Goal: Task Accomplishment & Management: Manage account settings

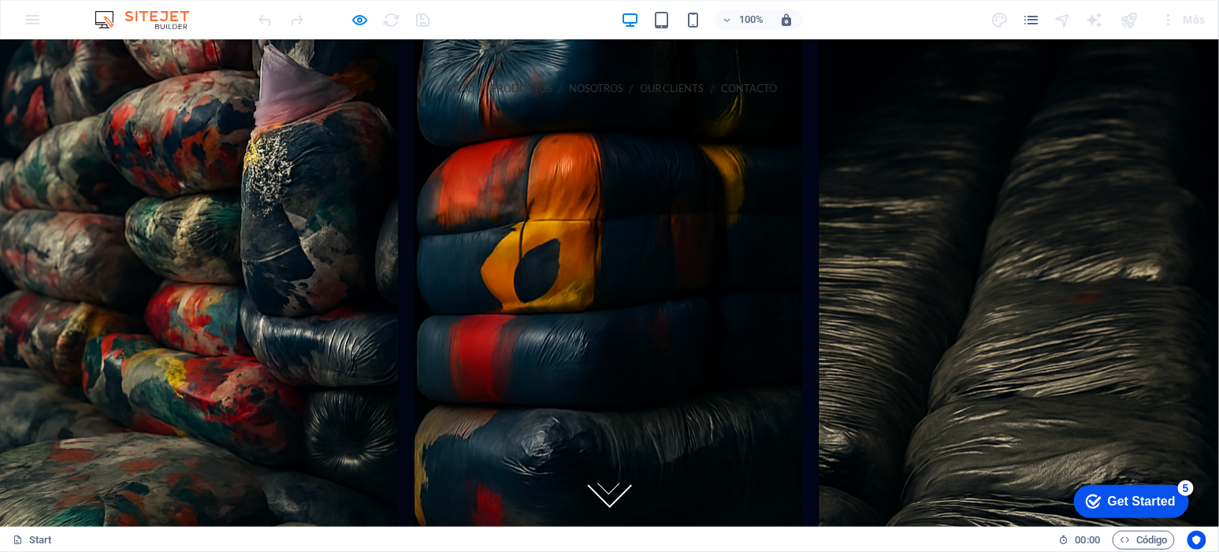
drag, startPoint x: 1213, startPoint y: 199, endPoint x: 1137, endPoint y: 77, distance: 143.0
click at [610, 491] on icon at bounding box center [609, 479] width 33 height 33
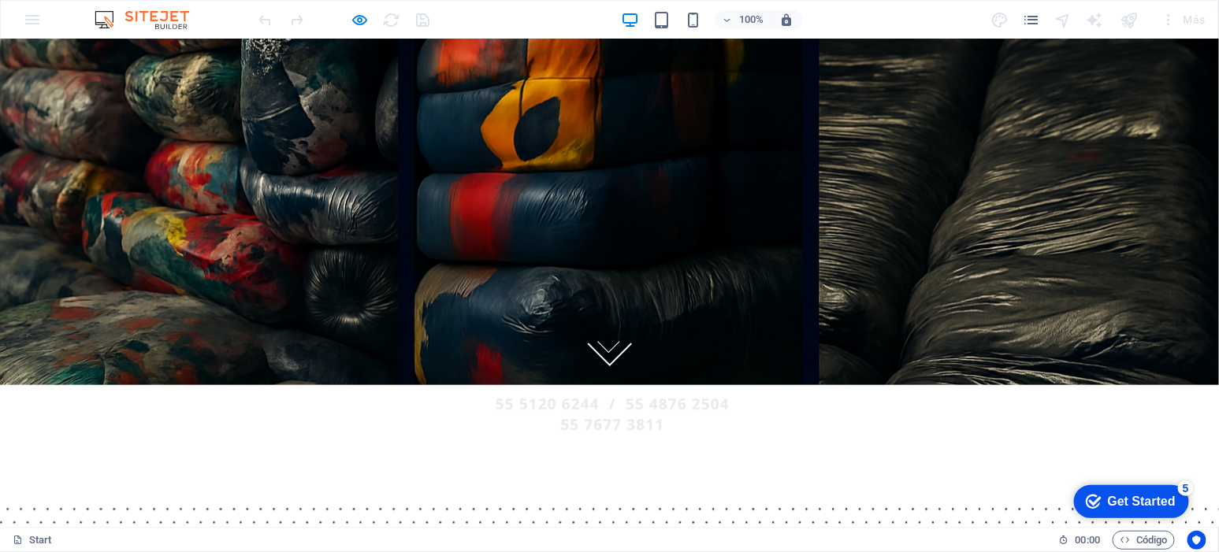
scroll to position [143, 0]
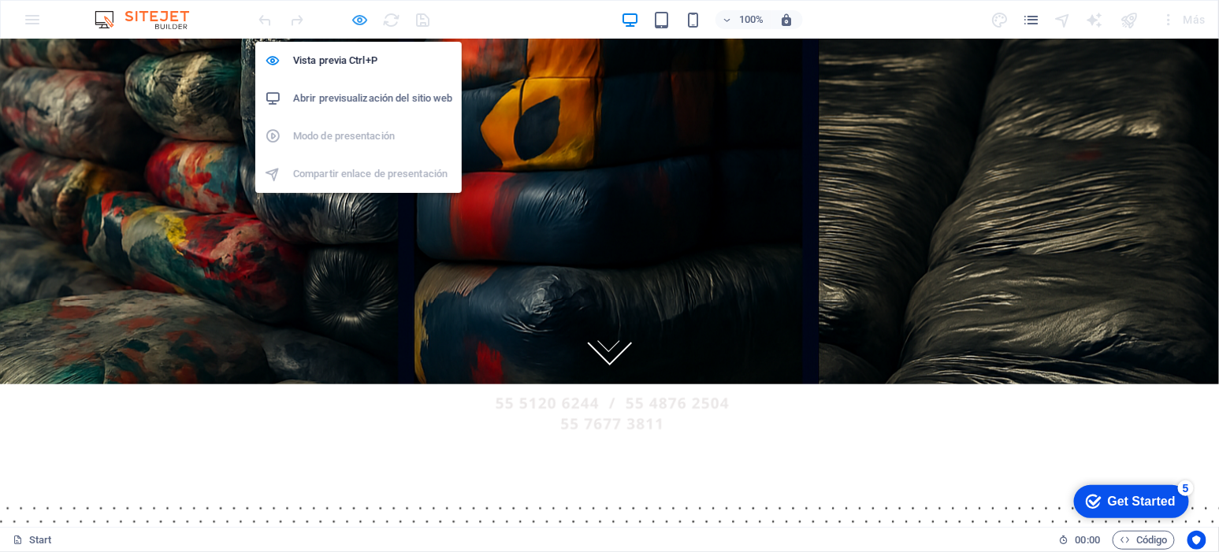
click at [353, 16] on icon "button" at bounding box center [360, 20] width 18 height 18
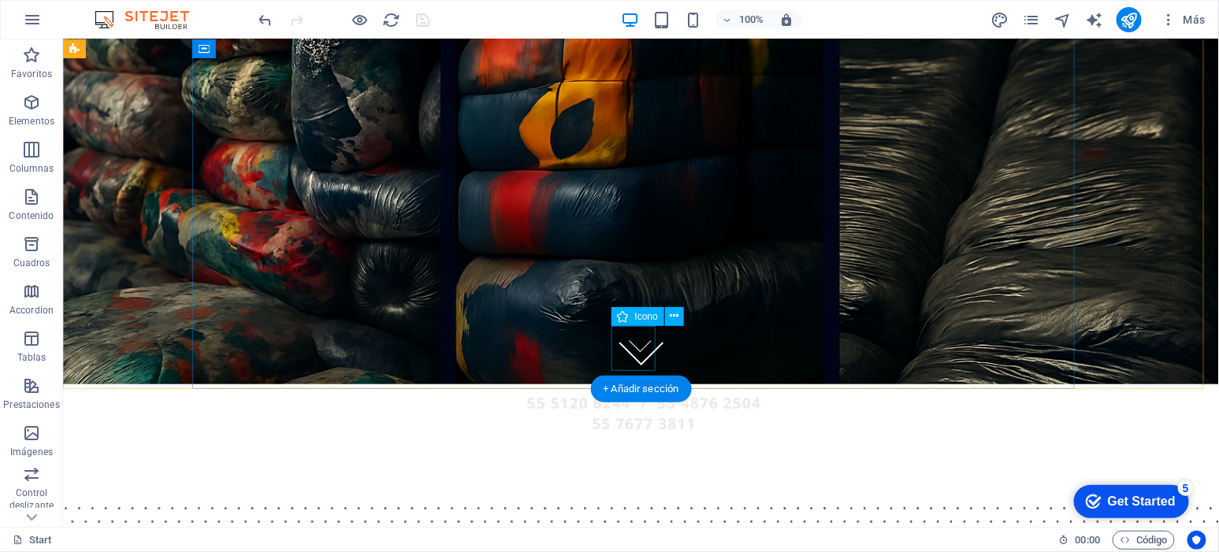
click at [640, 358] on figure at bounding box center [640, 343] width 45 height 45
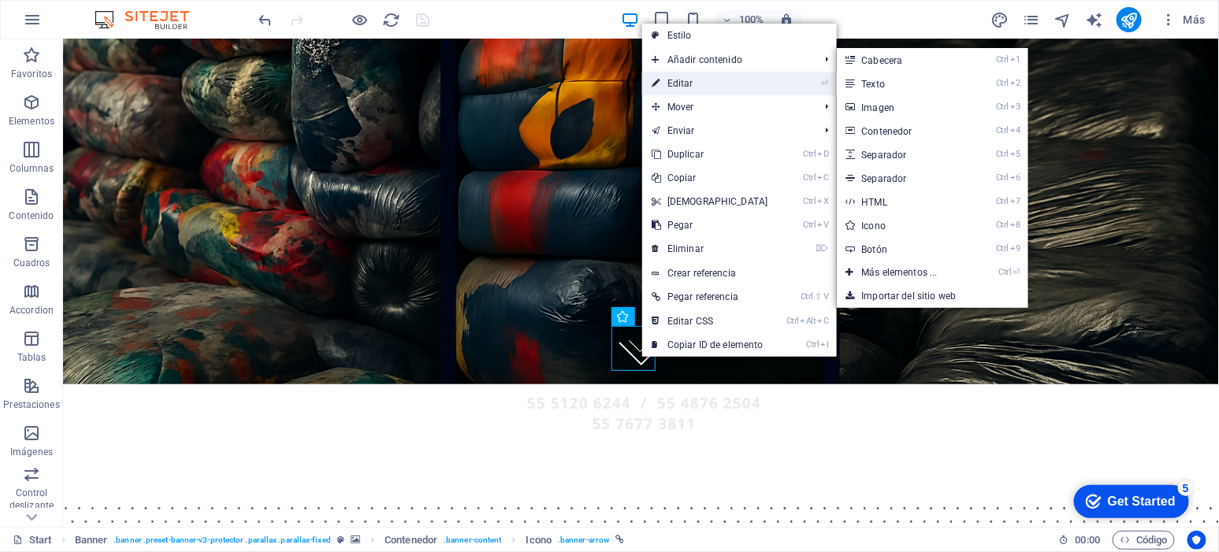
click at [697, 73] on link "⏎ Editar" at bounding box center [710, 84] width 136 height 24
select select "xMidYMid"
select select "px"
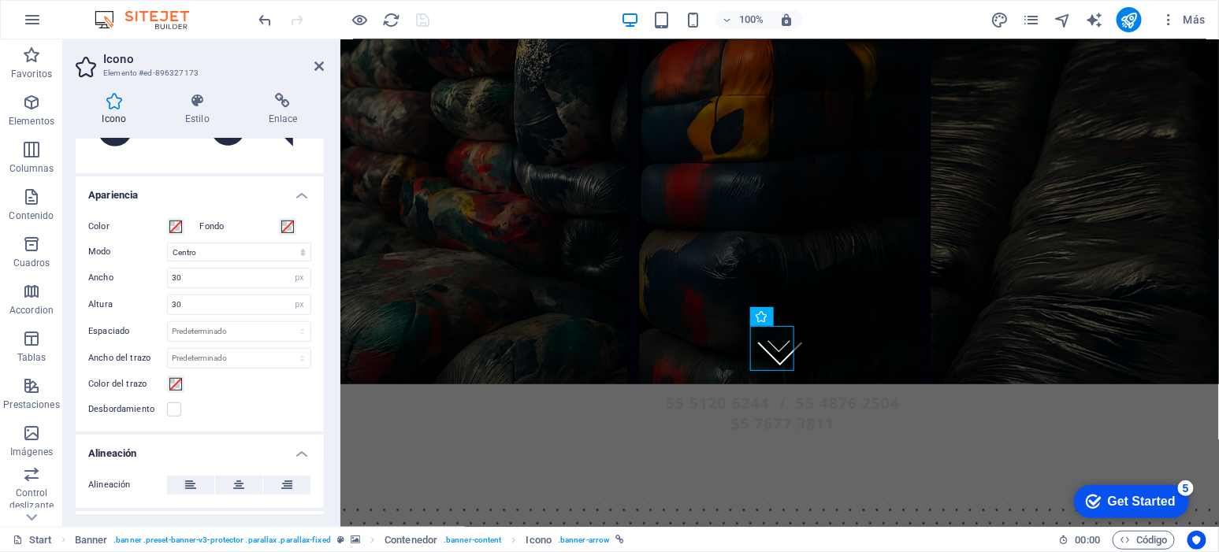
scroll to position [450, 0]
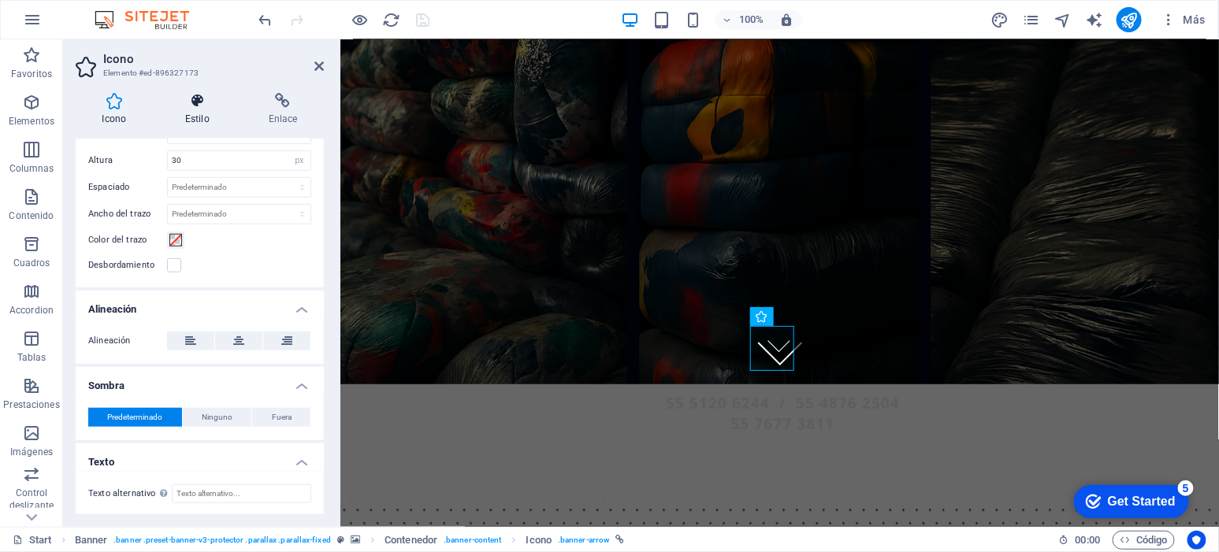
click at [215, 121] on h4 "Estilo" at bounding box center [201, 109] width 84 height 33
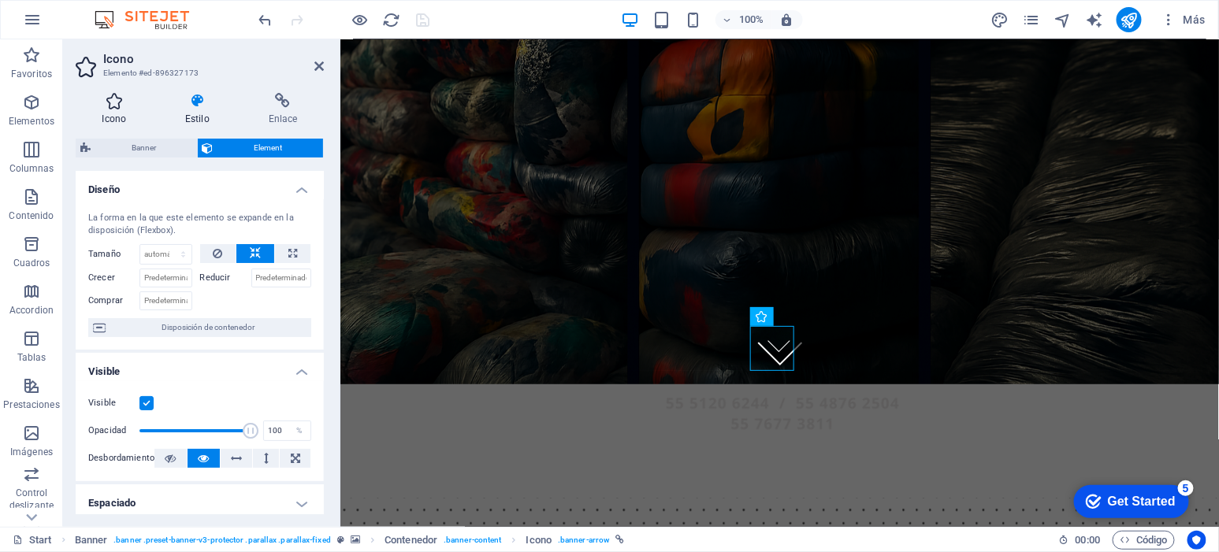
click at [131, 112] on h4 "Icono" at bounding box center [118, 109] width 84 height 33
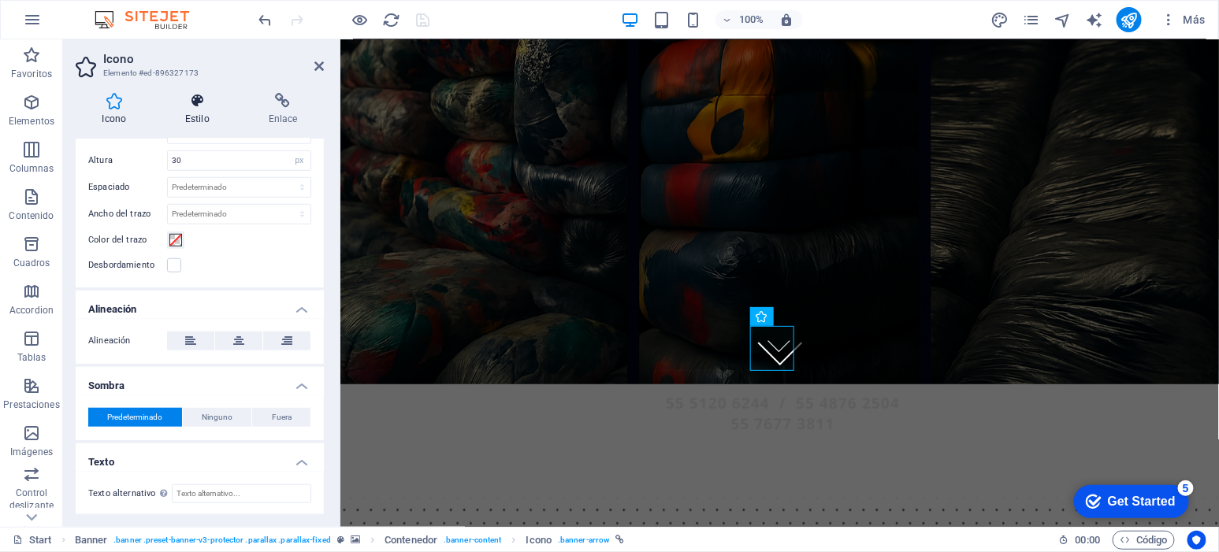
click at [198, 104] on icon at bounding box center [197, 101] width 77 height 16
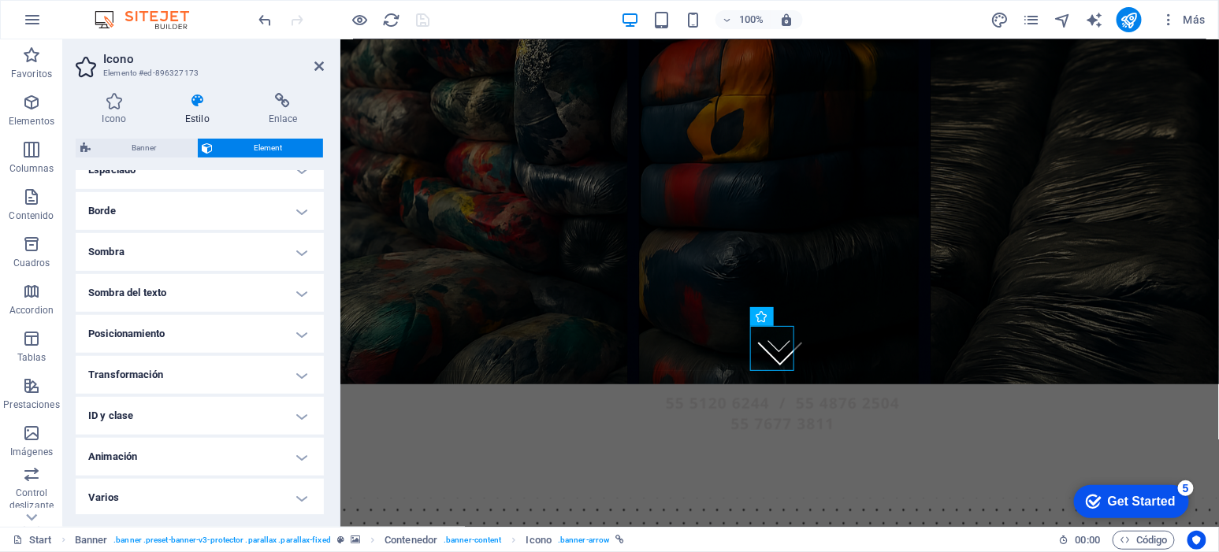
scroll to position [334, 0]
click at [240, 474] on ul "Diseño La forma en la que este elemento se expande en la disposición (Flexbox).…" at bounding box center [200, 176] width 248 height 679
click at [248, 451] on h4 "Animación" at bounding box center [200, 456] width 248 height 38
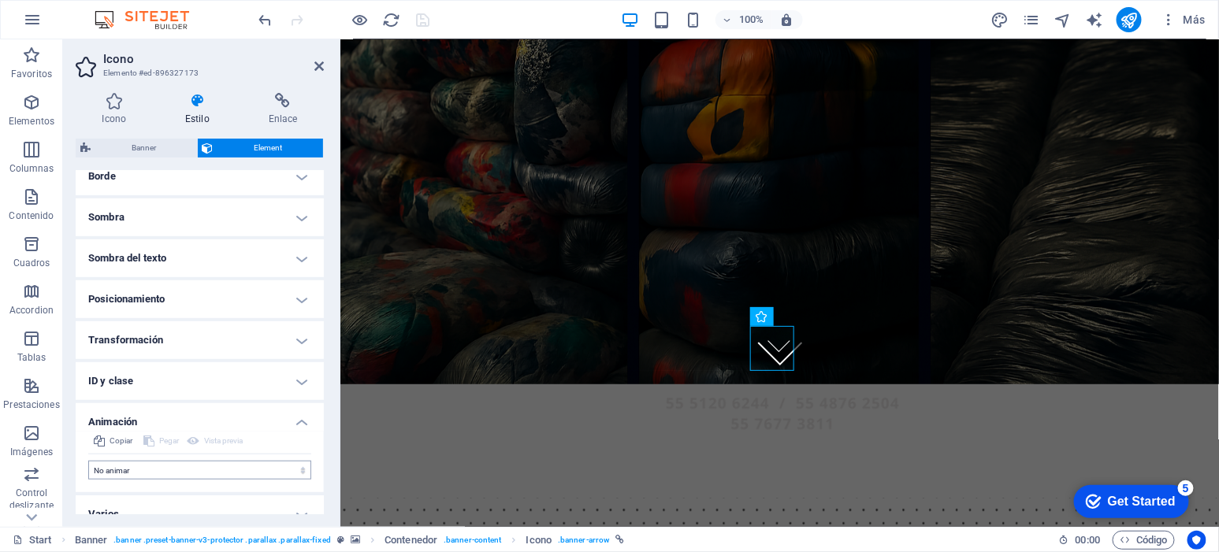
scroll to position [385, 0]
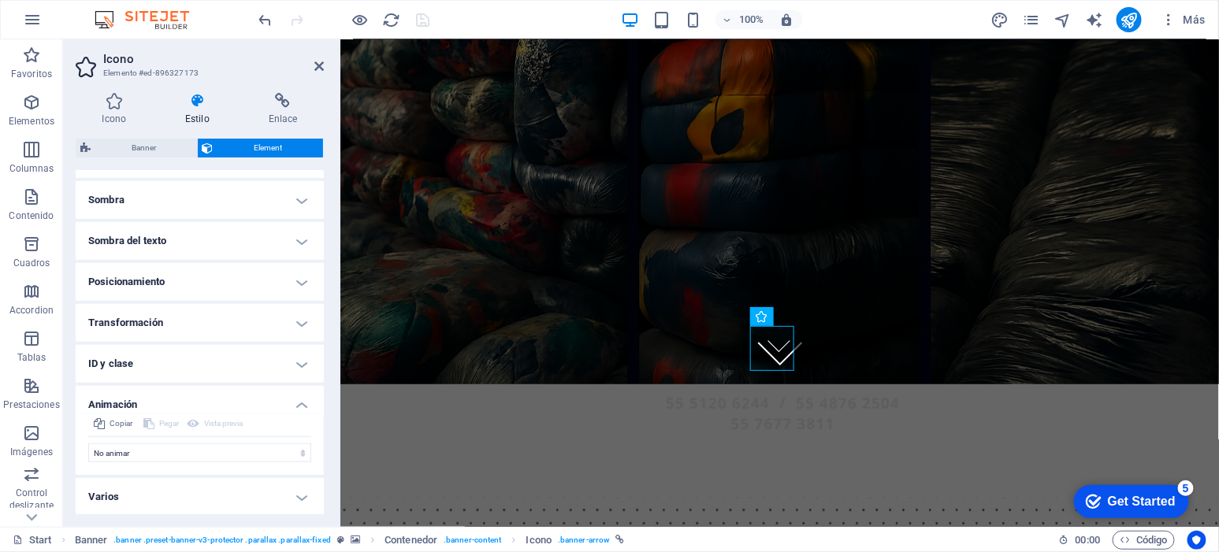
click at [252, 489] on h4 "Varios" at bounding box center [200, 497] width 248 height 38
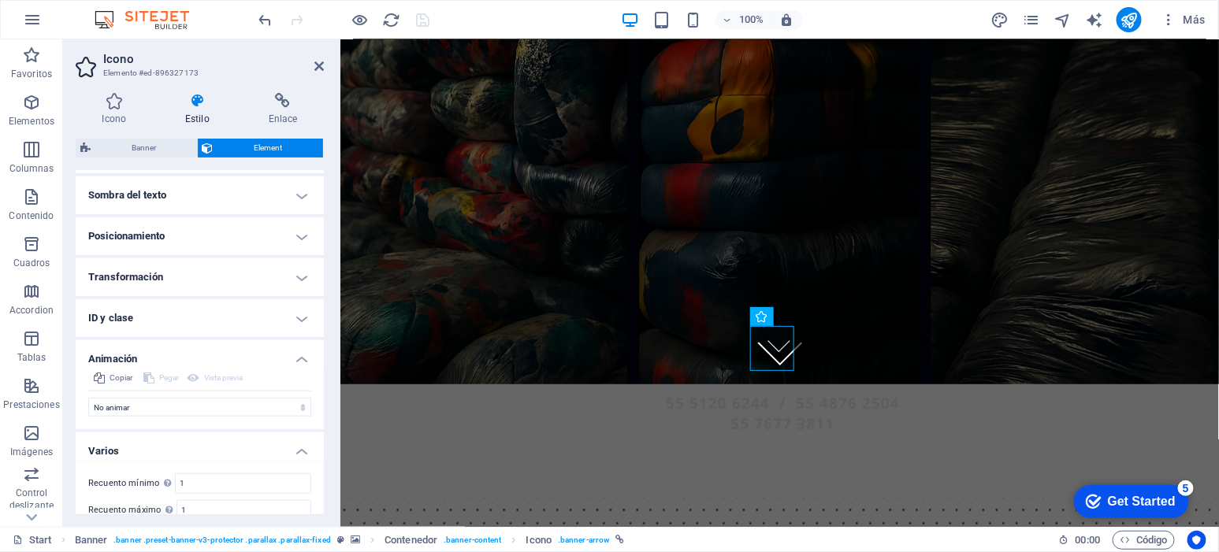
scroll to position [483, 0]
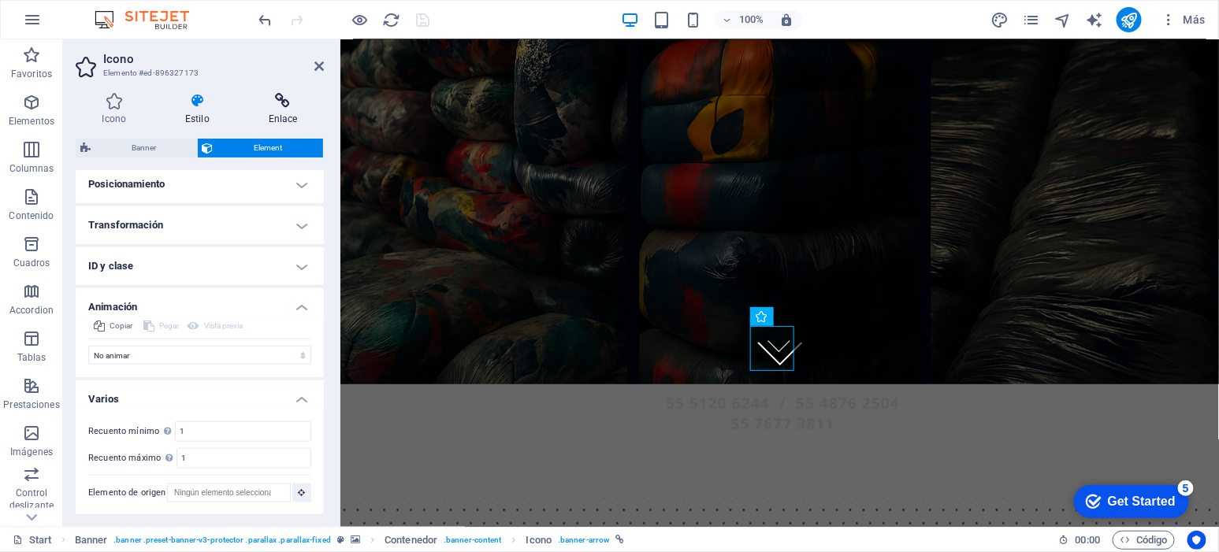
click at [281, 99] on icon at bounding box center [283, 101] width 82 height 16
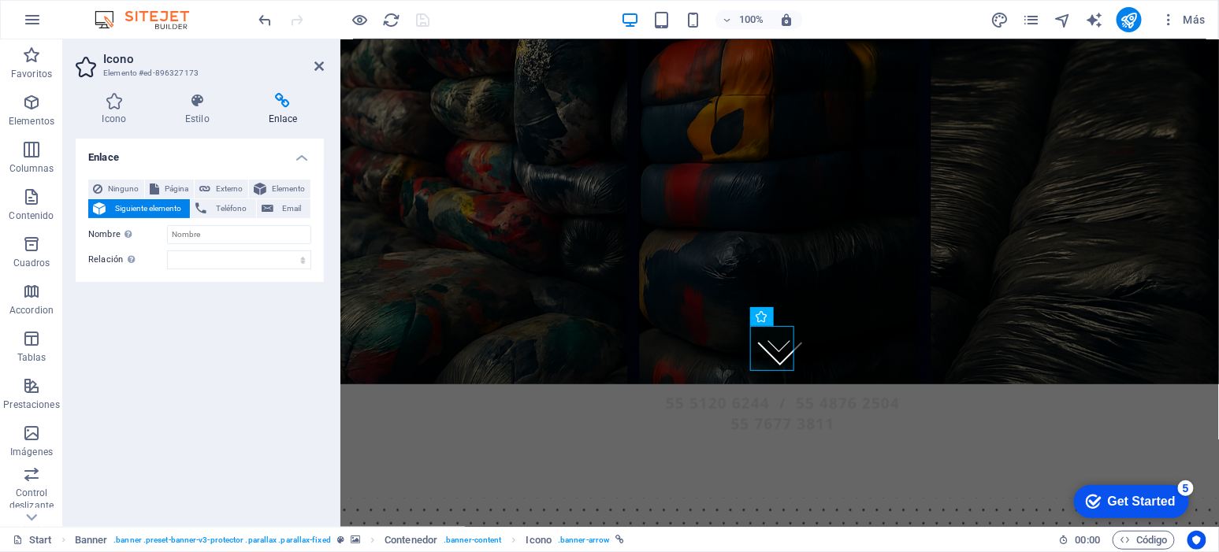
click at [132, 210] on span "Siguiente elemento" at bounding box center [147, 208] width 75 height 19
click at [211, 237] on input "Nombre Una descripción adicional del enlace no debería ser igual al texto del e…" at bounding box center [239, 234] width 144 height 19
click at [248, 237] on input "Nombre Una descripción adicional del enlace no debería ser igual al texto del e…" at bounding box center [239, 234] width 144 height 19
type input "P"
click at [118, 200] on span "Siguiente elemento" at bounding box center [147, 208] width 75 height 19
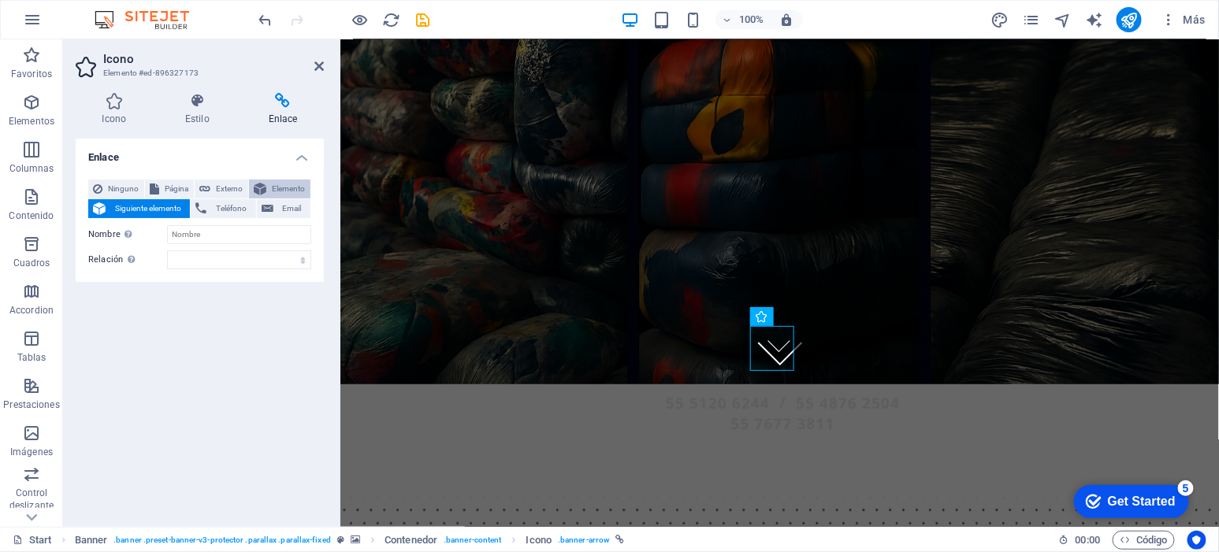
click at [281, 185] on span "Elemento" at bounding box center [288, 189] width 35 height 19
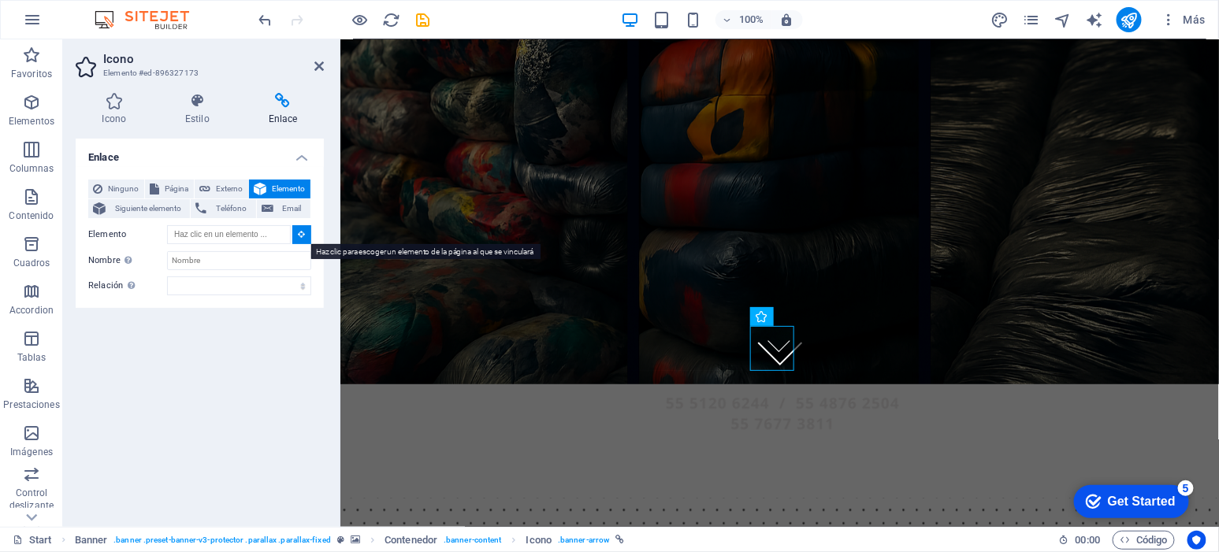
click at [302, 228] on button at bounding box center [301, 234] width 19 height 19
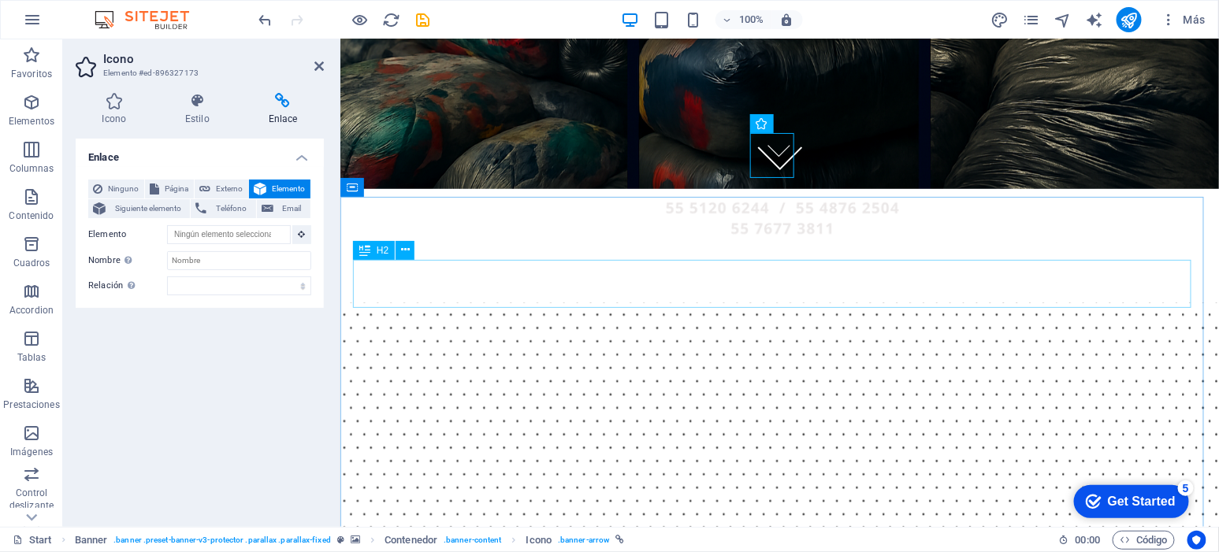
scroll to position [340, 0]
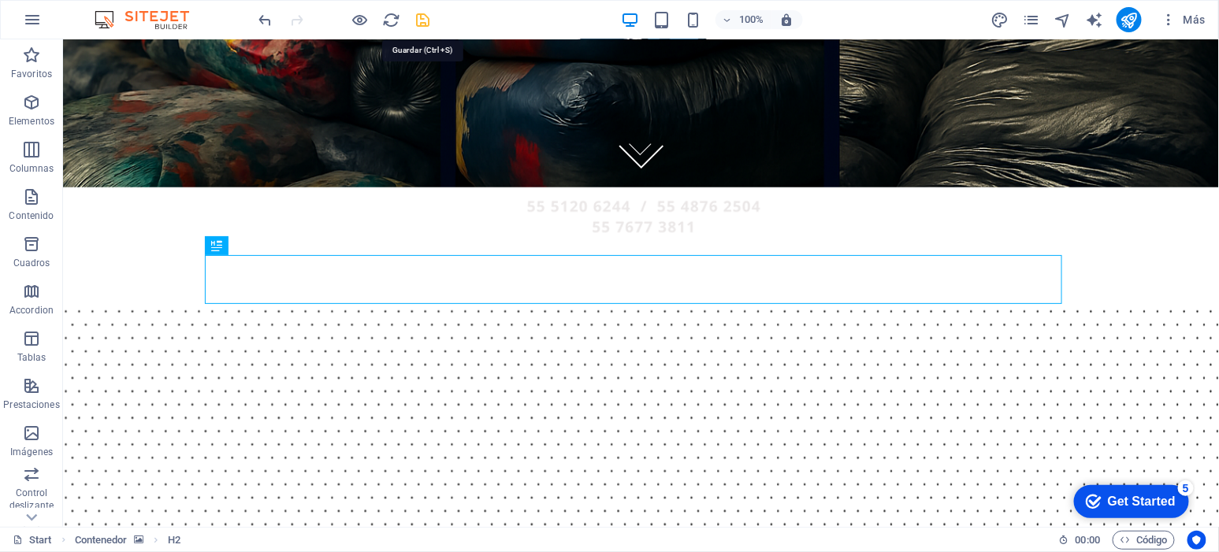
click at [421, 19] on icon "save" at bounding box center [424, 20] width 18 height 18
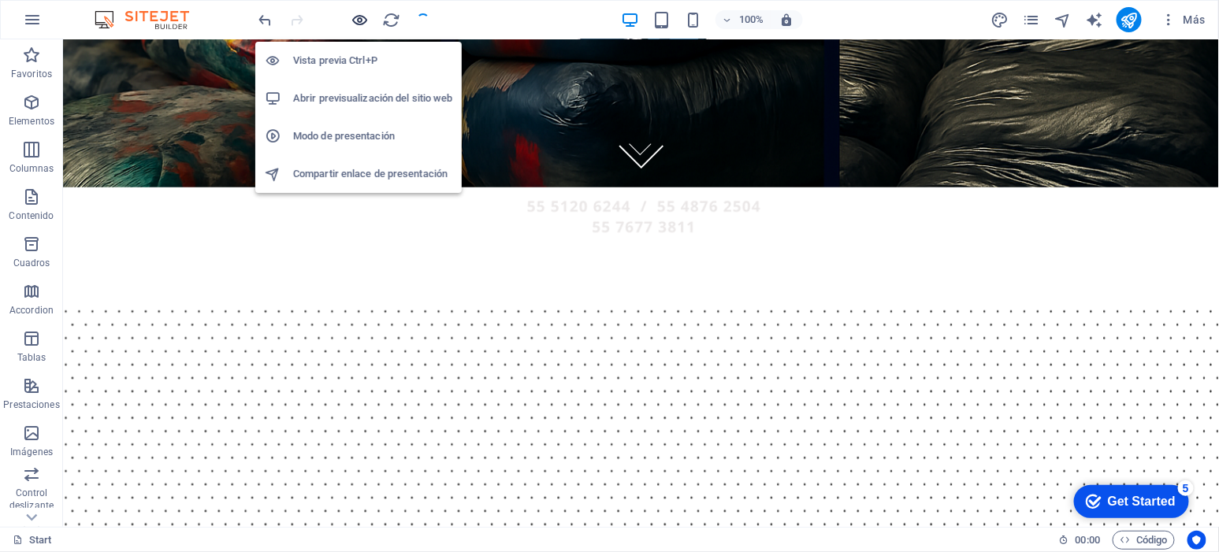
click at [361, 13] on icon "button" at bounding box center [360, 20] width 18 height 18
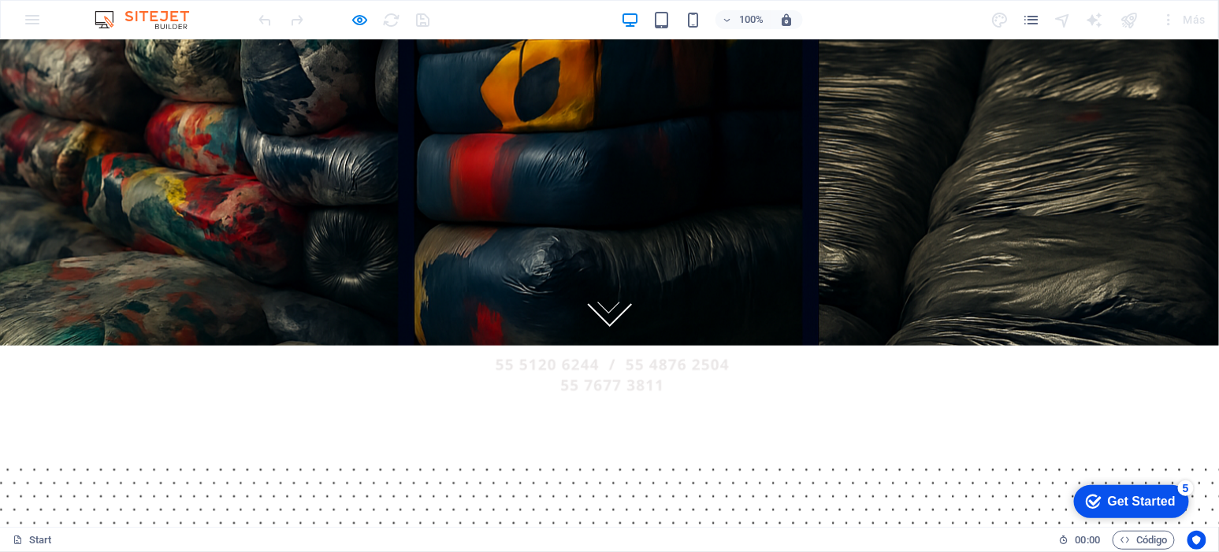
scroll to position [0, 0]
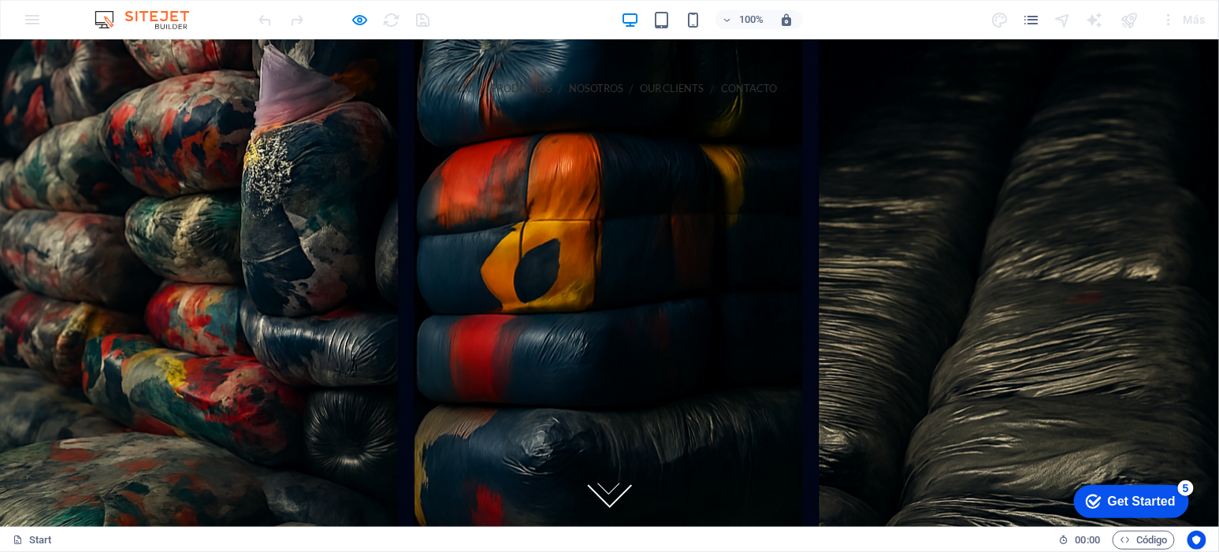
click at [605, 498] on figure at bounding box center [609, 485] width 45 height 45
click at [600, 488] on icon at bounding box center [609, 479] width 33 height 33
click at [600, 503] on figure at bounding box center [609, 485] width 45 height 45
click at [491, 83] on link "PRODUCTOS" at bounding box center [521, 87] width 61 height 35
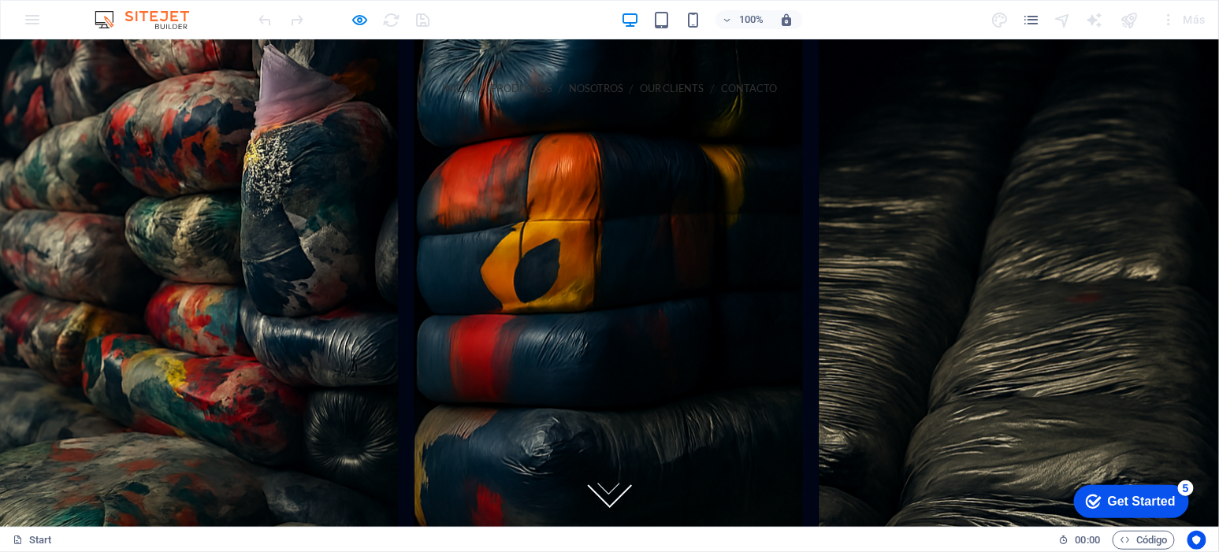
click at [603, 514] on div at bounding box center [610, 434] width 883 height 414
click at [605, 493] on icon at bounding box center [609, 479] width 33 height 33
drag, startPoint x: 604, startPoint y: 501, endPoint x: 591, endPoint y: 500, distance: 12.6
click at [591, 500] on figure at bounding box center [609, 485] width 45 height 45
click at [420, 21] on div at bounding box center [344, 19] width 177 height 25
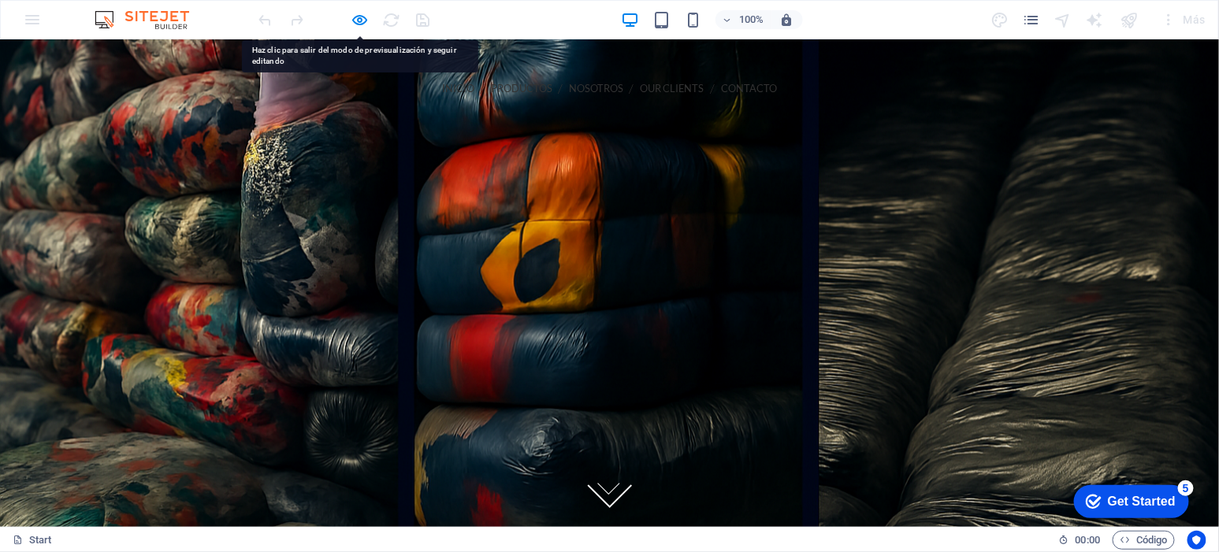
click at [420, 21] on div at bounding box center [344, 19] width 177 height 25
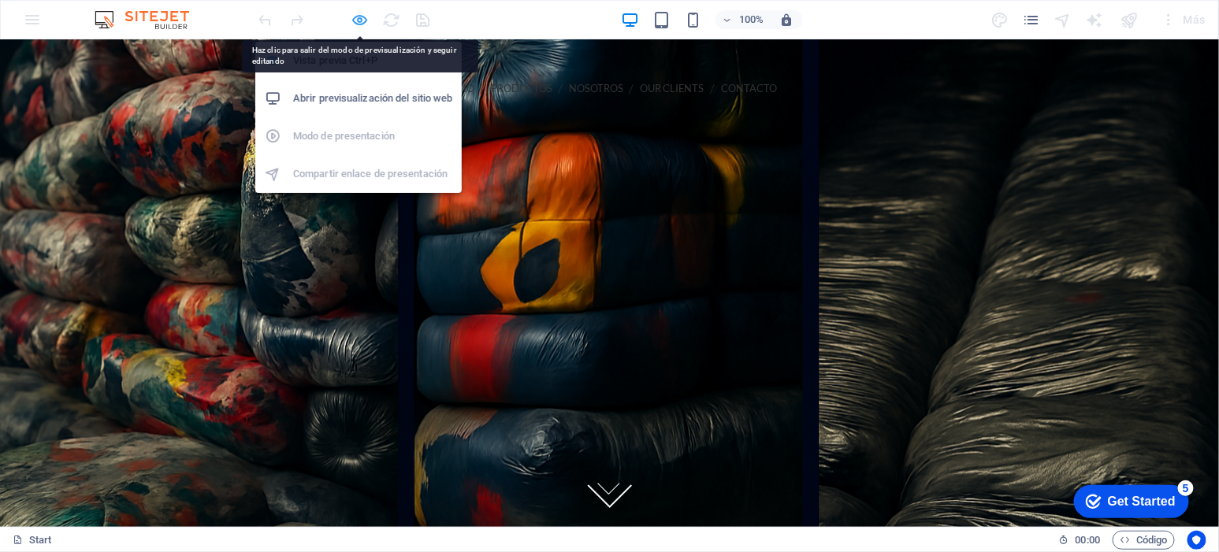
click at [359, 11] on icon "button" at bounding box center [360, 20] width 18 height 18
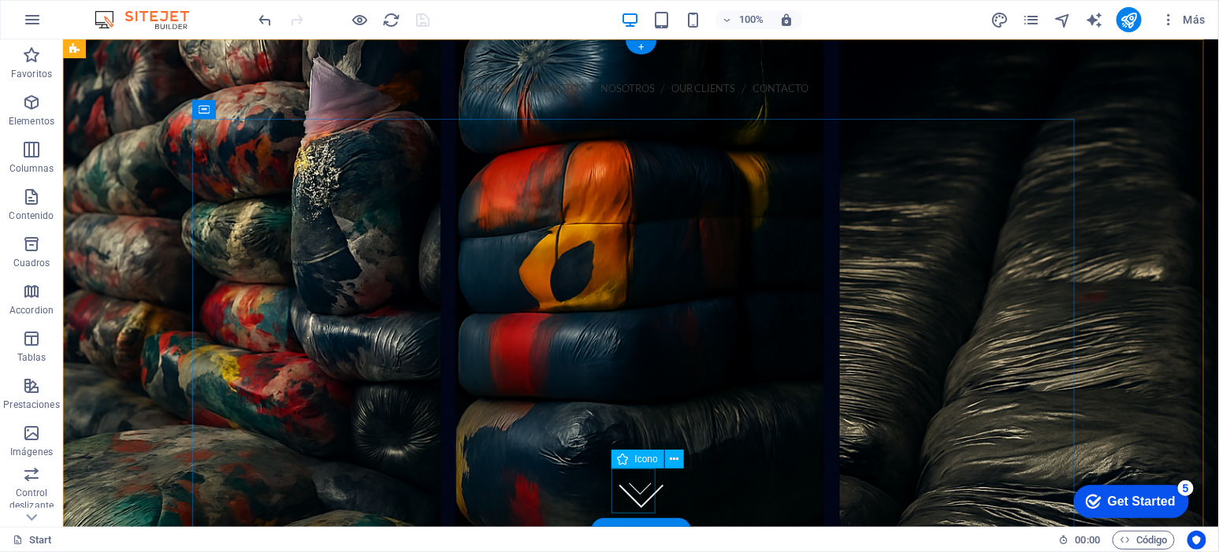
click at [631, 488] on figure at bounding box center [640, 485] width 45 height 45
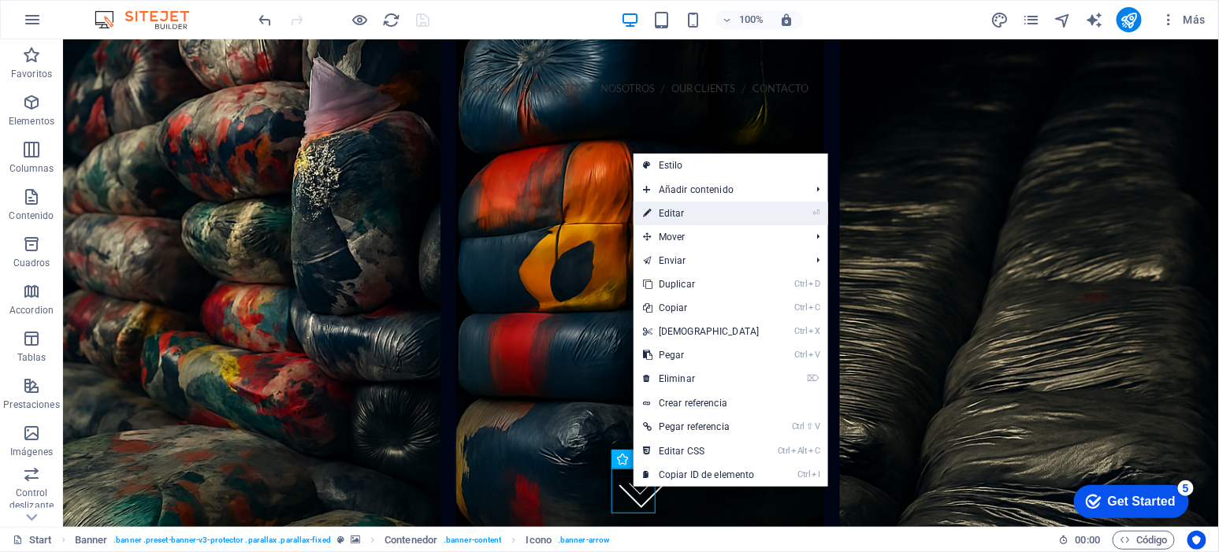
click at [698, 208] on link "⏎ Editar" at bounding box center [702, 214] width 136 height 24
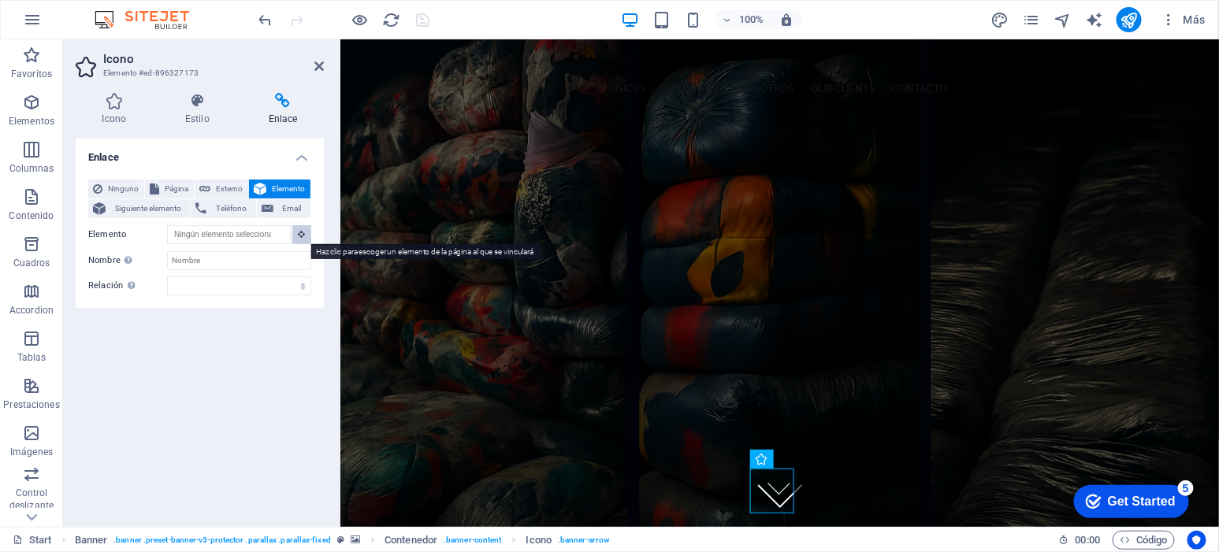
click at [300, 233] on icon at bounding box center [302, 234] width 7 height 8
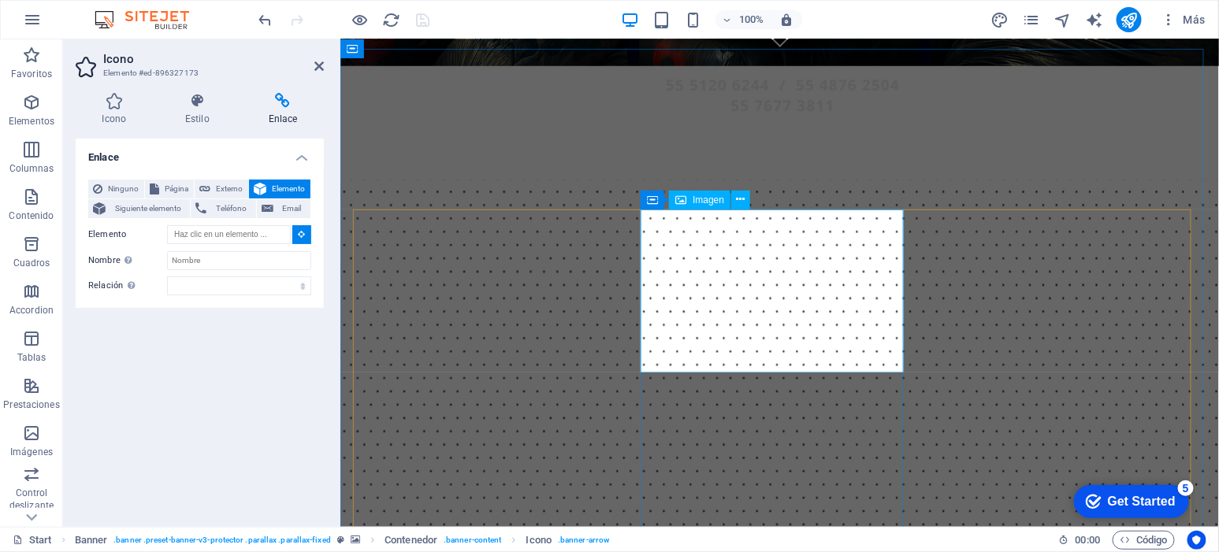
scroll to position [459, 0]
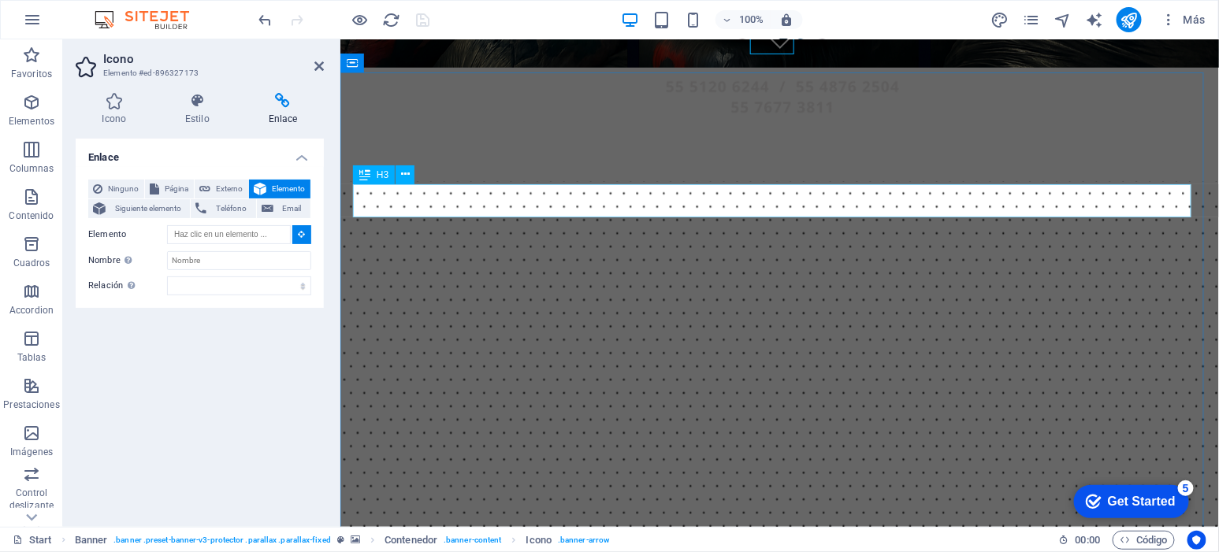
type input "#ed-896326825"
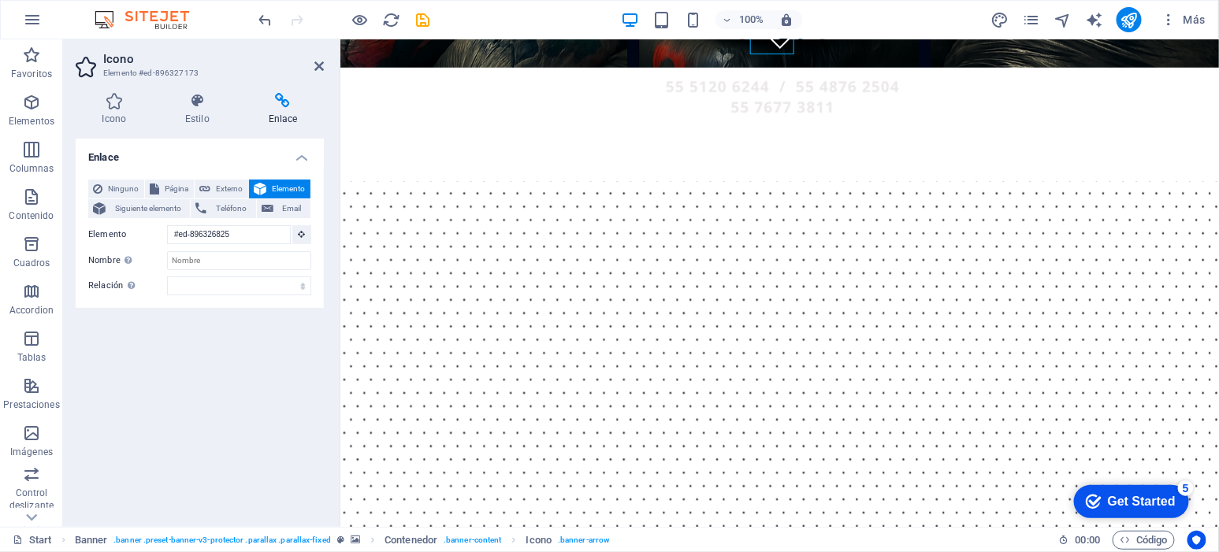
click at [428, 24] on icon "save" at bounding box center [424, 20] width 18 height 18
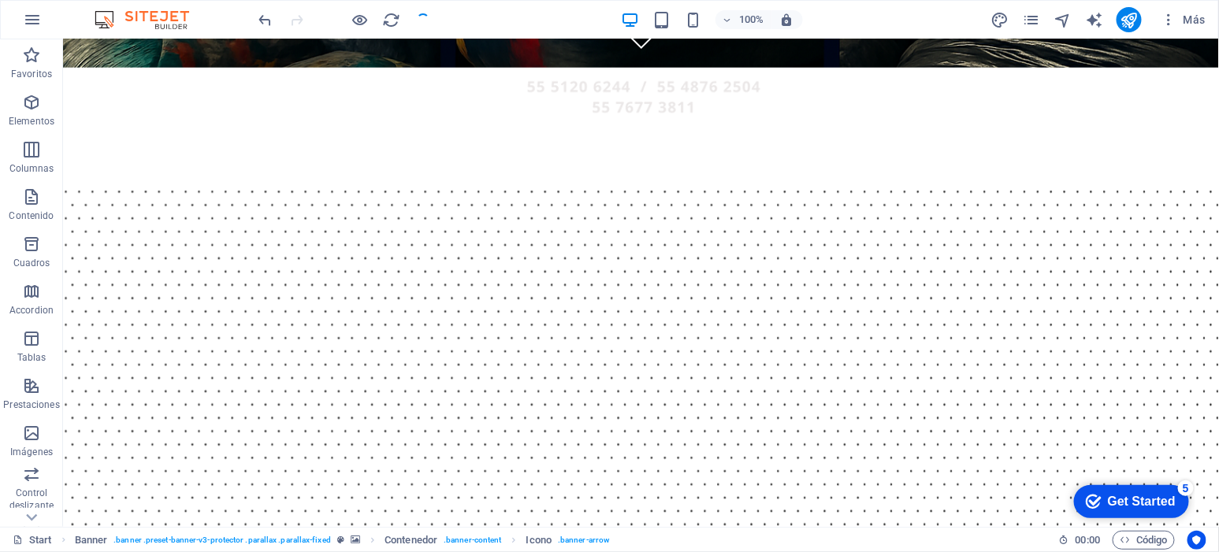
scroll to position [197, 0]
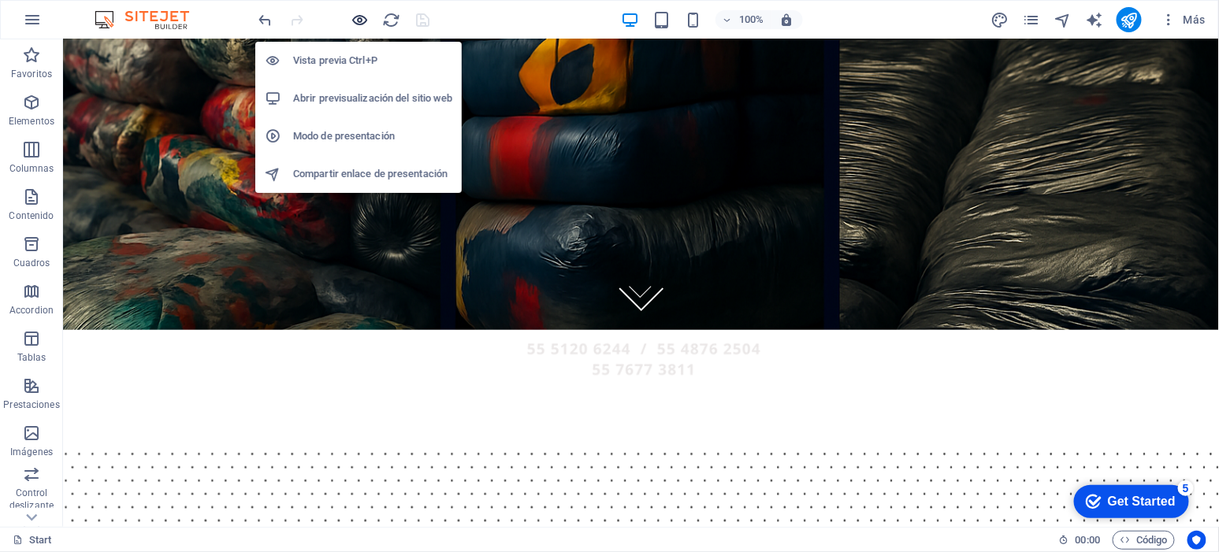
click at [355, 28] on icon "button" at bounding box center [360, 20] width 18 height 18
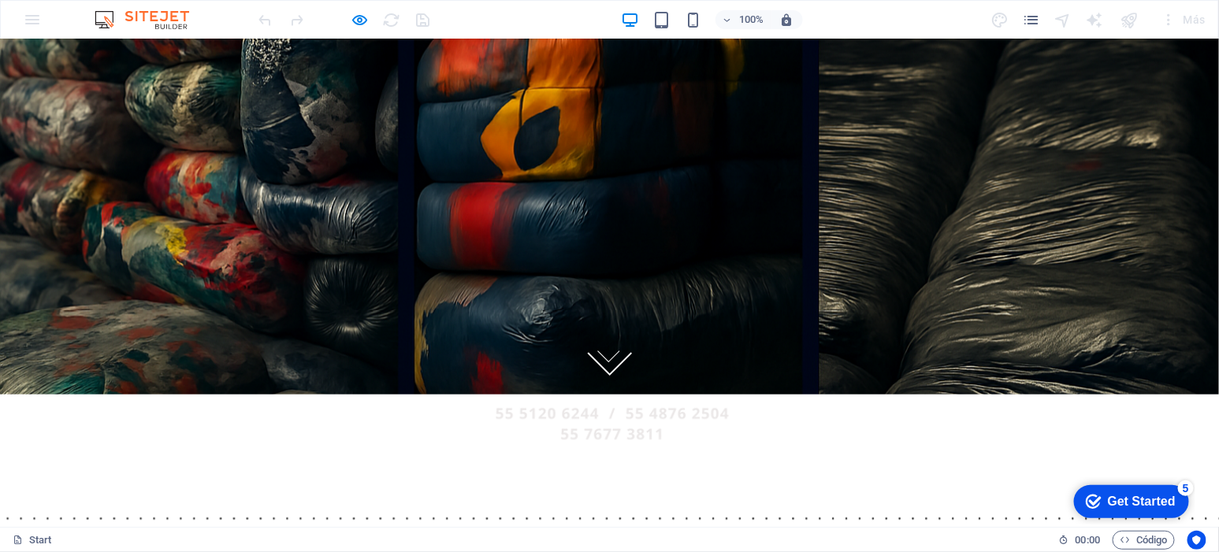
scroll to position [0, 0]
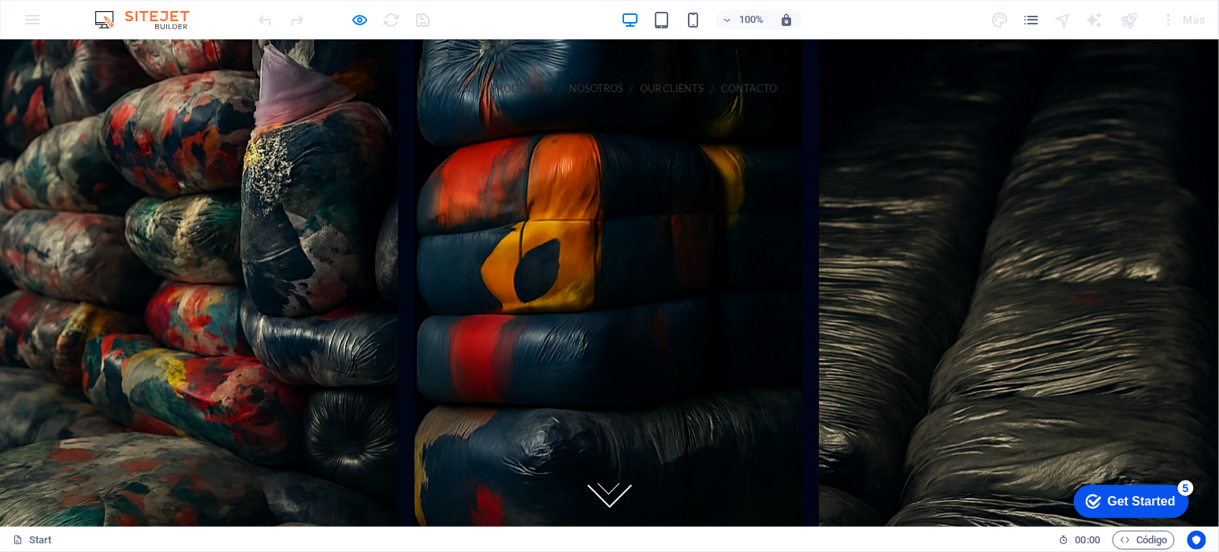
click at [598, 488] on icon at bounding box center [609, 480] width 27 height 27
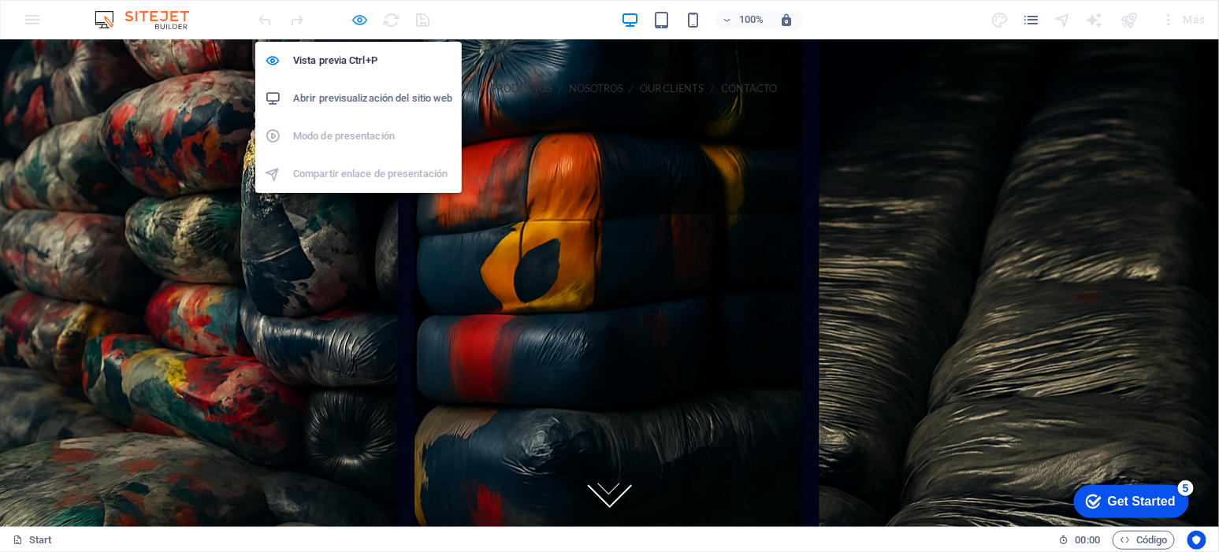
click at [356, 24] on icon "button" at bounding box center [360, 20] width 18 height 18
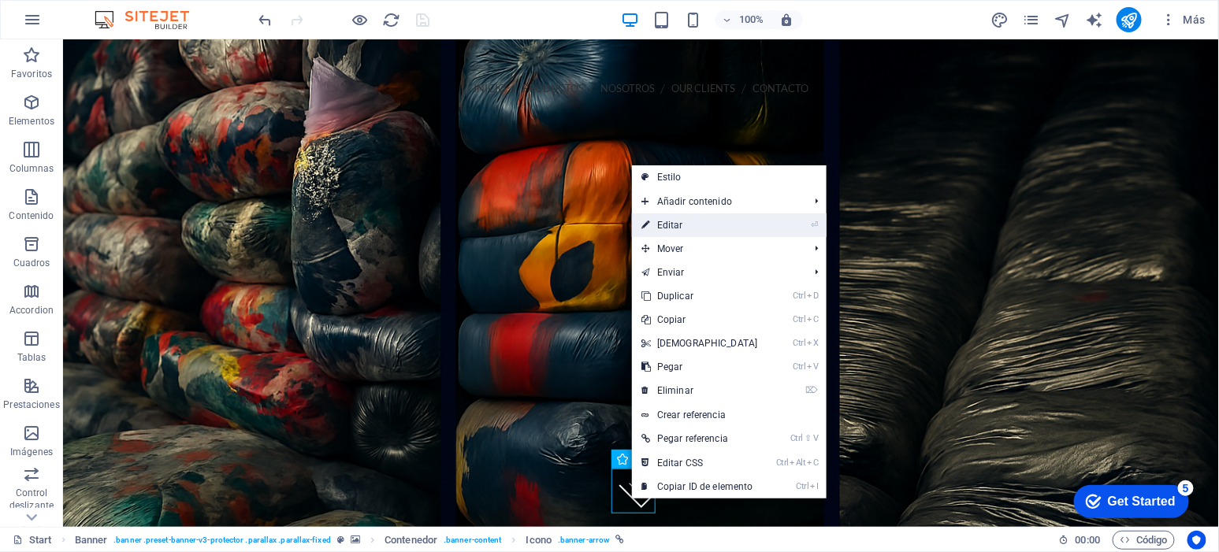
click at [659, 217] on link "⏎ Editar" at bounding box center [700, 226] width 136 height 24
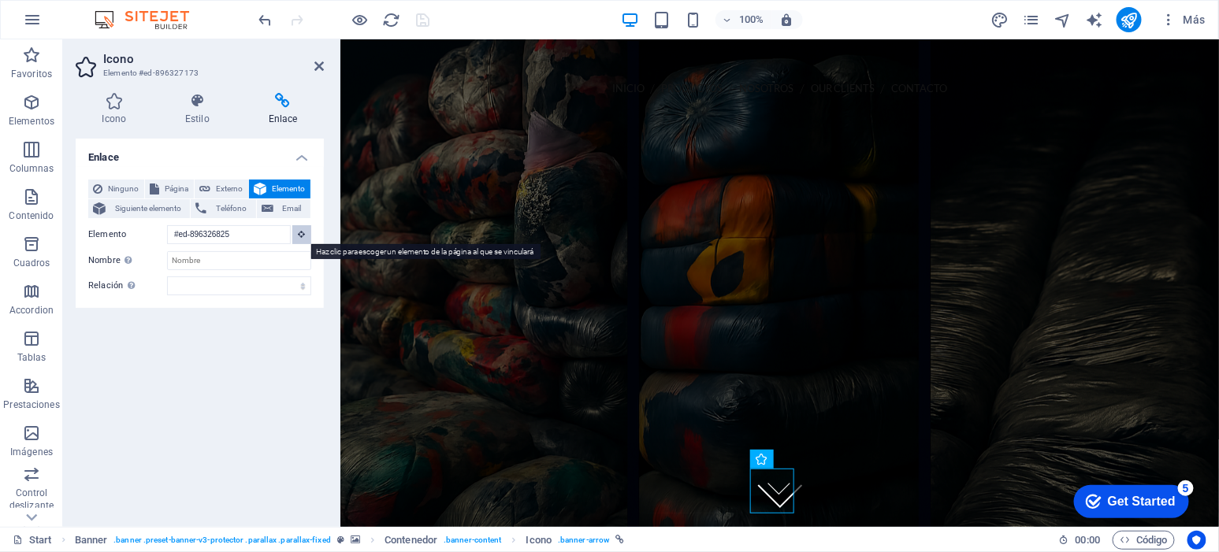
click at [301, 230] on icon at bounding box center [302, 234] width 7 height 8
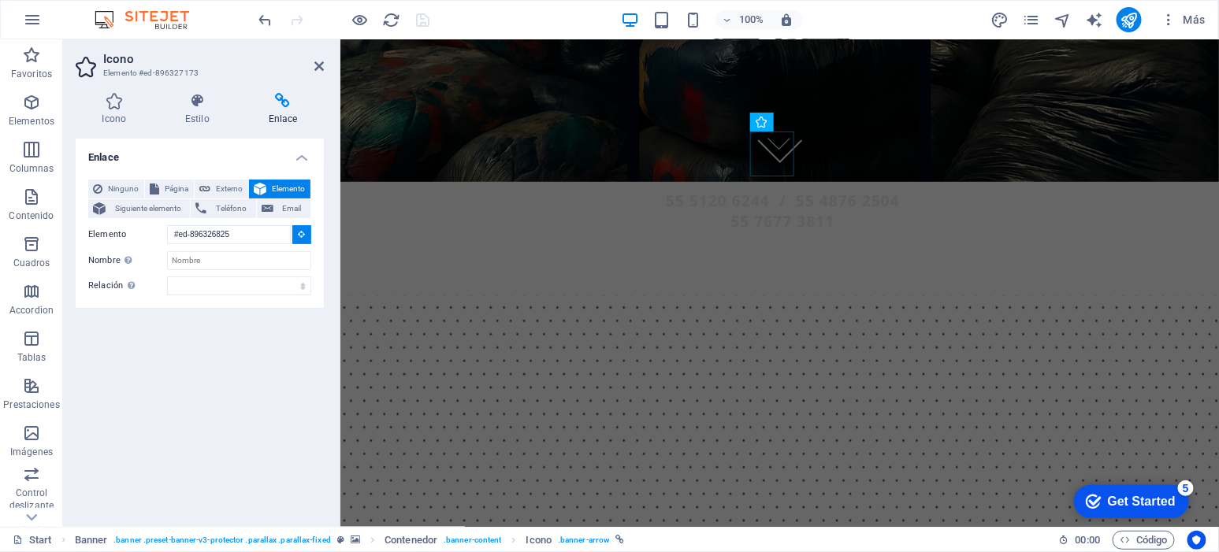
scroll to position [328, 0]
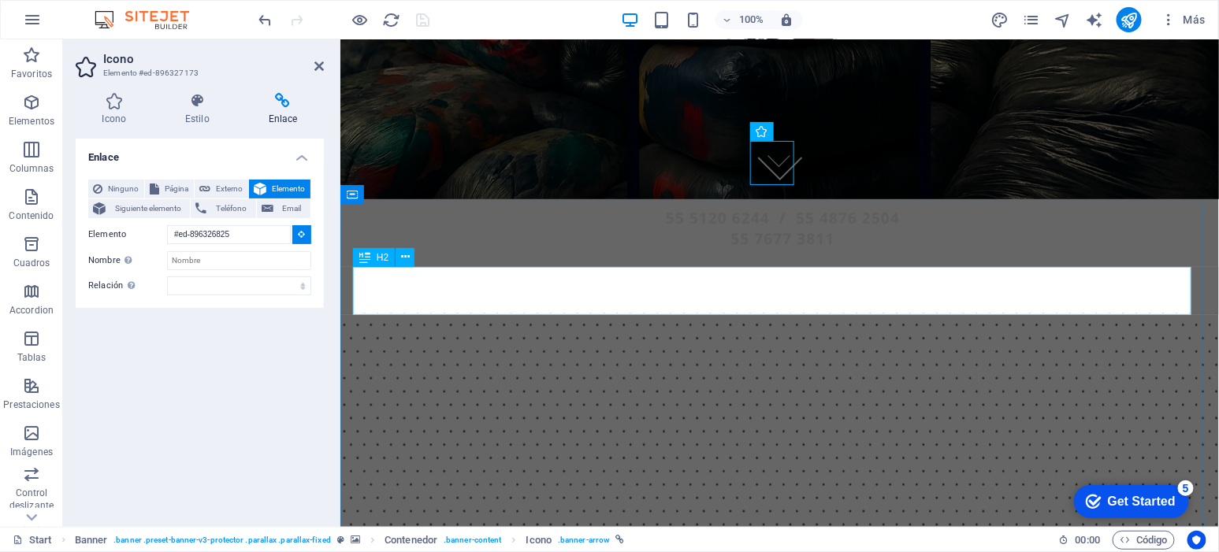
type input "#ed-896326822"
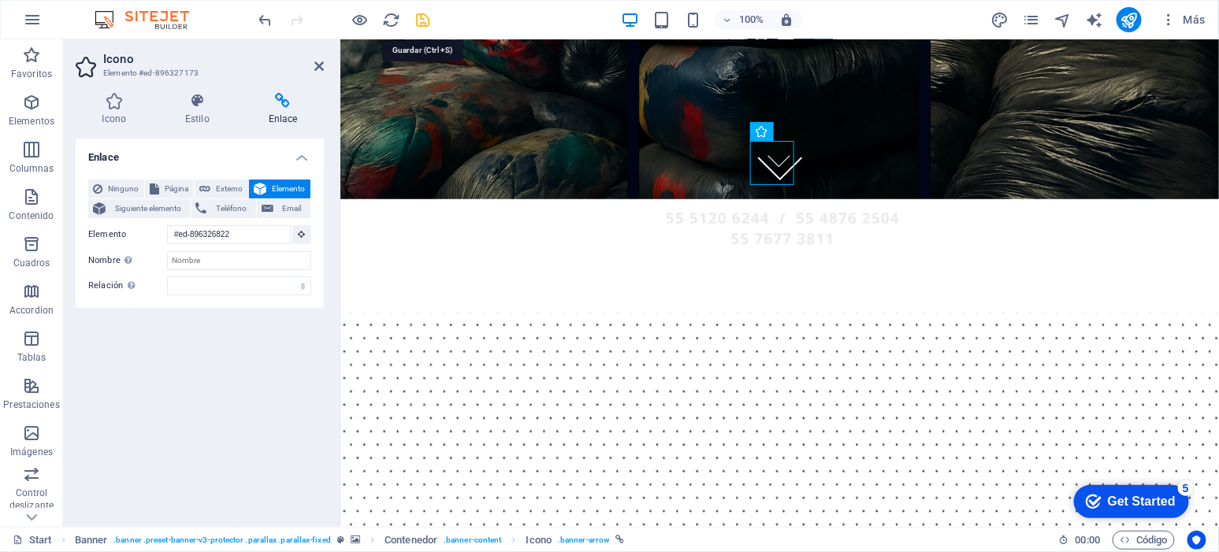
click at [416, 15] on icon "save" at bounding box center [424, 20] width 18 height 18
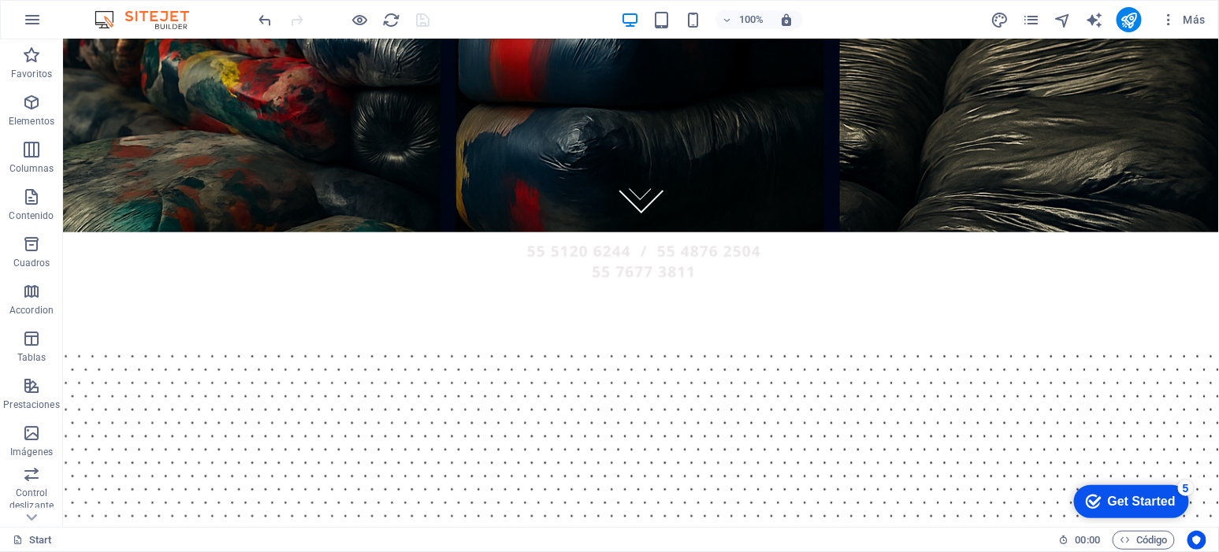
scroll to position [0, 0]
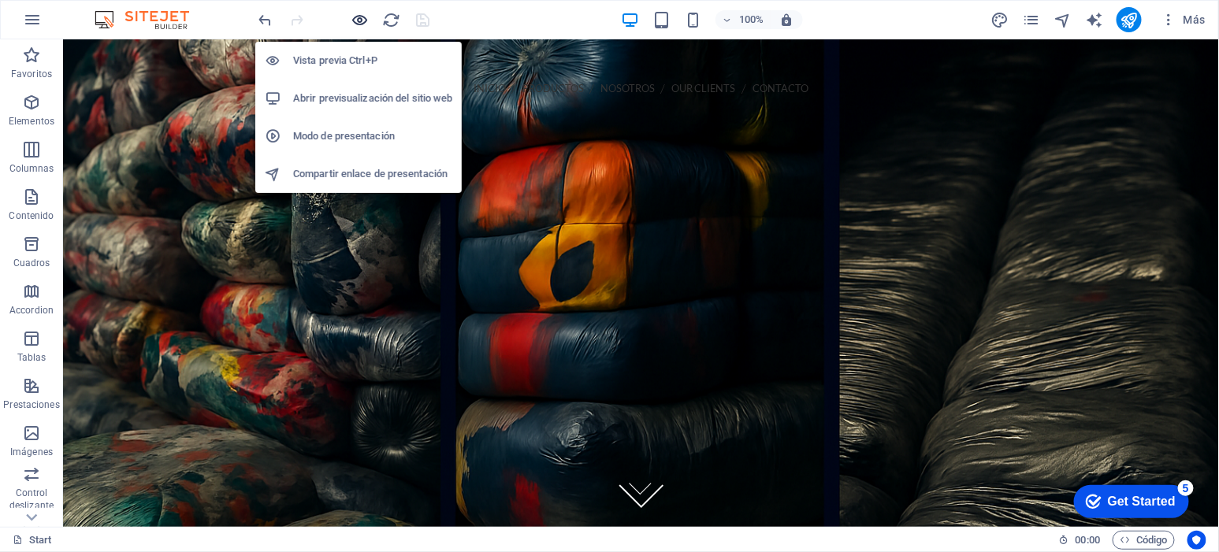
click at [355, 21] on icon "button" at bounding box center [360, 20] width 18 height 18
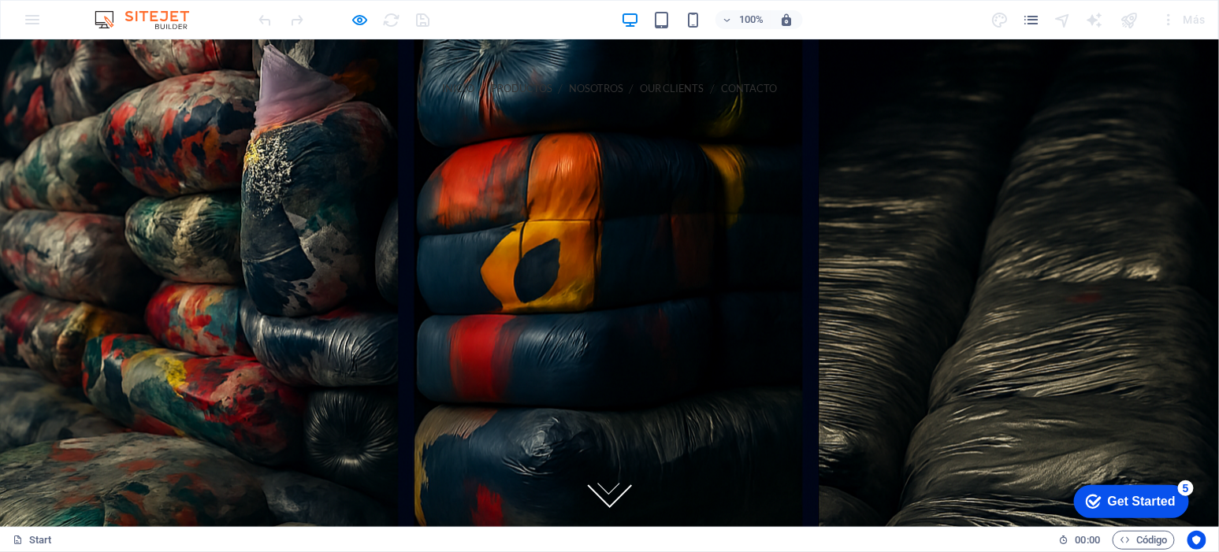
click at [606, 485] on icon at bounding box center [609, 479] width 33 height 33
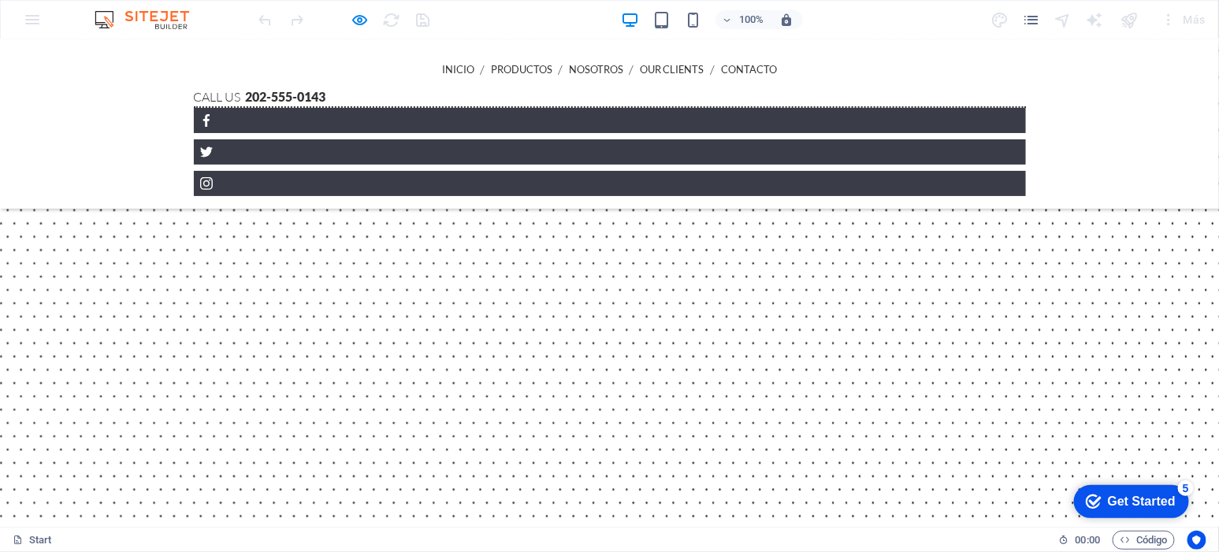
scroll to position [495, 0]
click at [373, 10] on div at bounding box center [344, 19] width 177 height 25
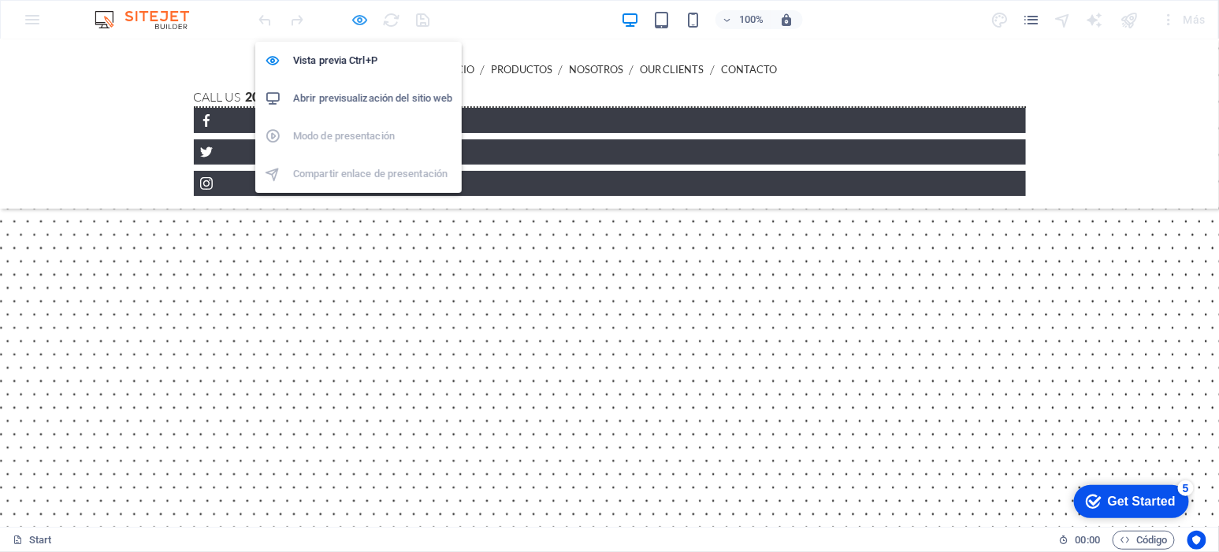
click at [369, 20] on span "button" at bounding box center [360, 20] width 19 height 18
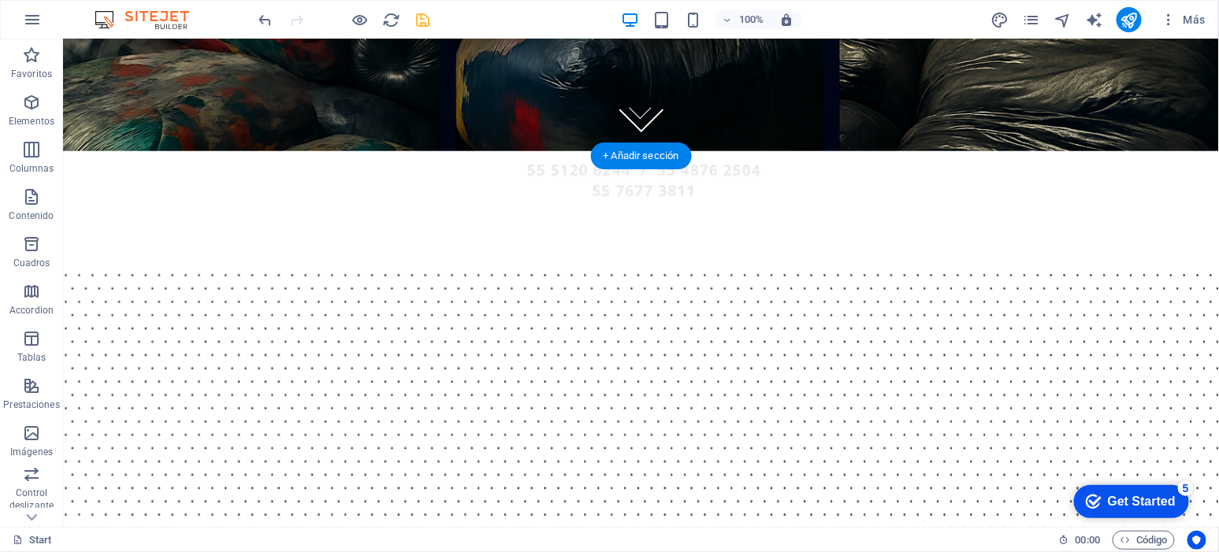
scroll to position [375, 0]
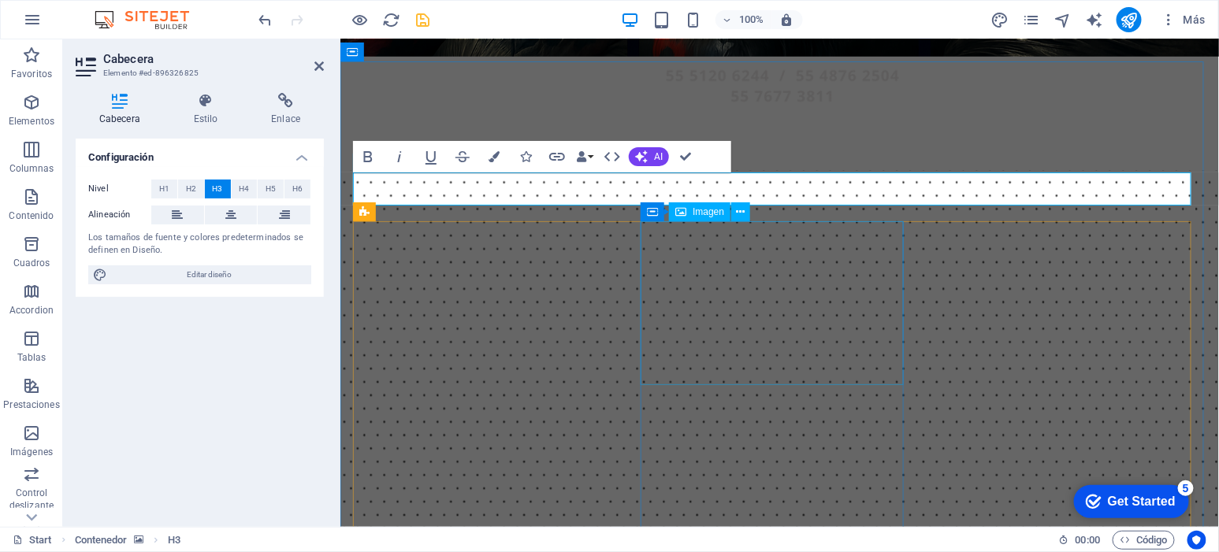
scroll to position [441, 0]
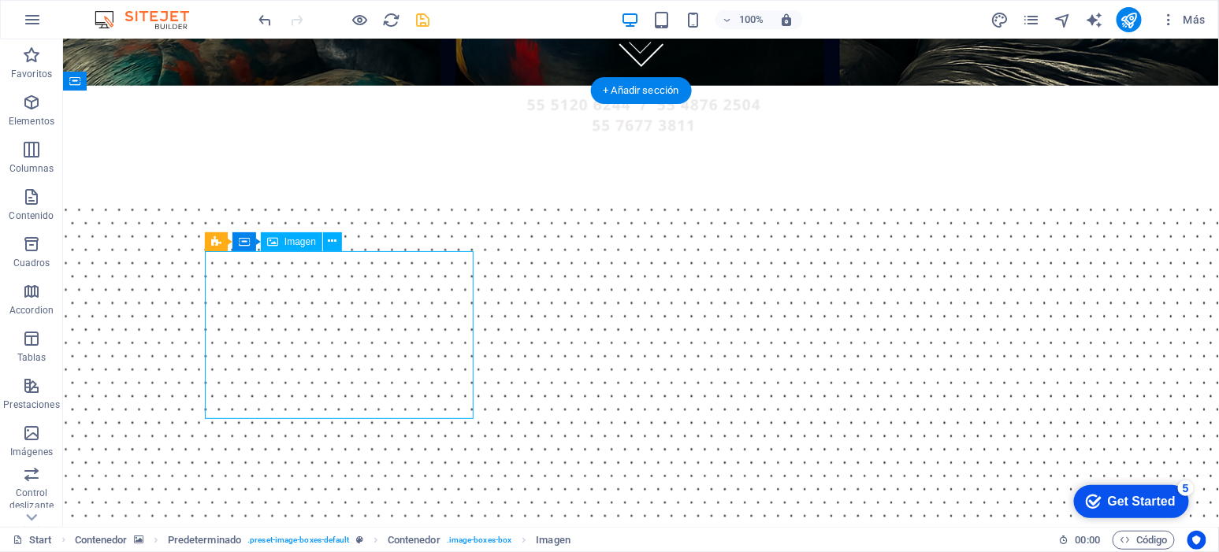
select select "%"
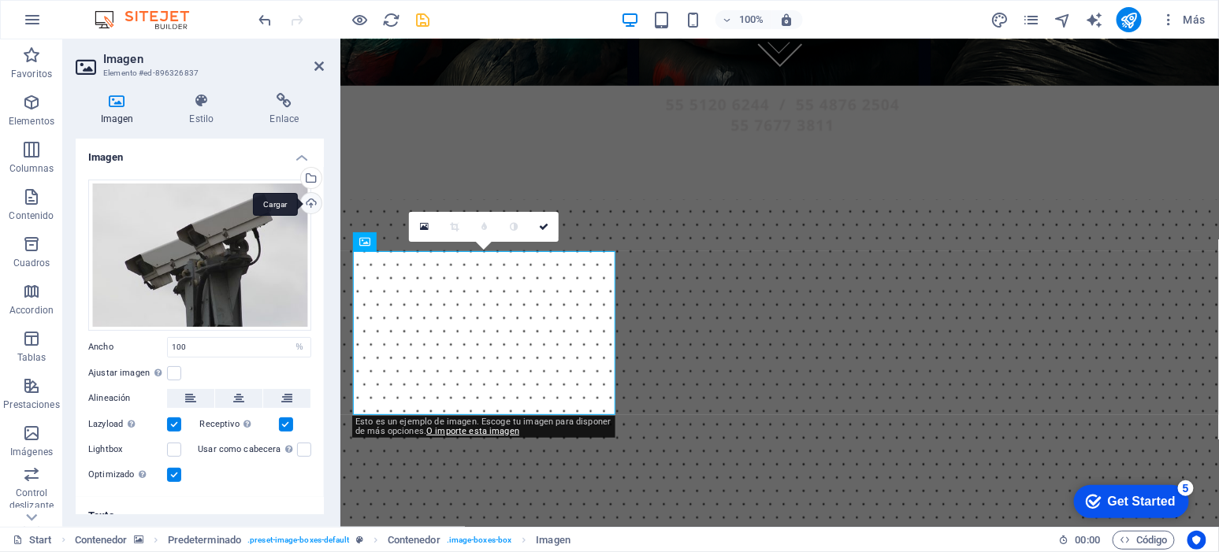
click at [303, 200] on div "Cargar" at bounding box center [310, 205] width 24 height 24
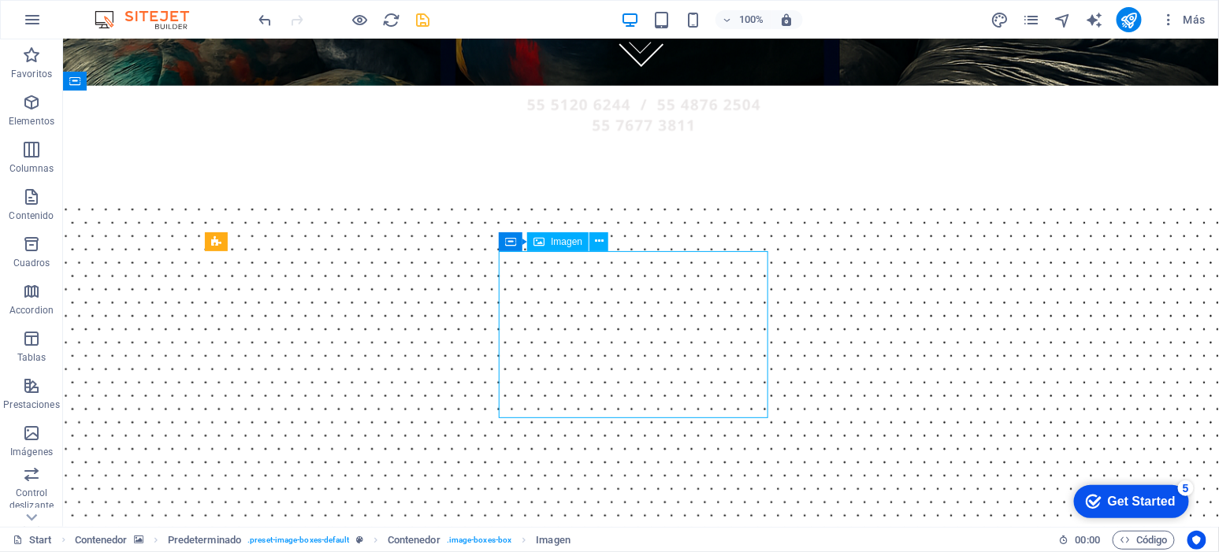
select select "%"
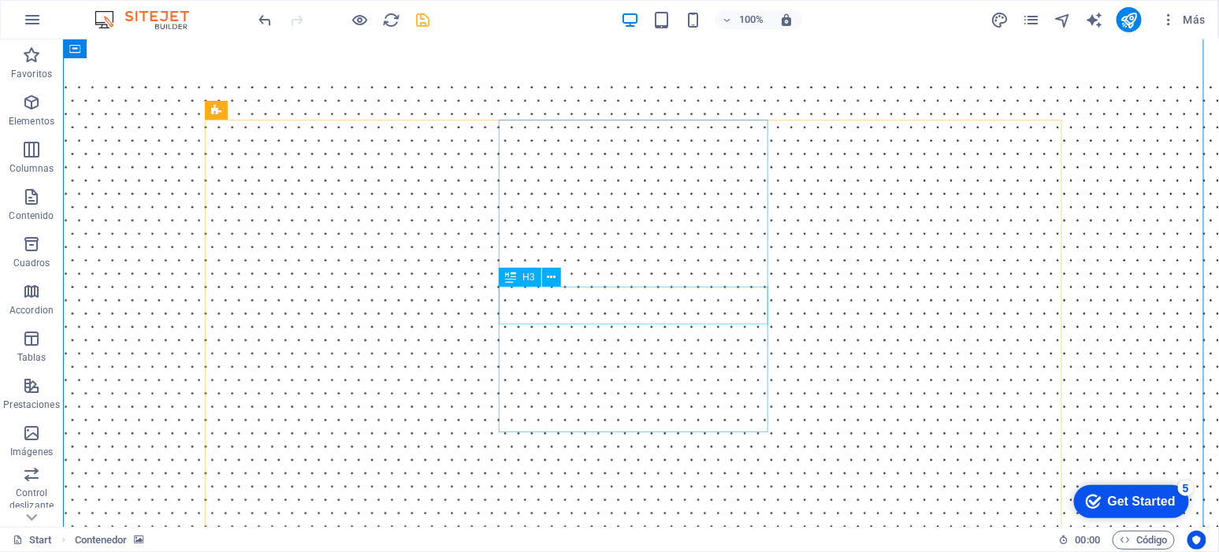
scroll to position [572, 0]
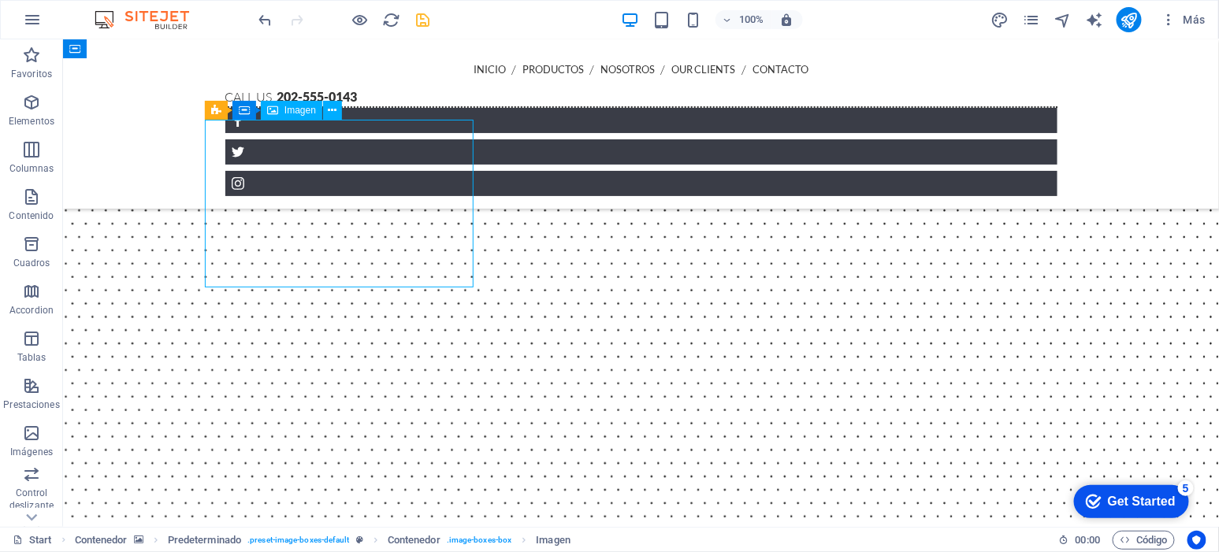
select select "%"
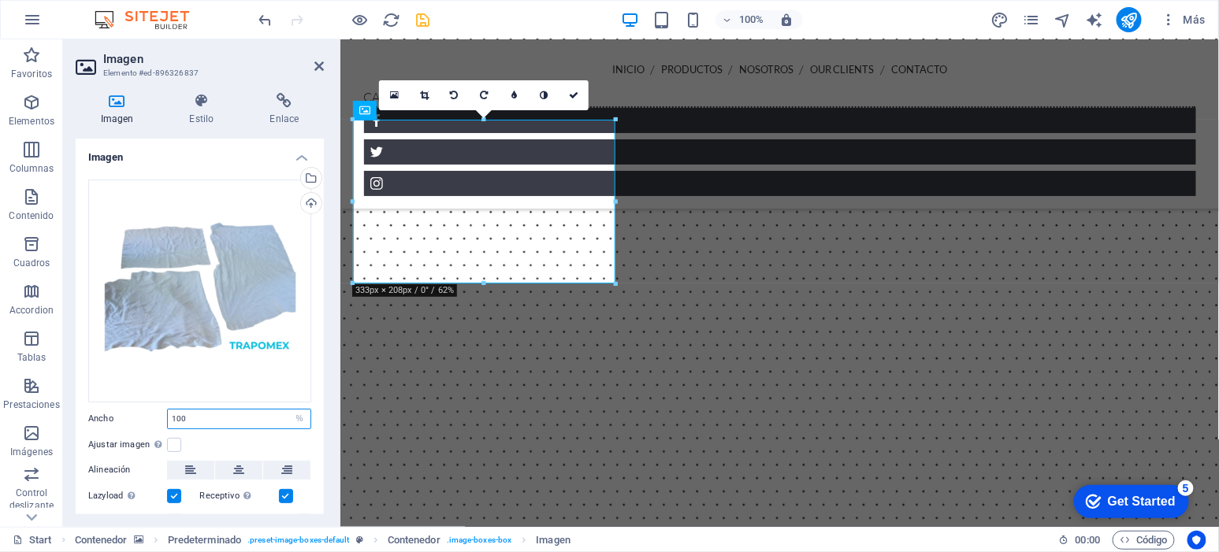
click at [205, 411] on input "100" at bounding box center [239, 419] width 143 height 19
click at [275, 413] on input "100" at bounding box center [239, 419] width 143 height 19
click at [296, 415] on select "Predeterminado automático px rem % em vh vw" at bounding box center [299, 419] width 22 height 19
click at [245, 415] on input "100" at bounding box center [239, 419] width 143 height 19
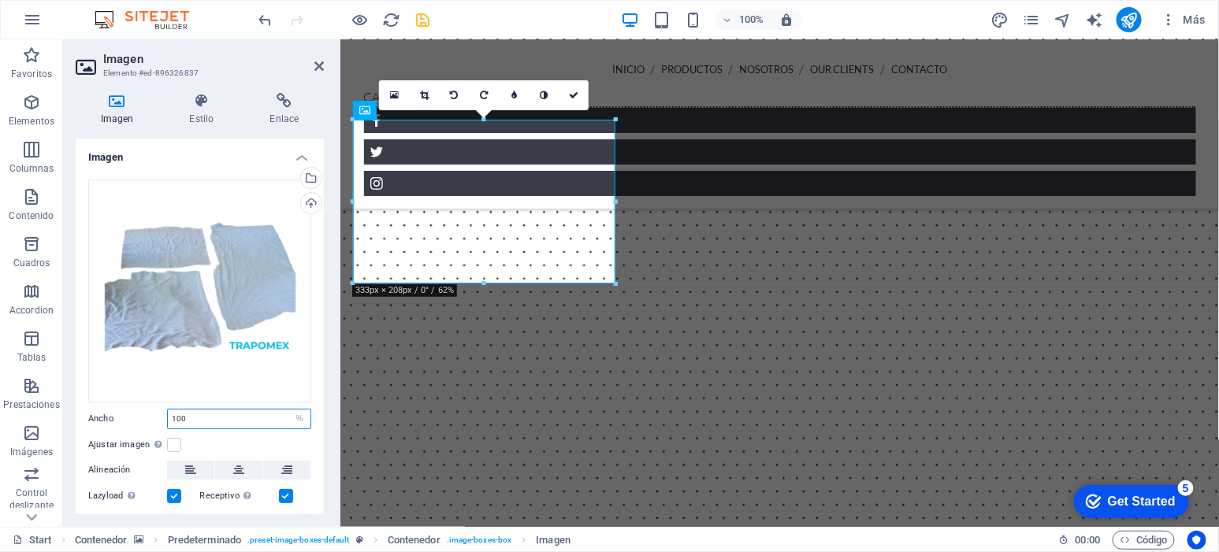
click at [245, 415] on input "100" at bounding box center [239, 419] width 143 height 19
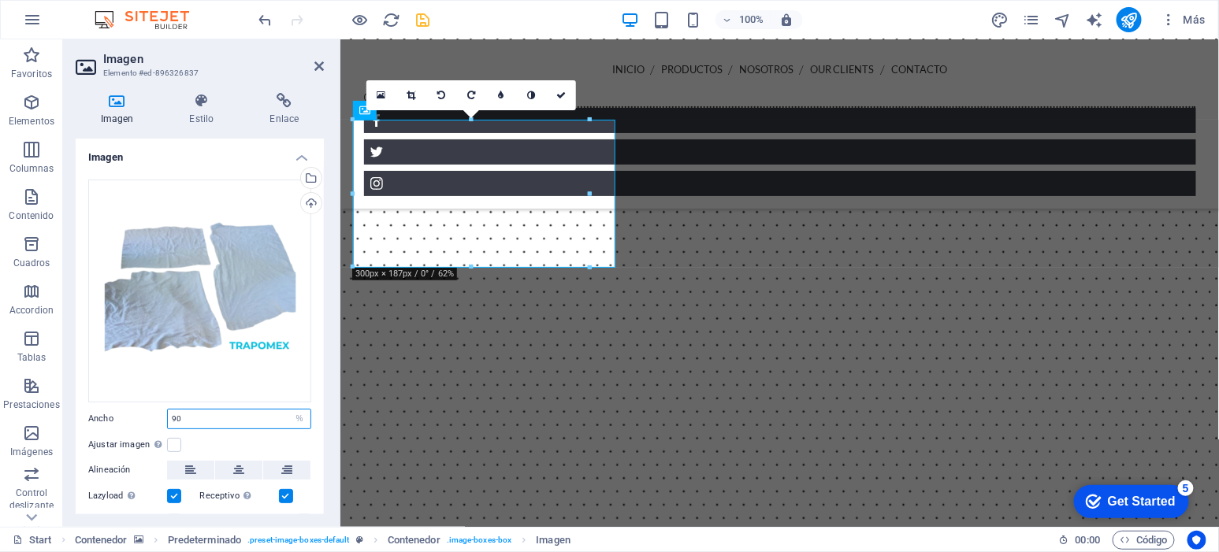
click at [244, 415] on input "90" at bounding box center [239, 419] width 143 height 19
type input "100"
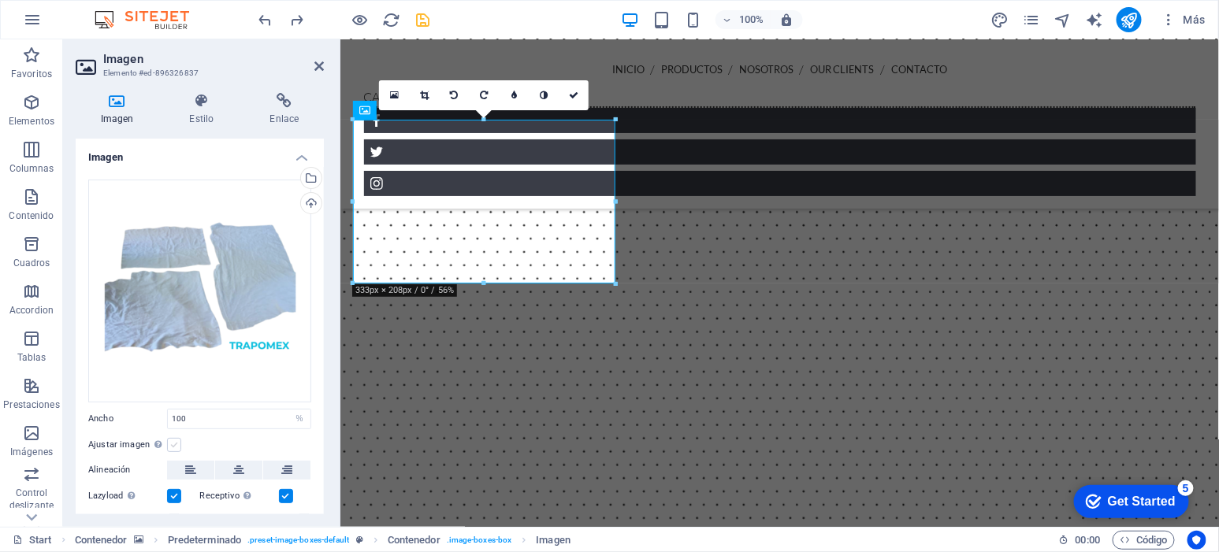
click at [177, 444] on label at bounding box center [174, 445] width 14 height 14
click at [0, 0] on input "Ajustar imagen Ajustar imagen automáticamente a un ancho y alto fijo" at bounding box center [0, 0] width 0 height 0
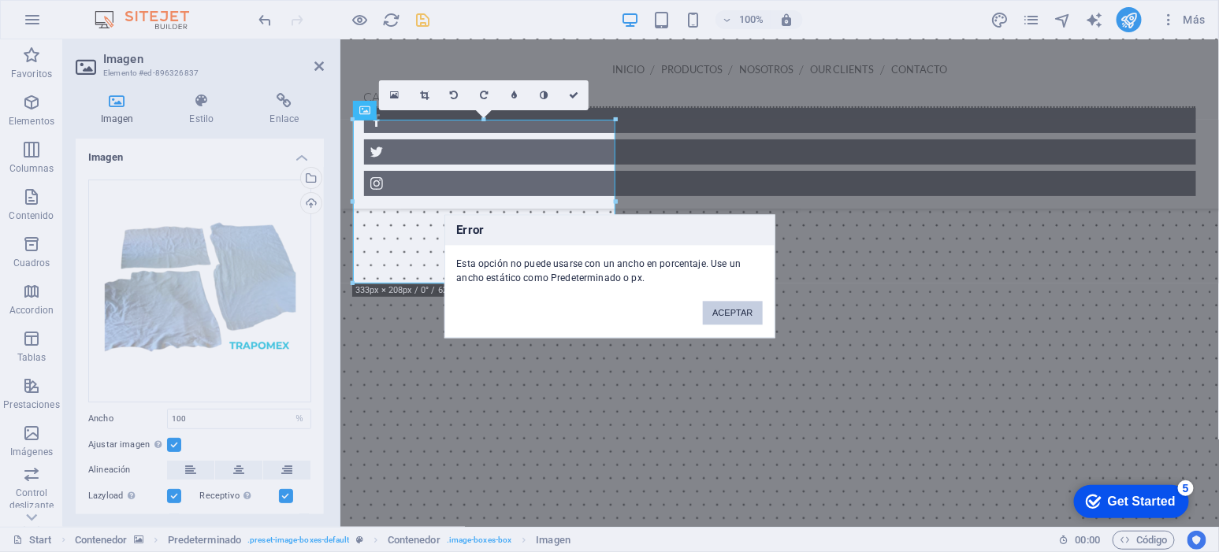
click at [737, 314] on button "ACEPTAR" at bounding box center [732, 313] width 59 height 24
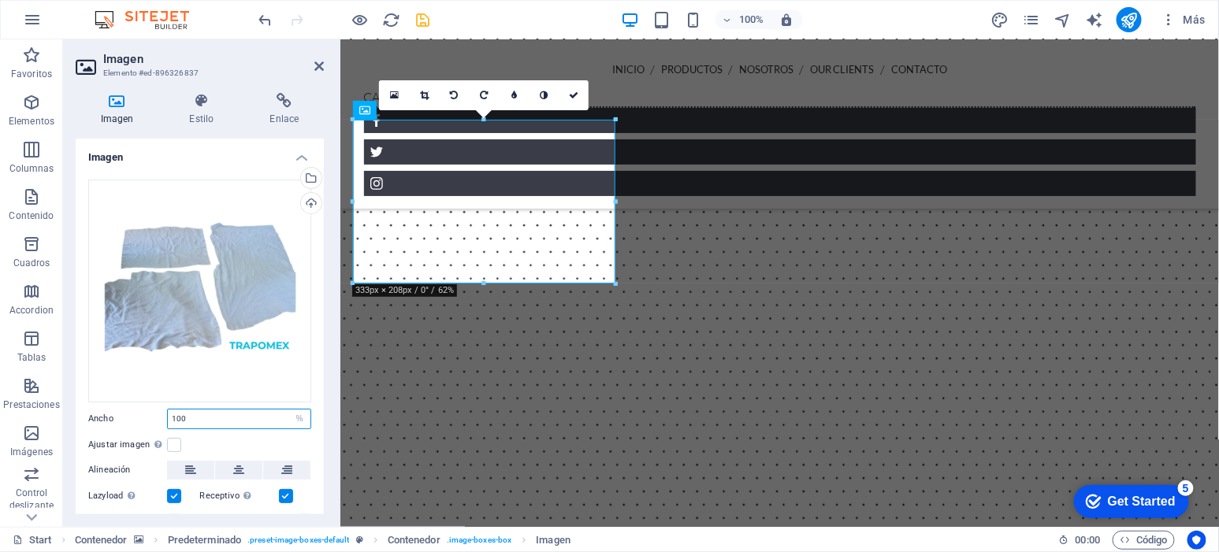
click at [258, 421] on input "100" at bounding box center [239, 419] width 143 height 19
click at [284, 418] on input "100" at bounding box center [239, 419] width 143 height 19
click at [293, 418] on select "Predeterminado automático px rem % em vh vw" at bounding box center [299, 419] width 22 height 19
select select "px"
click at [288, 410] on select "Predeterminado automático px rem % em vh vw" at bounding box center [299, 419] width 22 height 19
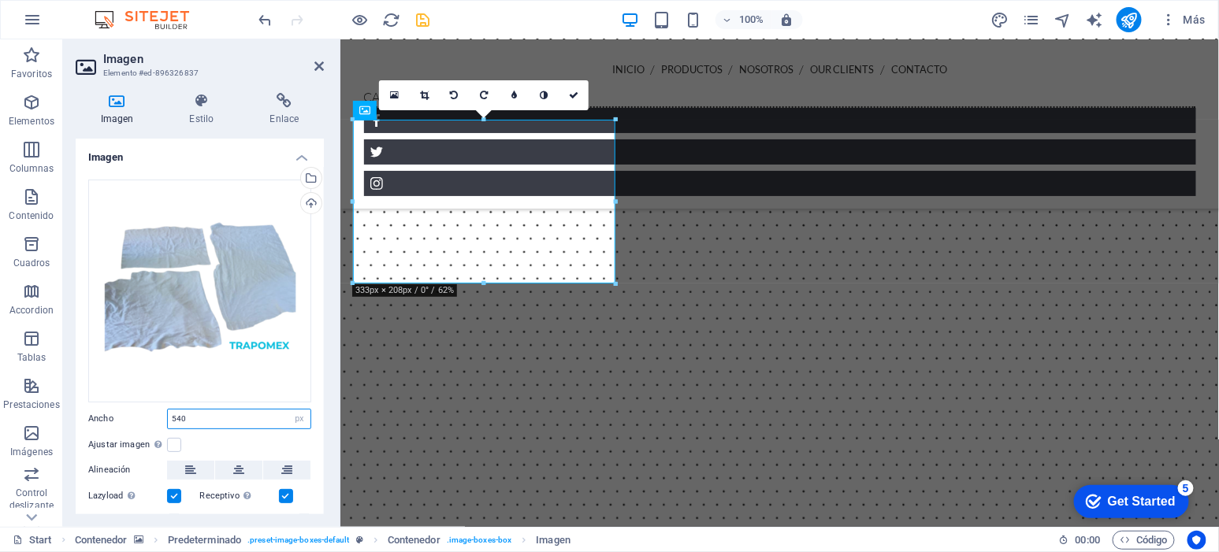
type input "540"
click at [215, 417] on input "540" at bounding box center [239, 419] width 143 height 19
click at [296, 414] on select "Predeterminado automático px rem % em vh vw" at bounding box center [299, 419] width 22 height 19
click at [277, 424] on input "540" at bounding box center [239, 419] width 143 height 19
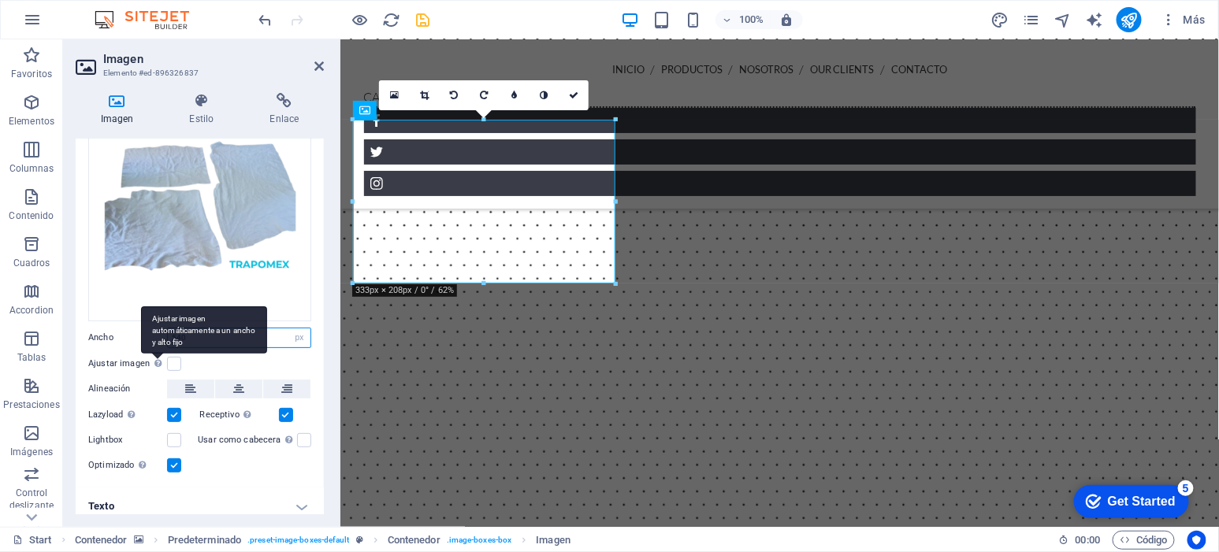
scroll to position [88, 0]
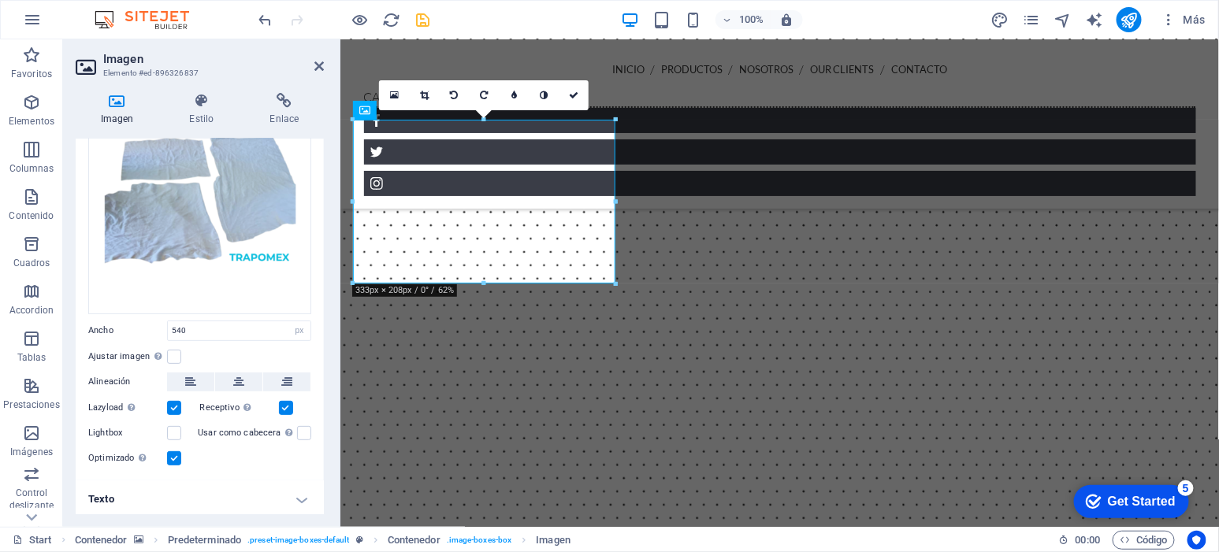
click at [299, 498] on h4 "Texto" at bounding box center [200, 500] width 248 height 38
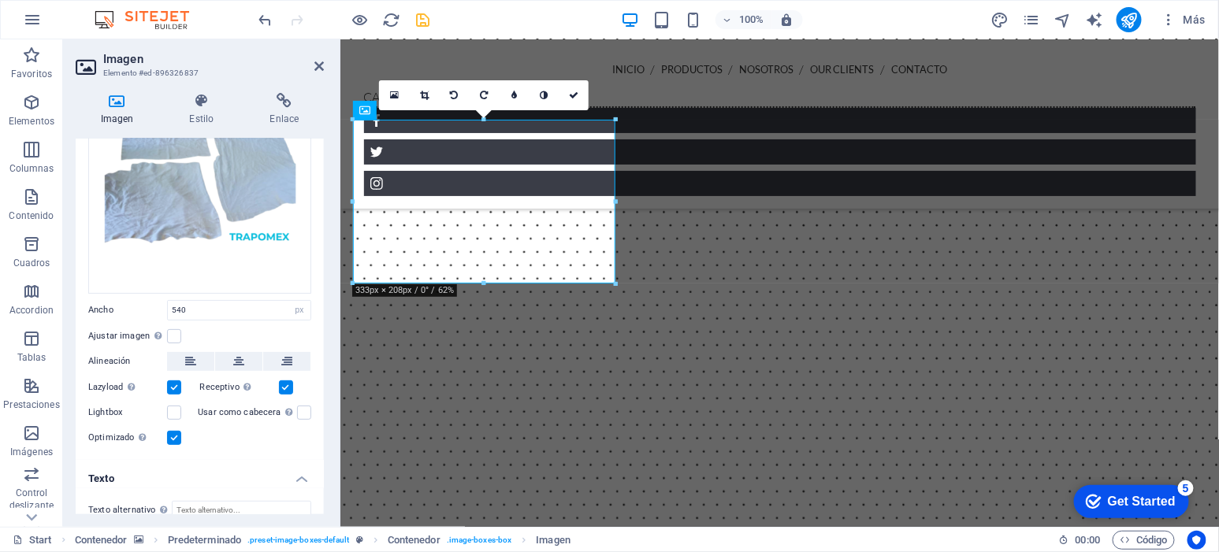
scroll to position [105, 0]
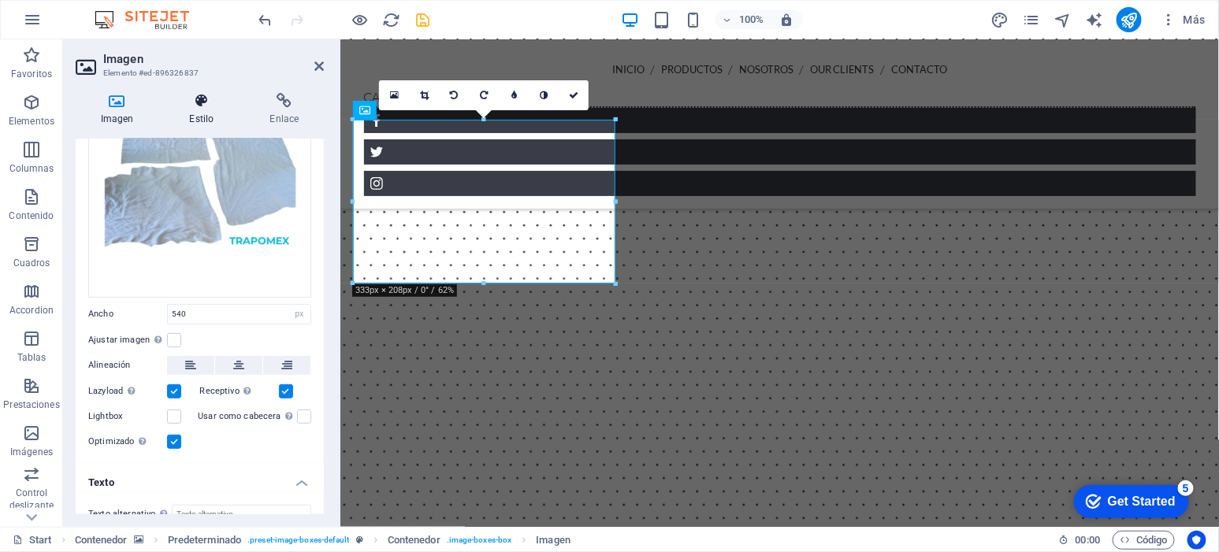
click at [198, 102] on icon at bounding box center [202, 101] width 74 height 16
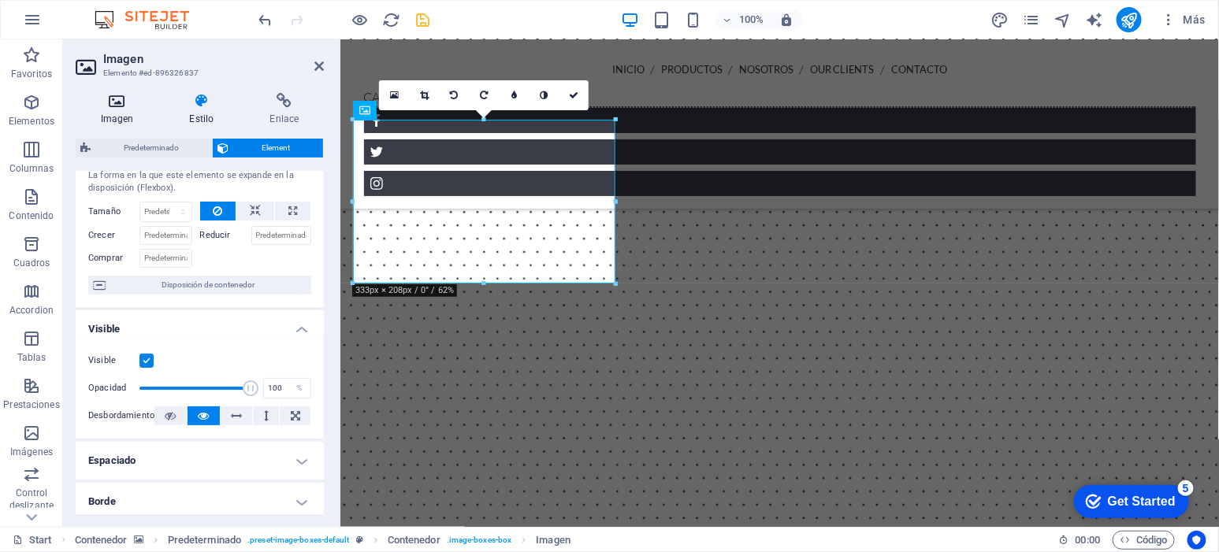
scroll to position [0, 0]
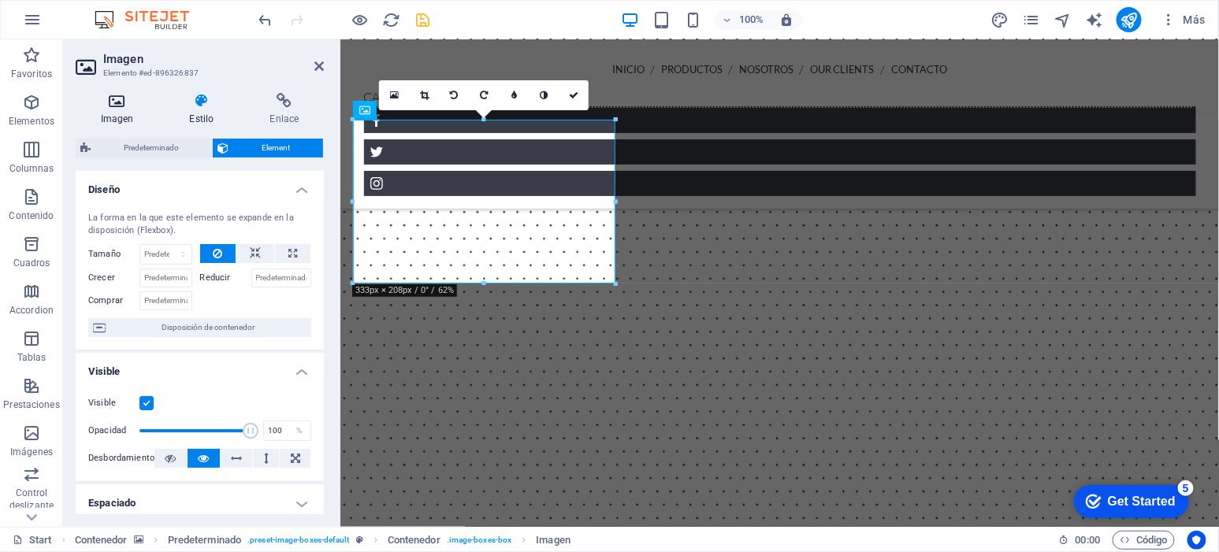
click at [115, 109] on h4 "Imagen" at bounding box center [120, 109] width 89 height 33
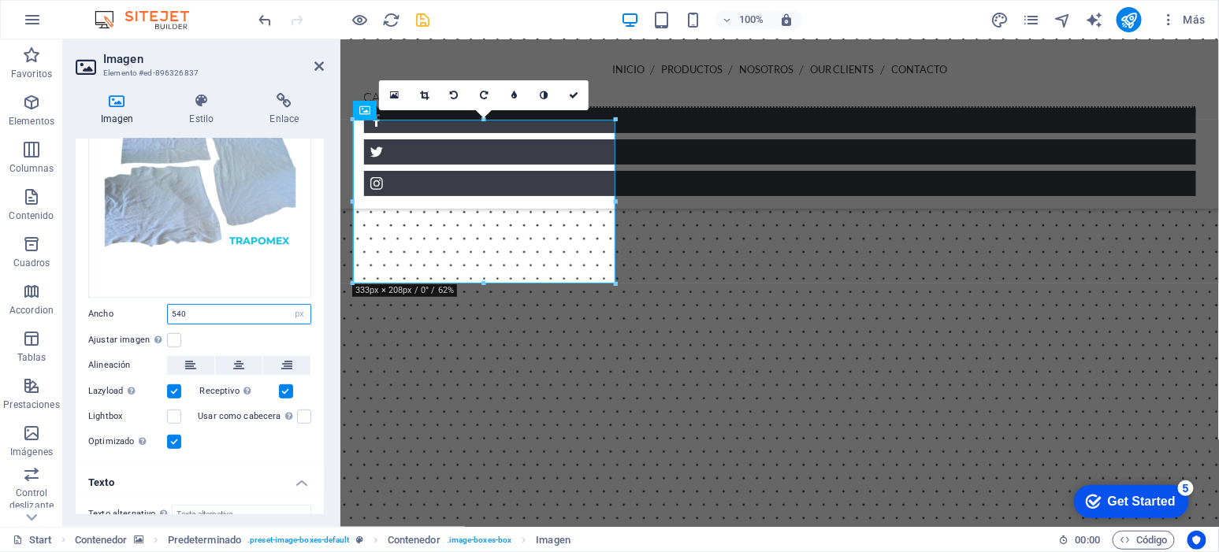
click at [221, 307] on input "540" at bounding box center [239, 314] width 143 height 19
click at [296, 309] on select "Predeterminado automático px rem % em vh vw" at bounding box center [299, 314] width 22 height 19
select select "rem"
click at [288, 305] on select "Predeterminado automático px rem % em vh vw" at bounding box center [299, 314] width 22 height 19
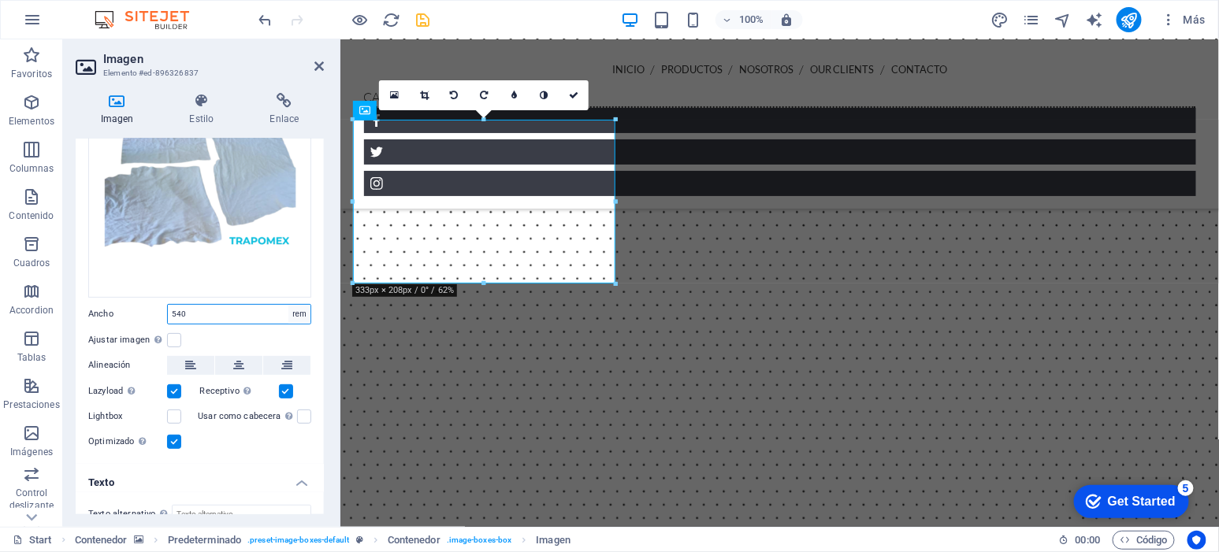
type input "20.8125"
click at [295, 314] on select "Predeterminado automático px rem % em vh vw" at bounding box center [299, 314] width 22 height 19
select select "px"
click at [288, 305] on select "Predeterminado automático px rem % em vh vw" at bounding box center [299, 314] width 22 height 19
type input "333"
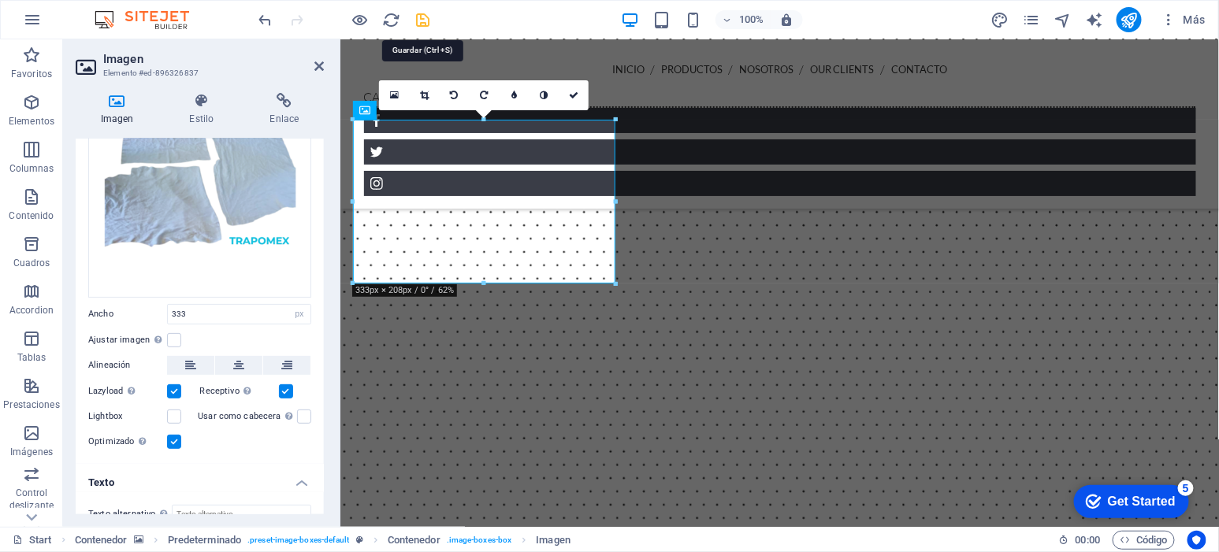
click at [415, 23] on icon "save" at bounding box center [424, 20] width 18 height 18
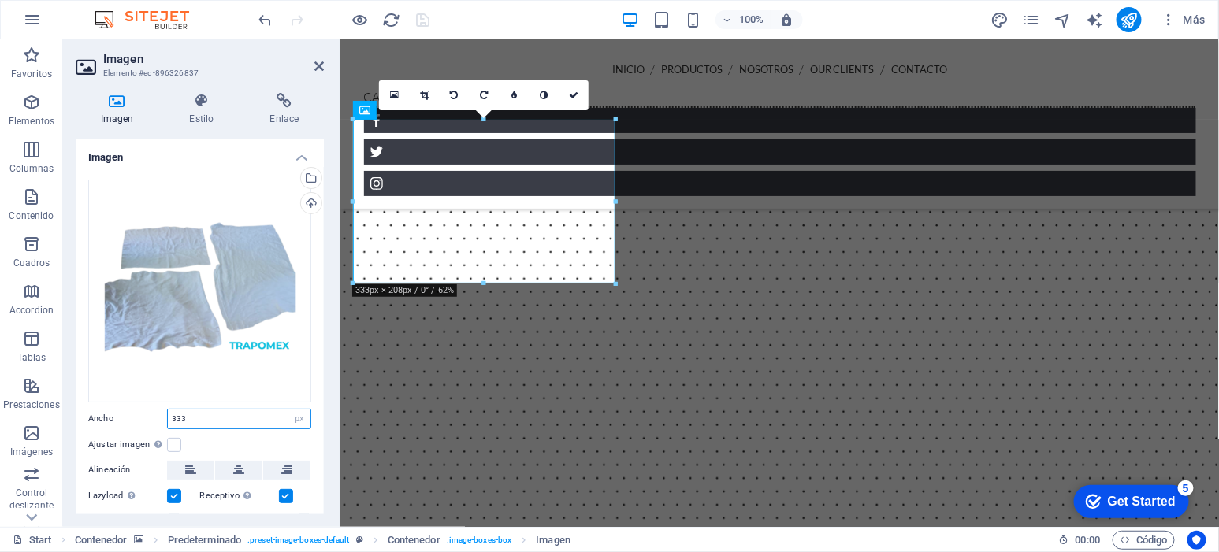
click at [260, 419] on input "333" at bounding box center [239, 419] width 143 height 19
click at [302, 411] on select "Predeterminado automático px rem % em vh vw" at bounding box center [299, 419] width 22 height 19
select select "default"
click at [288, 410] on select "Predeterminado automático px rem % em vh vw" at bounding box center [299, 419] width 22 height 19
click at [274, 421] on select "Predeterminado automático px rem % em vh vw" at bounding box center [239, 419] width 143 height 19
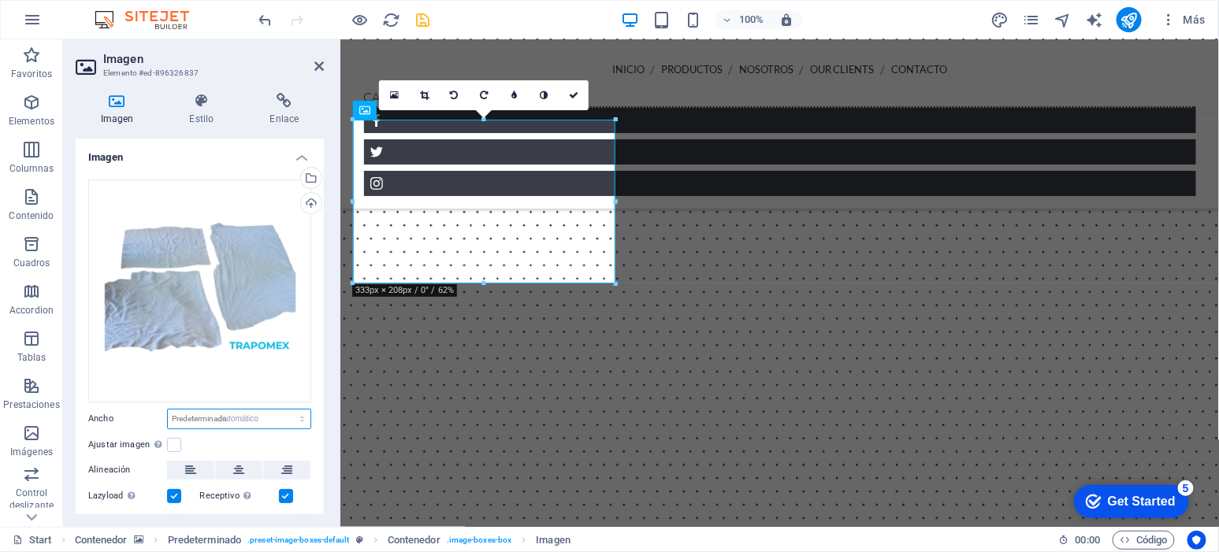
click at [168, 410] on select "Predeterminado automático px rem % em vh vw" at bounding box center [239, 419] width 143 height 19
click at [258, 415] on select "Predeterminado automático px rem % em vh vw" at bounding box center [239, 419] width 143 height 19
select select "%"
click at [285, 410] on select "Predeterminado automático px rem % em vh vw" at bounding box center [239, 419] width 143 height 19
type input "100"
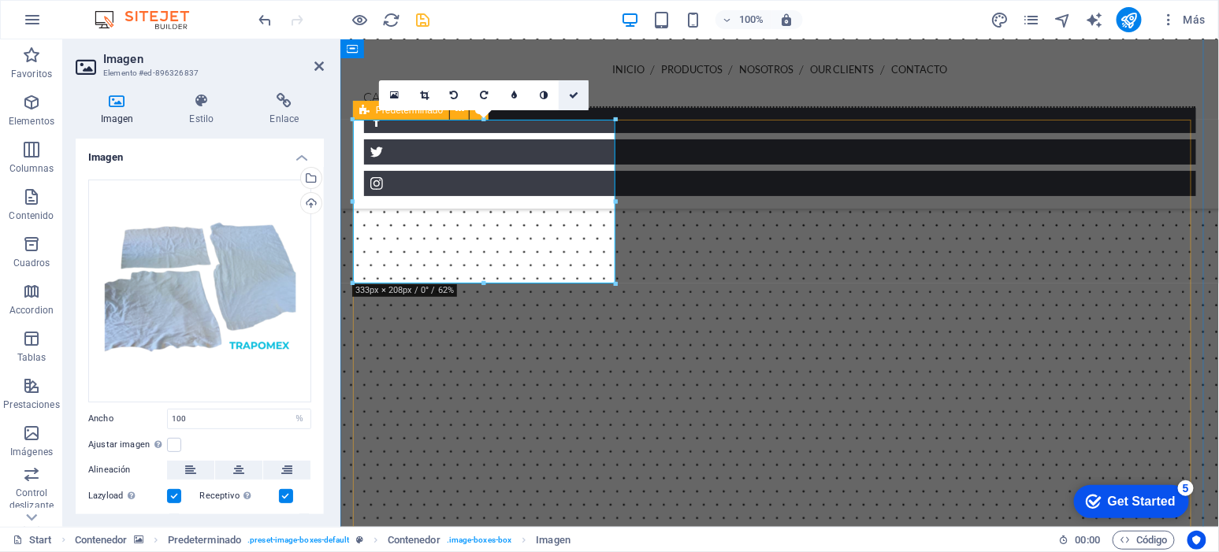
click at [583, 95] on link at bounding box center [574, 95] width 30 height 30
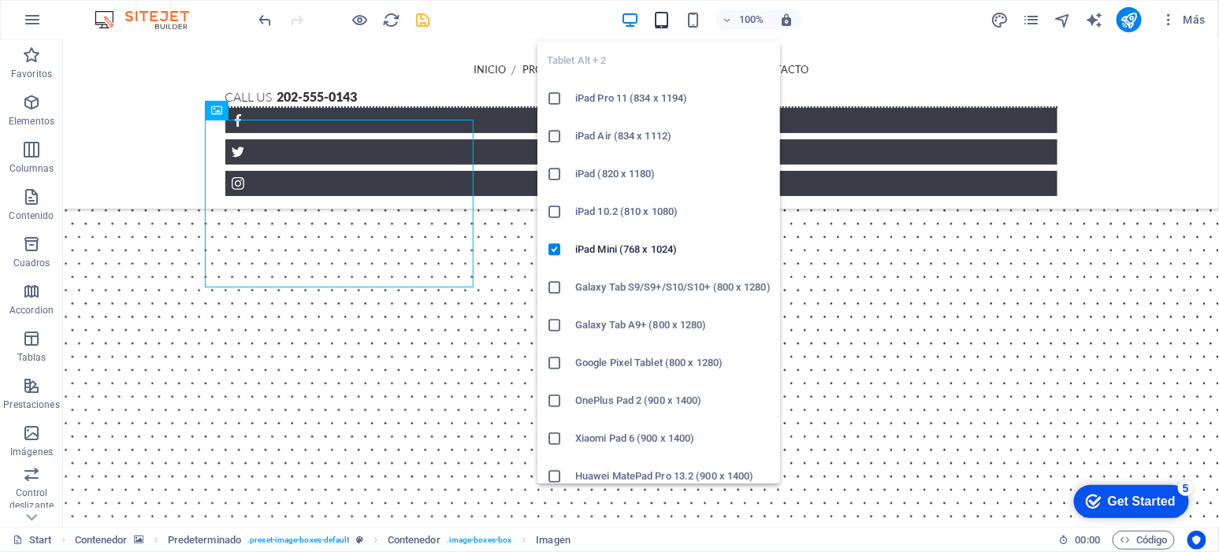
click at [669, 23] on icon "button" at bounding box center [661, 20] width 18 height 18
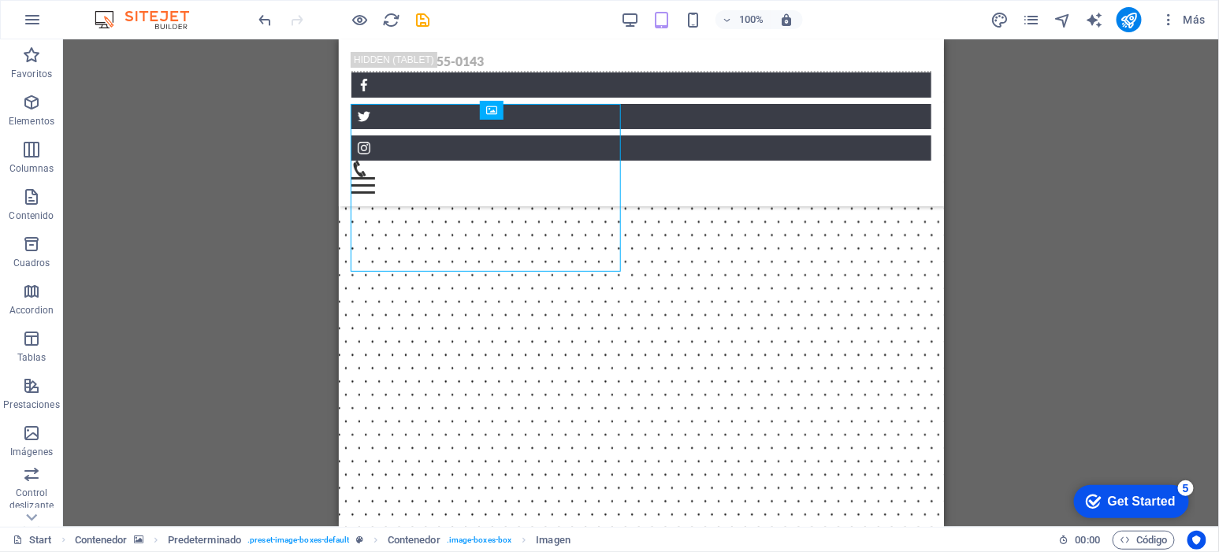
click at [433, 20] on div "100% Más" at bounding box center [734, 19] width 956 height 25
click at [425, 24] on icon "save" at bounding box center [424, 20] width 18 height 18
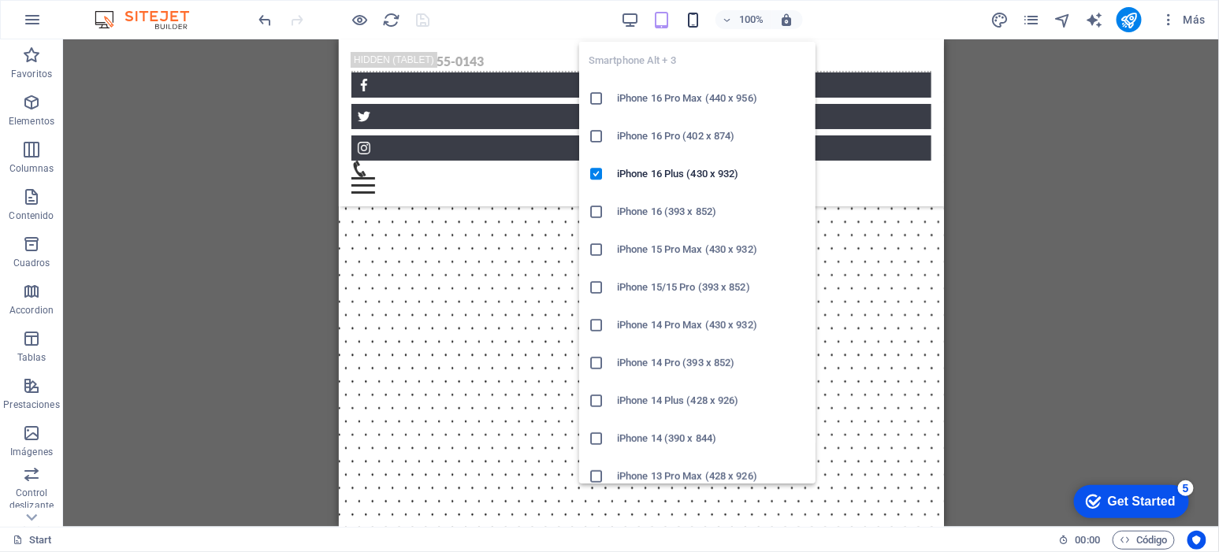
click at [694, 23] on icon "button" at bounding box center [693, 20] width 18 height 18
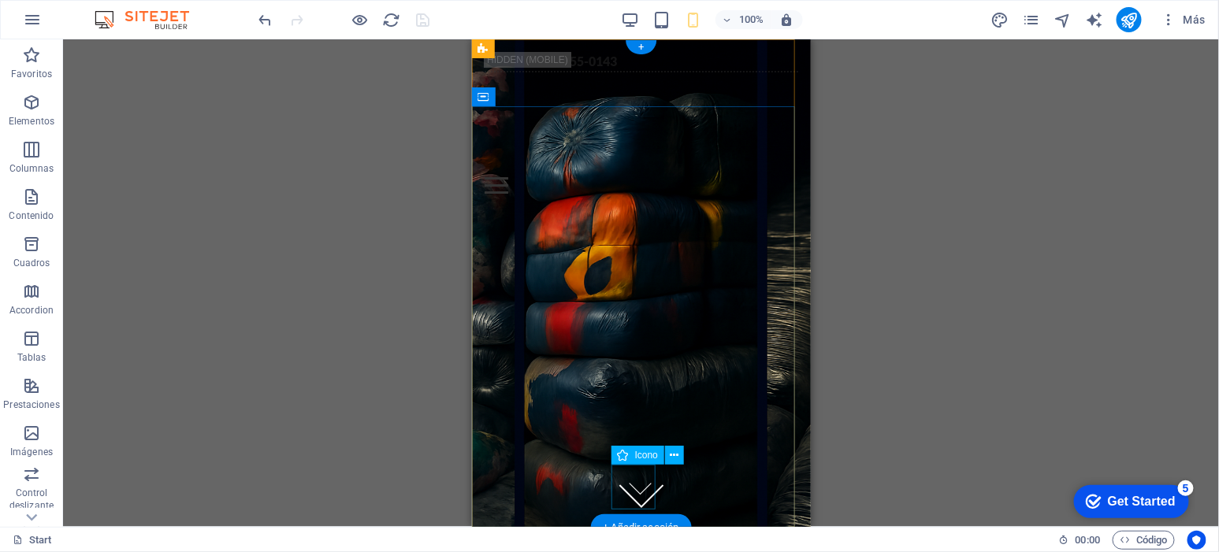
click at [624, 494] on figure at bounding box center [641, 485] width 45 height 45
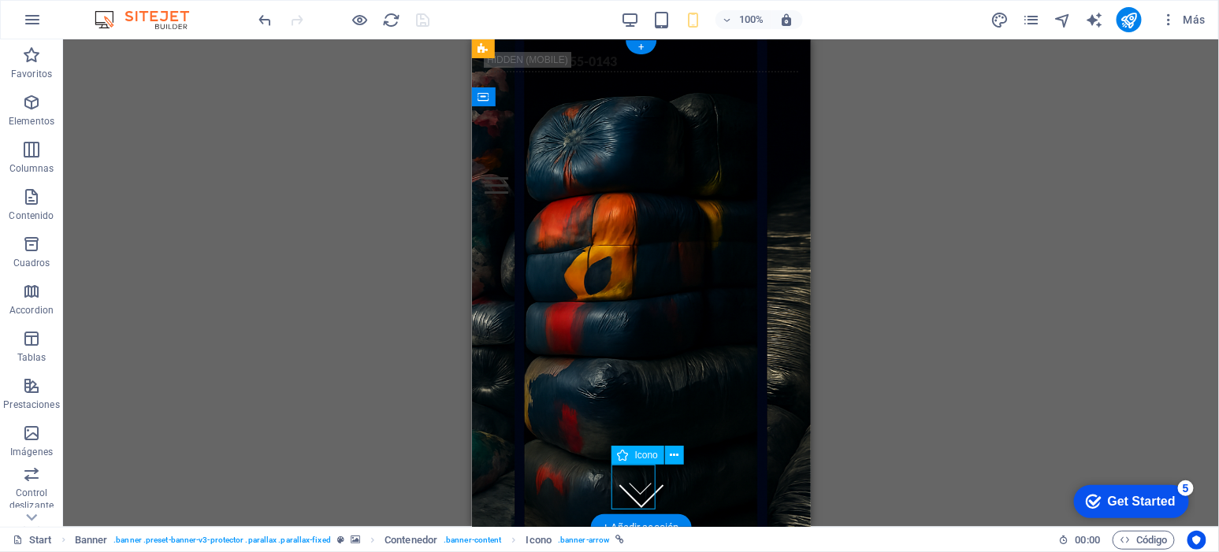
click at [638, 486] on figure at bounding box center [641, 485] width 45 height 45
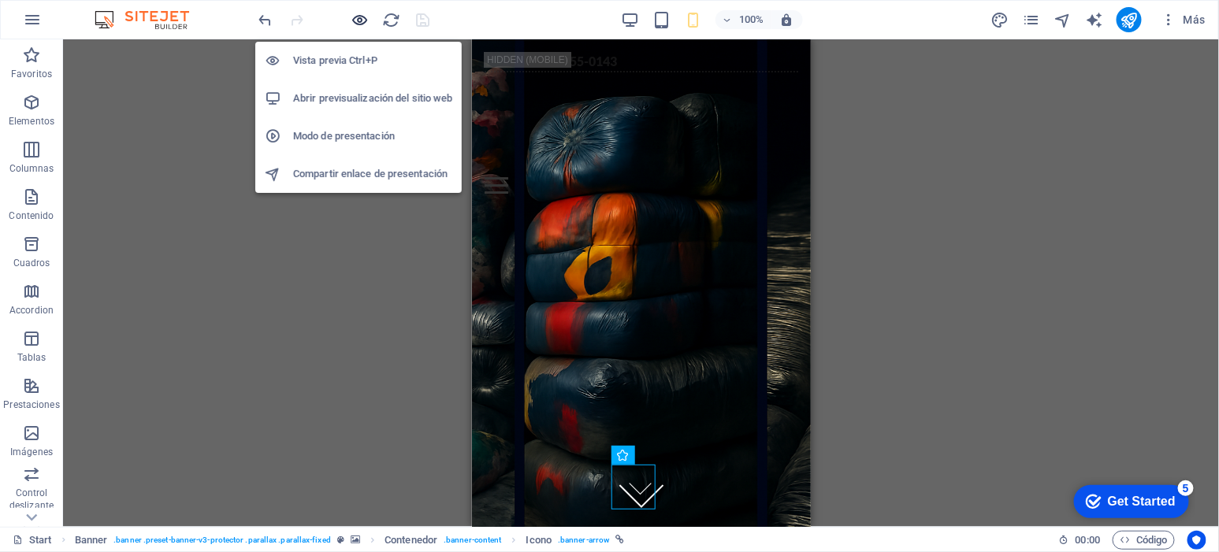
click at [361, 24] on icon "button" at bounding box center [360, 20] width 18 height 18
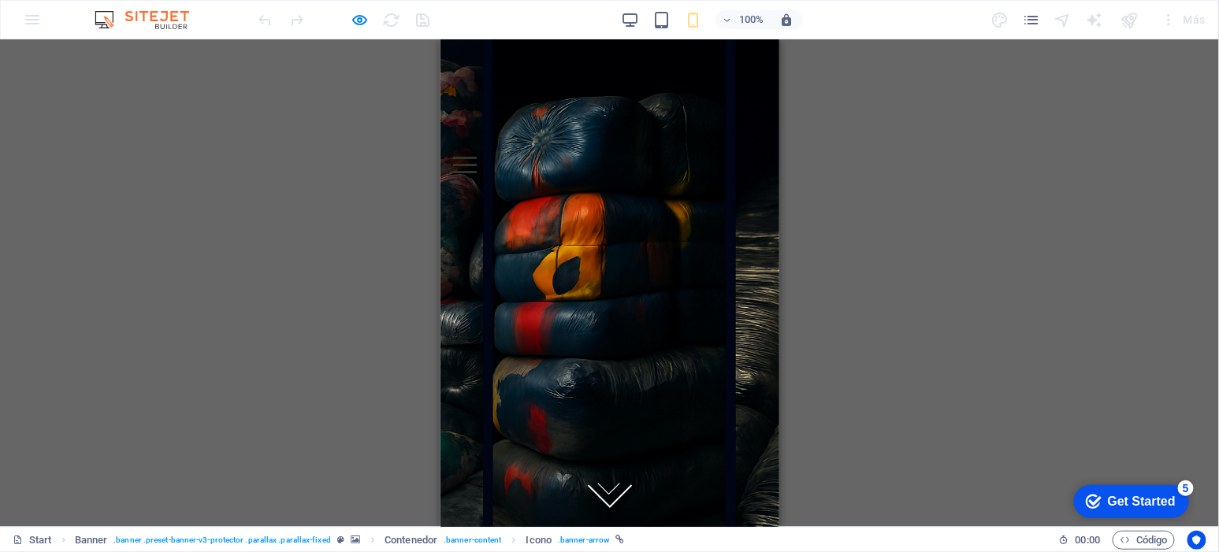
click at [603, 482] on icon at bounding box center [609, 479] width 33 height 33
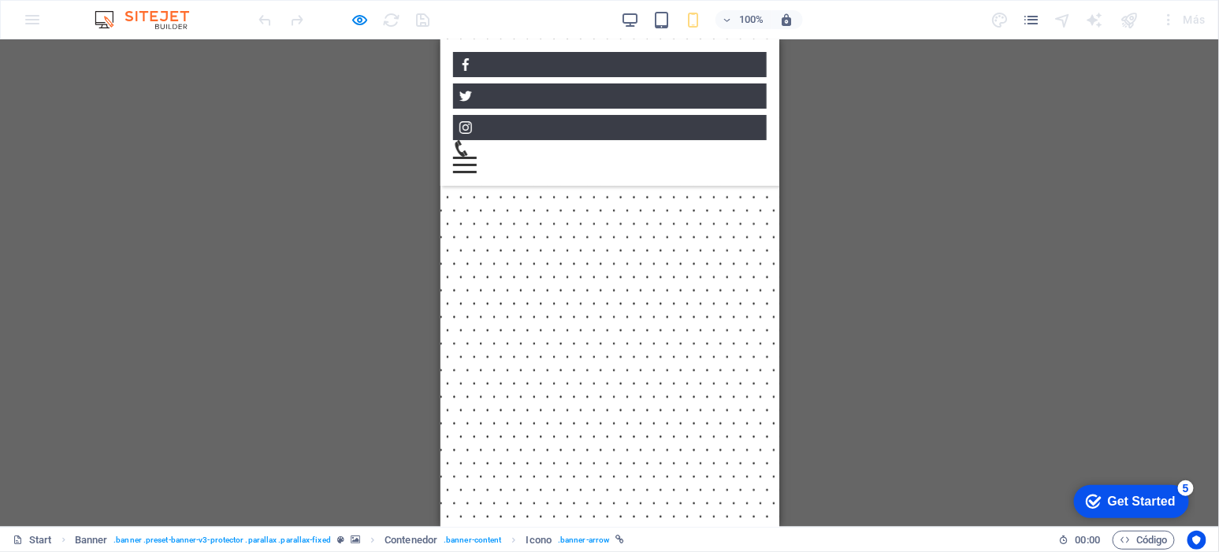
scroll to position [489, 0]
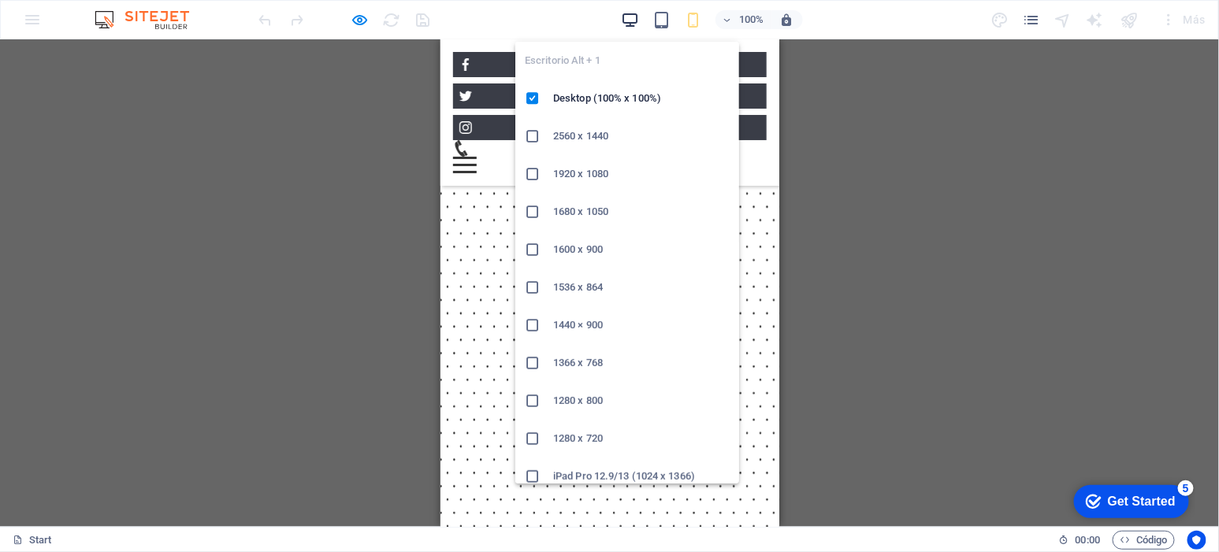
click at [632, 19] on icon "button" at bounding box center [630, 20] width 18 height 18
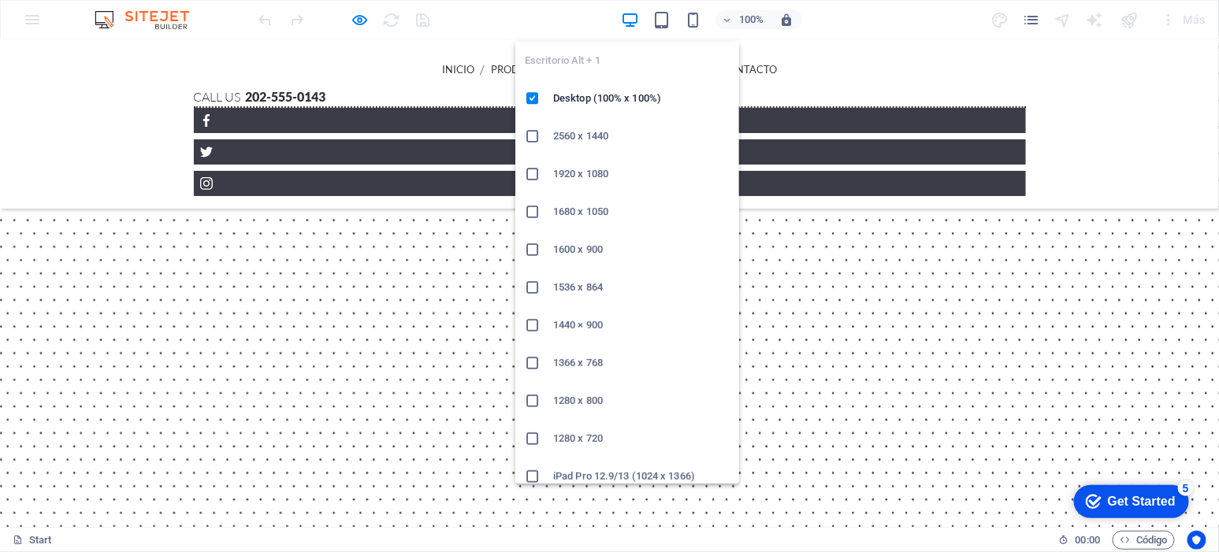
scroll to position [500, 0]
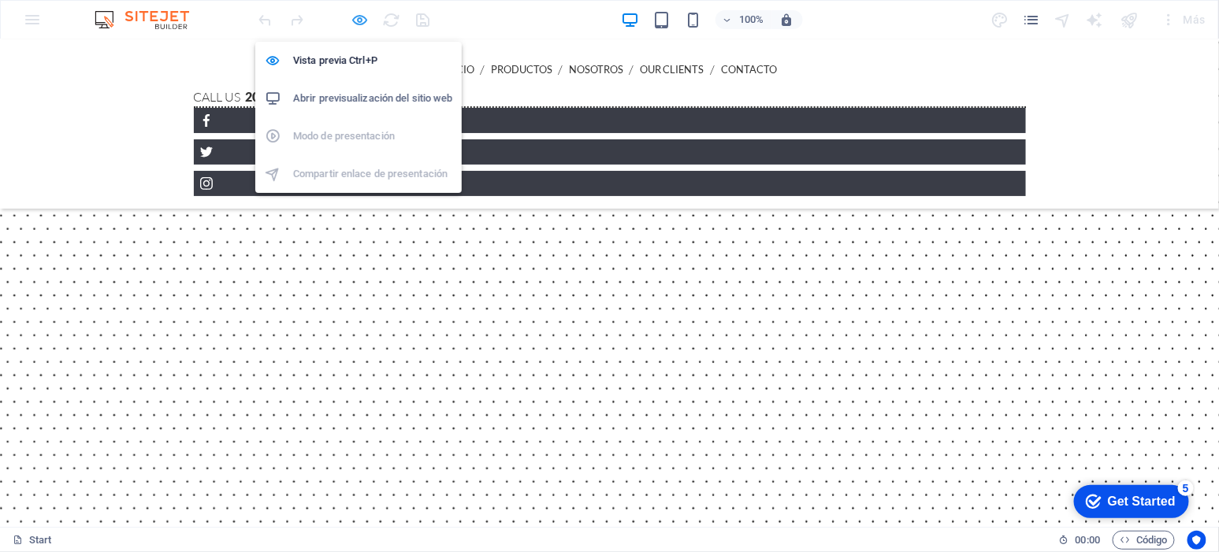
click at [353, 15] on icon "button" at bounding box center [360, 20] width 18 height 18
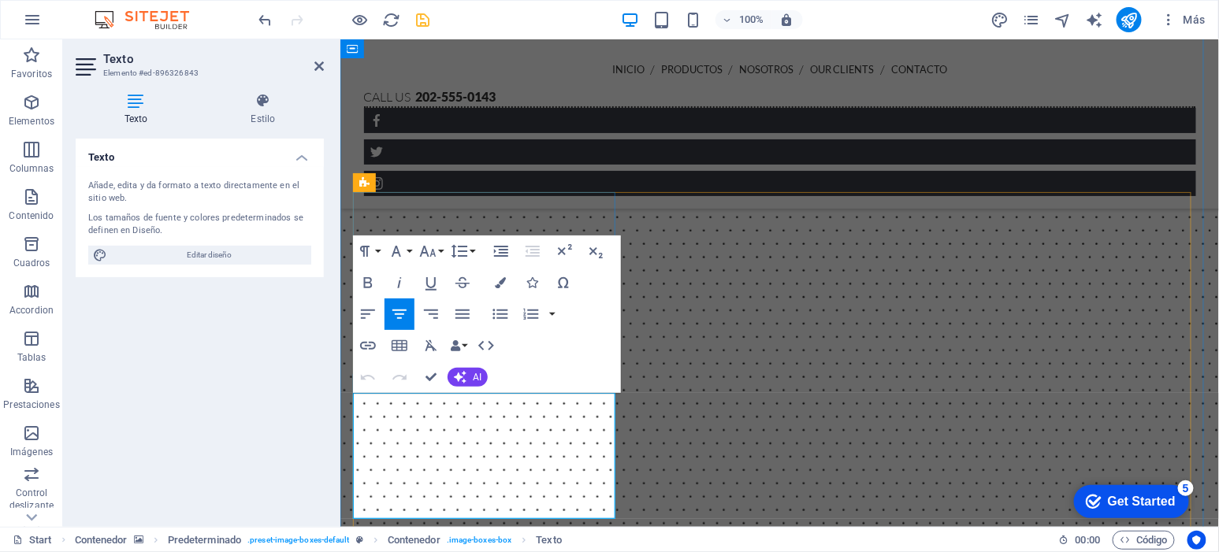
drag, startPoint x: 522, startPoint y: 504, endPoint x: 351, endPoint y: 400, distance: 200.6
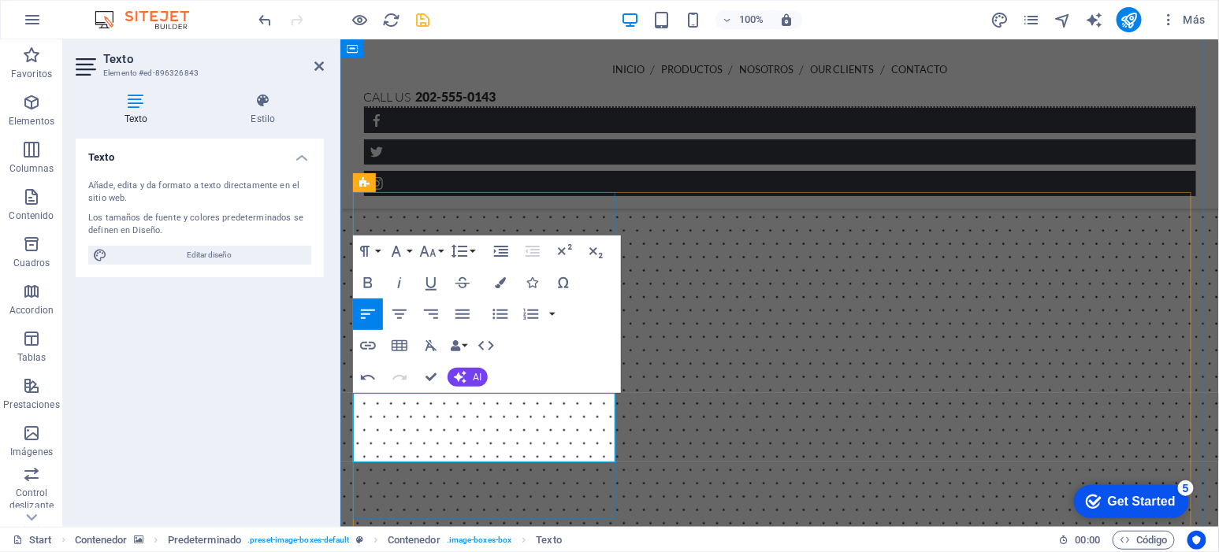
click at [507, 316] on icon "button" at bounding box center [500, 314] width 19 height 19
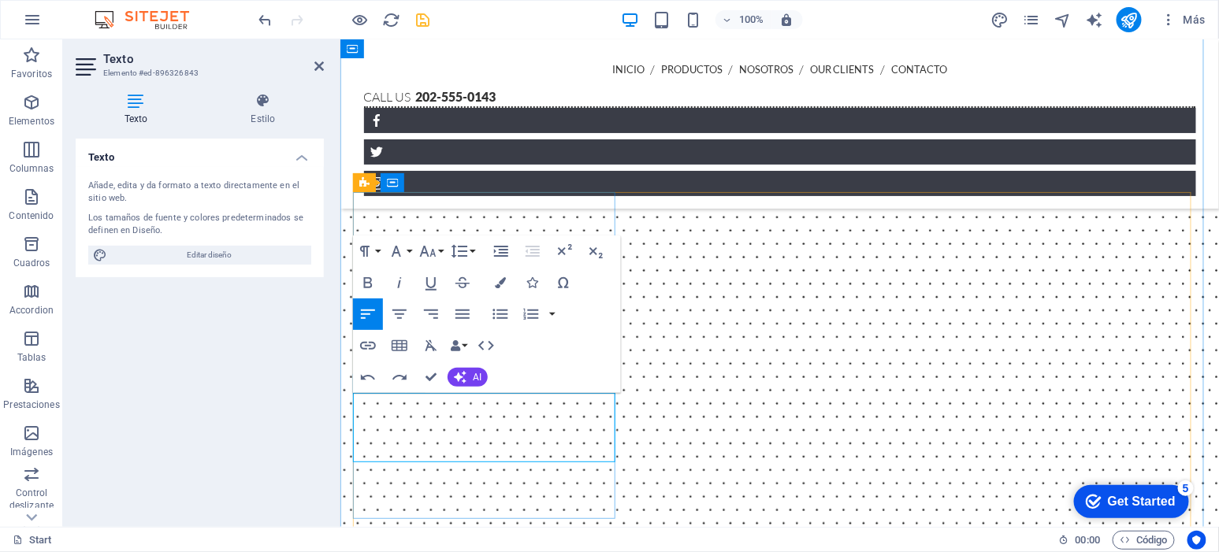
drag, startPoint x: 603, startPoint y: 440, endPoint x: 426, endPoint y: 424, distance: 178.0
drag, startPoint x: 587, startPoint y: 437, endPoint x: 667, endPoint y: 367, distance: 105.6
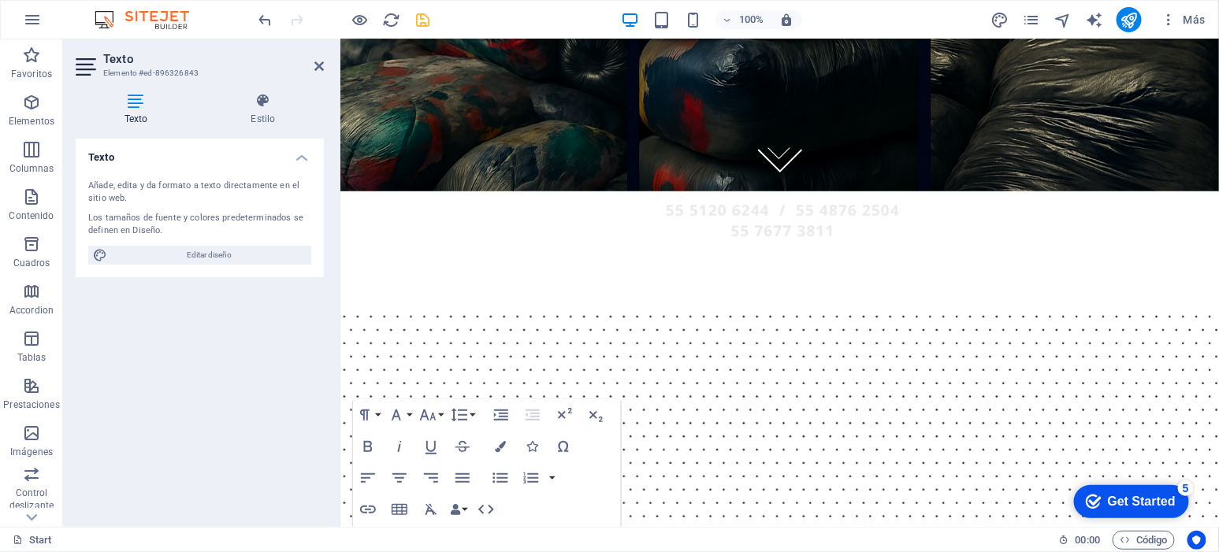
click at [268, 453] on div "Texto Añade, edita y da formato a texto directamente en el sitio web. Los tamañ…" at bounding box center [200, 327] width 248 height 376
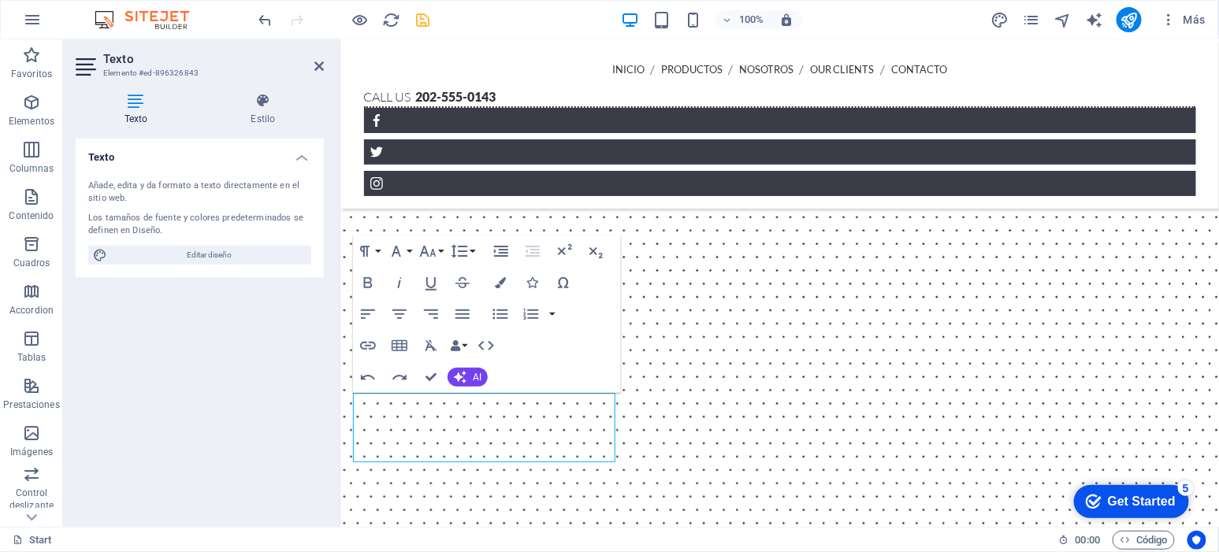
click at [277, 421] on div "Texto Añade, edita y da formato a texto directamente en el sitio web. Los tamañ…" at bounding box center [200, 327] width 248 height 376
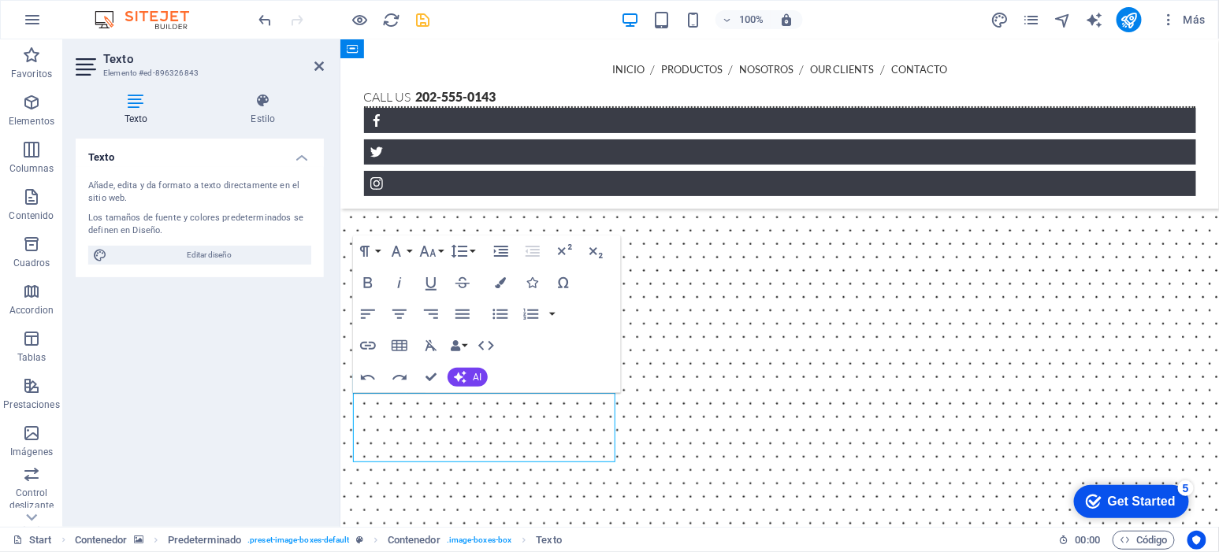
drag, startPoint x: 598, startPoint y: 441, endPoint x: 352, endPoint y: 411, distance: 247.8
click at [495, 313] on icon "button" at bounding box center [500, 314] width 19 height 19
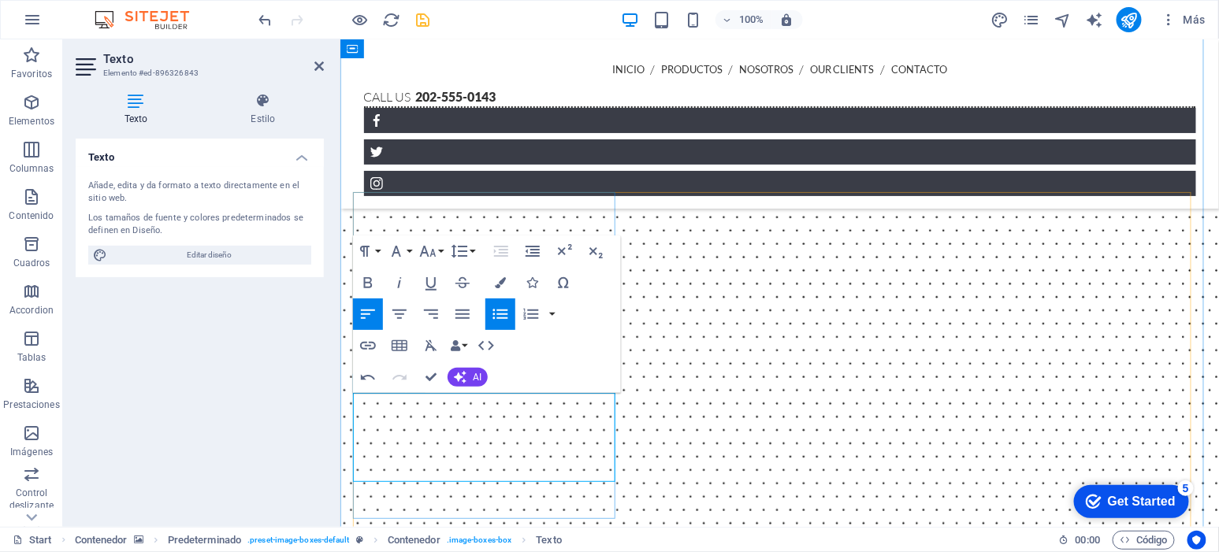
click at [329, 454] on div "Texto Estilo Texto Añade, edita y da formato a texto directamente en el sitio w…" at bounding box center [199, 303] width 273 height 447
click at [255, 430] on div "Texto Añade, edita y da formato a texto directamente en el sitio web. Los tamañ…" at bounding box center [200, 327] width 248 height 376
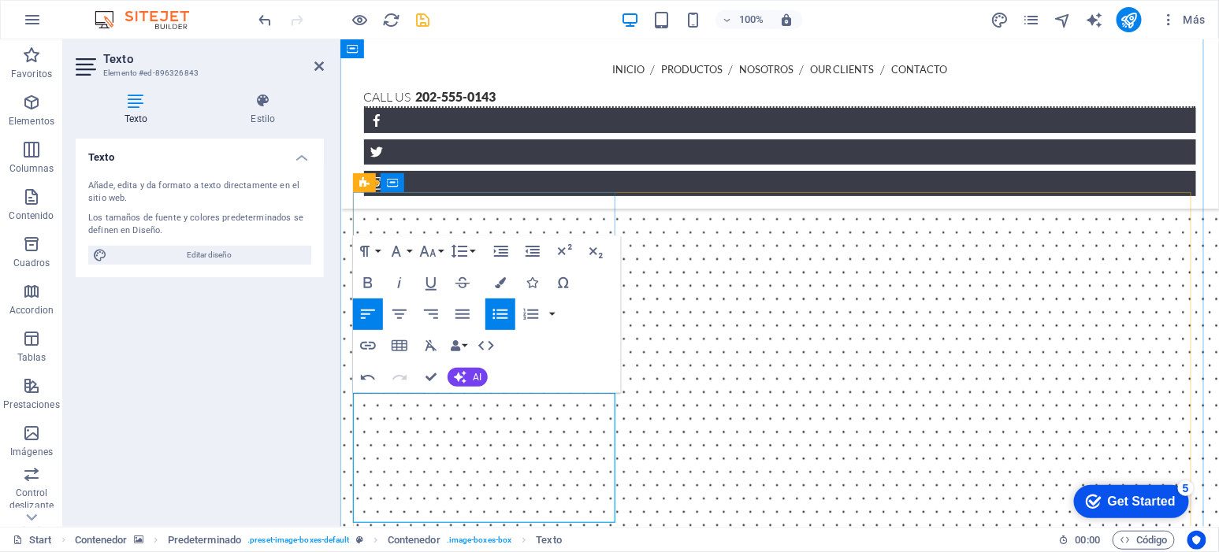
click at [208, 483] on div "Texto Añade, edita y da formato a texto directamente en el sitio web. Los tamañ…" at bounding box center [200, 327] width 248 height 376
click at [321, 66] on icon at bounding box center [318, 66] width 9 height 13
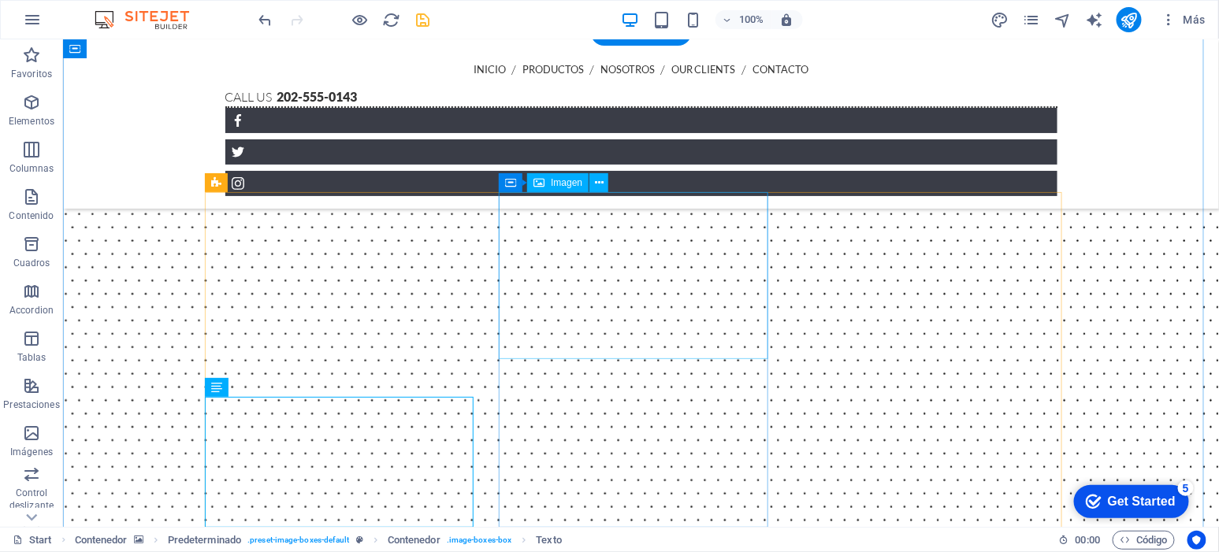
select select "%"
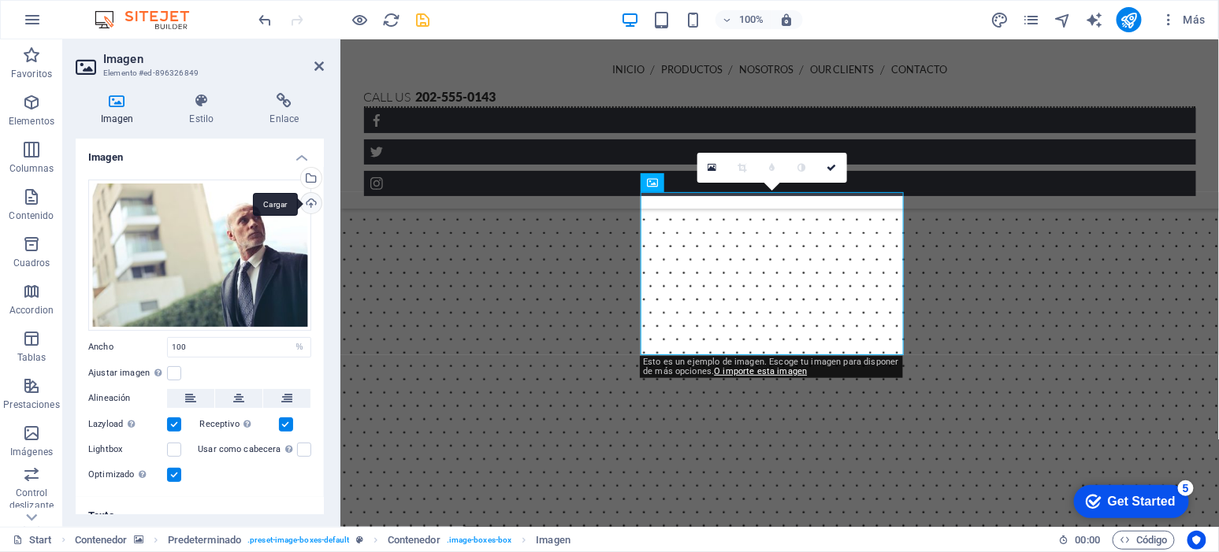
click at [308, 200] on div "Cargar" at bounding box center [310, 205] width 24 height 24
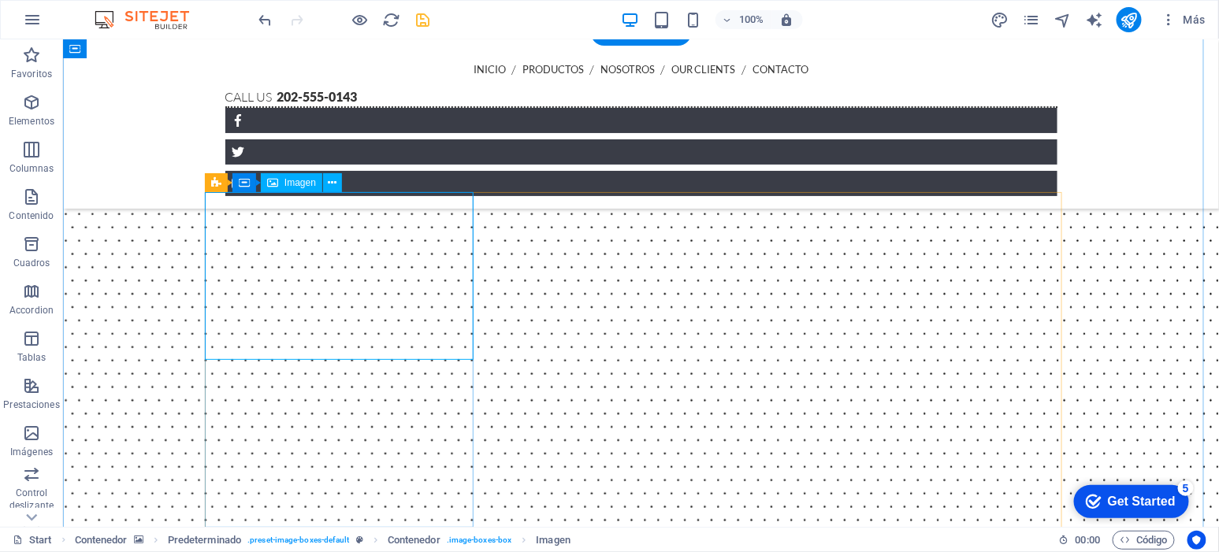
select select "%"
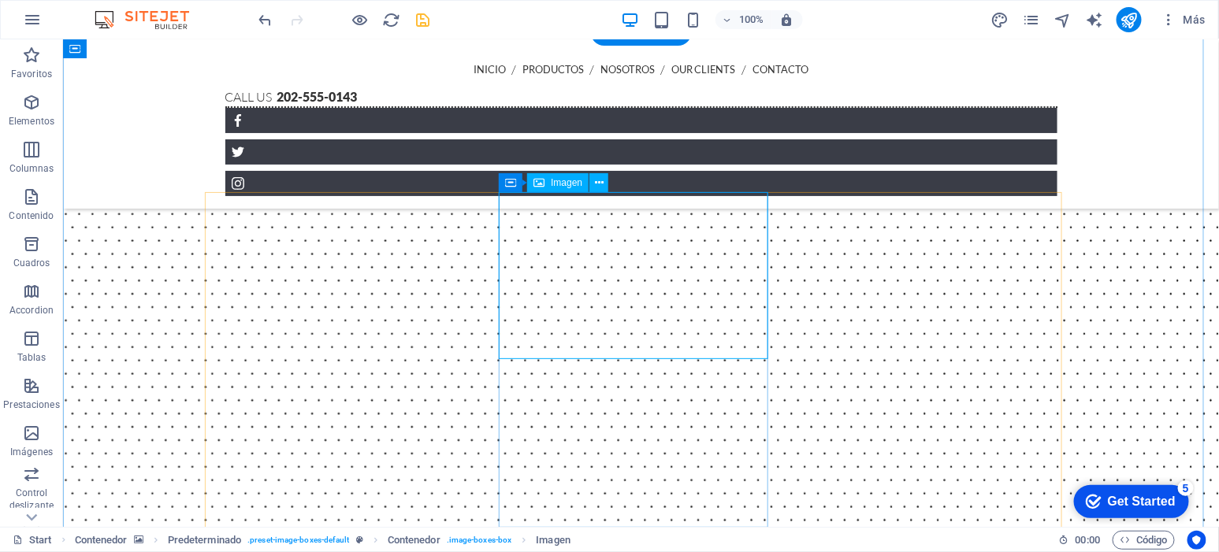
select select "%"
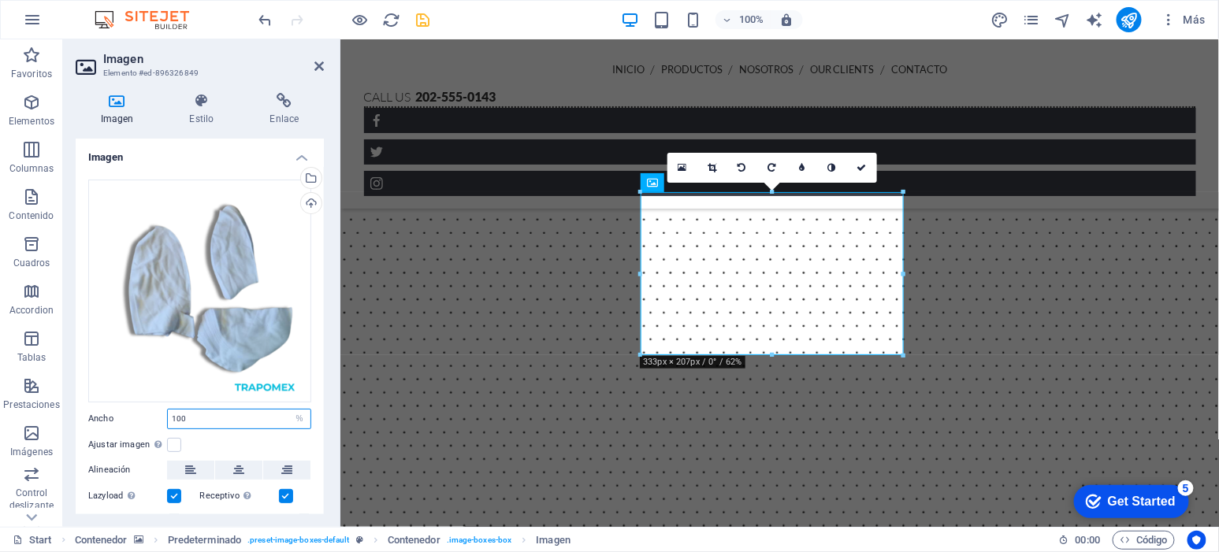
click at [221, 410] on input "100" at bounding box center [239, 419] width 143 height 19
type input "100"
click at [299, 417] on select "Predeterminado automático px rem % em vh vw" at bounding box center [299, 419] width 22 height 19
select select "px"
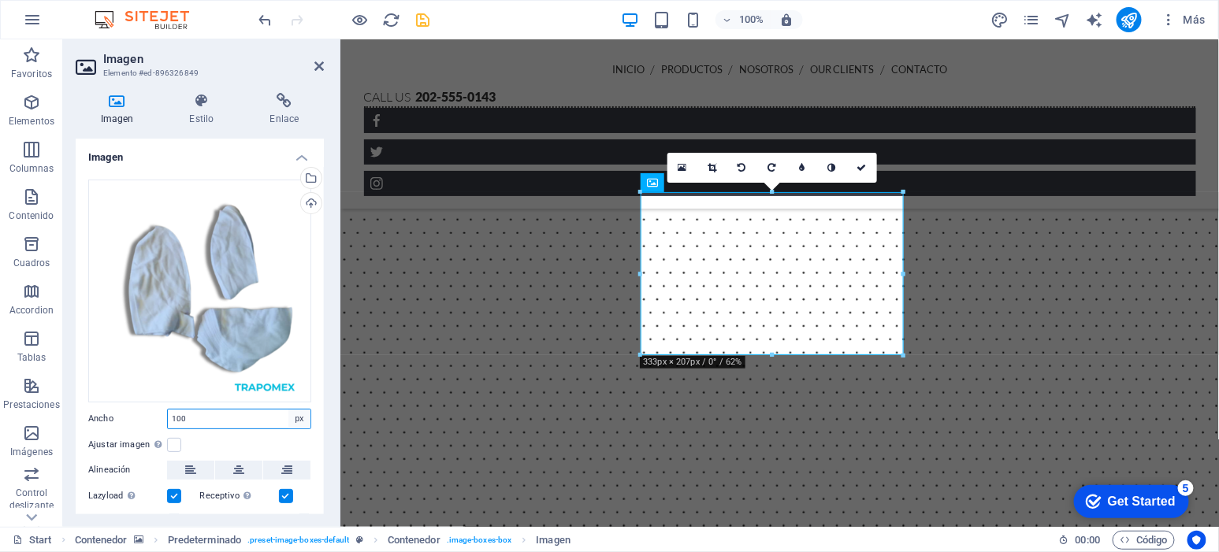
click at [288, 410] on select "Predeterminado automático px rem % em vh vw" at bounding box center [299, 419] width 22 height 19
click at [240, 415] on input "333" at bounding box center [239, 419] width 143 height 19
click at [232, 440] on div "Ajustar imagen Ajustar imagen automáticamente a un ancho y alto fijo" at bounding box center [199, 445] width 223 height 19
click at [264, 416] on input "450" at bounding box center [239, 419] width 143 height 19
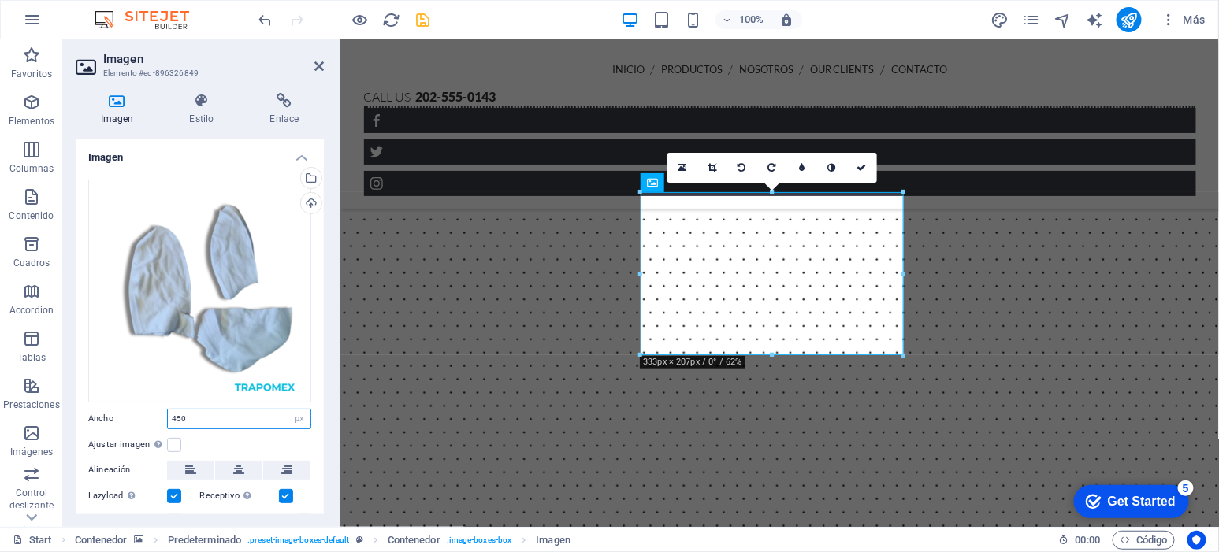
click at [264, 416] on input "450" at bounding box center [239, 419] width 143 height 19
type input "200"
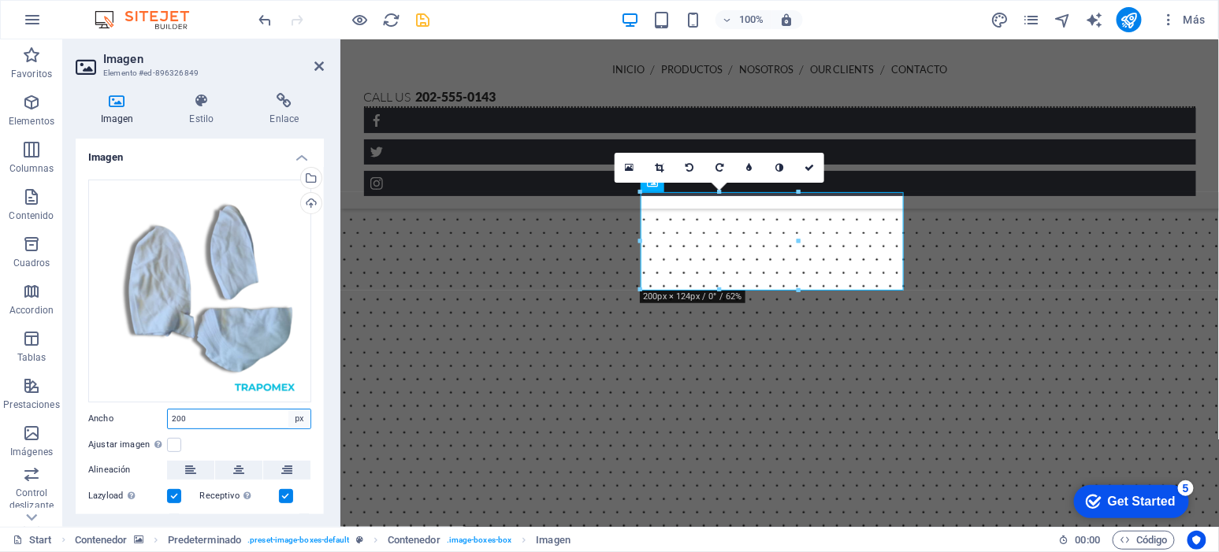
click at [291, 414] on select "Predeterminado automático px rem % em vh vw" at bounding box center [299, 419] width 22 height 19
select select "%"
click at [288, 410] on select "Predeterminado automático px rem % em vh vw" at bounding box center [299, 419] width 22 height 19
type input "100"
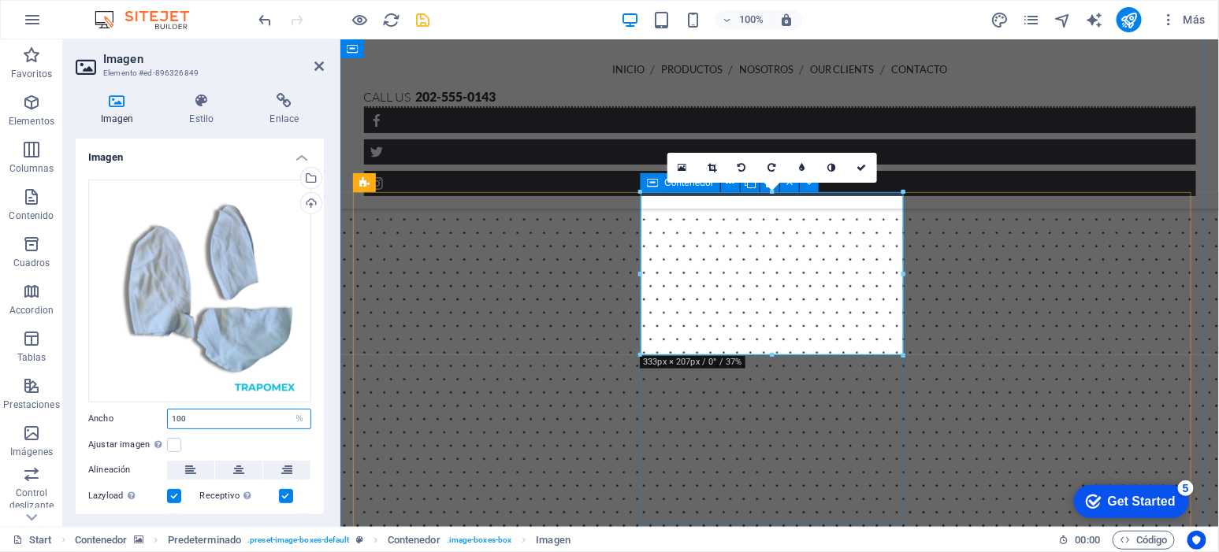
click at [650, 184] on icon at bounding box center [652, 182] width 11 height 19
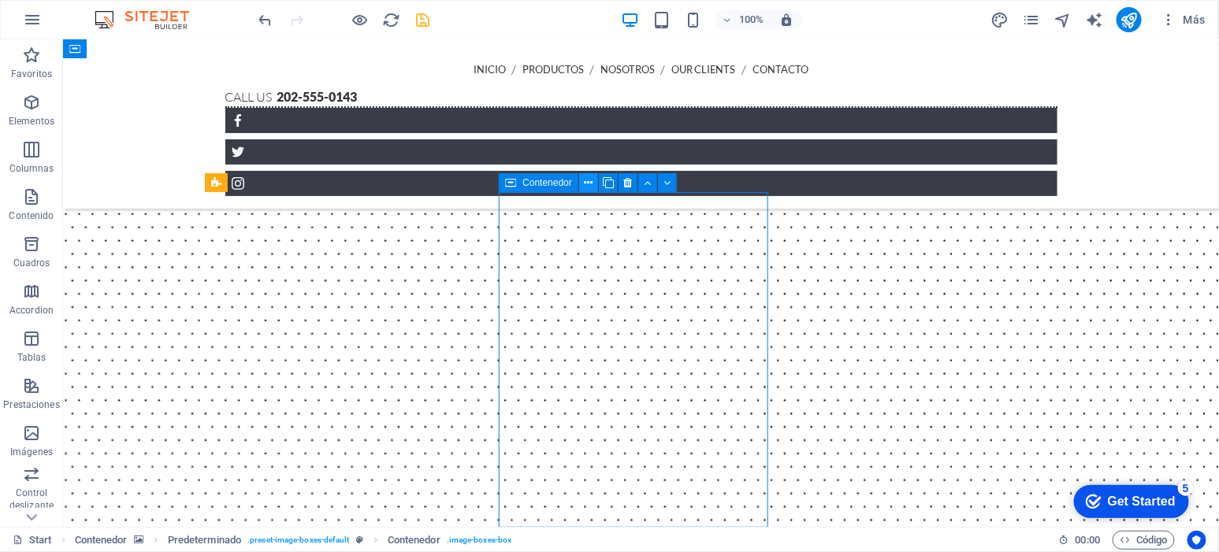
click at [588, 186] on icon at bounding box center [589, 183] width 9 height 17
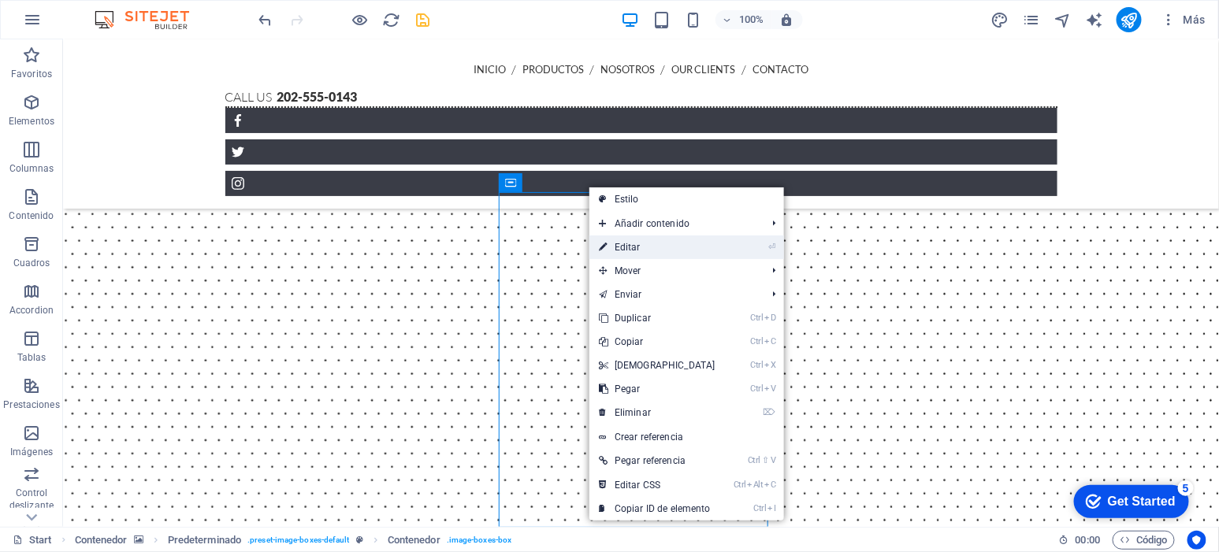
click at [667, 253] on link "⏎ Editar" at bounding box center [657, 248] width 136 height 24
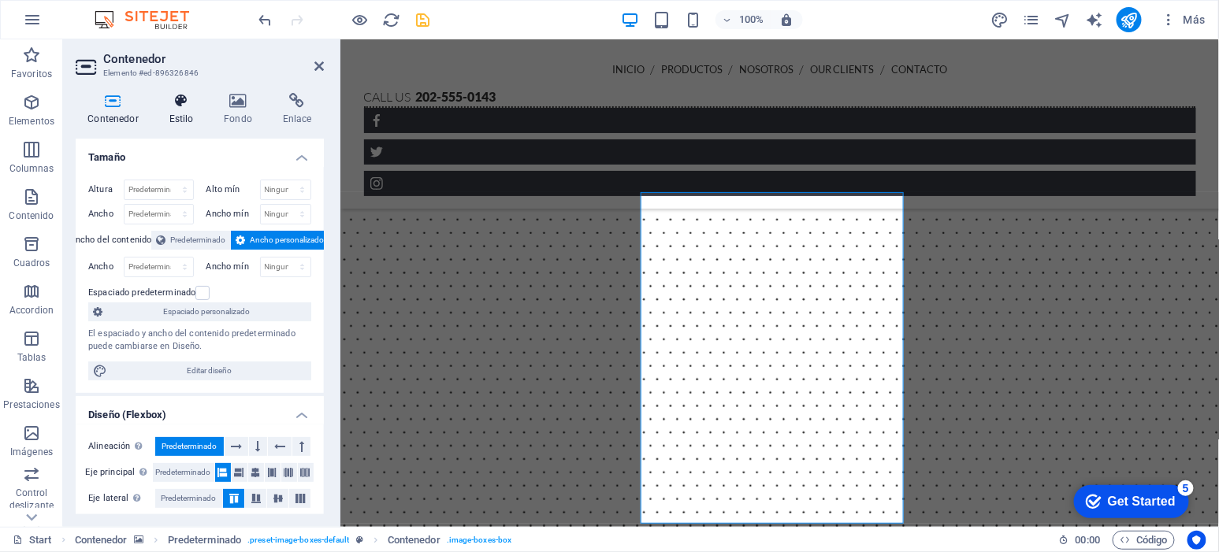
click at [193, 109] on h4 "Estilo" at bounding box center [184, 109] width 55 height 33
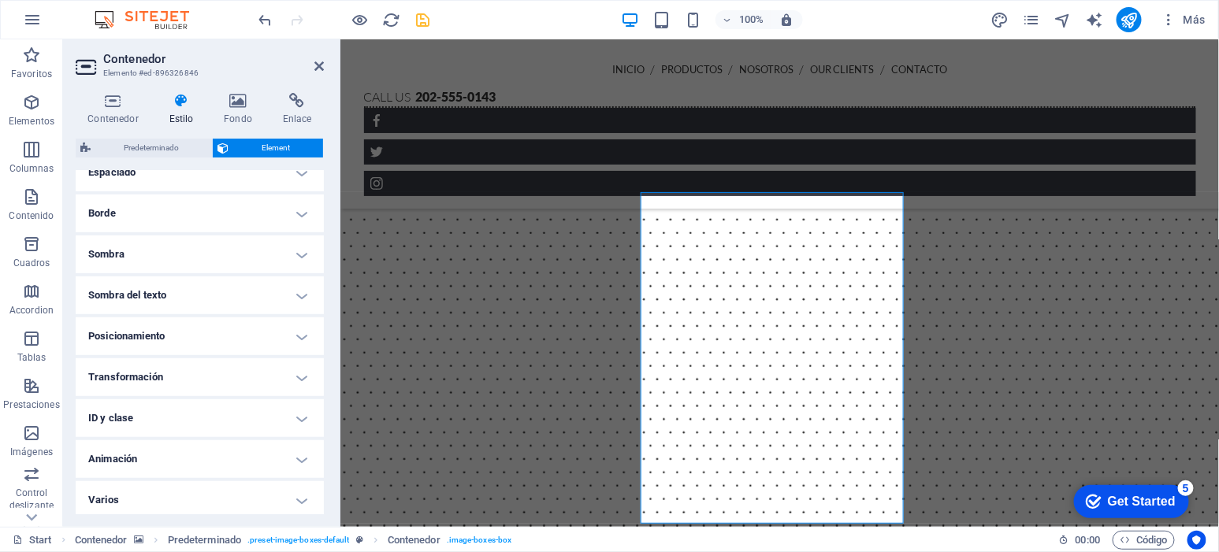
scroll to position [334, 0]
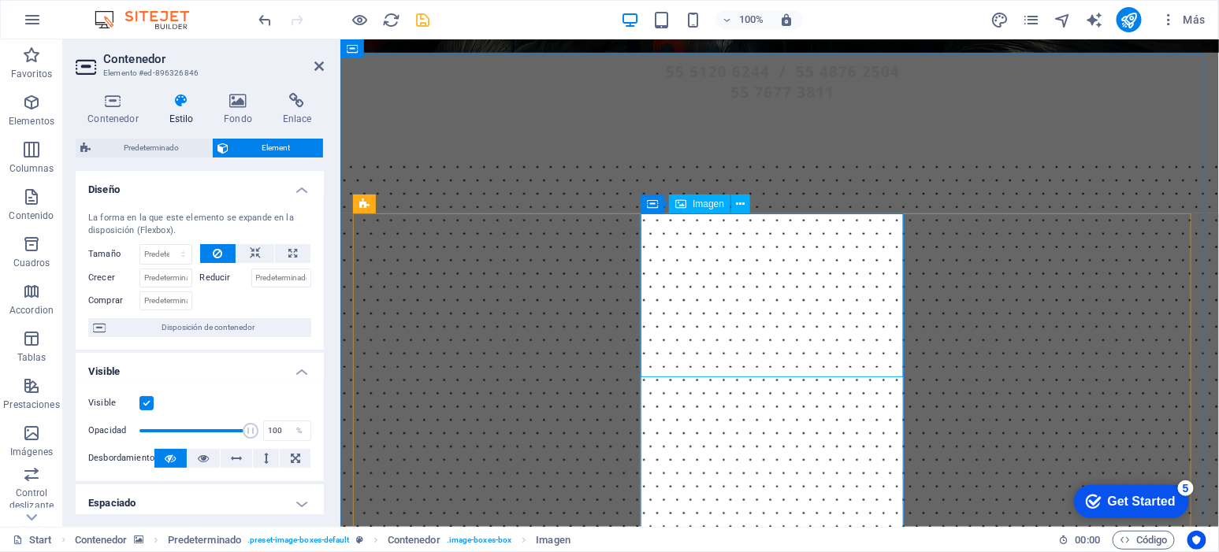
scroll to position [467, 0]
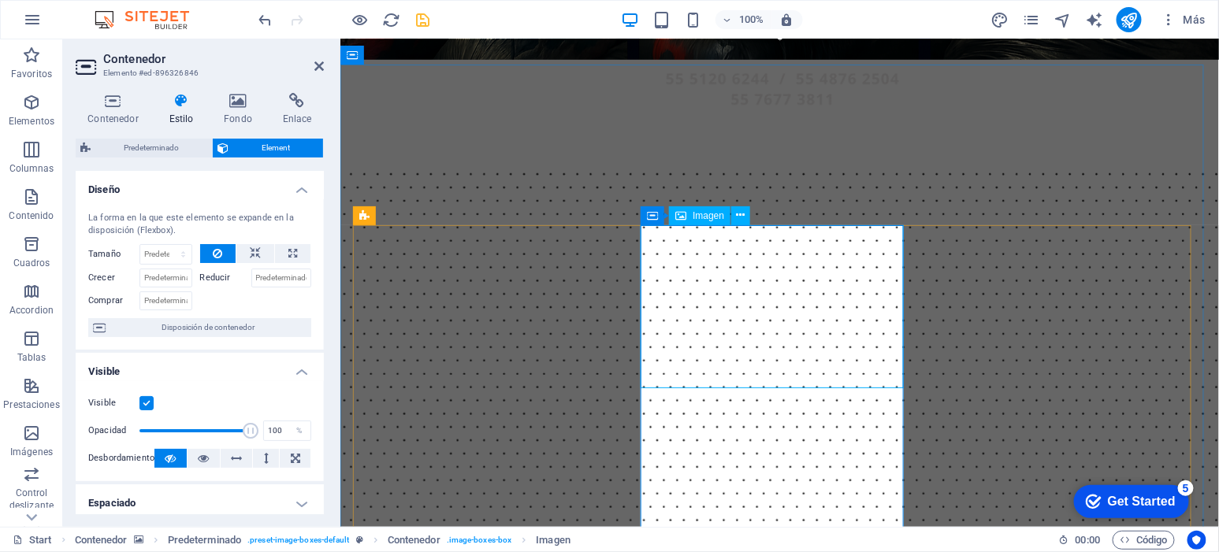
select select "%"
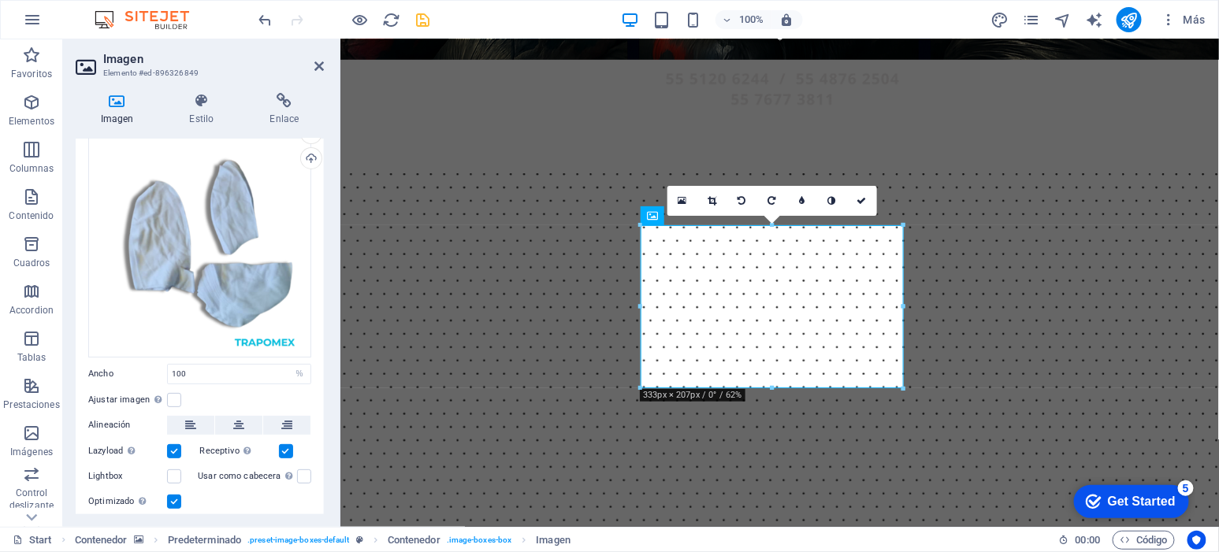
scroll to position [0, 0]
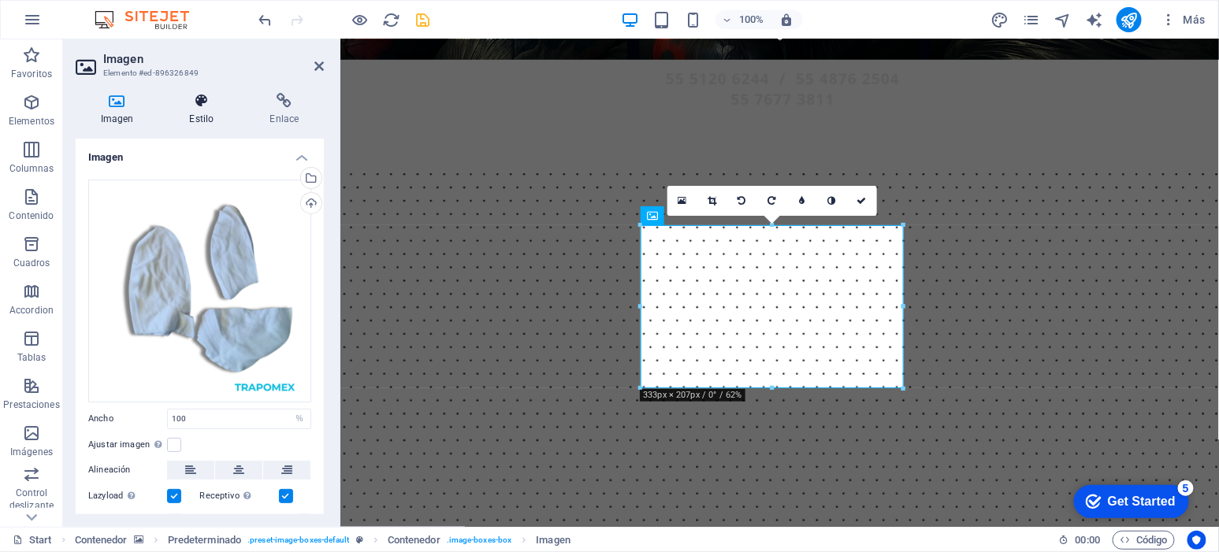
click at [202, 100] on icon at bounding box center [202, 101] width 74 height 16
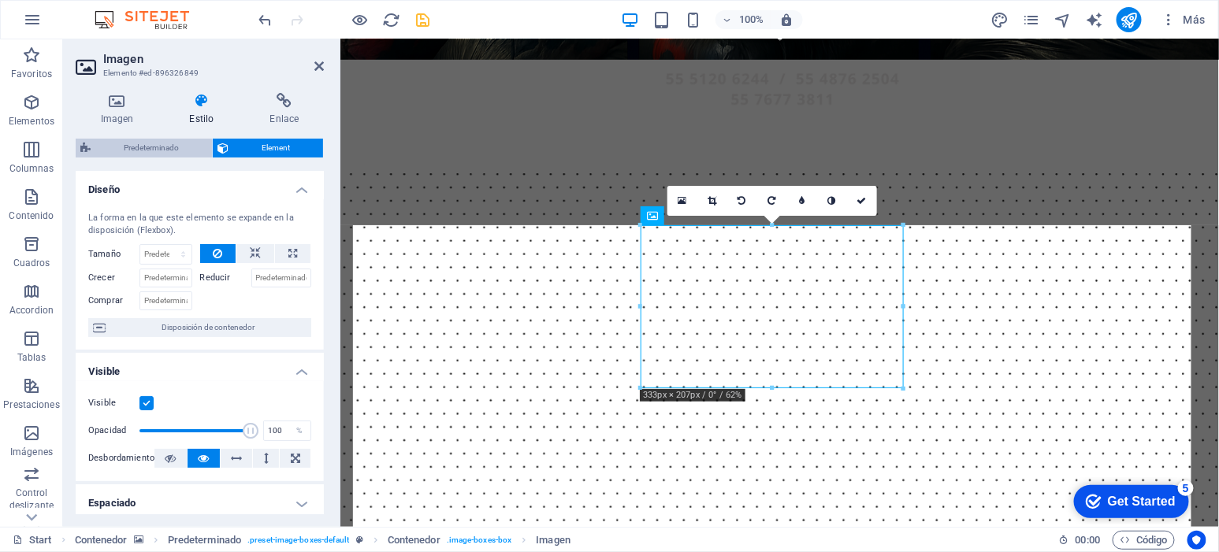
click at [160, 147] on span "Predeterminado" at bounding box center [151, 148] width 112 height 19
select select "px"
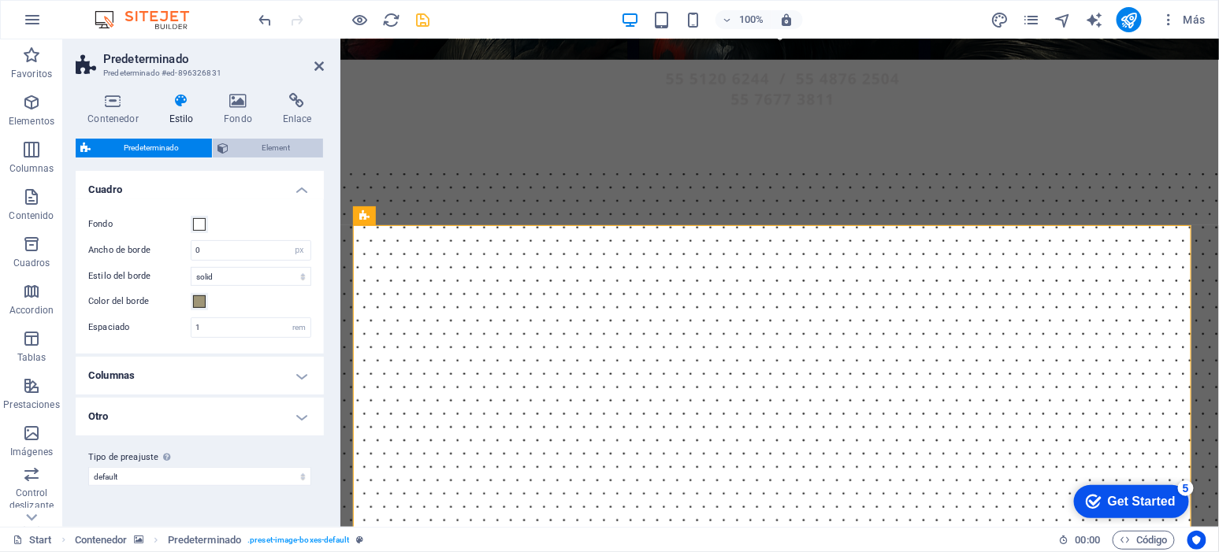
click at [264, 143] on span "Element" at bounding box center [275, 148] width 85 height 19
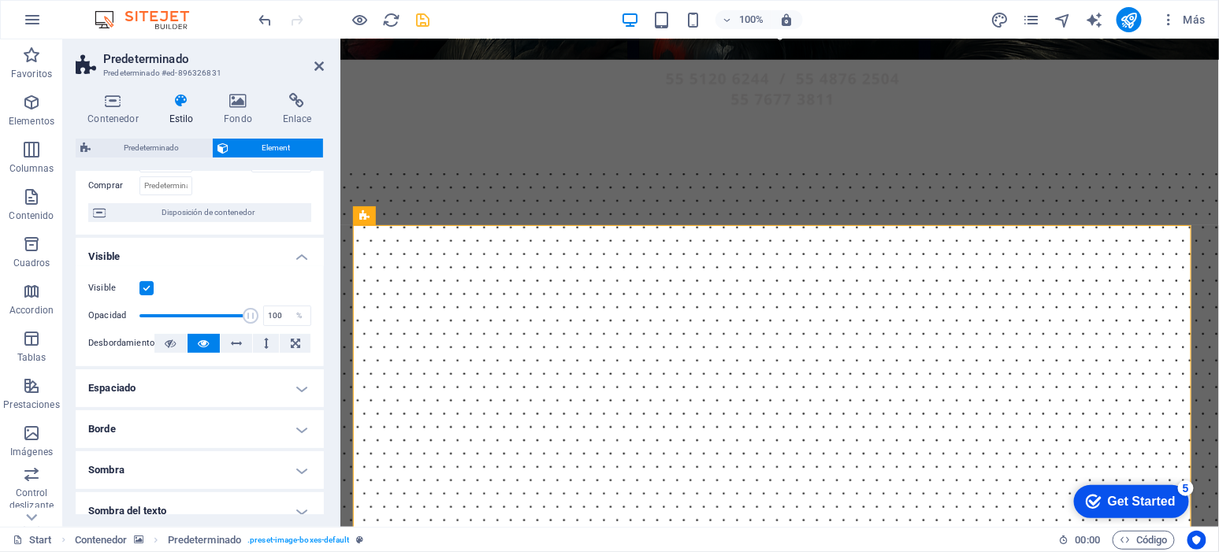
scroll to position [131, 0]
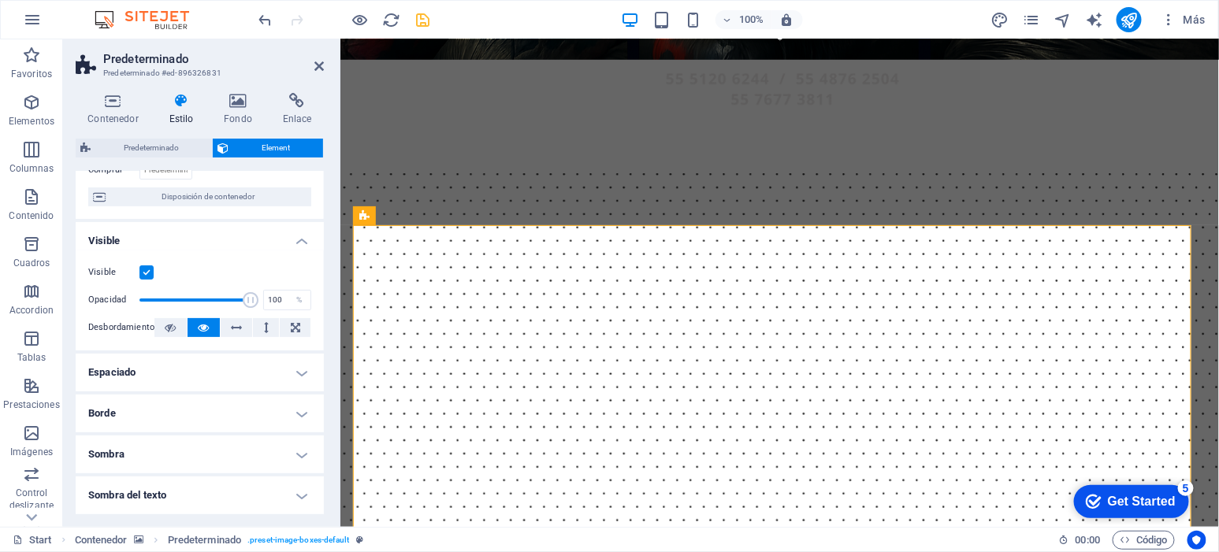
click at [286, 381] on h4 "Espaciado" at bounding box center [200, 373] width 248 height 38
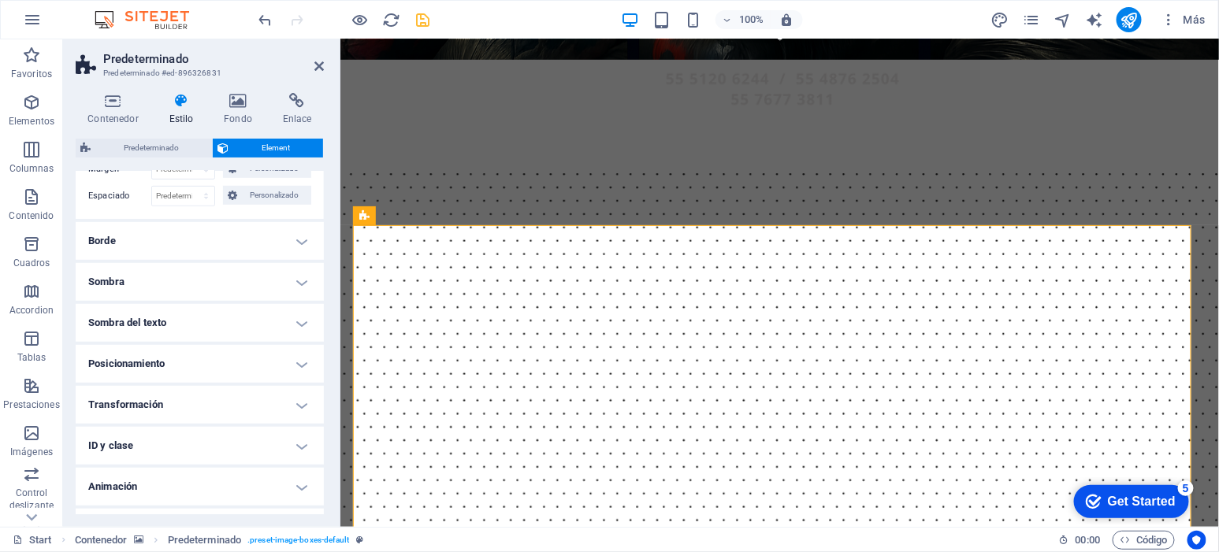
scroll to position [397, 0]
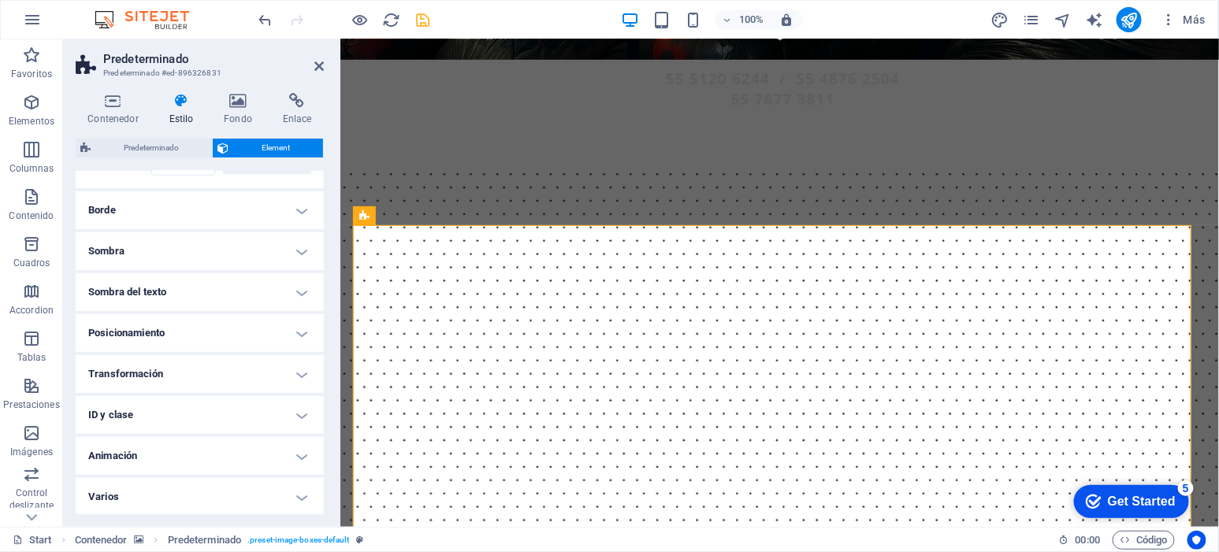
click at [240, 328] on h4 "Posicionamiento" at bounding box center [200, 333] width 248 height 38
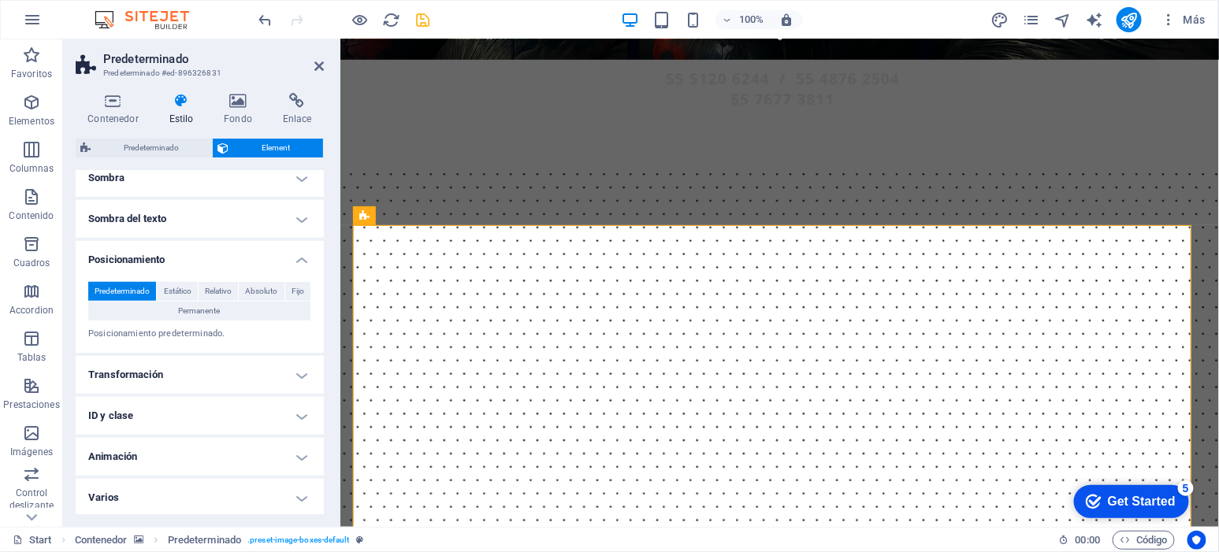
scroll to position [471, 0]
click at [257, 368] on h4 "Transformación" at bounding box center [200, 374] width 248 height 38
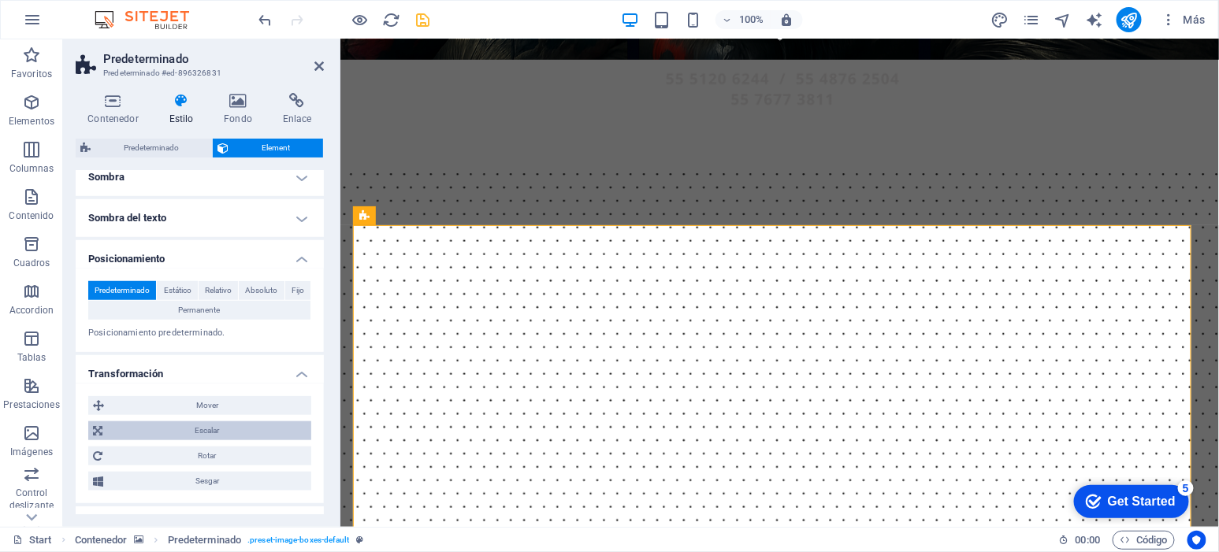
click at [203, 429] on span "Escalar" at bounding box center [206, 431] width 199 height 19
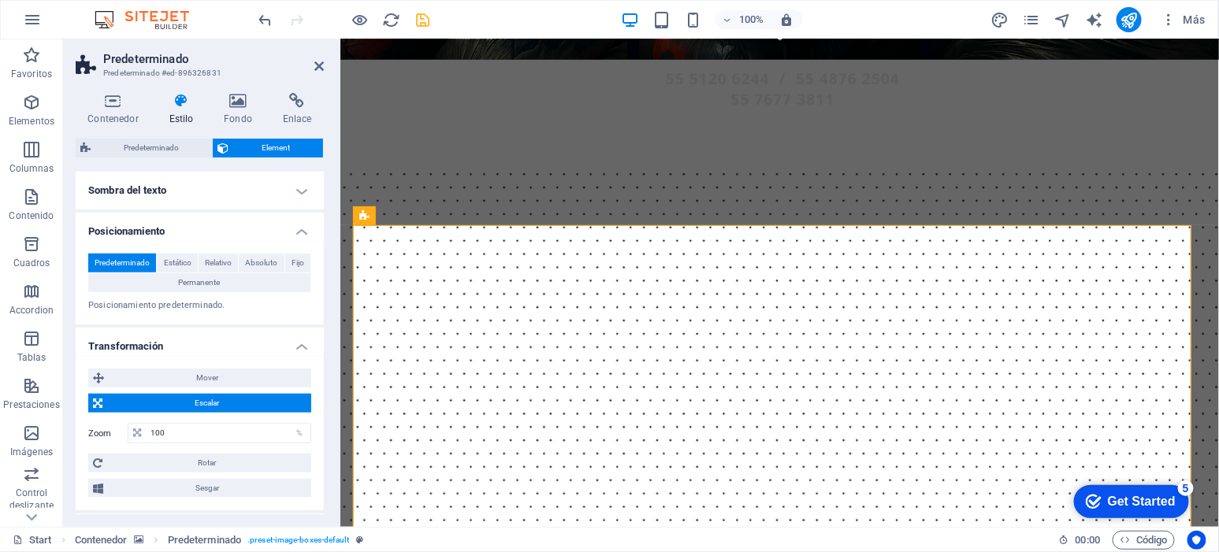
scroll to position [603, 0]
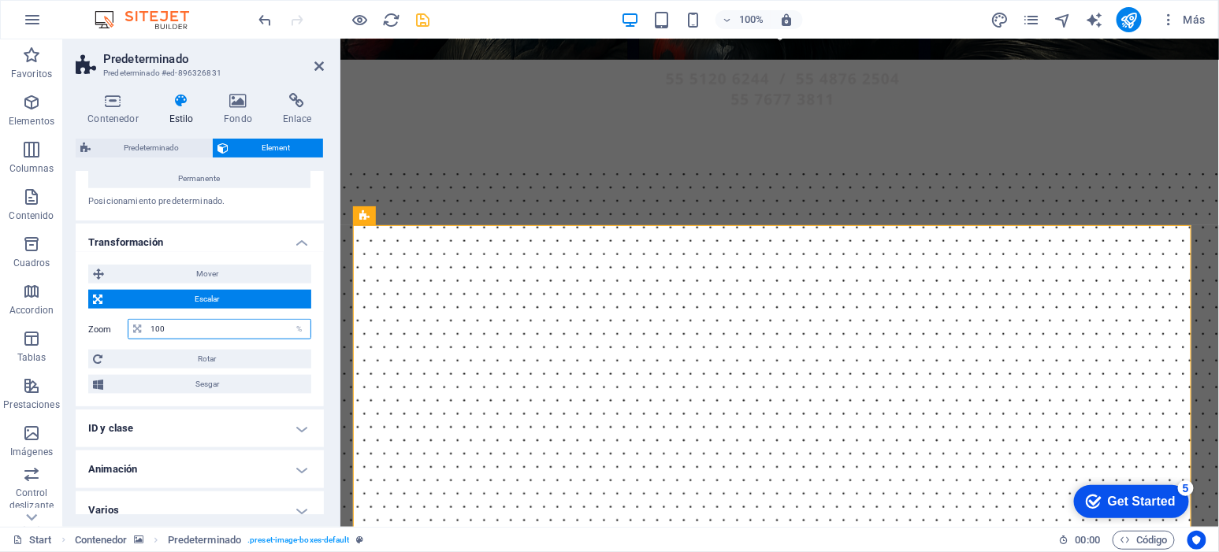
drag, startPoint x: 232, startPoint y: 328, endPoint x: 113, endPoint y: 344, distance: 120.0
click at [112, 336] on div "Zoom 100 %" at bounding box center [199, 329] width 223 height 20
type input "80"
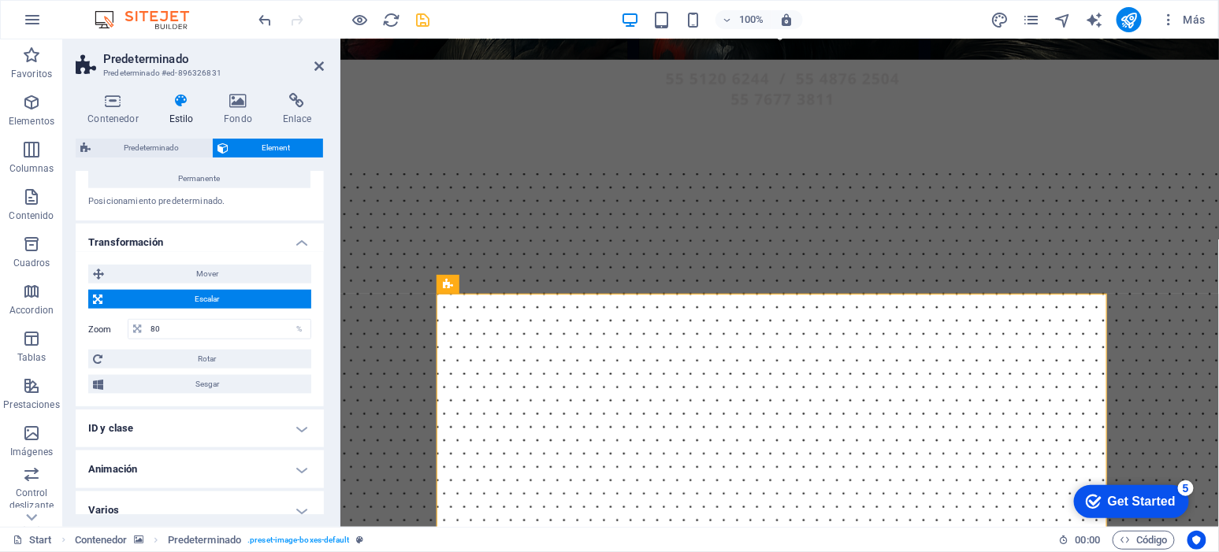
type input "100"
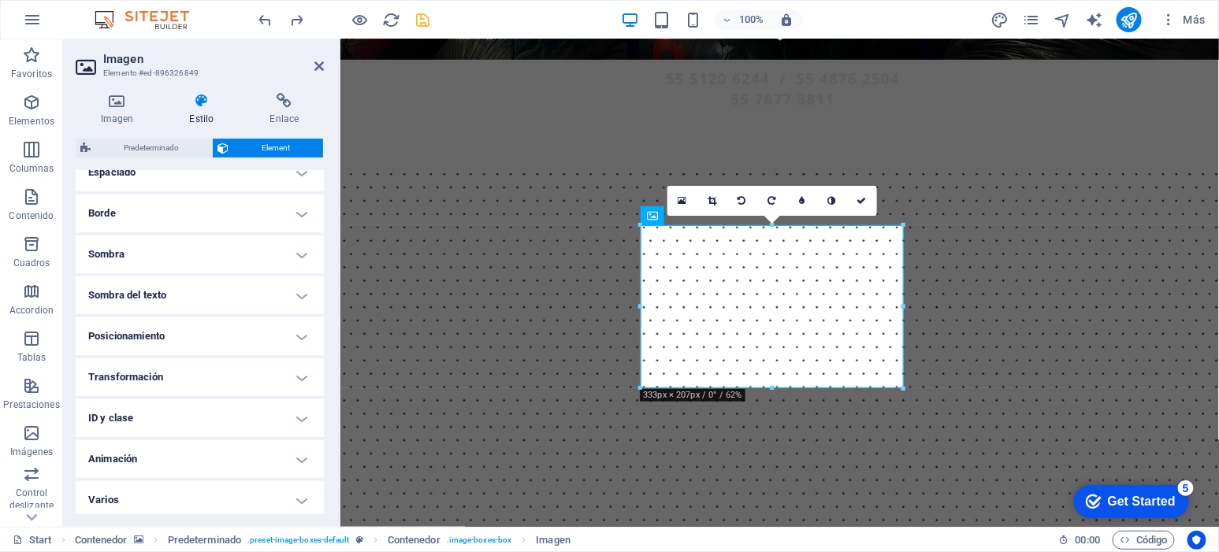
scroll to position [334, 0]
click at [254, 385] on h4 "Transformación" at bounding box center [200, 374] width 248 height 38
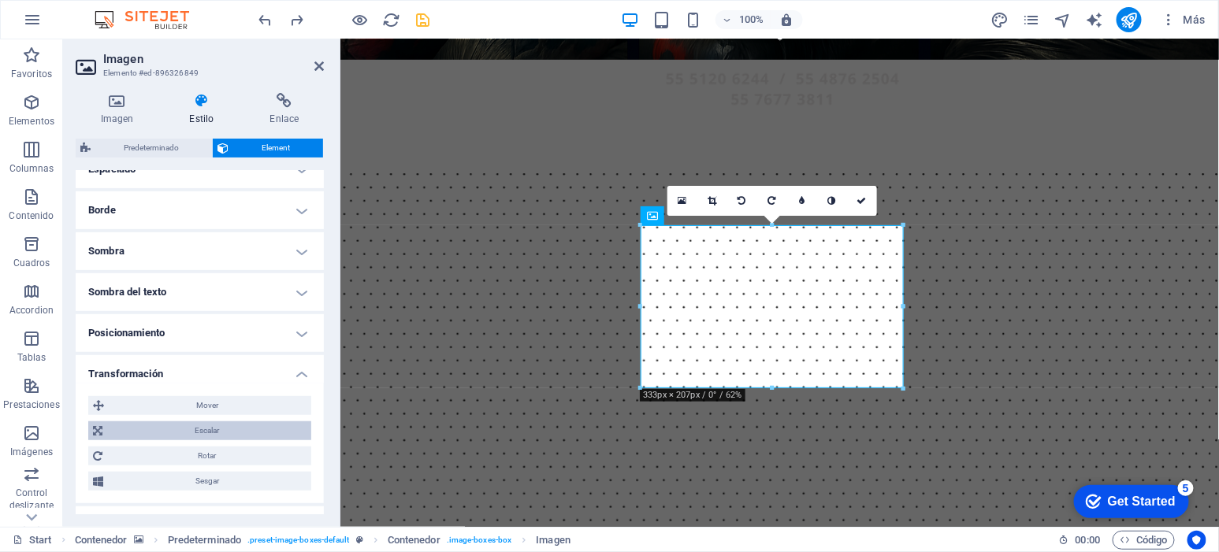
click at [237, 430] on span "Escalar" at bounding box center [206, 431] width 199 height 19
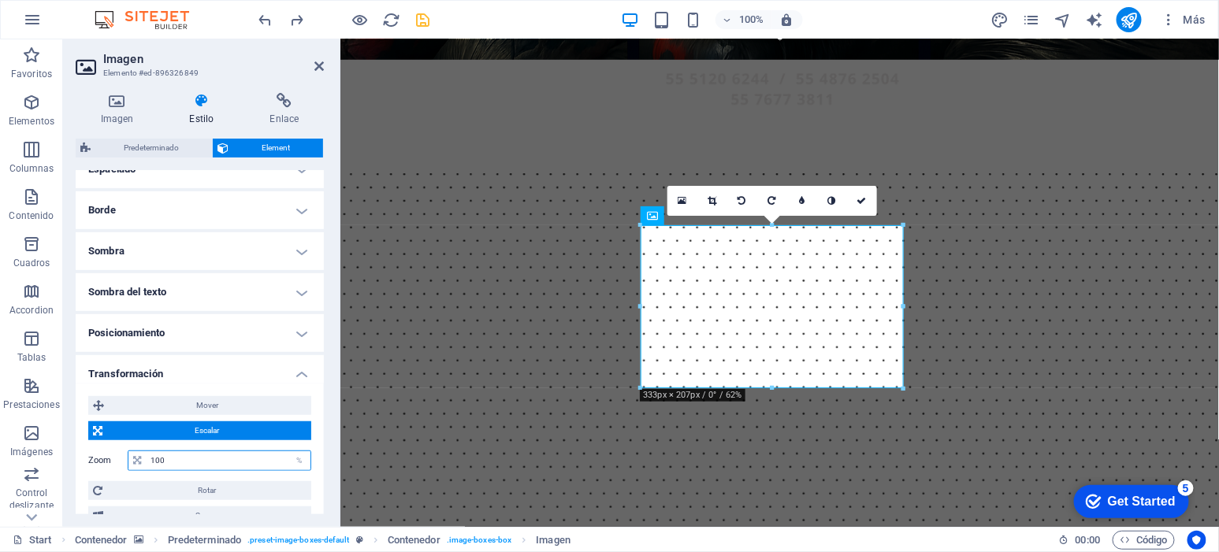
click at [203, 461] on input "100" at bounding box center [229, 461] width 164 height 19
type input "80"
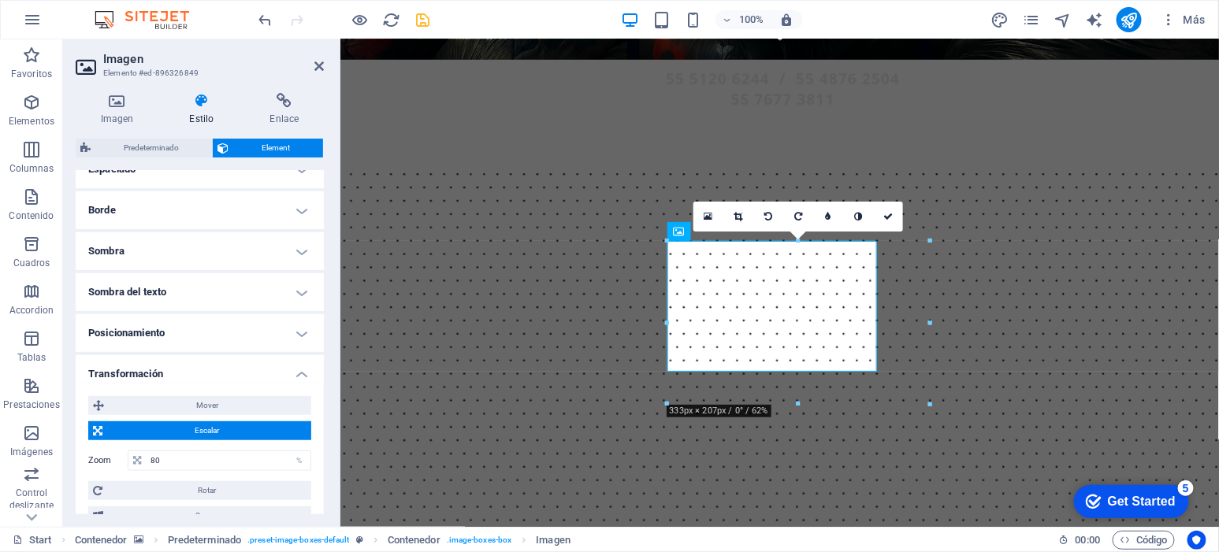
type input "100"
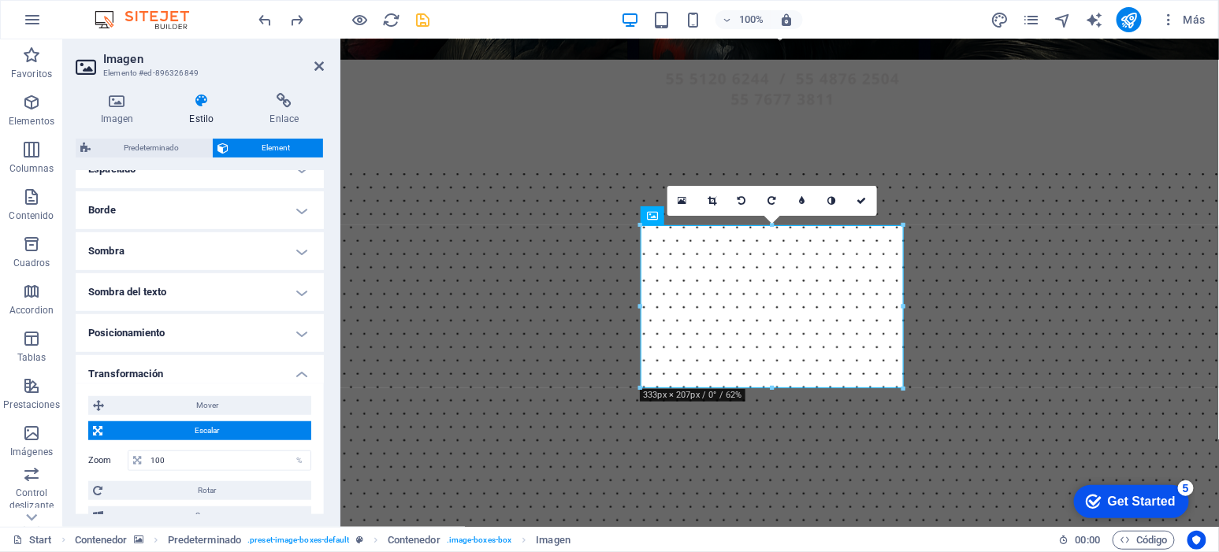
click at [264, 201] on h4 "Borde" at bounding box center [200, 210] width 248 height 38
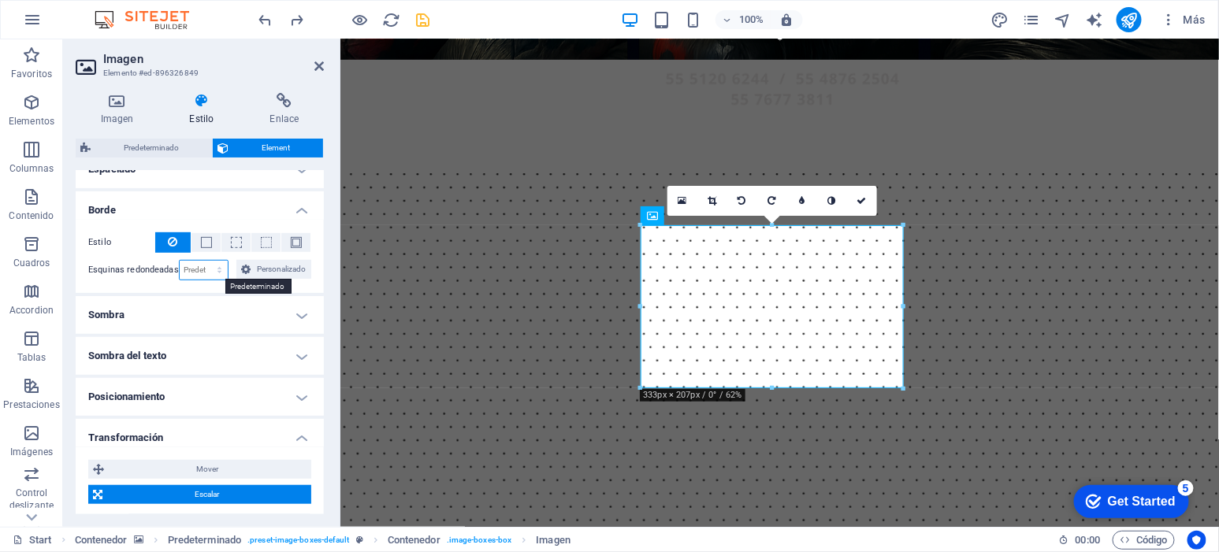
click at [202, 267] on select "Predeterminado px rem % vh vw Personalizado" at bounding box center [204, 270] width 49 height 19
click at [205, 246] on span at bounding box center [206, 242] width 11 height 11
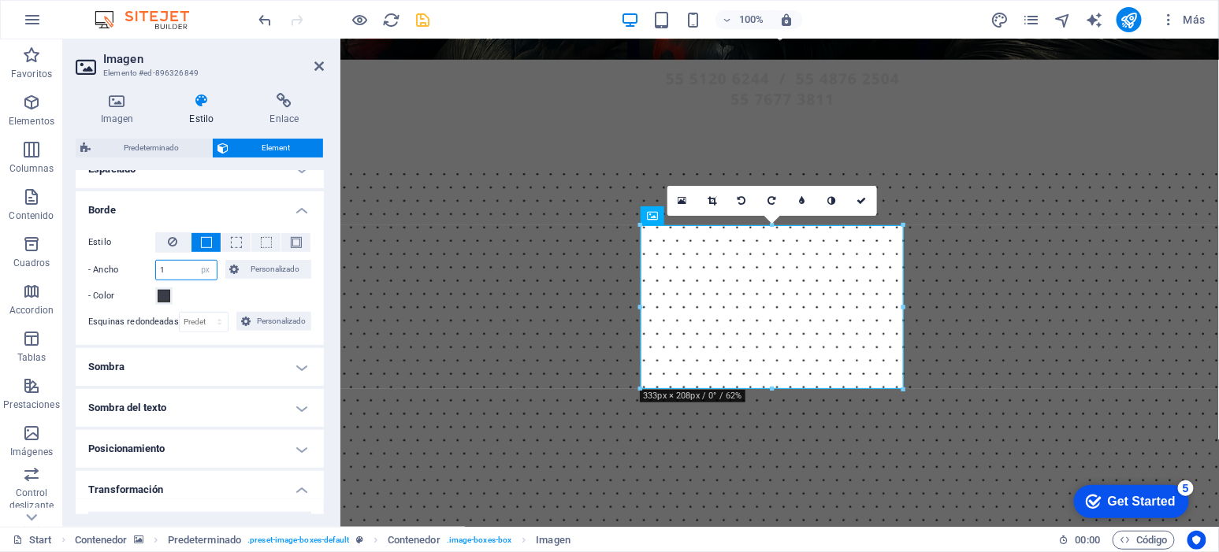
click at [190, 269] on div "1 automático px rem % vh vw Personalizado" at bounding box center [186, 270] width 62 height 20
click at [188, 268] on input "1" at bounding box center [186, 270] width 61 height 19
type input "20"
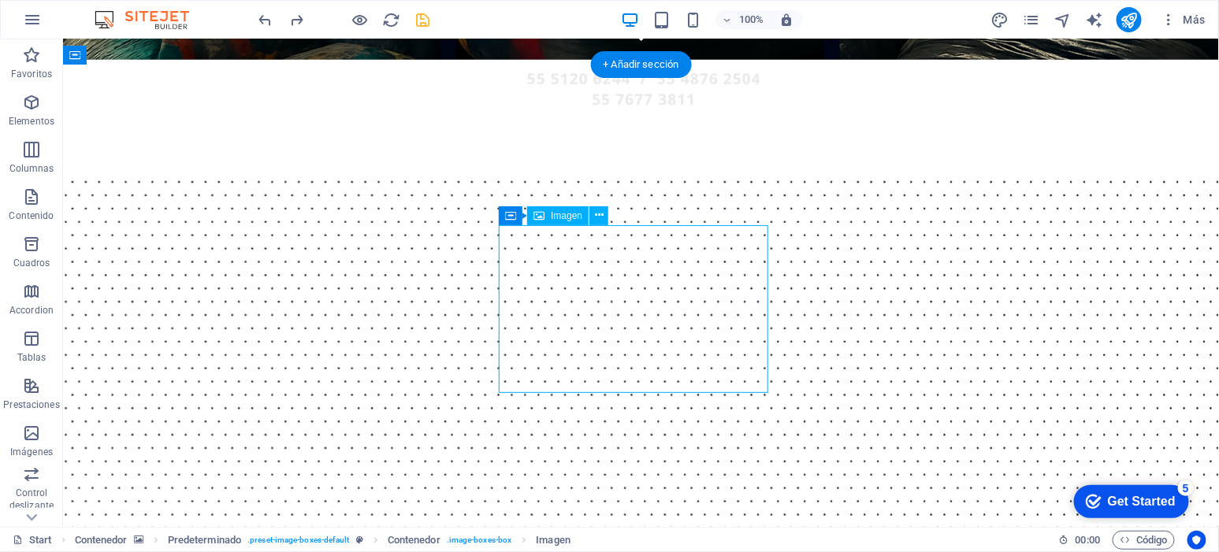
select select "%"
select select "px"
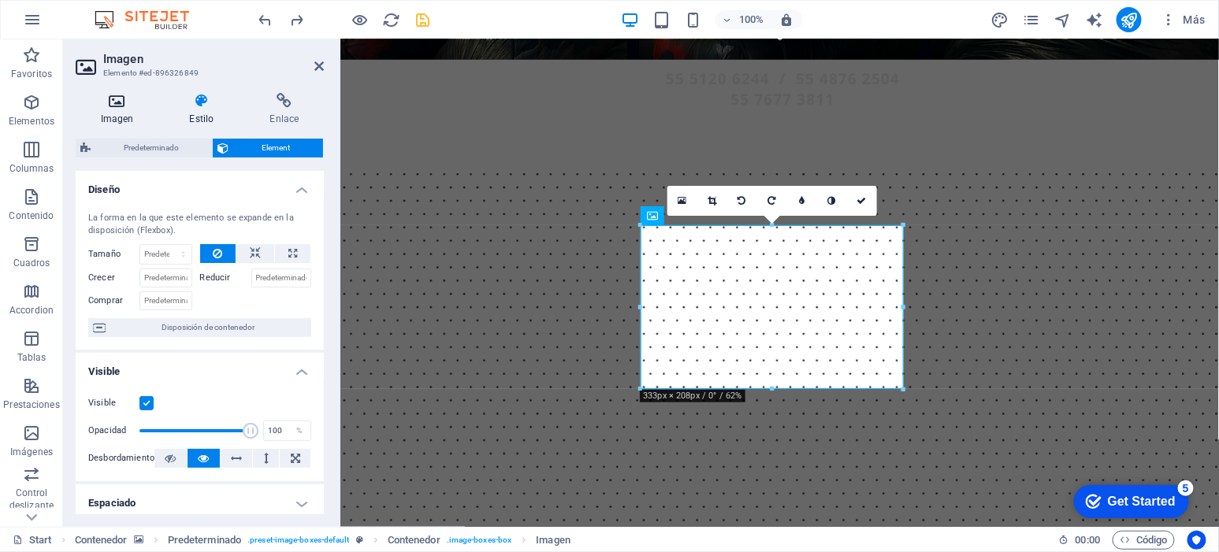
click at [104, 117] on h4 "Imagen" at bounding box center [120, 109] width 89 height 33
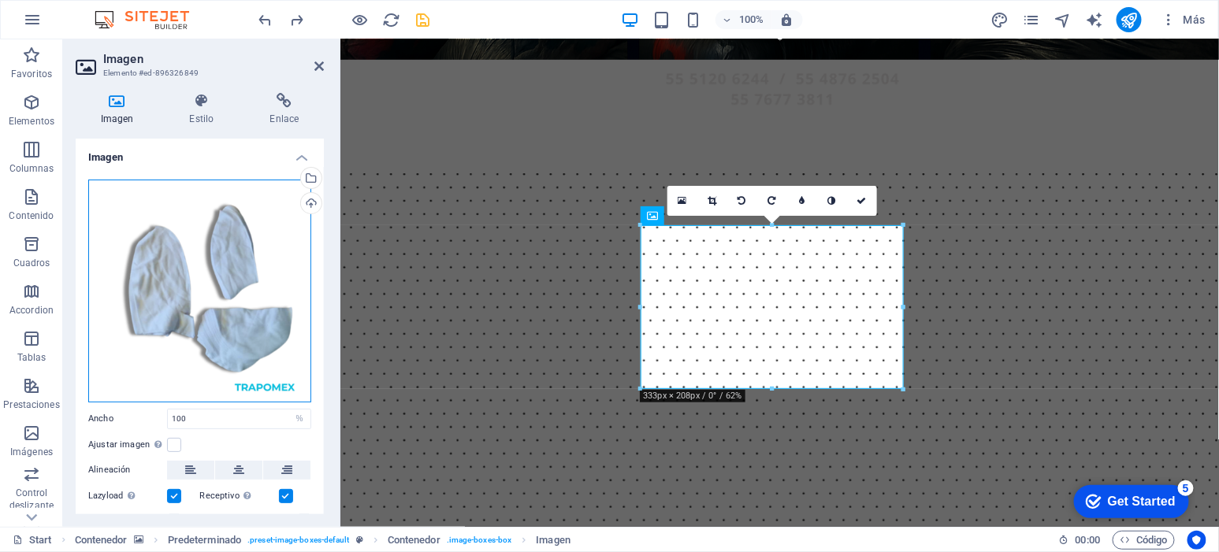
click at [245, 292] on div "Arrastra archivos aquí, haz clic para escoger archivos o selecciona archivos de…" at bounding box center [199, 291] width 223 height 223
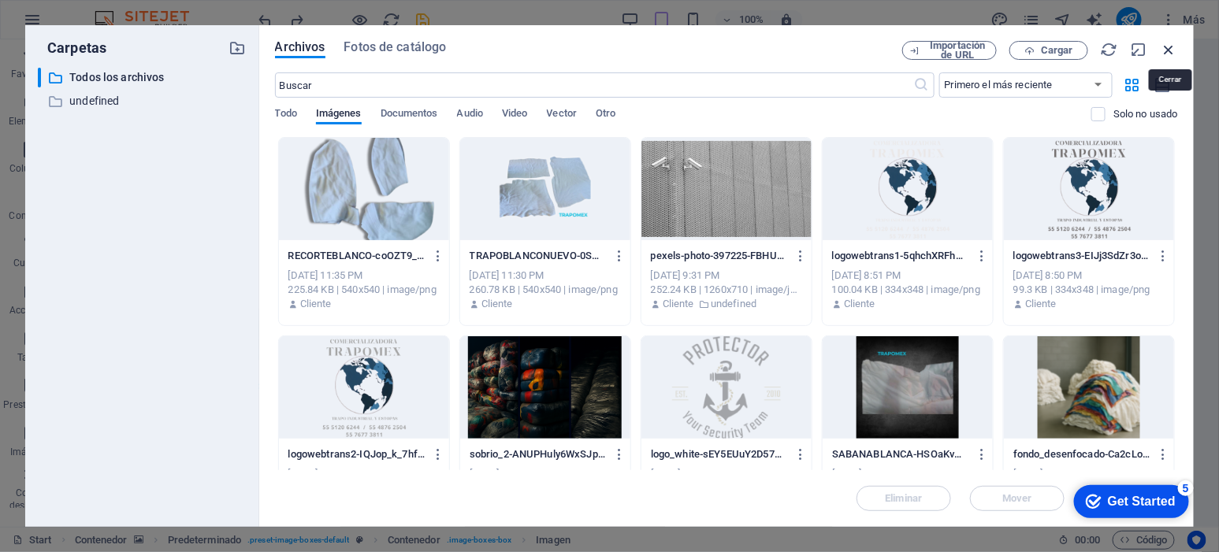
click at [1167, 43] on icon "button" at bounding box center [1169, 49] width 17 height 17
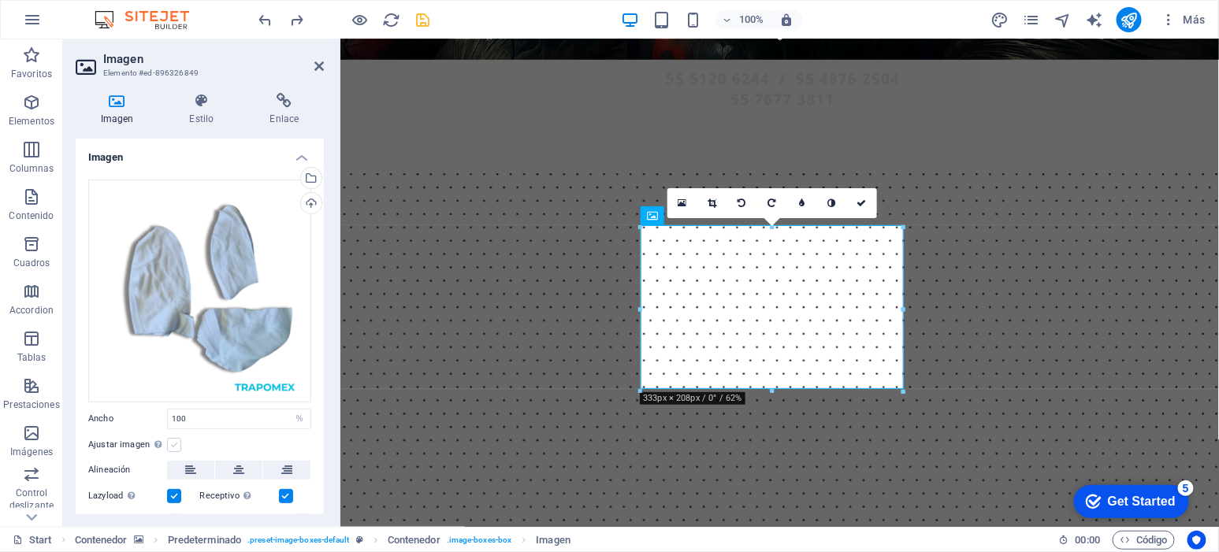
click at [173, 440] on label at bounding box center [174, 445] width 14 height 14
click at [0, 0] on input "Ajustar imagen Ajustar imagen automáticamente a un ancho y alto fijo" at bounding box center [0, 0] width 0 height 0
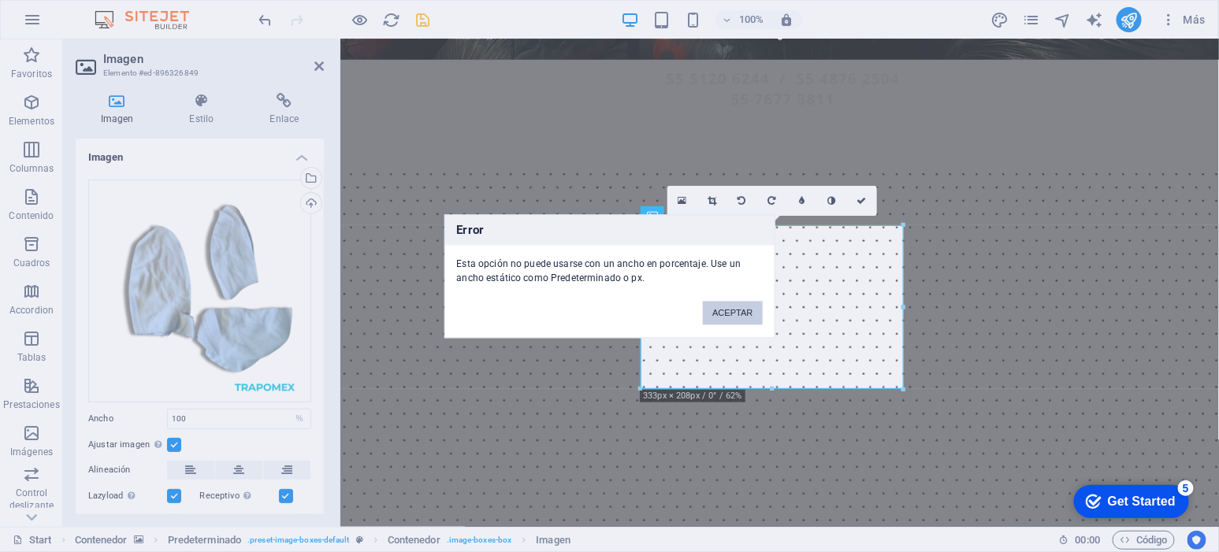
click at [746, 312] on button "ACEPTAR" at bounding box center [732, 313] width 59 height 24
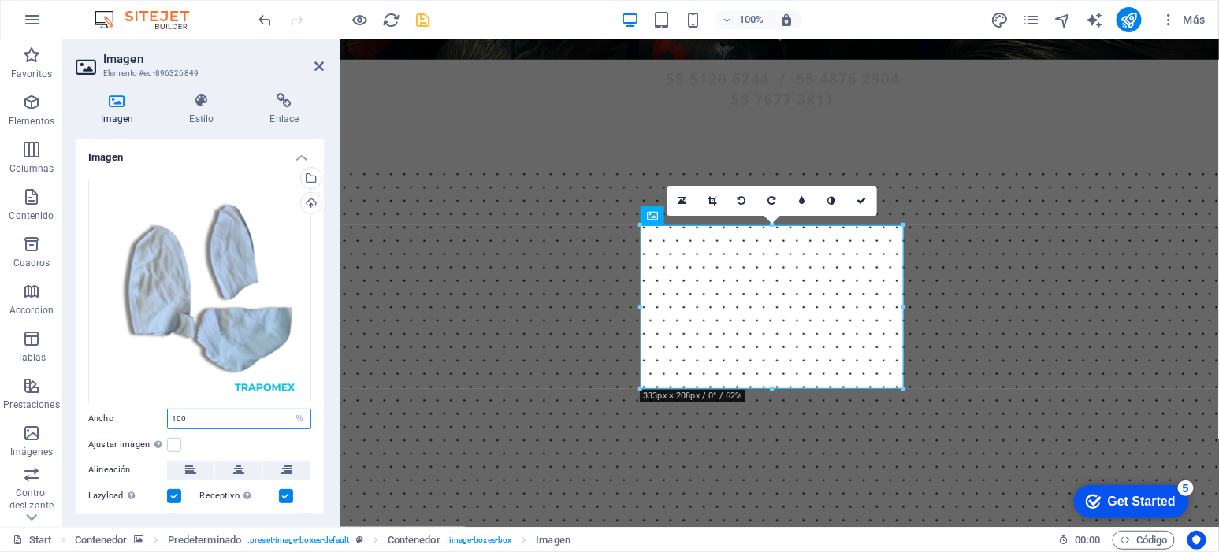
click at [270, 416] on input "100" at bounding box center [239, 419] width 143 height 19
click at [269, 415] on input "100" at bounding box center [239, 419] width 143 height 19
type input "100"
click at [303, 414] on select "Predeterminado automático px rem % em vh vw" at bounding box center [299, 419] width 22 height 19
select select "px"
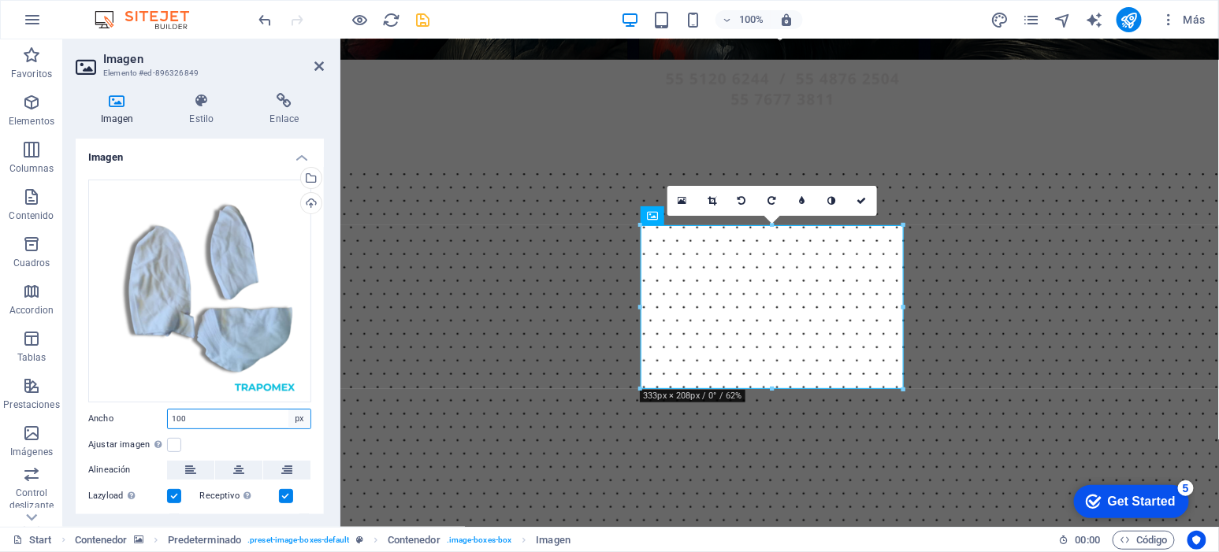
click at [288, 410] on select "Predeterminado automático px rem % em vh vw" at bounding box center [299, 419] width 22 height 19
click at [223, 414] on input "331" at bounding box center [239, 419] width 143 height 19
drag, startPoint x: 223, startPoint y: 414, endPoint x: 84, endPoint y: 415, distance: 138.7
click at [84, 415] on div "Arrastra archivos aquí, haz clic para escoger archivos o selecciona archivos de…" at bounding box center [200, 368] width 248 height 402
type input "450"
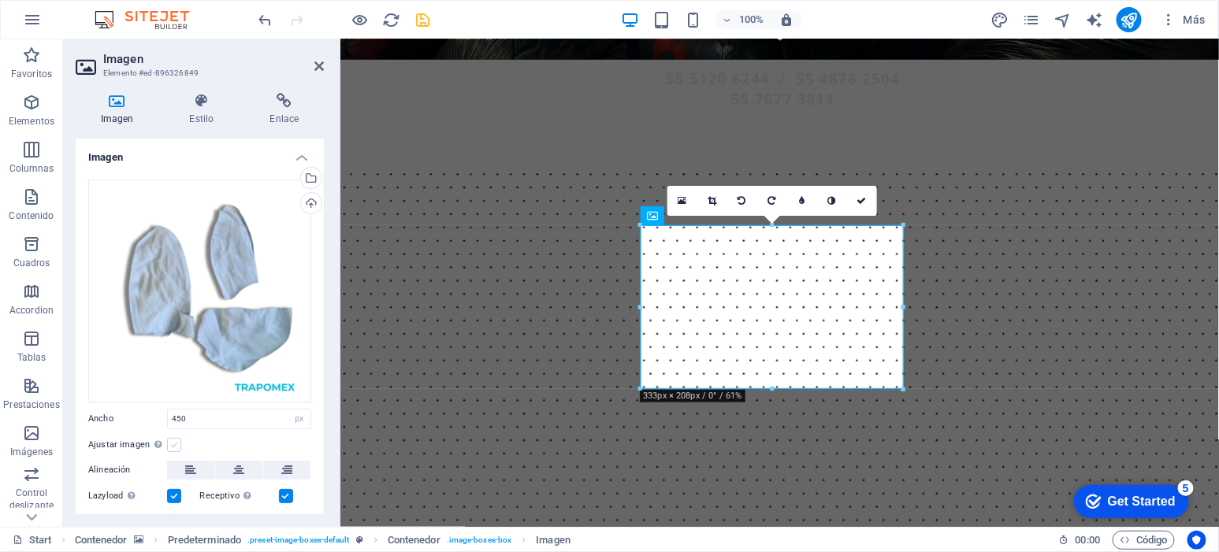
click at [171, 441] on label at bounding box center [174, 445] width 14 height 14
click at [0, 0] on input "Ajustar imagen Ajustar imagen automáticamente a un ancho y alto fijo" at bounding box center [0, 0] width 0 height 0
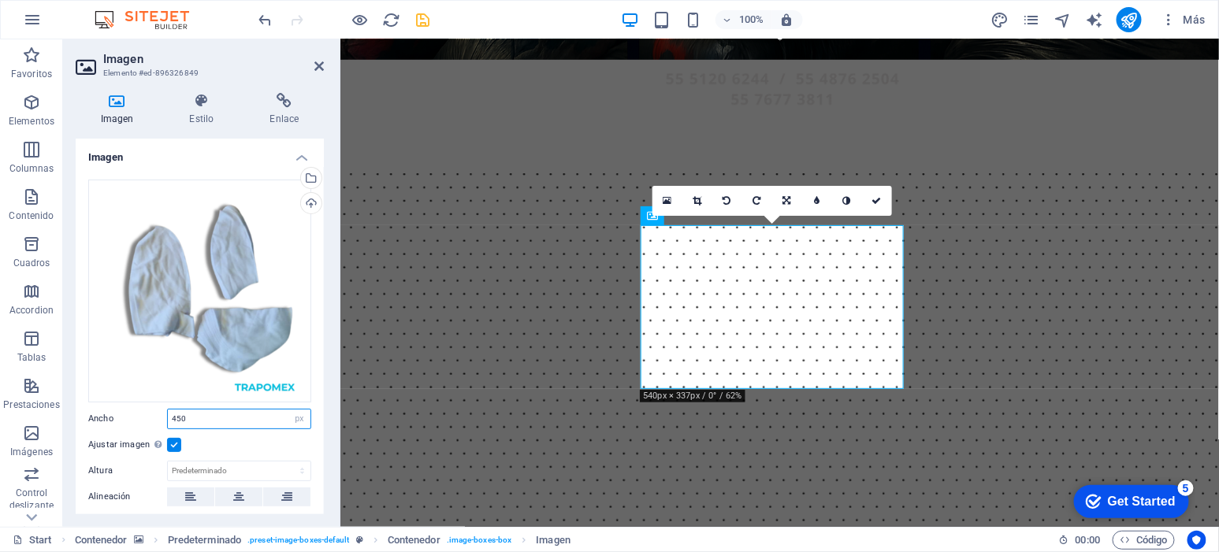
click at [225, 421] on input "450" at bounding box center [239, 419] width 143 height 19
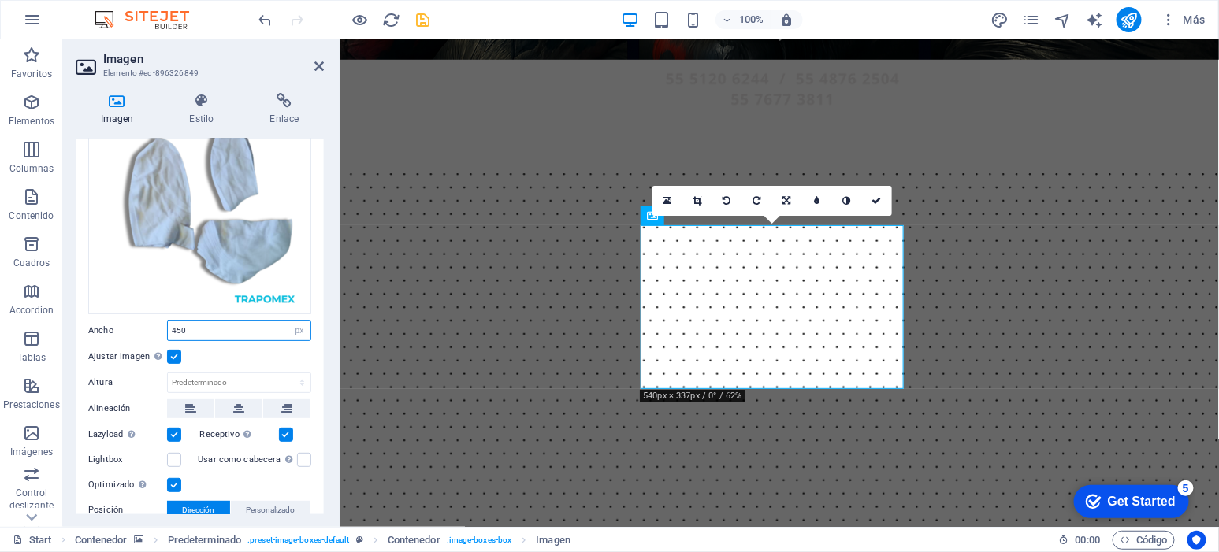
scroll to position [98, 0]
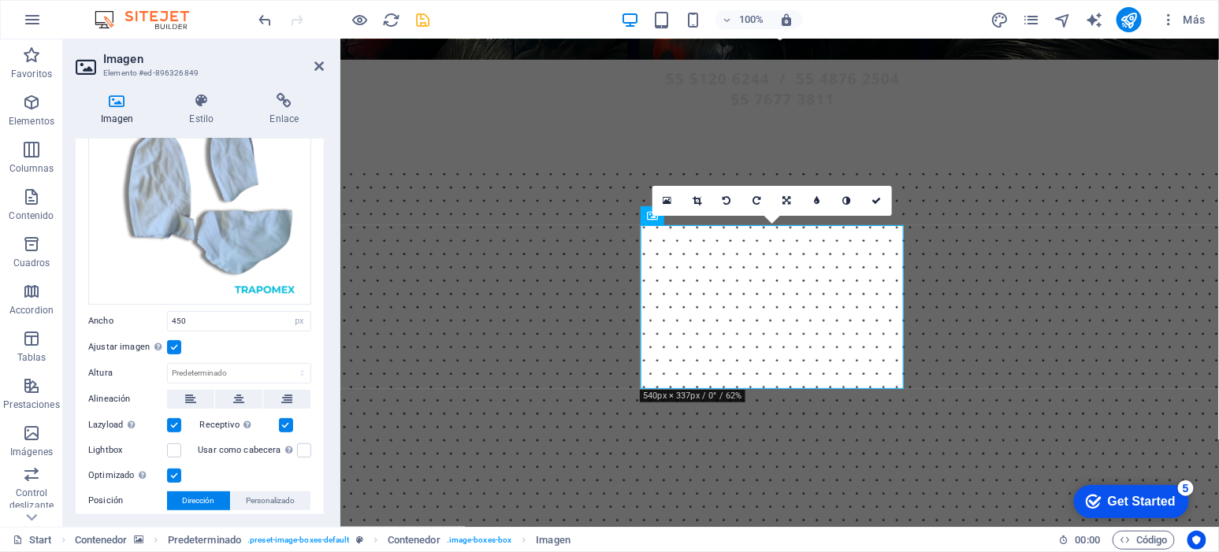
click at [177, 343] on label at bounding box center [174, 347] width 14 height 14
click at [0, 0] on input "Ajustar imagen Ajustar imagen automáticamente a un ancho y alto fijo" at bounding box center [0, 0] width 0 height 0
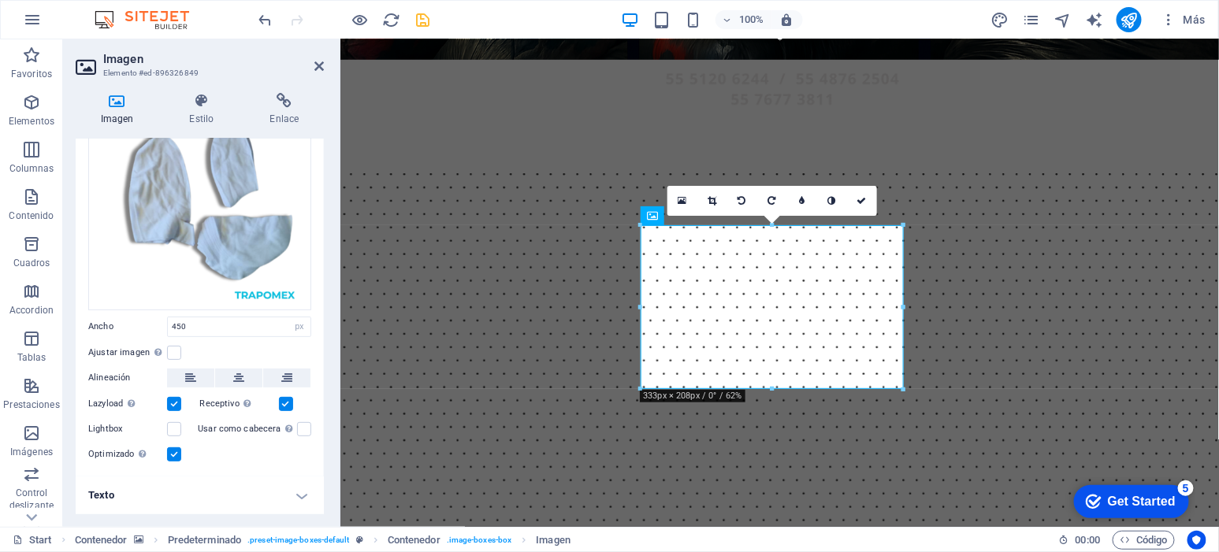
scroll to position [88, 0]
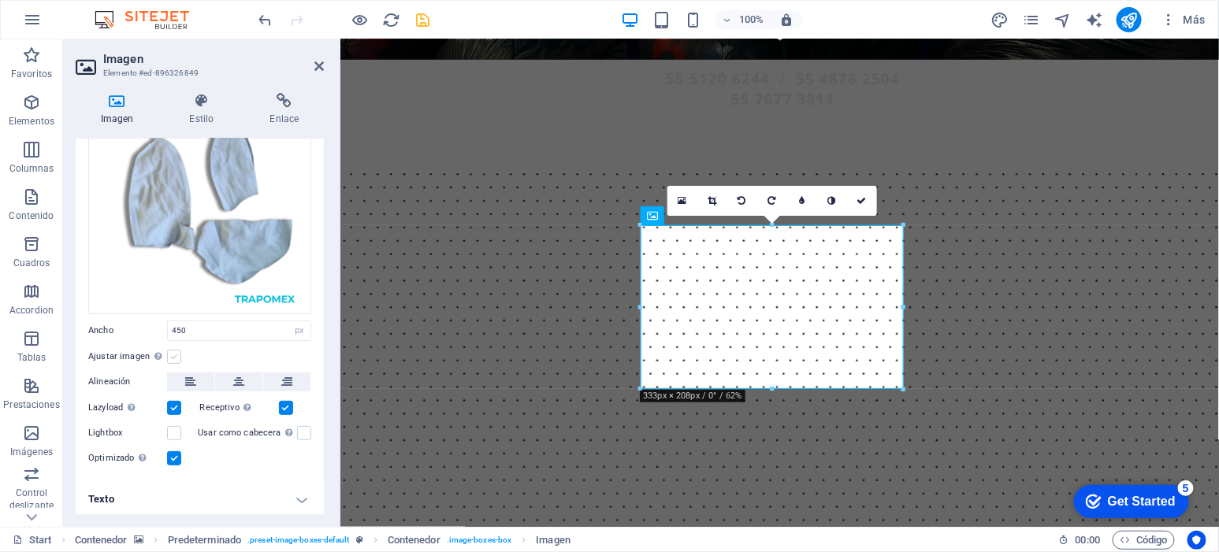
click at [176, 351] on label at bounding box center [174, 357] width 14 height 14
click at [0, 0] on input "Ajustar imagen Ajustar imagen automáticamente a un ancho y alto fijo" at bounding box center [0, 0] width 0 height 0
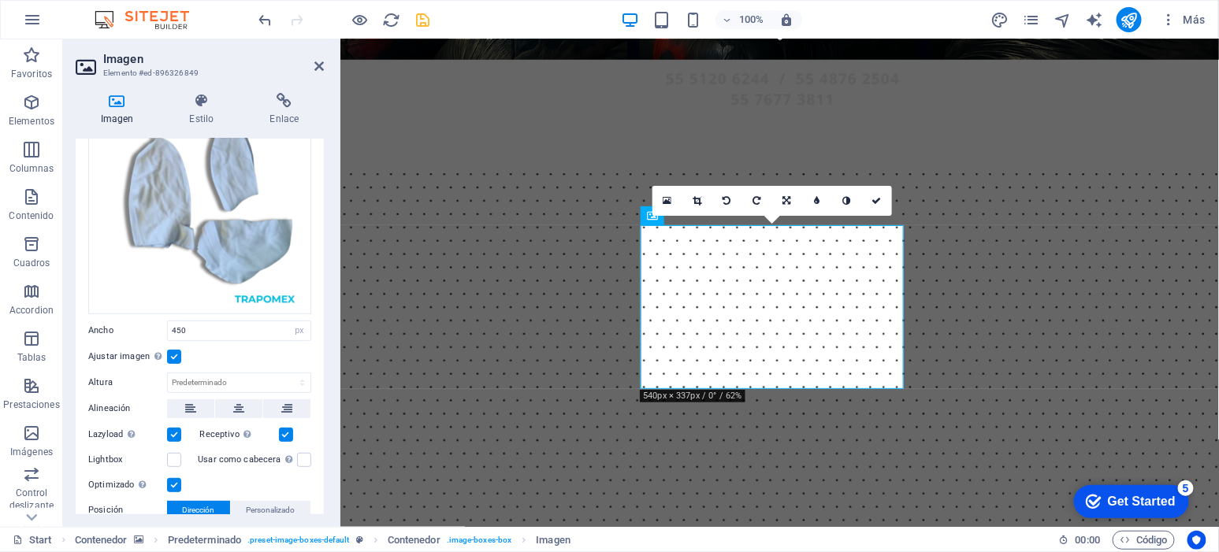
scroll to position [98, 0]
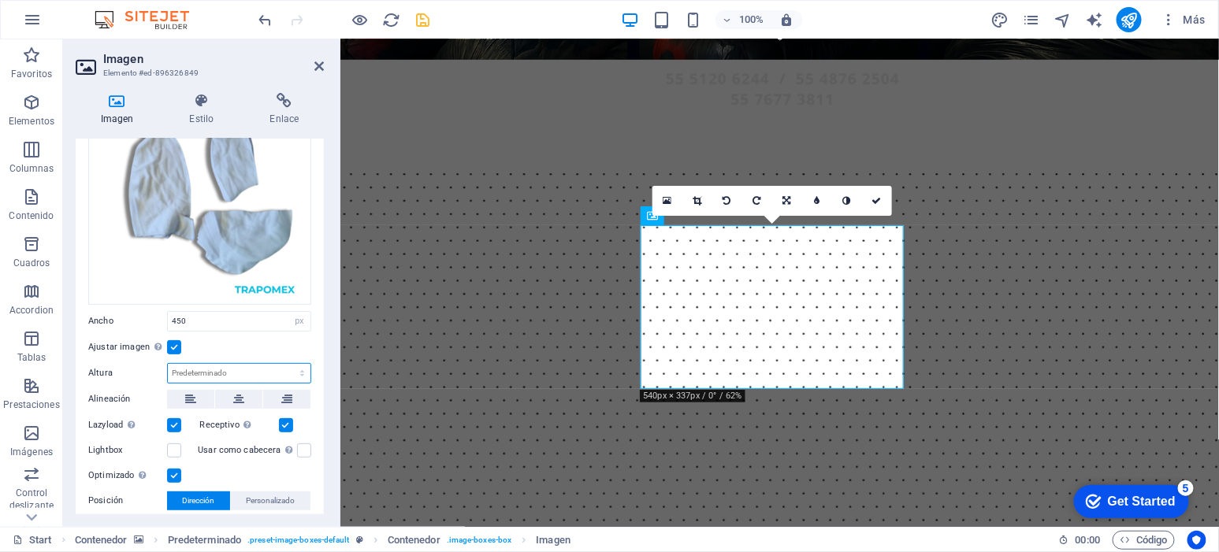
click at [201, 372] on select "Predeterminado automático px" at bounding box center [239, 373] width 143 height 19
select select "px"
click at [285, 364] on select "Predeterminado automático px" at bounding box center [239, 373] width 143 height 19
type input "450"
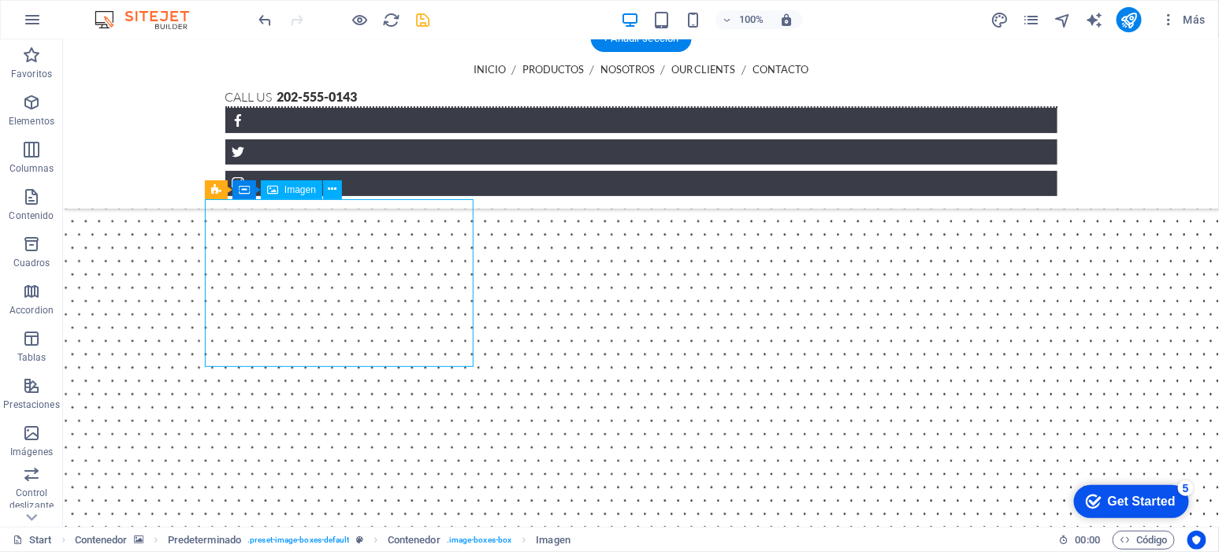
scroll to position [631, 0]
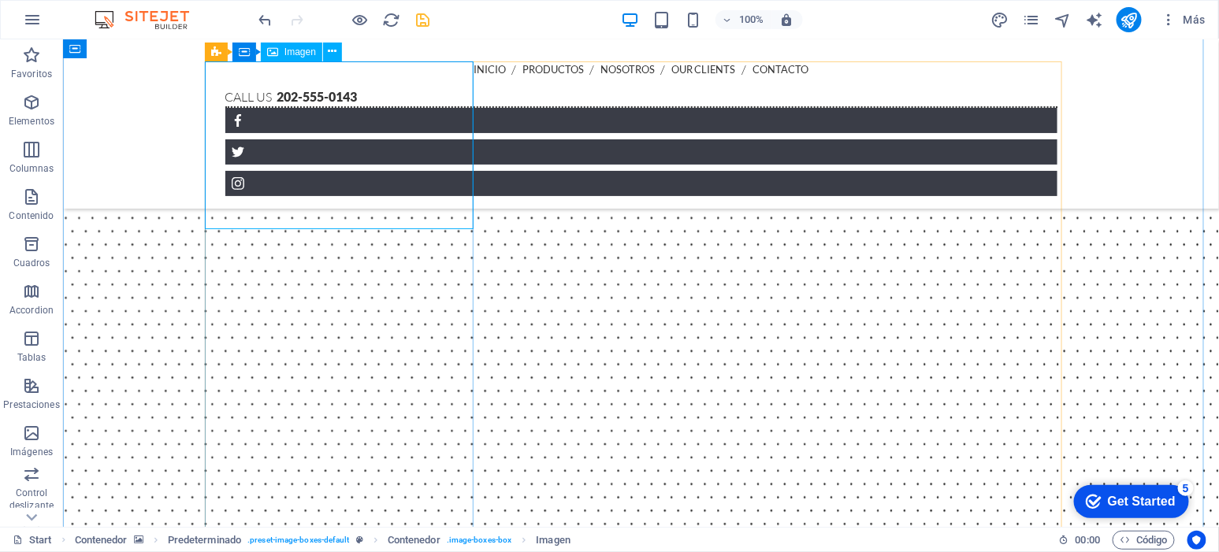
select select "%"
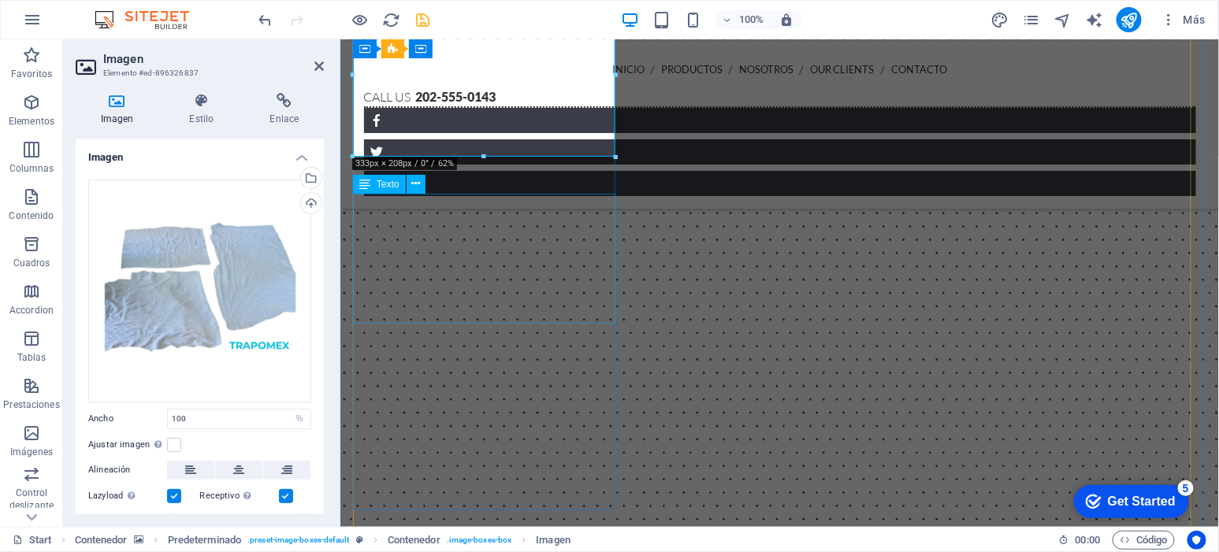
scroll to position [598, 0]
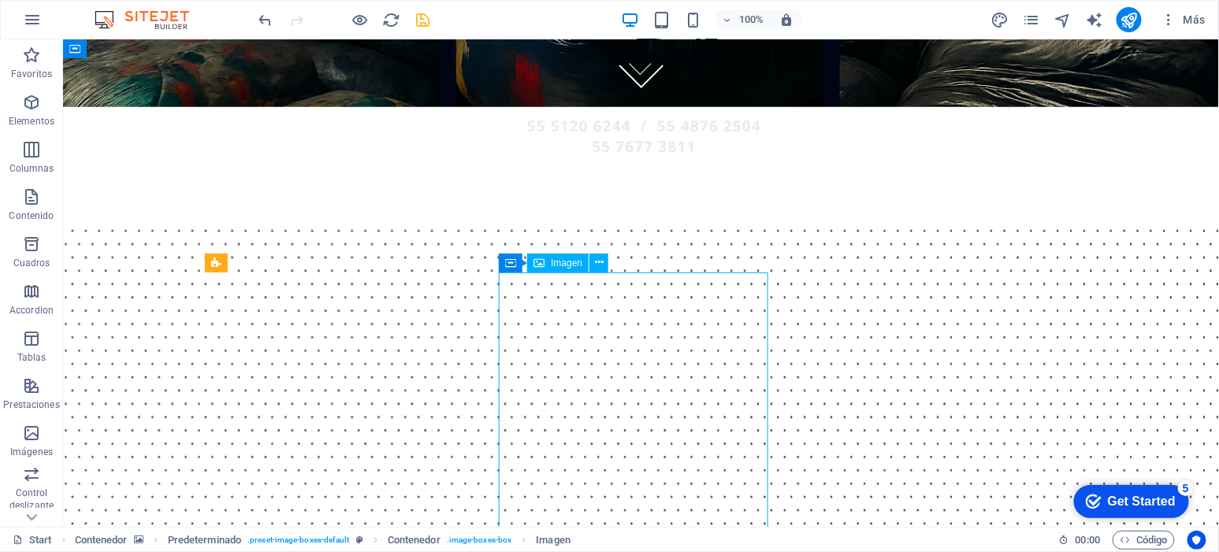
scroll to position [402, 0]
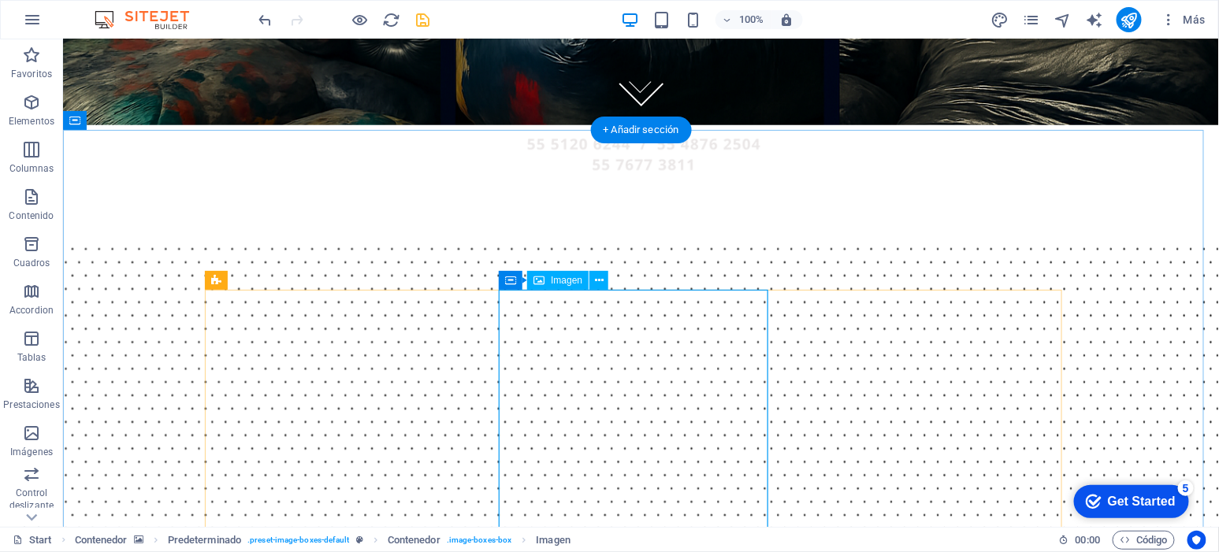
select select "px"
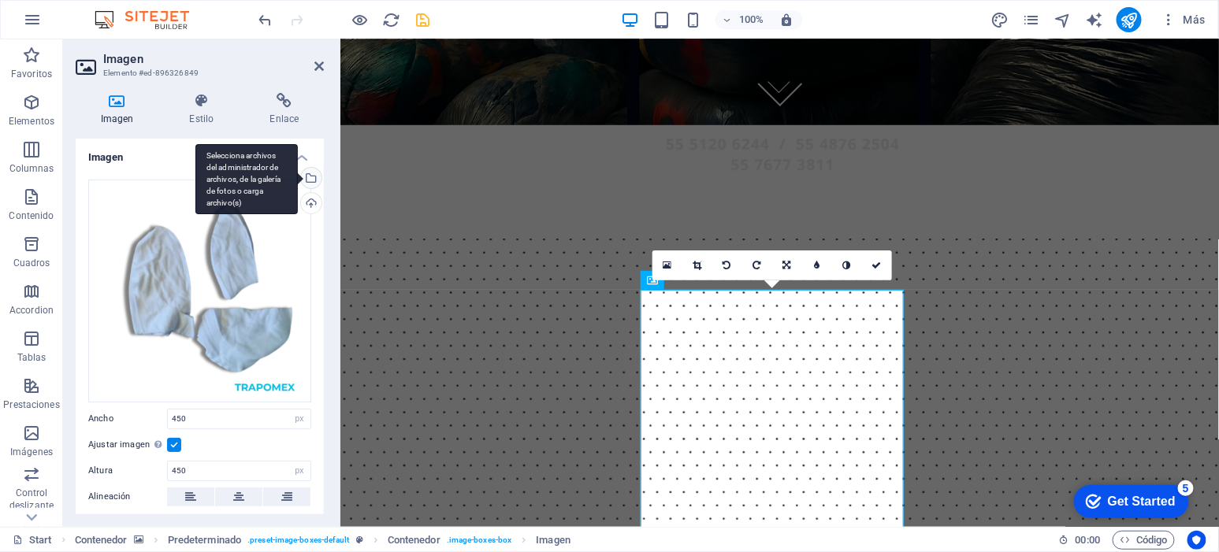
click at [305, 174] on div "Selecciona archivos del administrador de archivos, de la galería de fotos o car…" at bounding box center [310, 180] width 24 height 24
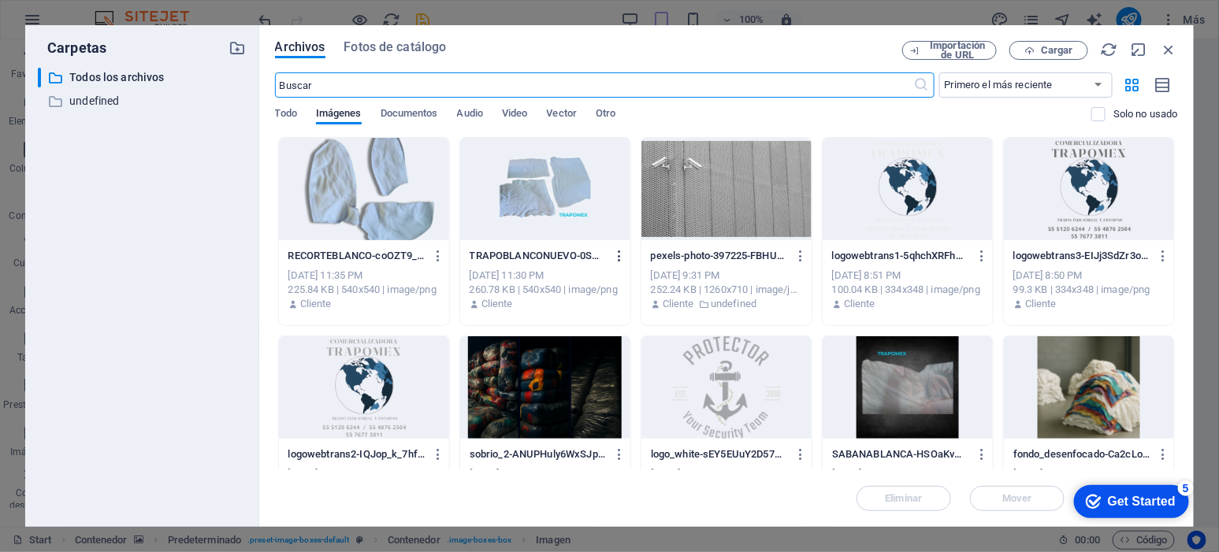
click at [612, 255] on icon "button" at bounding box center [619, 256] width 15 height 14
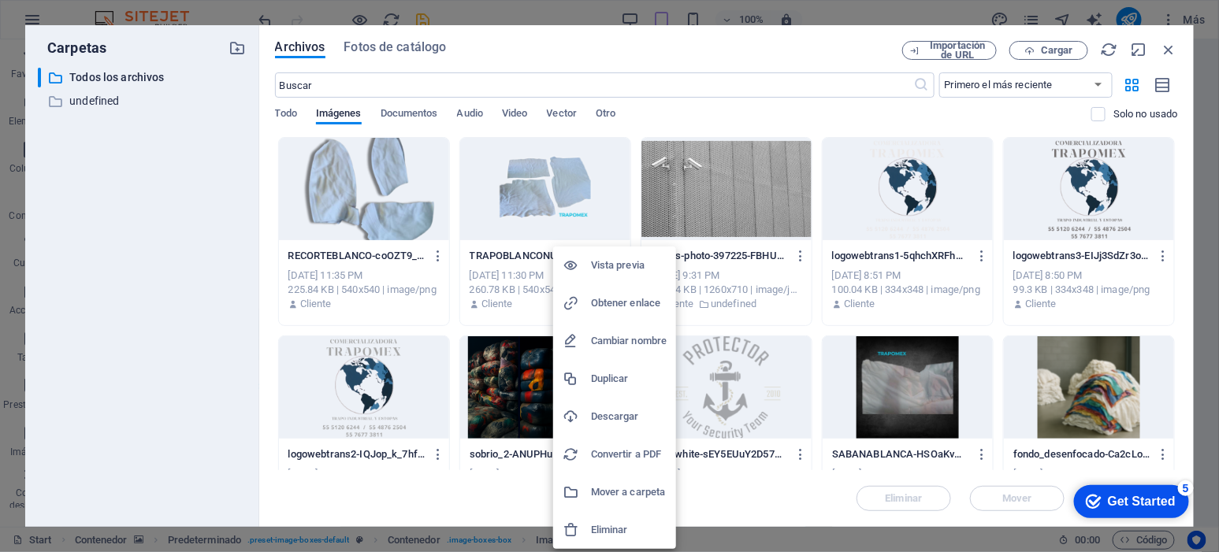
click at [613, 526] on h6 "Eliminar" at bounding box center [629, 530] width 76 height 19
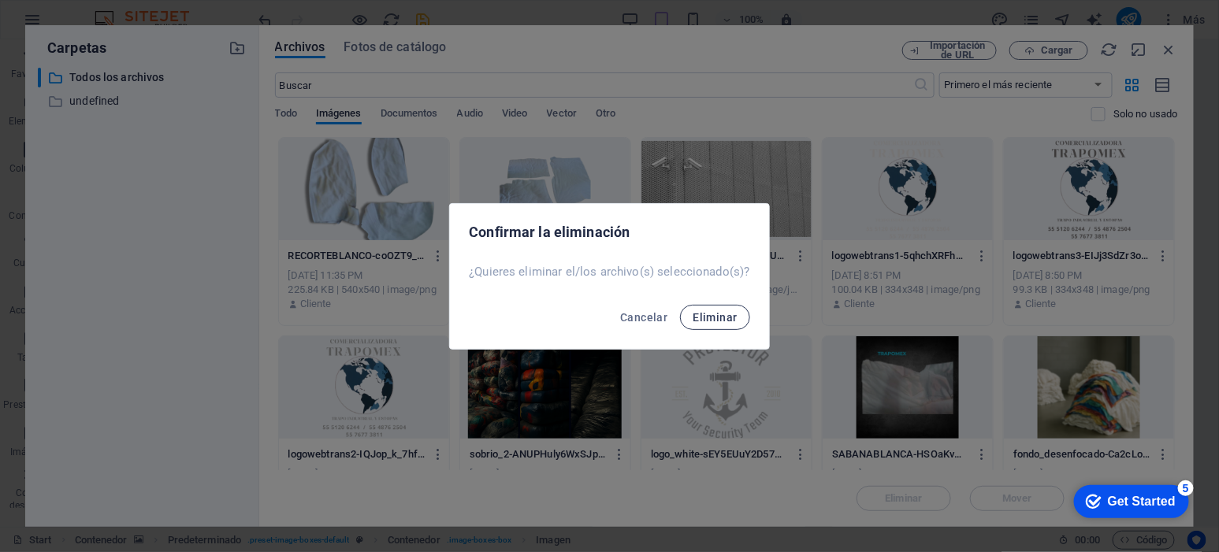
click at [716, 315] on span "Eliminar" at bounding box center [715, 317] width 44 height 13
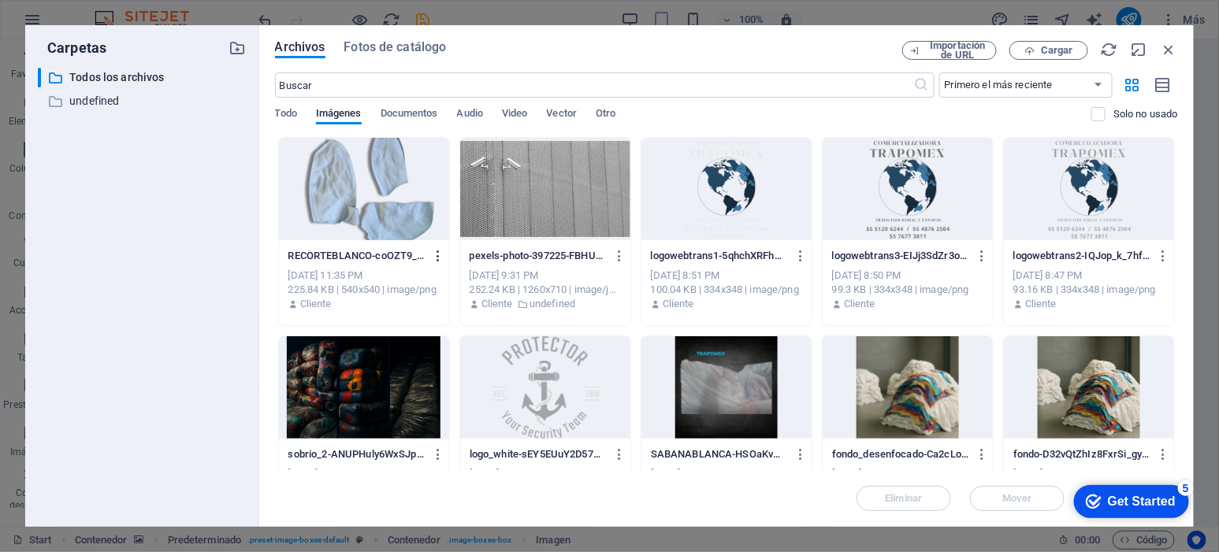
click at [433, 251] on icon "button" at bounding box center [438, 256] width 15 height 14
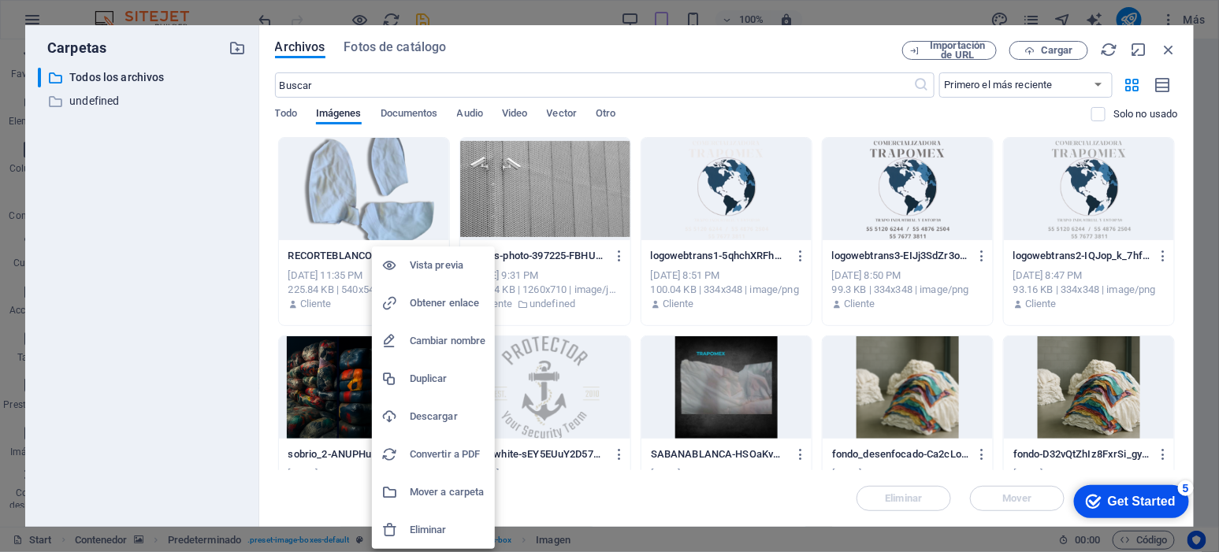
click at [455, 535] on h6 "Eliminar" at bounding box center [448, 530] width 76 height 19
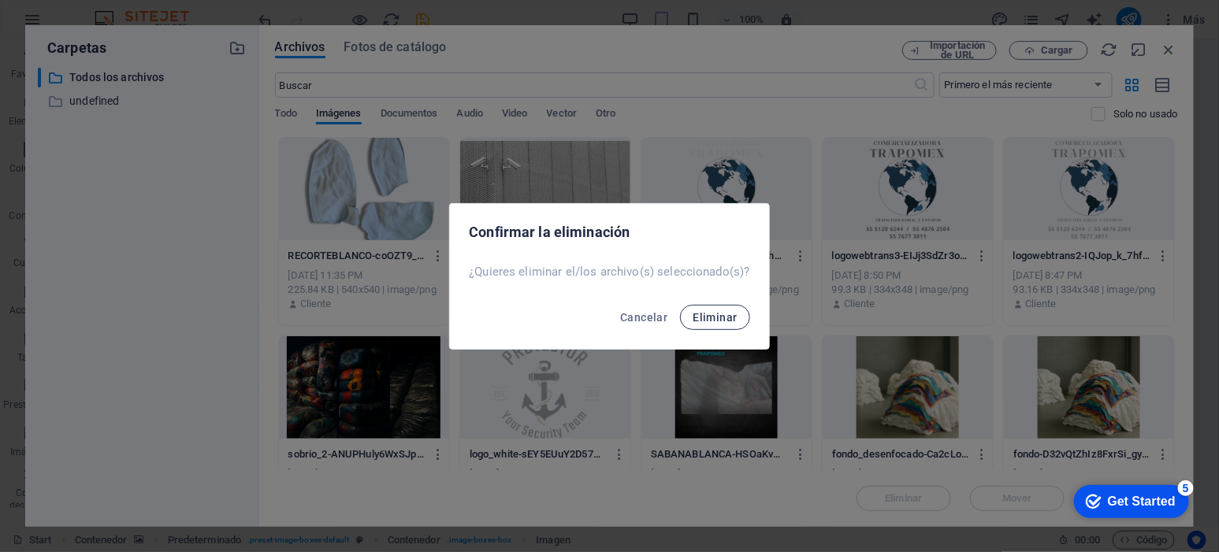
click at [727, 315] on span "Eliminar" at bounding box center [715, 317] width 44 height 13
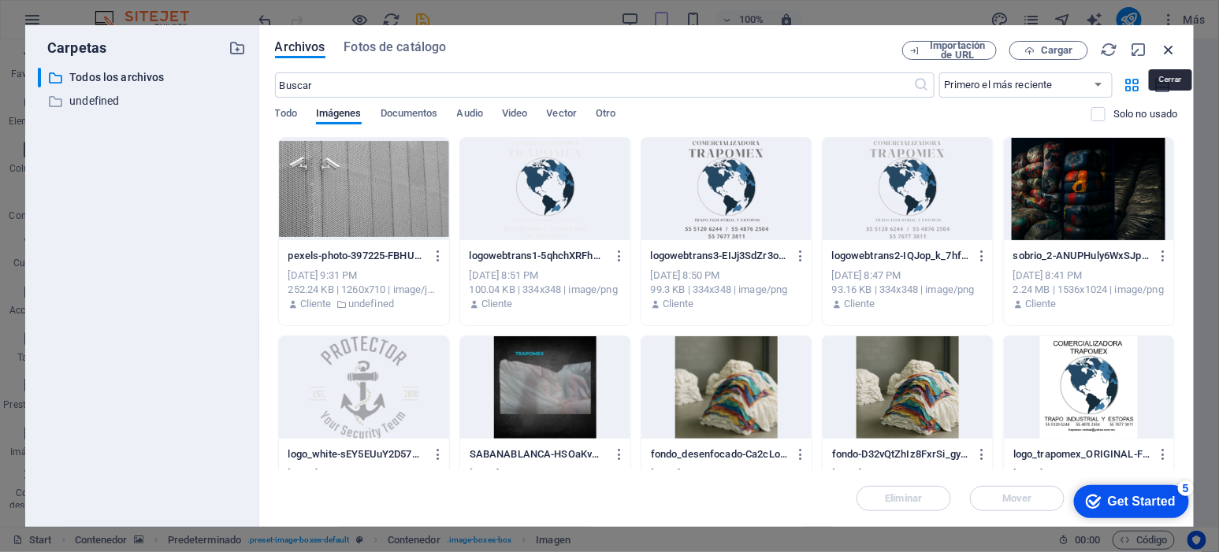
click at [1170, 48] on icon "button" at bounding box center [1169, 49] width 17 height 17
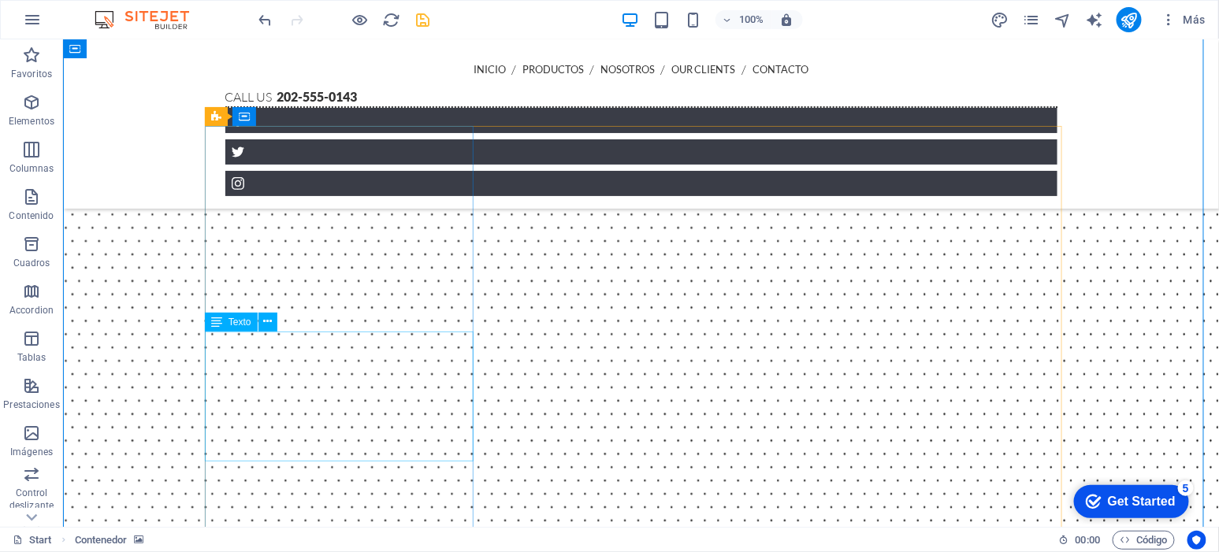
scroll to position [566, 0]
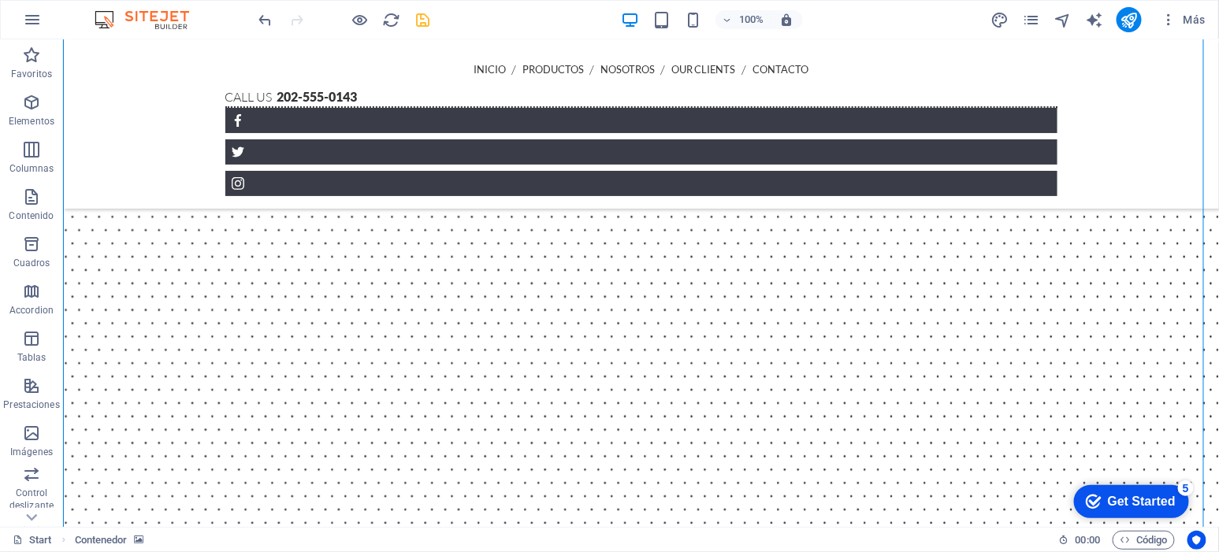
click at [152, 378] on figure at bounding box center [640, 496] width 1156 height 1060
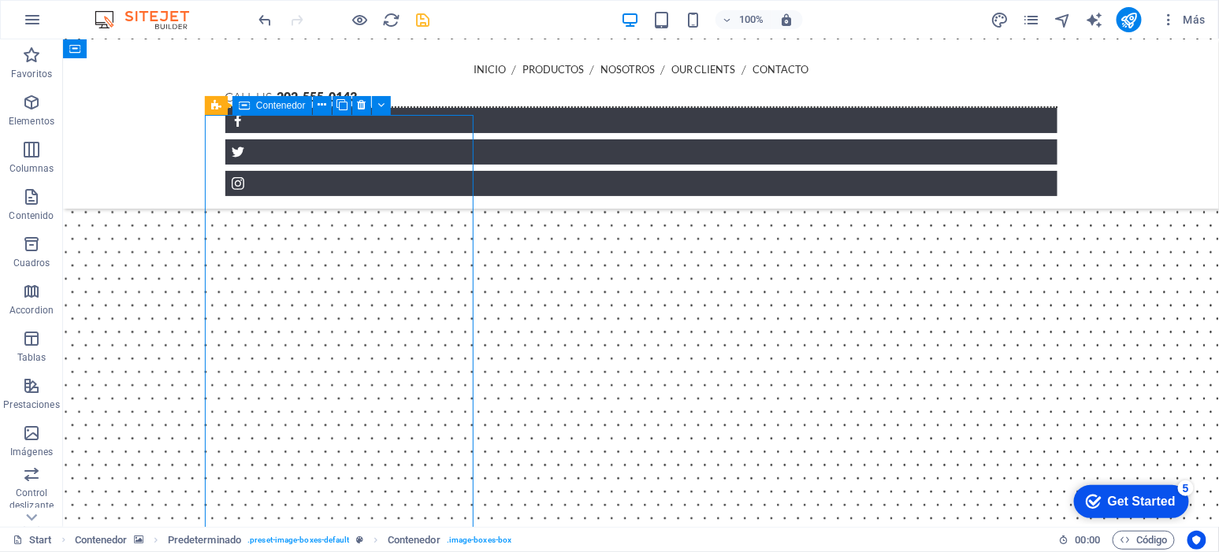
scroll to position [731, 0]
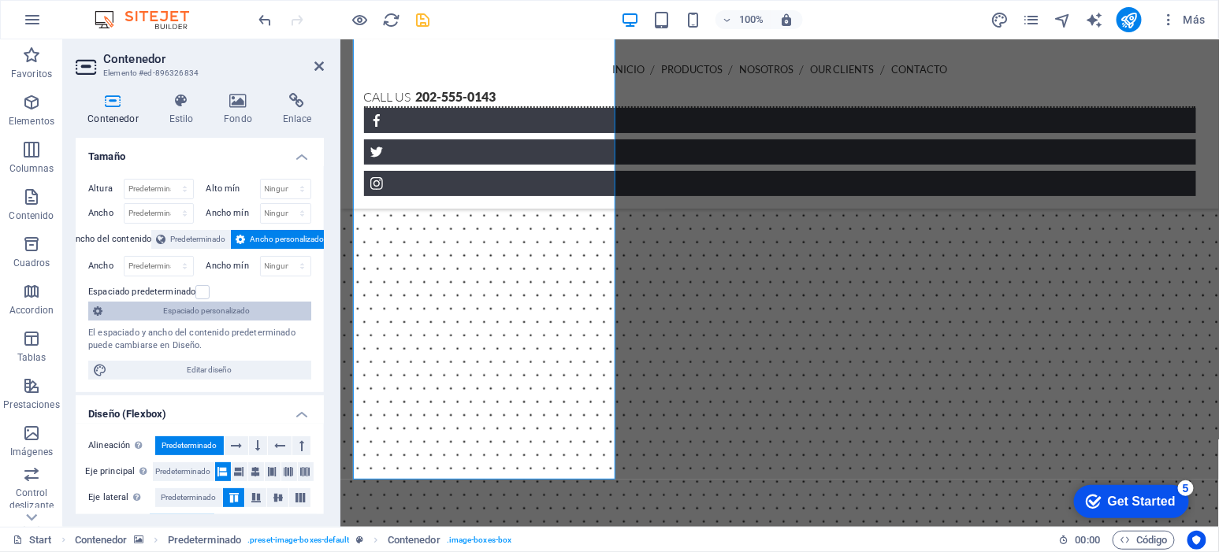
scroll to position [0, 0]
click at [161, 91] on div "Contenedor Estilo Fondo Enlace Tamaño Altura Predeterminado px rem % vh vw Alto…" at bounding box center [199, 303] width 273 height 447
click at [169, 109] on h4 "Estilo" at bounding box center [184, 109] width 55 height 33
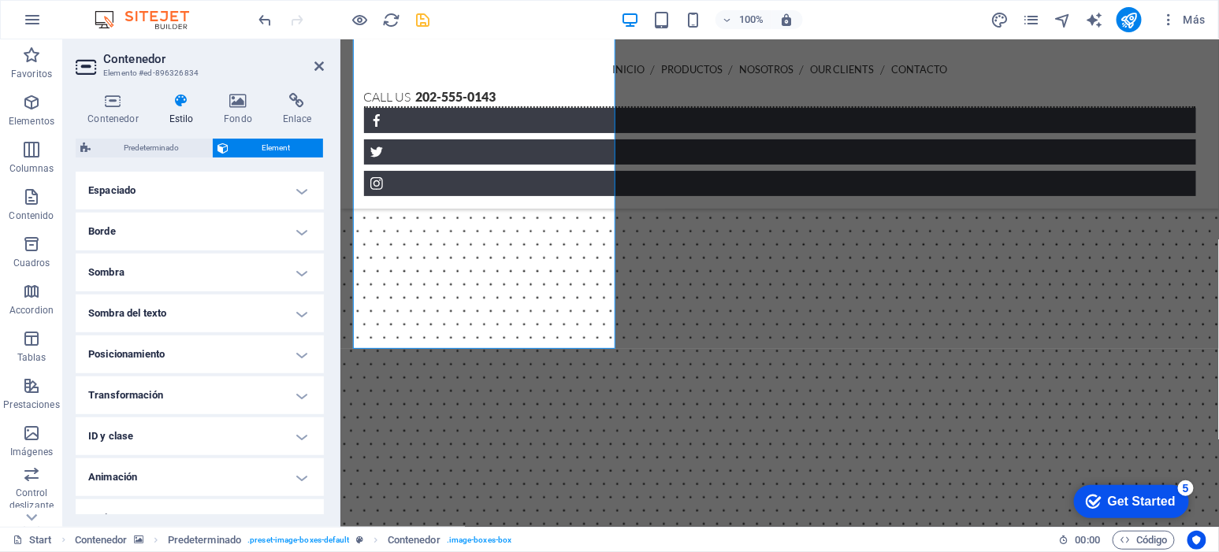
scroll to position [328, 0]
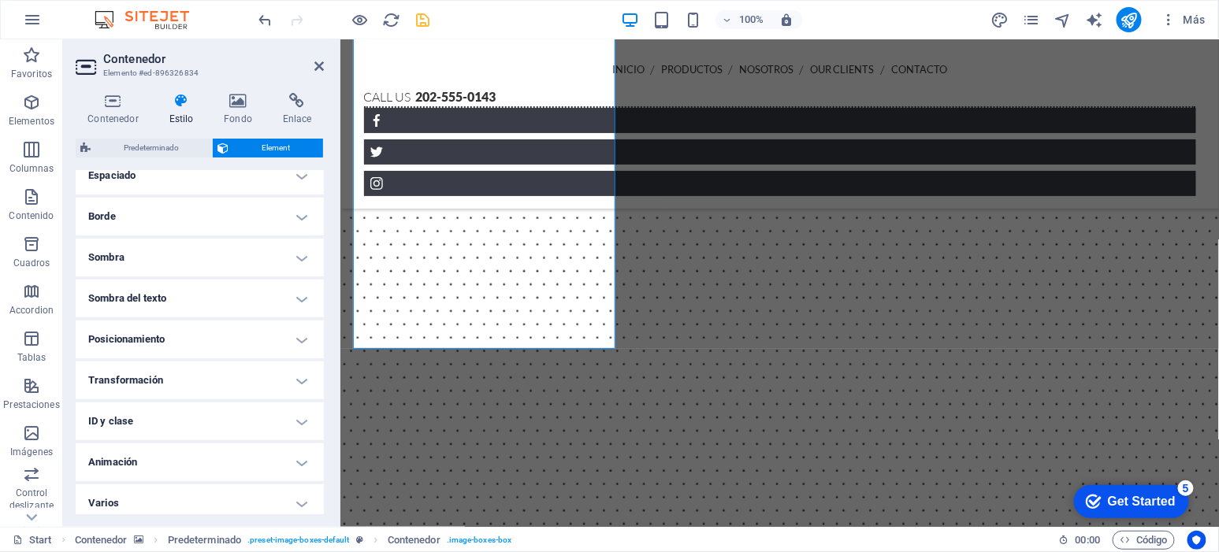
click at [284, 396] on h4 "Transformación" at bounding box center [200, 381] width 248 height 38
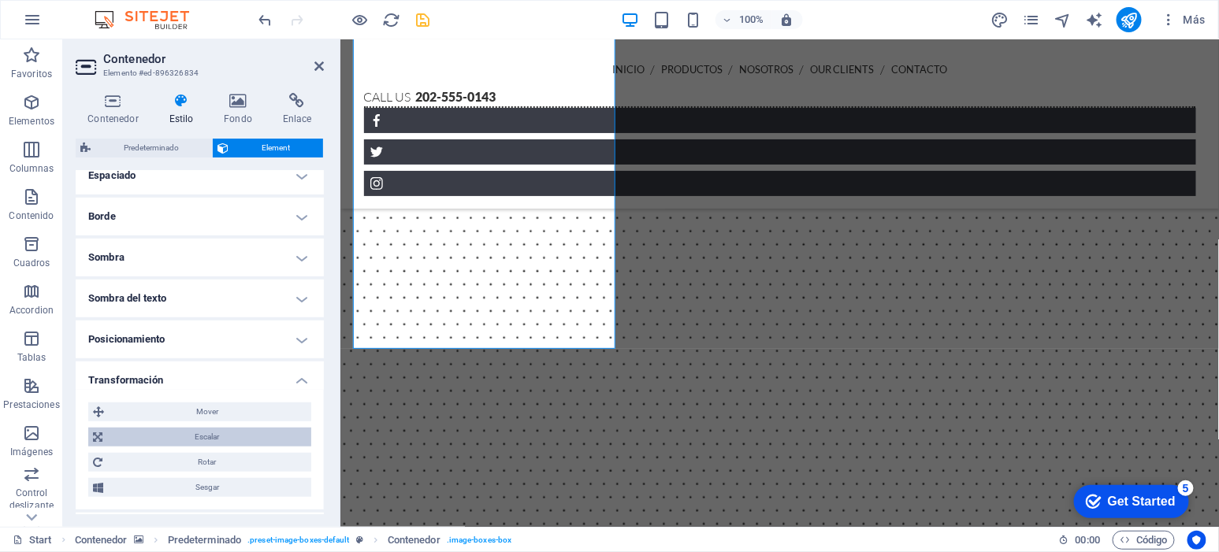
click at [251, 431] on span "Escalar" at bounding box center [206, 437] width 199 height 19
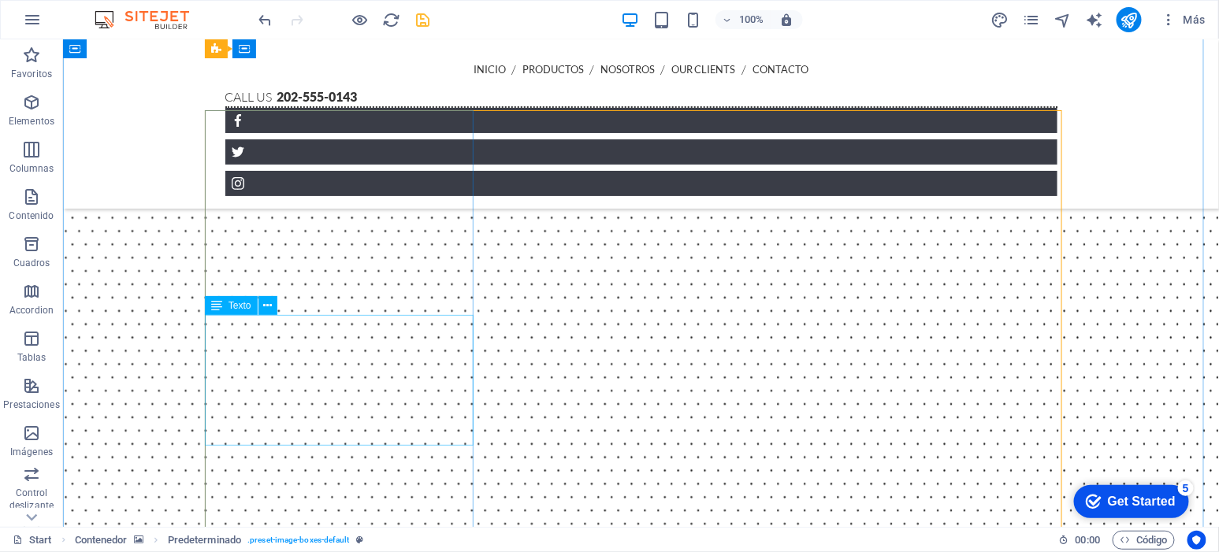
scroll to position [533, 0]
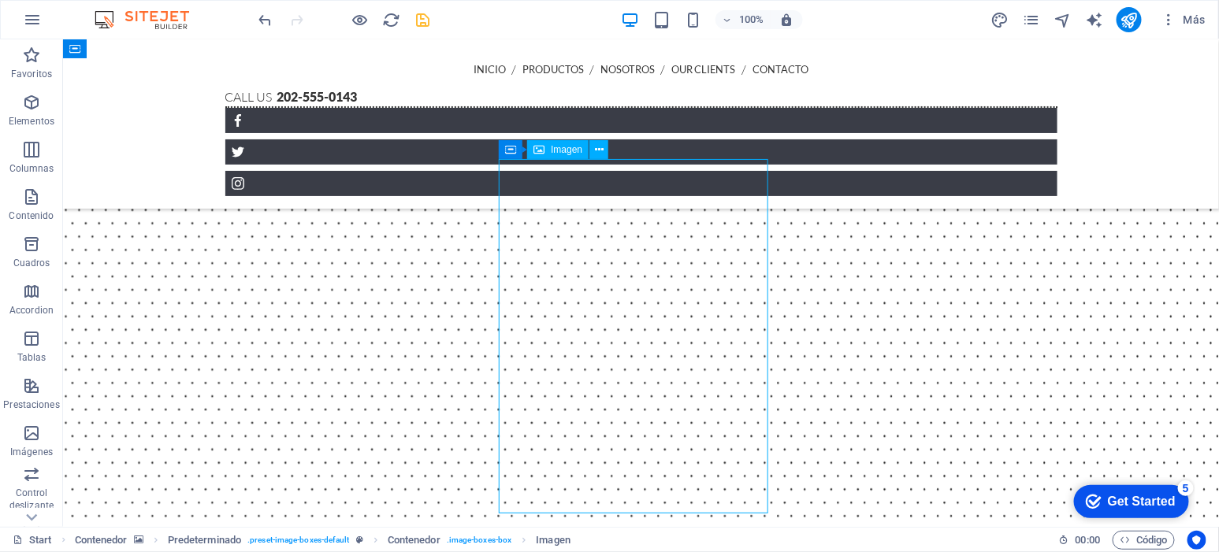
select select "px"
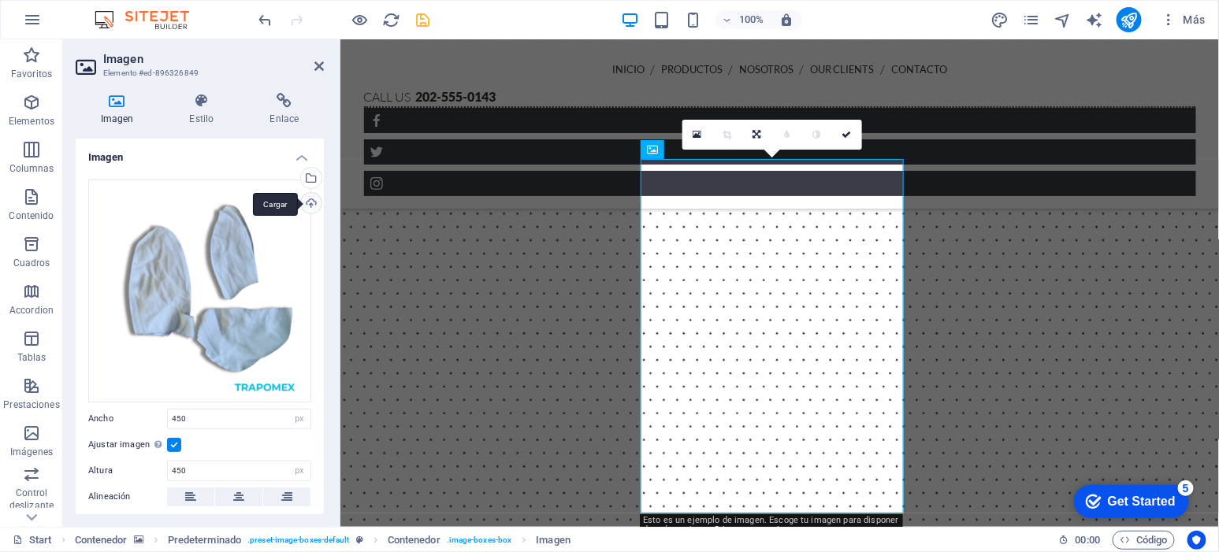
click at [307, 199] on div "Cargar" at bounding box center [310, 205] width 24 height 24
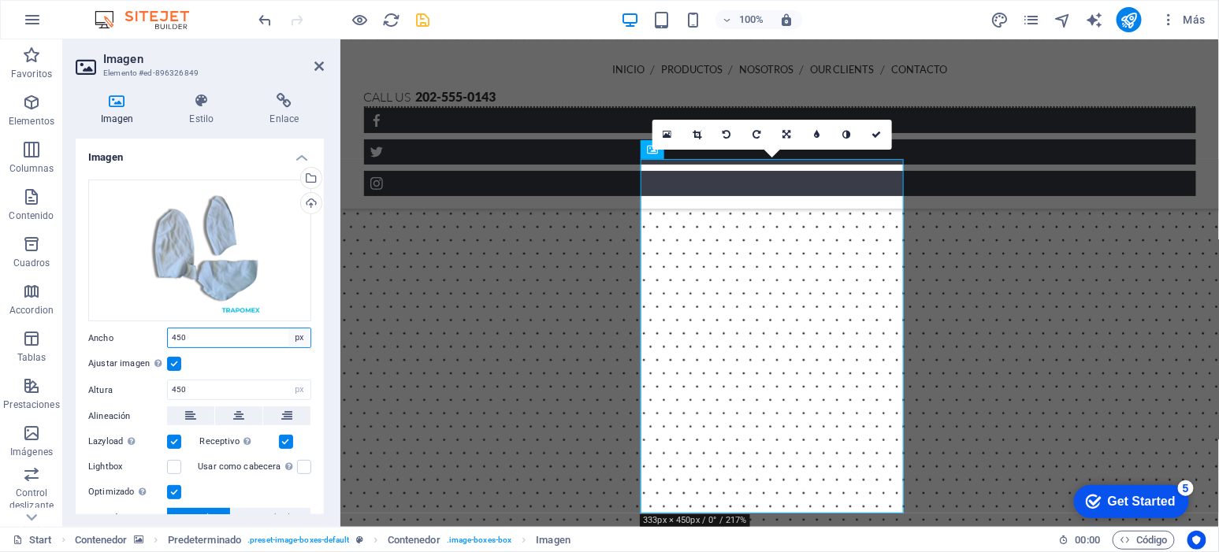
click at [291, 337] on select "Predeterminado automático px rem % em vh vw" at bounding box center [299, 338] width 22 height 19
select select "%"
click at [288, 329] on select "Predeterminado automático px rem % em vh vw" at bounding box center [299, 338] width 22 height 19
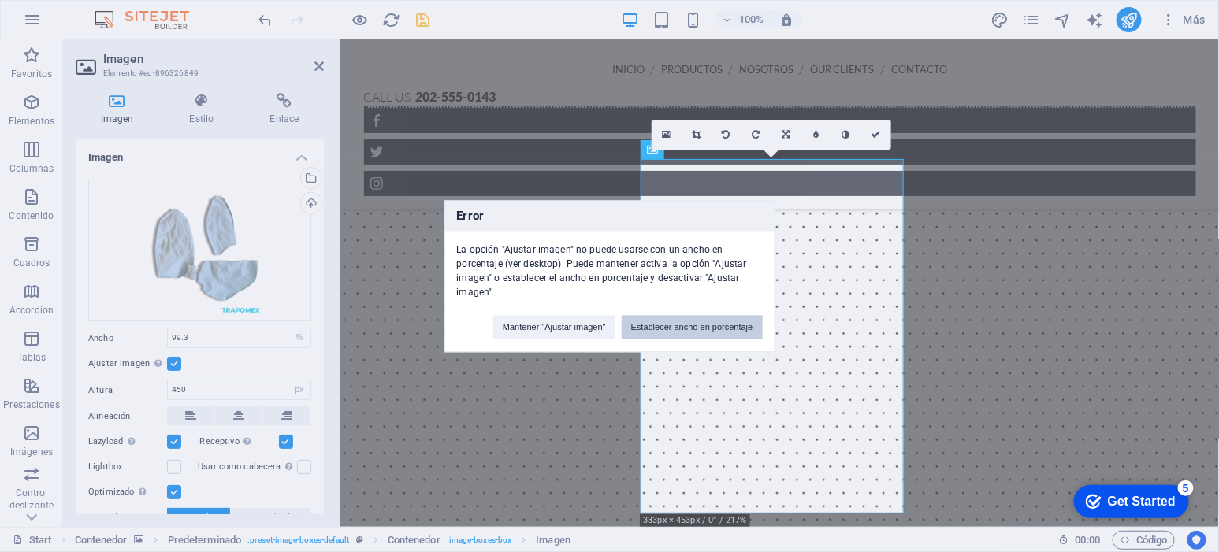
click at [664, 329] on button "Establecer ancho en porcentaje" at bounding box center [692, 327] width 141 height 24
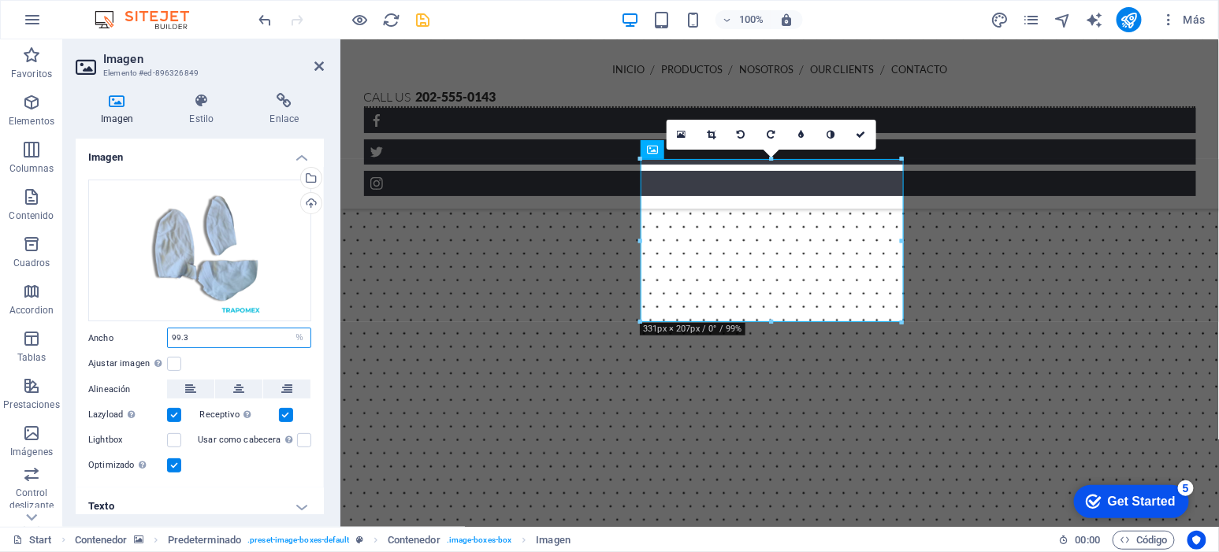
click at [227, 333] on input "99.3" at bounding box center [239, 338] width 143 height 19
type input "100"
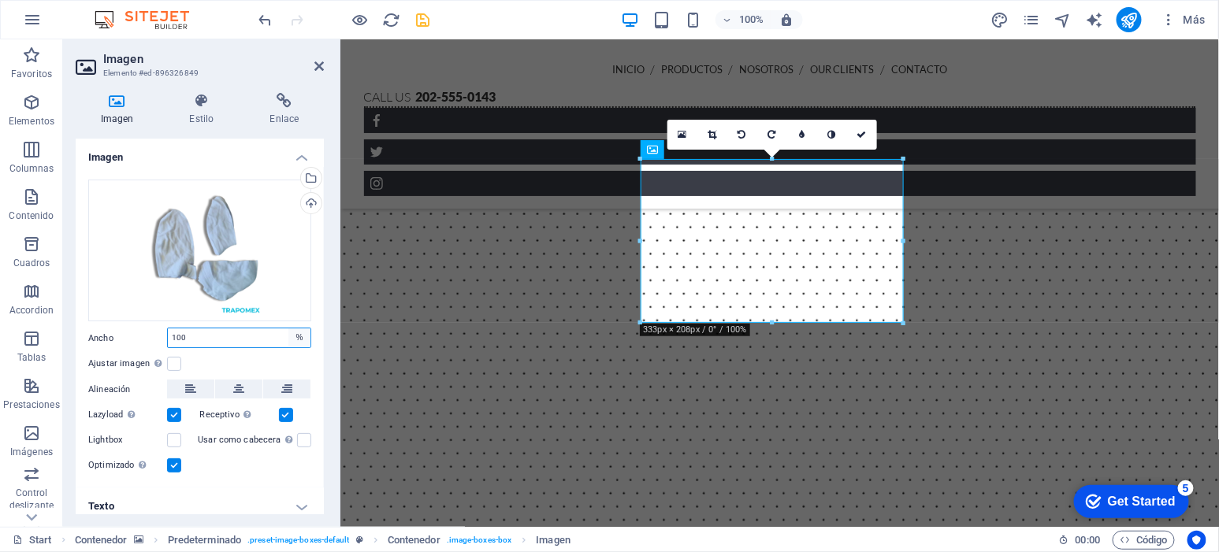
click at [296, 333] on select "Predeterminado automático px rem % em vh vw" at bounding box center [299, 338] width 22 height 19
select select "px"
click at [288, 329] on select "Predeterminado automático px rem % em vh vw" at bounding box center [299, 338] width 22 height 19
type input "331"
click at [177, 364] on label at bounding box center [174, 364] width 14 height 14
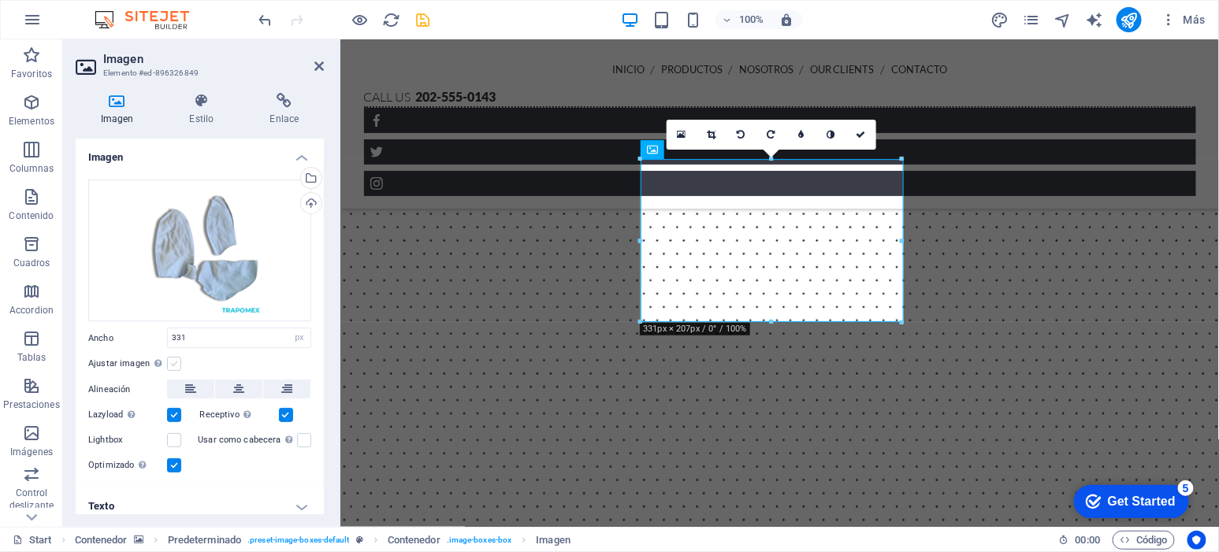
click at [0, 0] on input "Ajustar imagen Ajustar imagen automáticamente a un ancho y alto fijo" at bounding box center [0, 0] width 0 height 0
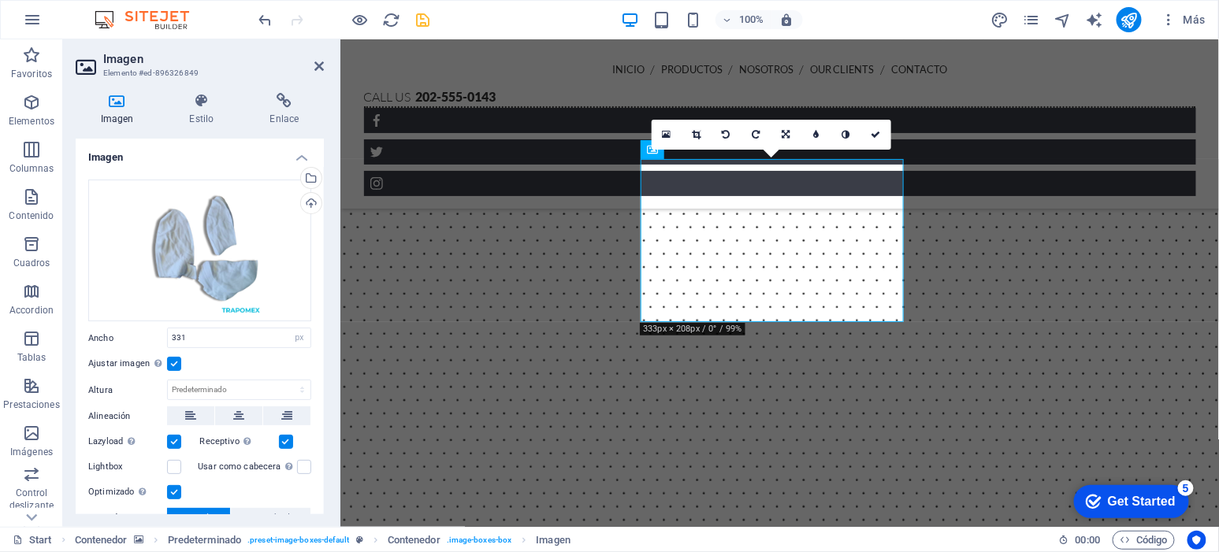
click at [167, 355] on div "Ajustar imagen Ajustar imagen automáticamente a un ancho y alto fijo" at bounding box center [199, 364] width 223 height 19
click at [171, 357] on label at bounding box center [174, 364] width 14 height 14
click at [0, 0] on input "Ajustar imagen Ajustar imagen automáticamente a un ancho y alto fijo" at bounding box center [0, 0] width 0 height 0
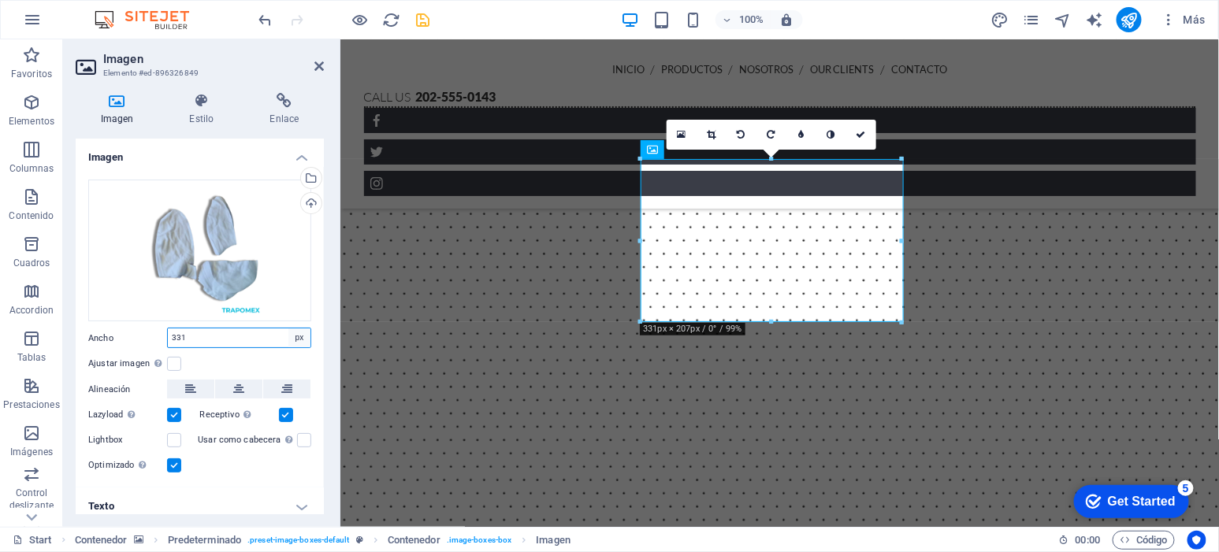
click at [294, 336] on select "Predeterminado automático px rem % em vh vw" at bounding box center [299, 338] width 22 height 19
select select "%"
click at [288, 329] on select "Predeterminado automático px rem % em vh vw" at bounding box center [299, 338] width 22 height 19
type input "100"
click at [421, 24] on icon "save" at bounding box center [424, 20] width 18 height 18
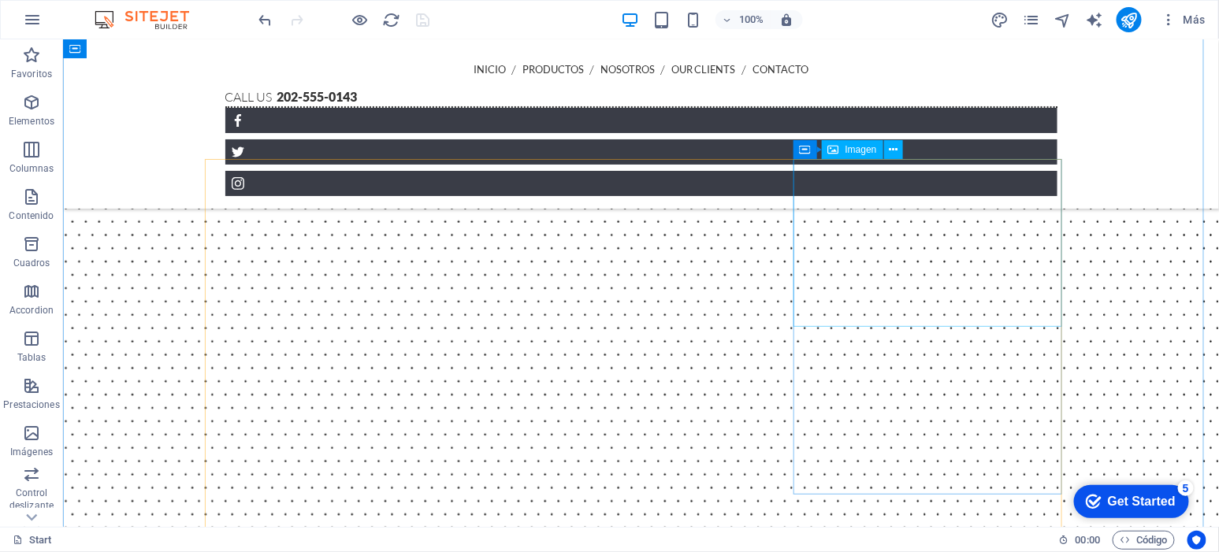
select select "%"
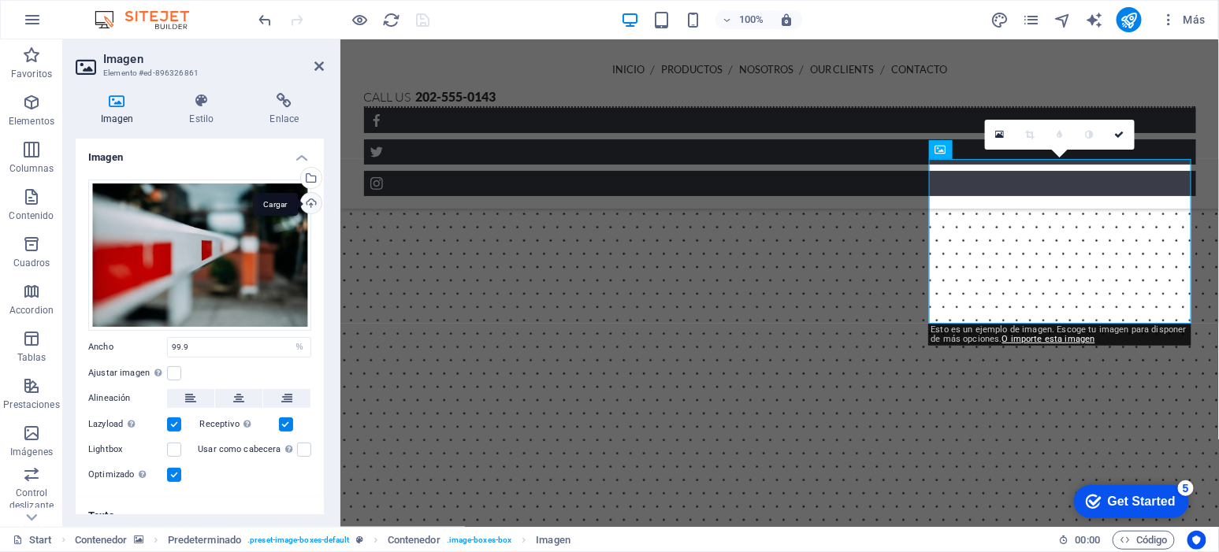
click at [299, 201] on div "Cargar" at bounding box center [310, 205] width 24 height 24
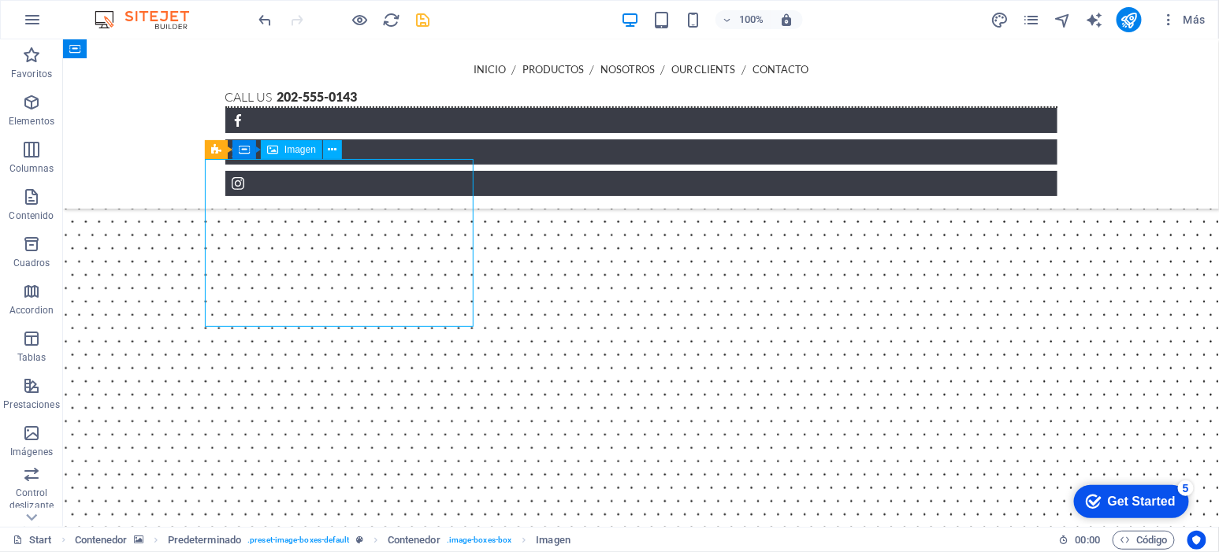
select select "%"
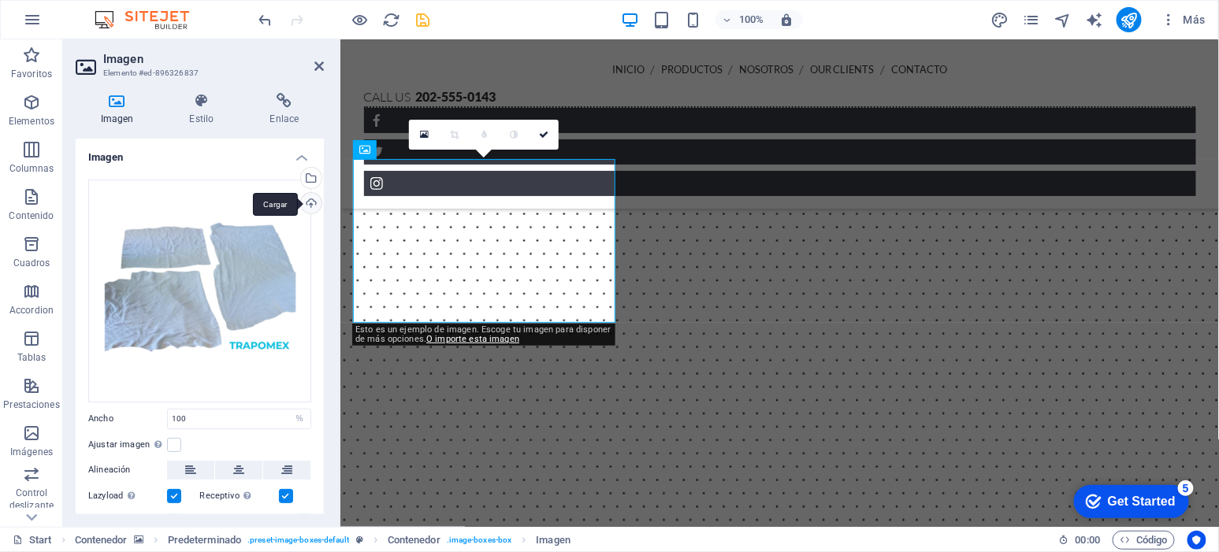
click at [301, 202] on div "Cargar" at bounding box center [310, 205] width 24 height 24
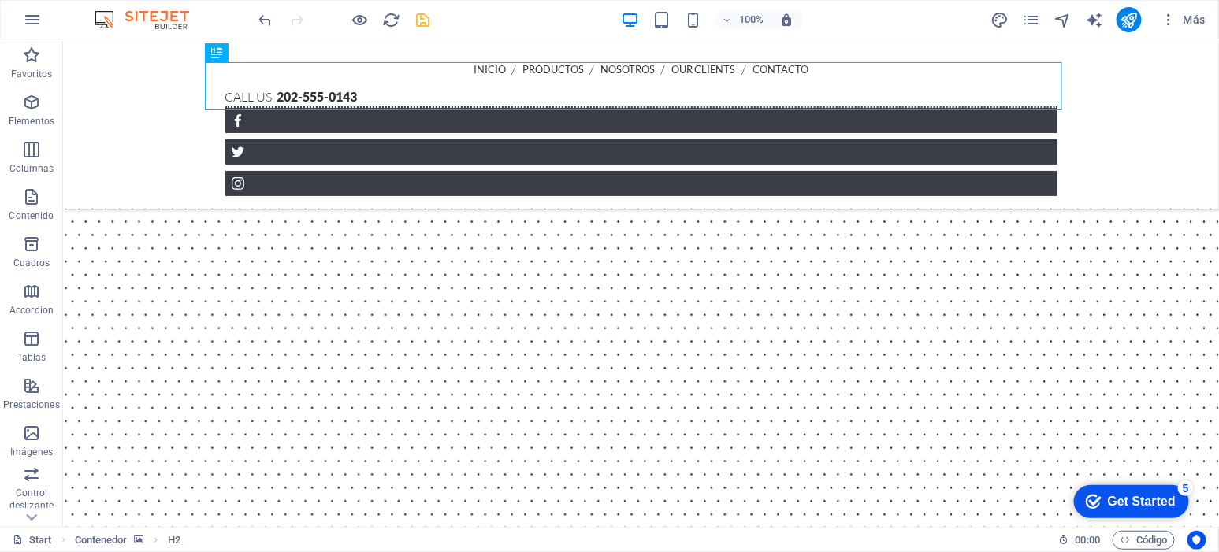
click at [1091, 237] on figure at bounding box center [640, 447] width 1156 height 897
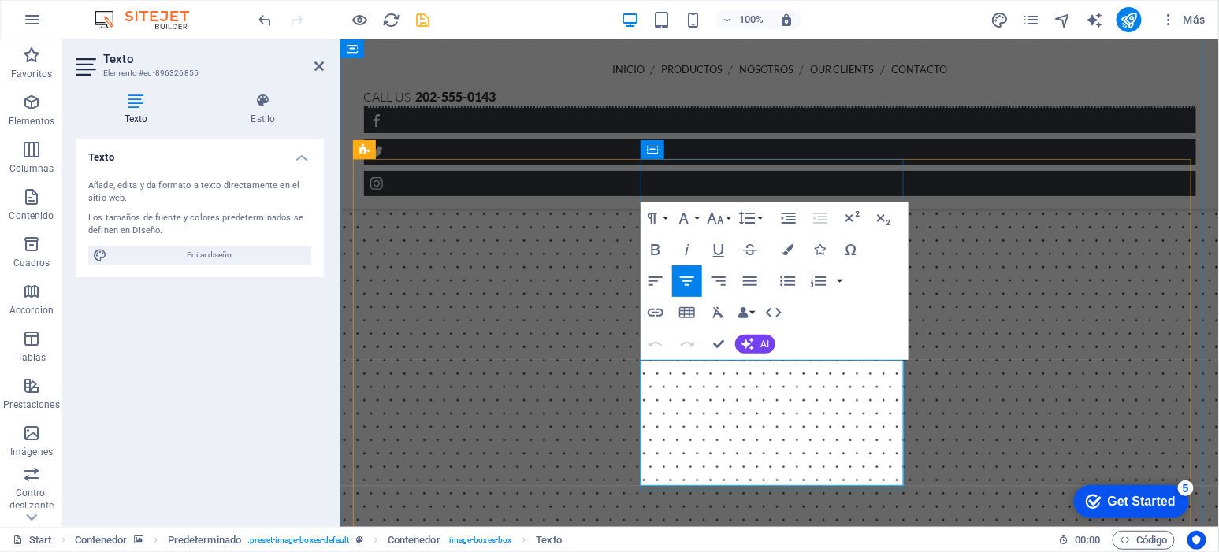
drag, startPoint x: 810, startPoint y: 470, endPoint x: 659, endPoint y: 374, distance: 178.8
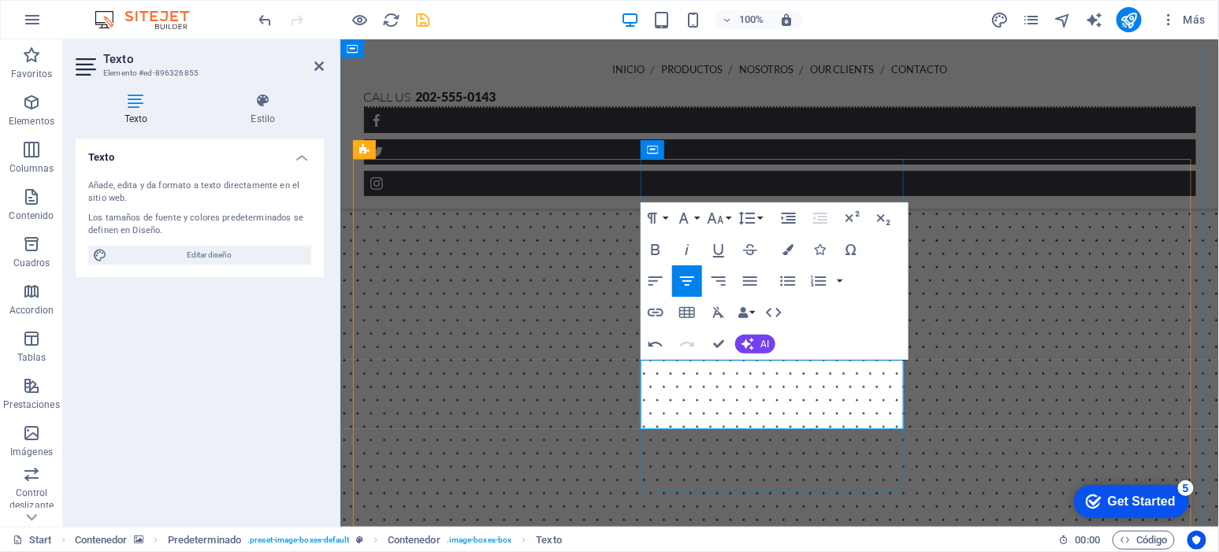
click at [788, 274] on icon "button" at bounding box center [788, 281] width 19 height 19
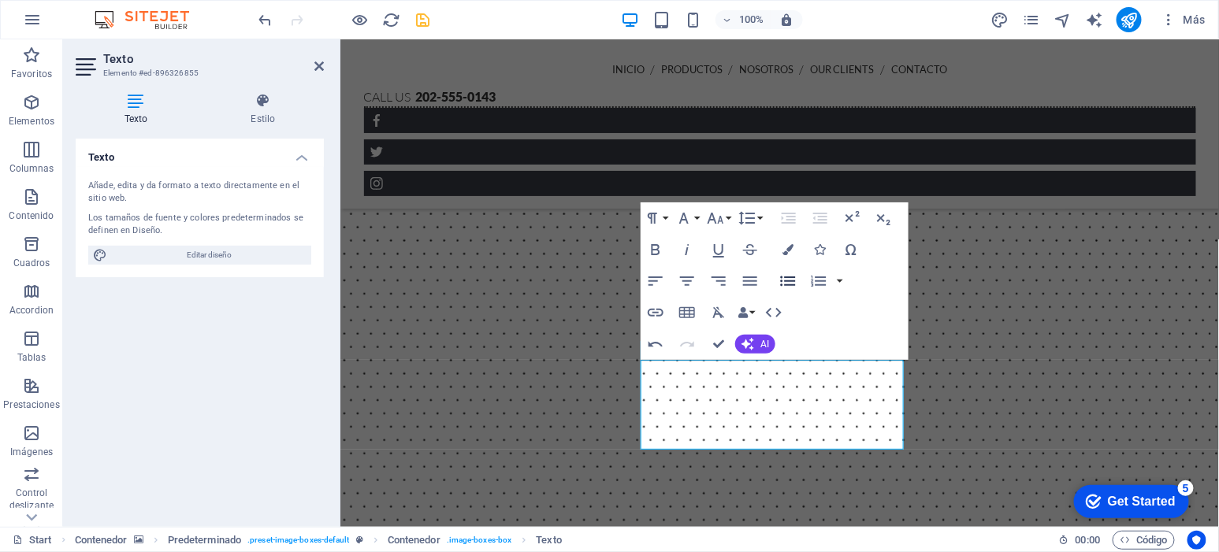
click at [791, 274] on icon "button" at bounding box center [788, 281] width 19 height 19
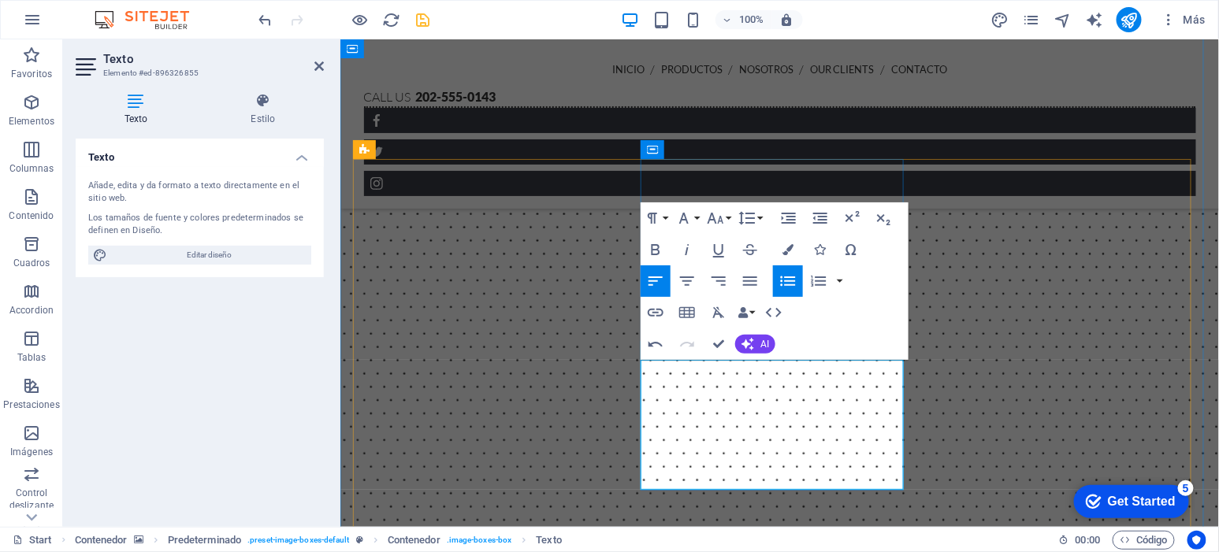
drag, startPoint x: 671, startPoint y: 446, endPoint x: 673, endPoint y: 480, distance: 34.0
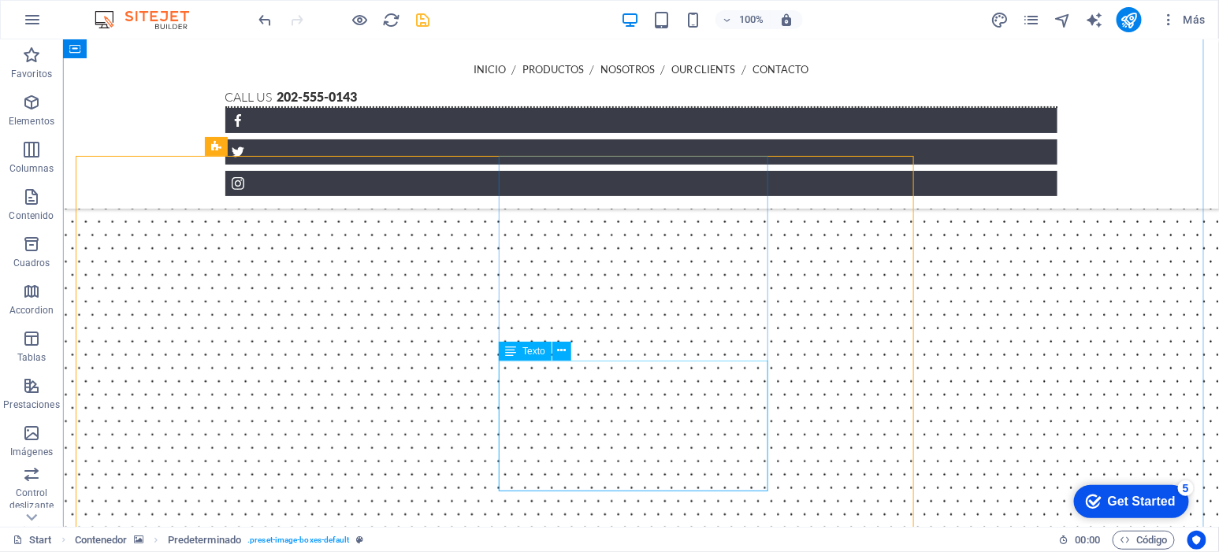
scroll to position [537, 0]
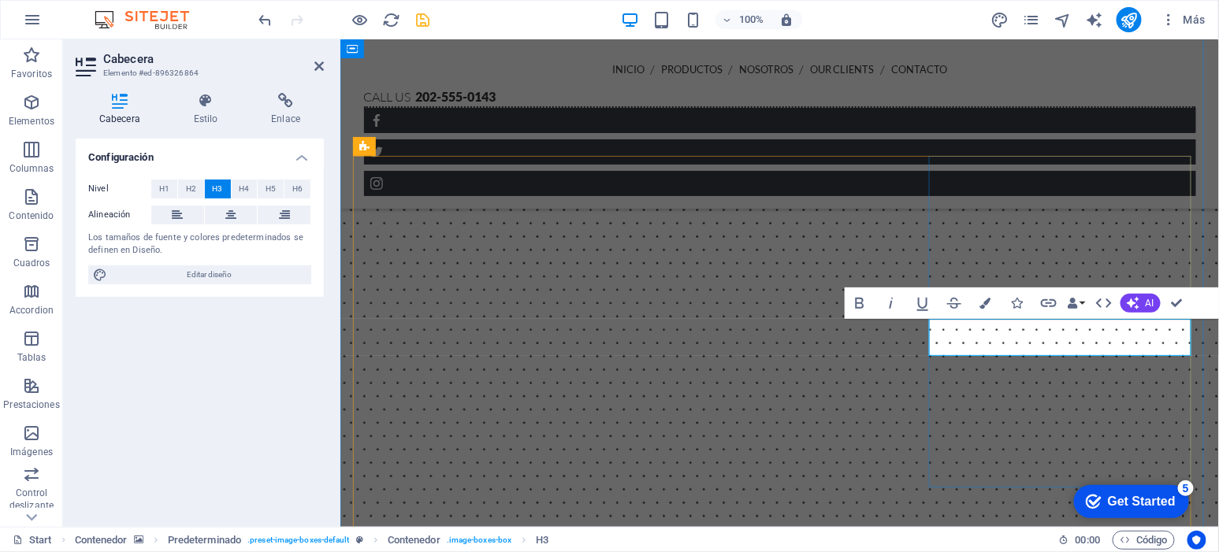
drag, startPoint x: 946, startPoint y: 353, endPoint x: 1307, endPoint y: 413, distance: 365.9
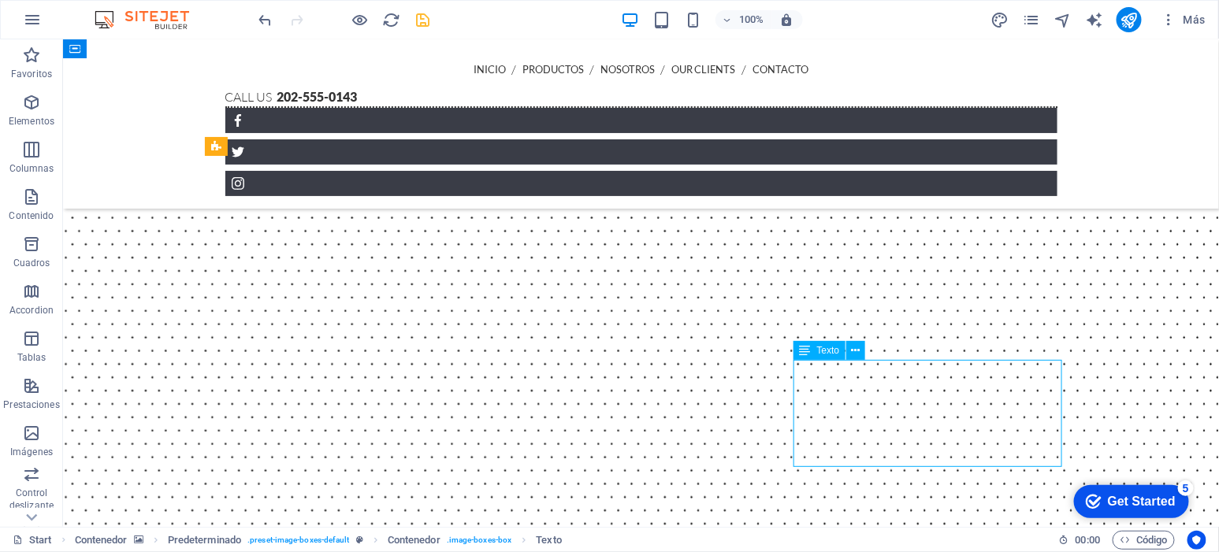
drag, startPoint x: 1010, startPoint y: 453, endPoint x: 735, endPoint y: 453, distance: 275.0
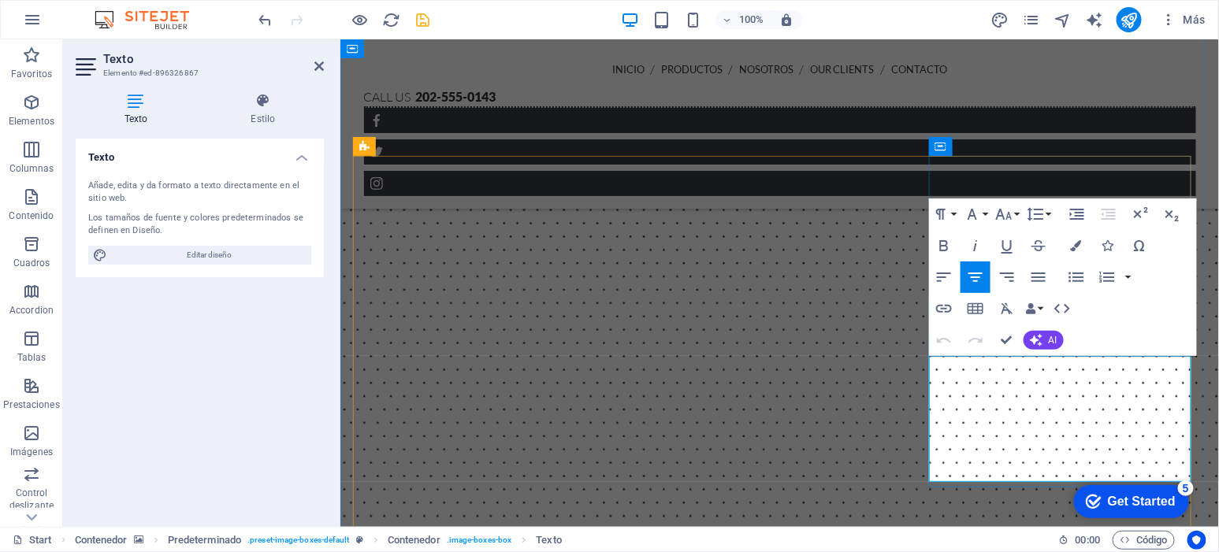
drag, startPoint x: 1096, startPoint y: 459, endPoint x: 950, endPoint y: 345, distance: 185.8
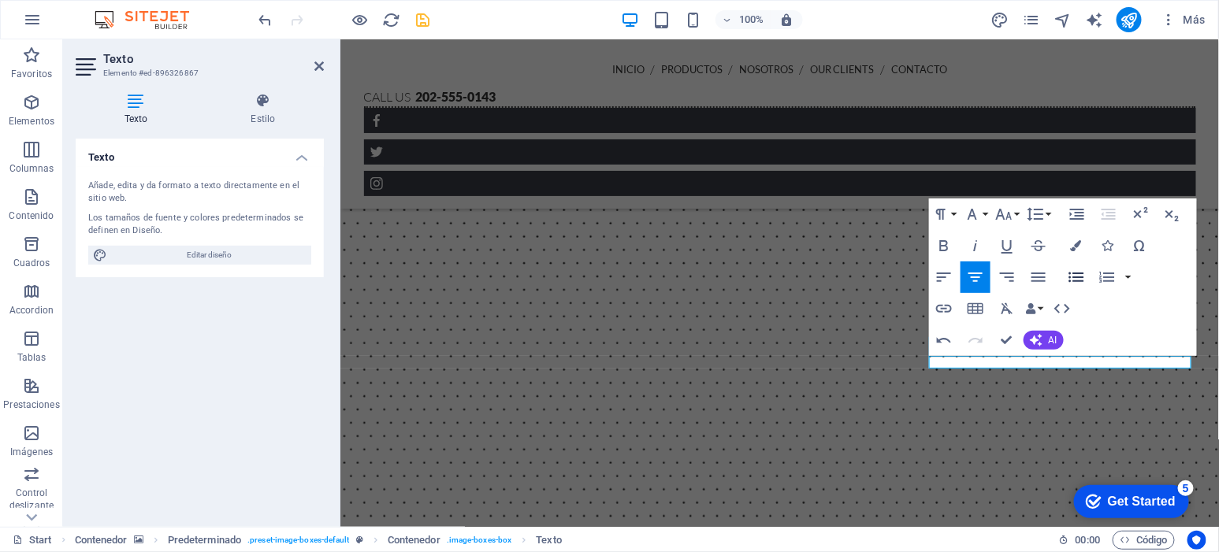
click at [1071, 277] on icon "button" at bounding box center [1076, 277] width 19 height 19
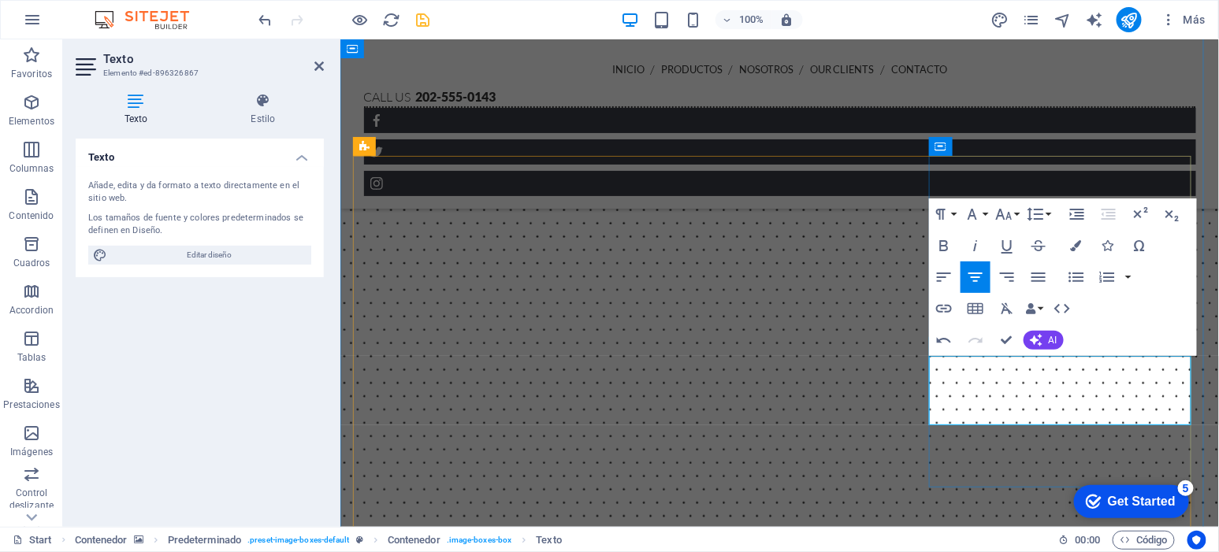
click at [1077, 280] on icon "button" at bounding box center [1076, 277] width 19 height 19
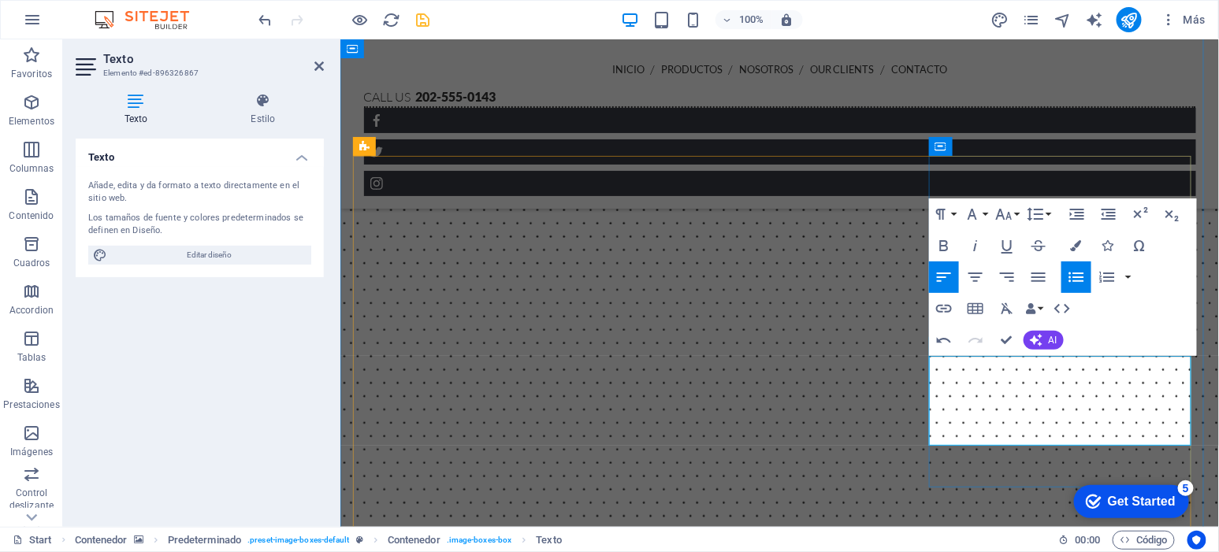
drag, startPoint x: 1023, startPoint y: 402, endPoint x: 1031, endPoint y: 414, distance: 14.2
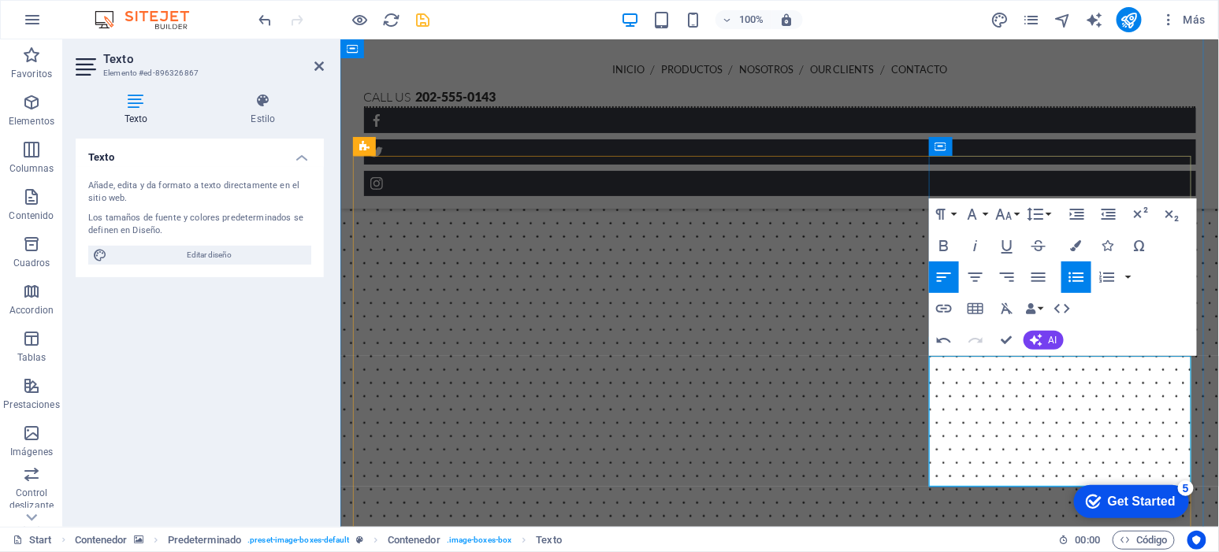
drag, startPoint x: 1033, startPoint y: 367, endPoint x: 947, endPoint y: 366, distance: 85.9
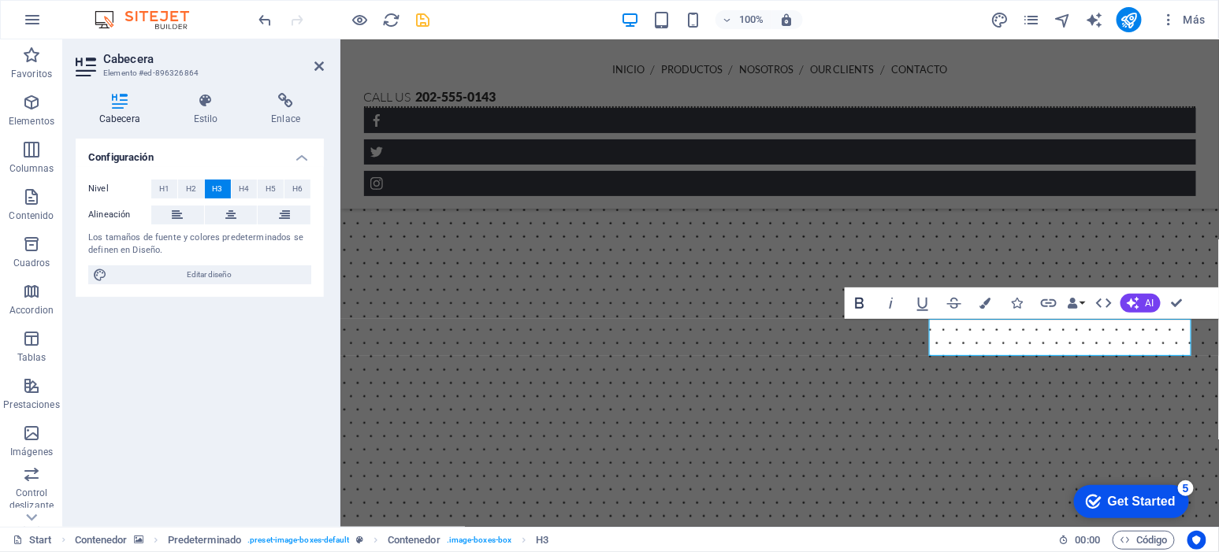
click at [860, 303] on icon "button" at bounding box center [859, 303] width 9 height 11
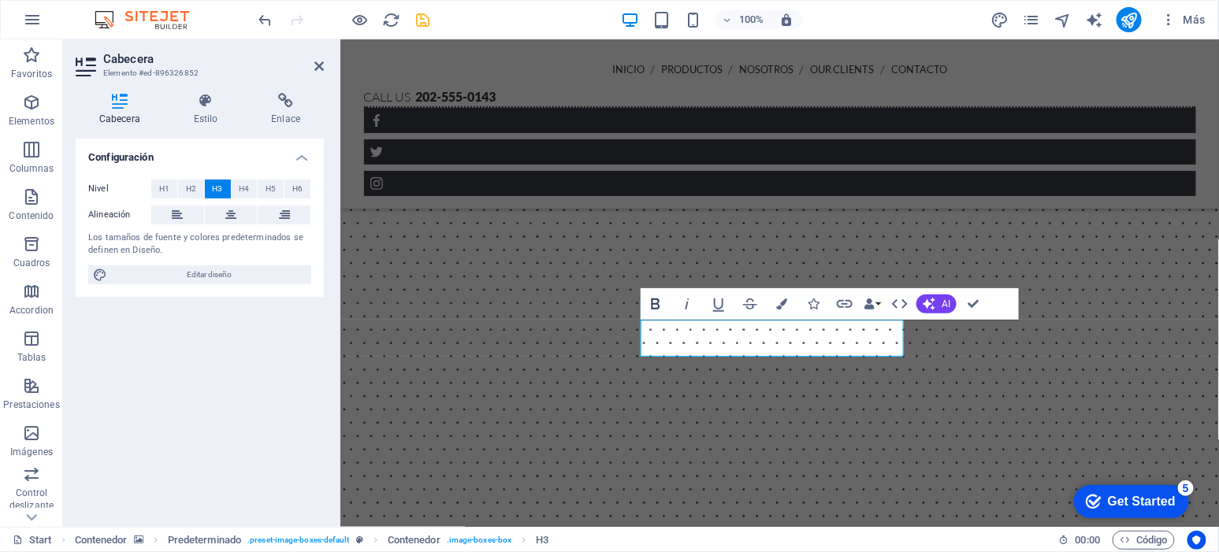
click at [653, 303] on icon "button" at bounding box center [656, 304] width 9 height 11
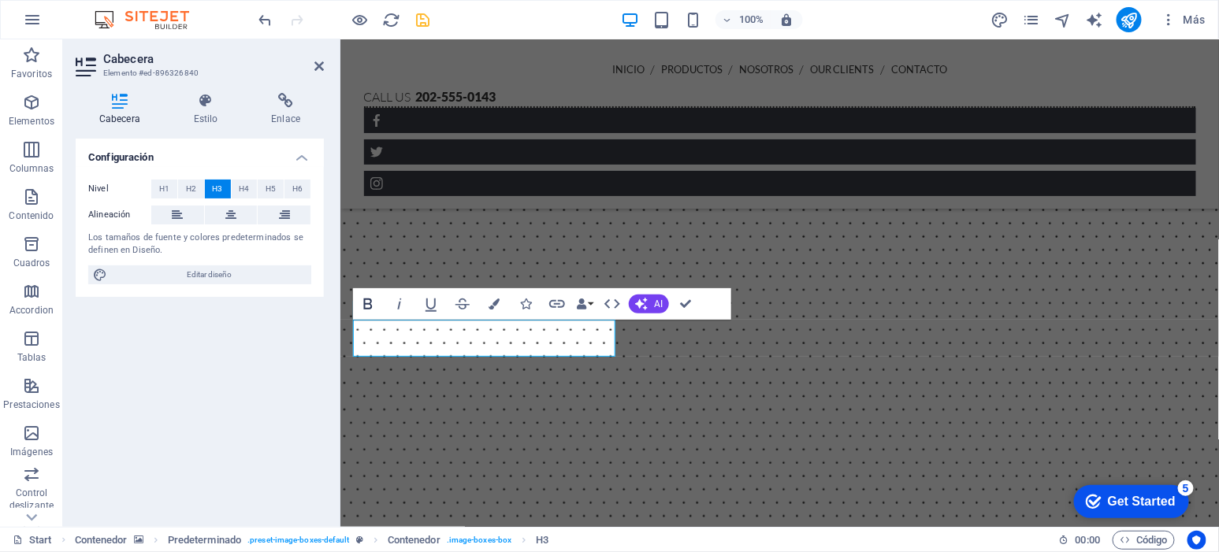
click at [368, 303] on icon "button" at bounding box center [368, 304] width 9 height 11
click at [313, 62] on header "Cabecera Elemento #ed-896326840" at bounding box center [200, 59] width 248 height 41
drag, startPoint x: 318, startPoint y: 63, endPoint x: 256, endPoint y: 24, distance: 73.7
click at [319, 63] on icon at bounding box center [318, 66] width 9 height 13
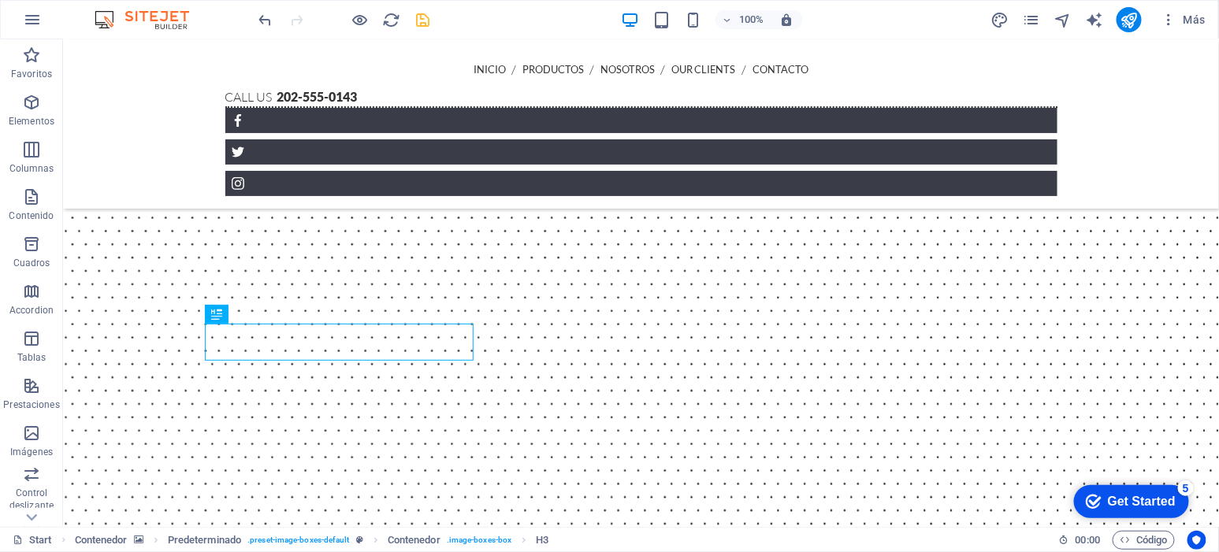
click at [1151, 329] on figure at bounding box center [640, 443] width 1156 height 897
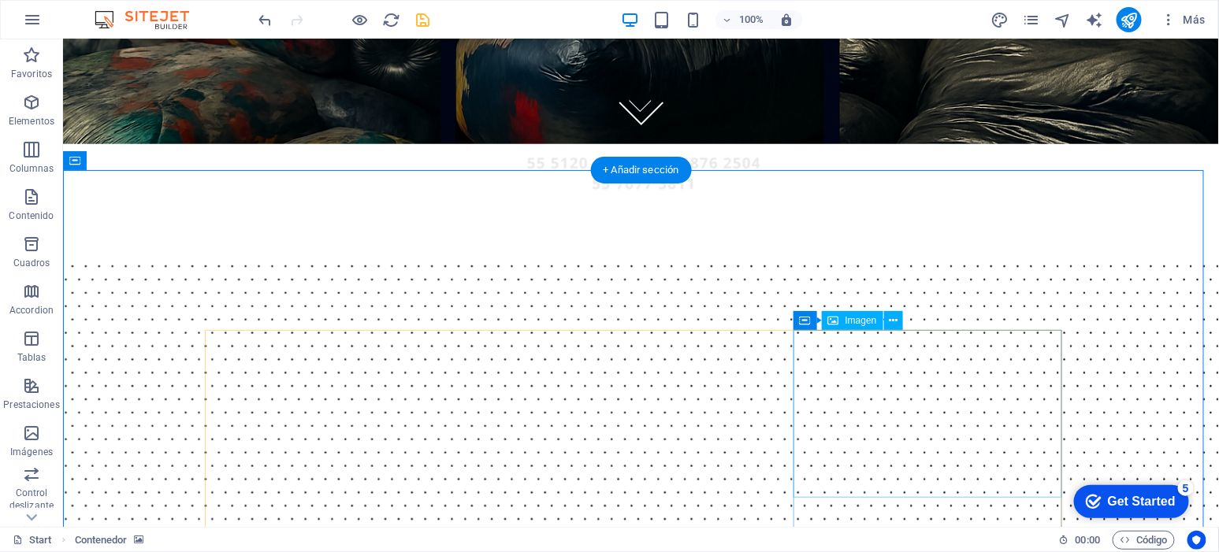
scroll to position [504, 0]
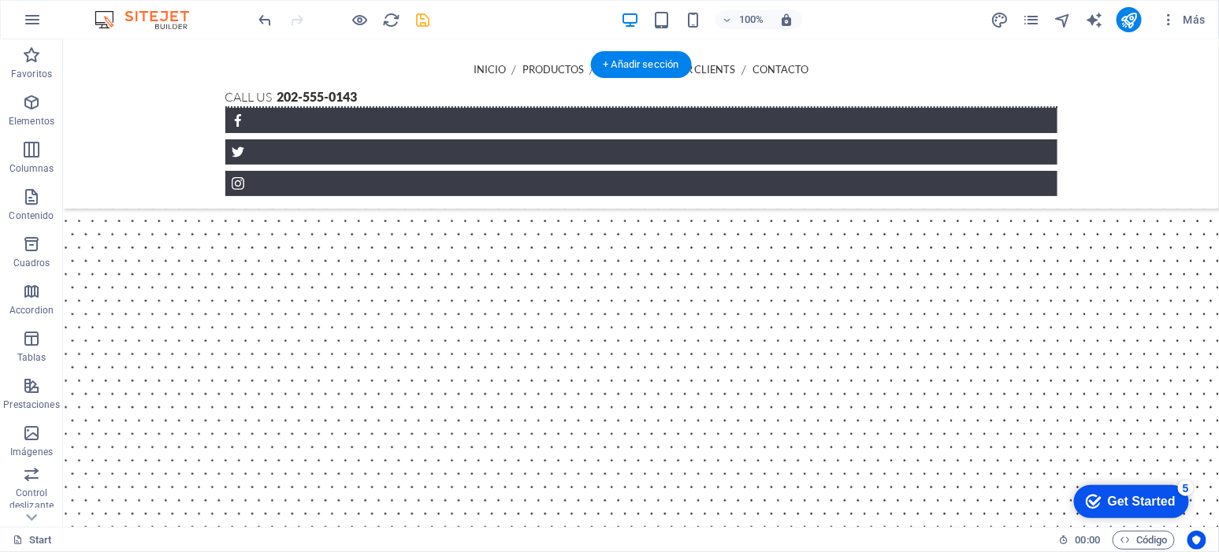
scroll to position [525, 0]
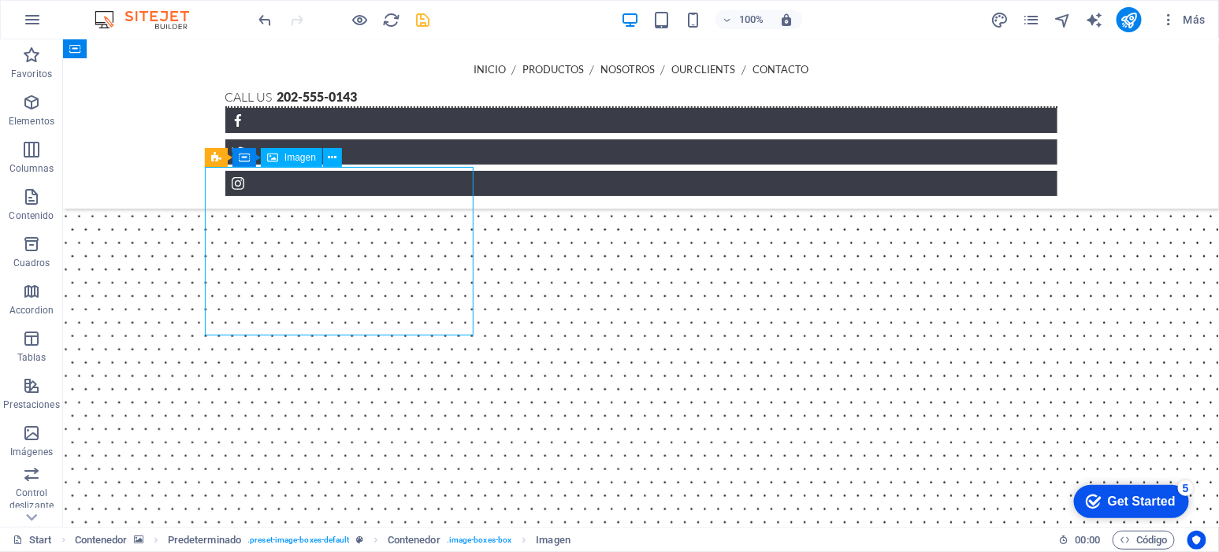
select select "%"
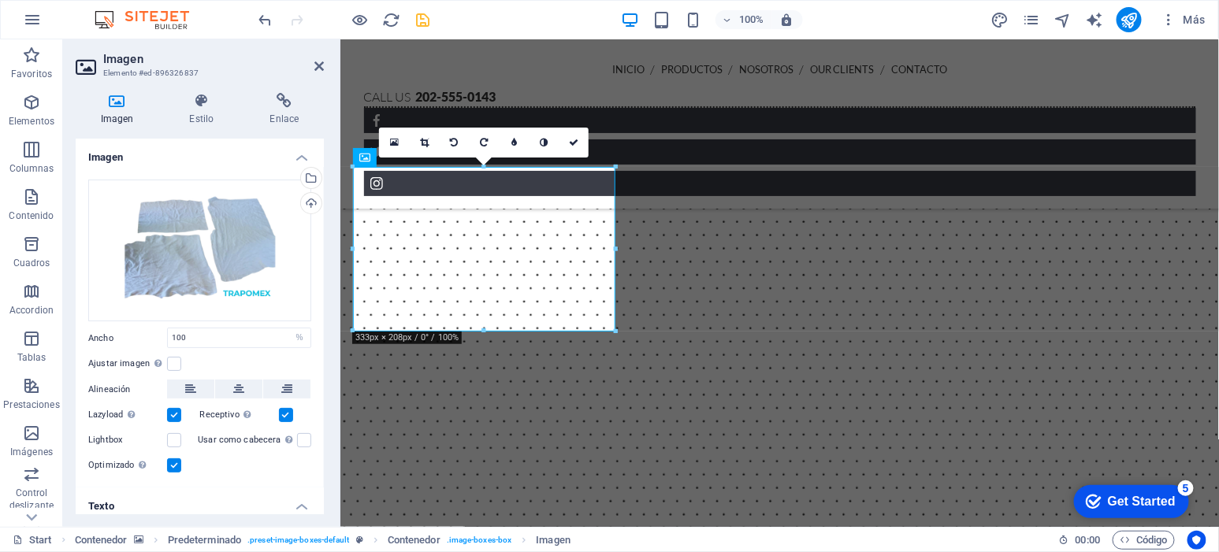
click at [1202, 216] on figure at bounding box center [779, 461] width 879 height 908
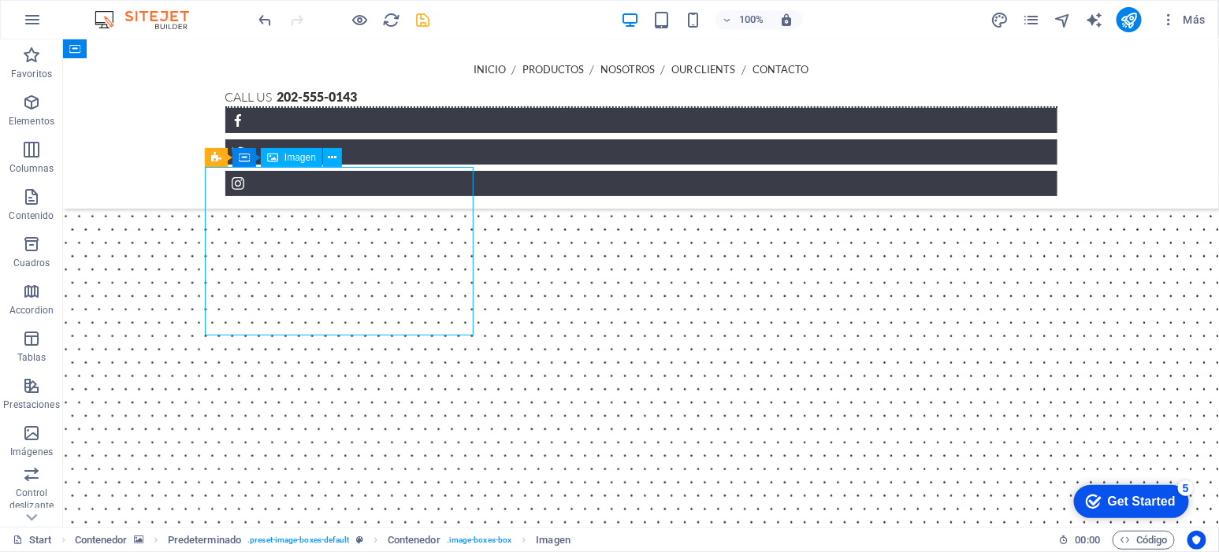
select select "%"
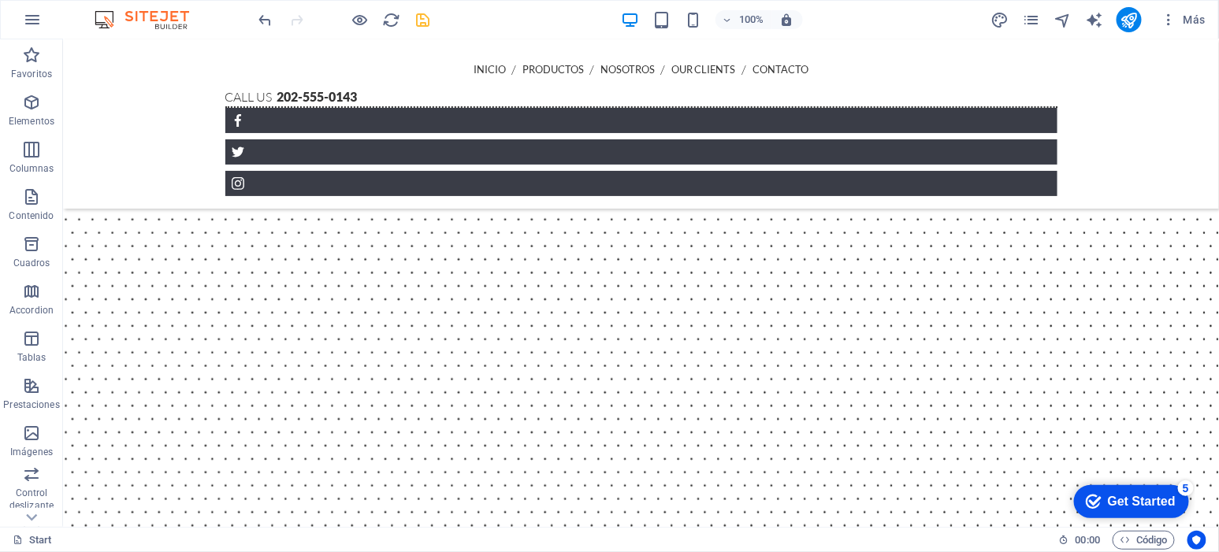
scroll to position [787, 0]
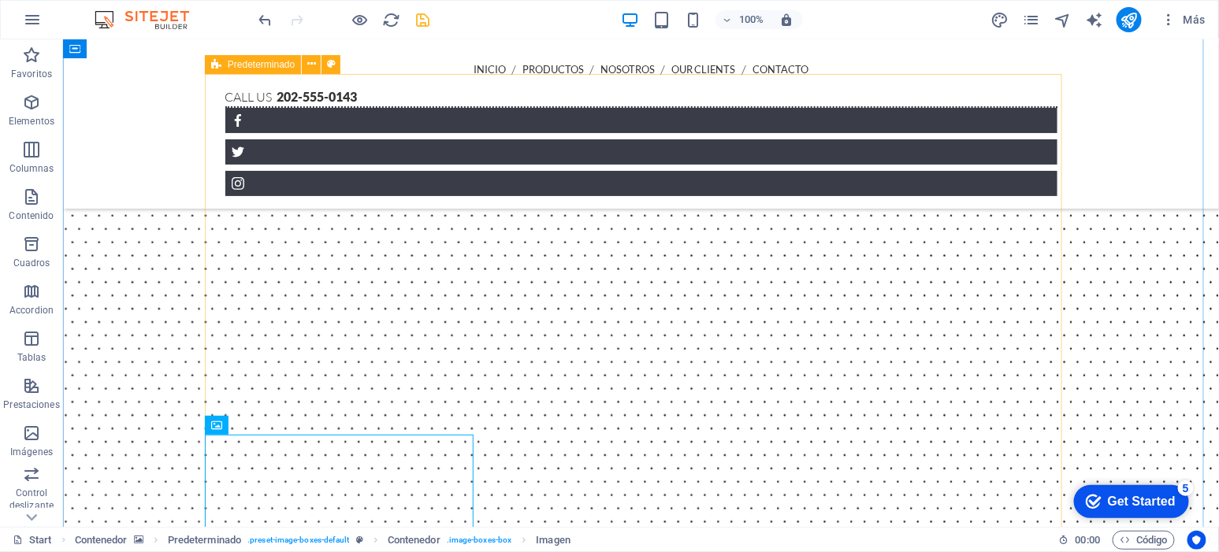
scroll to position [722, 0]
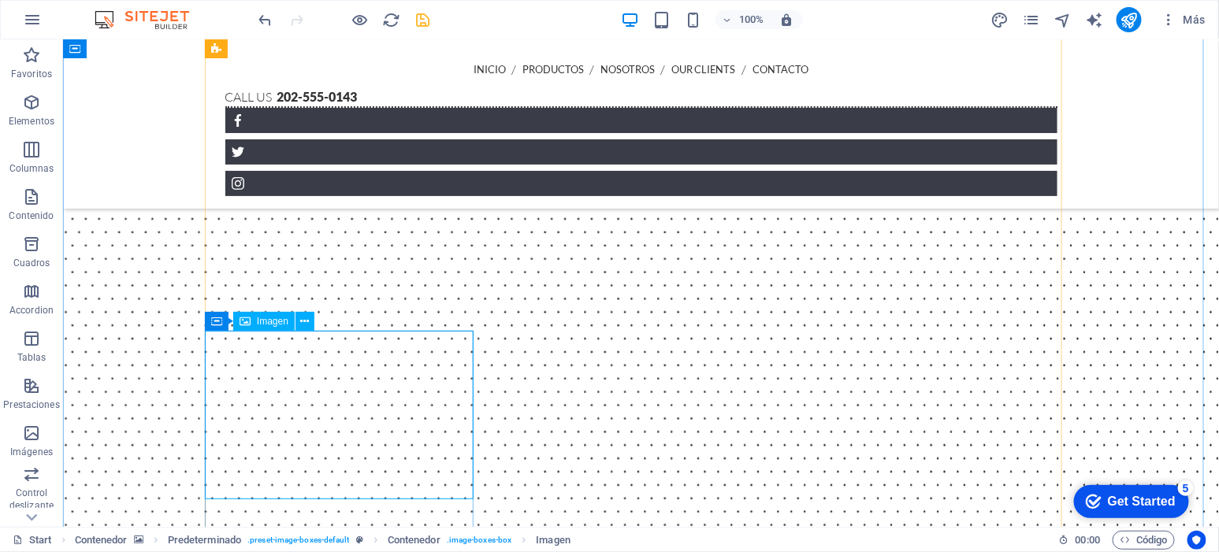
select select "%"
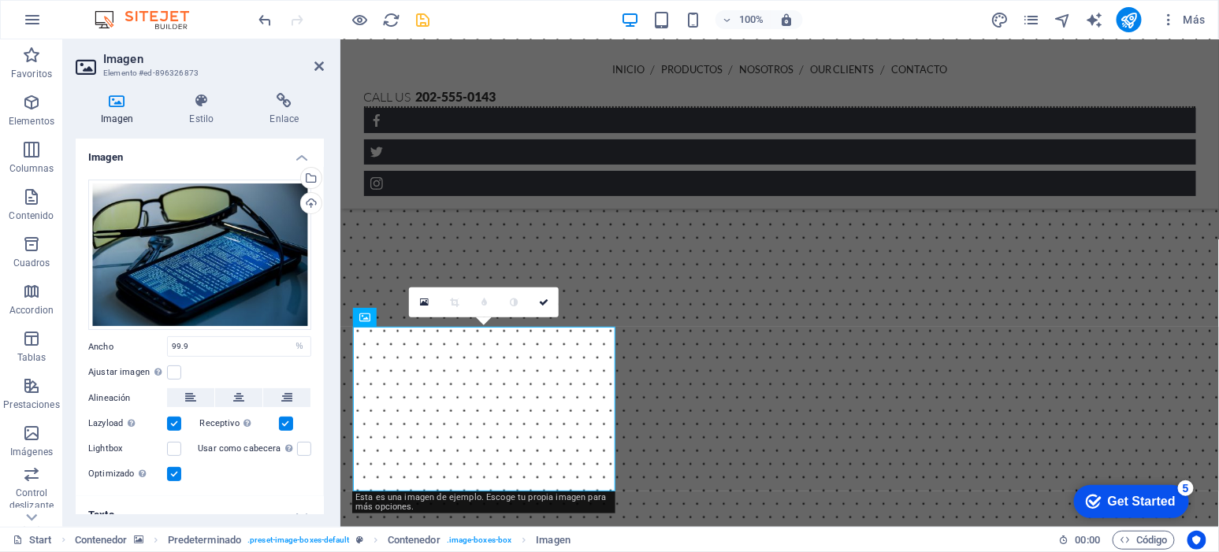
click at [307, 496] on h4 "Texto" at bounding box center [200, 515] width 248 height 38
click at [307, 206] on div "Cargar" at bounding box center [310, 205] width 24 height 24
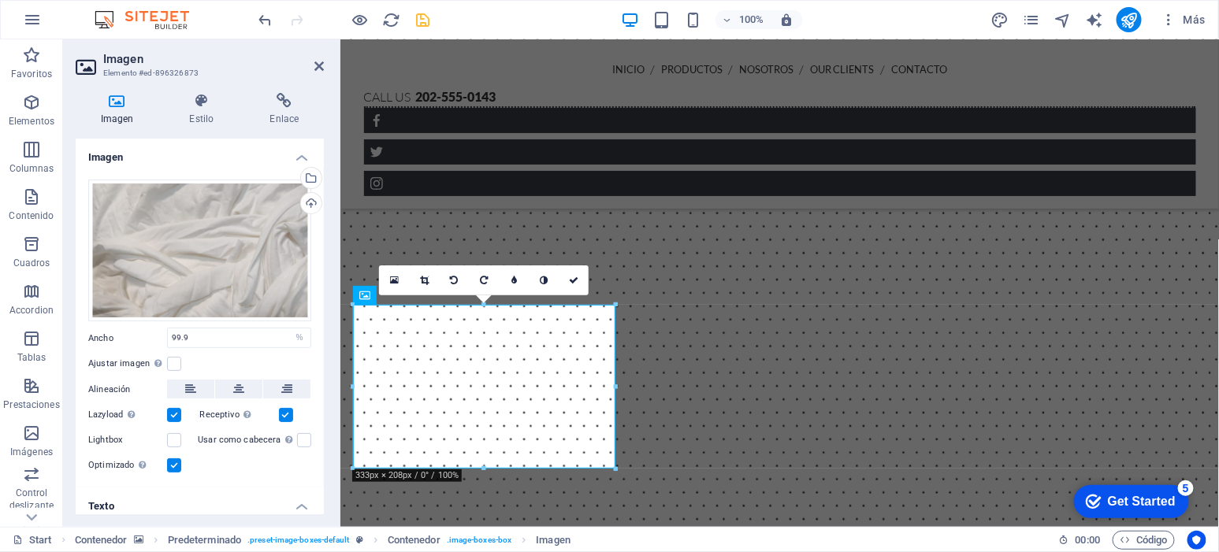
scroll to position [787, 0]
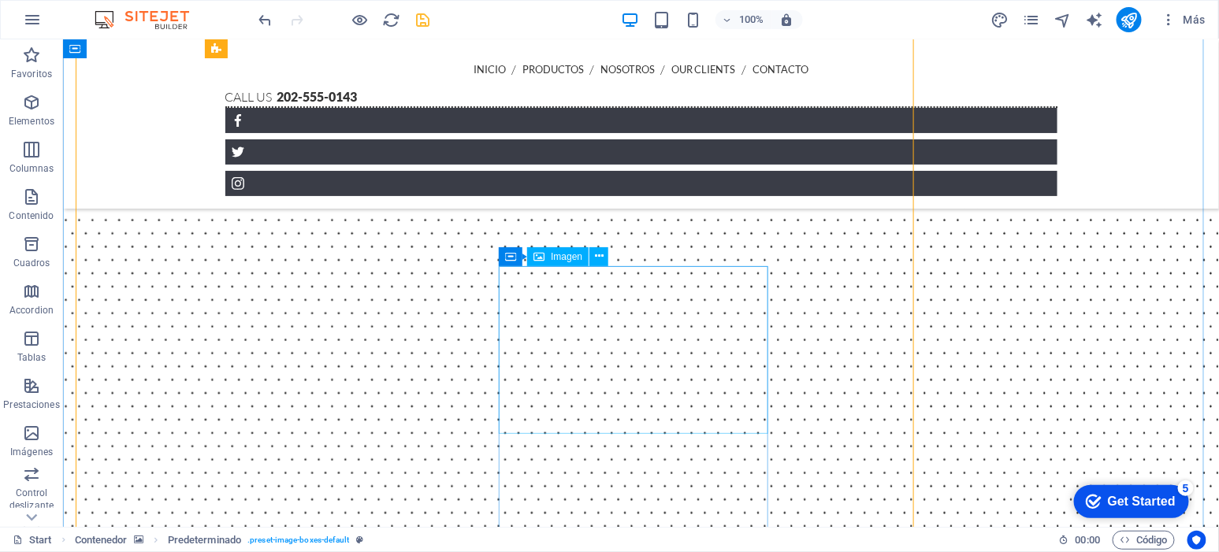
select select "%"
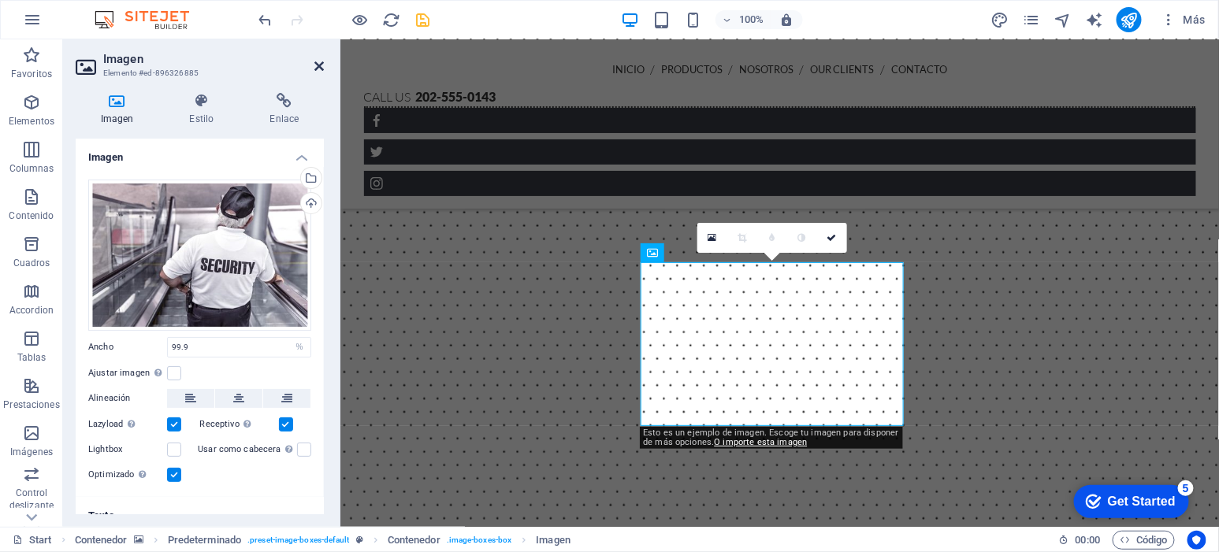
click at [322, 65] on icon at bounding box center [318, 66] width 9 height 13
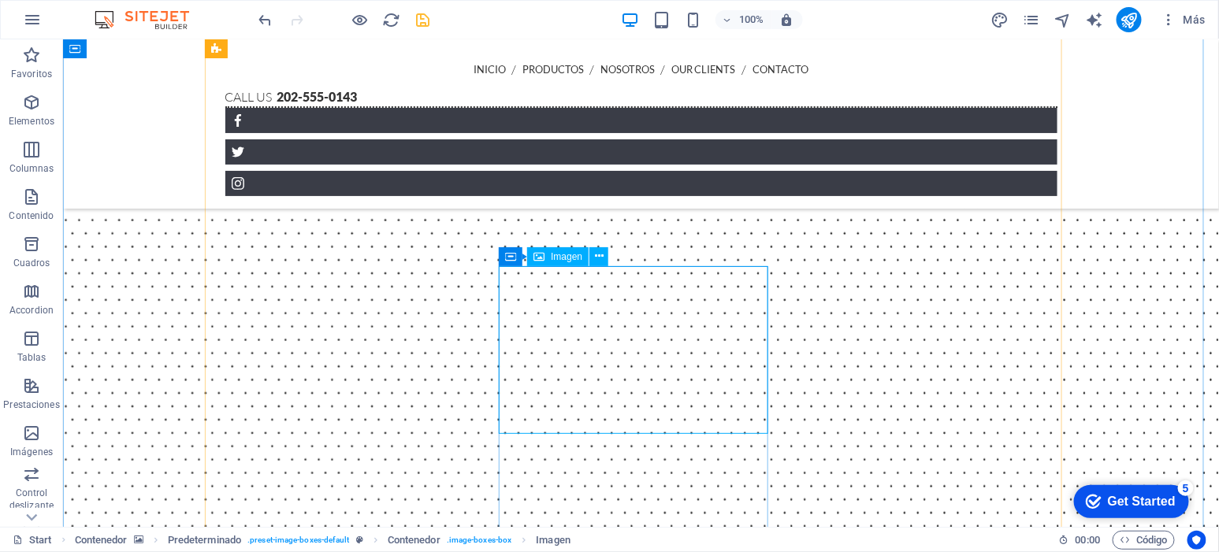
select select "%"
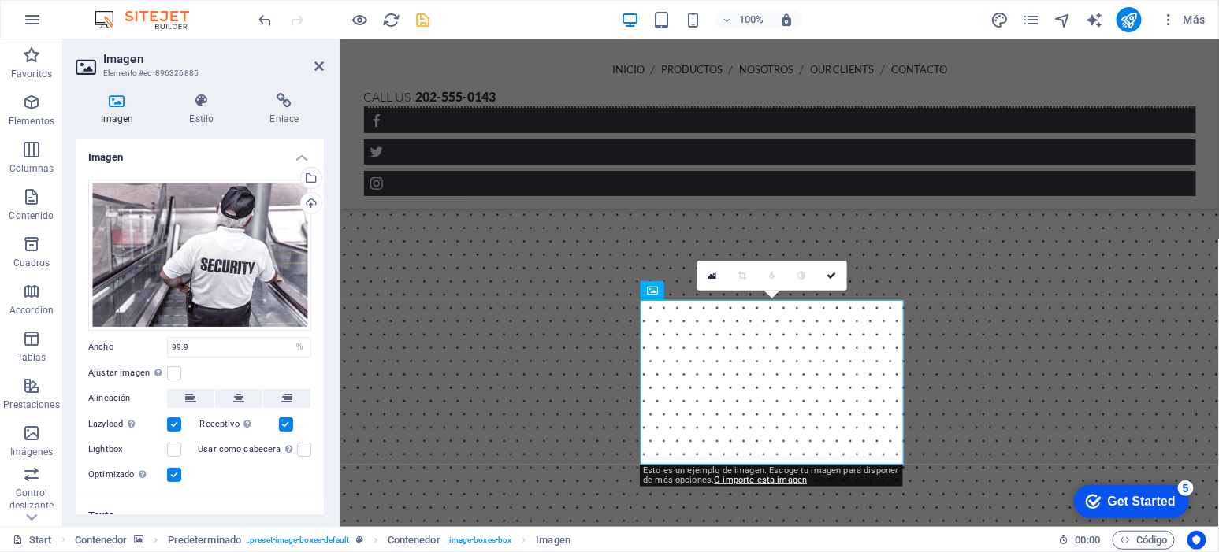
scroll to position [623, 0]
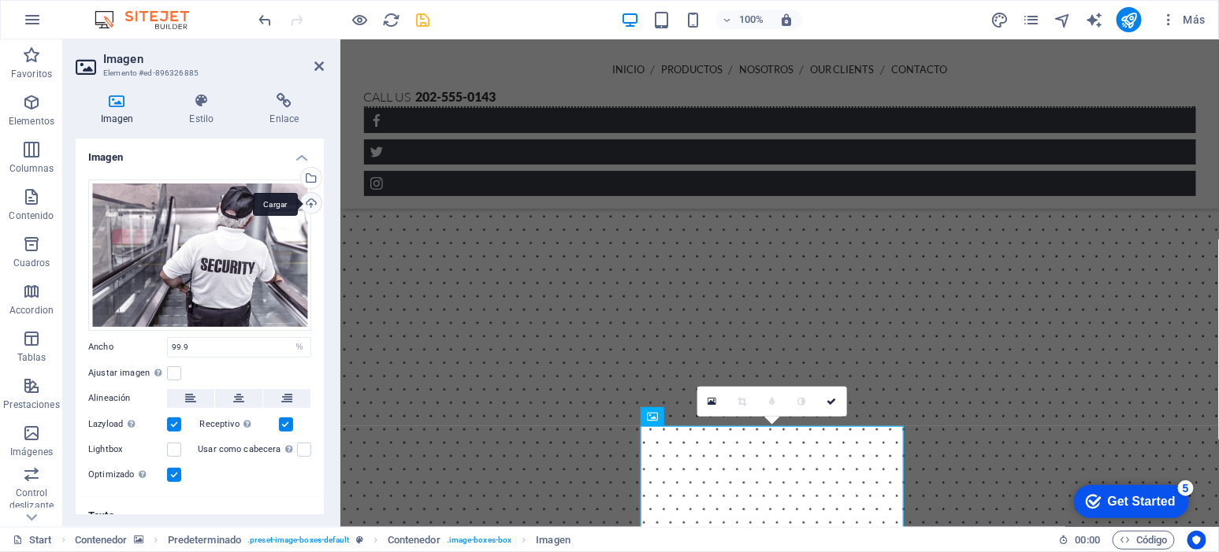
click at [299, 201] on div "Cargar" at bounding box center [310, 205] width 24 height 24
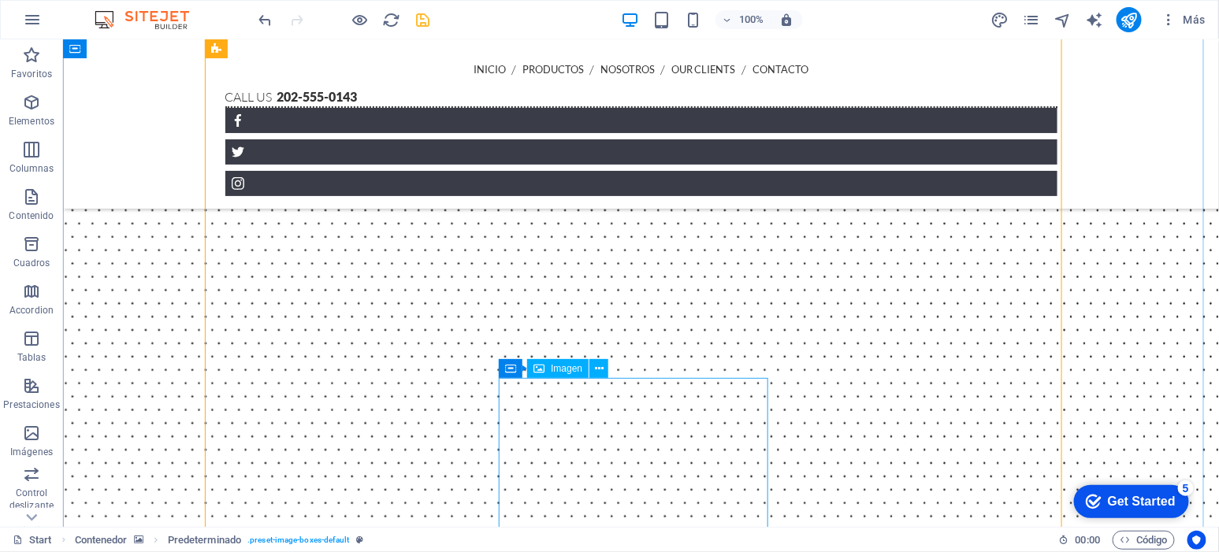
scroll to position [755, 0]
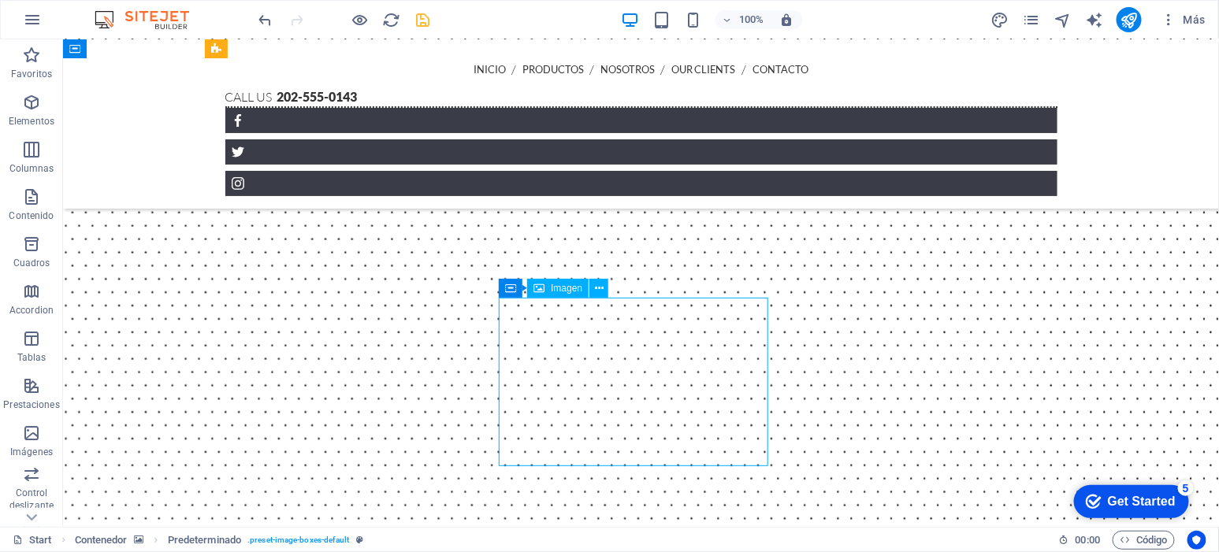
select select "%"
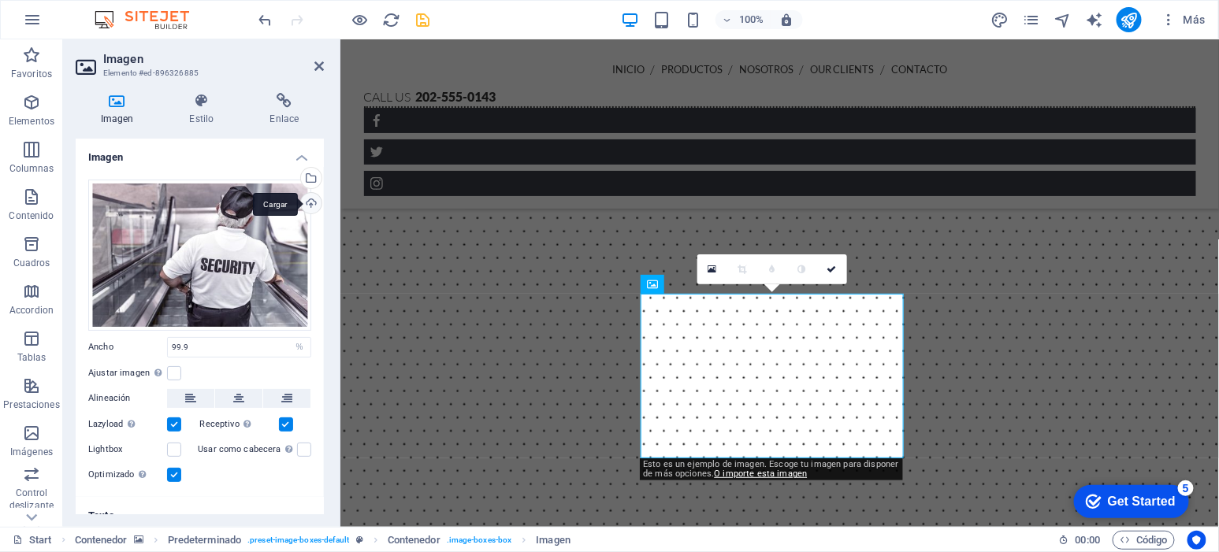
click at [306, 203] on div "Cargar" at bounding box center [310, 205] width 24 height 24
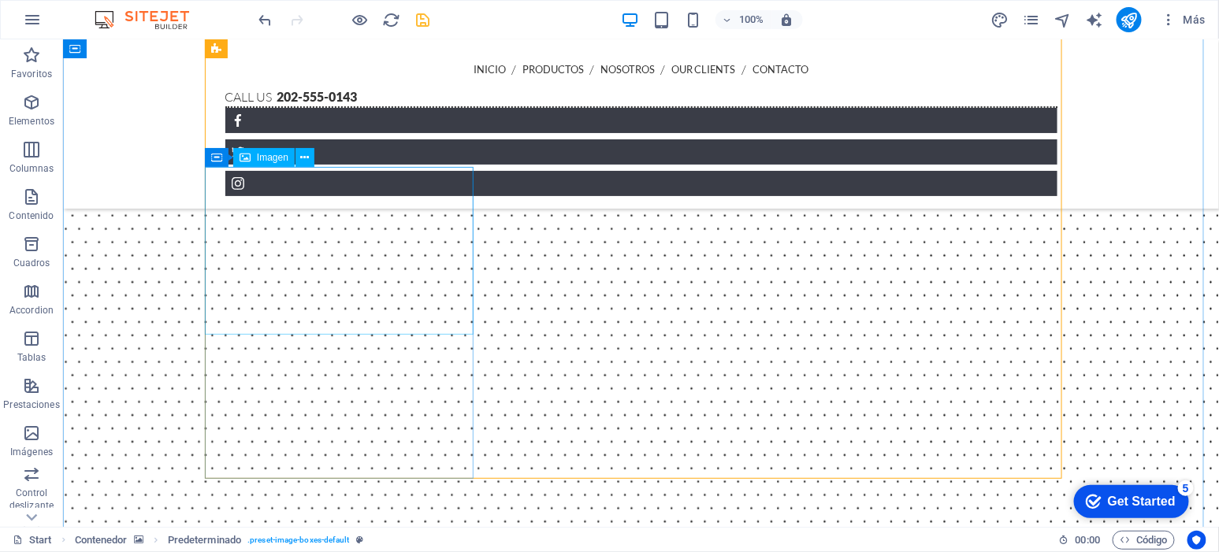
scroll to position [887, 0]
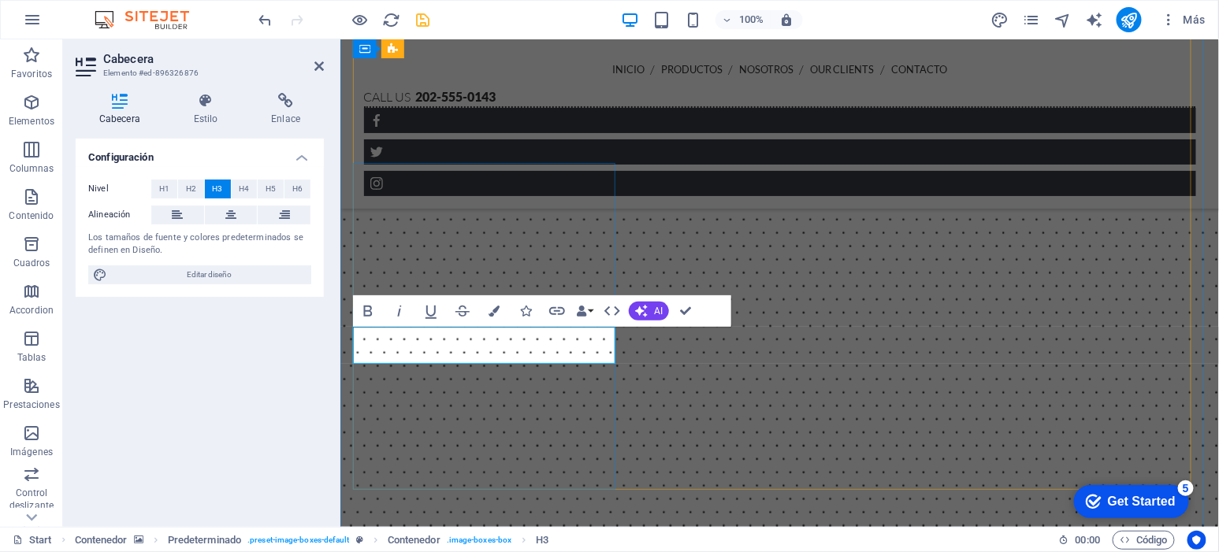
click at [373, 309] on icon "button" at bounding box center [368, 311] width 19 height 19
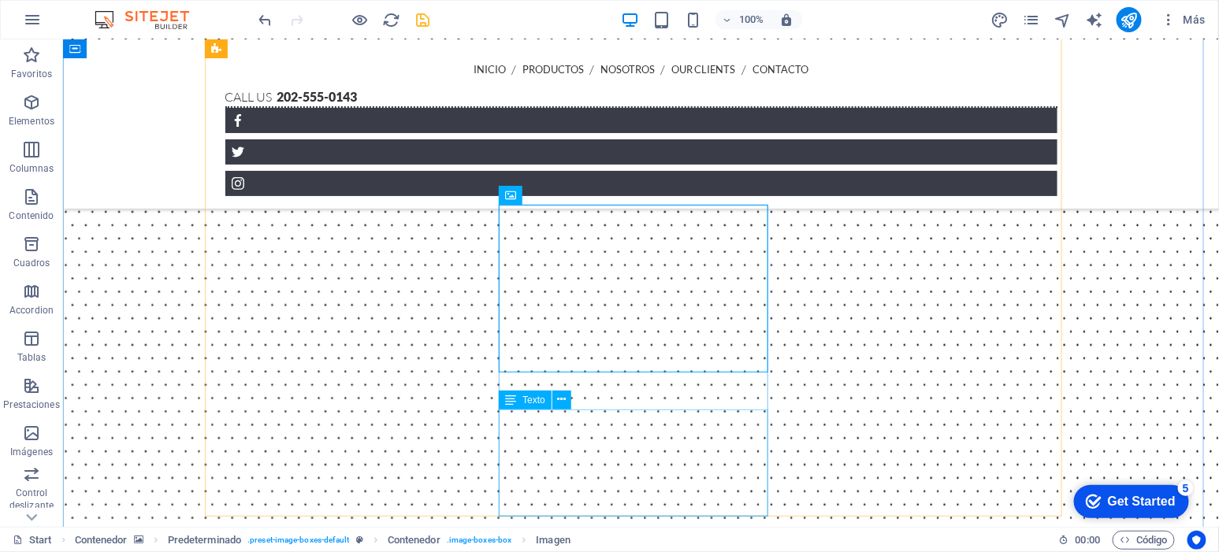
scroll to position [853, 0]
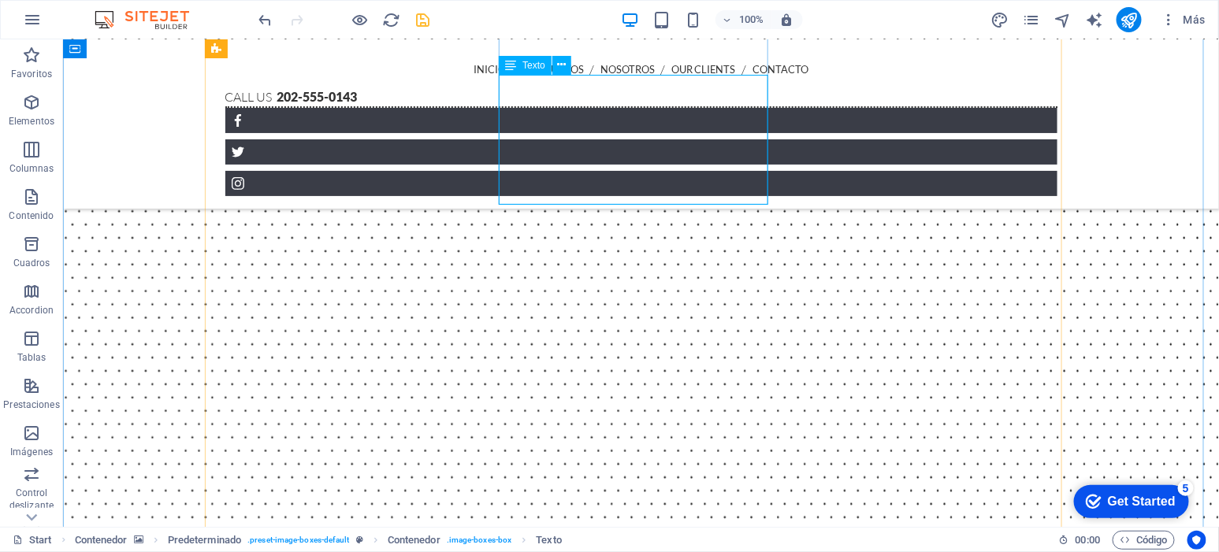
scroll to position [755, 0]
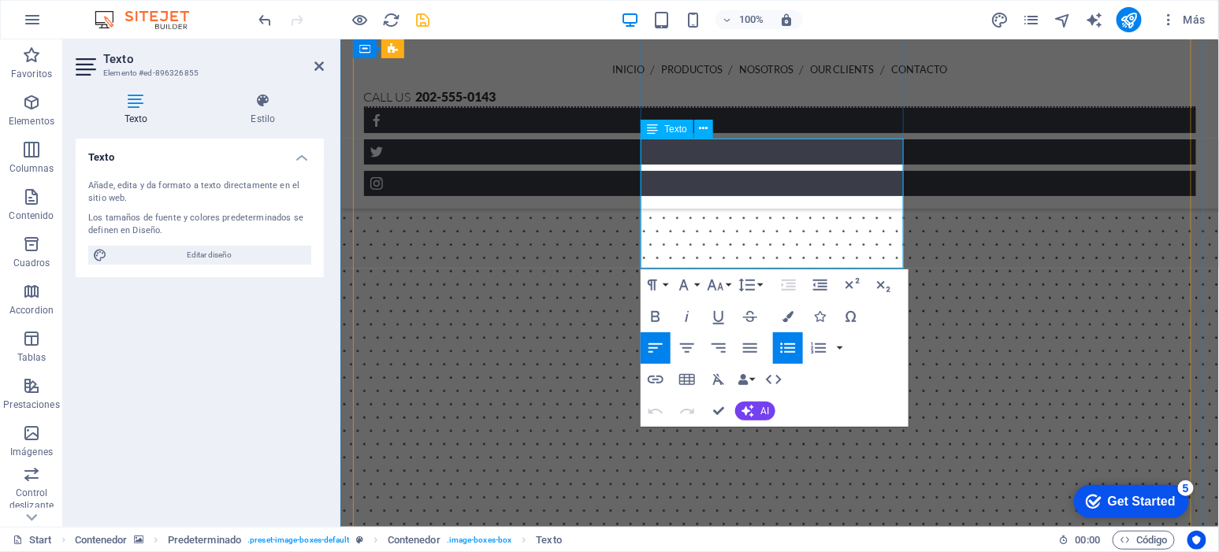
drag, startPoint x: 725, startPoint y: 250, endPoint x: 655, endPoint y: 169, distance: 107.3
copy ul "100% algodón Absorbente No deja pelusa Medidas aproximadas: 10x10cm y 15x15cm"
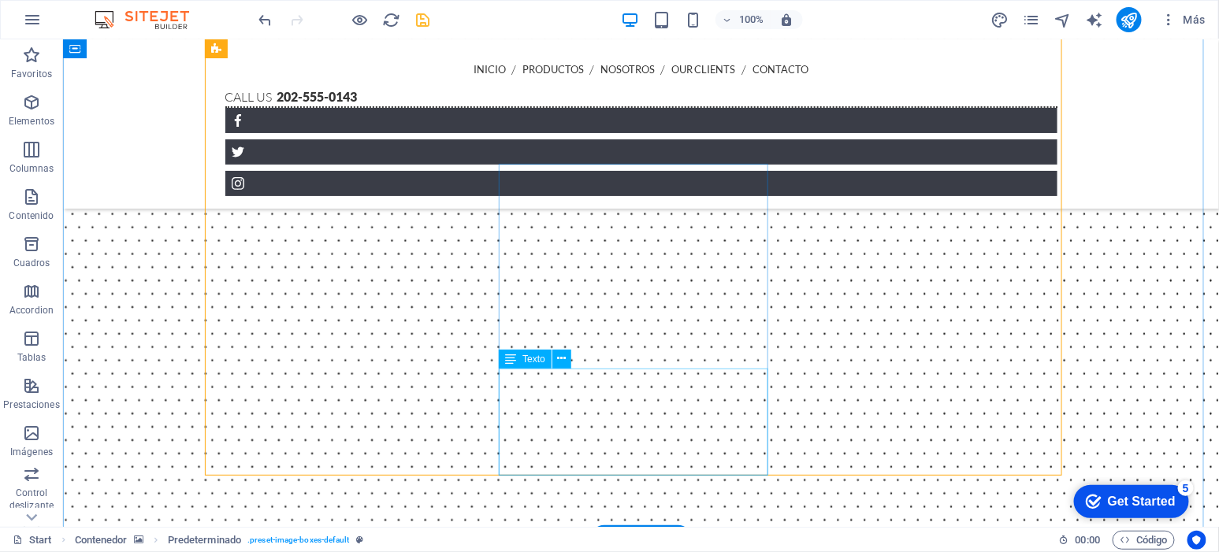
scroll to position [890, 0]
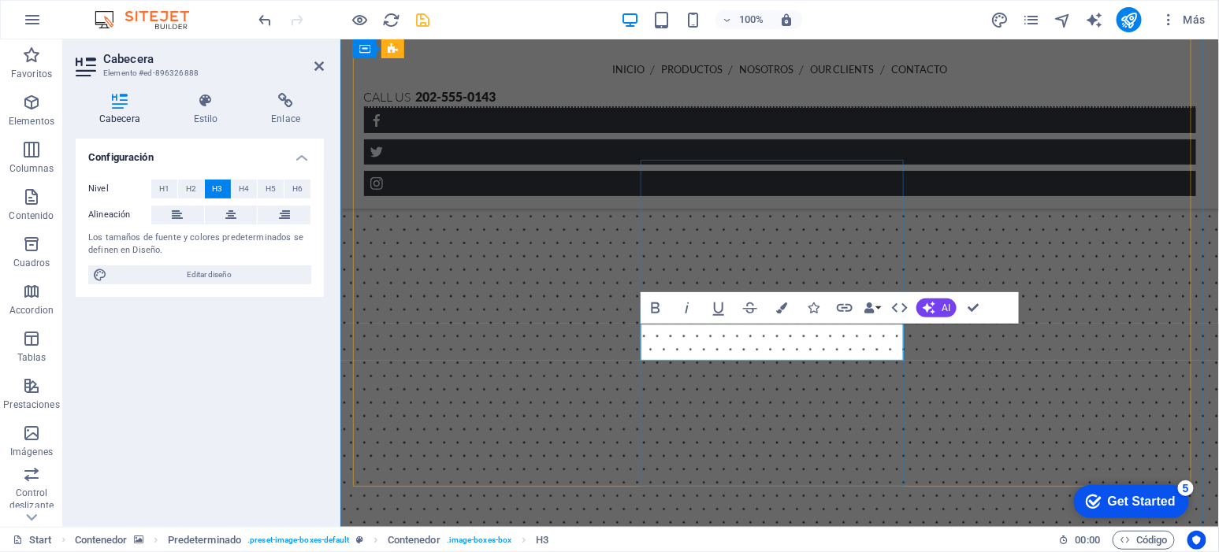
click at [652, 307] on icon "button" at bounding box center [656, 308] width 9 height 11
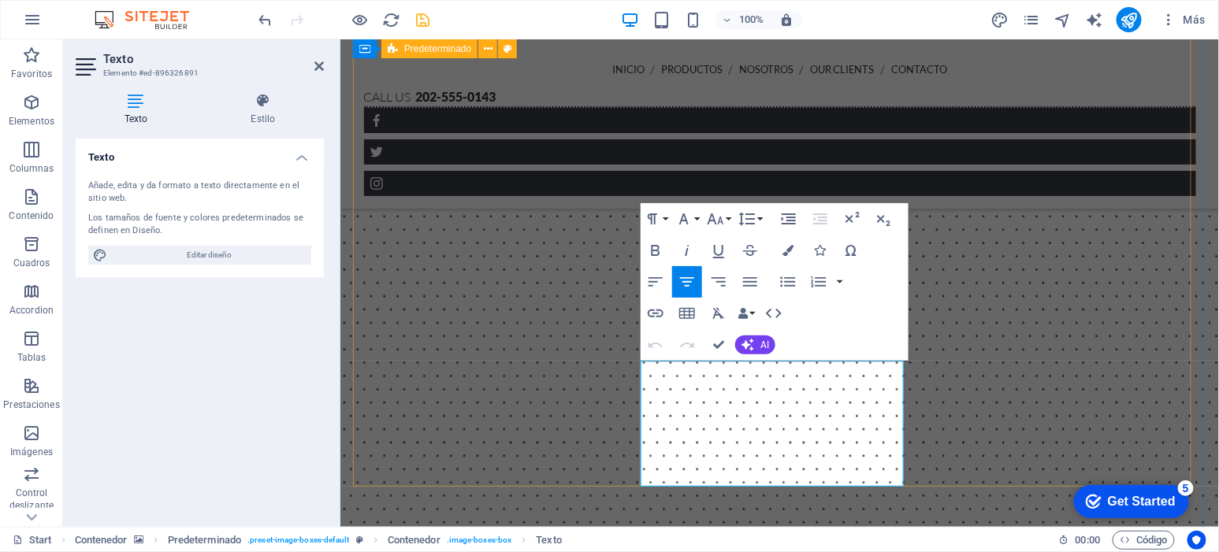
drag, startPoint x: 813, startPoint y: 467, endPoint x: 617, endPoint y: 359, distance: 224.0
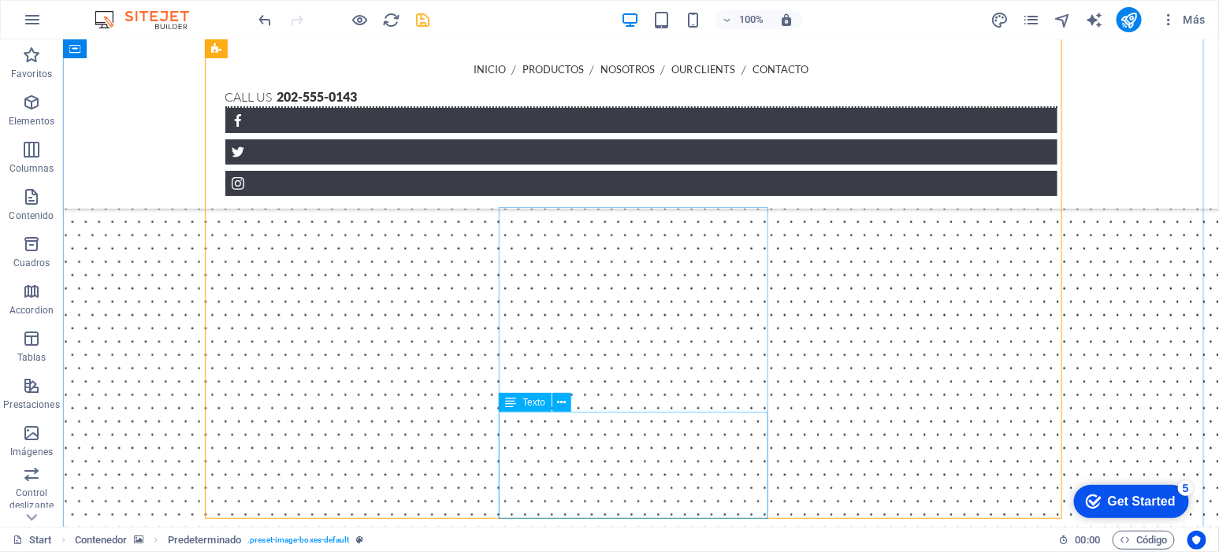
scroll to position [898, 0]
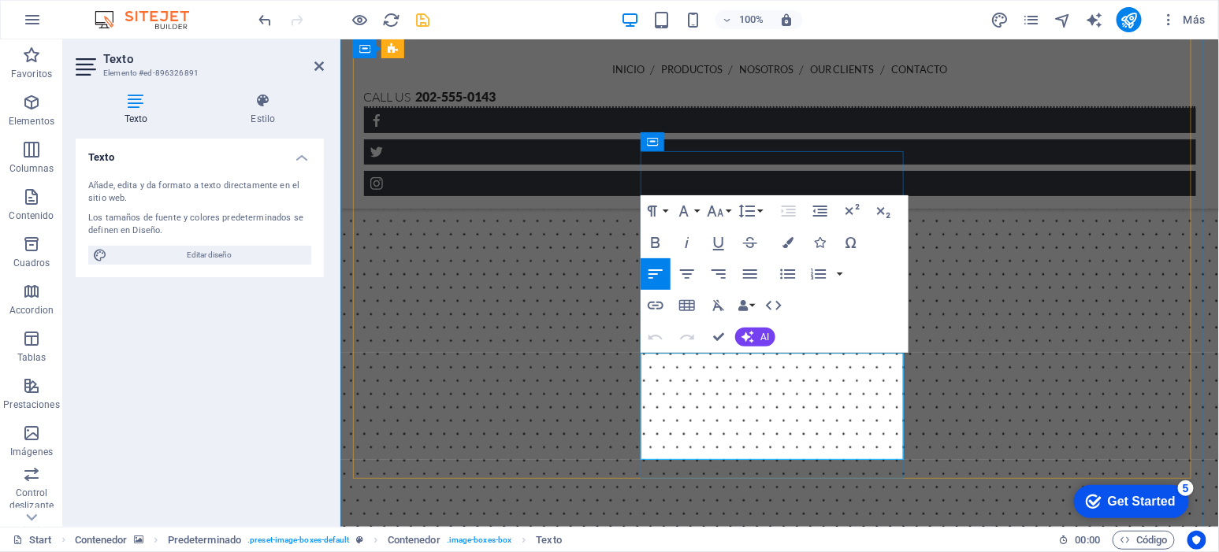
click at [792, 266] on icon "button" at bounding box center [788, 274] width 19 height 19
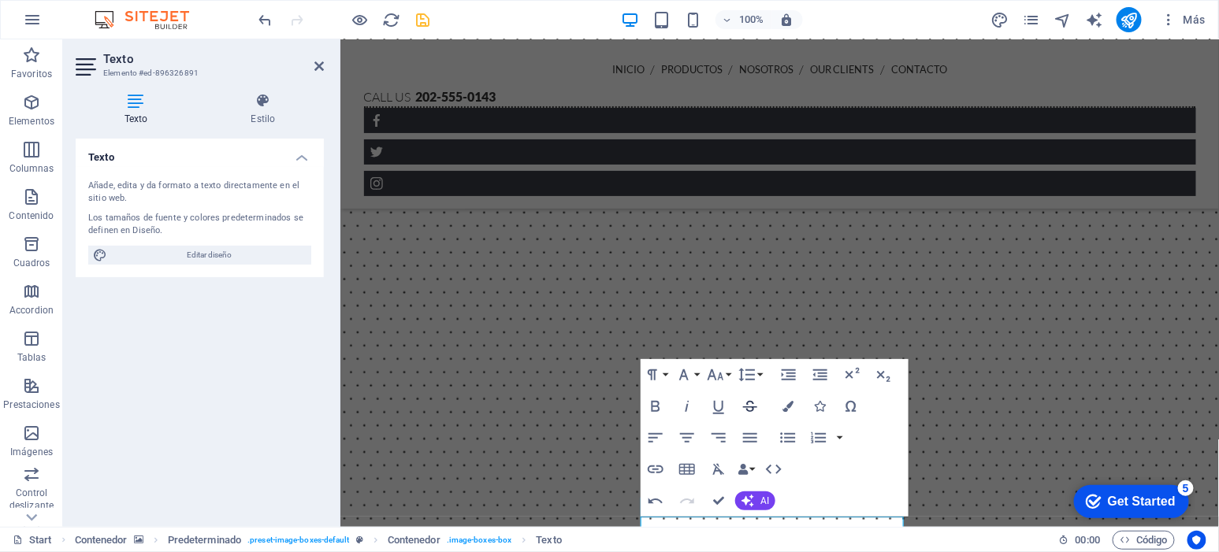
scroll to position [734, 0]
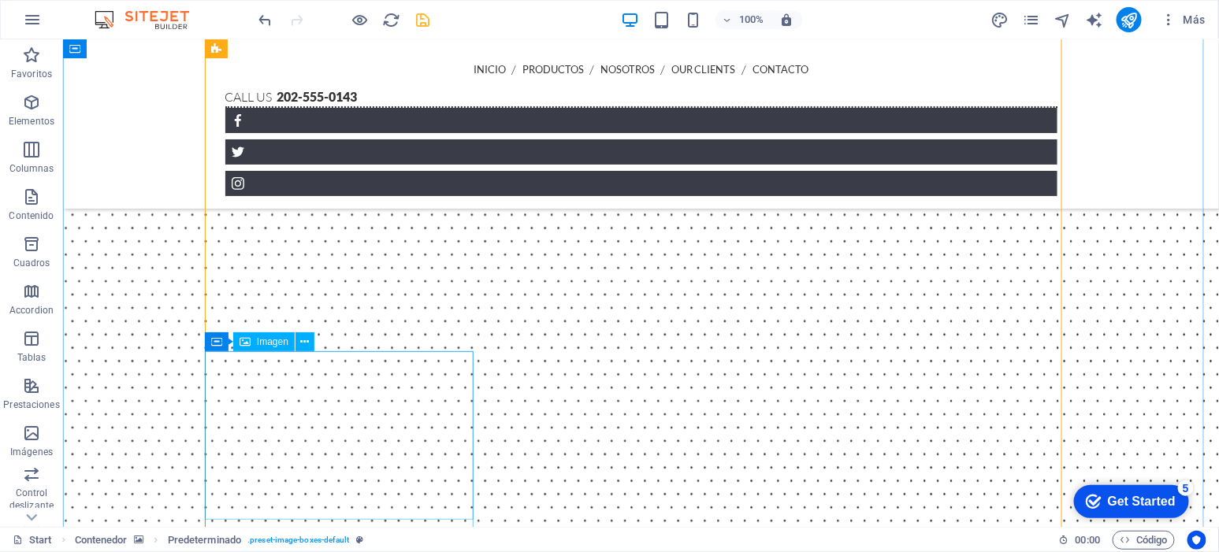
scroll to position [701, 0]
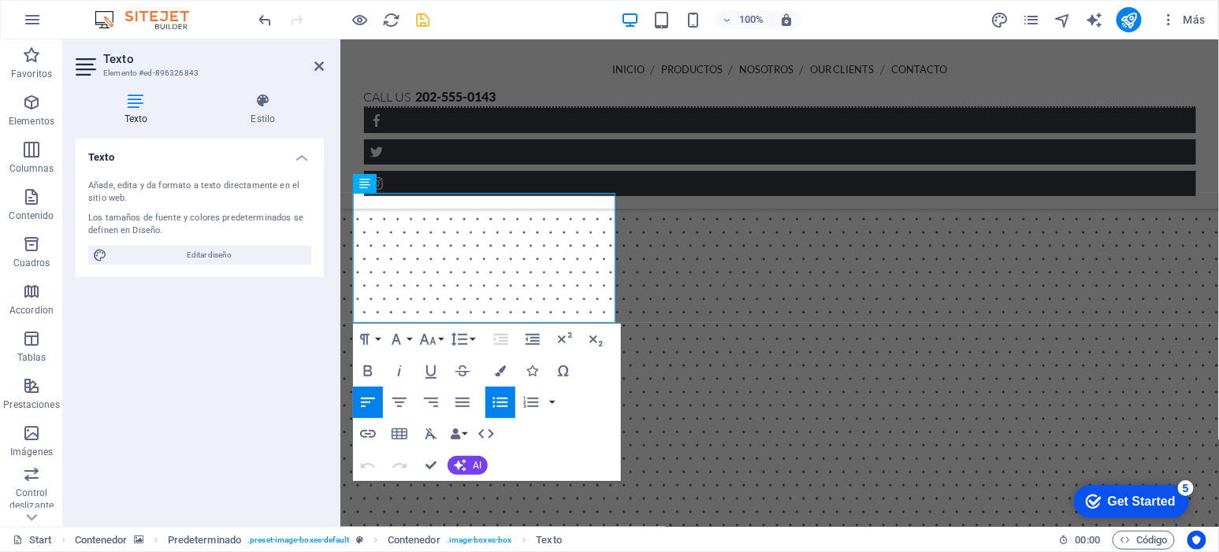
drag, startPoint x: 483, startPoint y: 305, endPoint x: 333, endPoint y: 203, distance: 181.4
copy ul "Tipo camiseta 100% algodón Absorbente No deja pelusa Medidas aproximadas: 40x40…"
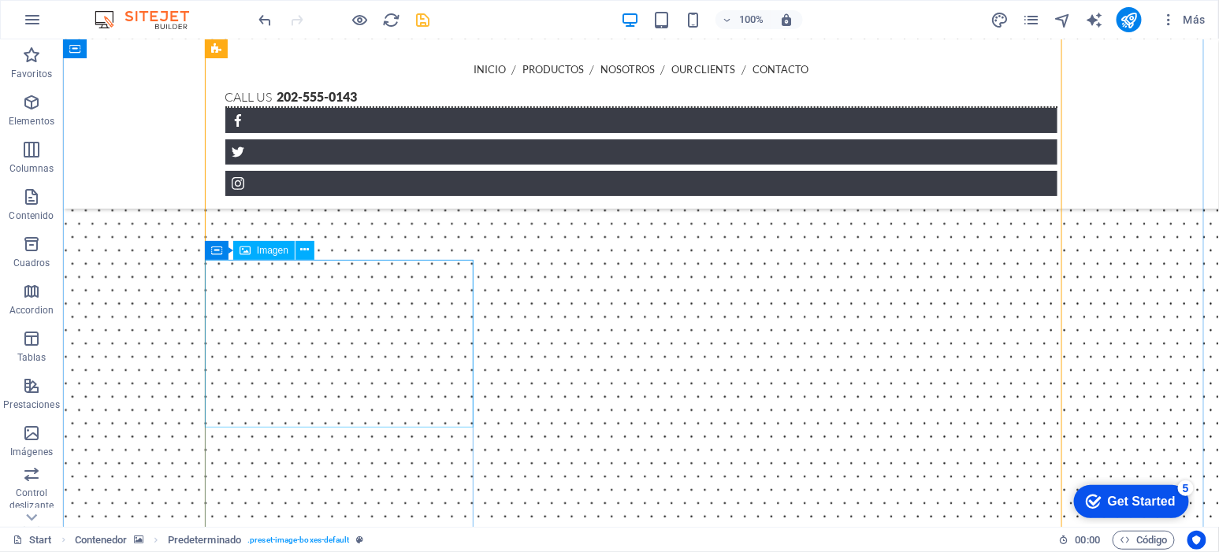
scroll to position [868, 0]
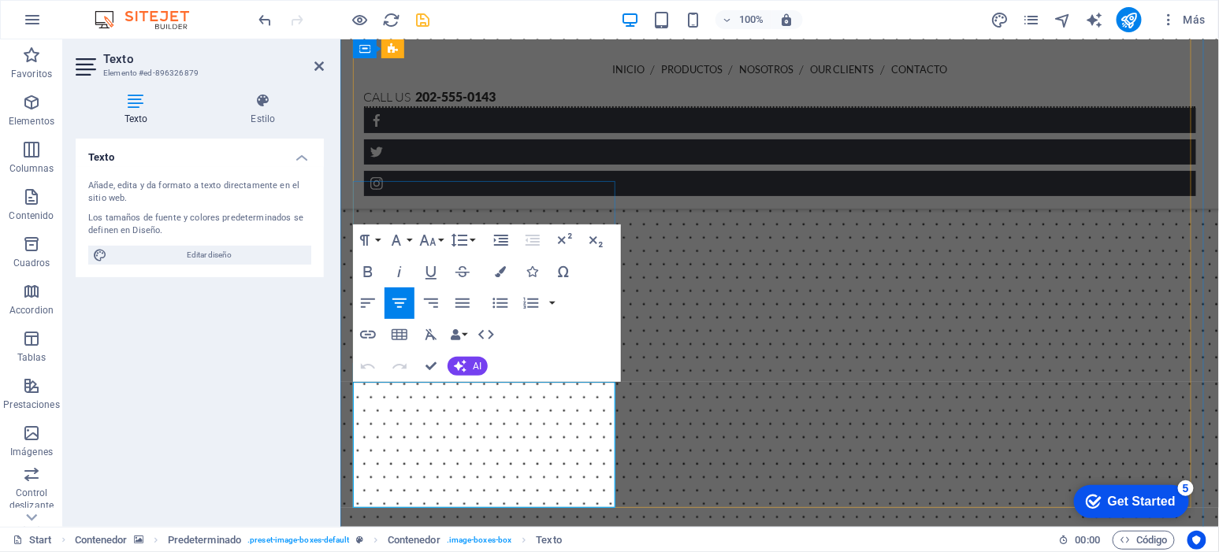
drag, startPoint x: 522, startPoint y: 487, endPoint x: 358, endPoint y: 397, distance: 186.9
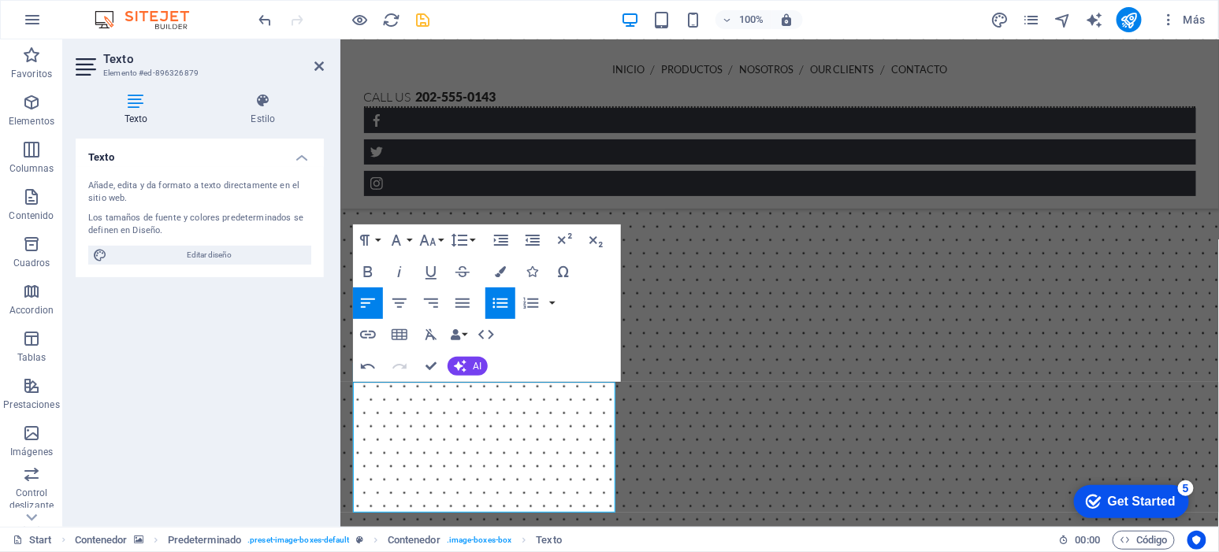
click at [296, 494] on div "Texto Añade, edita y da formato a texto directamente en el sitio web. Los tamañ…" at bounding box center [200, 327] width 248 height 376
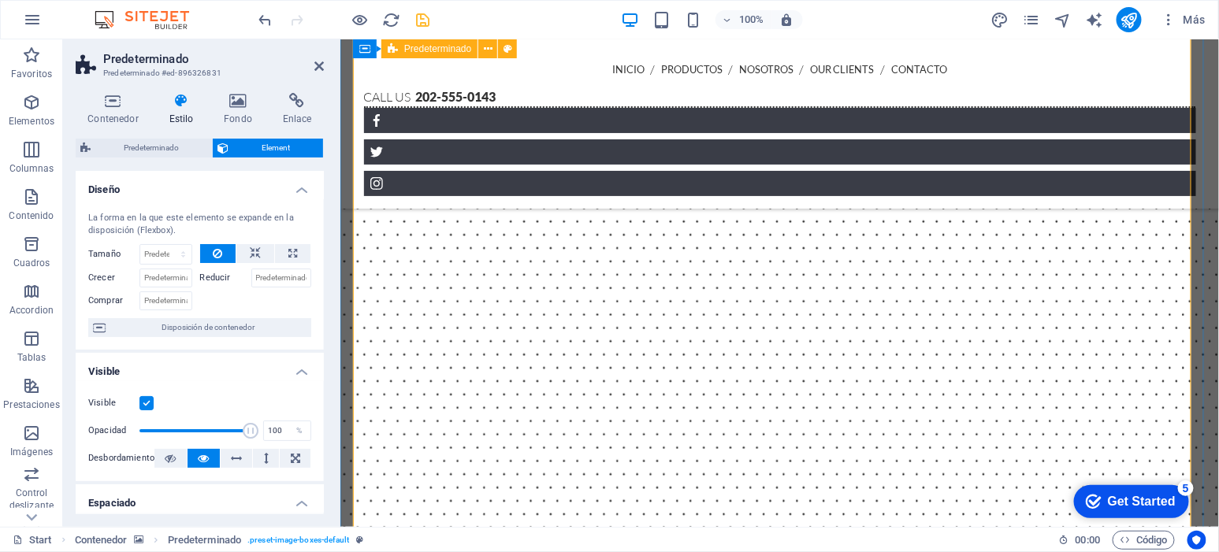
scroll to position [835, 0]
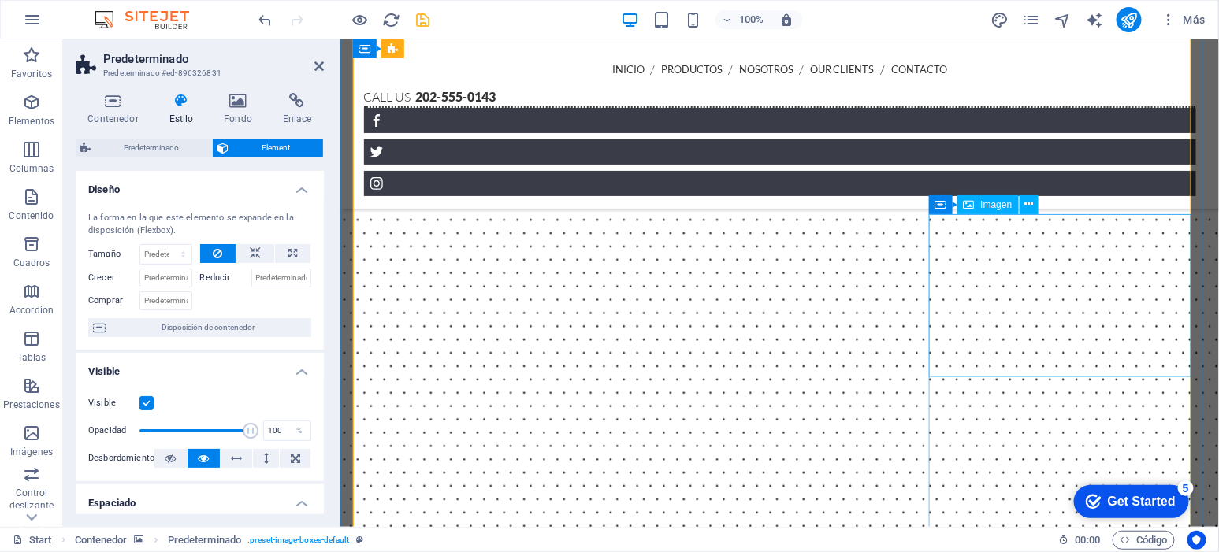
select select "%"
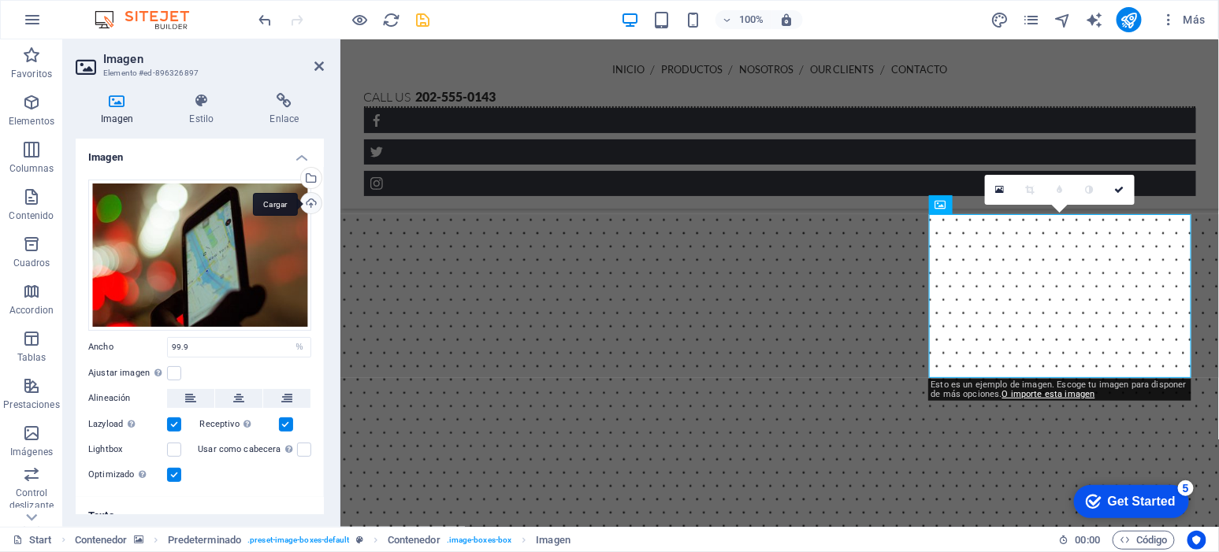
click at [304, 203] on div "Cargar" at bounding box center [310, 205] width 24 height 24
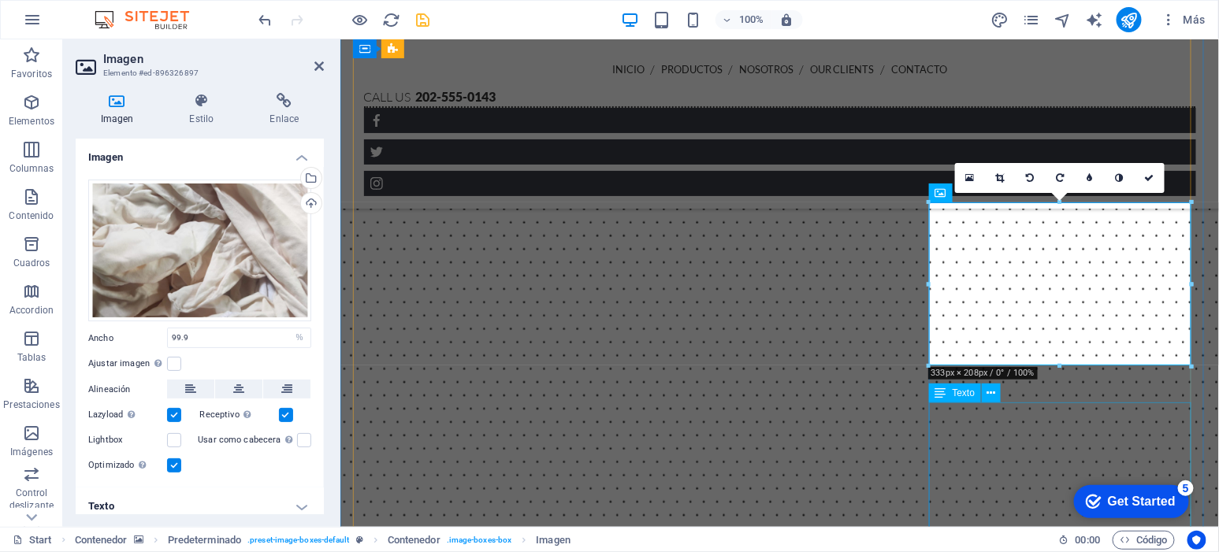
scroll to position [935, 0]
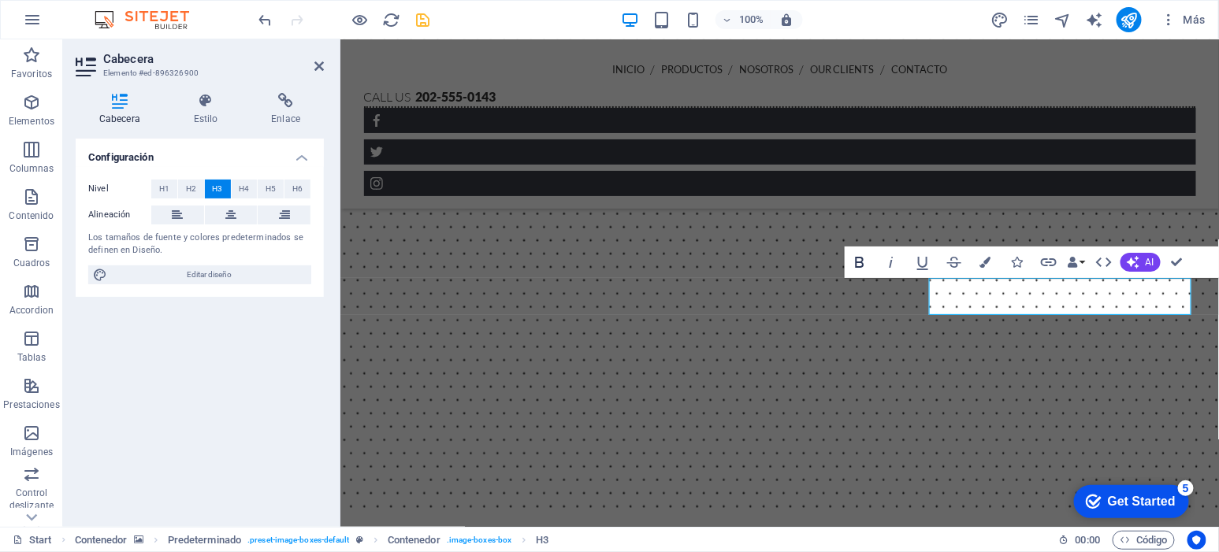
click at [862, 261] on icon "button" at bounding box center [859, 262] width 19 height 19
click at [962, 470] on figure at bounding box center [779, 53] width 879 height 913
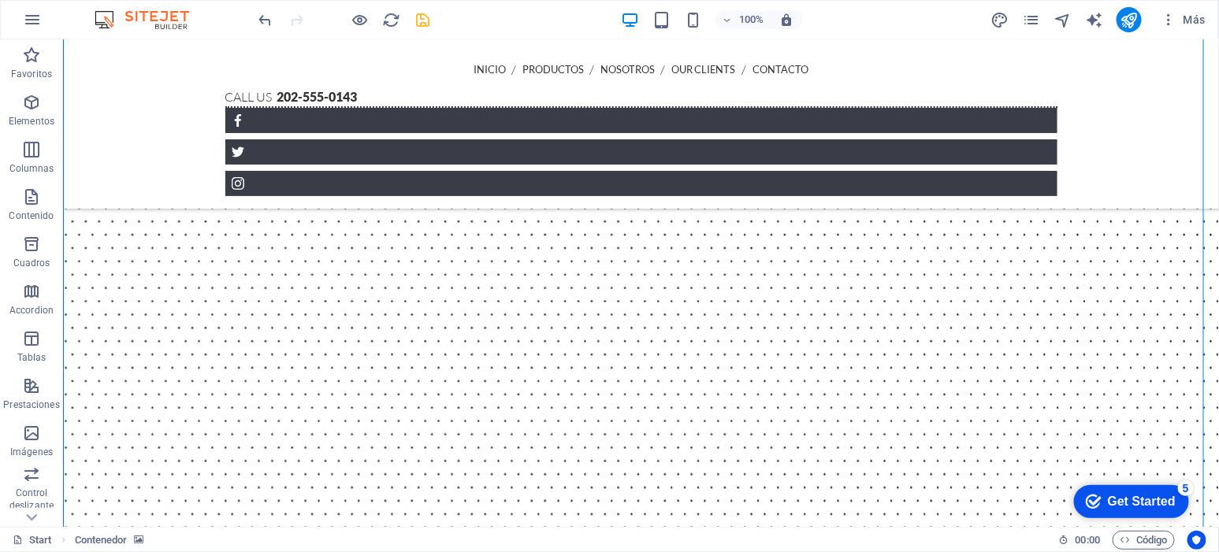
scroll to position [671, 0]
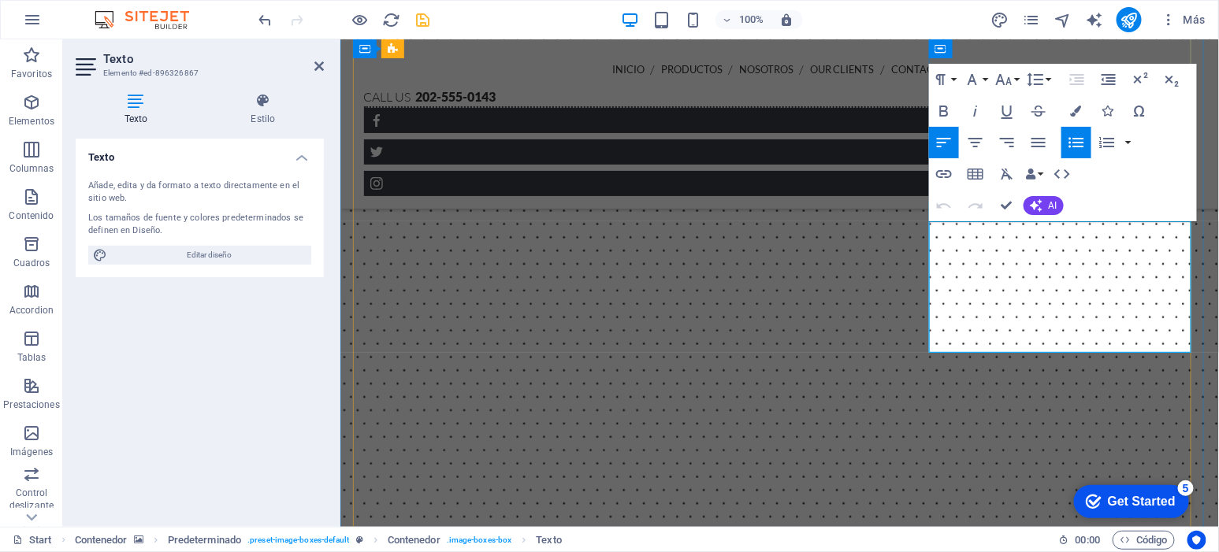
drag, startPoint x: 1139, startPoint y: 329, endPoint x: 950, endPoint y: 227, distance: 214.7
copy ul "Trapo nuevo 100% algodón Color crema Absorbente No deja pelusa Medidas aproxima…"
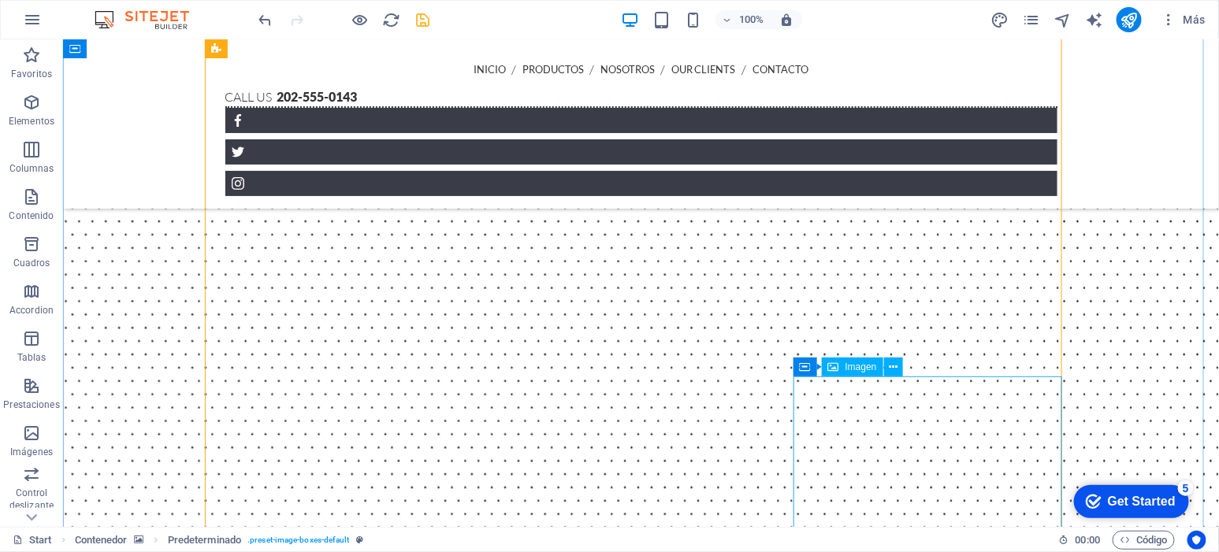
scroll to position [873, 0]
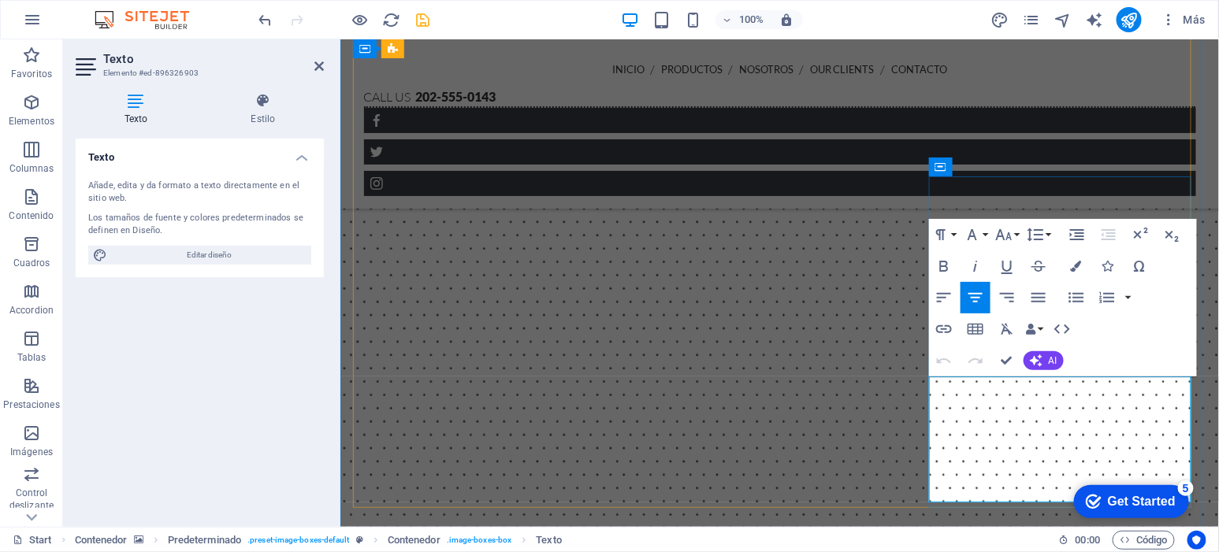
drag, startPoint x: 1099, startPoint y: 475, endPoint x: 953, endPoint y: 390, distance: 168.8
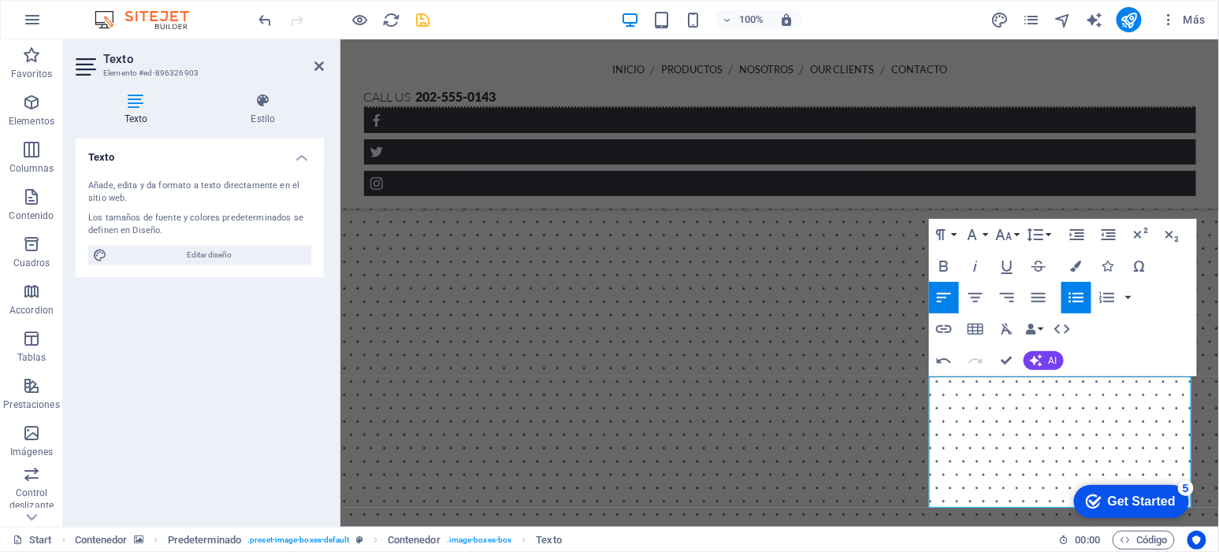
click at [206, 370] on div "Texto Añade, edita y da formato a texto directamente en el sitio web. Los tamañ…" at bounding box center [200, 327] width 248 height 376
click at [308, 62] on h2 "Texto" at bounding box center [213, 59] width 221 height 14
click at [314, 63] on icon at bounding box center [318, 66] width 9 height 13
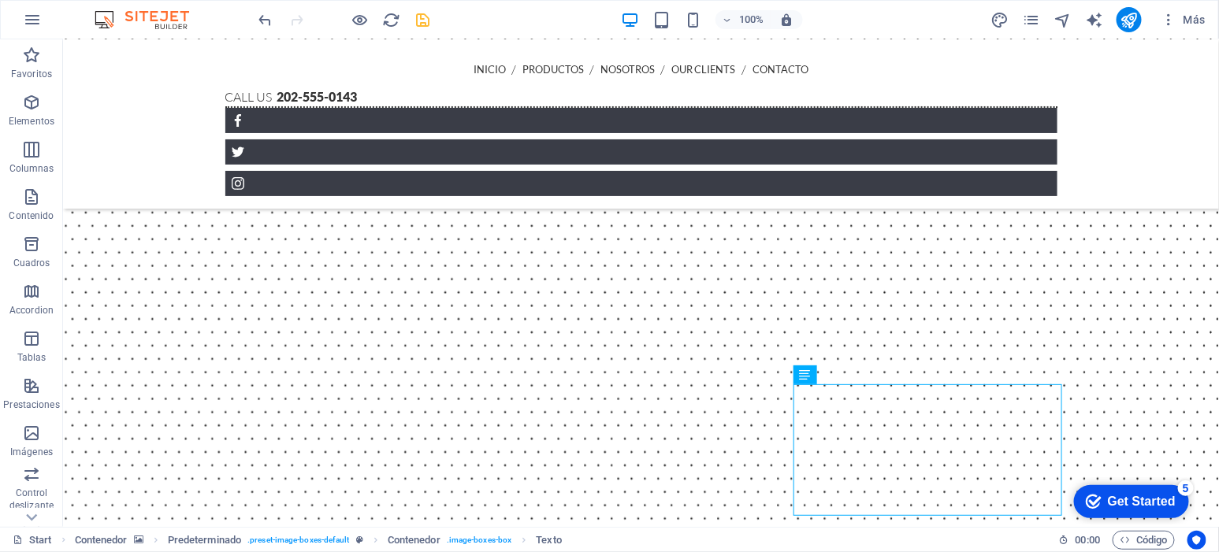
click at [413, 15] on div at bounding box center [344, 19] width 177 height 25
click at [419, 18] on icon "save" at bounding box center [424, 20] width 18 height 18
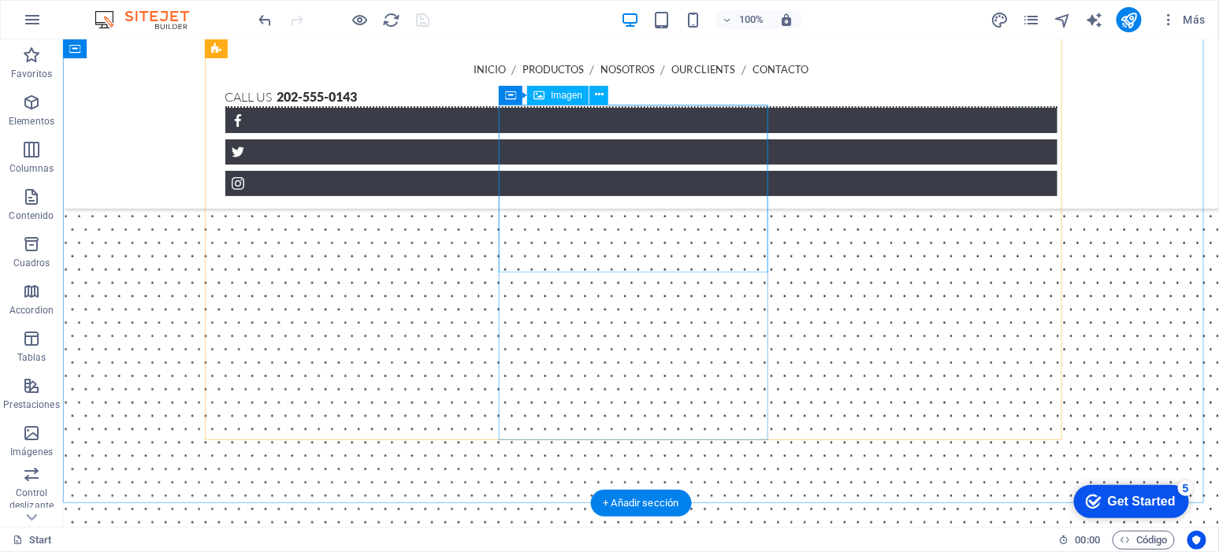
scroll to position [906, 0]
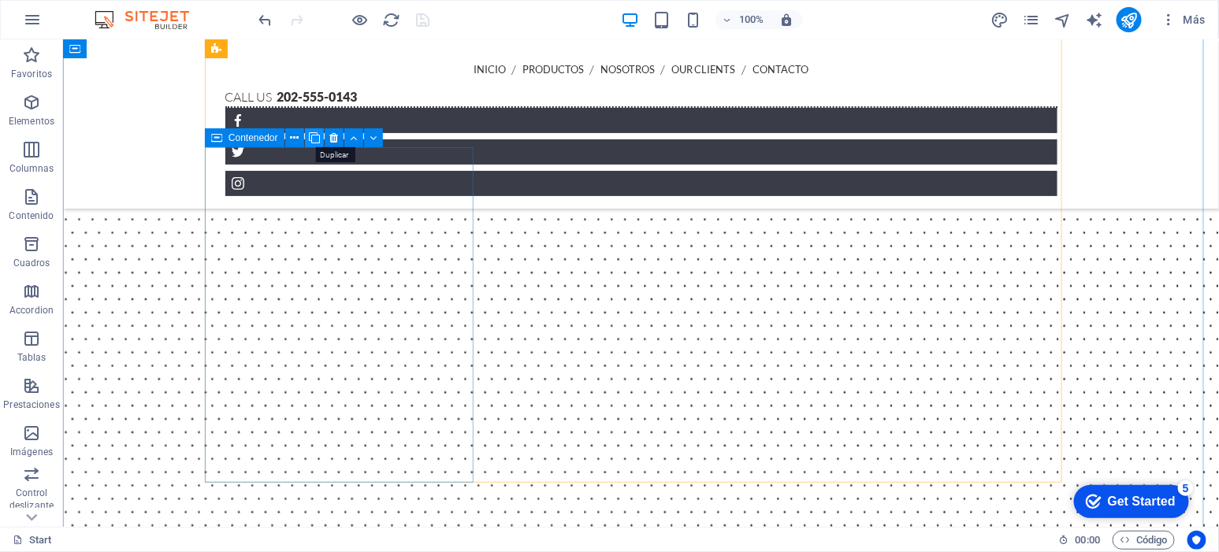
click at [320, 137] on button at bounding box center [314, 137] width 19 height 19
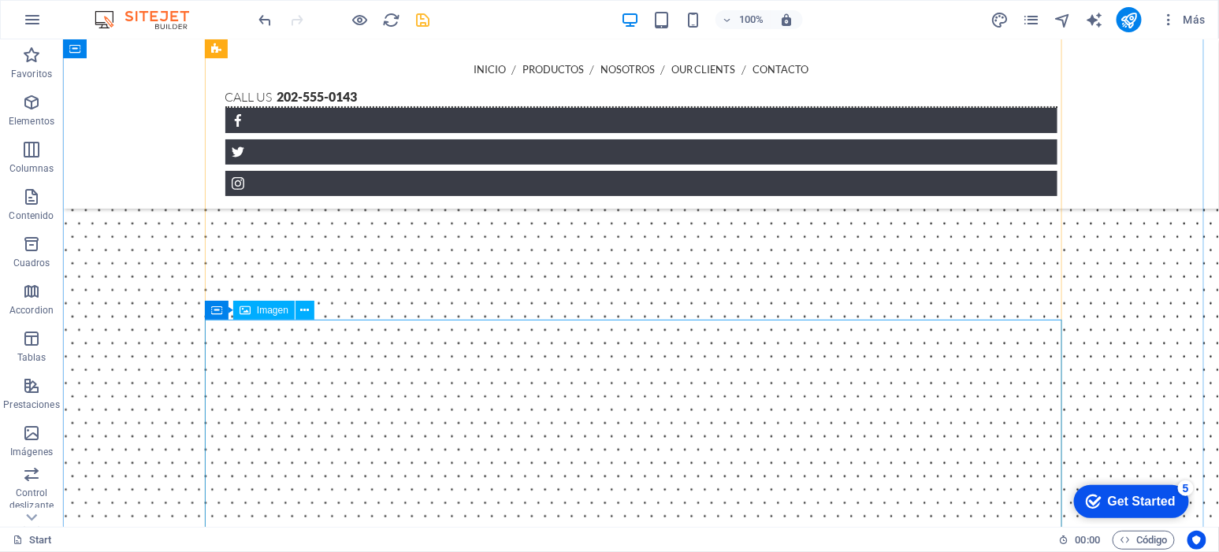
scroll to position [1136, 0]
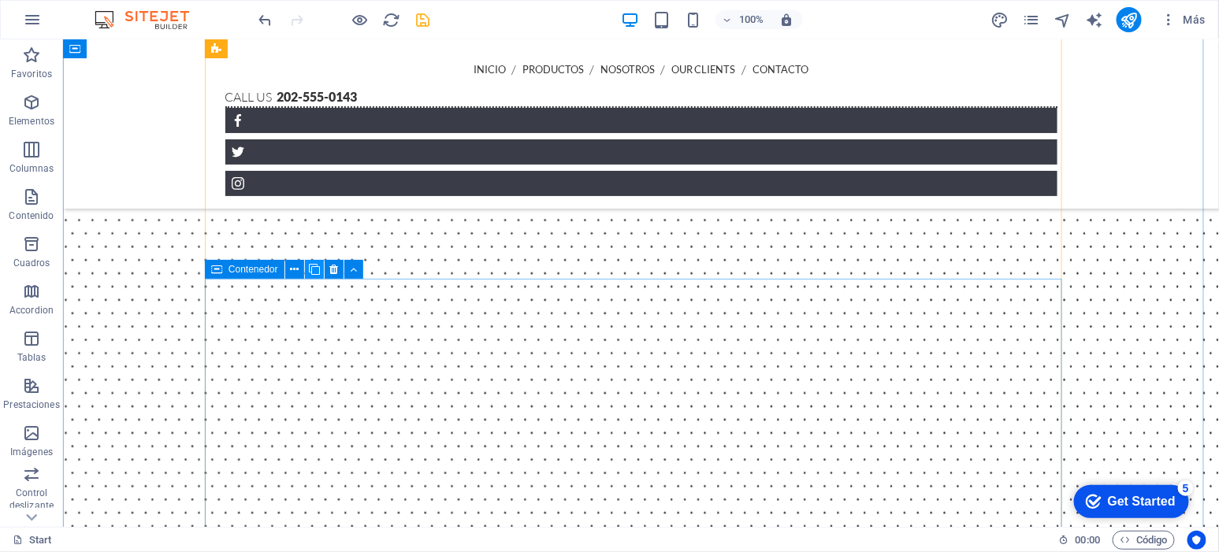
click at [313, 269] on icon at bounding box center [314, 270] width 11 height 17
click at [312, 269] on icon at bounding box center [314, 270] width 11 height 17
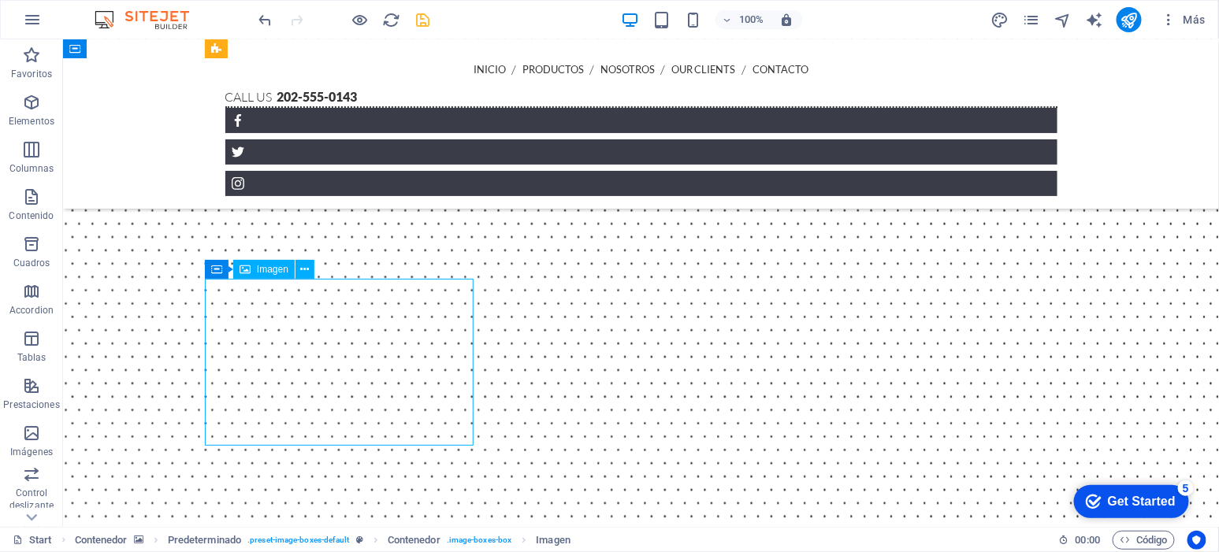
select select "%"
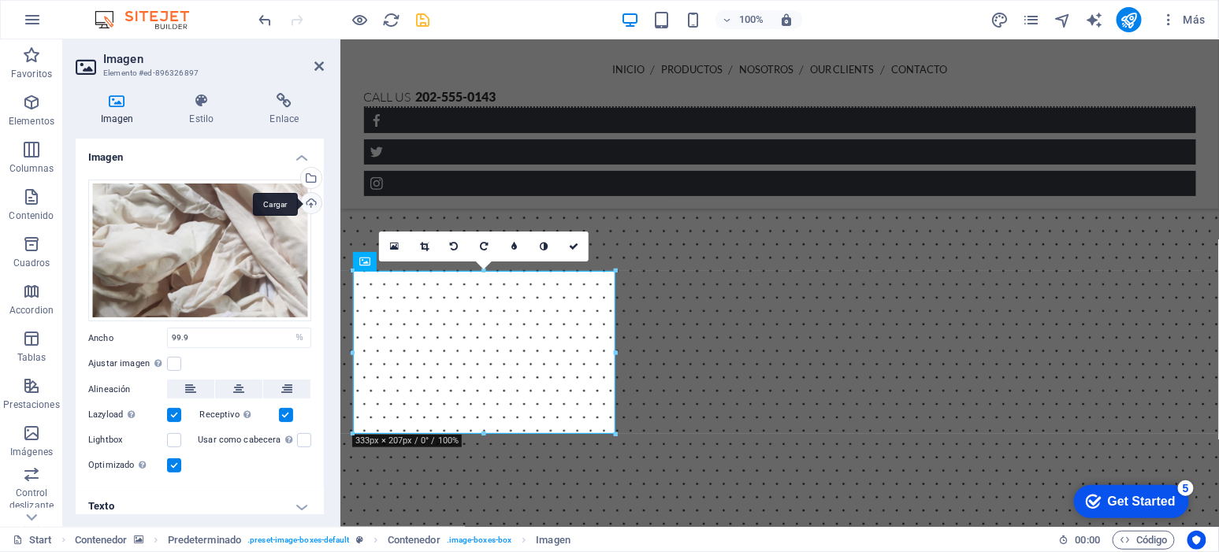
click at [310, 208] on div "Cargar" at bounding box center [310, 205] width 24 height 24
click at [298, 173] on div "Selecciona archivos del administrador de archivos, de la galería de fotos o car…" at bounding box center [246, 179] width 102 height 71
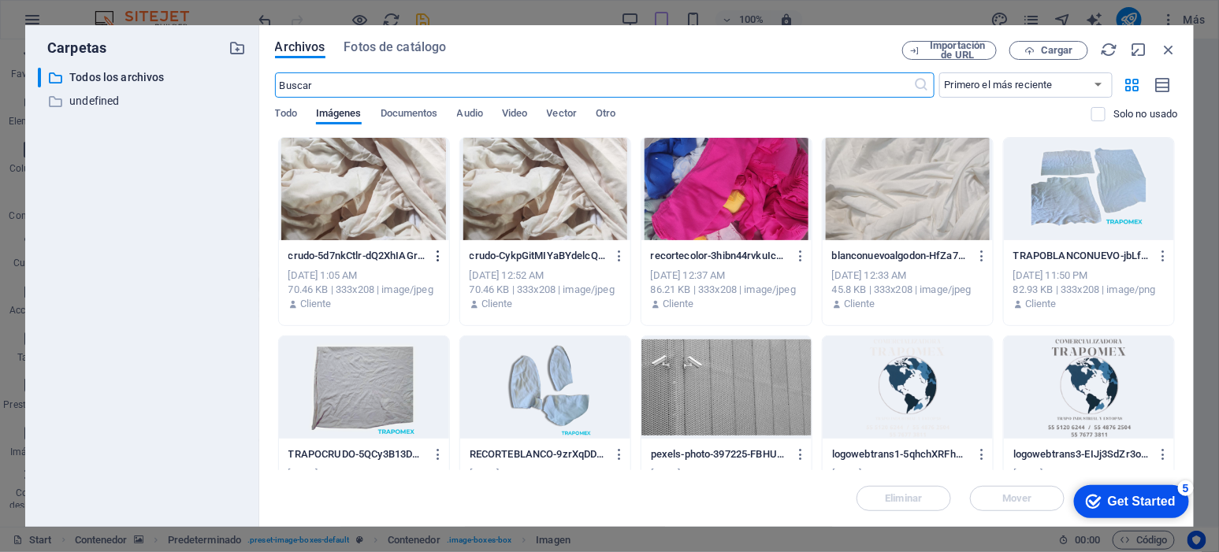
click at [436, 256] on icon "button" at bounding box center [438, 256] width 15 height 14
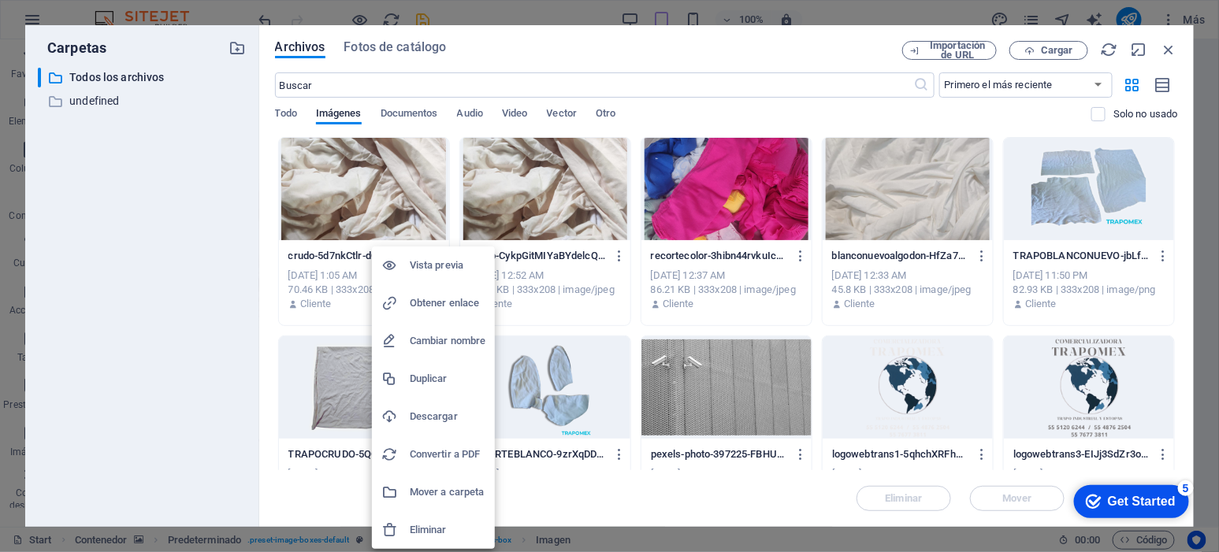
click at [444, 529] on h6 "Eliminar" at bounding box center [448, 530] width 76 height 19
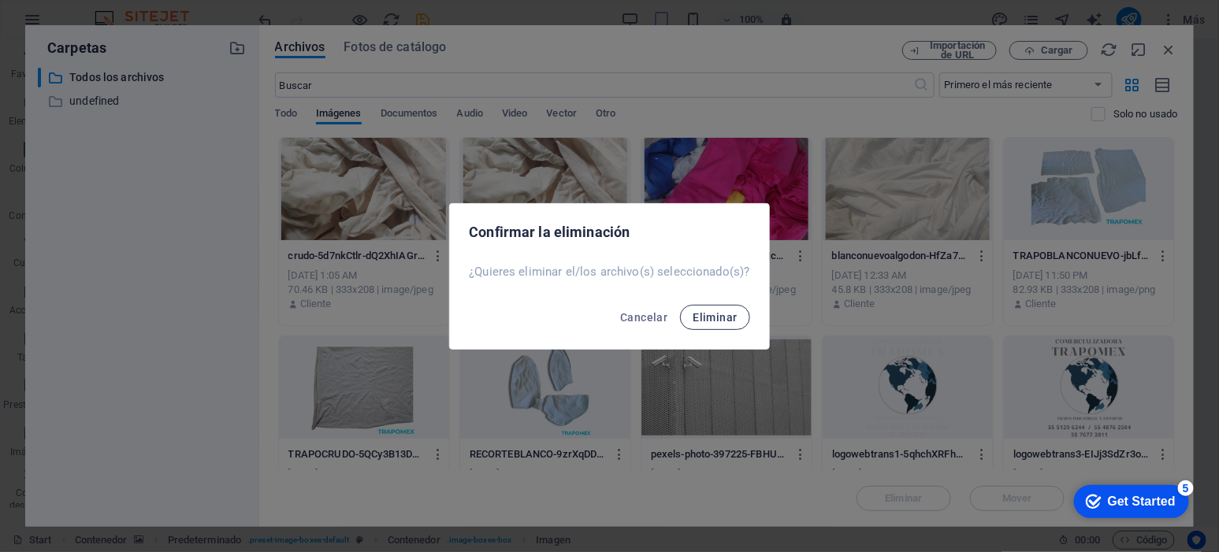
click at [727, 312] on span "Eliminar" at bounding box center [715, 317] width 44 height 13
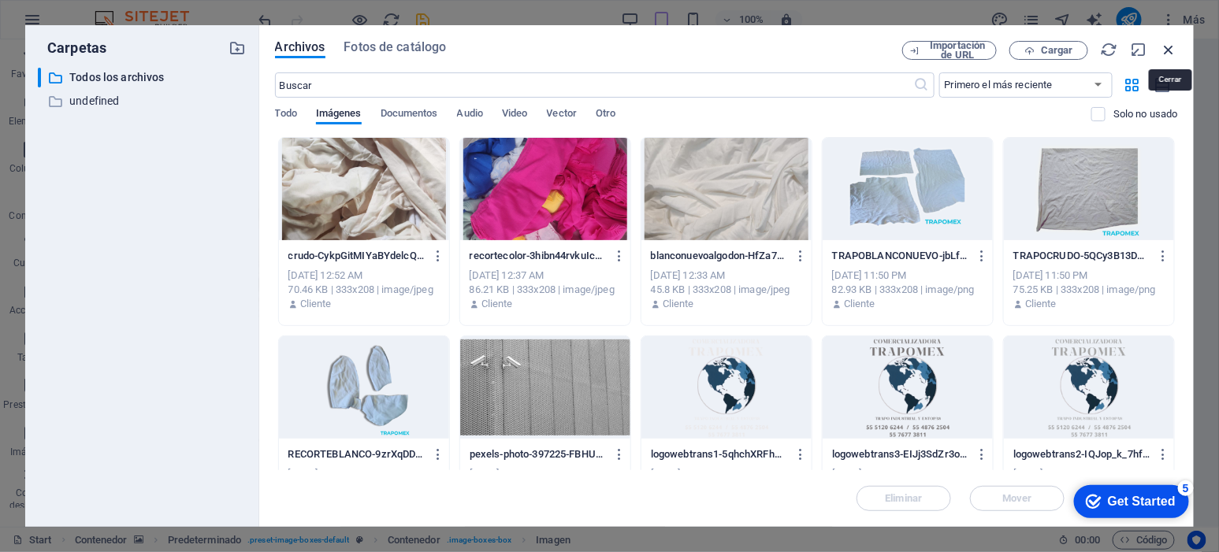
click at [1169, 55] on icon "button" at bounding box center [1169, 49] width 17 height 17
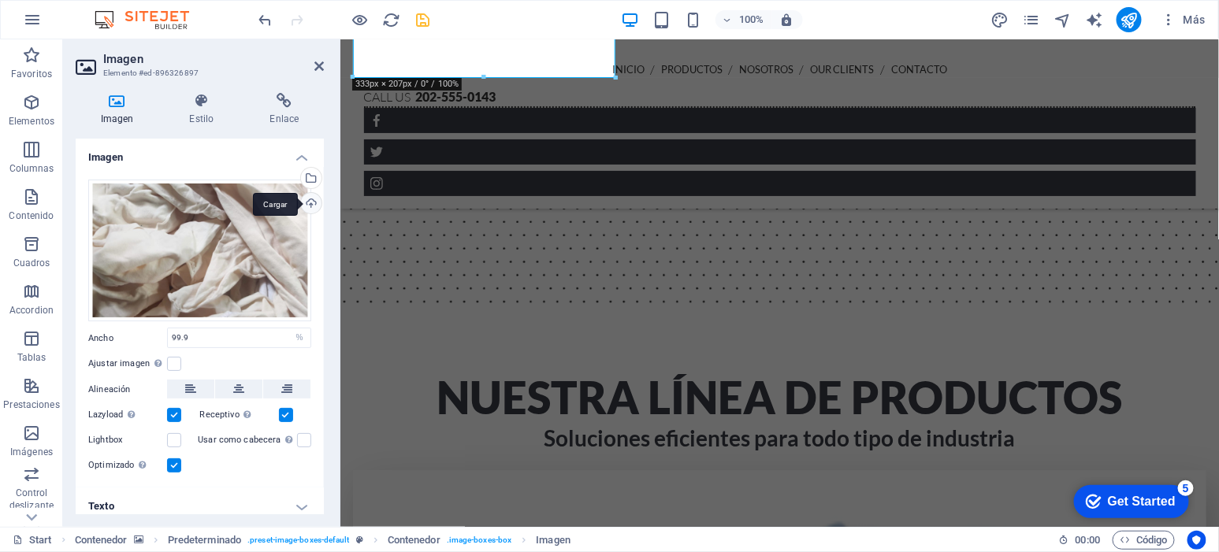
click at [308, 205] on div "Cargar" at bounding box center [310, 205] width 24 height 24
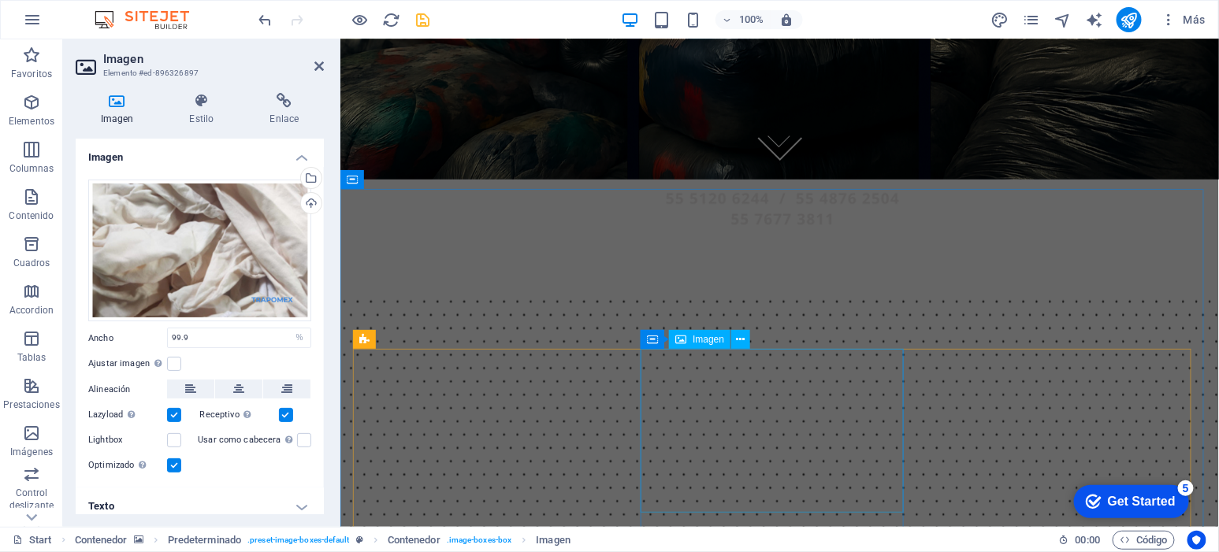
scroll to position [343, 0]
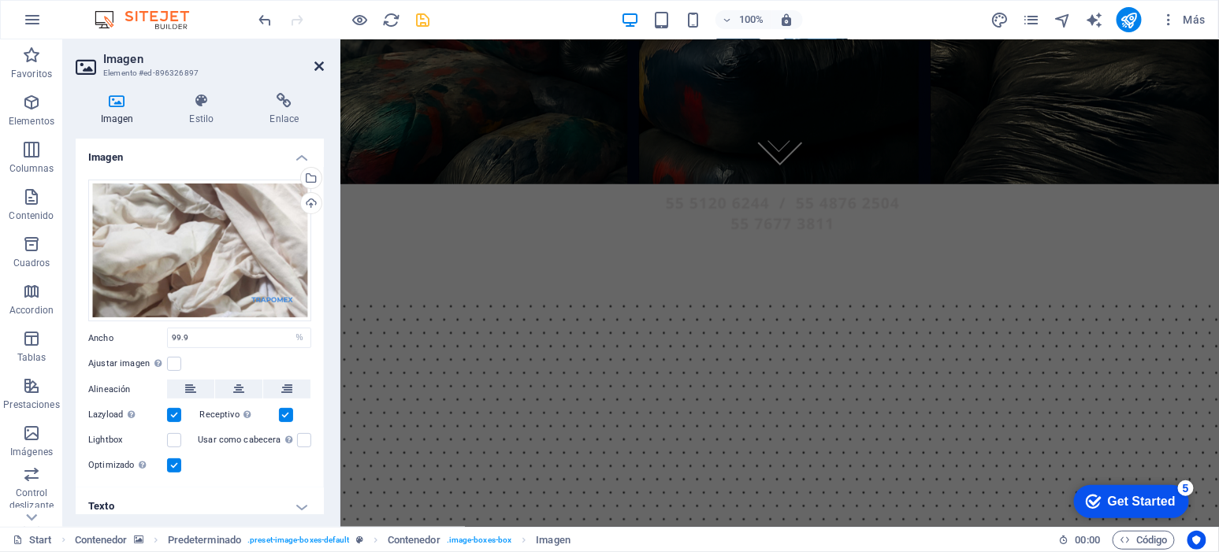
click at [319, 67] on icon at bounding box center [318, 66] width 9 height 13
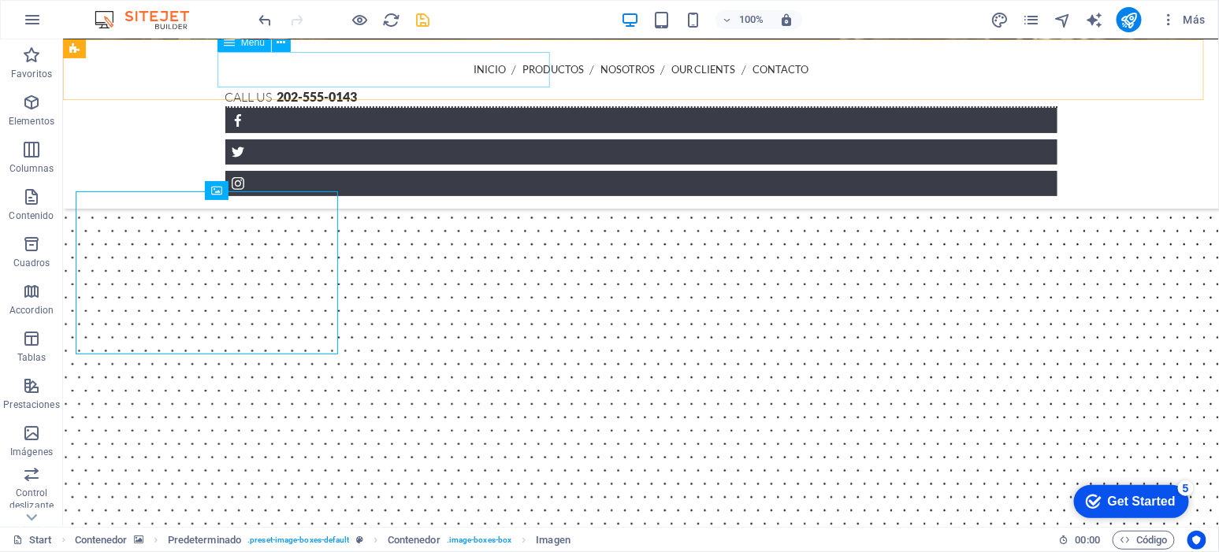
scroll to position [1214, 0]
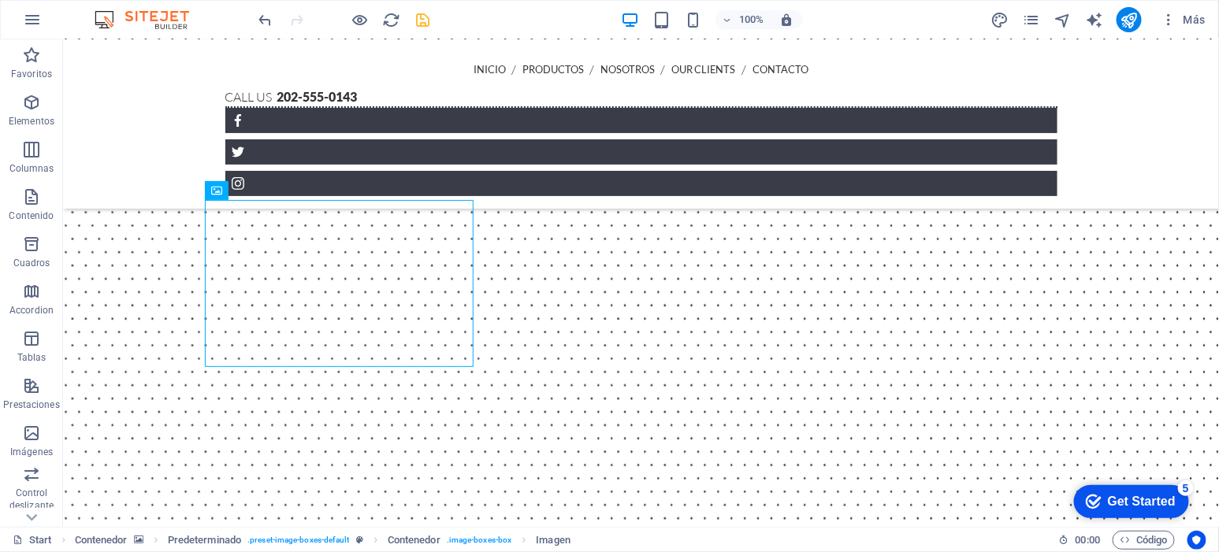
drag, startPoint x: 1095, startPoint y: 306, endPoint x: 1084, endPoint y: 289, distance: 19.9
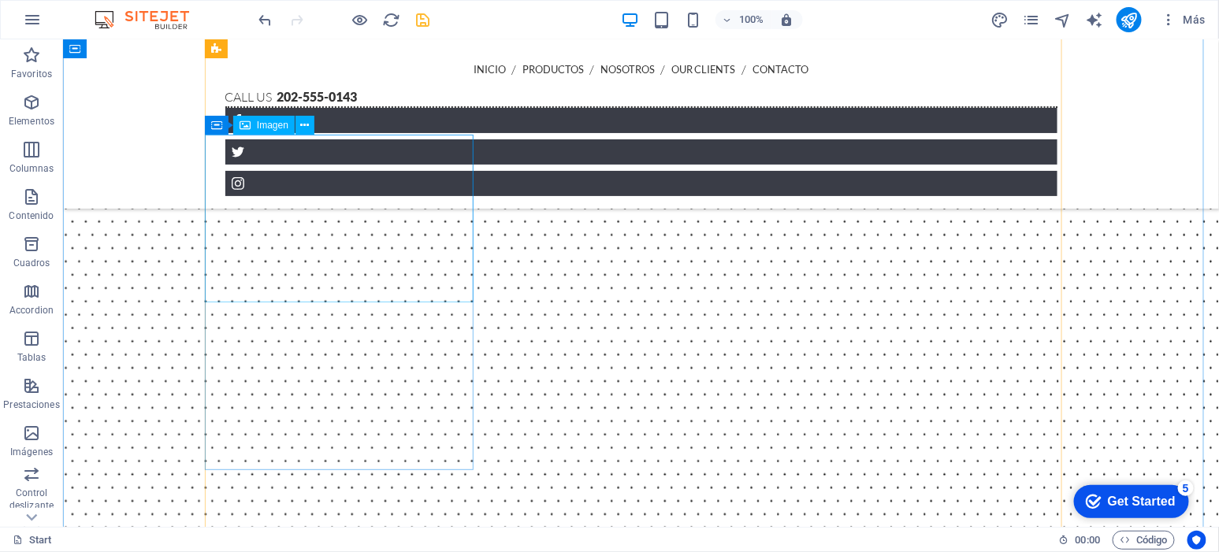
scroll to position [853, 0]
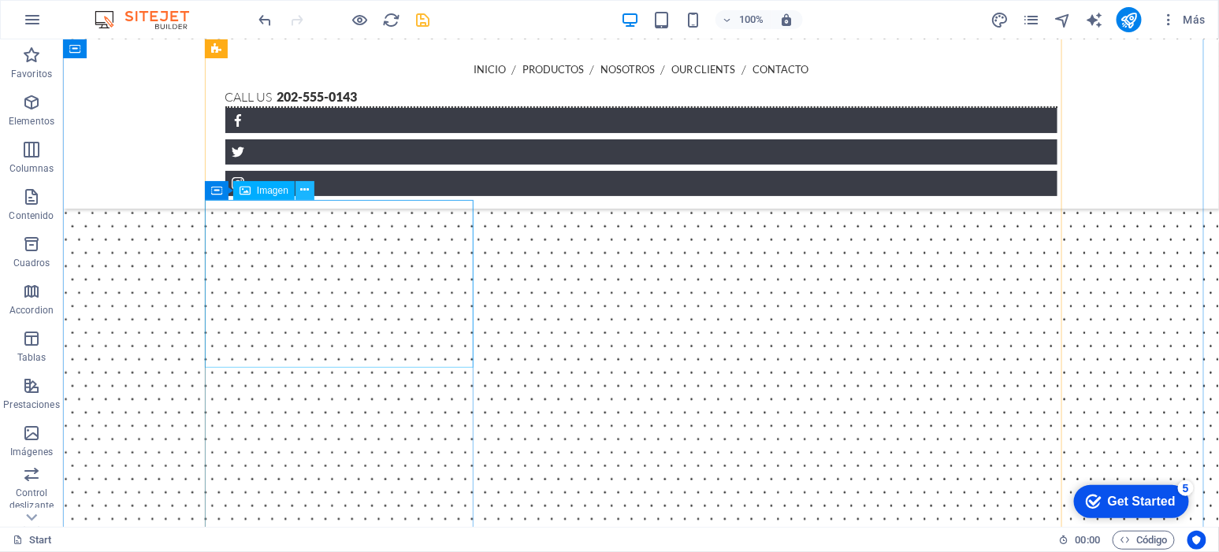
click at [301, 191] on icon at bounding box center [304, 190] width 9 height 17
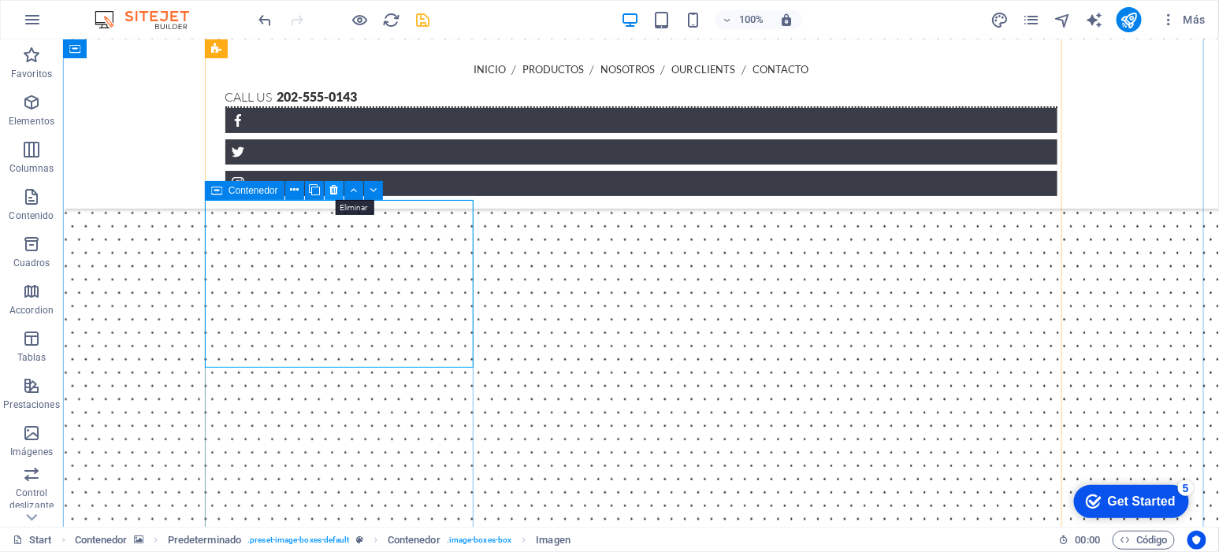
click at [329, 187] on icon at bounding box center [333, 190] width 9 height 17
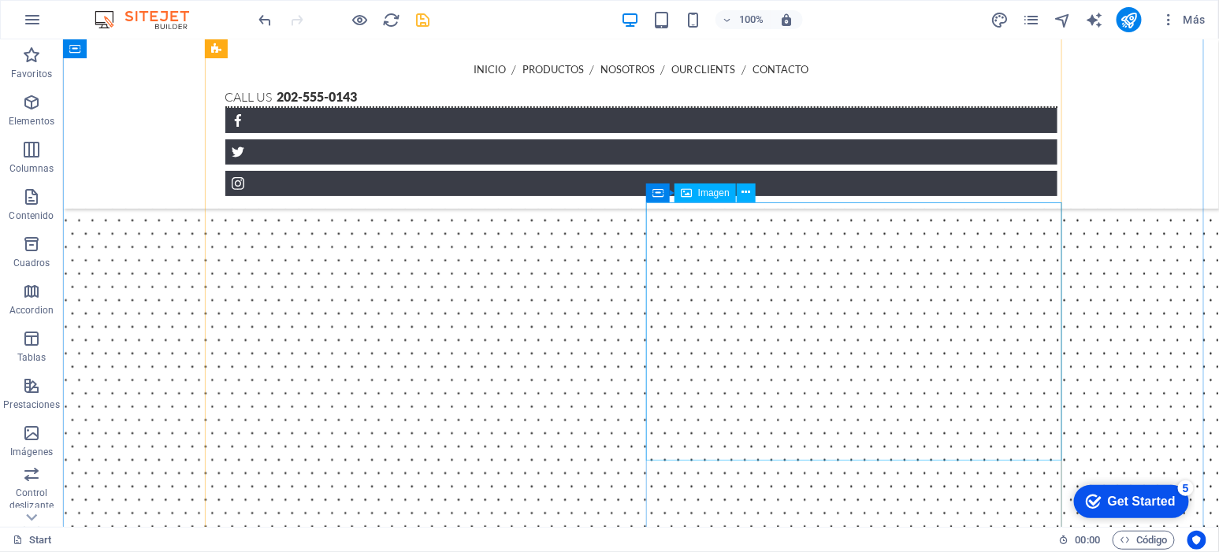
scroll to position [1214, 0]
click at [750, 187] on icon at bounding box center [755, 190] width 11 height 17
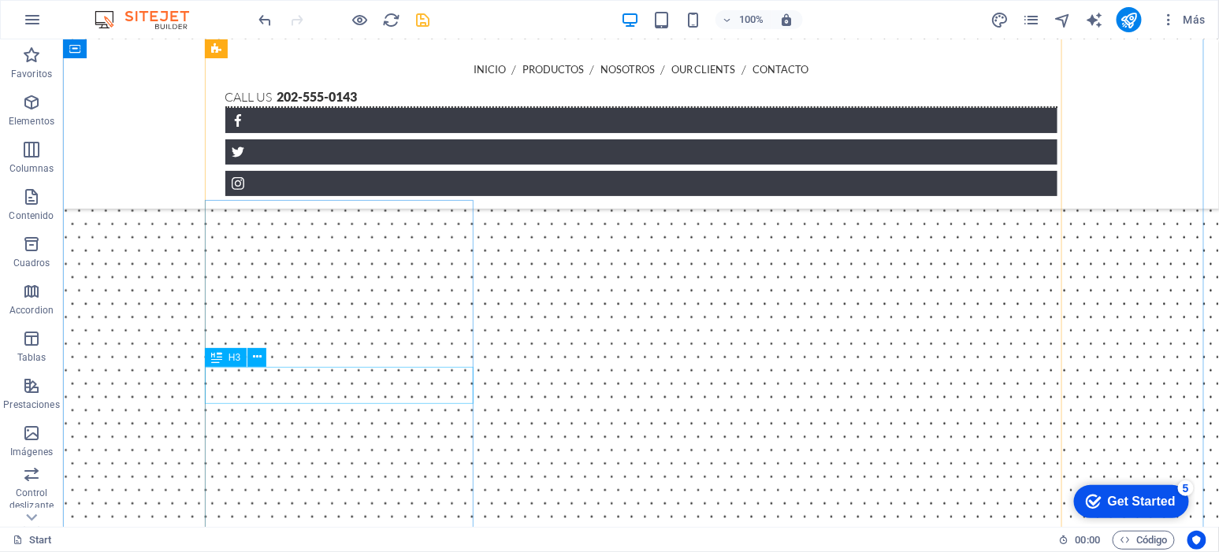
scroll to position [1247, 0]
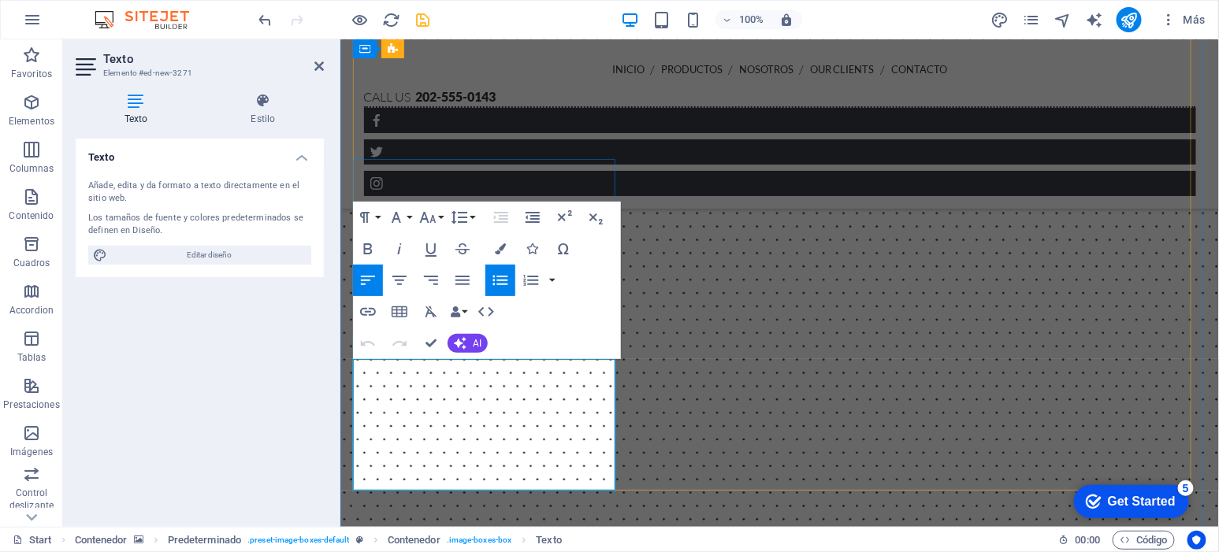
drag, startPoint x: 560, startPoint y: 463, endPoint x: 382, endPoint y: 374, distance: 199.1
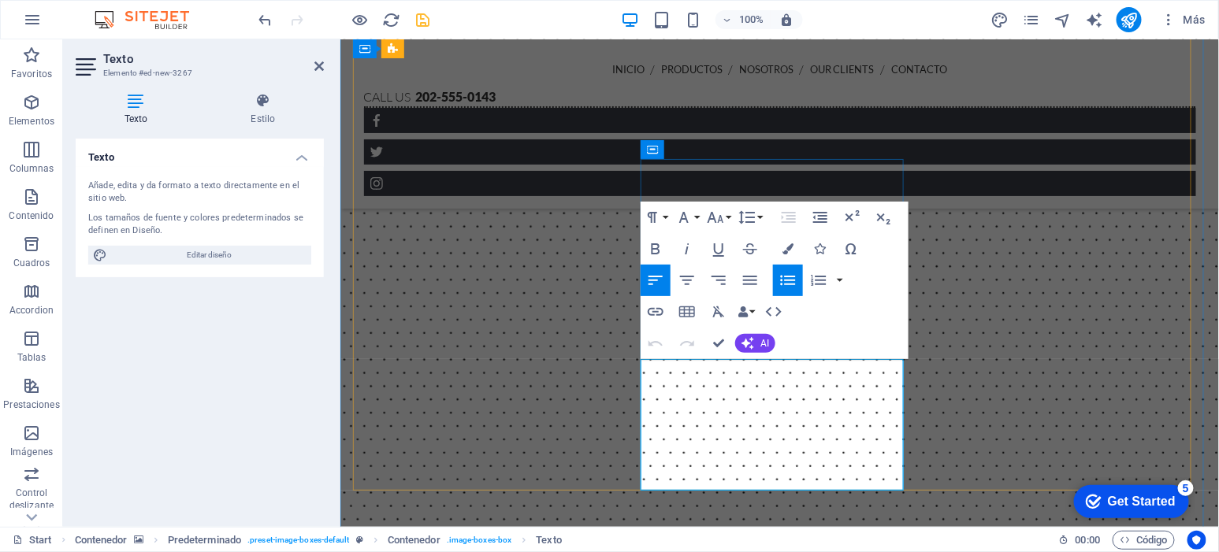
drag, startPoint x: 853, startPoint y: 468, endPoint x: 645, endPoint y: 371, distance: 229.5
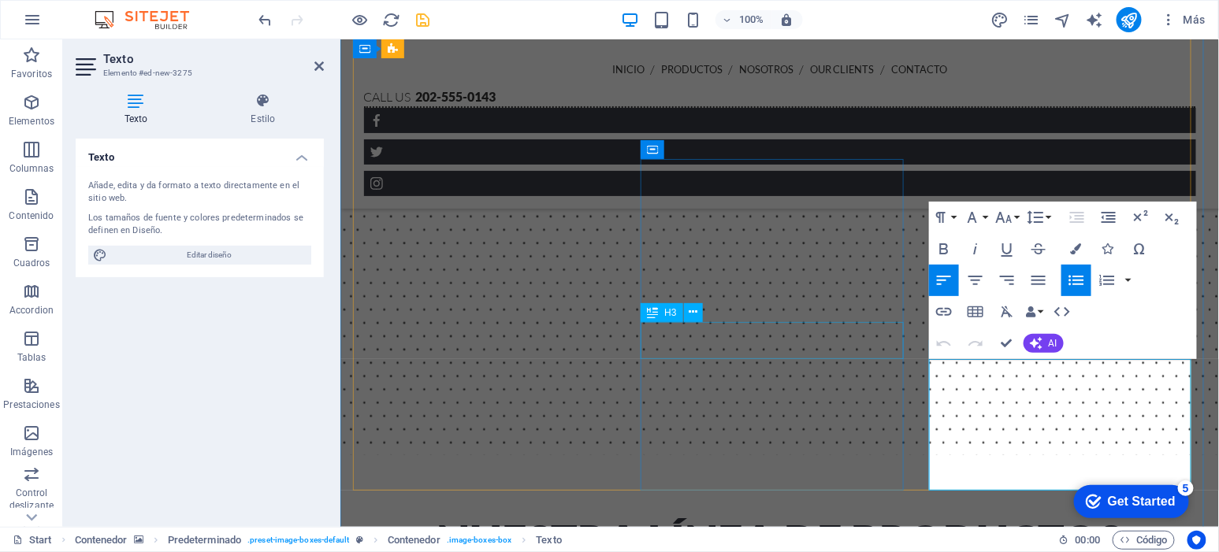
drag, startPoint x: 1139, startPoint y: 467, endPoint x: 887, endPoint y: 354, distance: 277.2
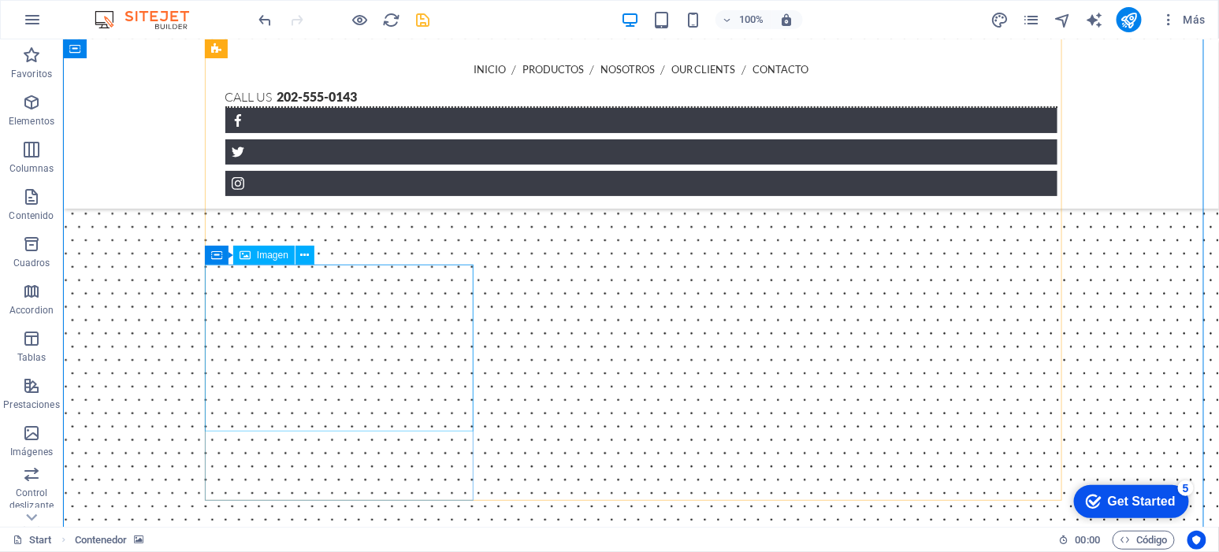
scroll to position [1150, 0]
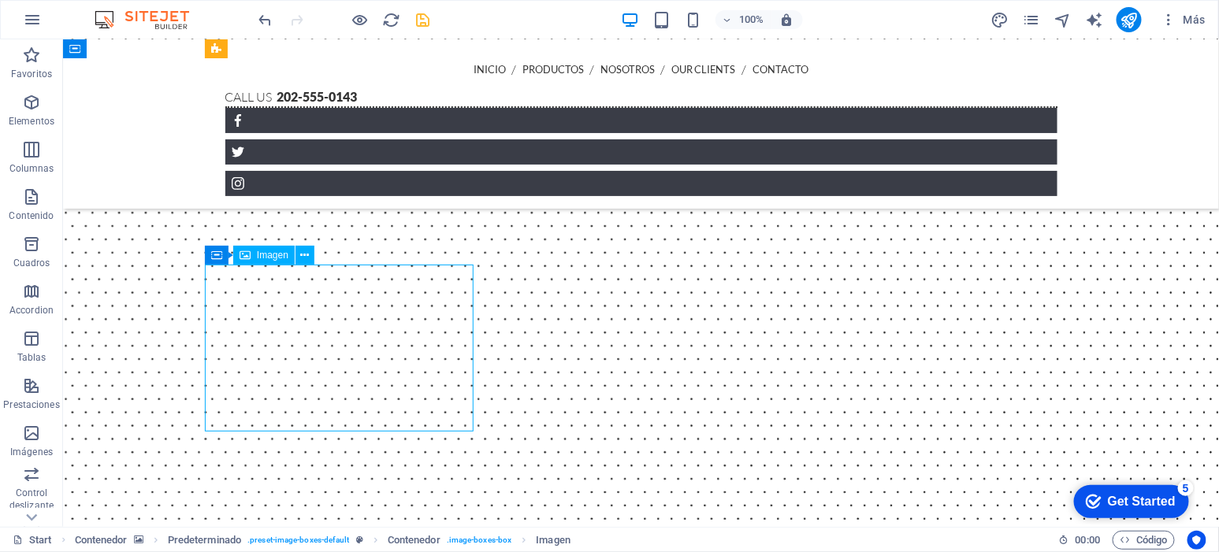
select select "%"
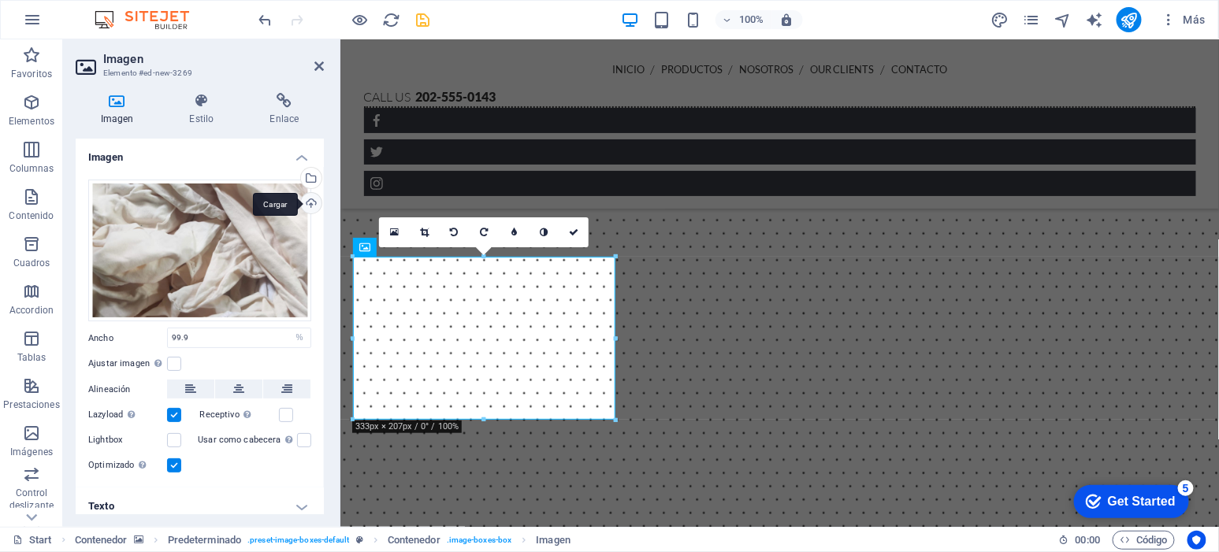
click at [305, 206] on div "Cargar" at bounding box center [310, 205] width 24 height 24
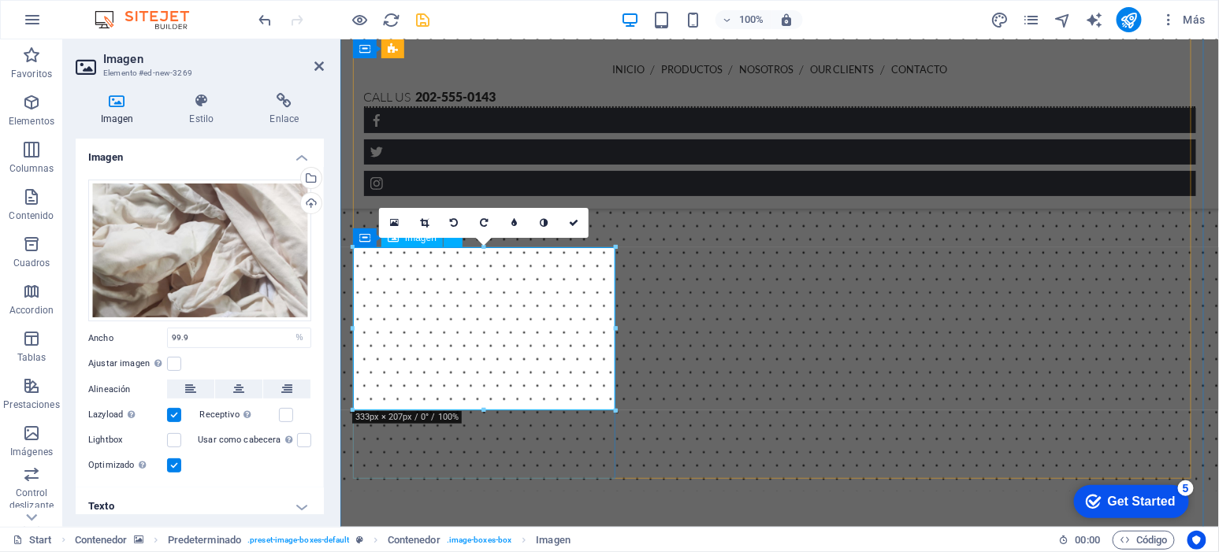
scroll to position [1214, 0]
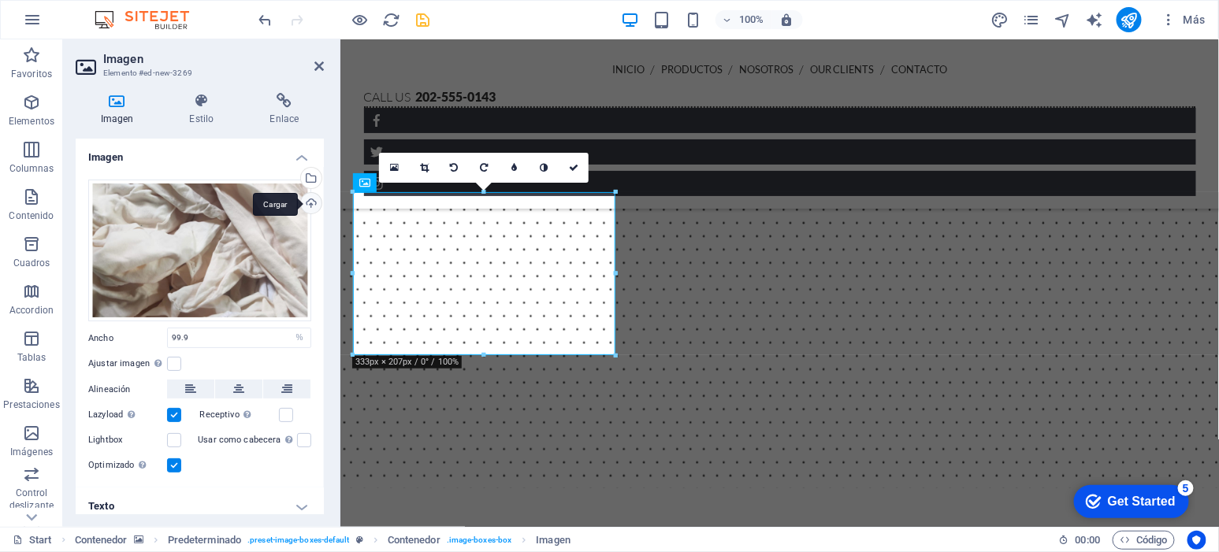
click at [306, 202] on div "Cargar" at bounding box center [310, 205] width 24 height 24
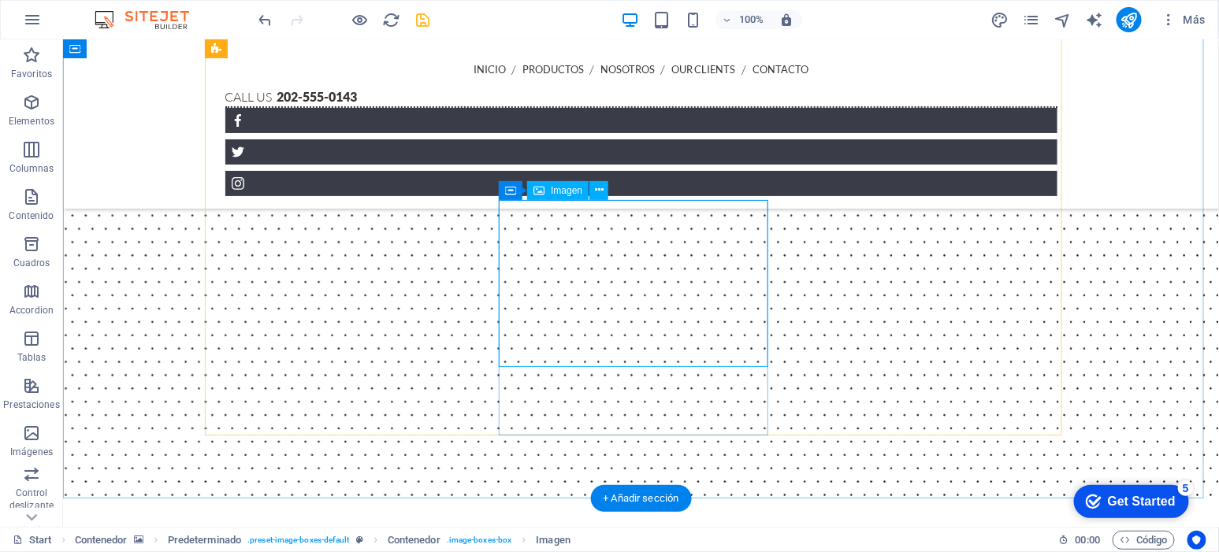
select select "%"
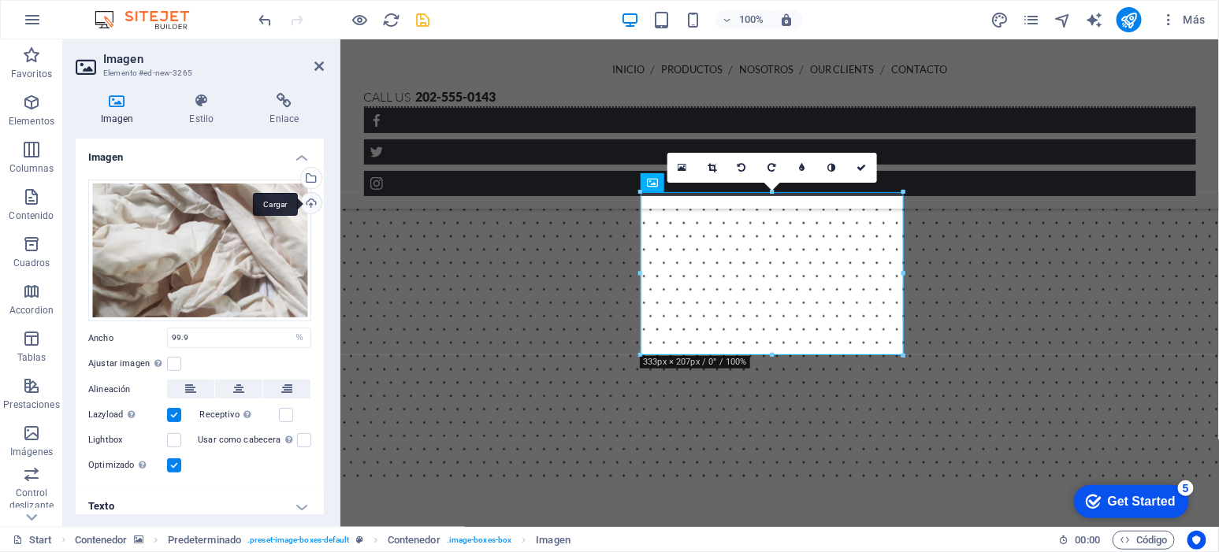
click at [308, 201] on div "Cargar" at bounding box center [310, 205] width 24 height 24
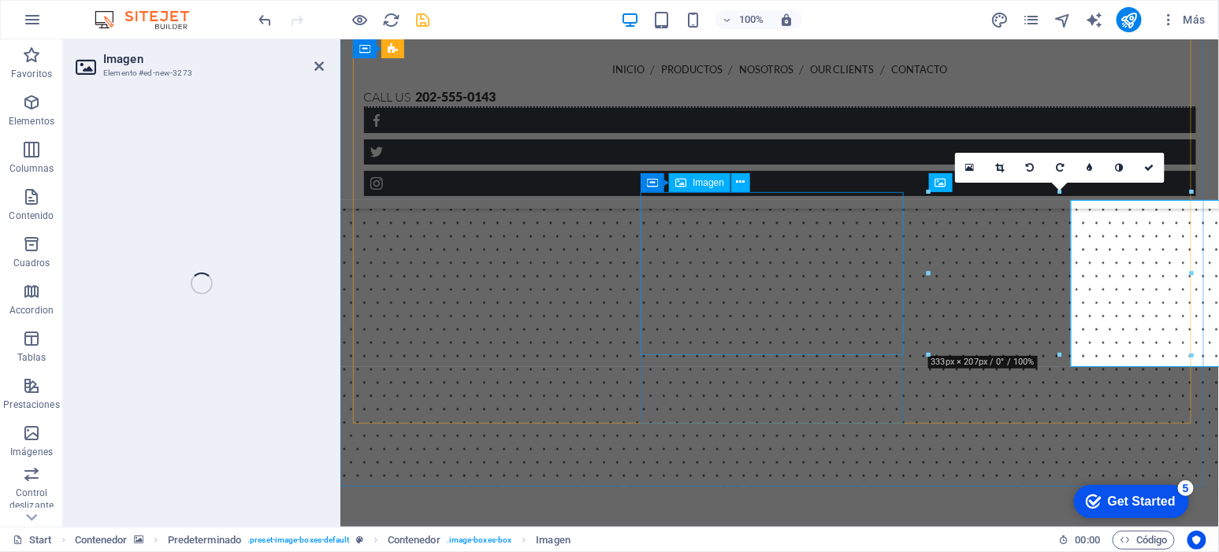
select select "%"
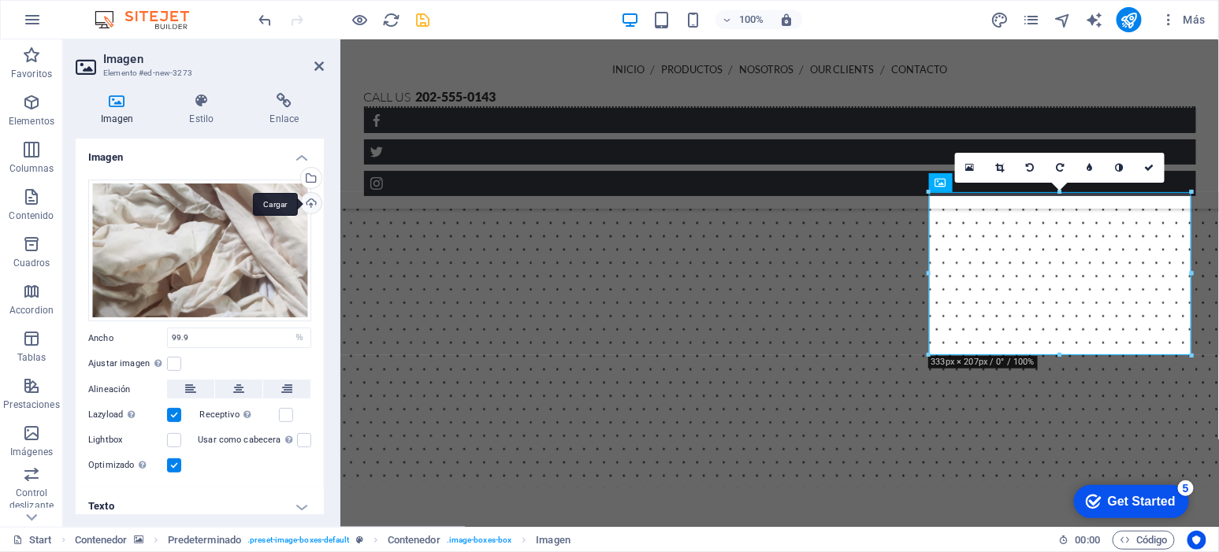
click at [307, 195] on div "Cargar" at bounding box center [310, 205] width 24 height 24
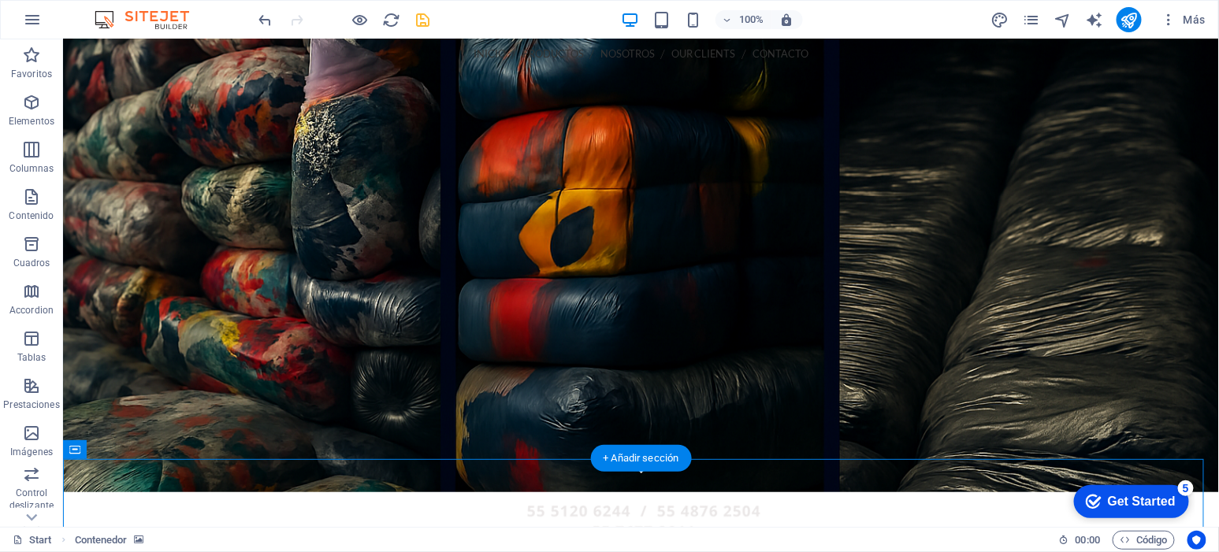
scroll to position [32, 0]
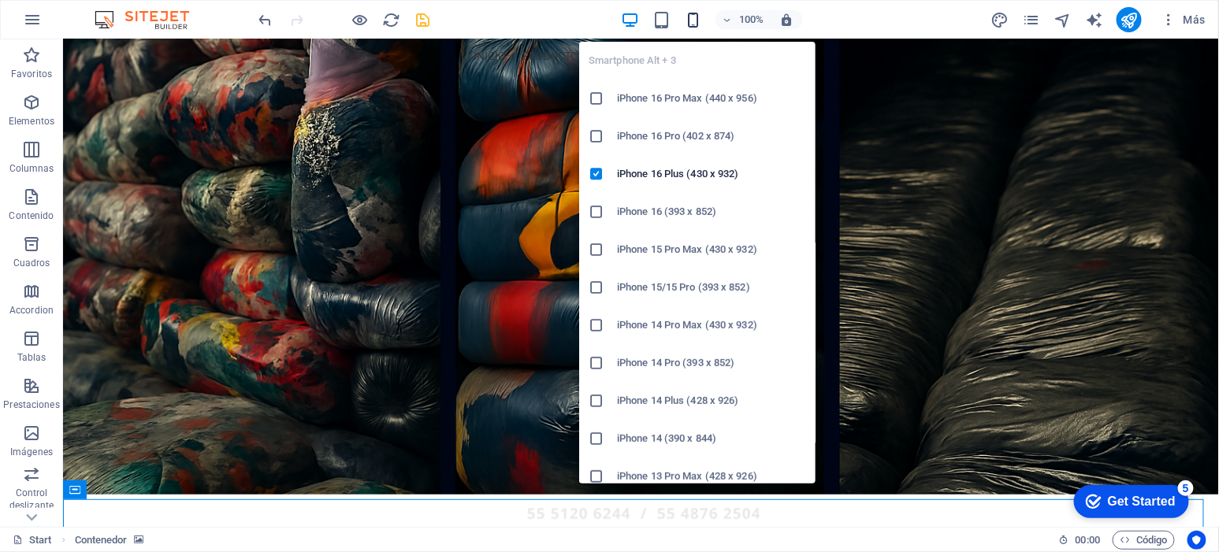
click at [699, 20] on icon "button" at bounding box center [693, 20] width 18 height 18
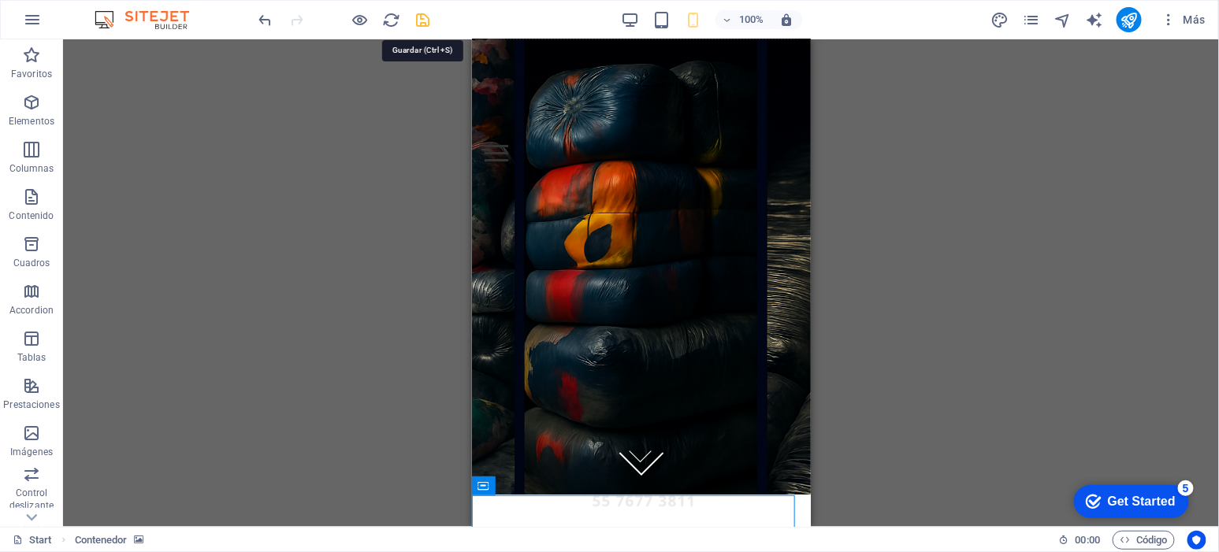
click at [425, 24] on icon "save" at bounding box center [424, 20] width 18 height 18
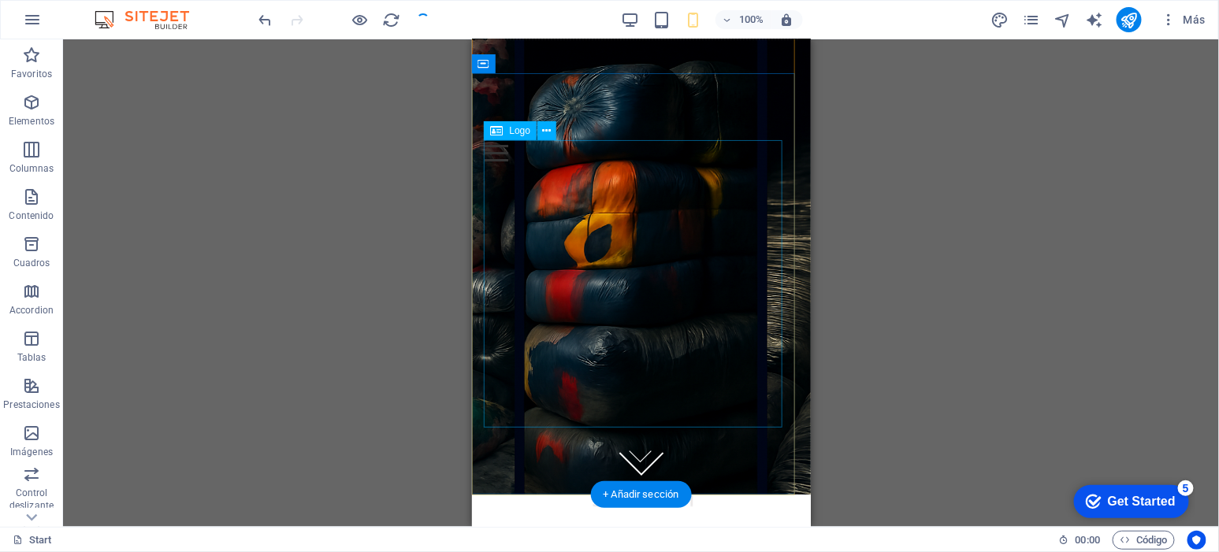
scroll to position [0, 0]
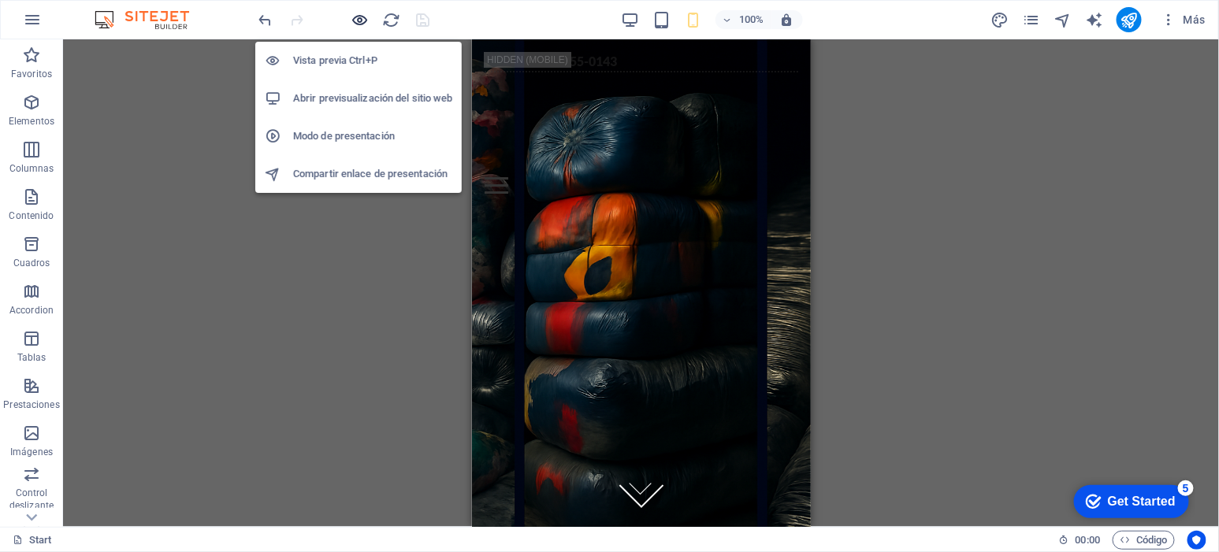
click at [352, 17] on icon "button" at bounding box center [360, 20] width 18 height 18
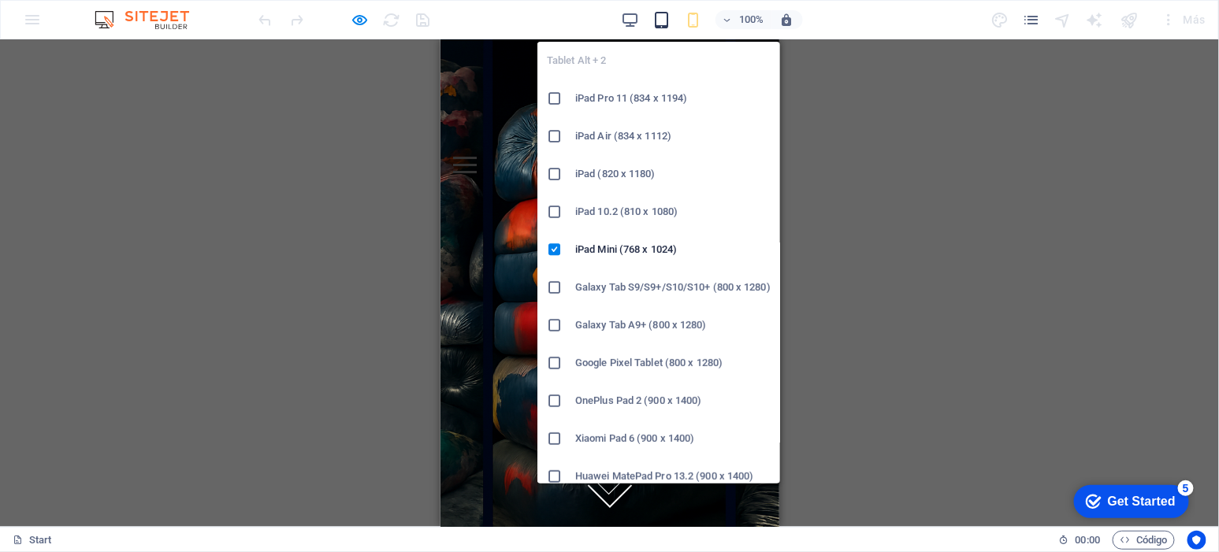
click at [667, 23] on icon "button" at bounding box center [661, 20] width 18 height 18
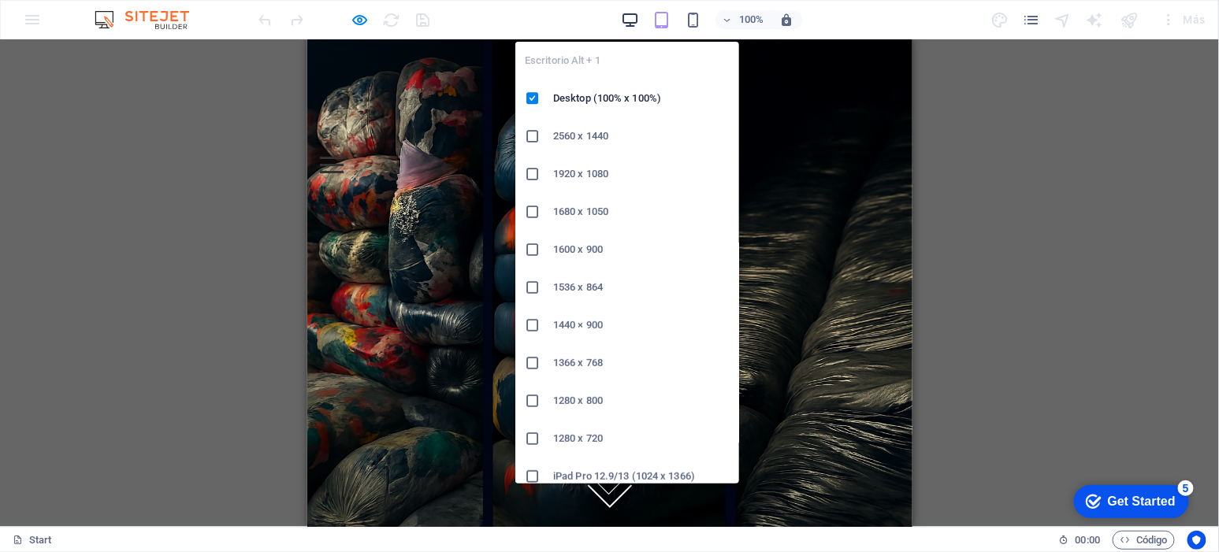
click at [630, 19] on icon "button" at bounding box center [630, 20] width 18 height 18
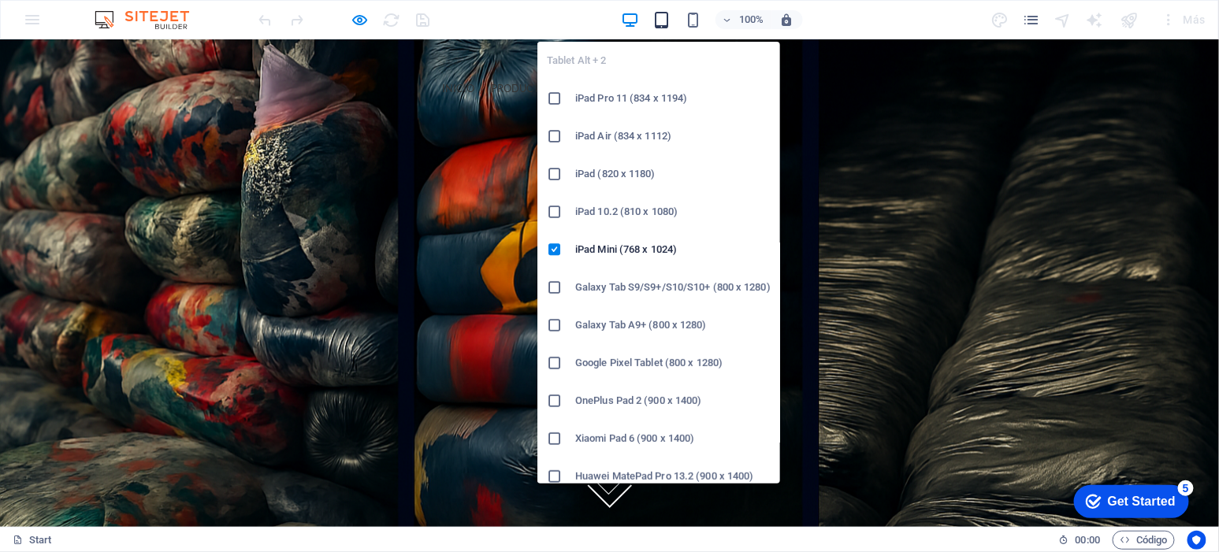
click at [660, 15] on icon "button" at bounding box center [661, 20] width 18 height 18
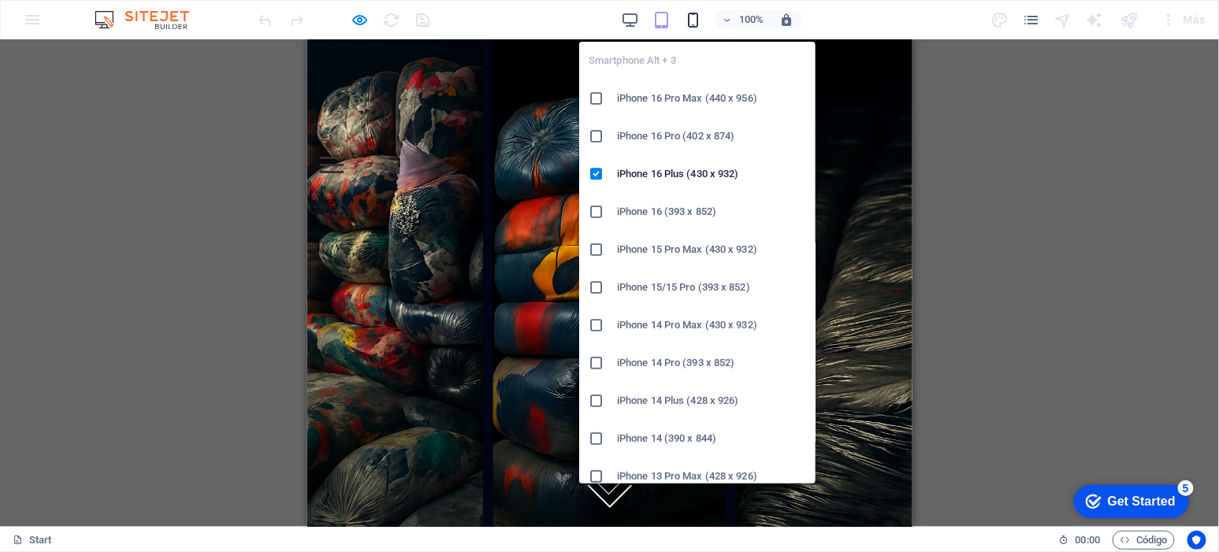
click at [694, 19] on icon "button" at bounding box center [693, 20] width 18 height 18
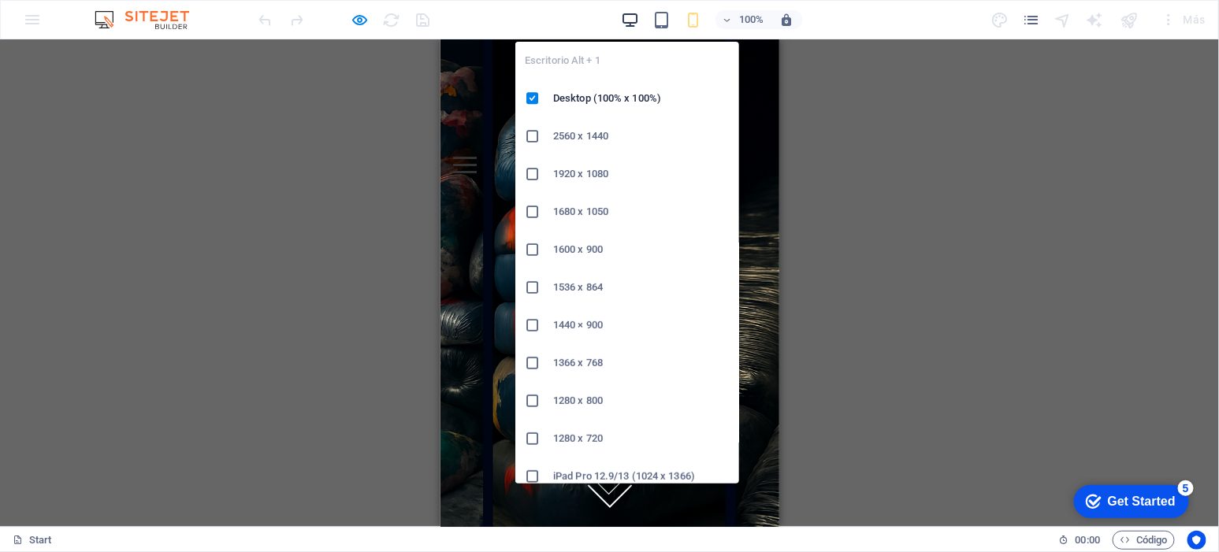
click at [639, 23] on span "button" at bounding box center [630, 20] width 19 height 18
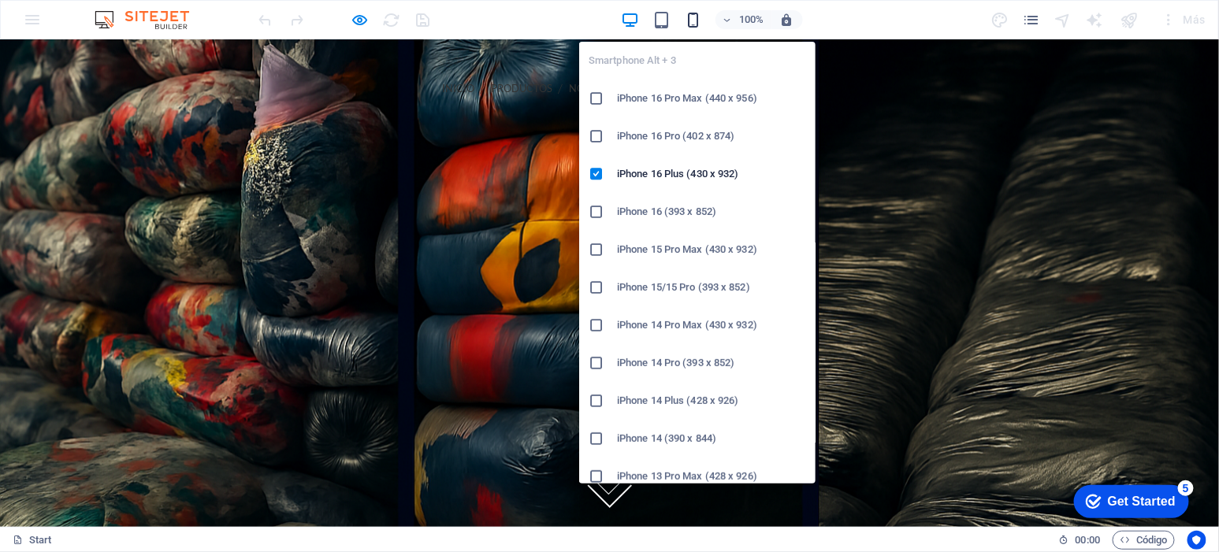
click at [697, 16] on icon "button" at bounding box center [693, 20] width 18 height 18
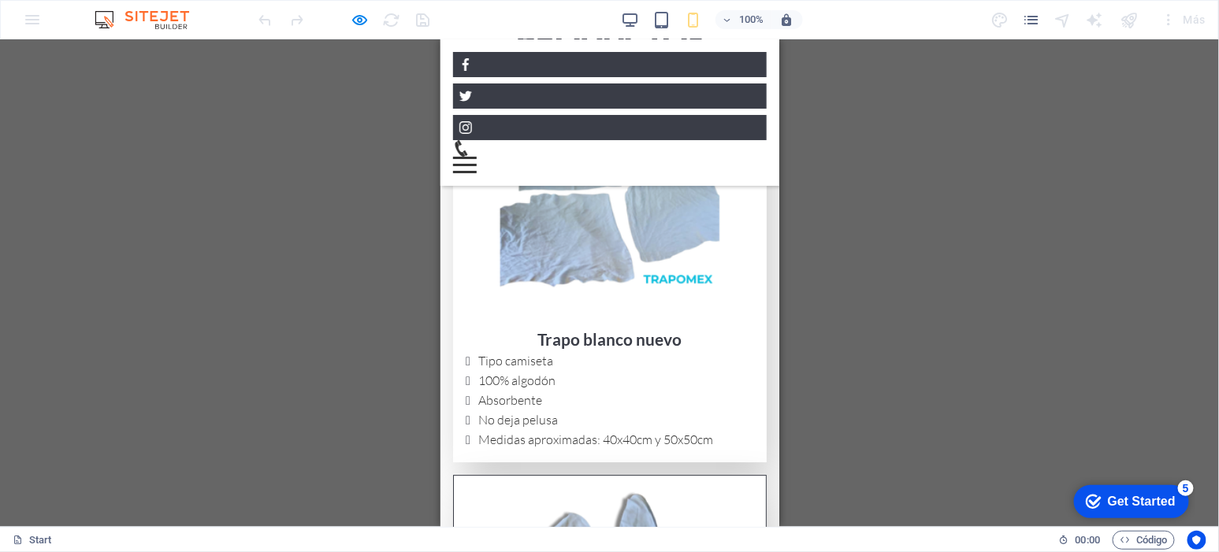
scroll to position [3841, 0]
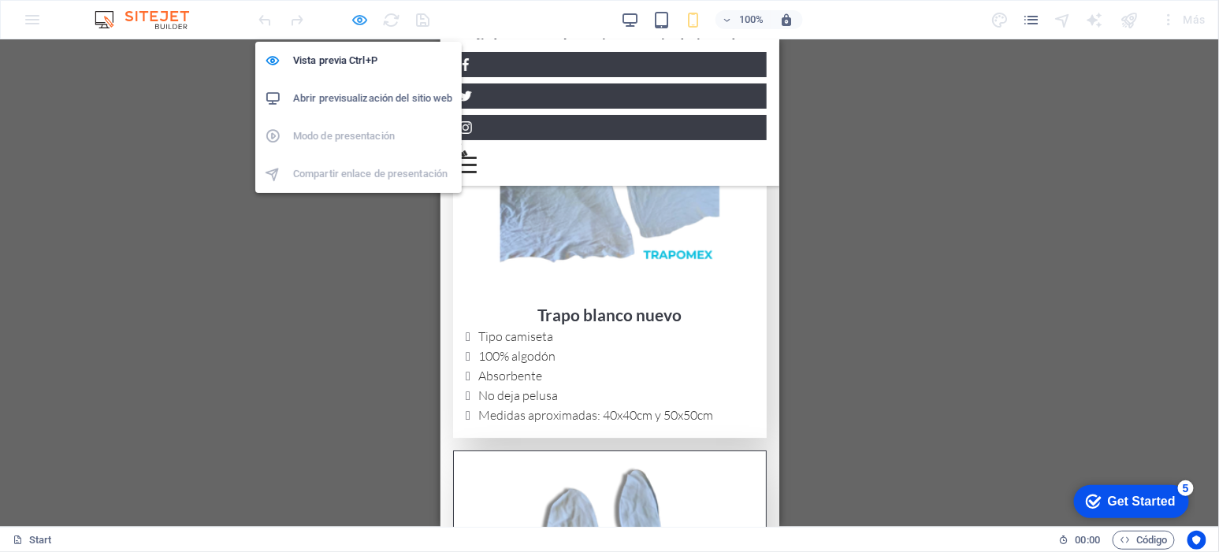
click at [365, 17] on icon "button" at bounding box center [360, 20] width 18 height 18
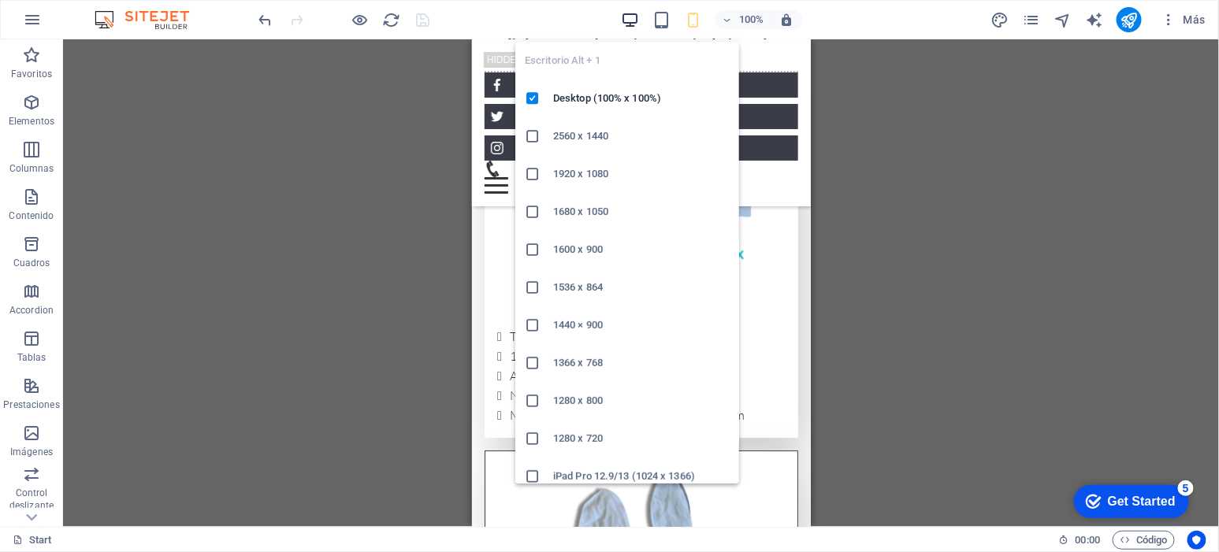
click at [638, 12] on icon "button" at bounding box center [630, 20] width 18 height 18
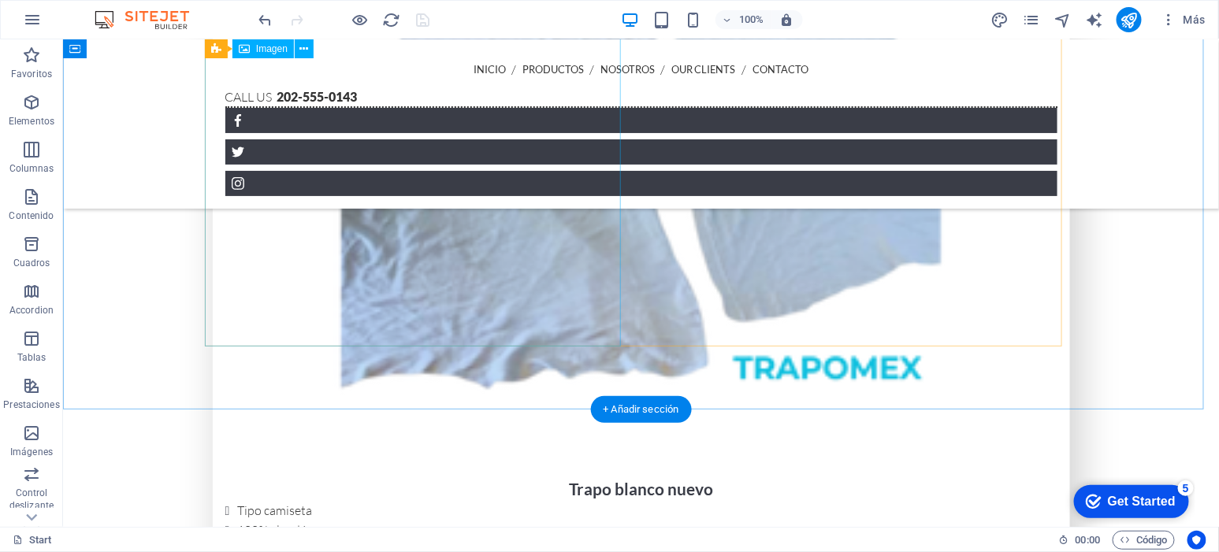
scroll to position [1939, 0]
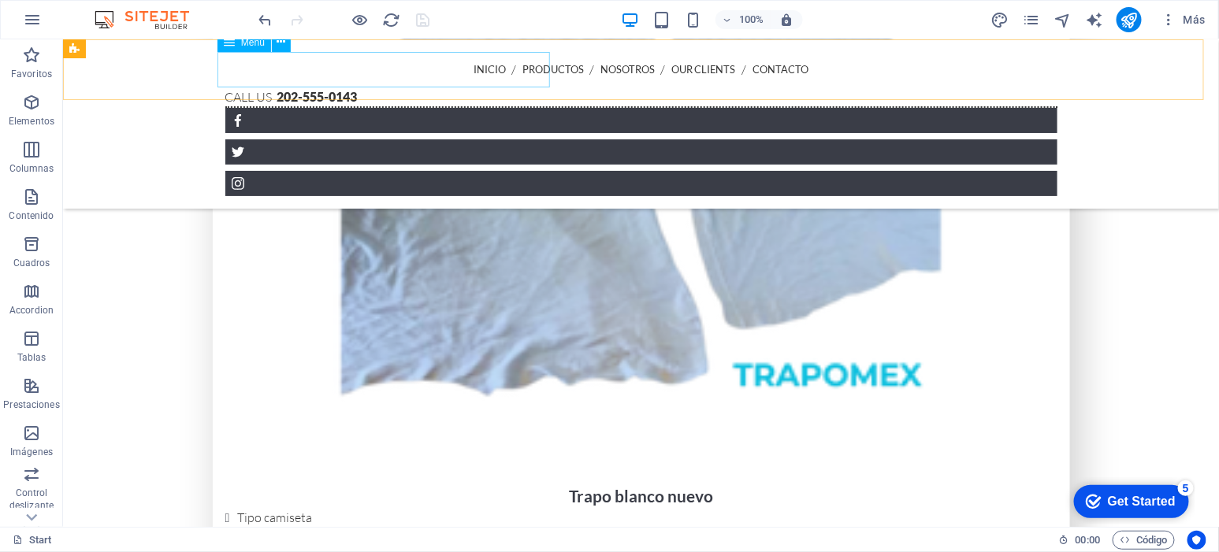
click at [359, 65] on nav "INICIO PRODUCTOS NOSOTROS Our Clients CONTACTO" at bounding box center [641, 68] width 832 height 35
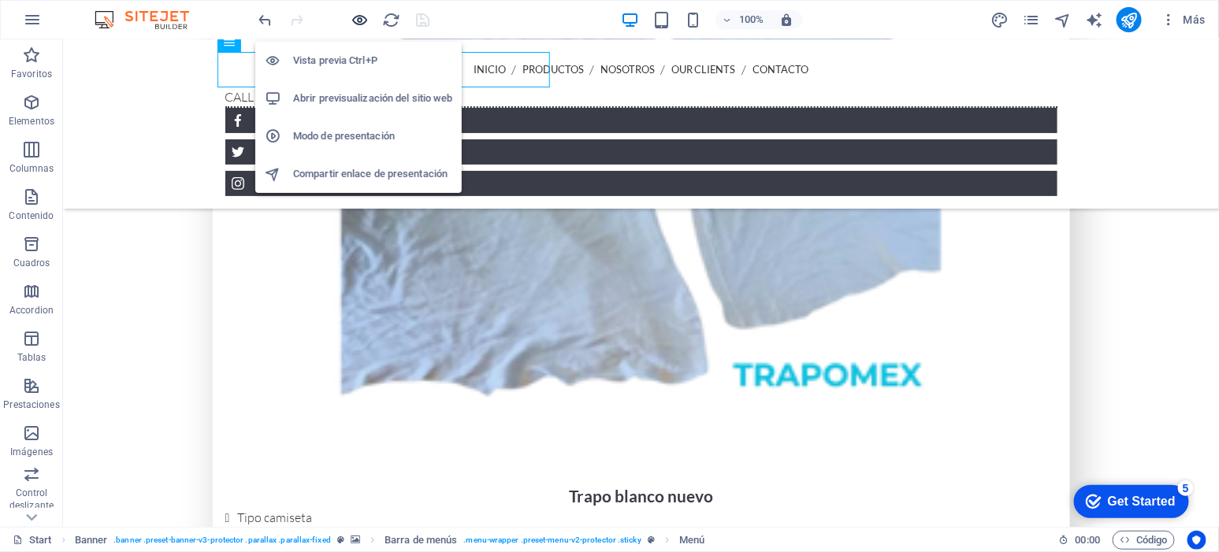
click at [357, 19] on icon "button" at bounding box center [360, 20] width 18 height 18
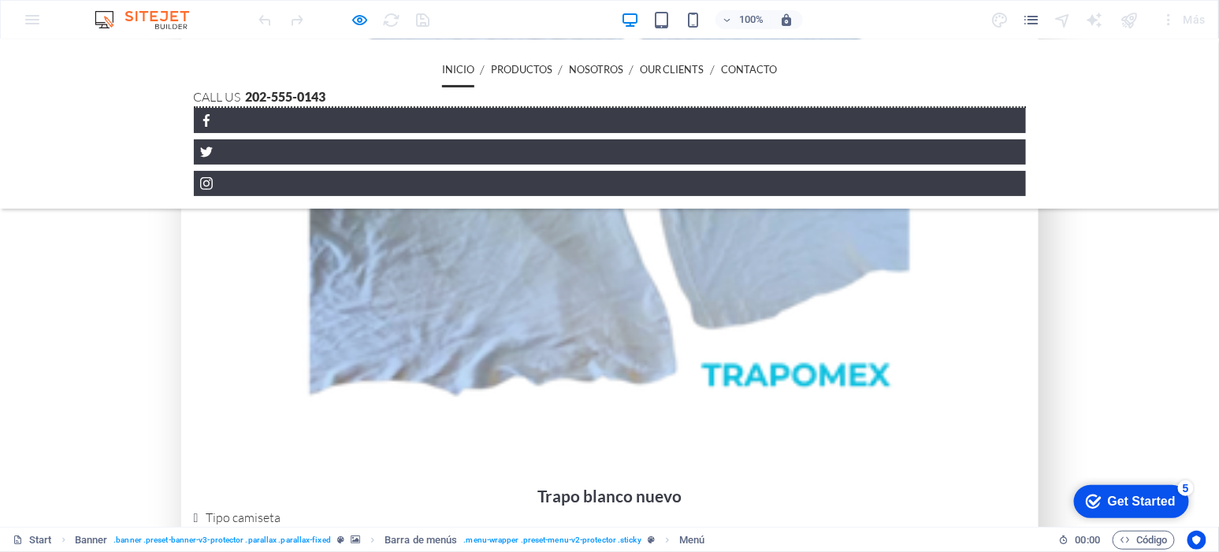
click at [442, 69] on link "INICIO" at bounding box center [458, 68] width 32 height 35
click at [491, 70] on link "PRODUCTOS" at bounding box center [521, 68] width 61 height 35
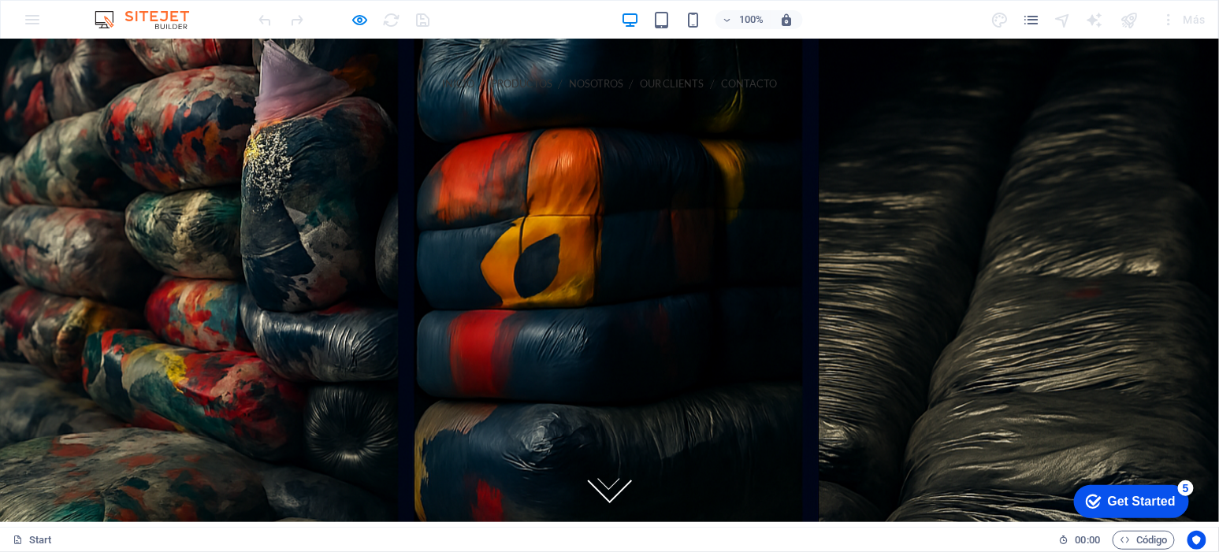
scroll to position [0, 0]
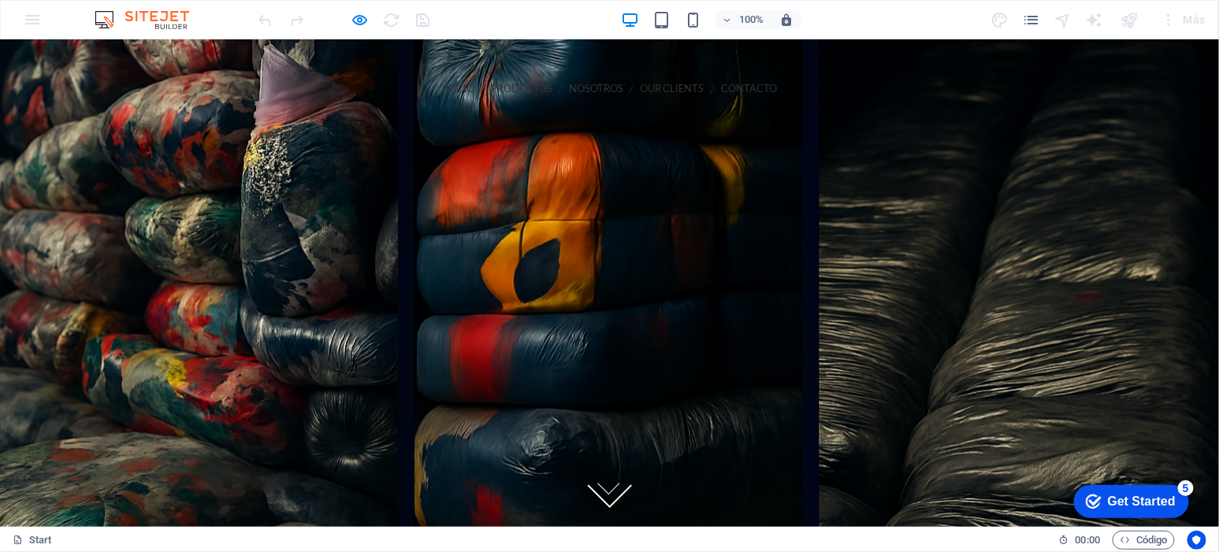
click at [570, 79] on link "NOSOTROS" at bounding box center [597, 87] width 54 height 35
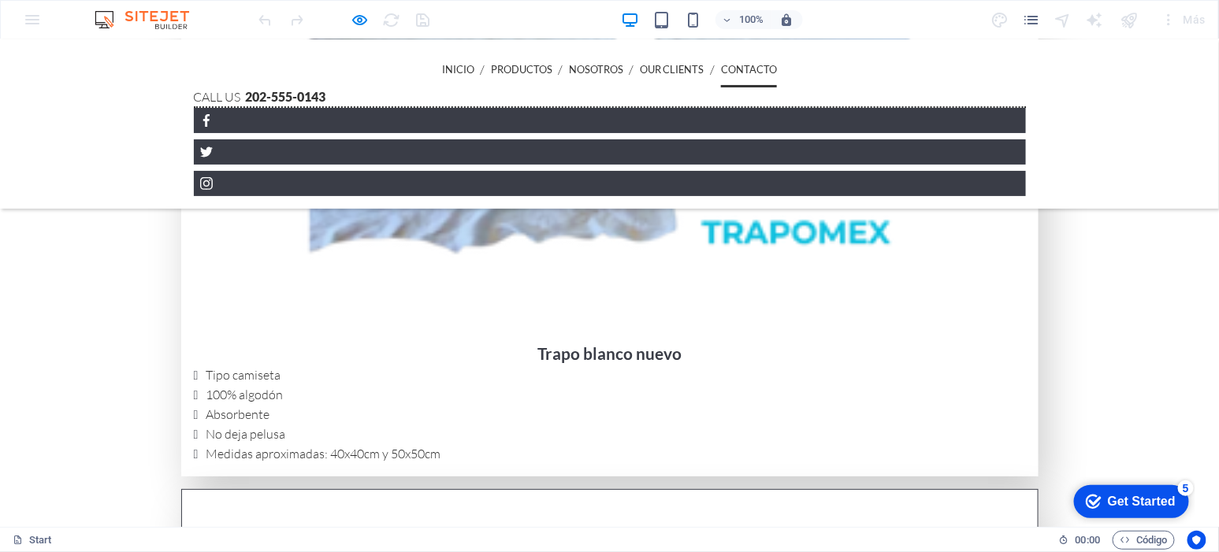
scroll to position [2008, 0]
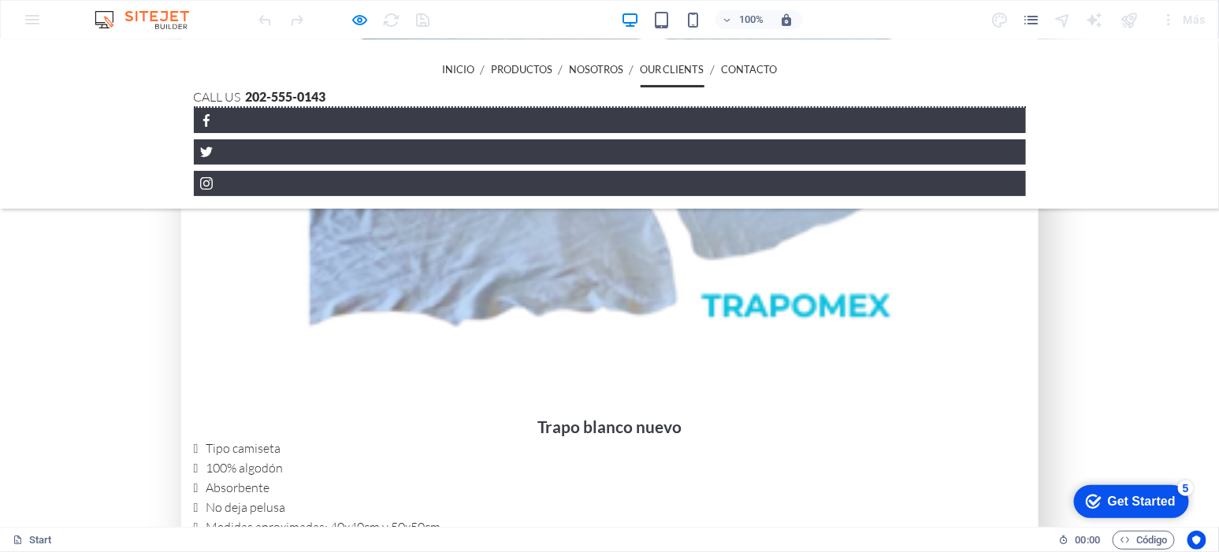
click at [641, 63] on link "Our Clients" at bounding box center [673, 68] width 64 height 35
click at [491, 69] on link "PRODUCTOS" at bounding box center [521, 68] width 61 height 35
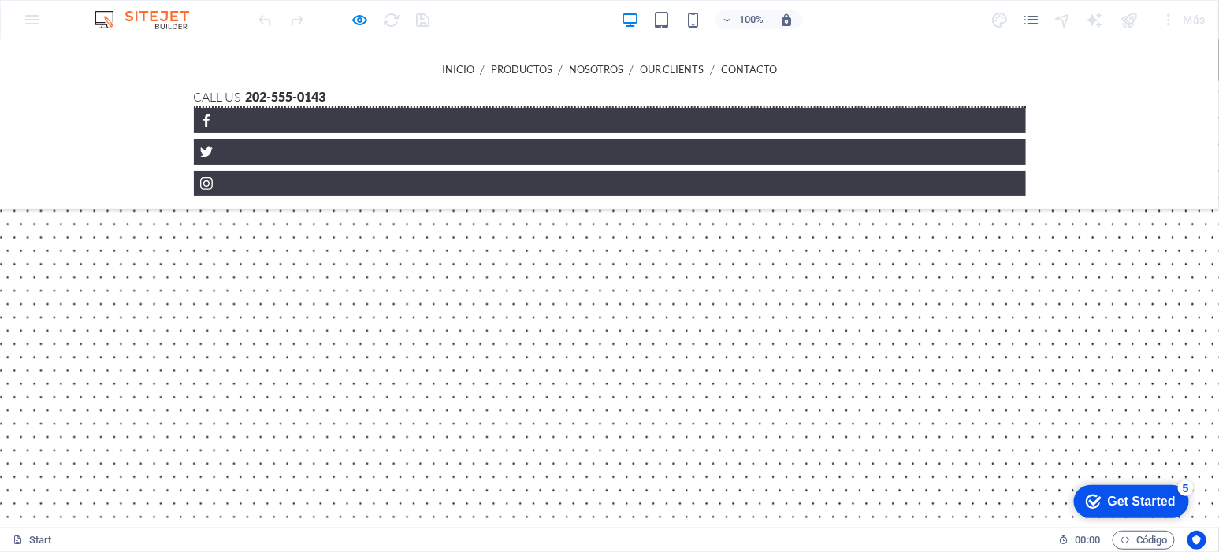
scroll to position [492, 0]
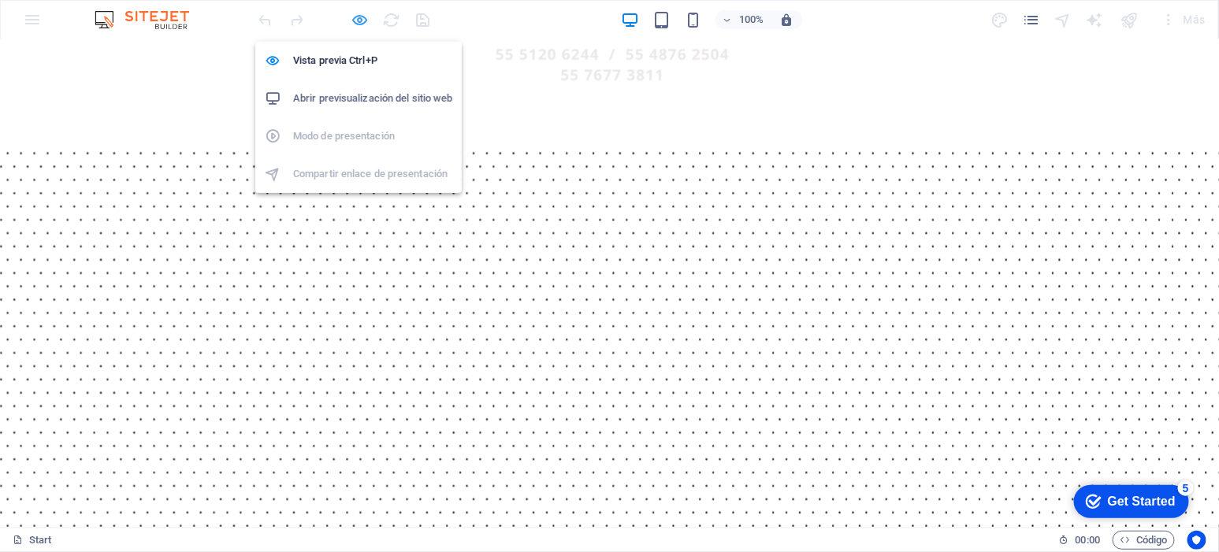
click at [366, 22] on icon "button" at bounding box center [360, 20] width 18 height 18
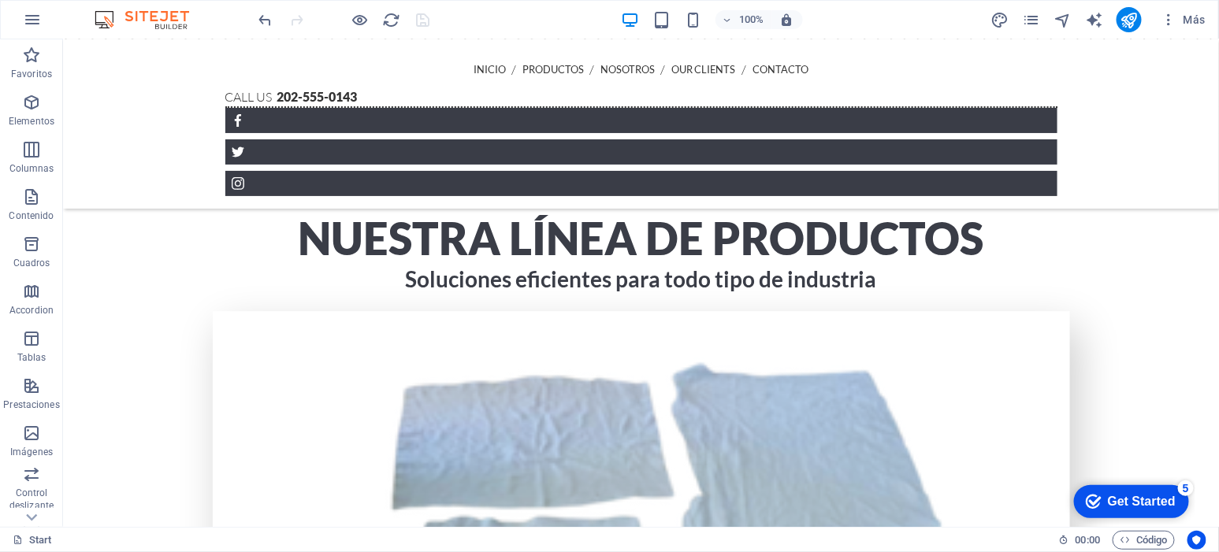
scroll to position [1524, 0]
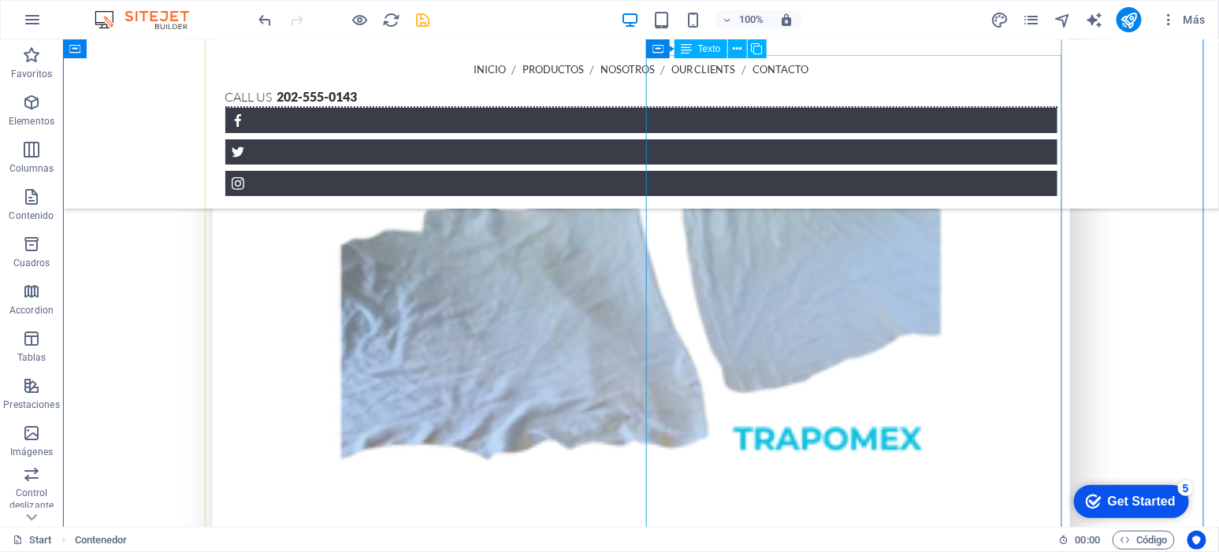
scroll to position [1831, 0]
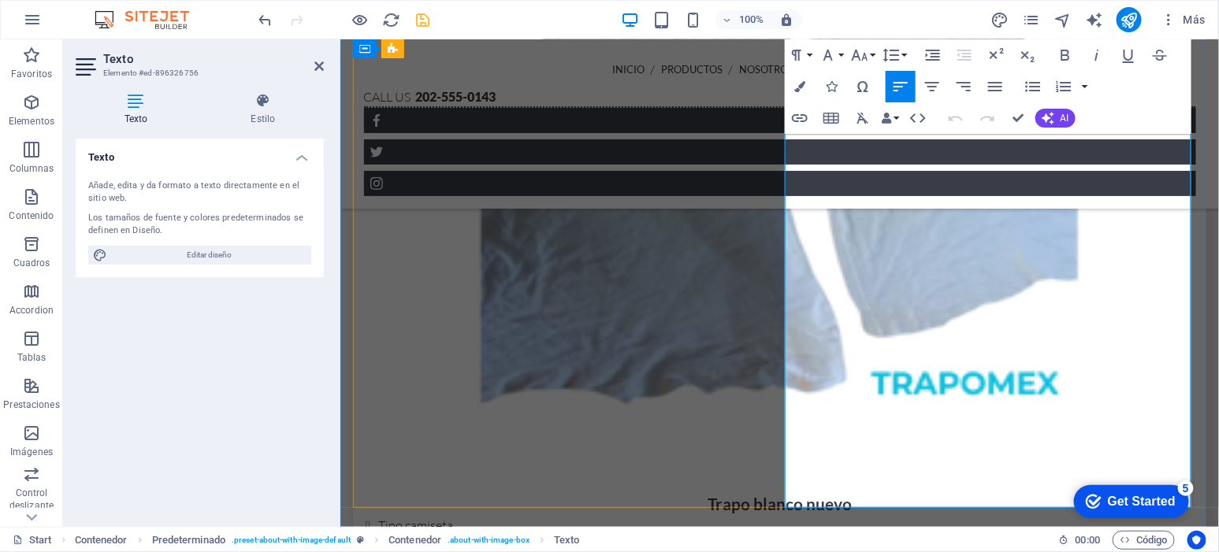
scroll to position [2081, 0]
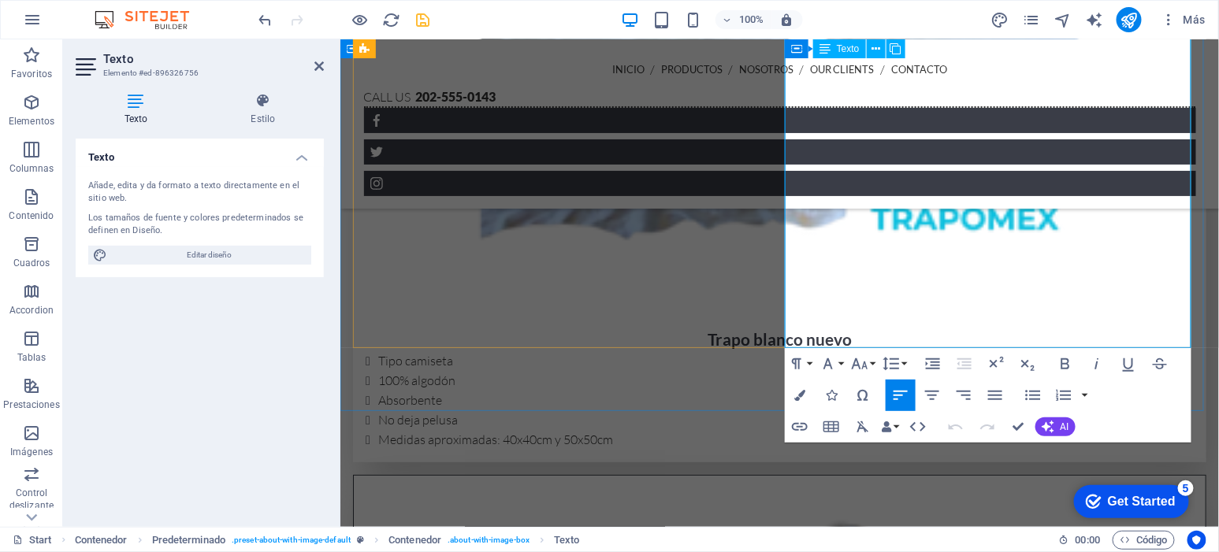
drag, startPoint x: 994, startPoint y: 335, endPoint x: 831, endPoint y: 136, distance: 256.5
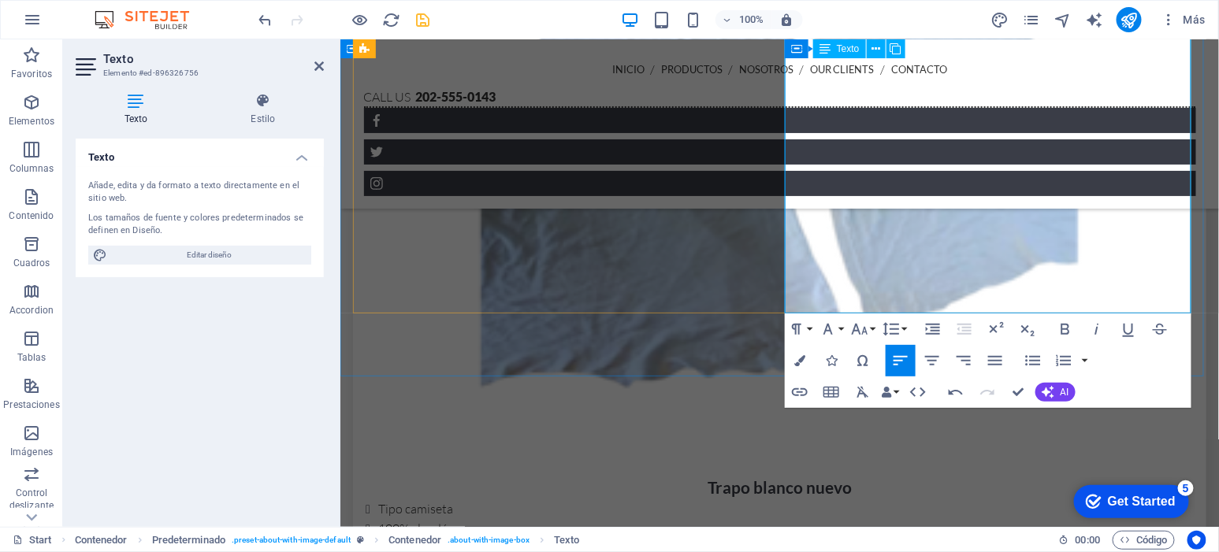
scroll to position [1916, 0]
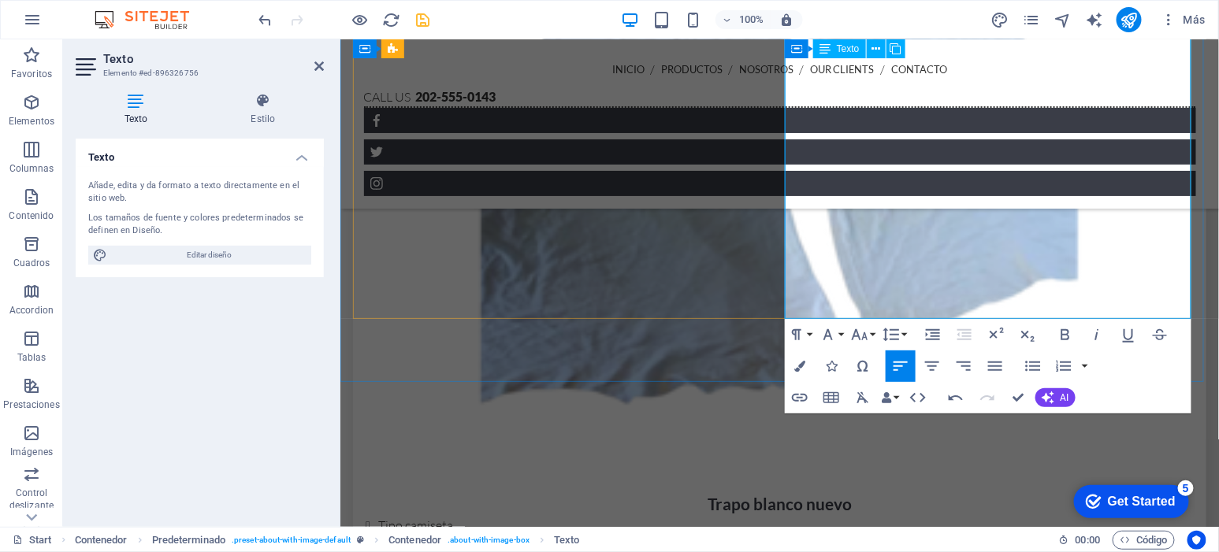
drag, startPoint x: 846, startPoint y: 309, endPoint x: 803, endPoint y: 95, distance: 217.8
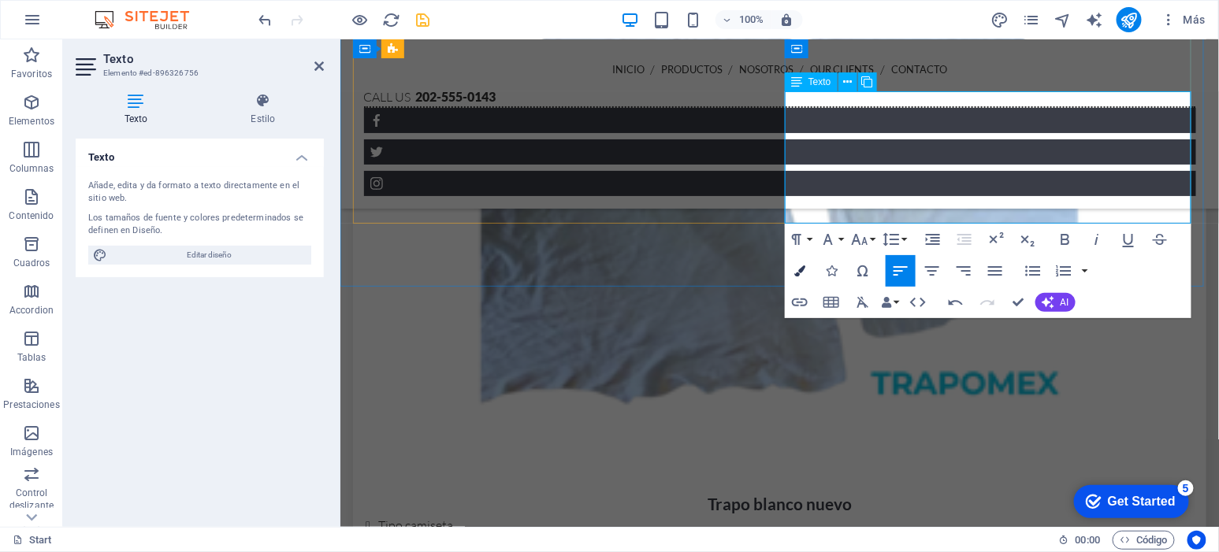
scroll to position [1804, 0]
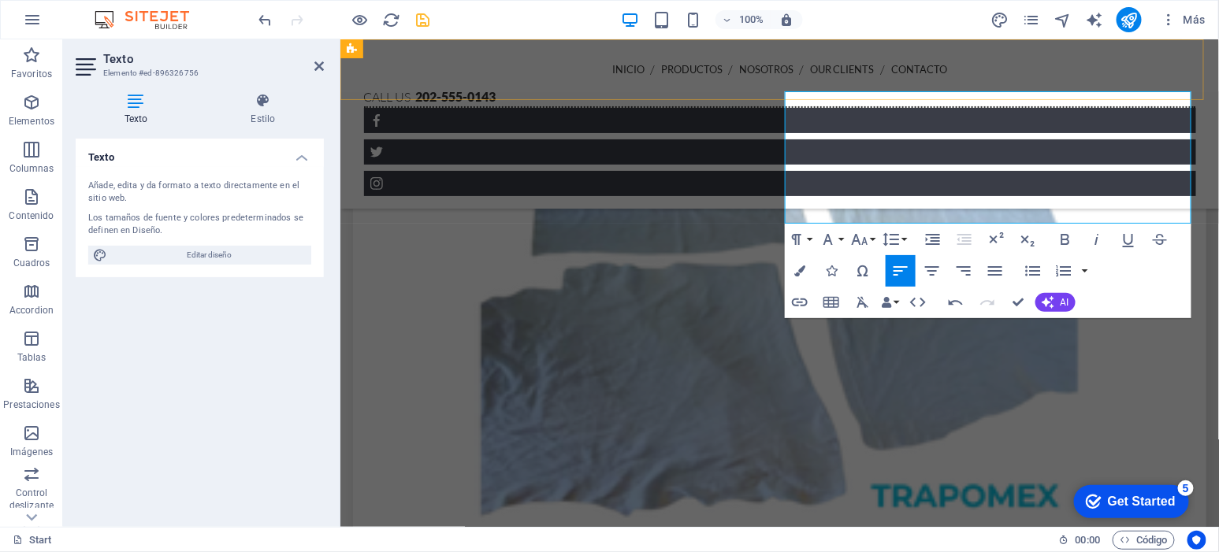
drag, startPoint x: 820, startPoint y: 210, endPoint x: 801, endPoint y: 92, distance: 119.7
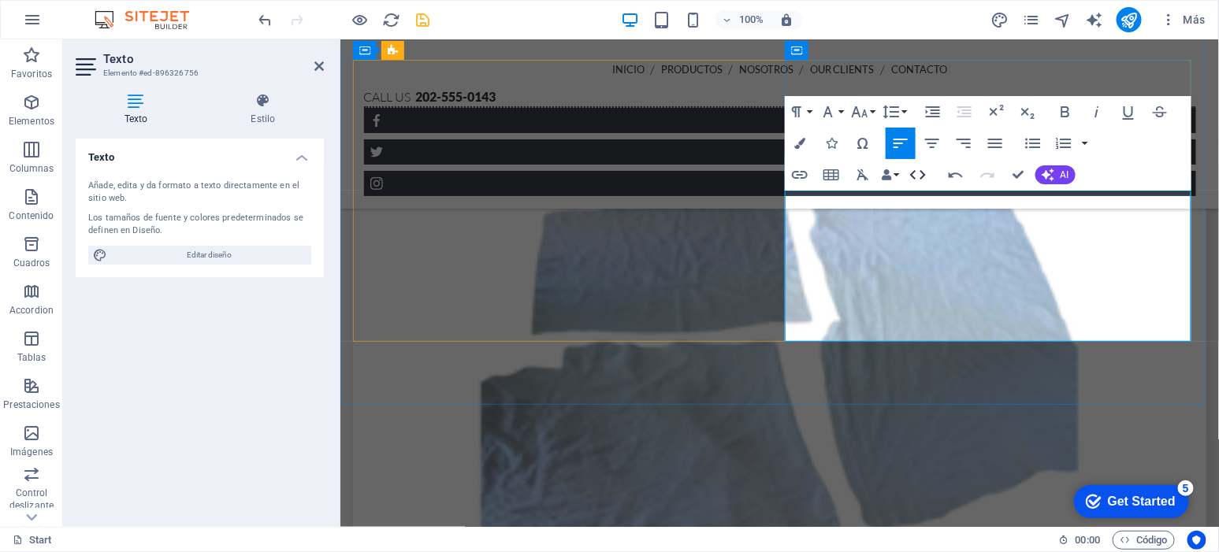
scroll to position [1672, 0]
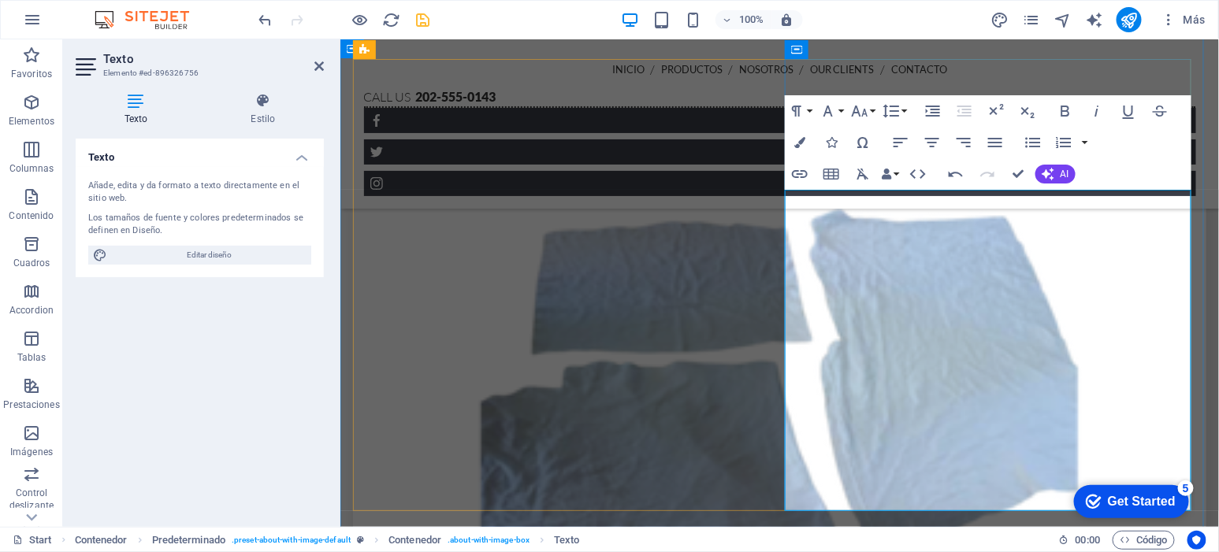
scroll to position [1738, 0]
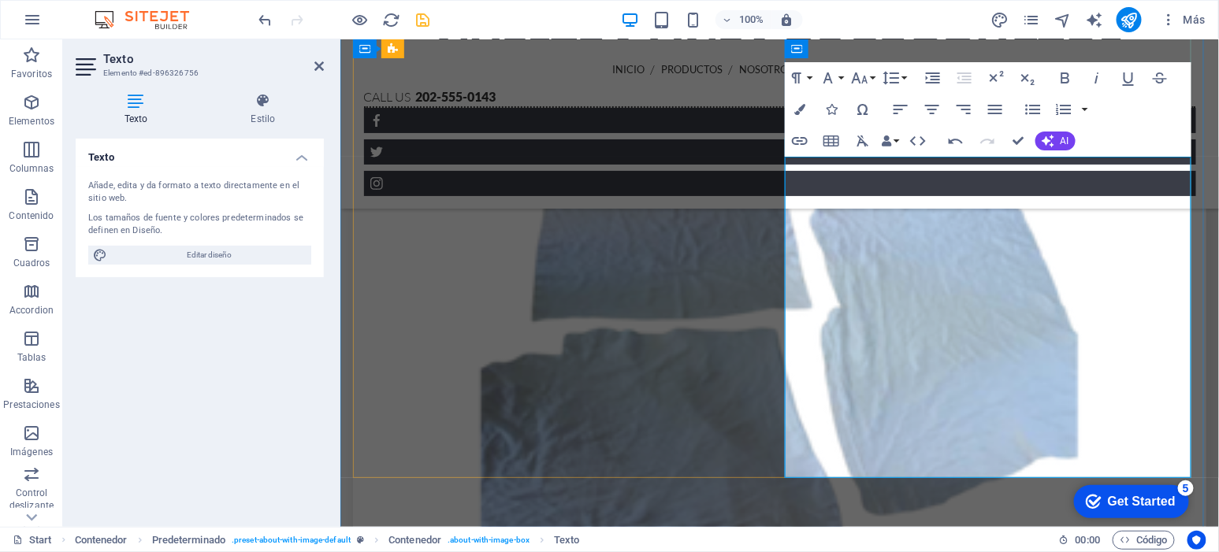
drag, startPoint x: 1146, startPoint y: 395, endPoint x: 812, endPoint y: 403, distance: 334.2
drag, startPoint x: 834, startPoint y: 396, endPoint x: 1141, endPoint y: 394, distance: 307.3
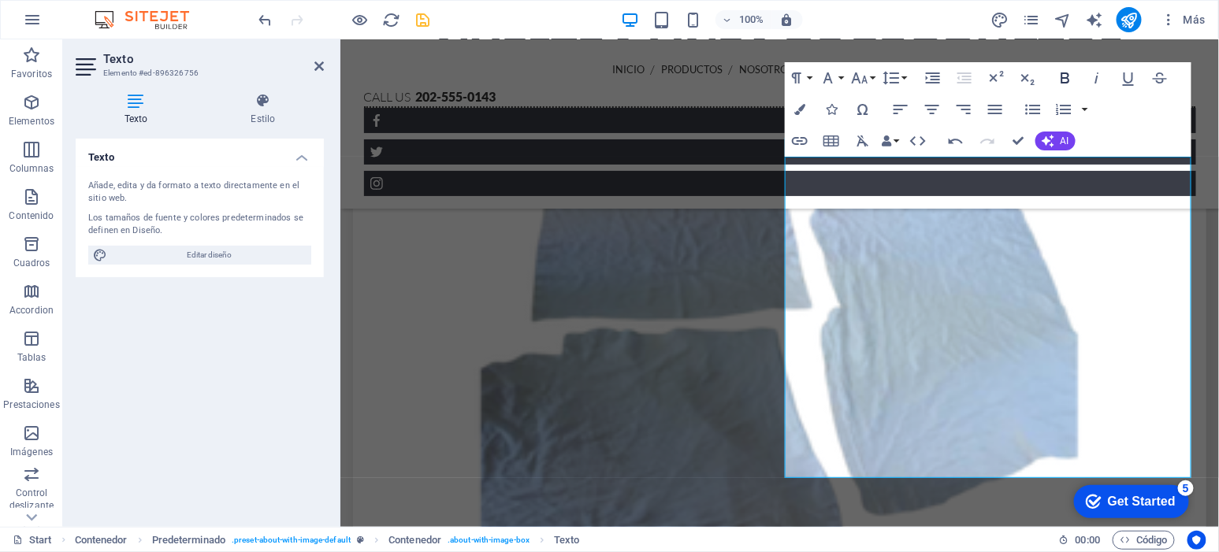
click at [1062, 78] on icon "button" at bounding box center [1065, 78] width 19 height 19
drag, startPoint x: 888, startPoint y: 298, endPoint x: 1047, endPoint y: 300, distance: 159.2
click at [1061, 80] on icon "button" at bounding box center [1065, 77] width 9 height 11
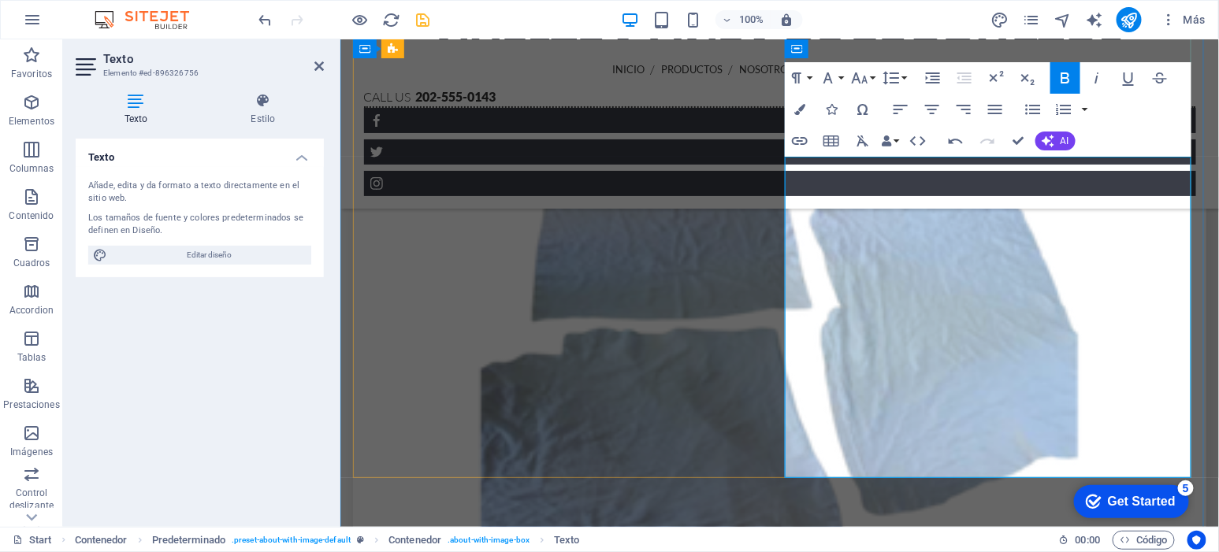
drag, startPoint x: 1029, startPoint y: 450, endPoint x: 785, endPoint y: 452, distance: 244.3
click at [1062, 69] on icon "button" at bounding box center [1065, 78] width 19 height 19
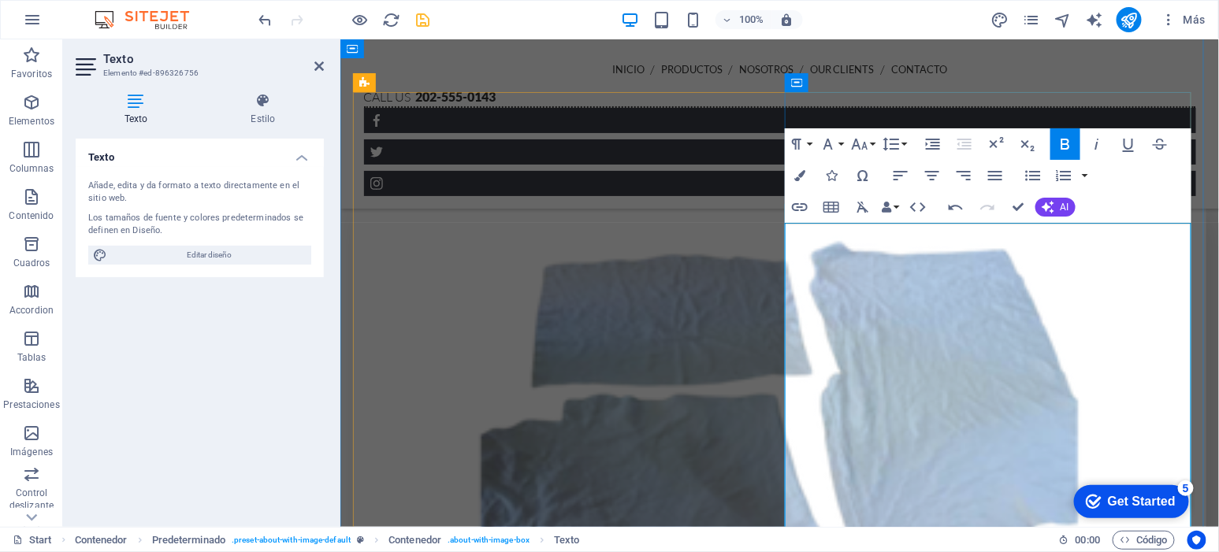
scroll to position [1606, 0]
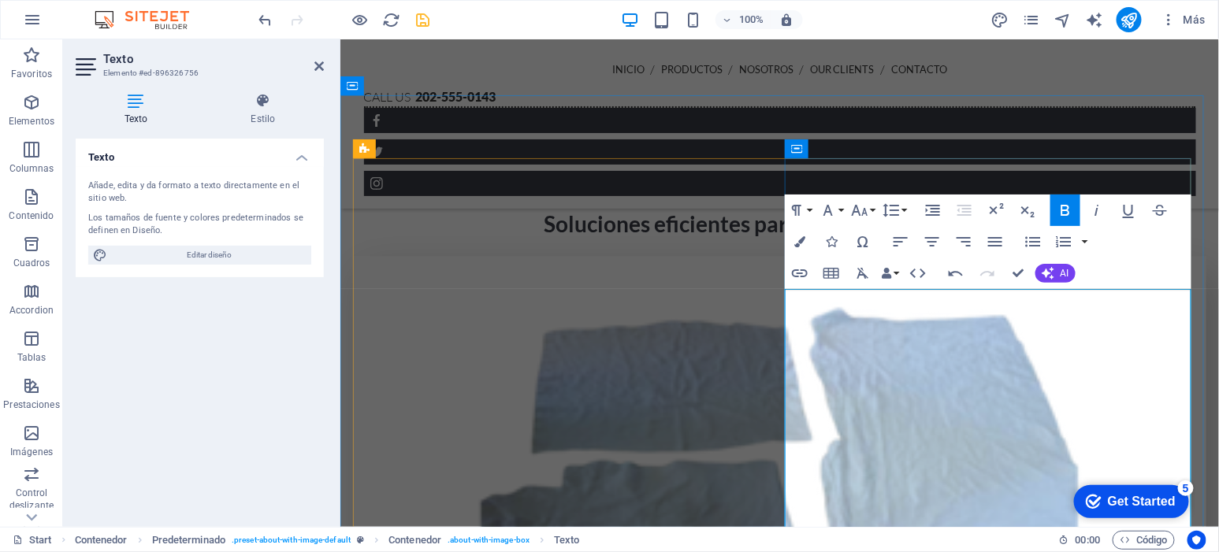
drag, startPoint x: 1139, startPoint y: 295, endPoint x: 989, endPoint y: 300, distance: 150.6
drag, startPoint x: 786, startPoint y: 298, endPoint x: 1138, endPoint y: 297, distance: 351.5
click at [1061, 208] on icon "button" at bounding box center [1065, 210] width 9 height 11
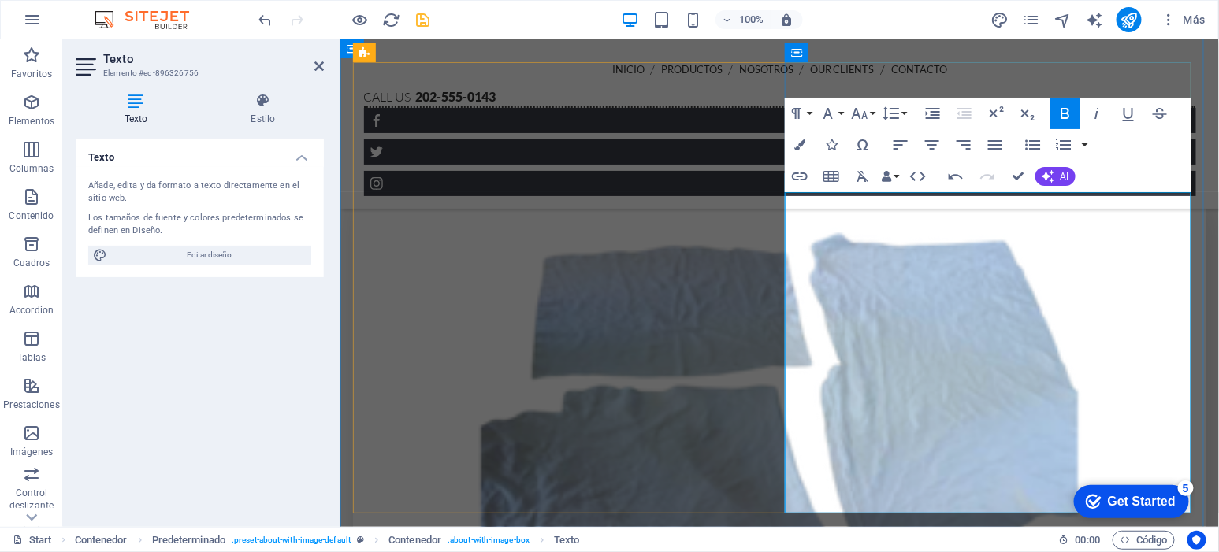
scroll to position [1672, 0]
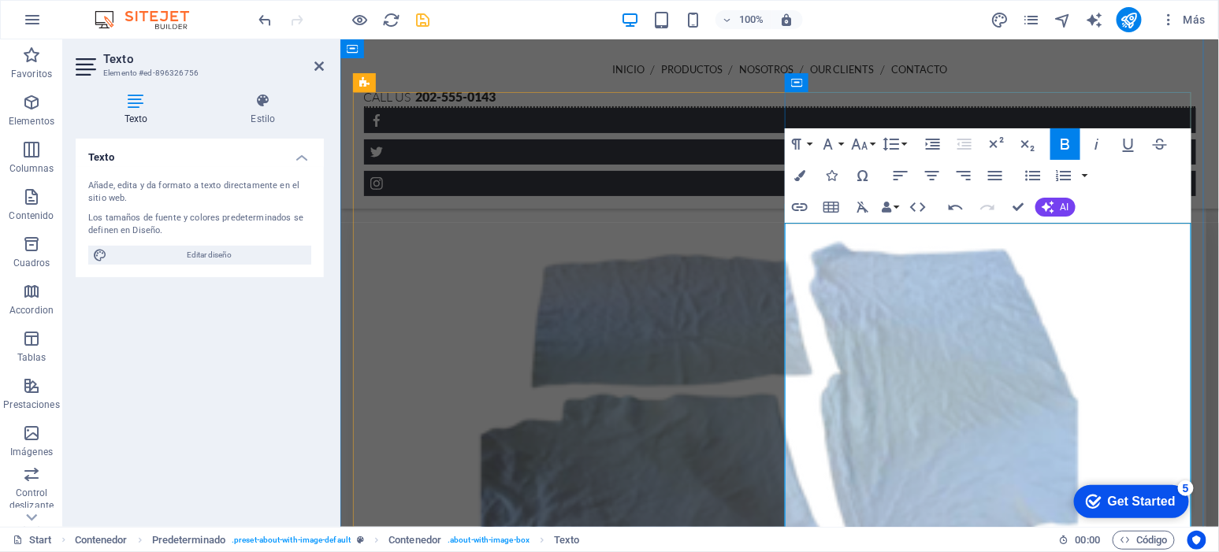
drag, startPoint x: 842, startPoint y: 292, endPoint x: 954, endPoint y: 294, distance: 112.7
click at [1061, 145] on icon "button" at bounding box center [1065, 144] width 19 height 19
click at [231, 430] on div "Texto Añade, edita y da formato a texto directamente en el sitio web. Los tamañ…" at bounding box center [200, 327] width 248 height 376
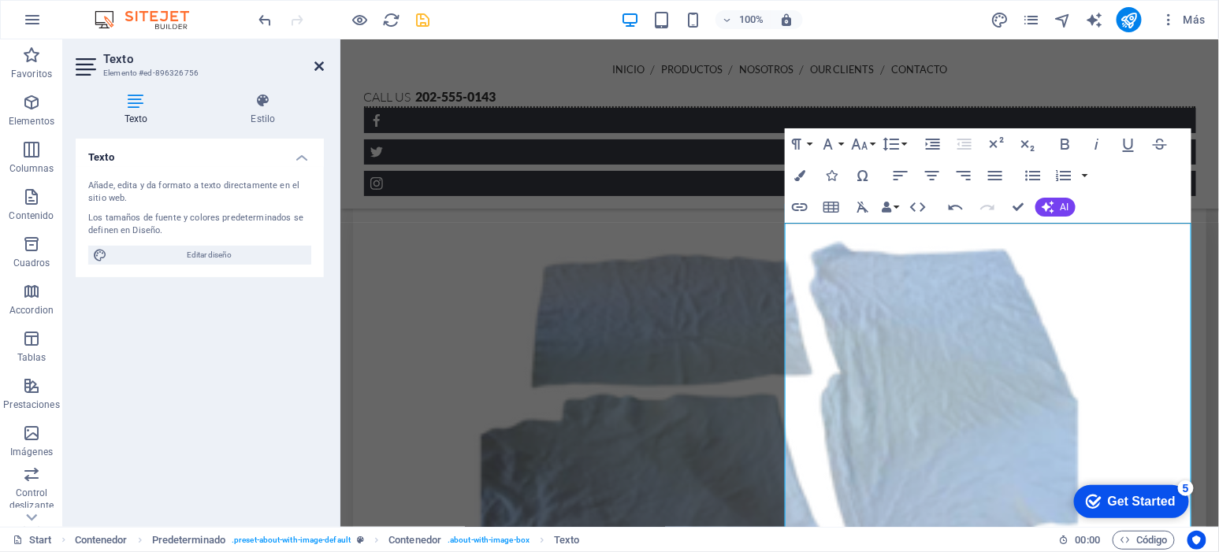
click at [318, 62] on icon at bounding box center [318, 66] width 9 height 13
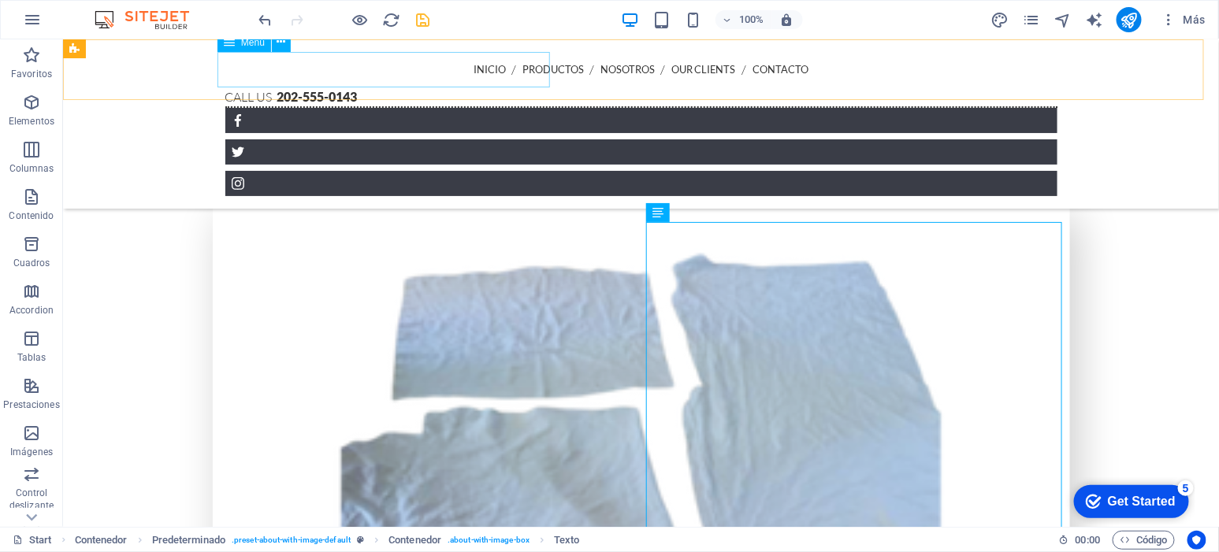
scroll to position [1685, 0]
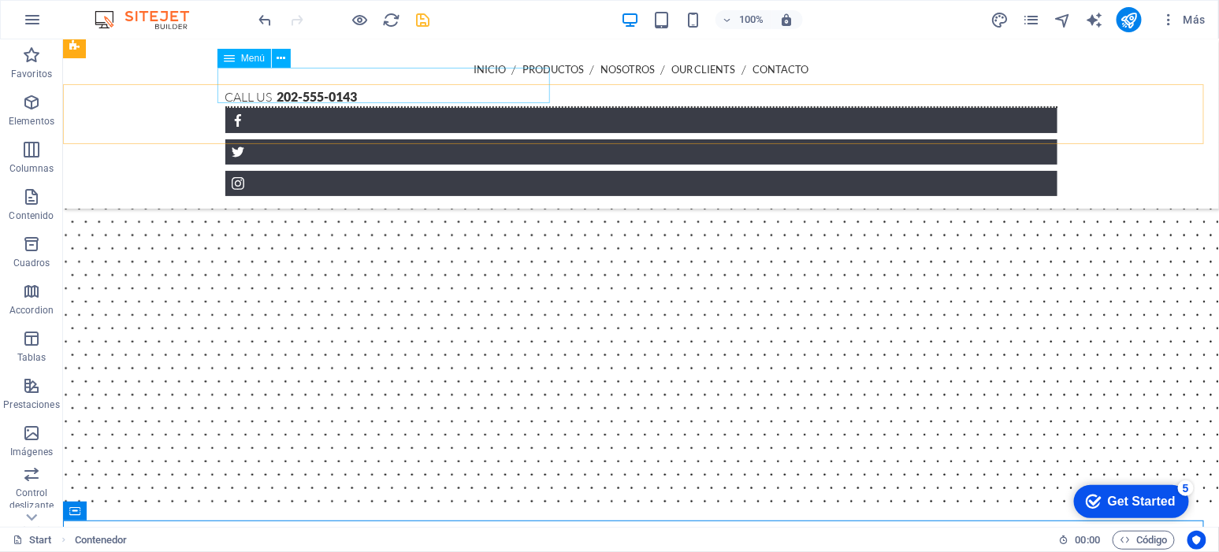
scroll to position [1192, 0]
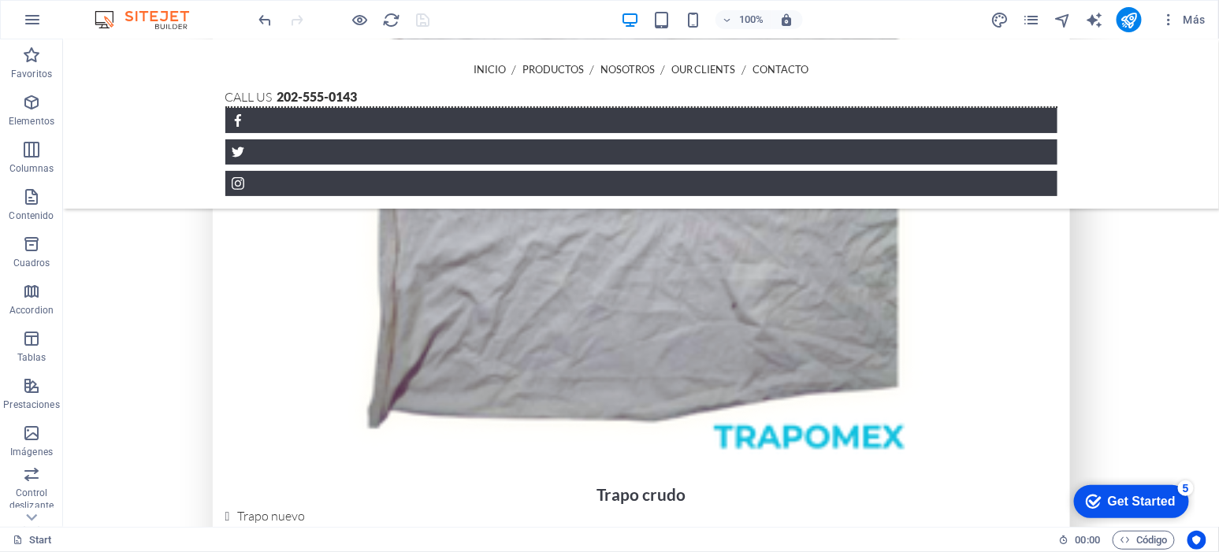
scroll to position [3263, 0]
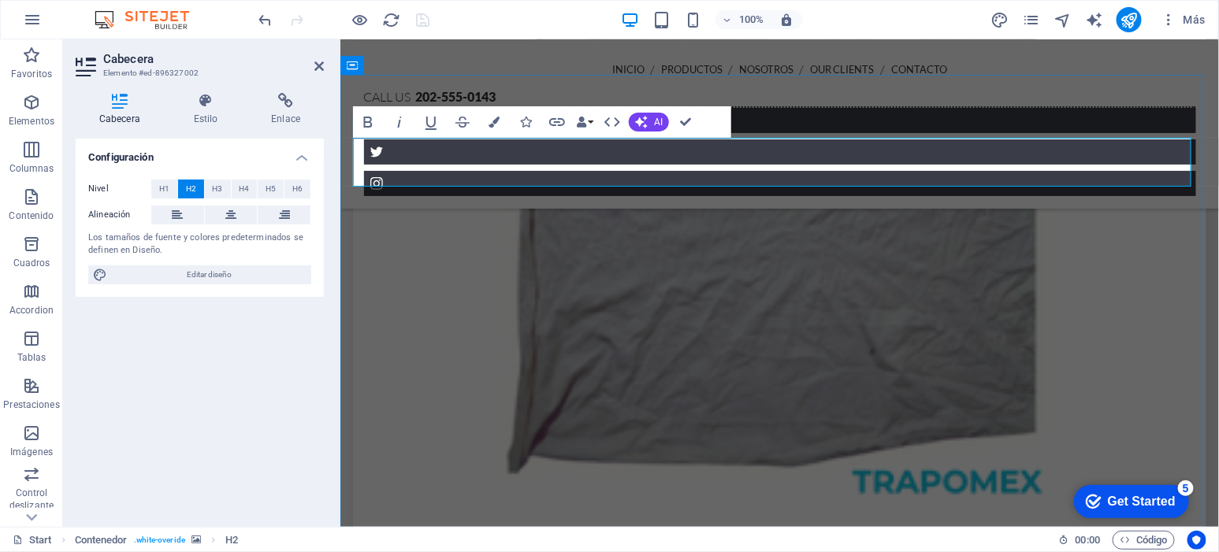
scroll to position [3251, 0]
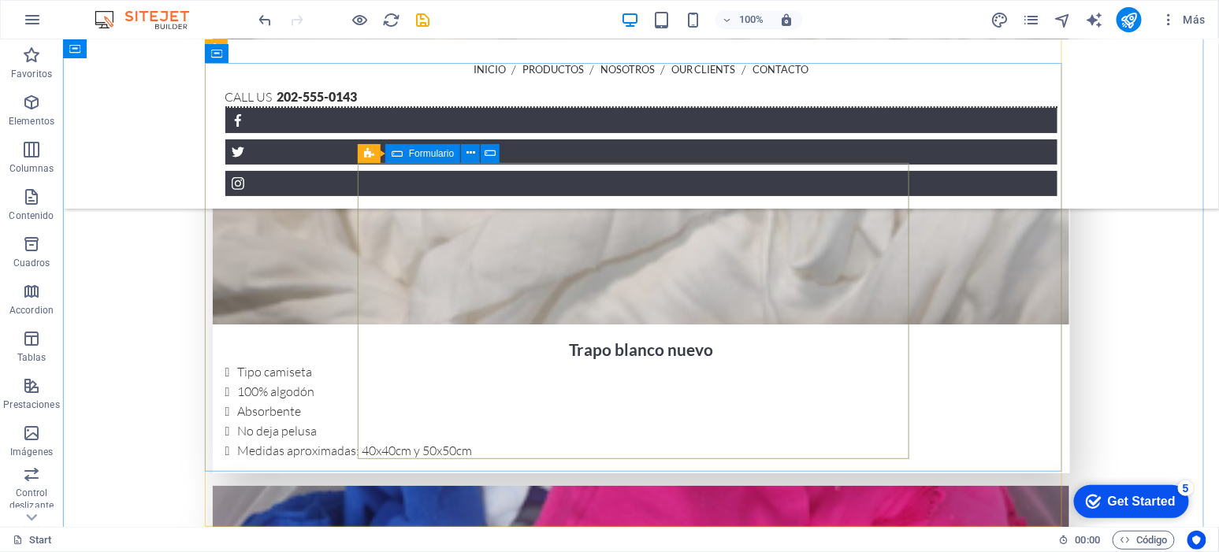
scroll to position [4225, 0]
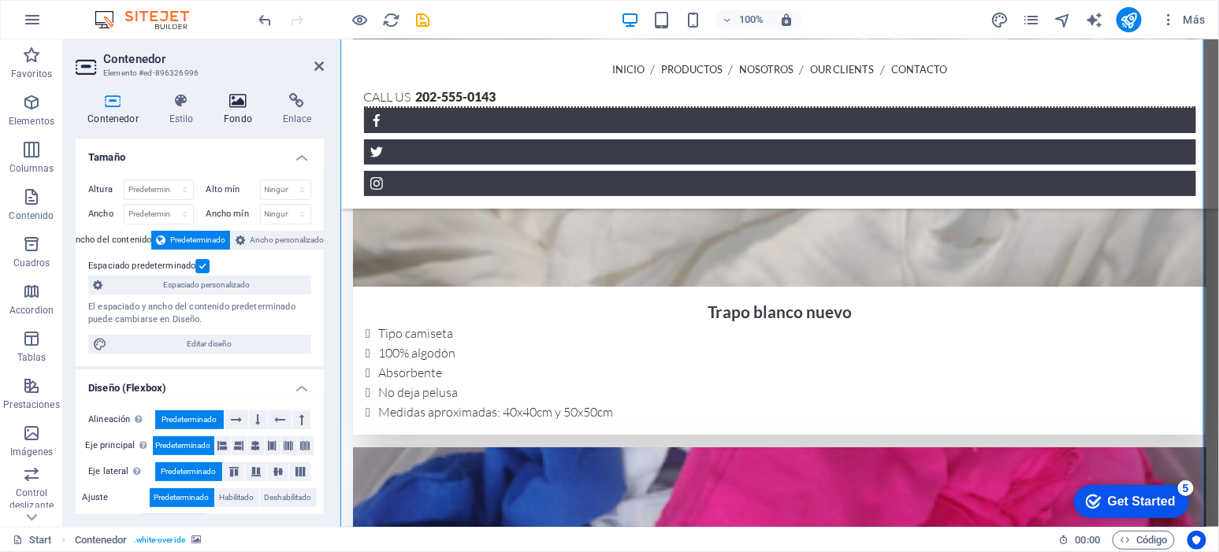
click at [242, 98] on icon at bounding box center [238, 101] width 53 height 16
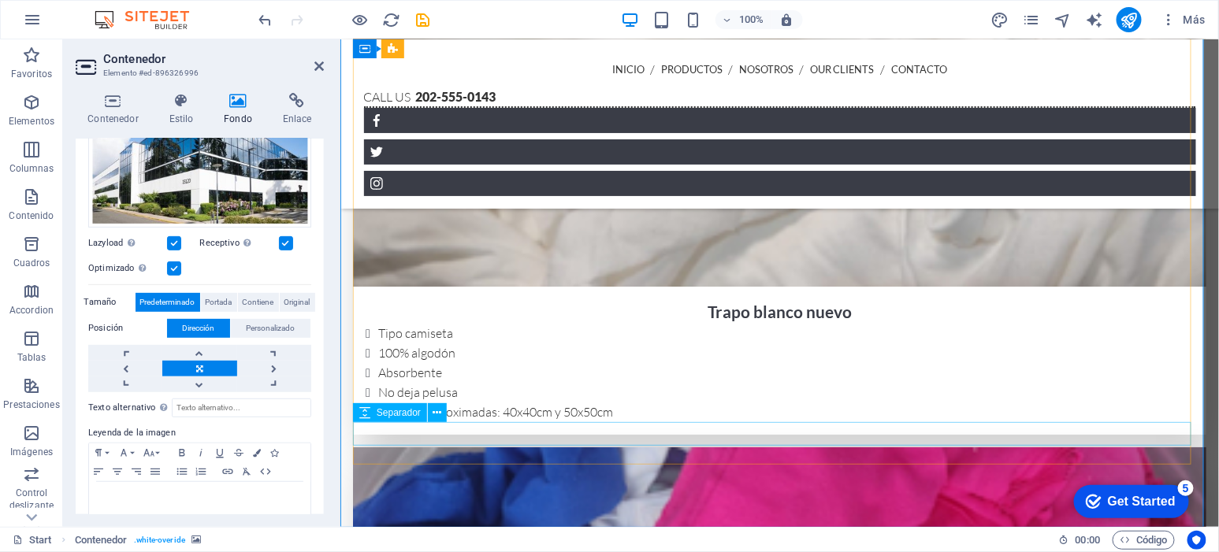
scroll to position [181, 0]
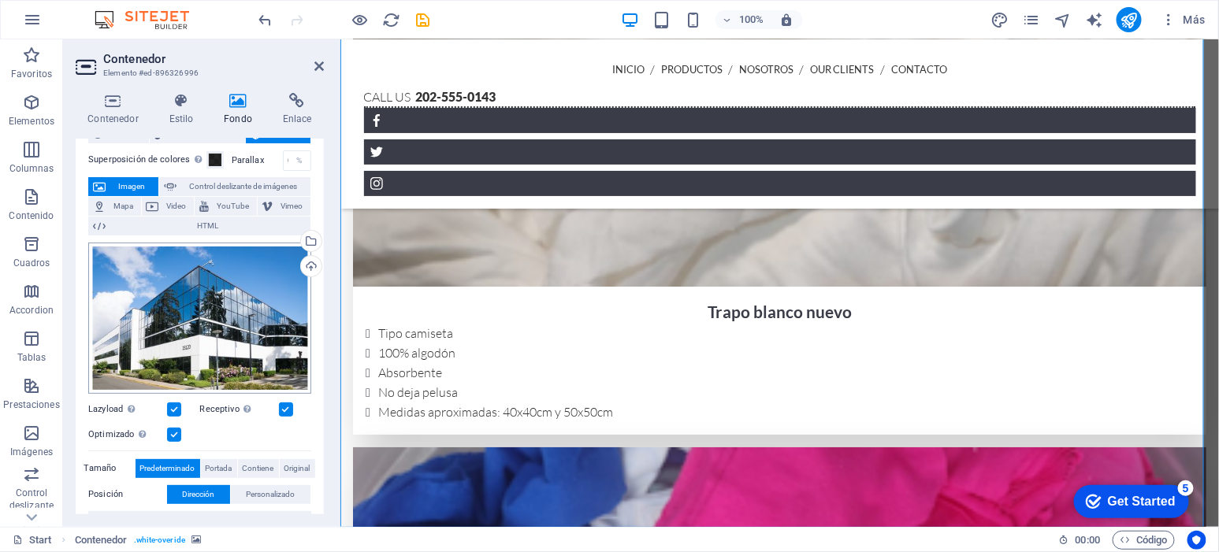
scroll to position [50, 0]
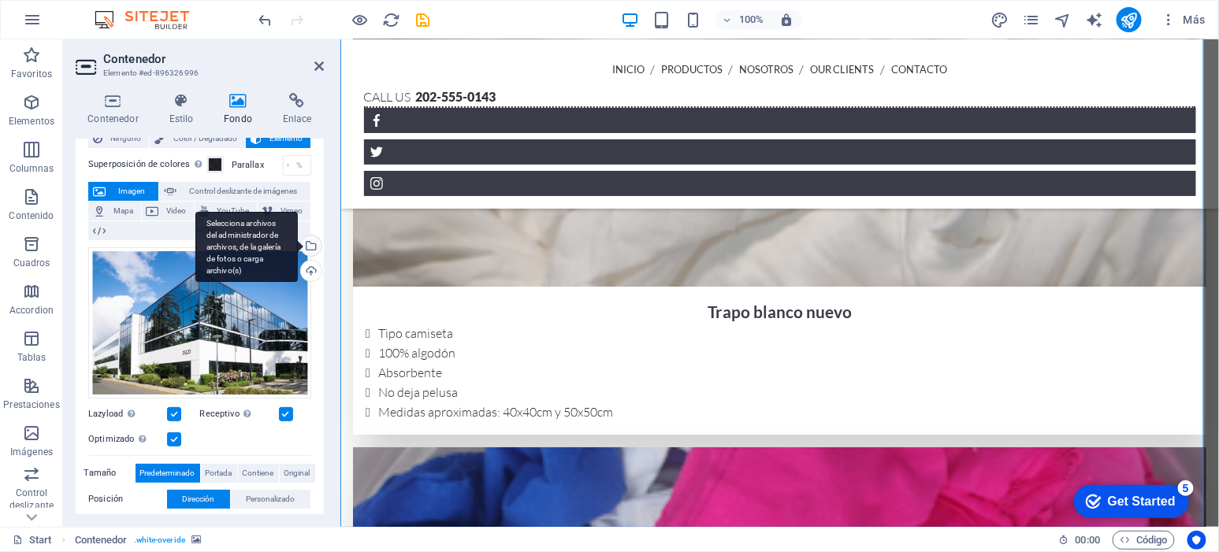
click at [298, 247] on div "Selecciona archivos del administrador de archivos, de la galería de fotos o car…" at bounding box center [246, 247] width 102 height 71
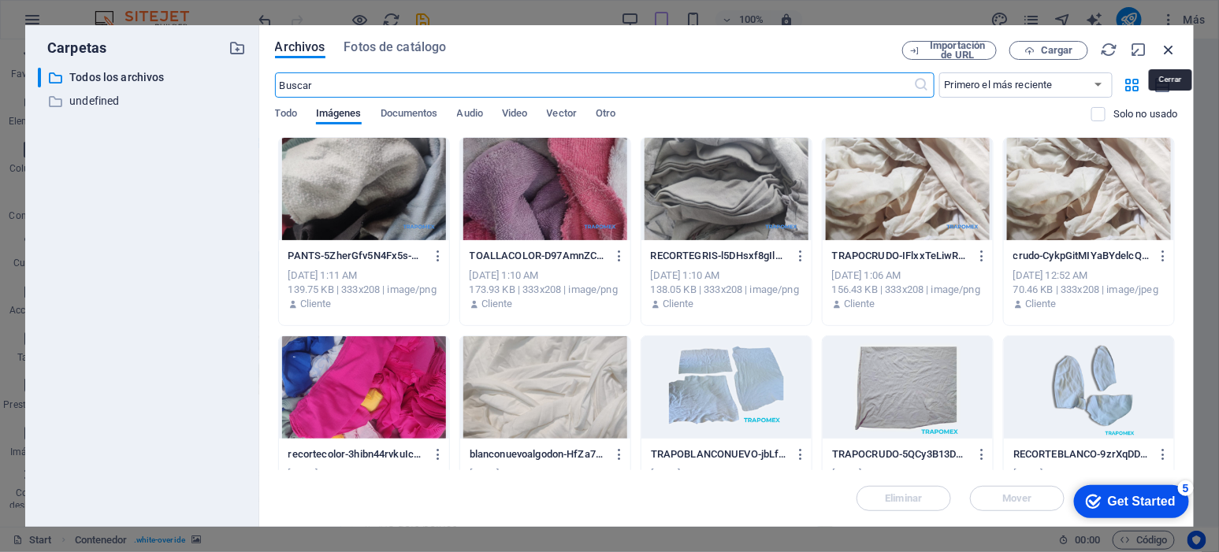
click at [1171, 48] on icon "button" at bounding box center [1169, 49] width 17 height 17
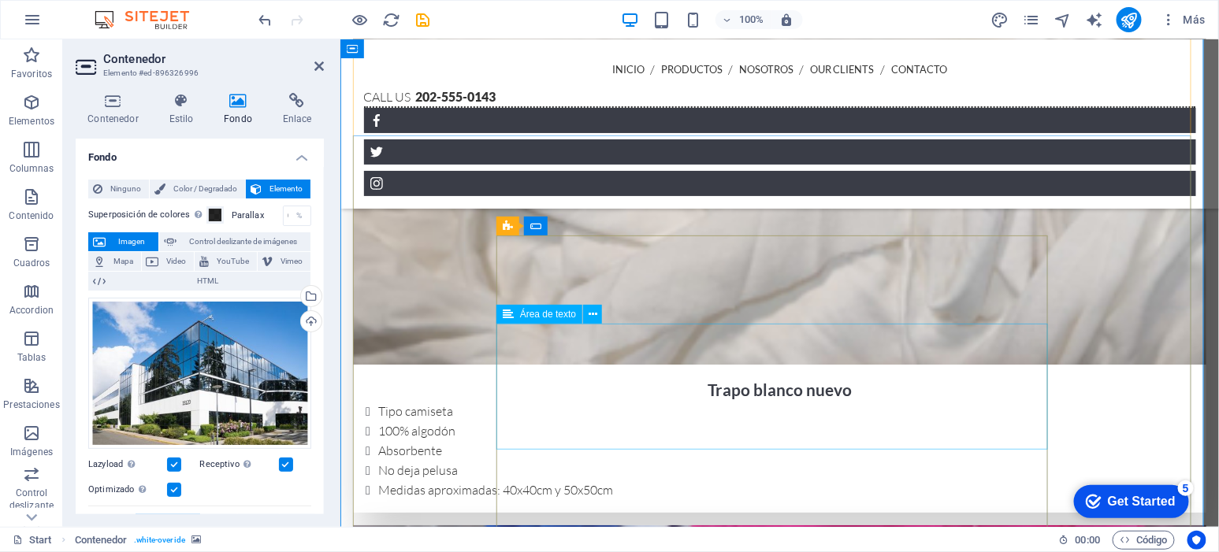
scroll to position [4206, 0]
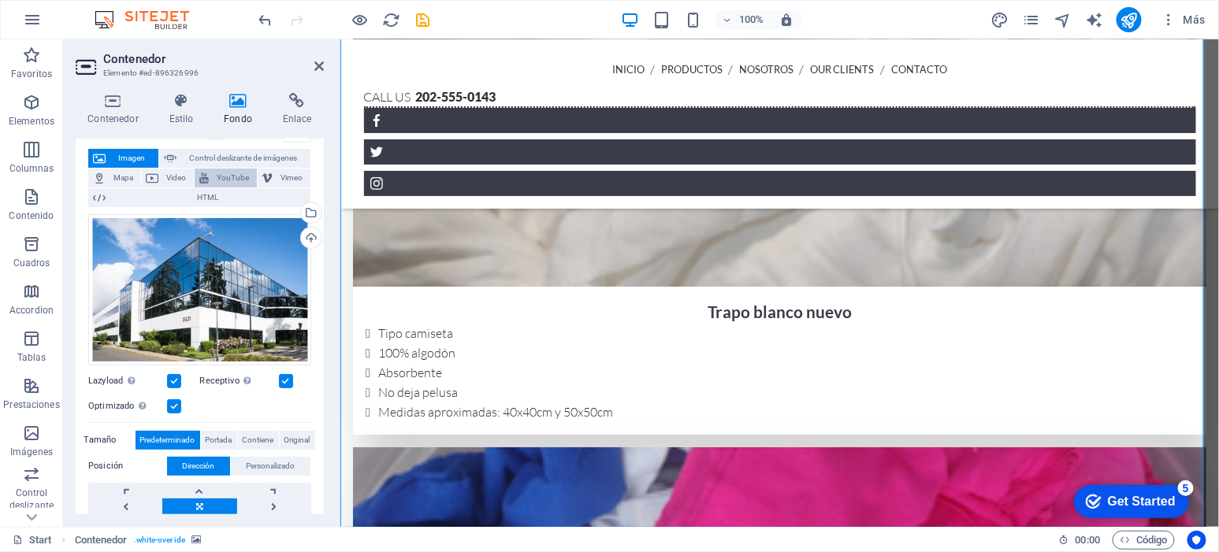
scroll to position [0, 0]
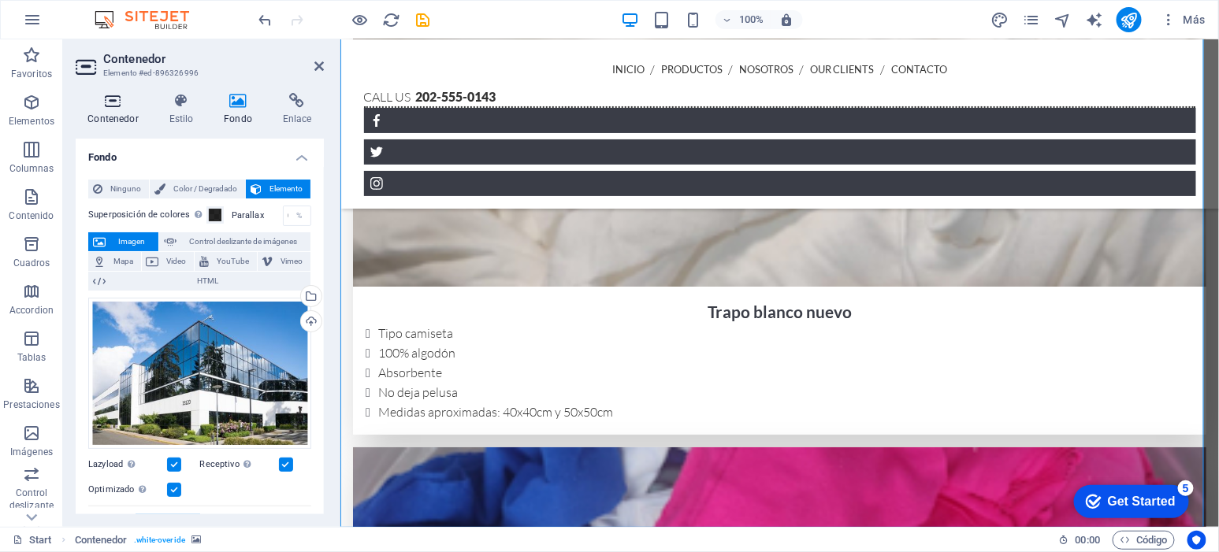
click at [115, 112] on h4 "Contenedor" at bounding box center [116, 109] width 81 height 33
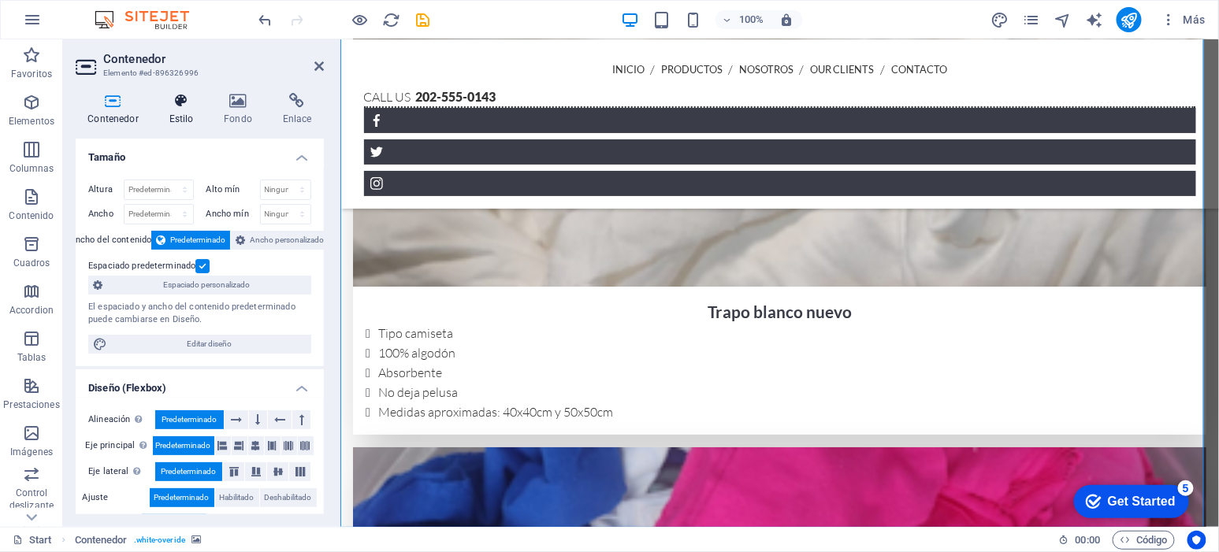
click at [185, 110] on h4 "Estilo" at bounding box center [184, 109] width 55 height 33
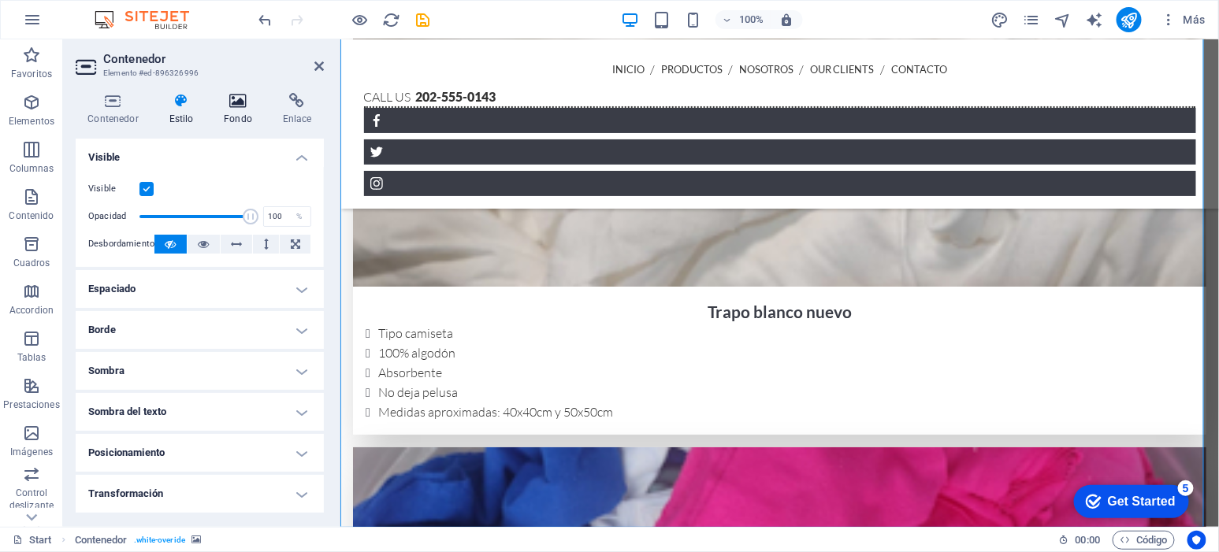
click at [234, 110] on h4 "Fondo" at bounding box center [241, 109] width 59 height 33
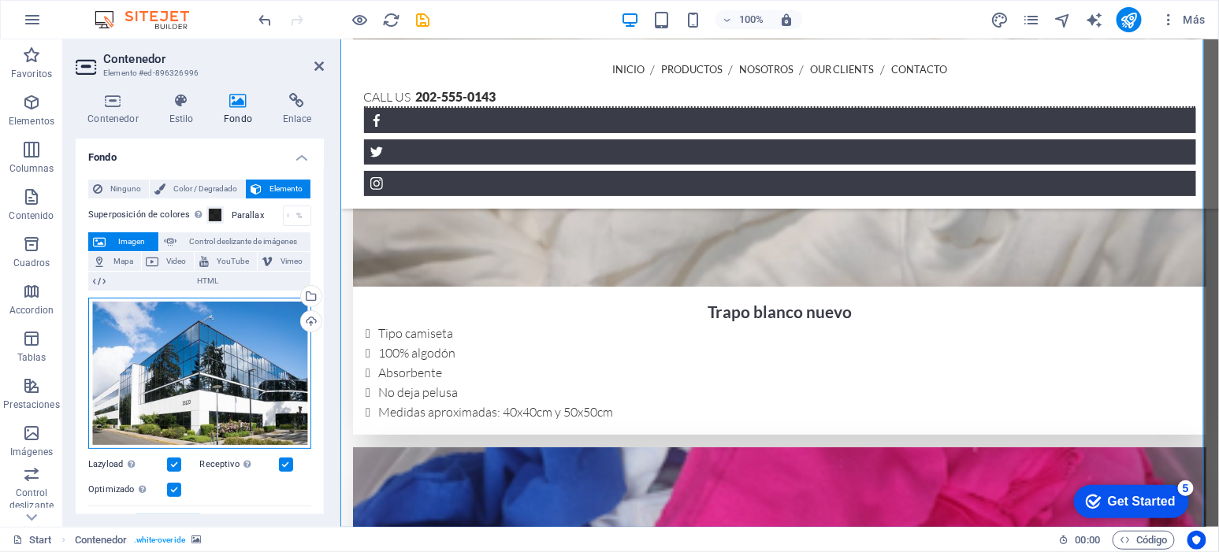
click at [164, 346] on div "Arrastra archivos aquí, haz clic para escoger archivos o selecciona archivos de…" at bounding box center [199, 373] width 223 height 151
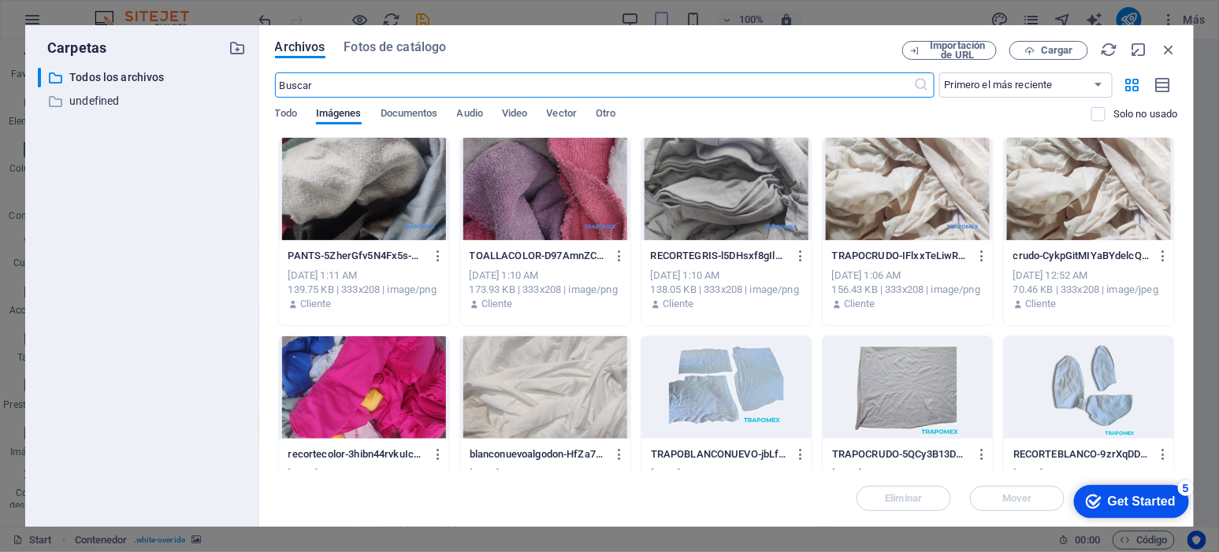
click at [394, 38] on div "Archivos Fotos de catálogo Importación de URL Cargar ​ Primero el más reciente …" at bounding box center [726, 276] width 935 height 502
click at [392, 43] on span "Fotos de catálogo" at bounding box center [395, 47] width 102 height 19
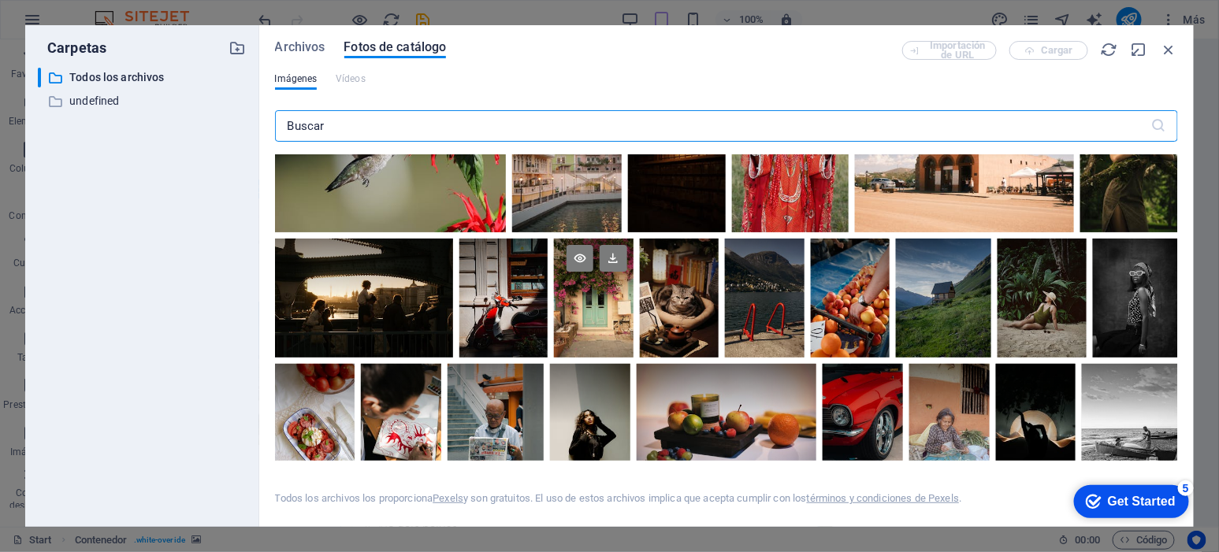
scroll to position [492, 0]
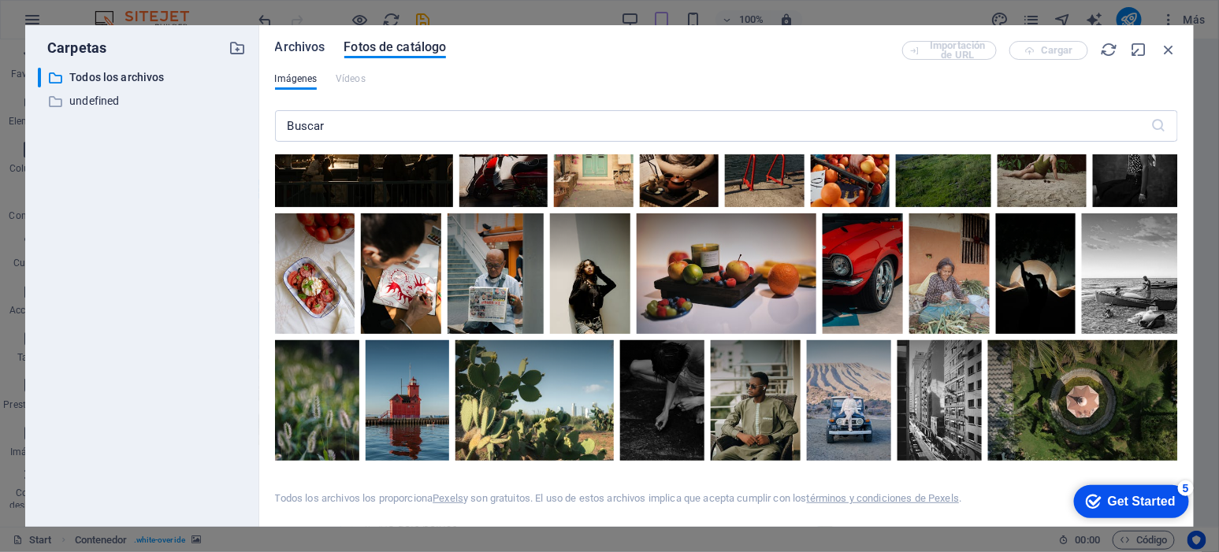
click at [309, 53] on span "Archivos" at bounding box center [300, 47] width 50 height 19
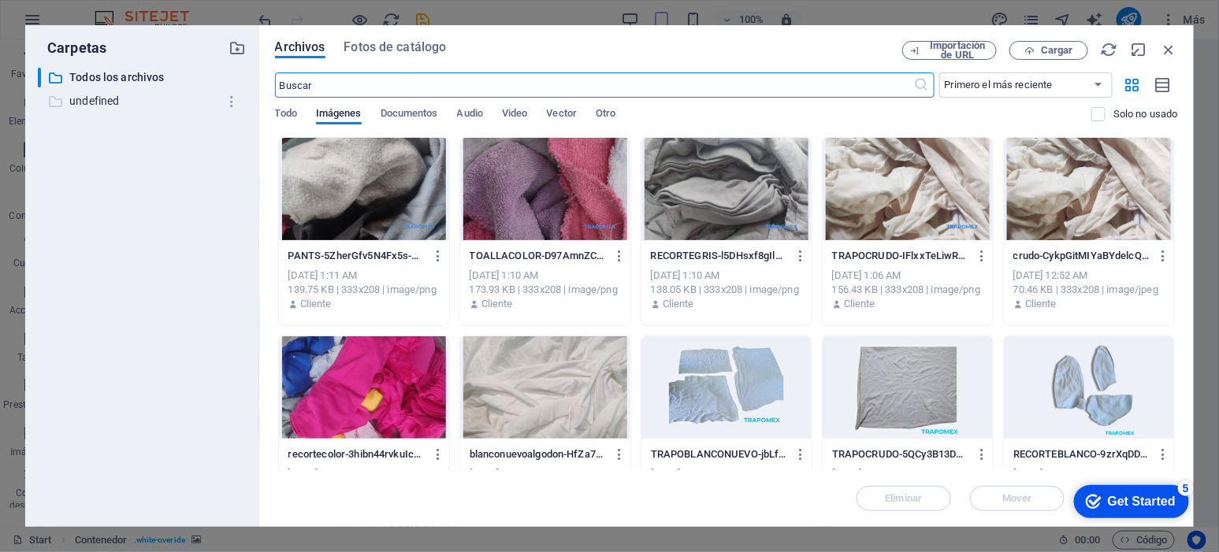
click at [105, 91] on div "​ Todos los archivos Todos los archivos ​ undefined undefined" at bounding box center [142, 291] width 209 height 447
click at [106, 93] on p "undefined" at bounding box center [143, 101] width 148 height 18
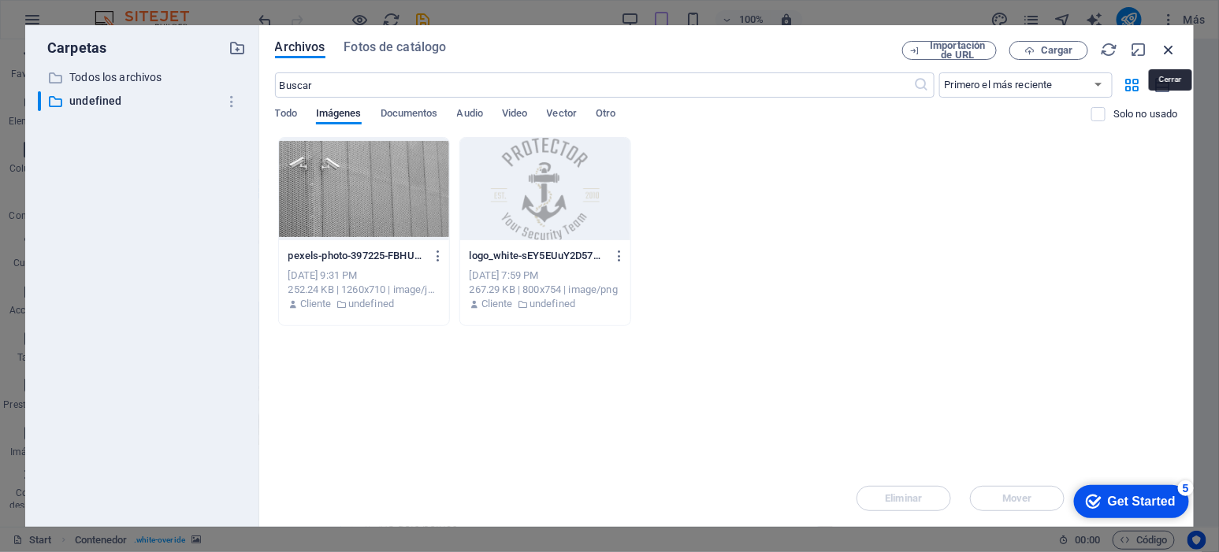
click at [1173, 48] on icon "button" at bounding box center [1169, 49] width 17 height 17
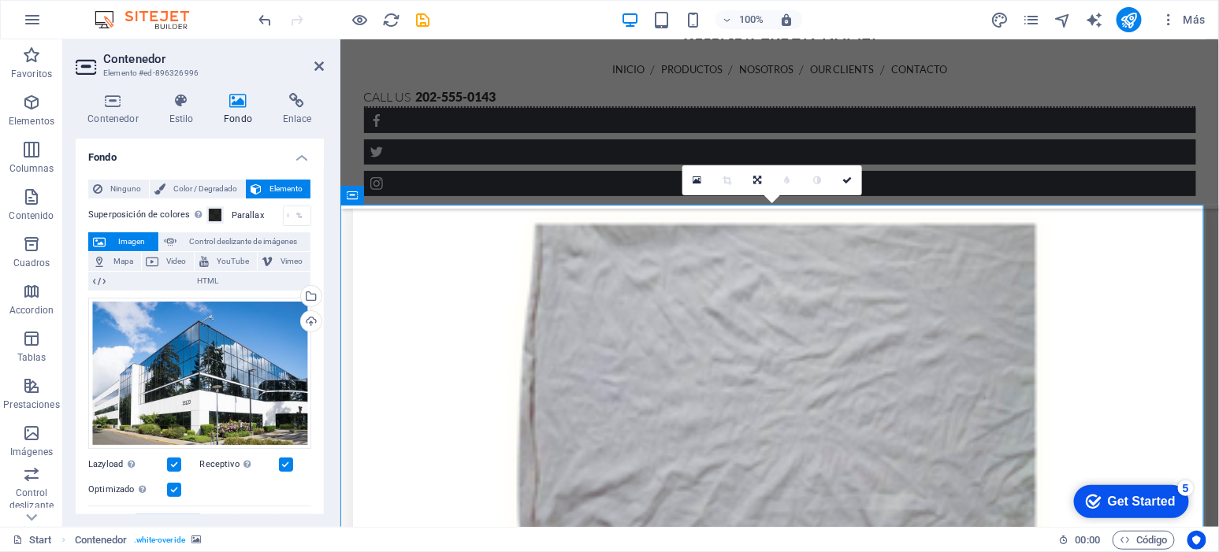
scroll to position [3076, 0]
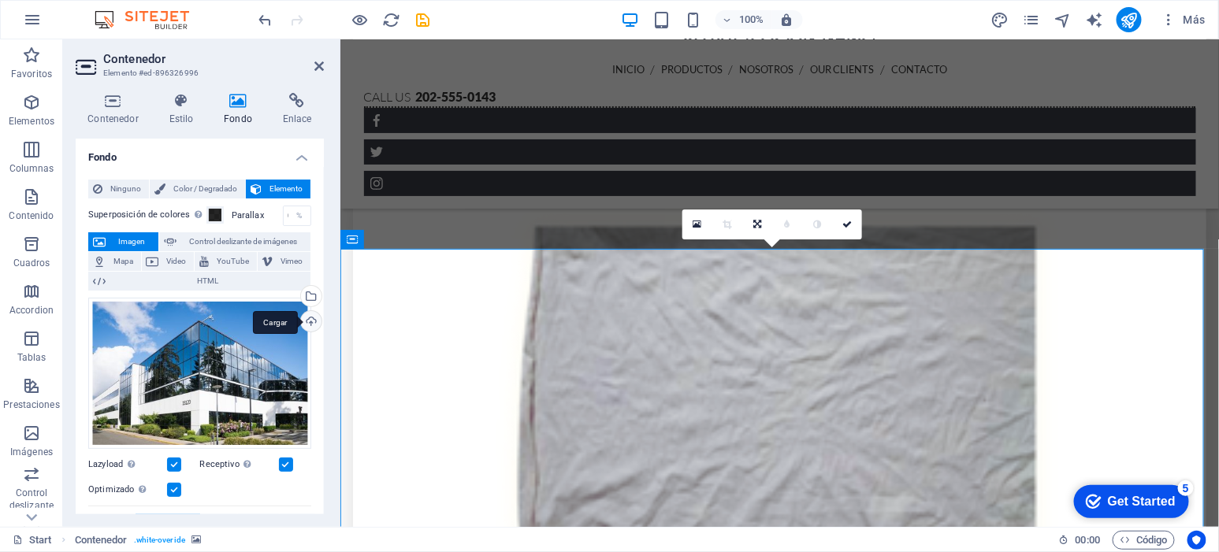
click at [308, 314] on div "Cargar" at bounding box center [310, 323] width 24 height 24
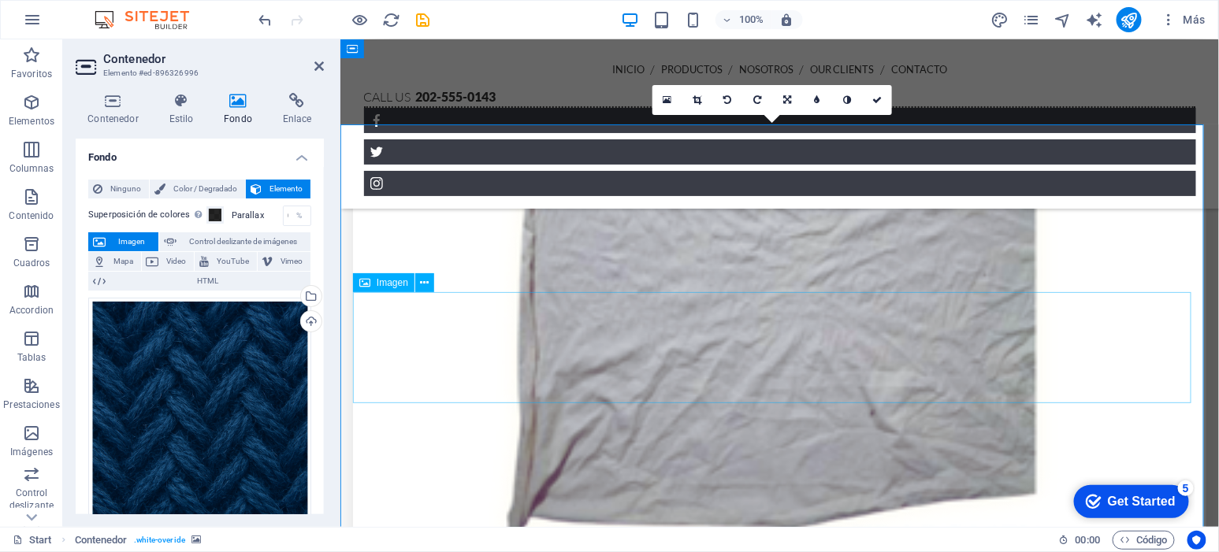
scroll to position [3188, 0]
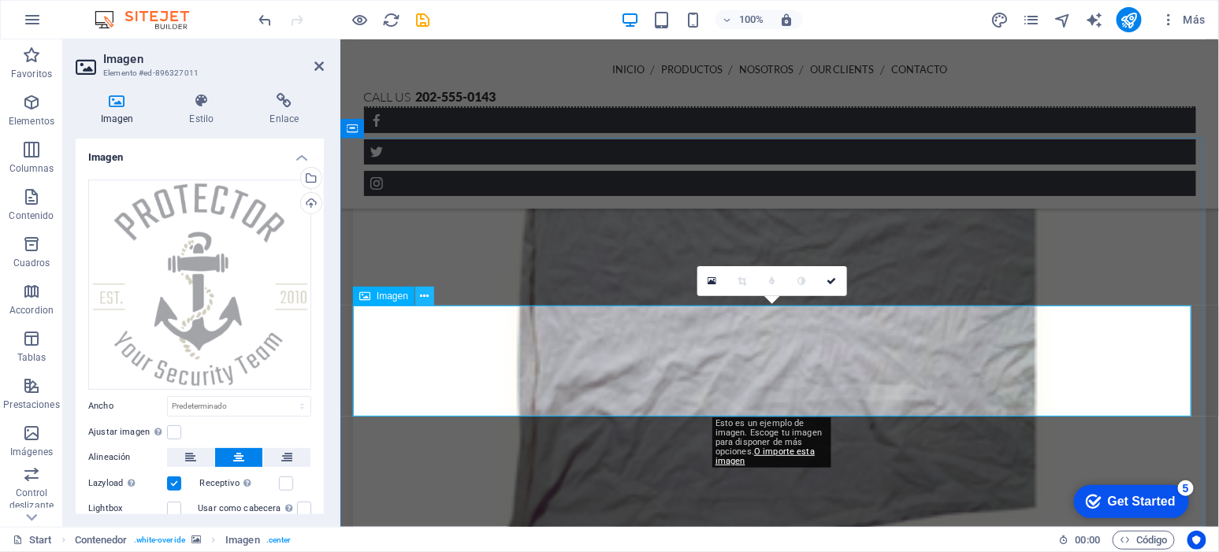
click at [427, 293] on icon at bounding box center [425, 296] width 9 height 17
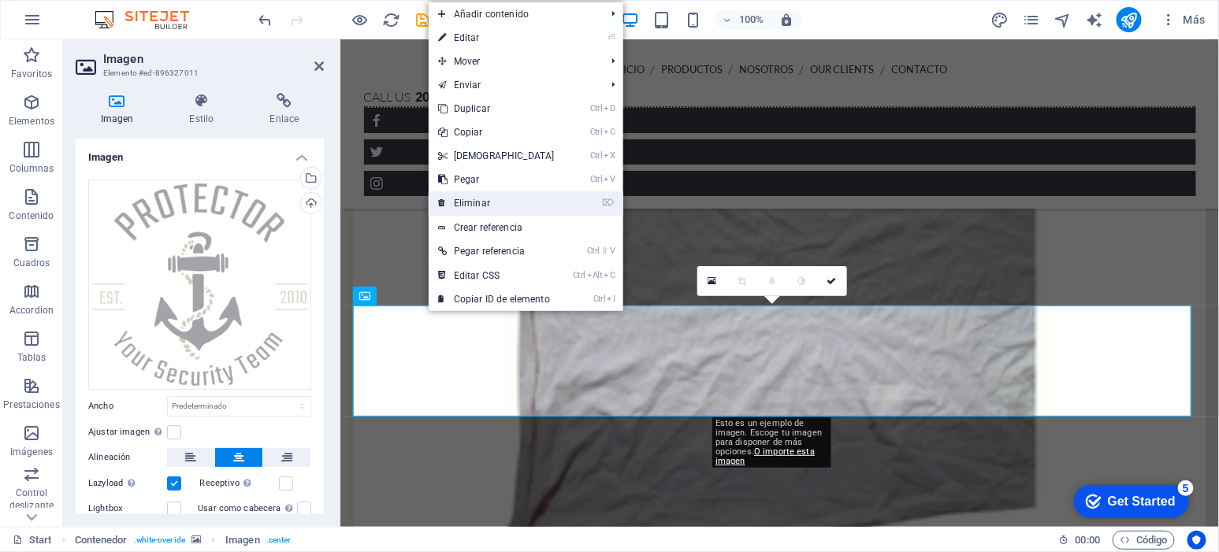
click at [491, 201] on link "⌦ Eliminar" at bounding box center [497, 203] width 136 height 24
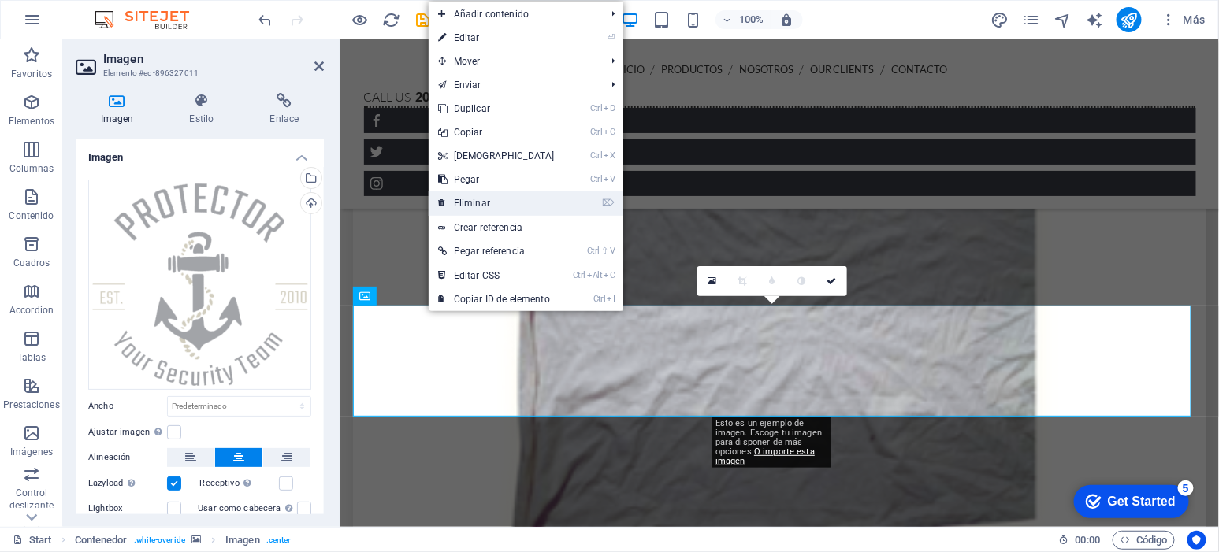
scroll to position [3205, 0]
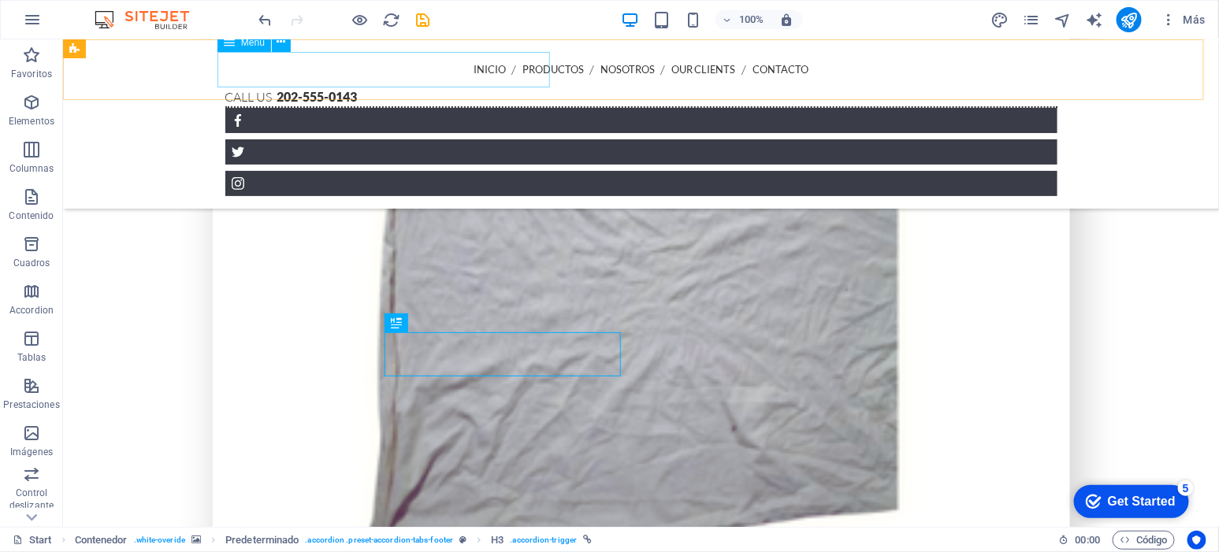
click at [429, 63] on nav "INICIO PRODUCTOS NOSOTROS Our Clients CONTACTO" at bounding box center [641, 68] width 832 height 35
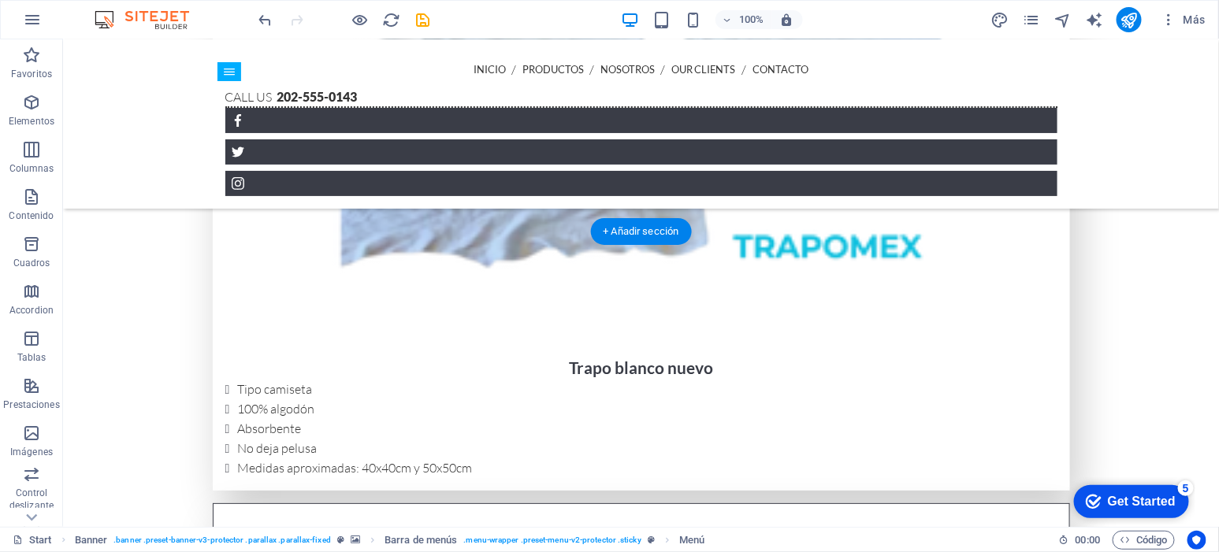
scroll to position [2056, 0]
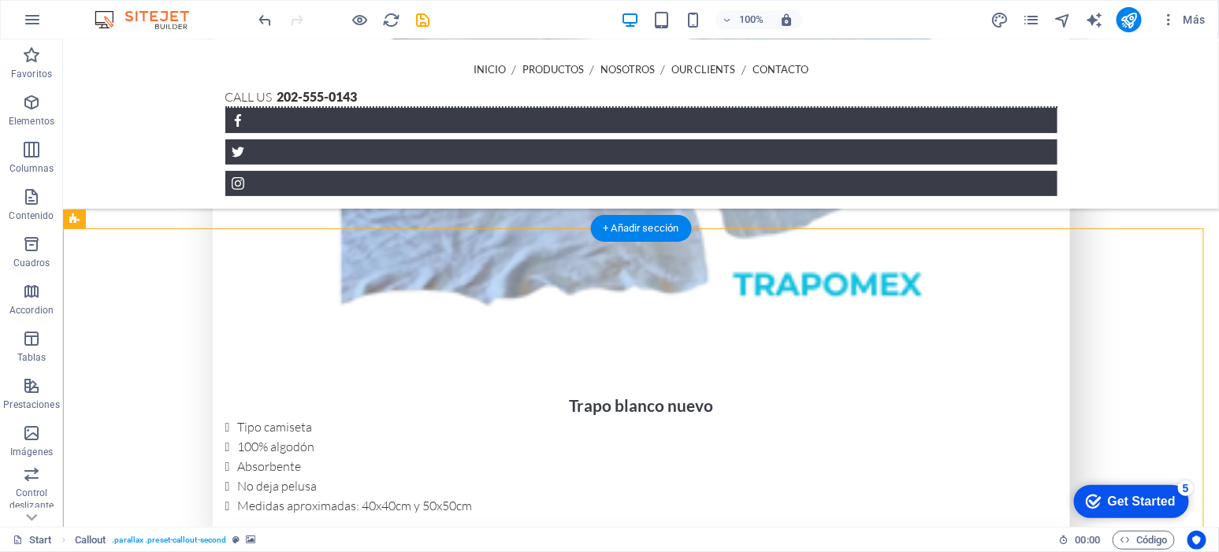
scroll to position [2023, 0]
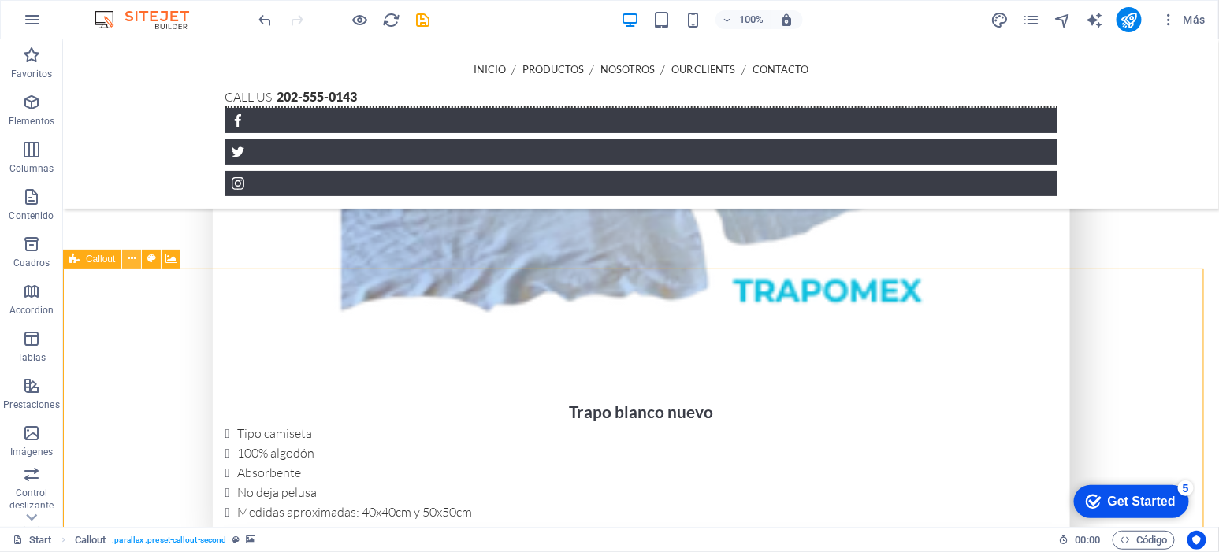
click at [128, 260] on icon at bounding box center [132, 259] width 9 height 17
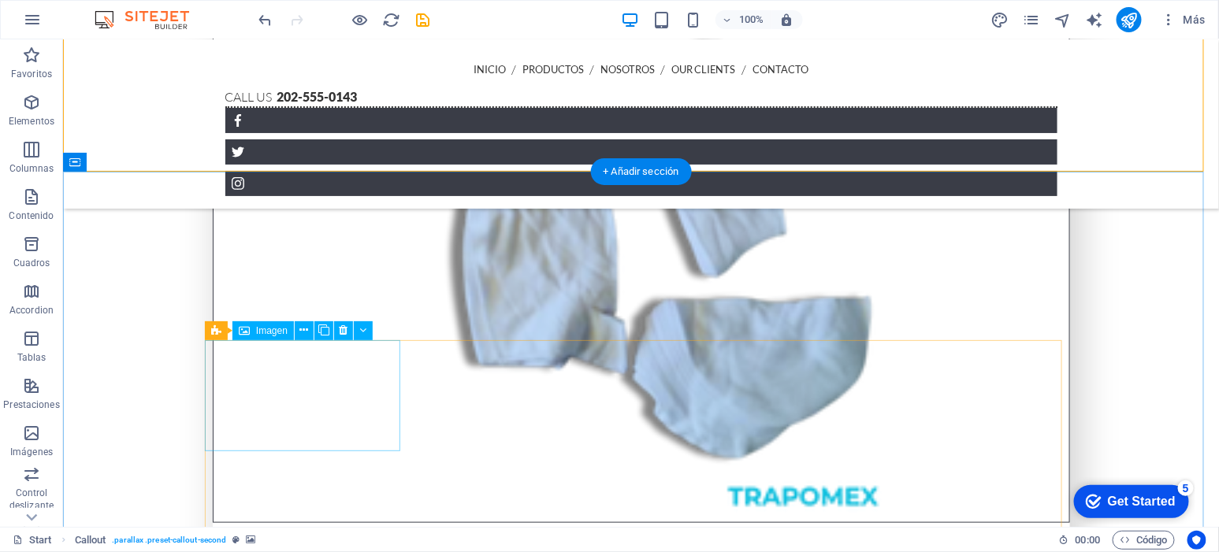
scroll to position [2582, 0]
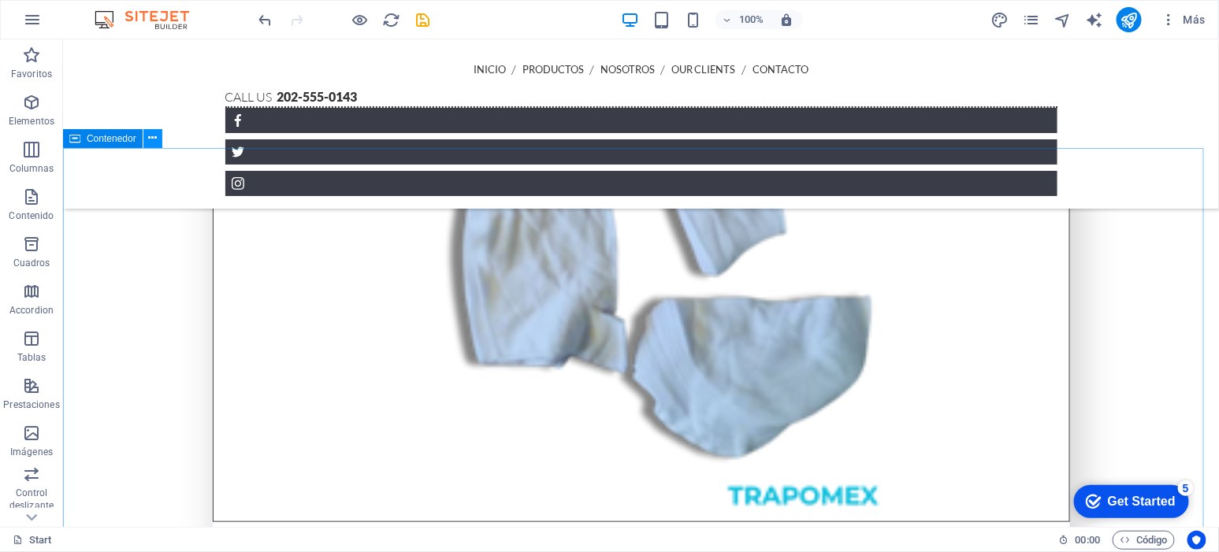
click at [149, 136] on icon at bounding box center [152, 138] width 9 height 17
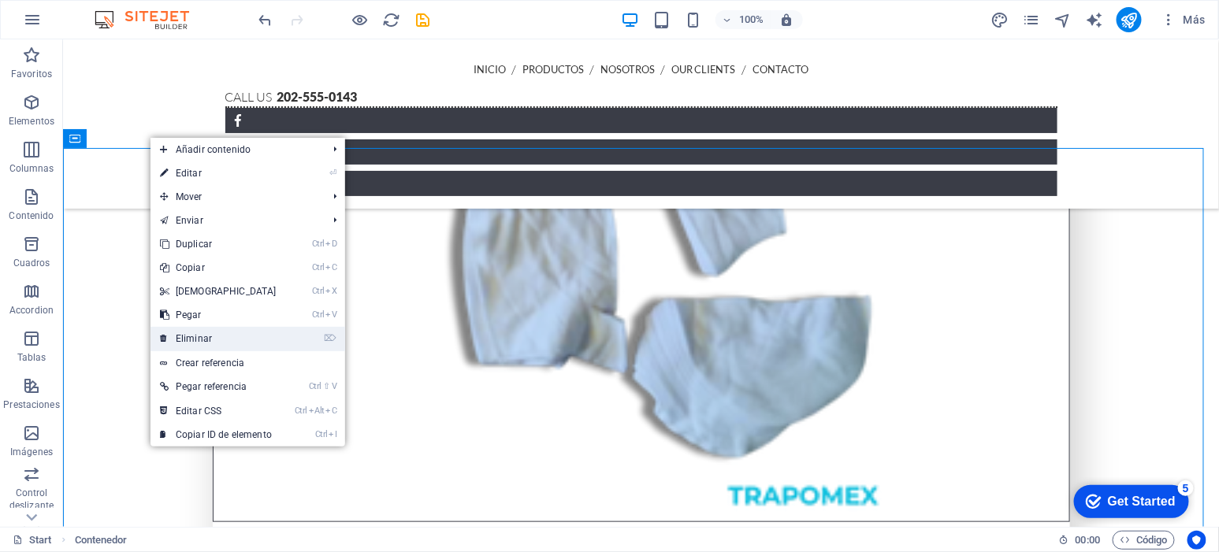
click at [198, 340] on link "⌦ Eliminar" at bounding box center [219, 339] width 136 height 24
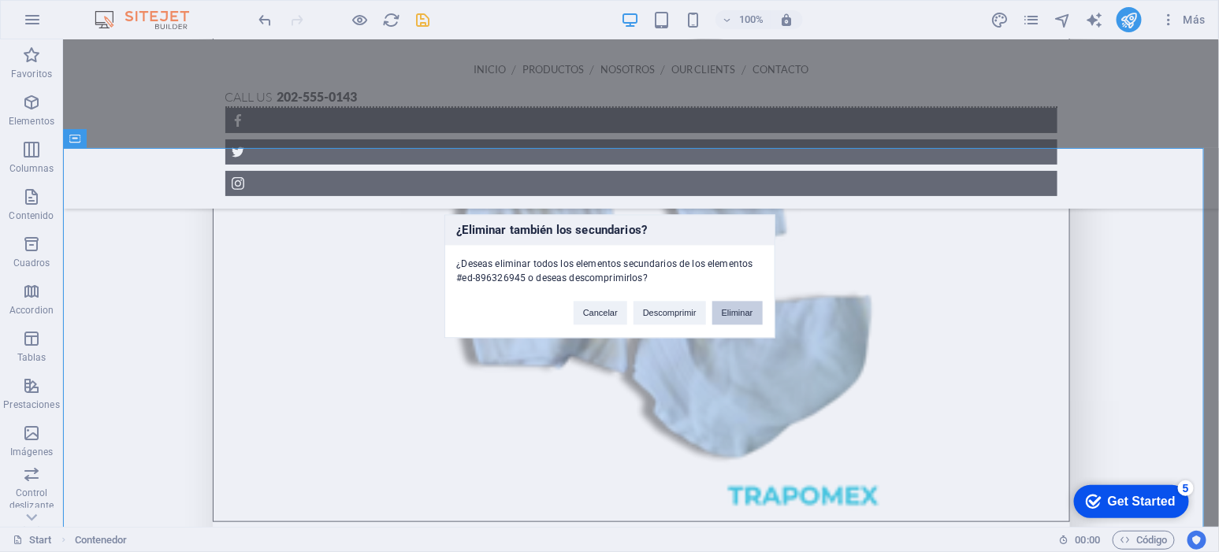
click at [738, 311] on button "Eliminar" at bounding box center [737, 313] width 50 height 24
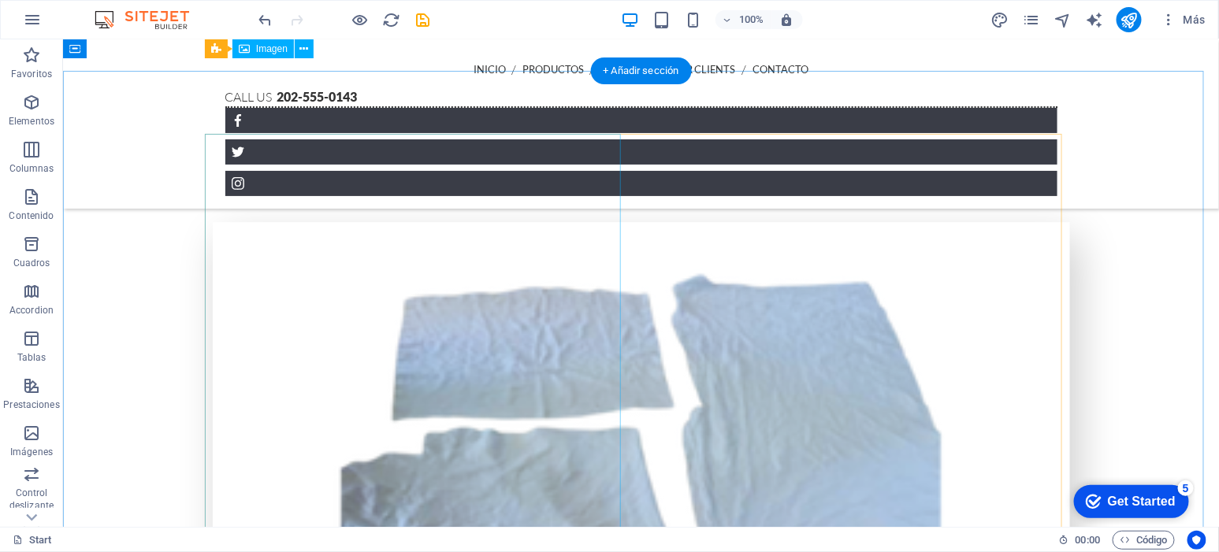
scroll to position [1629, 0]
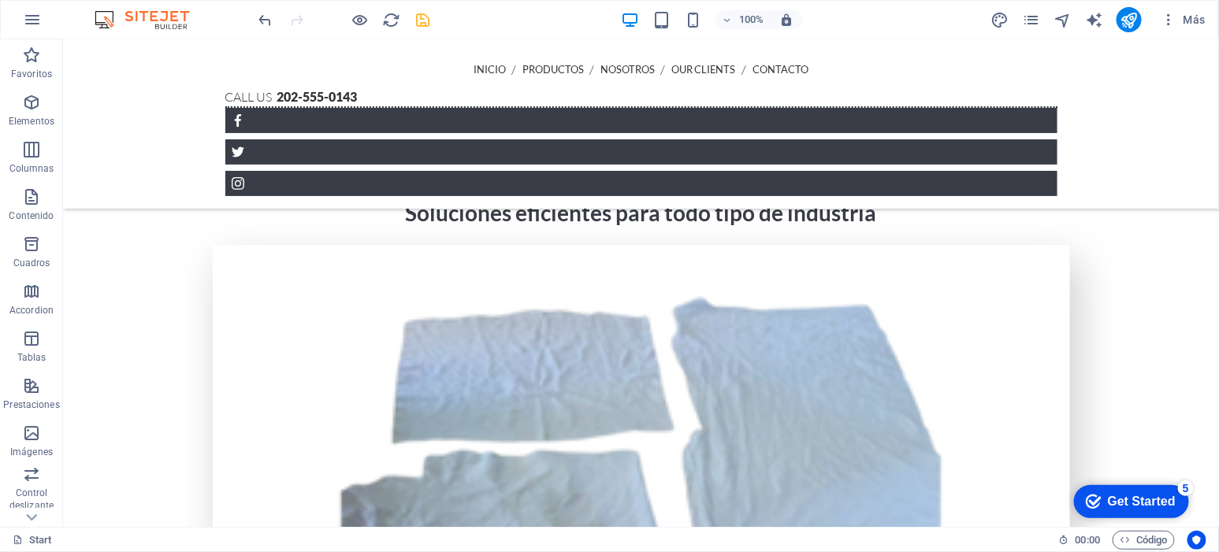
drag, startPoint x: 433, startPoint y: 25, endPoint x: 426, endPoint y: 19, distance: 8.9
click at [426, 19] on div "100% Más" at bounding box center [734, 19] width 956 height 25
click at [426, 19] on icon "save" at bounding box center [424, 20] width 18 height 18
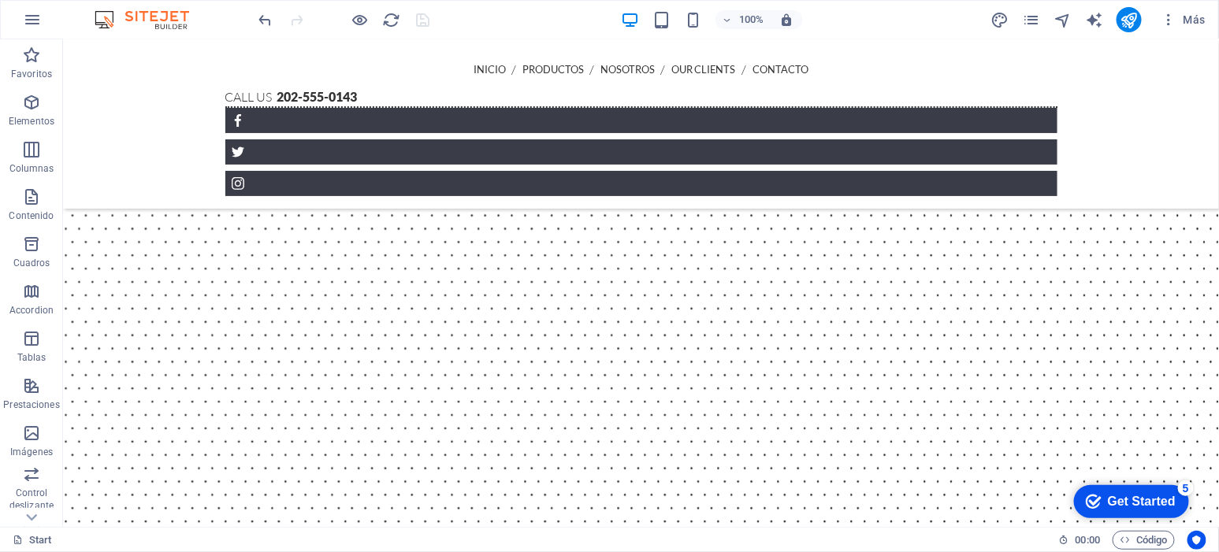
scroll to position [0, 0]
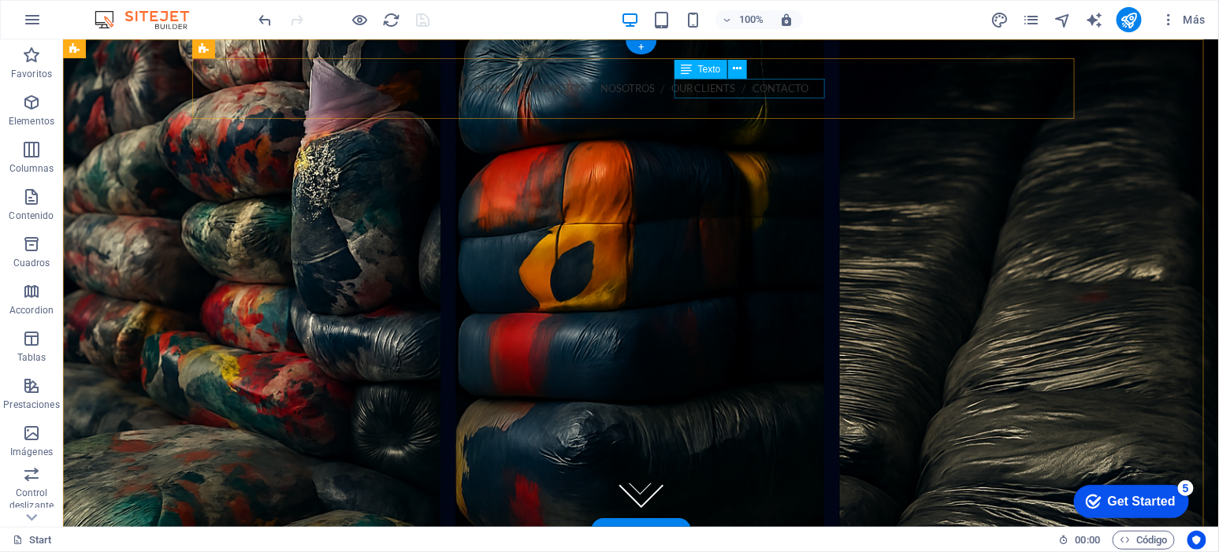
click at [693, 106] on div "Call us 202-555-0143" at bounding box center [640, 116] width 857 height 20
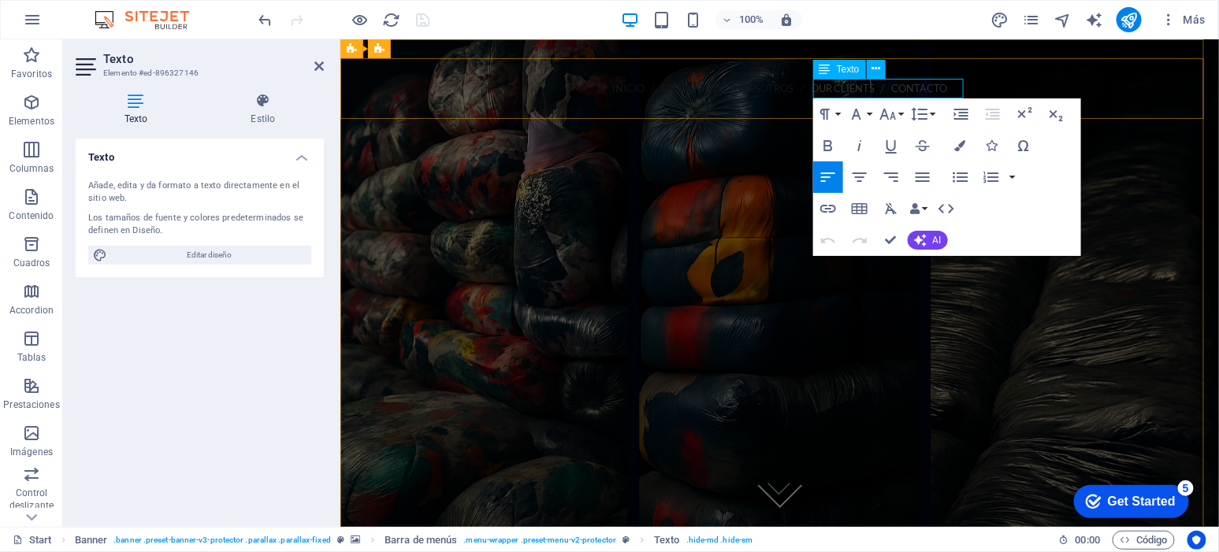
click at [858, 106] on p "Call us 202-555-0143" at bounding box center [778, 115] width 853 height 19
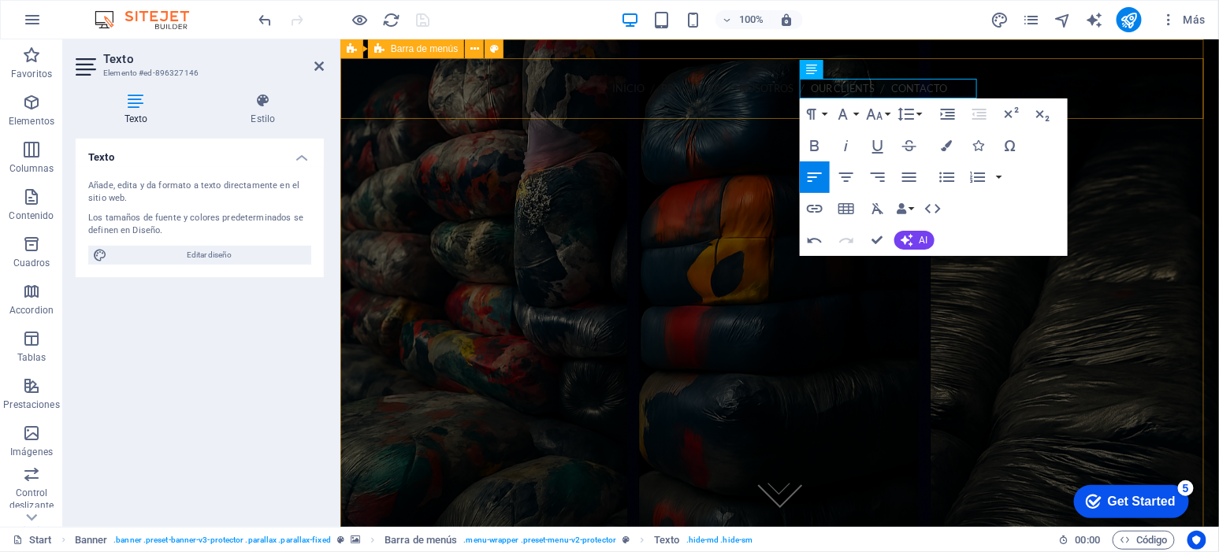
click at [701, 96] on div "INICIO PRODUCTOS NOSOTROS Our Clients CONTACTO ¡Llámanos! 202-555-0143 Menu" at bounding box center [779, 142] width 879 height 169
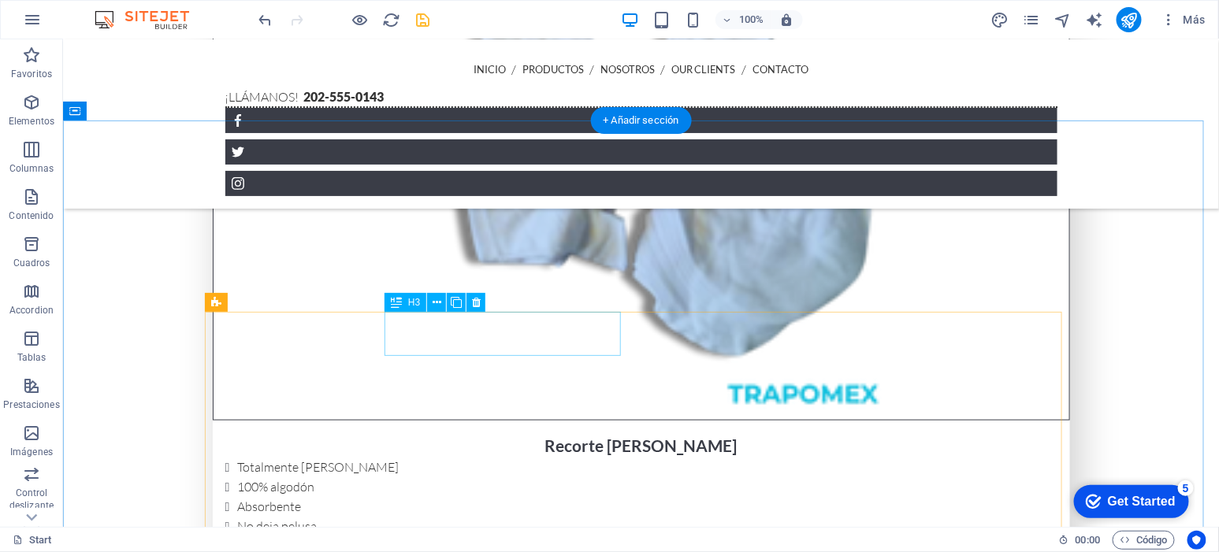
scroll to position [2692, 0]
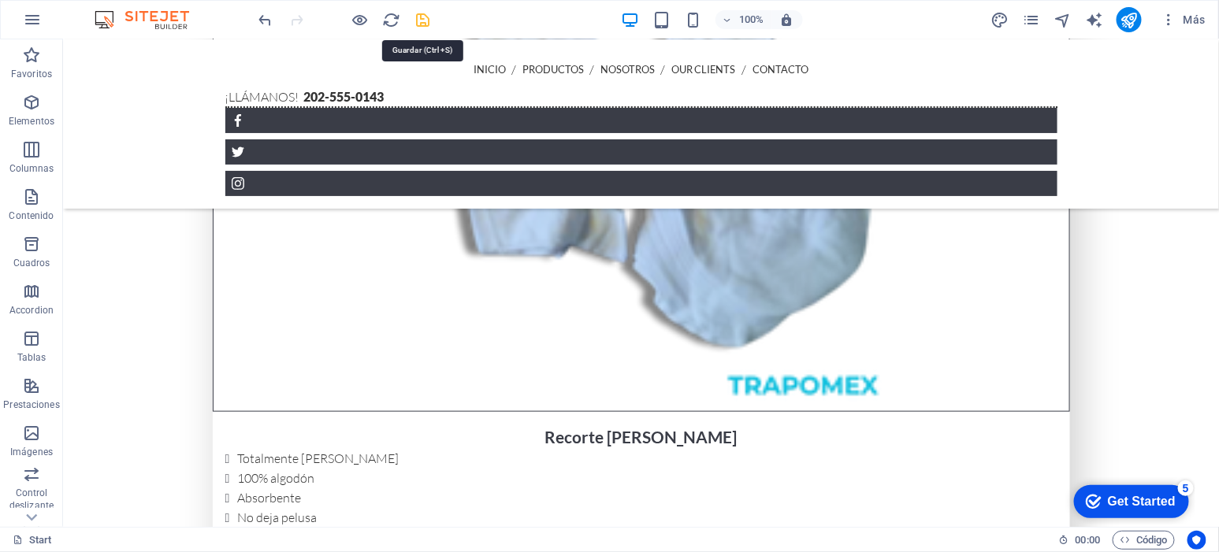
click at [419, 17] on icon "save" at bounding box center [424, 20] width 18 height 18
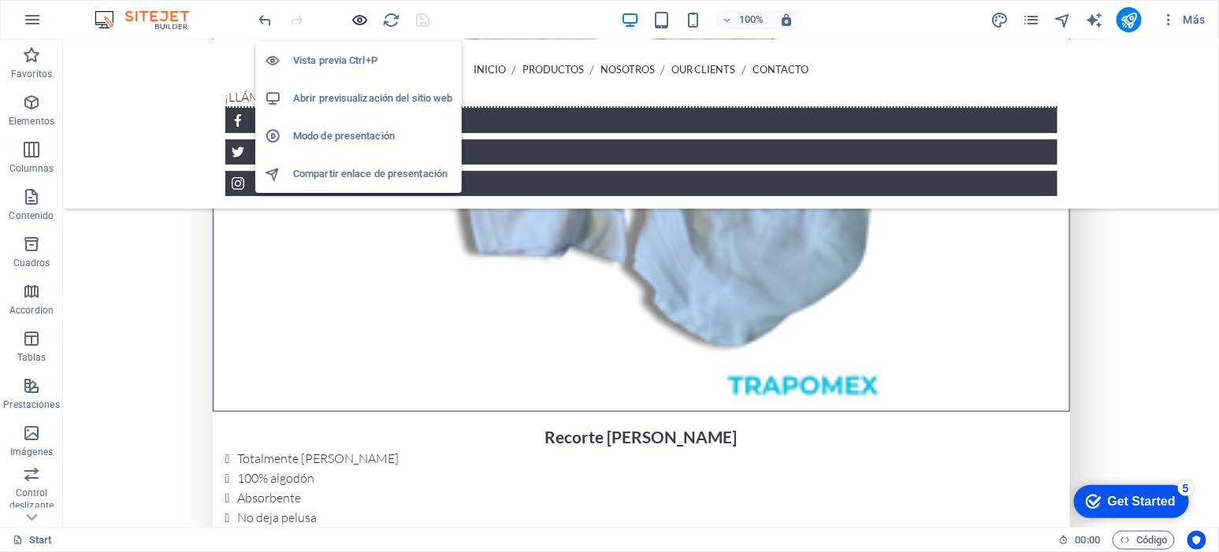
click at [359, 18] on icon "button" at bounding box center [360, 20] width 18 height 18
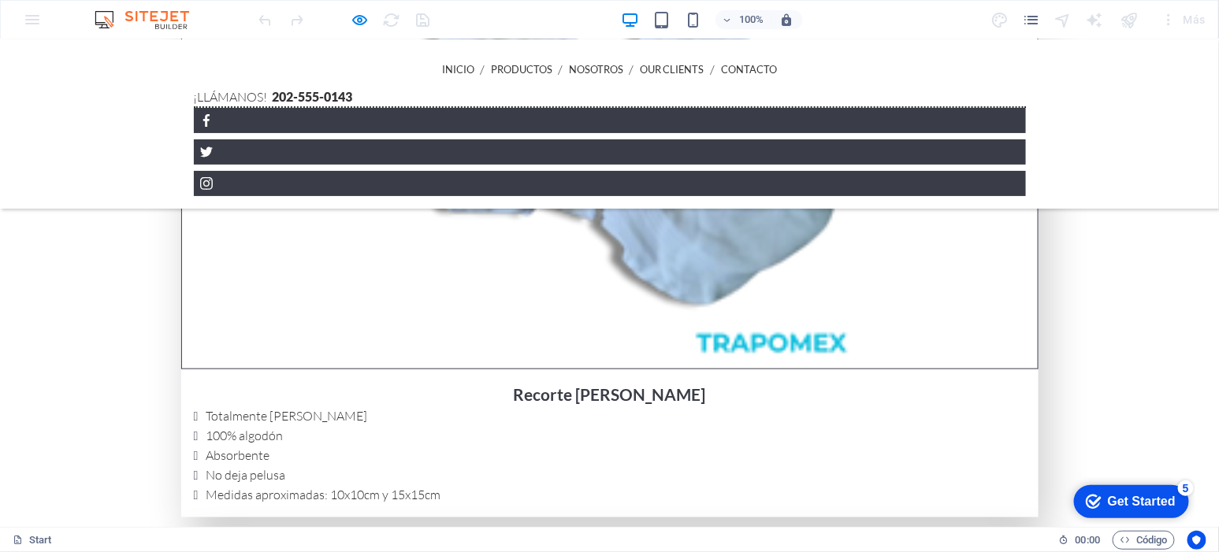
scroll to position [2725, 0]
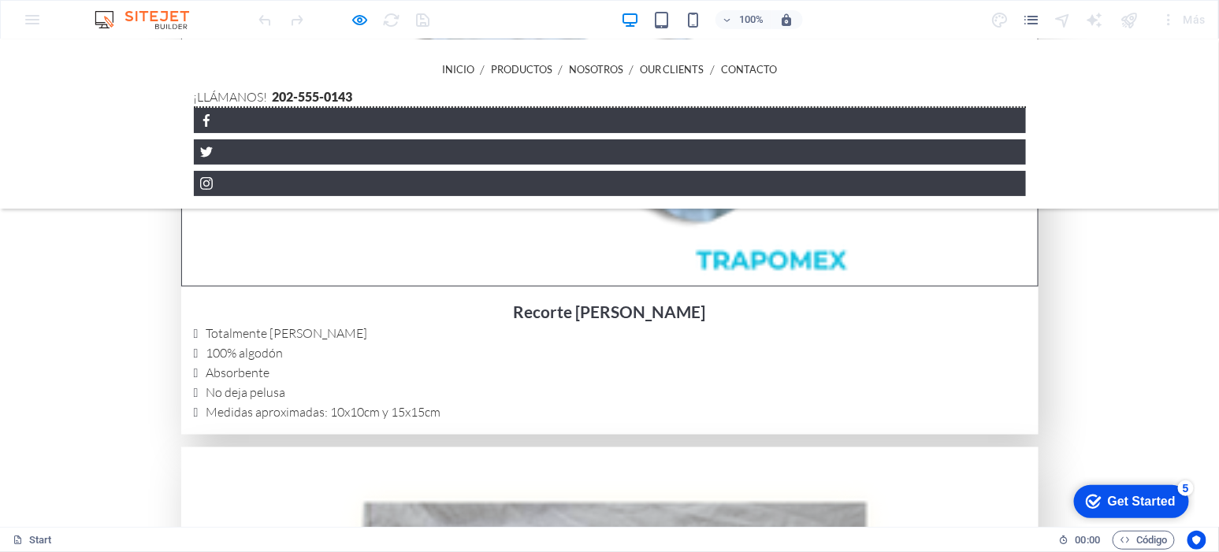
scroll to position [2790, 0]
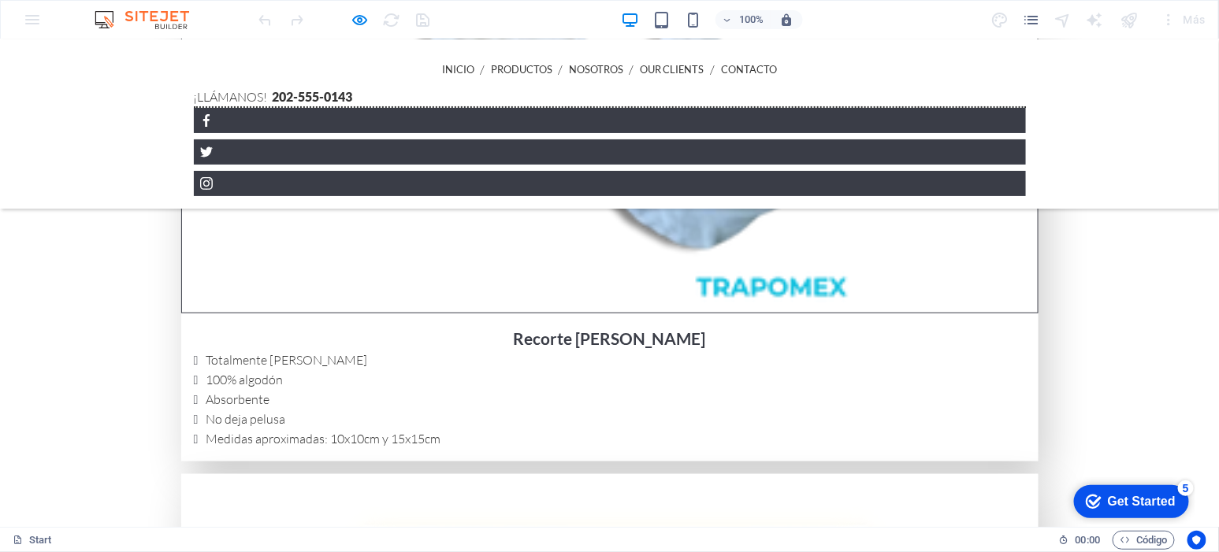
drag, startPoint x: 743, startPoint y: 155, endPoint x: 604, endPoint y: 156, distance: 139.5
copy link "Send us a message!"
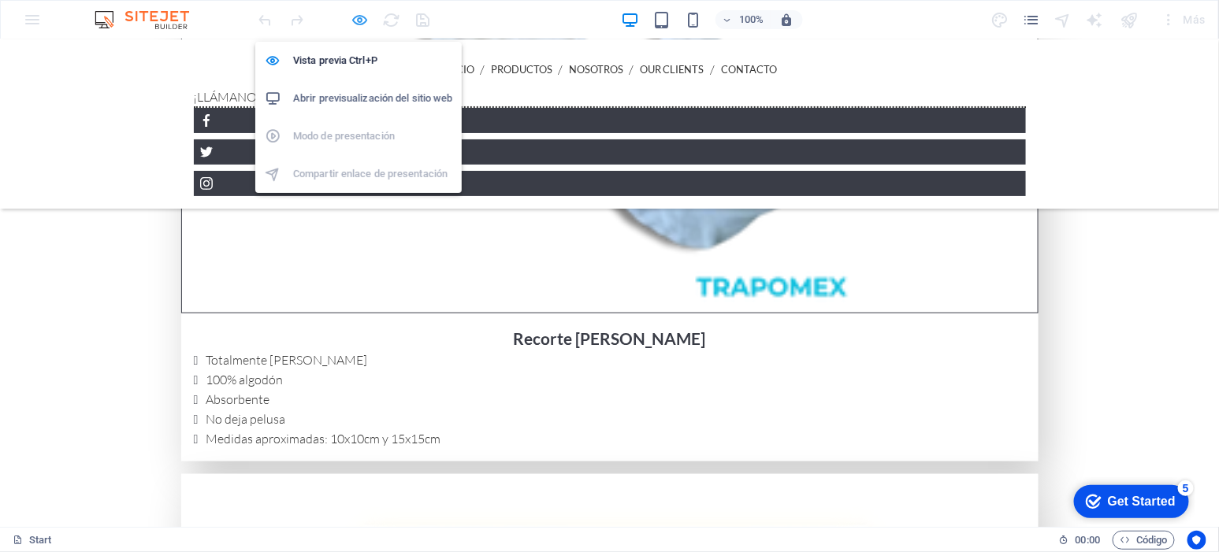
click at [355, 25] on icon "button" at bounding box center [360, 20] width 18 height 18
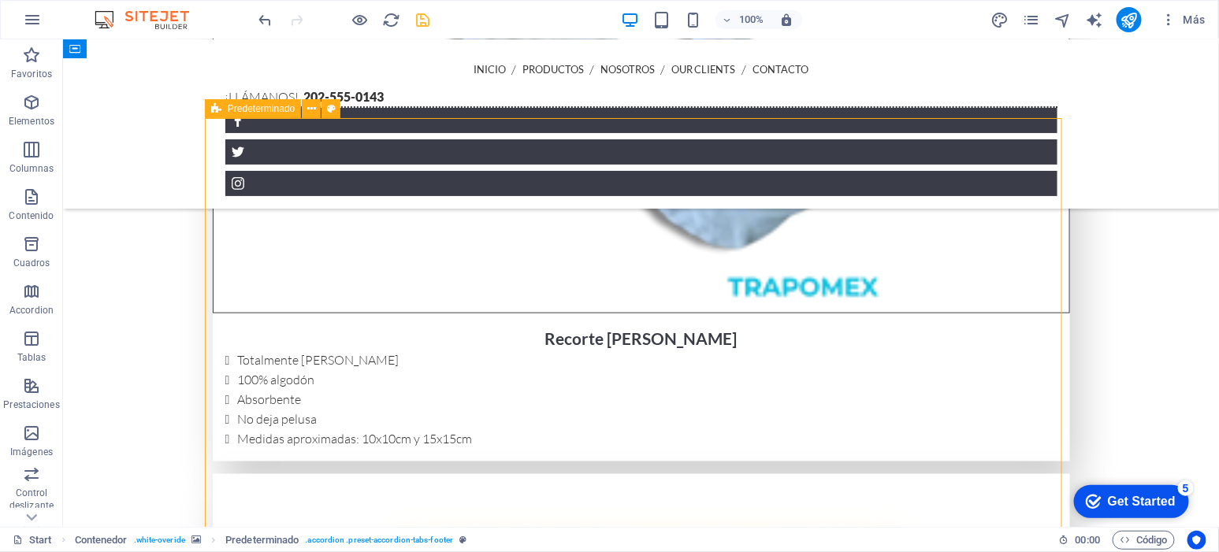
scroll to position [2802, 0]
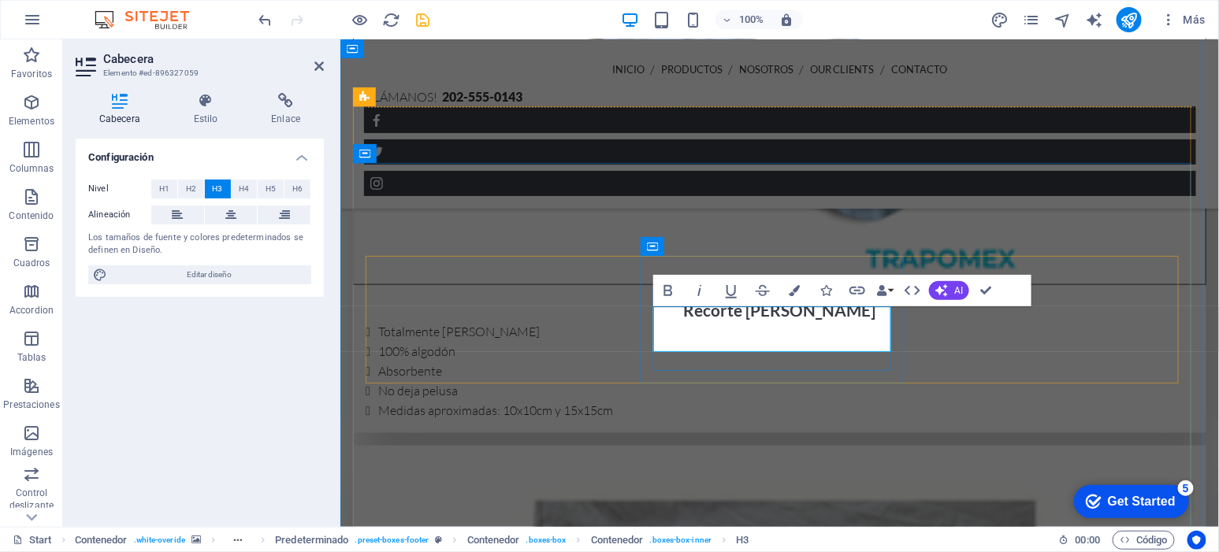
drag, startPoint x: 833, startPoint y: 325, endPoint x: 742, endPoint y: 325, distance: 90.6
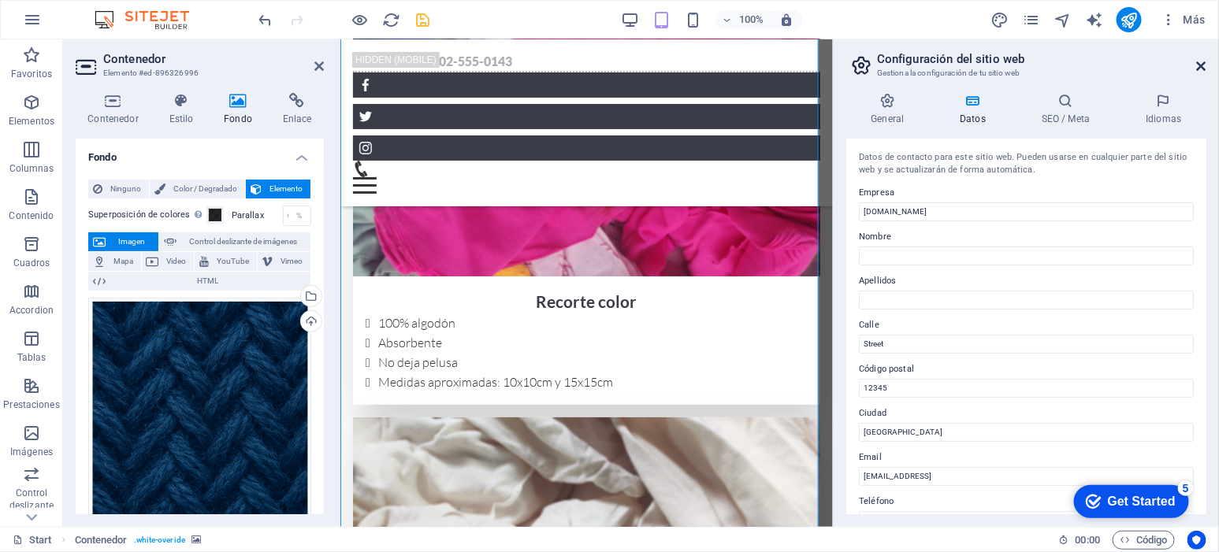
click at [1197, 60] on icon at bounding box center [1201, 66] width 9 height 13
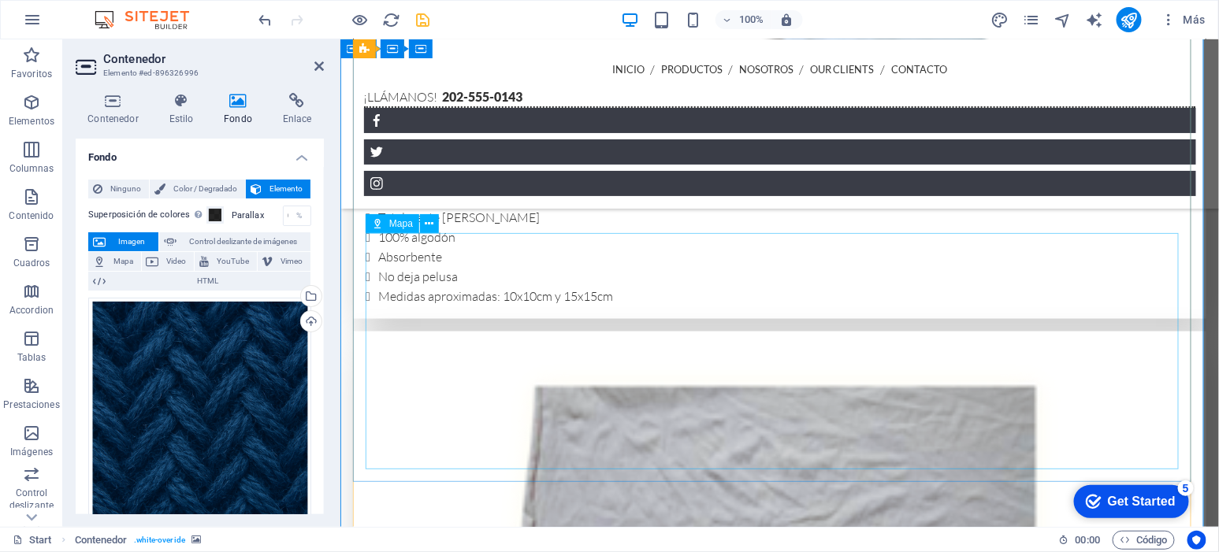
scroll to position [2878, 0]
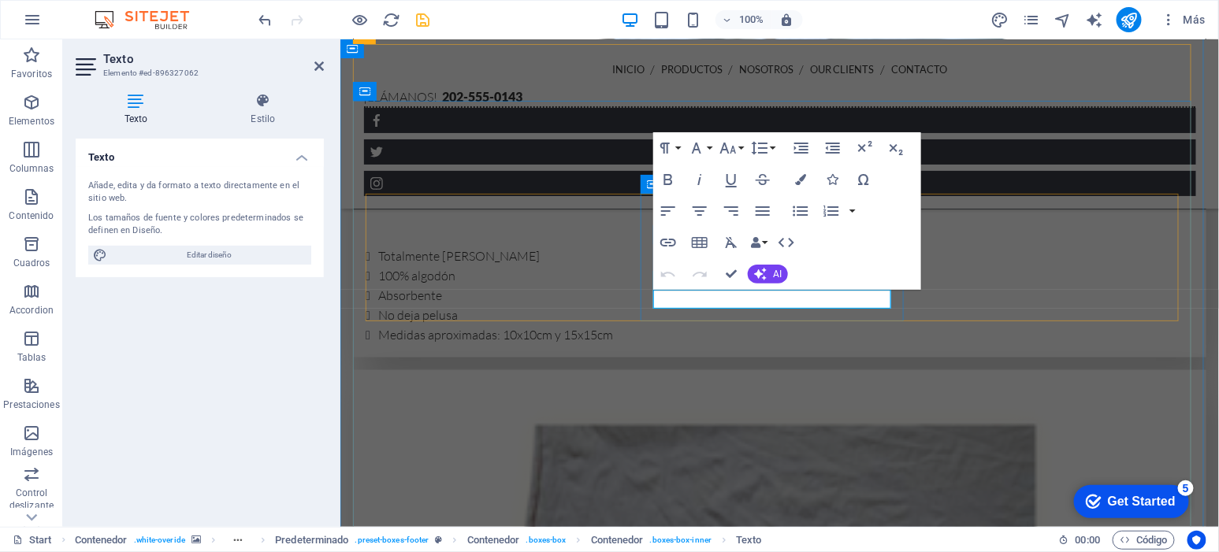
scroll to position [2865, 0]
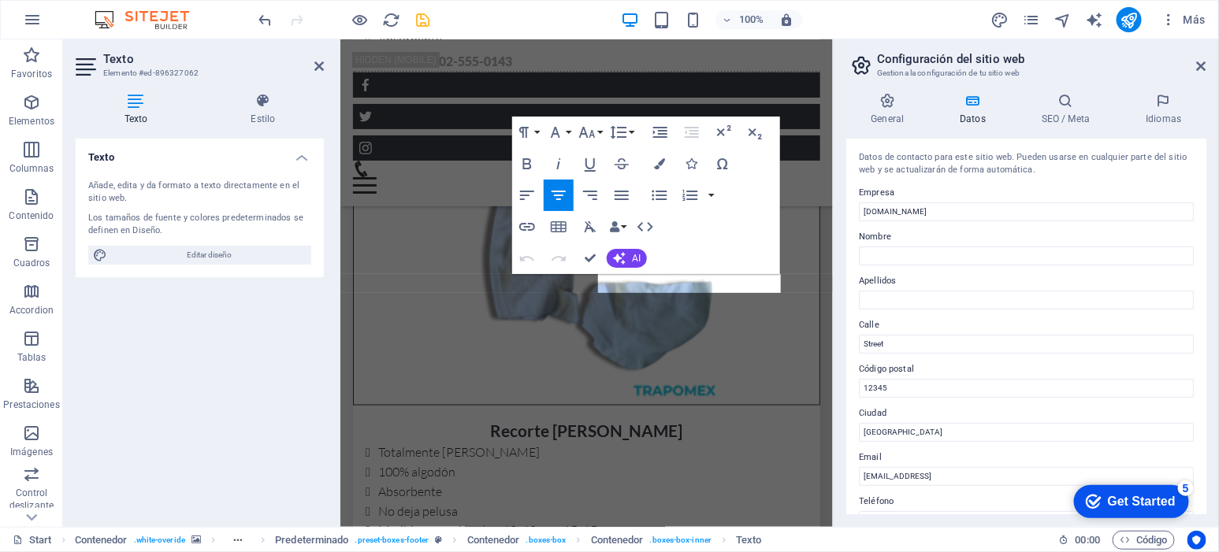
scroll to position [3786, 0]
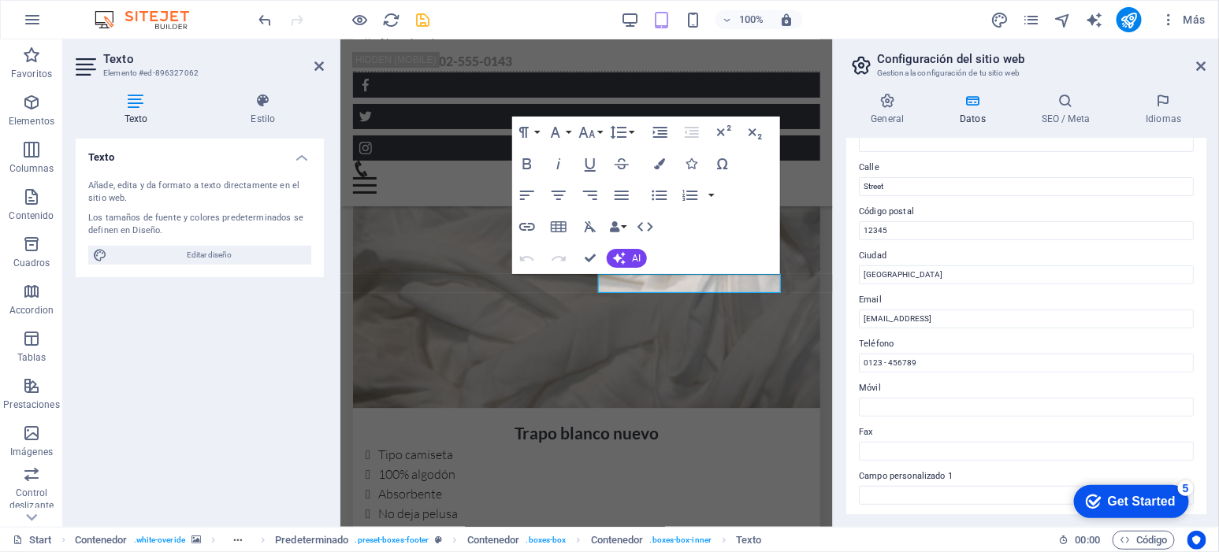
scroll to position [164, 0]
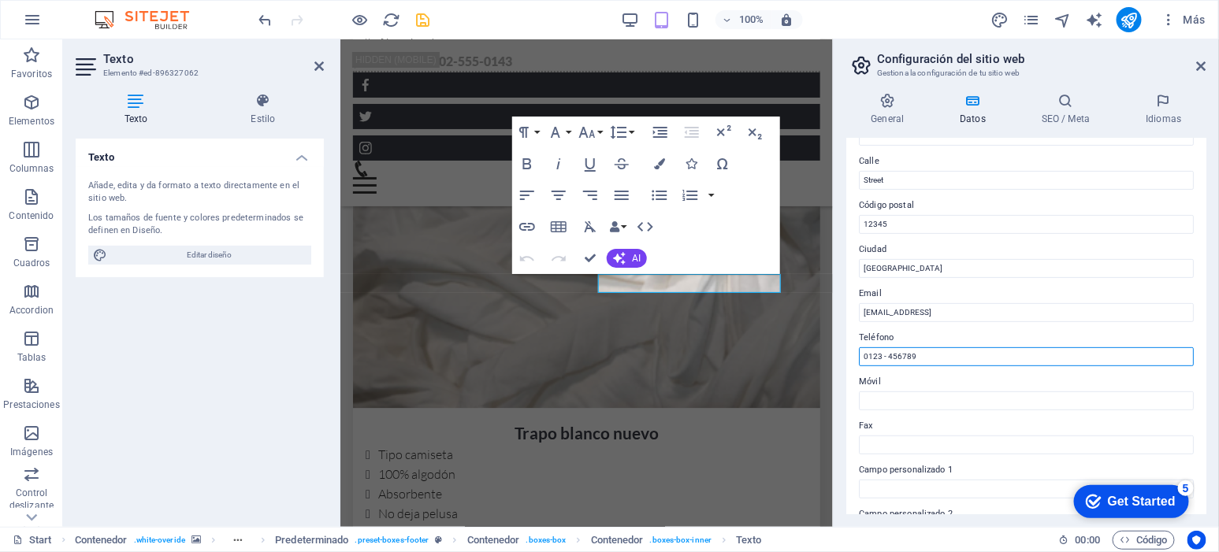
drag, startPoint x: 946, startPoint y: 357, endPoint x: 838, endPoint y: 349, distance: 108.2
click at [838, 349] on div "General Datos SEO / Meta Idiomas Nombre del sitio web trapomex.com Logo Arrastr…" at bounding box center [1026, 303] width 385 height 447
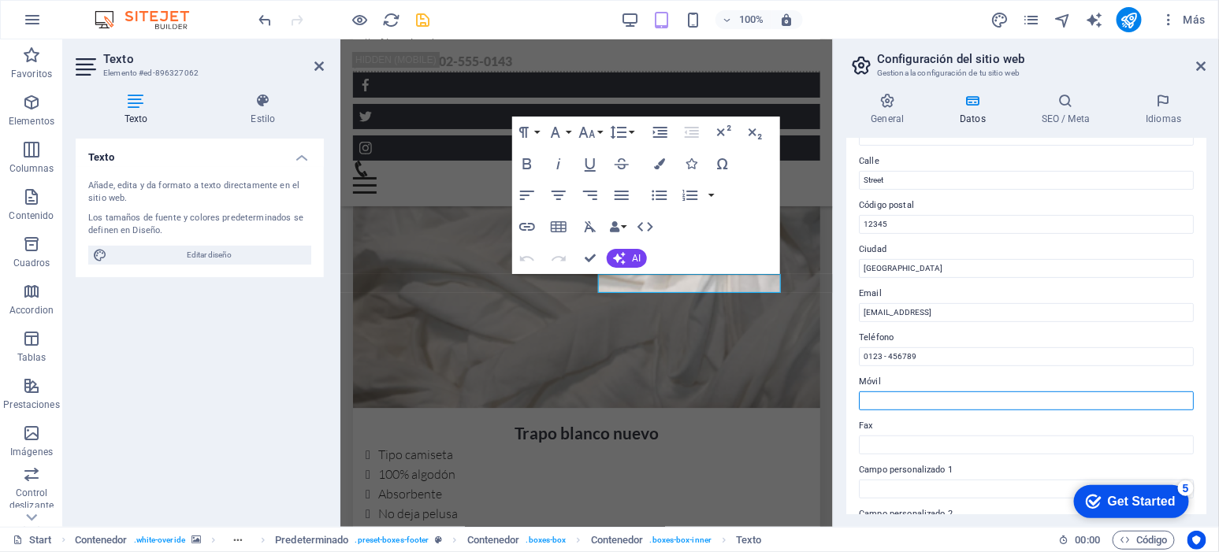
click at [901, 395] on input "Móvil" at bounding box center [1026, 401] width 335 height 19
paste input "55 89 97 74 55"
type input "55 89 97 74 55"
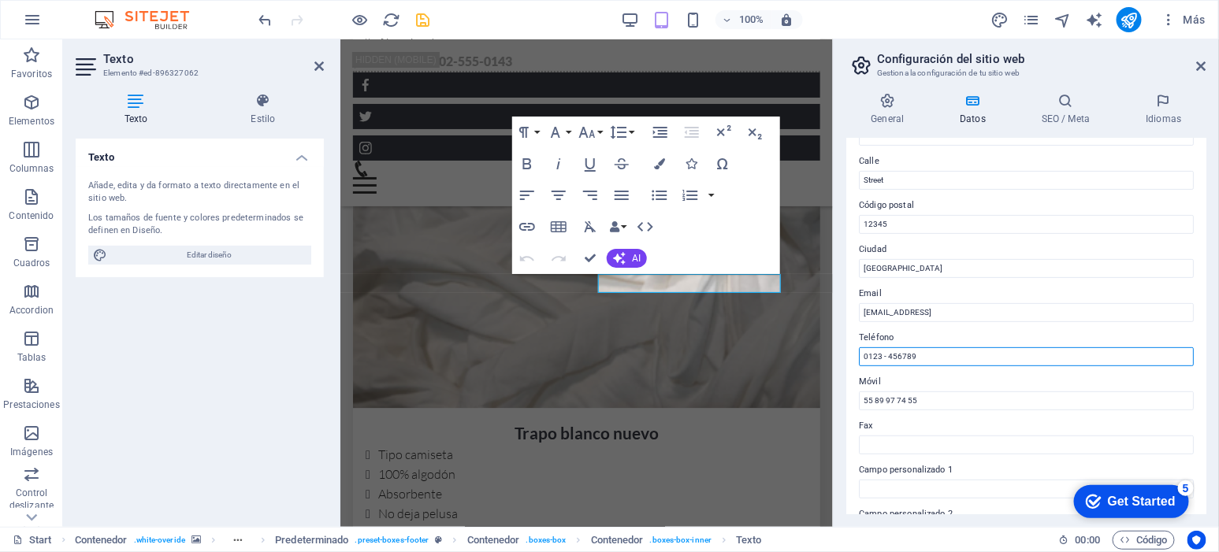
click at [936, 354] on input "0123 - 456789" at bounding box center [1026, 357] width 335 height 19
drag, startPoint x: 948, startPoint y: 354, endPoint x: 842, endPoint y: 355, distance: 106.4
click at [842, 355] on div "General Datos SEO / Meta Idiomas Nombre del sitio web trapomex.com Logo Arrastr…" at bounding box center [1026, 303] width 385 height 447
paste input "55 5120 6244"
type input "55 5120 6244"
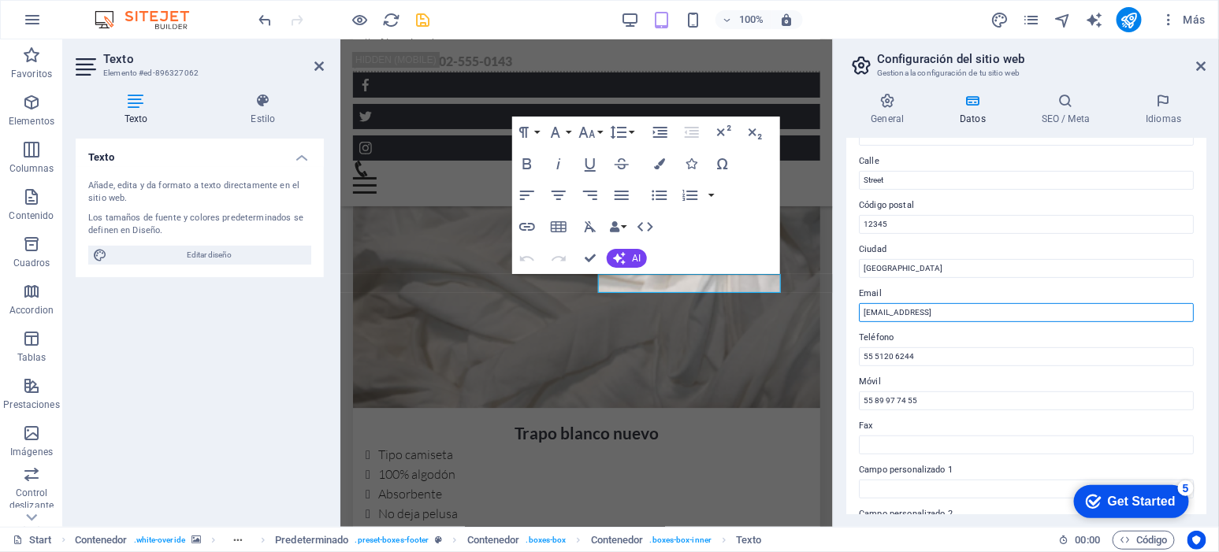
drag, startPoint x: 1426, startPoint y: 354, endPoint x: 826, endPoint y: 305, distance: 601.7
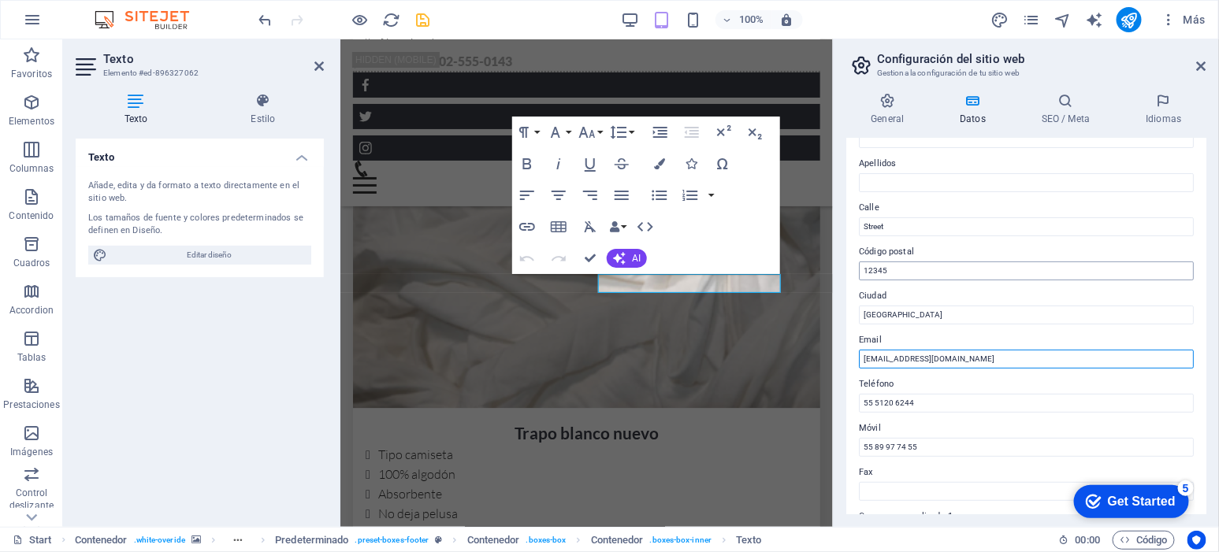
type input "trapomex.ventas@yahoo.com.mx"
drag, startPoint x: 923, startPoint y: 268, endPoint x: 441, endPoint y: 229, distance: 483.1
click at [764, 267] on div "Start Favoritos Elementos Columnas Contenido Cuadros Accordion Tablas Prestacio…" at bounding box center [609, 283] width 1219 height 488
type input "57120"
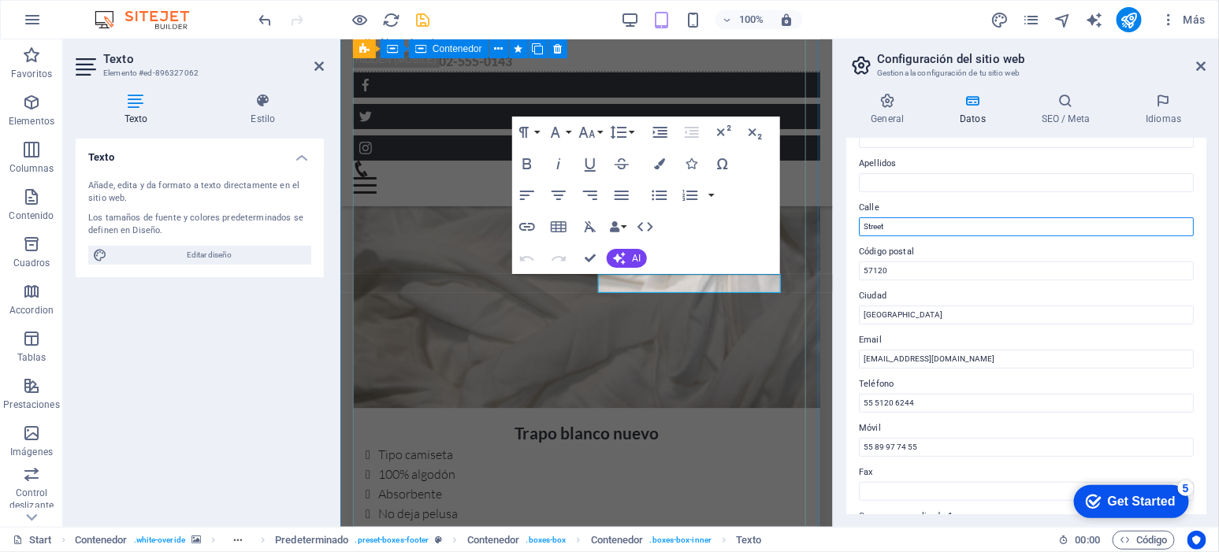
drag, startPoint x: 1242, startPoint y: 264, endPoint x: 1202, endPoint y: 260, distance: 40.4
click at [902, 230] on input "Street" at bounding box center [1026, 226] width 335 height 19
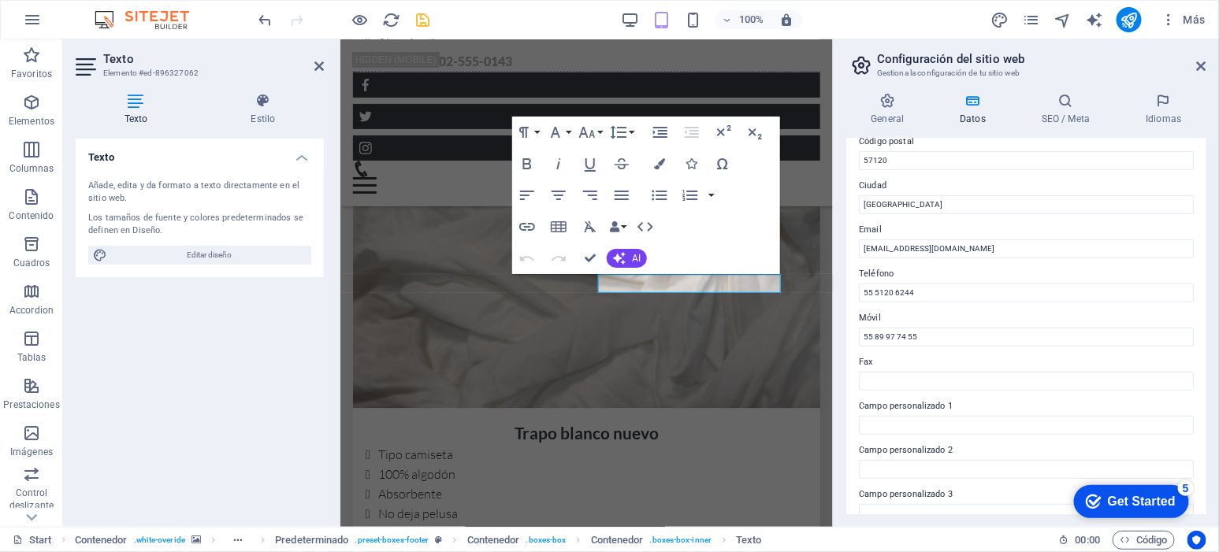
scroll to position [215, 0]
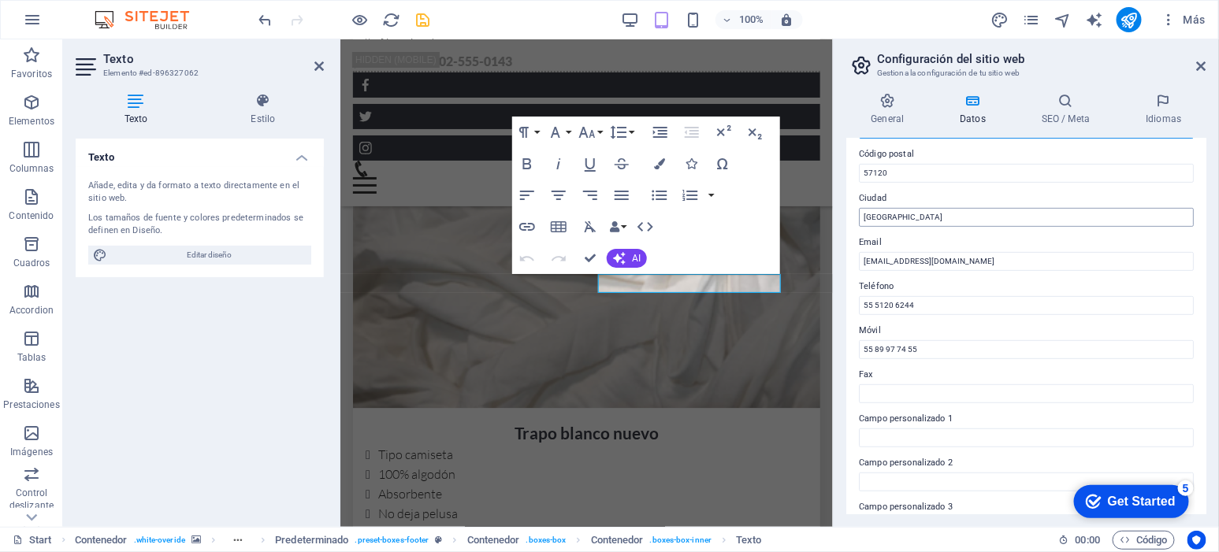
type input "14"
drag, startPoint x: 924, startPoint y: 222, endPoint x: 838, endPoint y: 204, distance: 88.6
click at [838, 204] on div "General Datos SEO / Meta Idiomas Nombre del sitio web trapomex.com Logo Arrastr…" at bounding box center [1026, 303] width 385 height 447
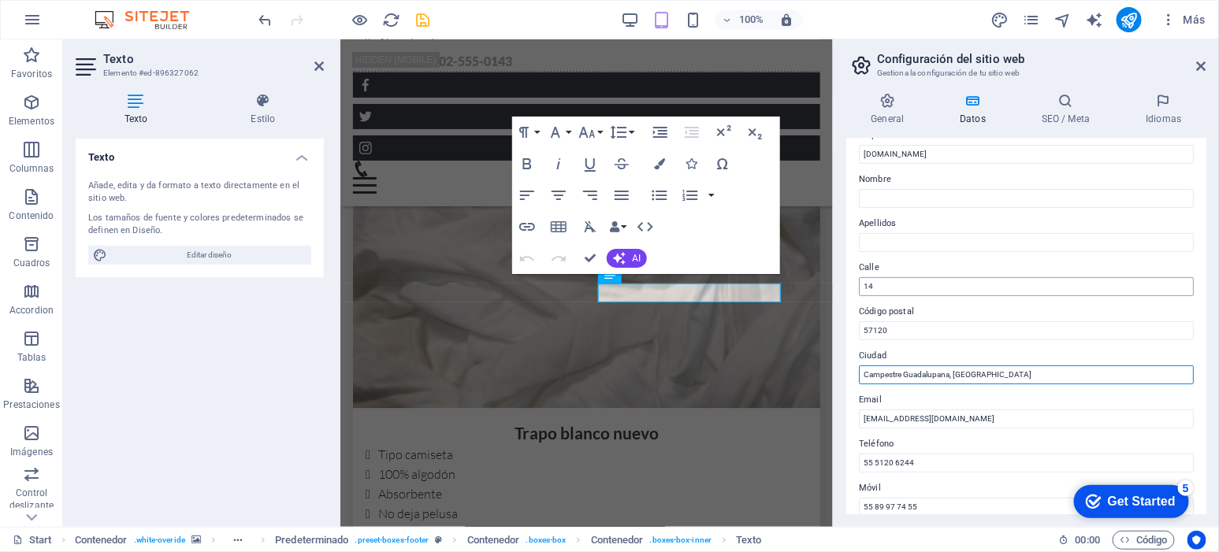
scroll to position [51, 0]
type input "Campestre Guadalupana, Nezahualcóyotl"
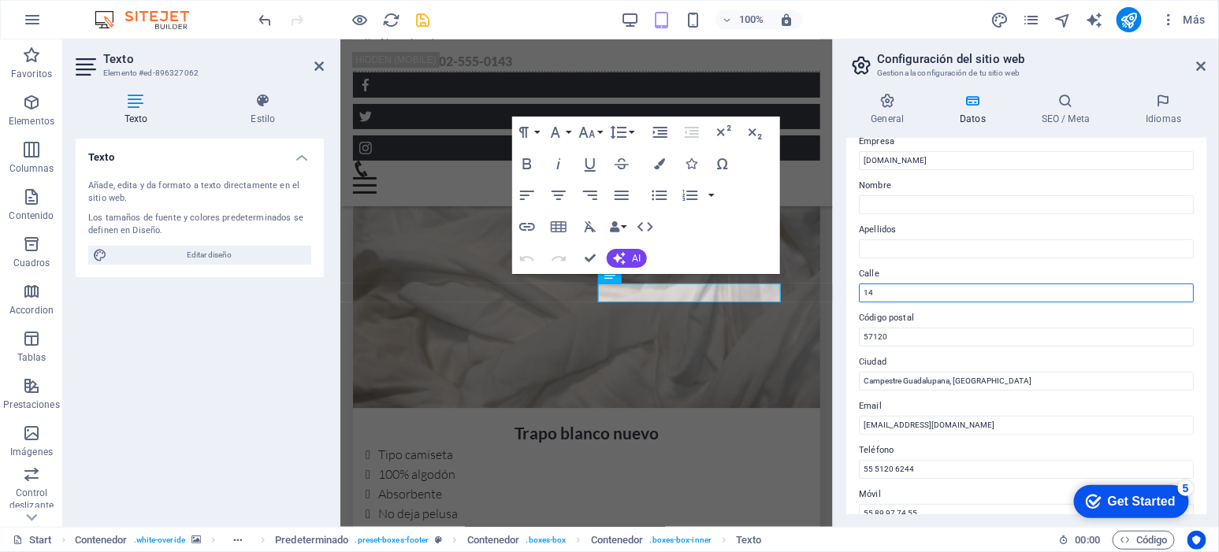
click at [924, 300] on input "14" at bounding box center [1026, 293] width 335 height 19
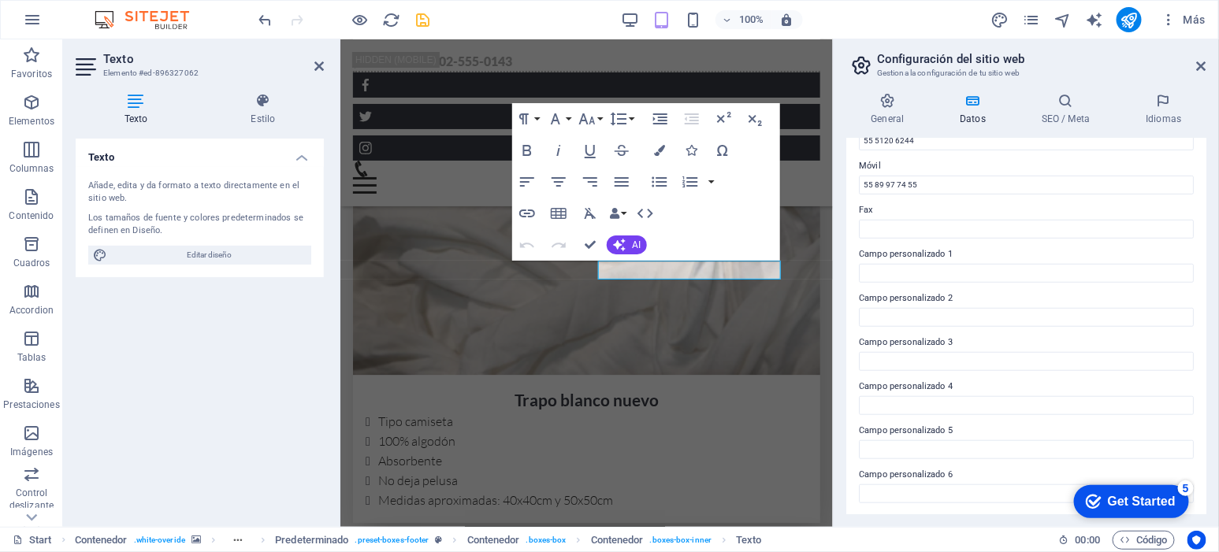
scroll to position [3918, 0]
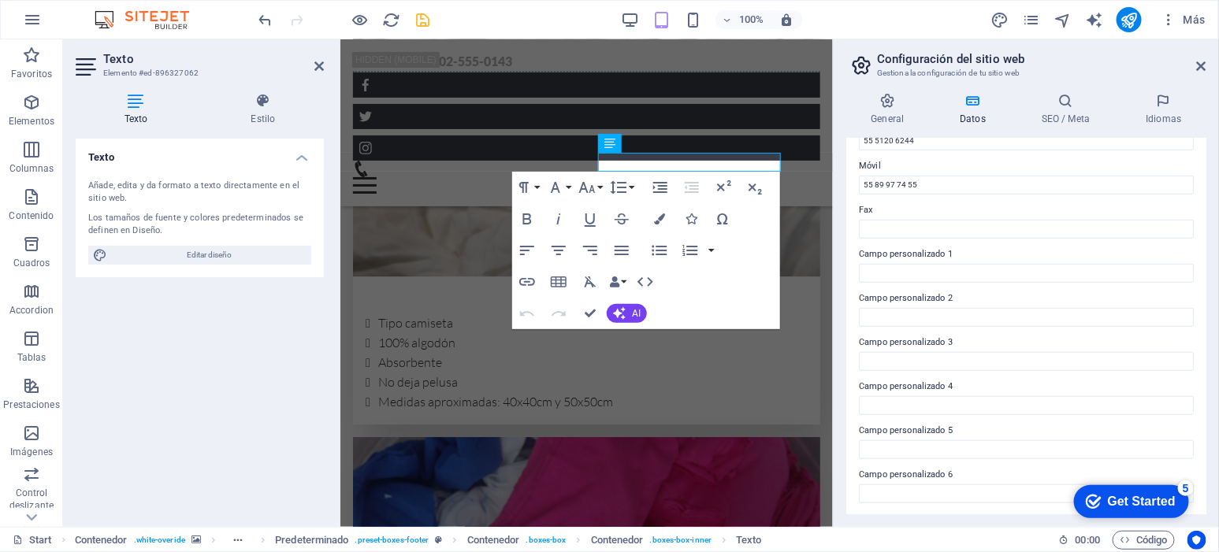
type input "14, #73"
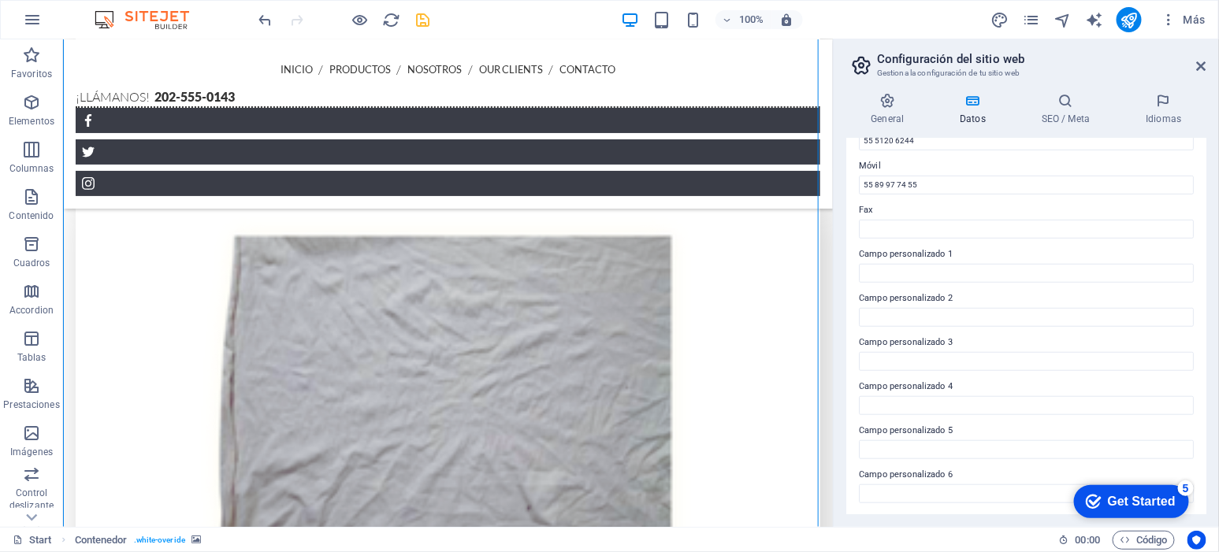
scroll to position [2899, 0]
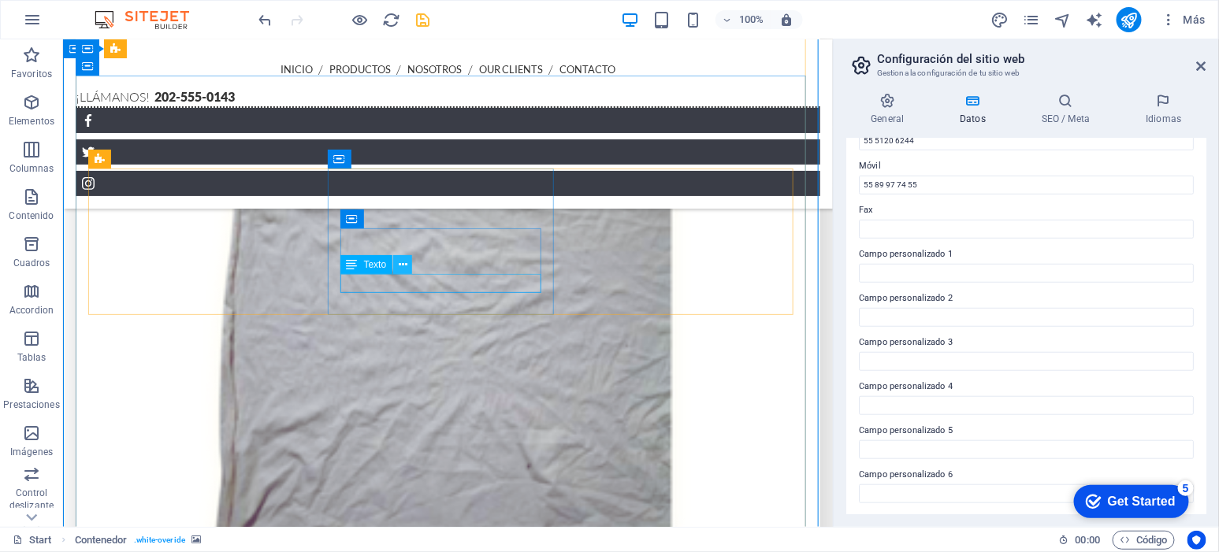
click at [407, 255] on button at bounding box center [402, 264] width 19 height 19
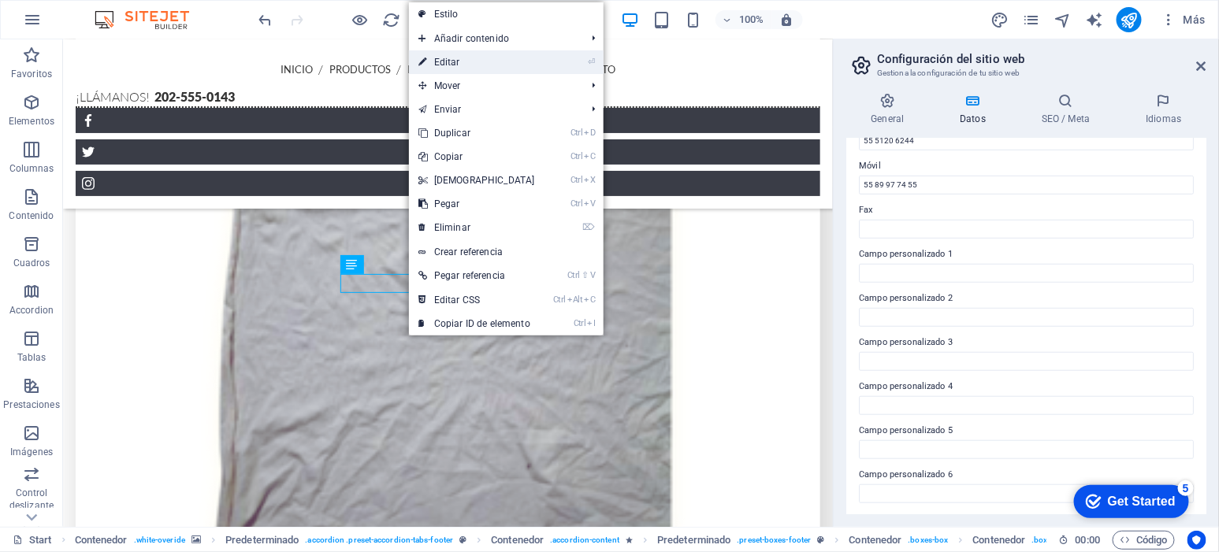
click at [495, 71] on link "⏎ Editar" at bounding box center [477, 62] width 136 height 24
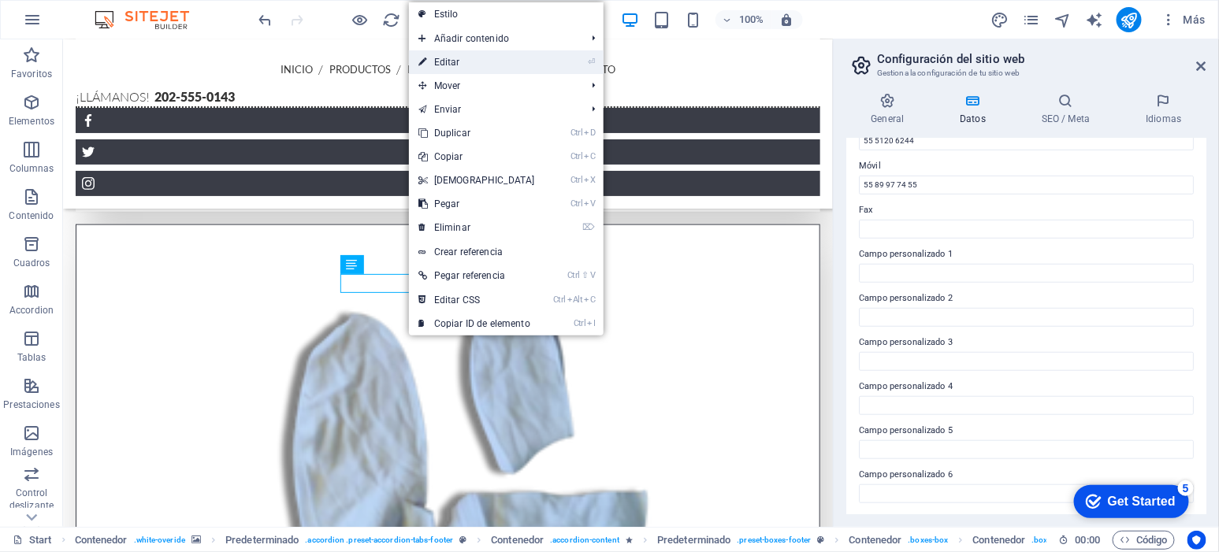
scroll to position [3797, 0]
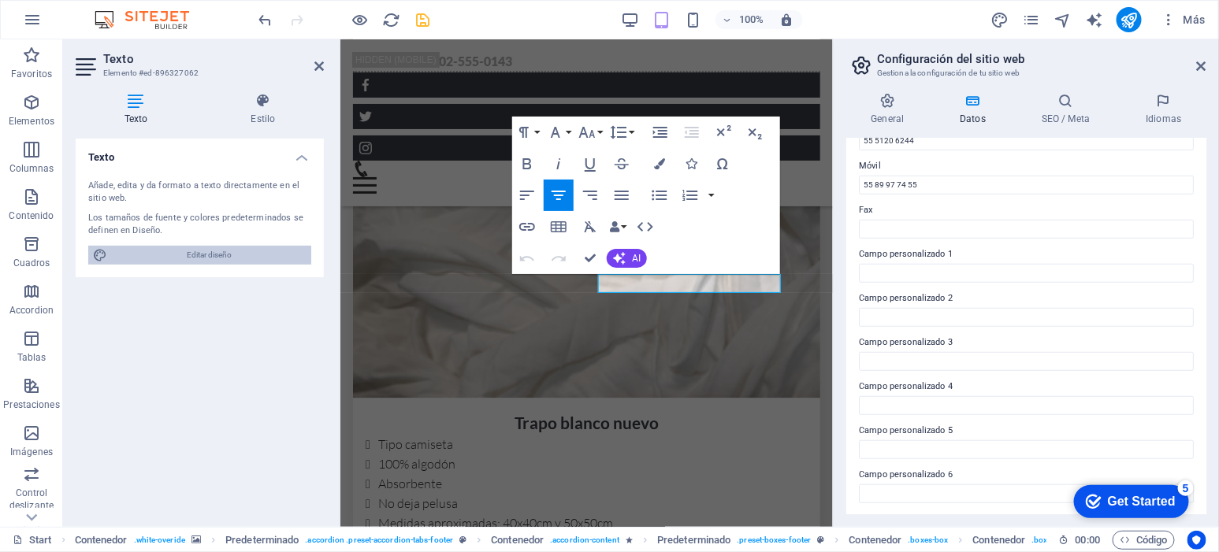
click at [223, 254] on span "Editar diseño" at bounding box center [209, 255] width 195 height 19
select select "px"
select select "300"
select select "px"
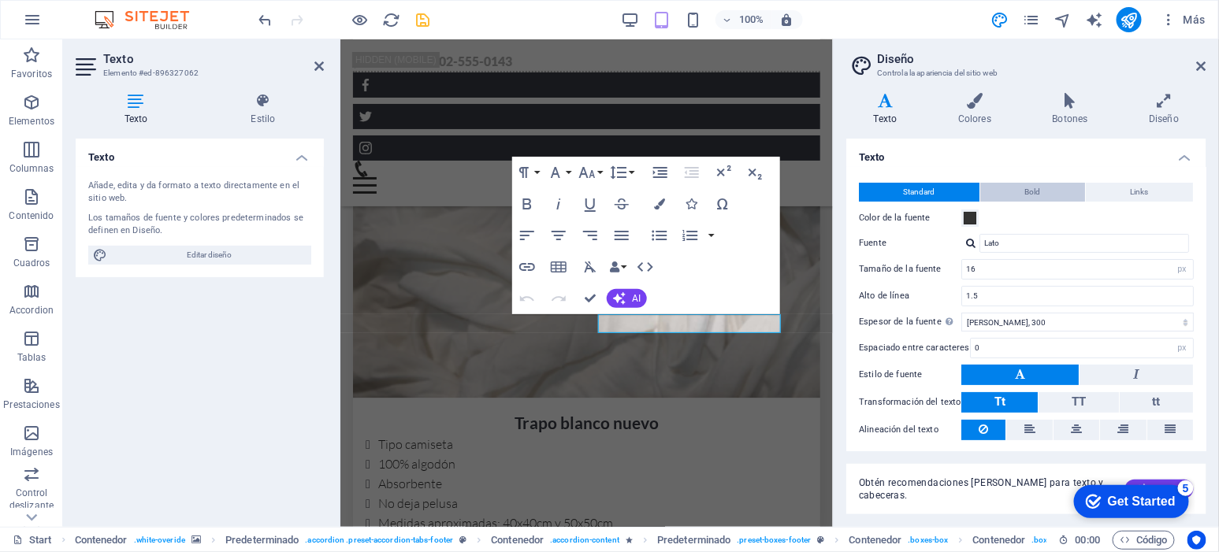
scroll to position [3757, 0]
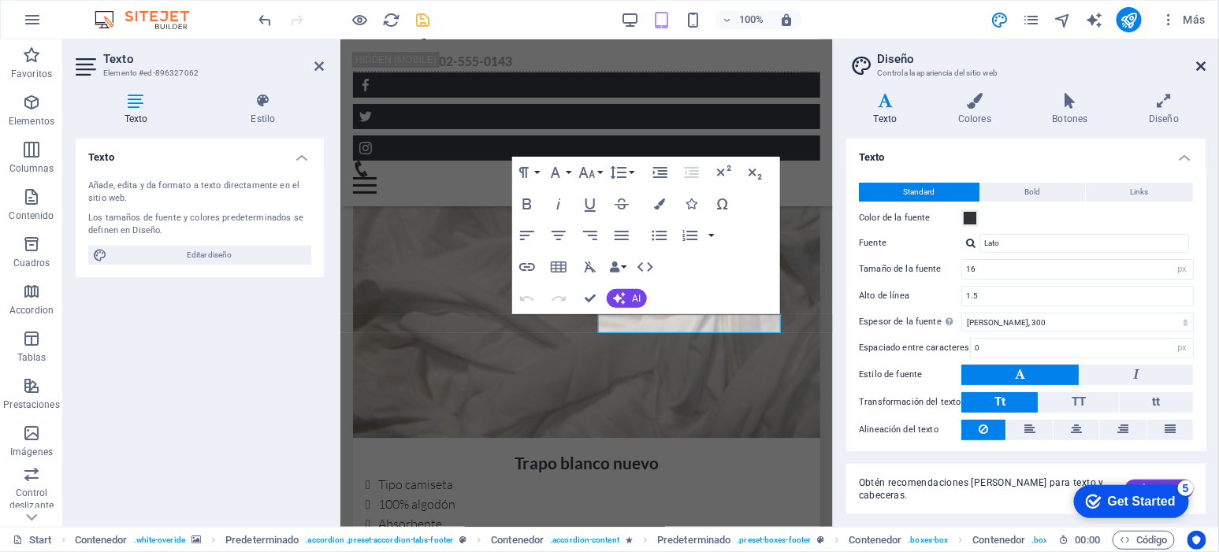
click at [1198, 65] on icon at bounding box center [1201, 66] width 9 height 13
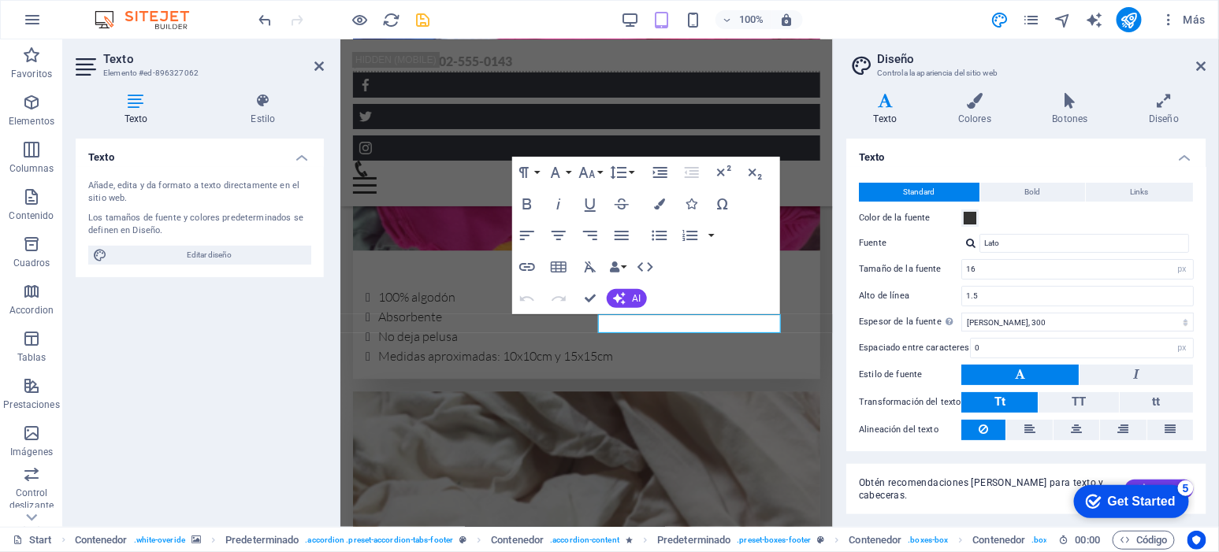
scroll to position [2890, 0]
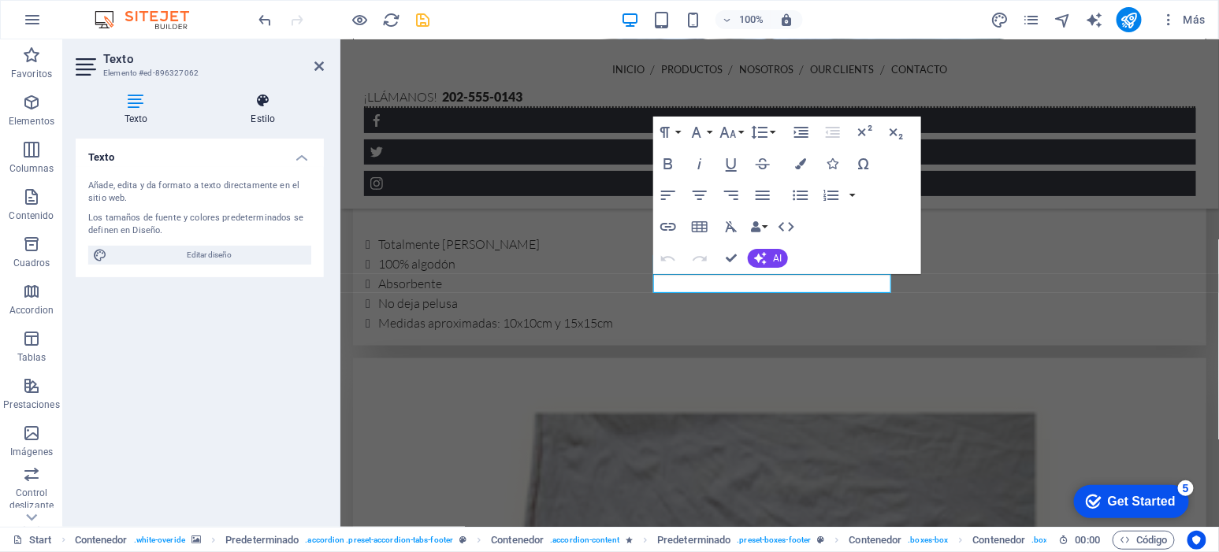
click at [266, 117] on h4 "Estilo" at bounding box center [263, 109] width 121 height 33
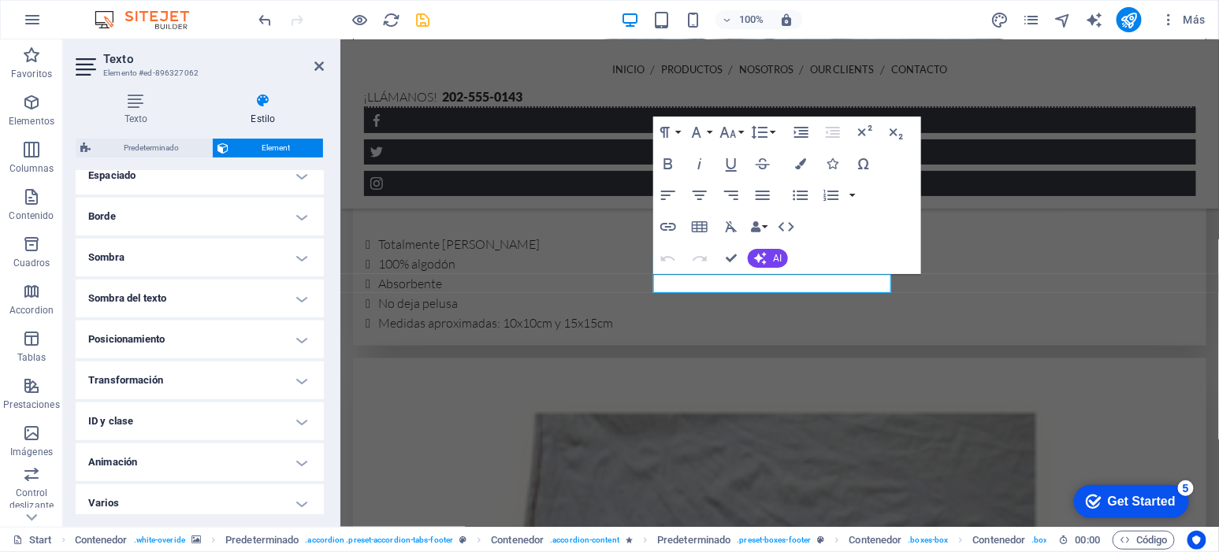
scroll to position [334, 0]
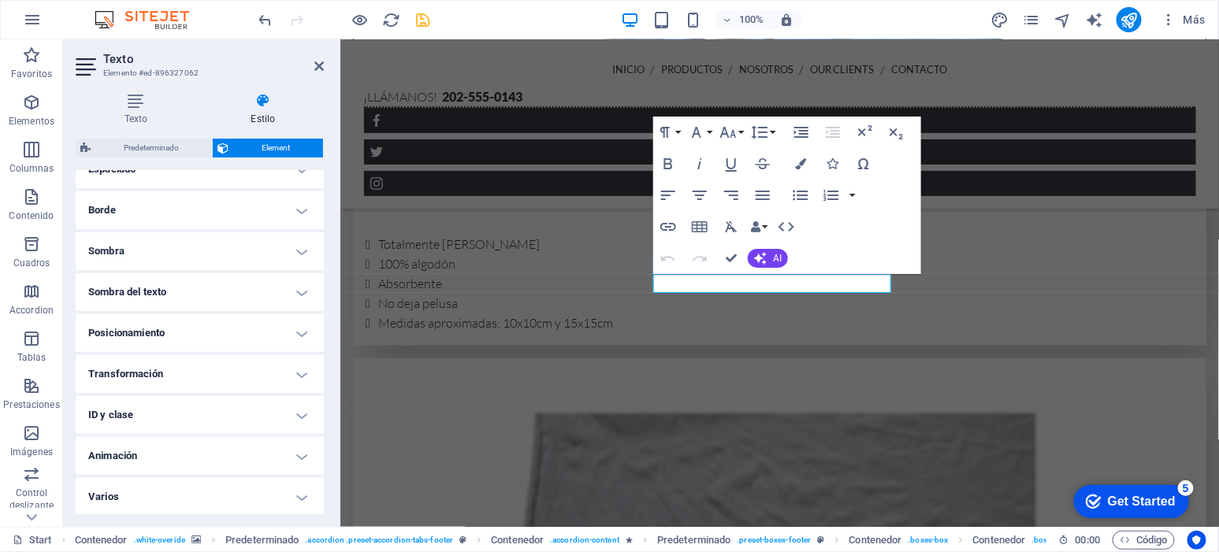
click at [260, 411] on h4 "ID y clase" at bounding box center [200, 415] width 248 height 38
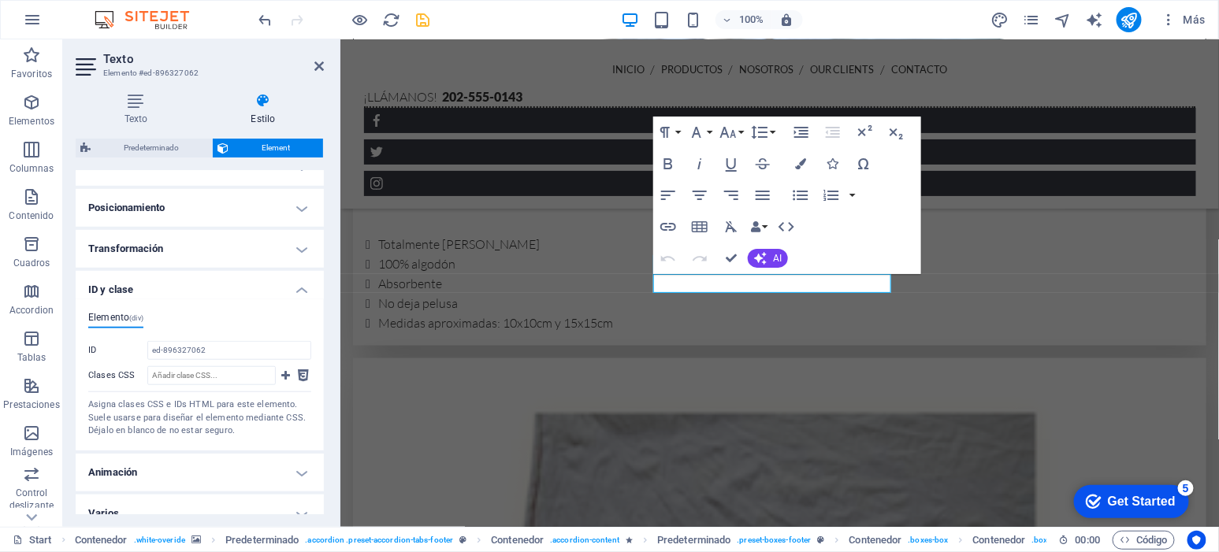
scroll to position [475, 0]
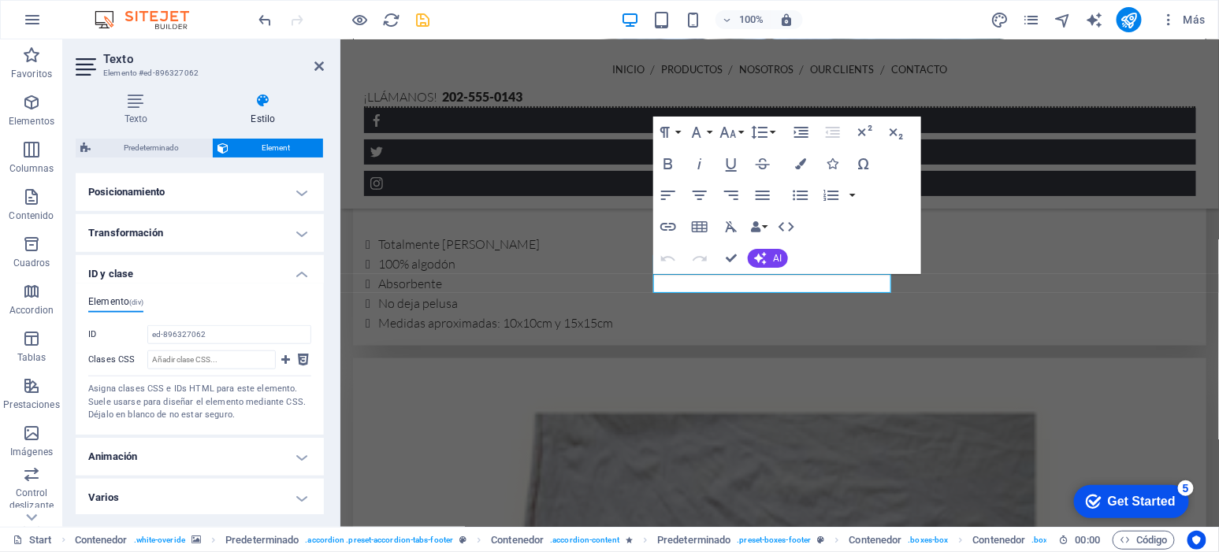
click at [251, 497] on h4 "Varios" at bounding box center [200, 498] width 248 height 38
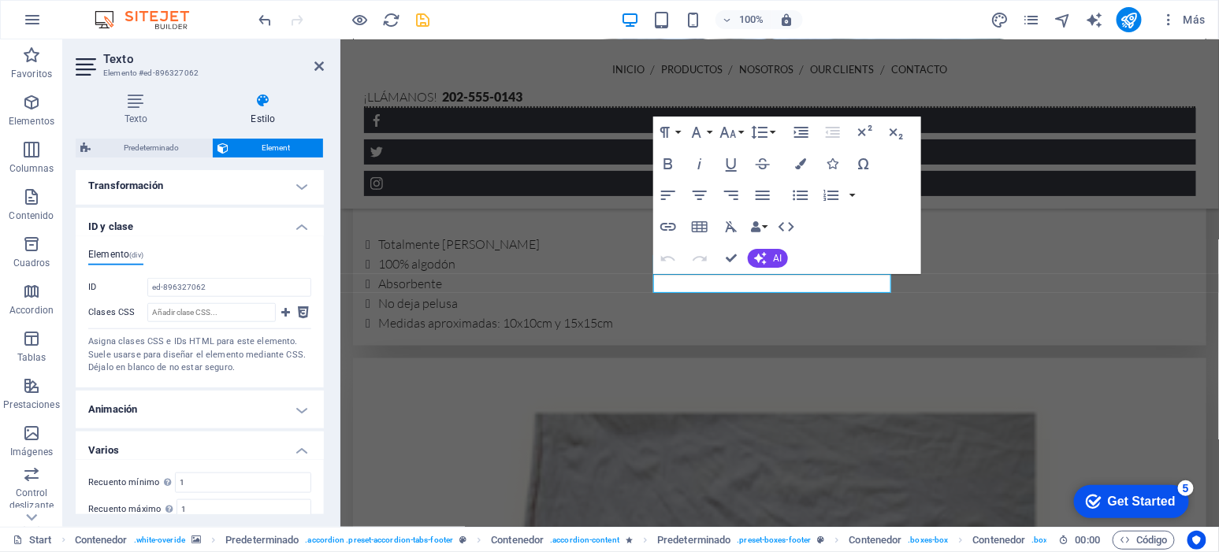
scroll to position [573, 0]
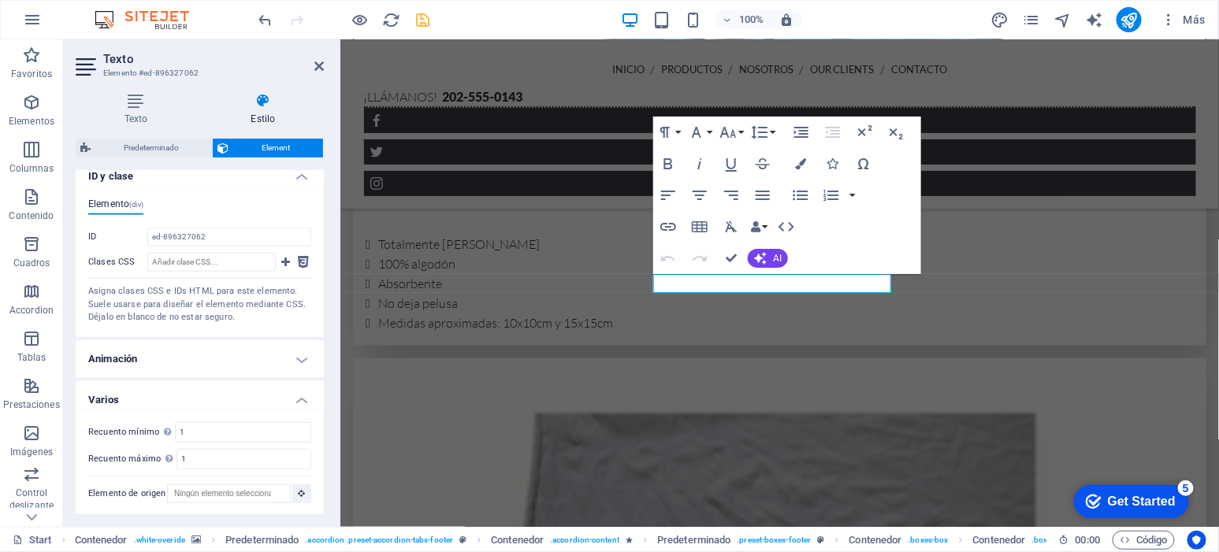
click at [292, 360] on h4 "Animación" at bounding box center [200, 359] width 248 height 38
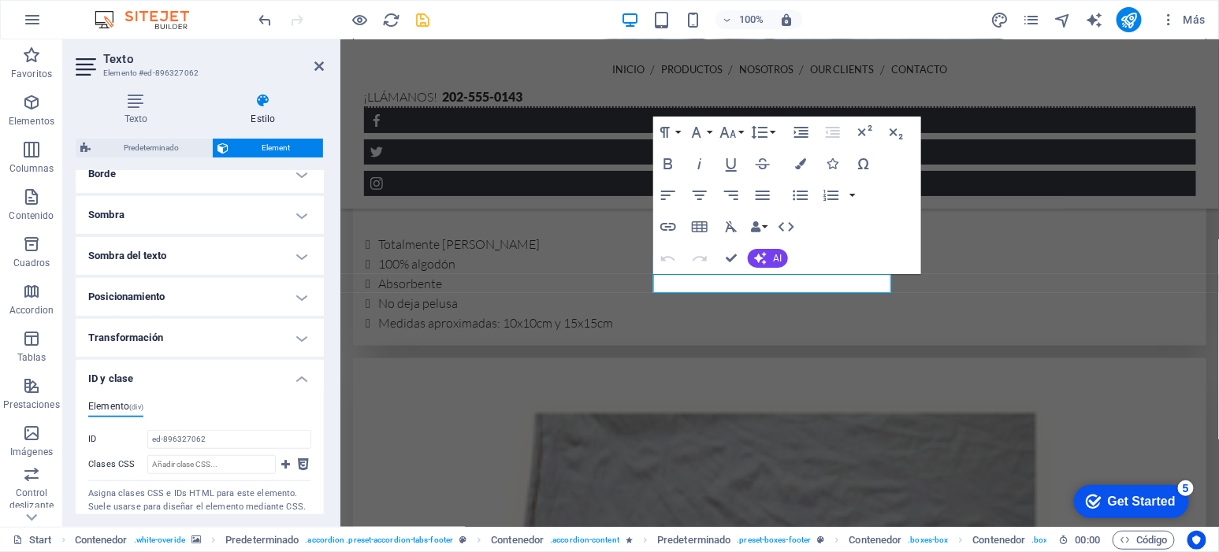
scroll to position [343, 0]
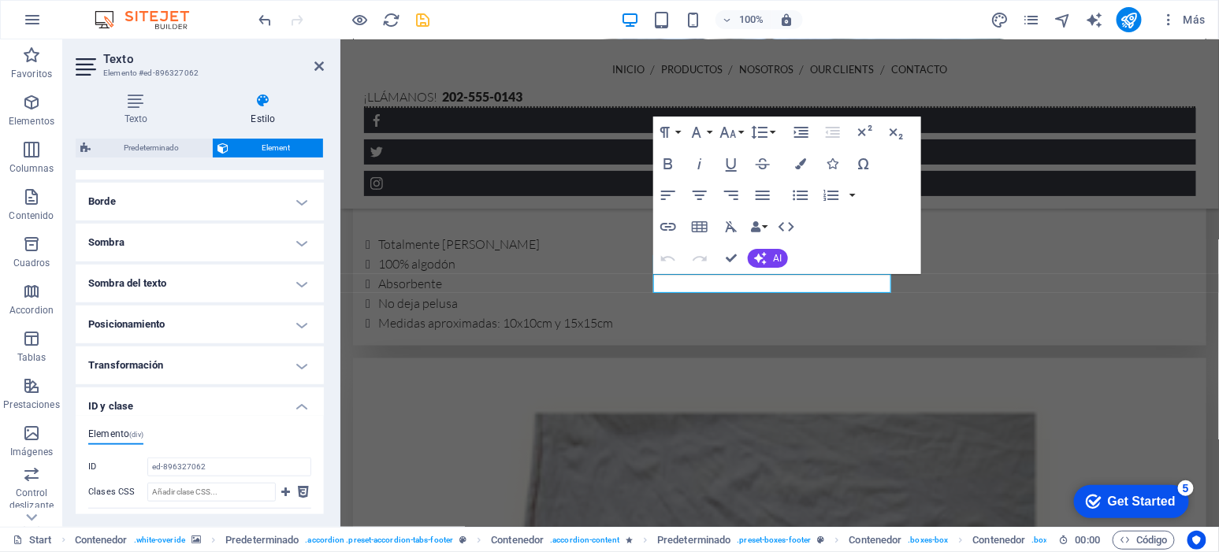
click at [258, 369] on h4 "Transformación" at bounding box center [200, 366] width 248 height 38
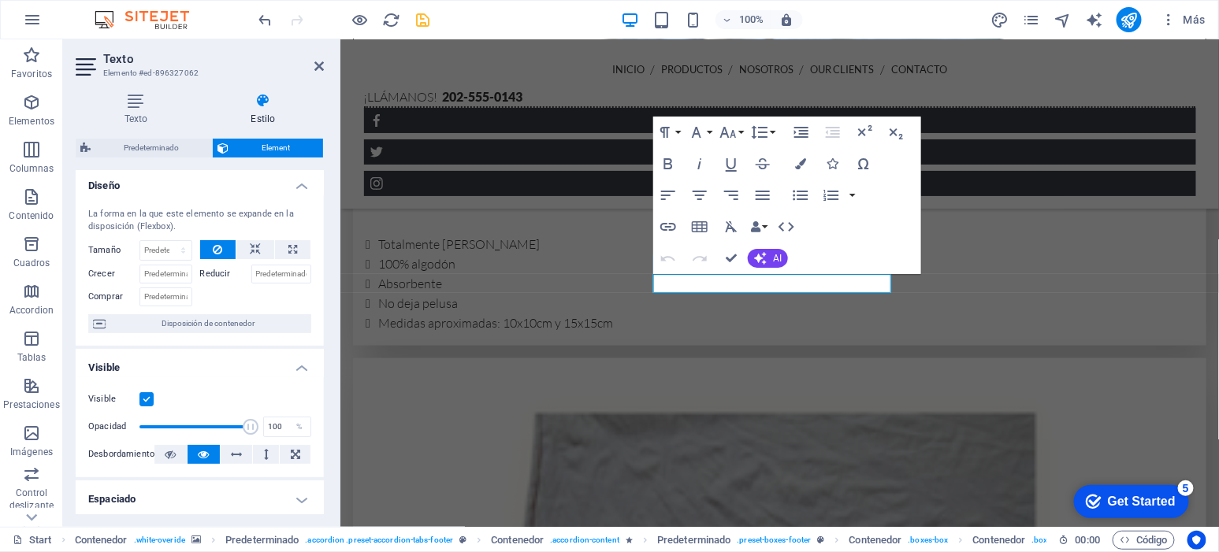
scroll to position [0, 0]
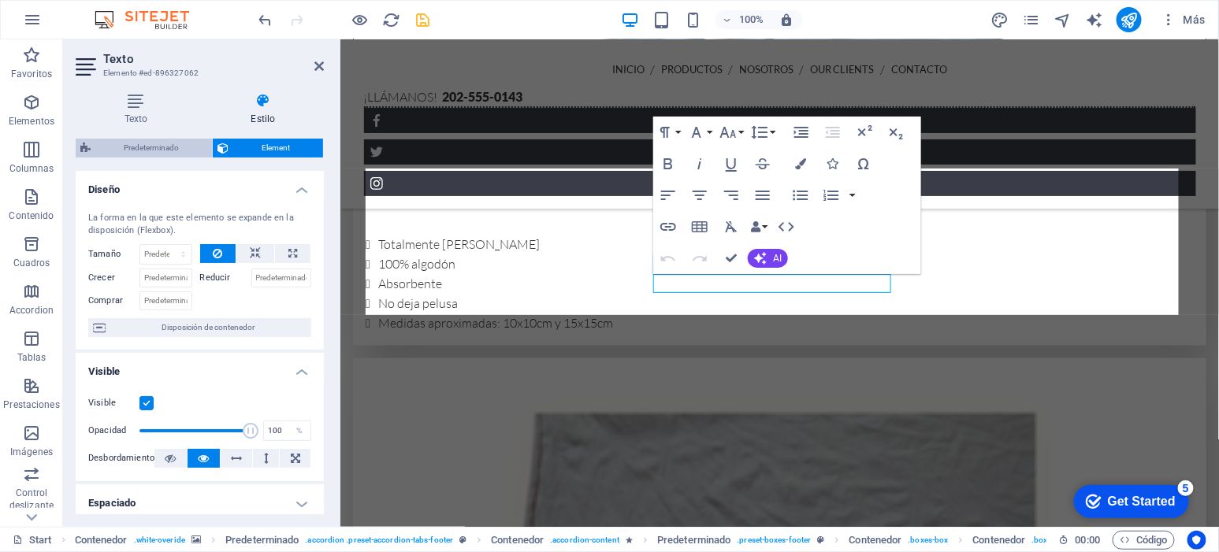
click at [142, 151] on span "Predeterminado" at bounding box center [151, 148] width 112 height 19
select select "px"
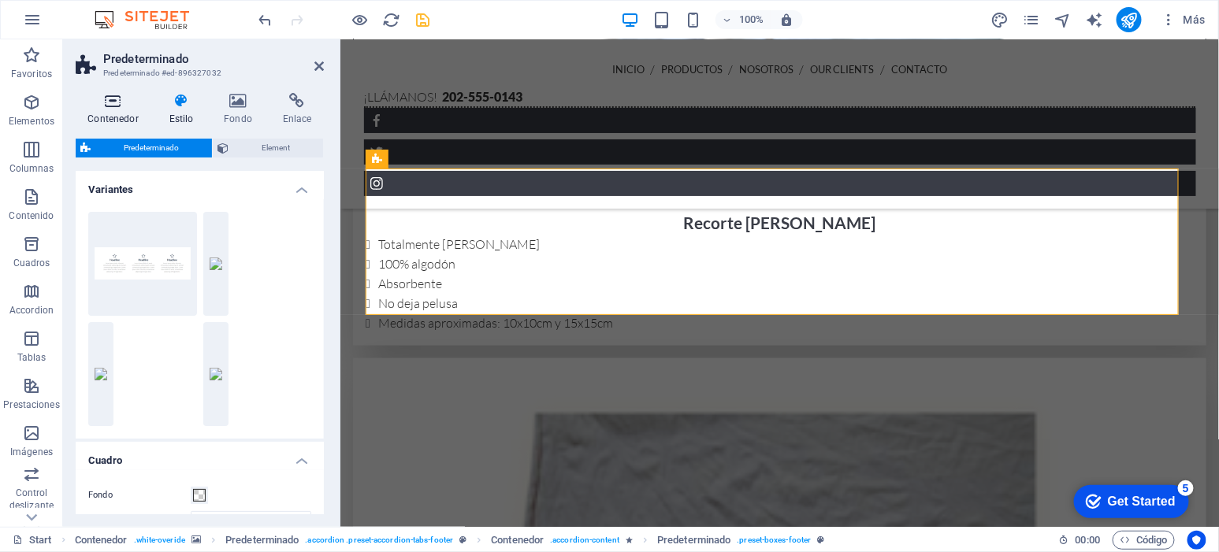
click at [106, 114] on h4 "Contenedor" at bounding box center [116, 109] width 81 height 33
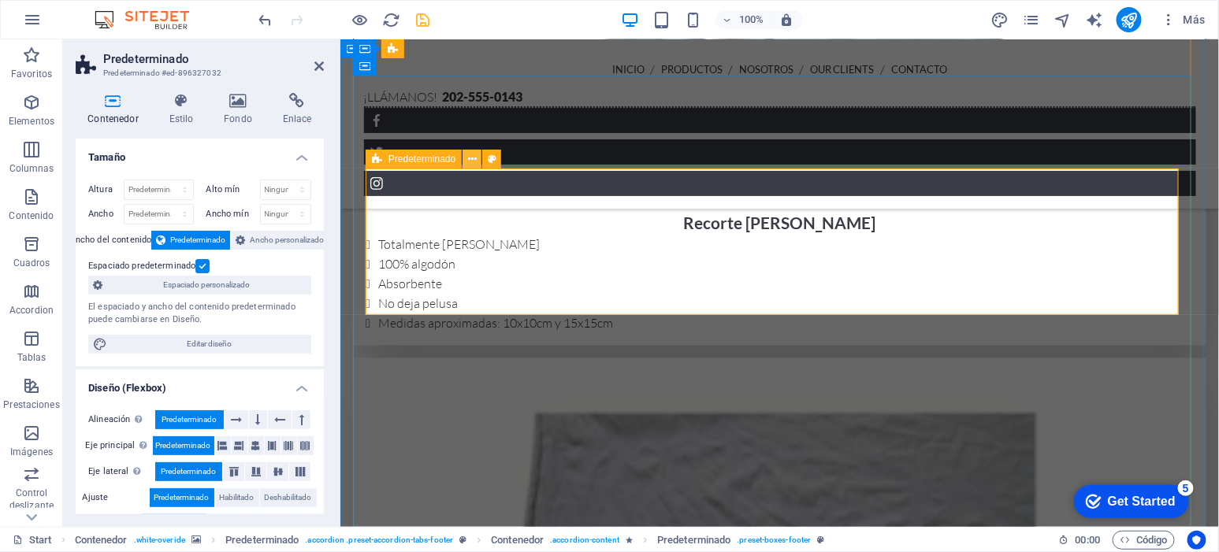
click at [471, 161] on icon at bounding box center [472, 159] width 9 height 17
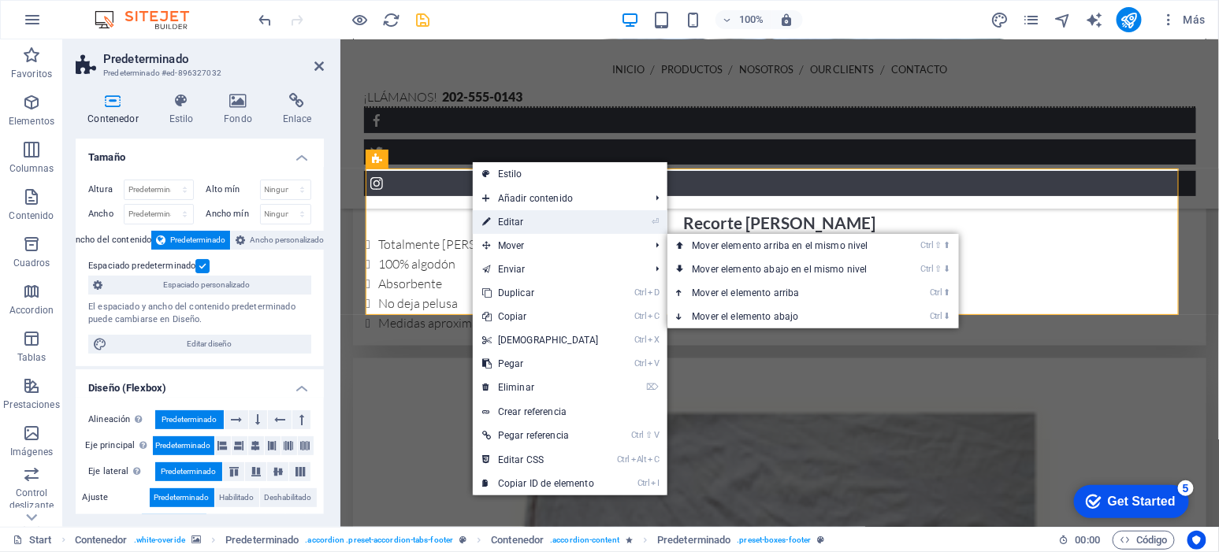
click at [523, 222] on link "⏎ Editar" at bounding box center [541, 222] width 136 height 24
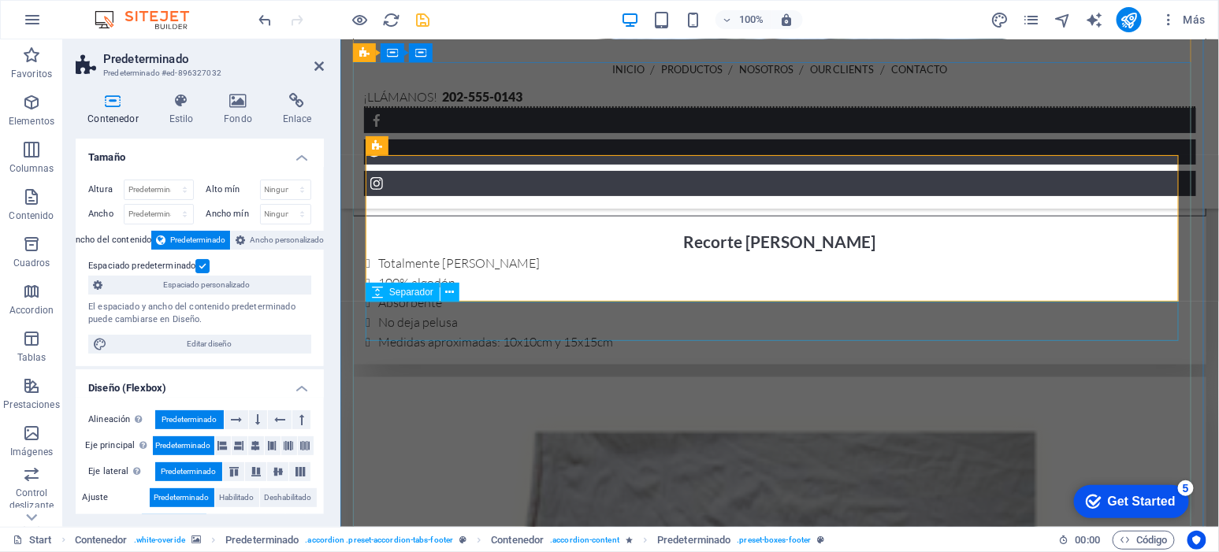
scroll to position [2857, 0]
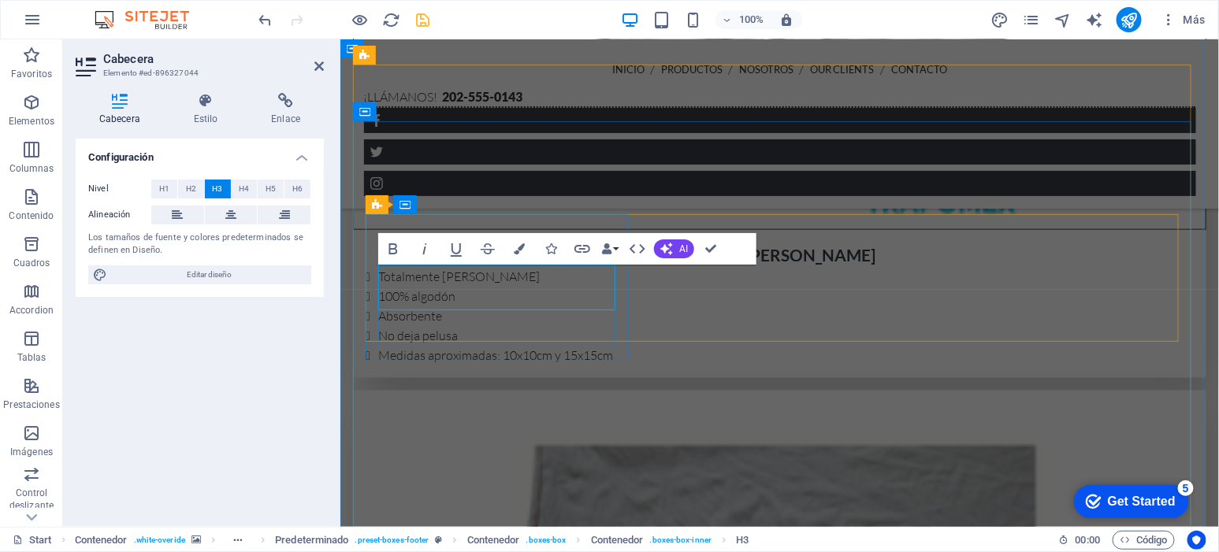
scroll to position [2845, 0]
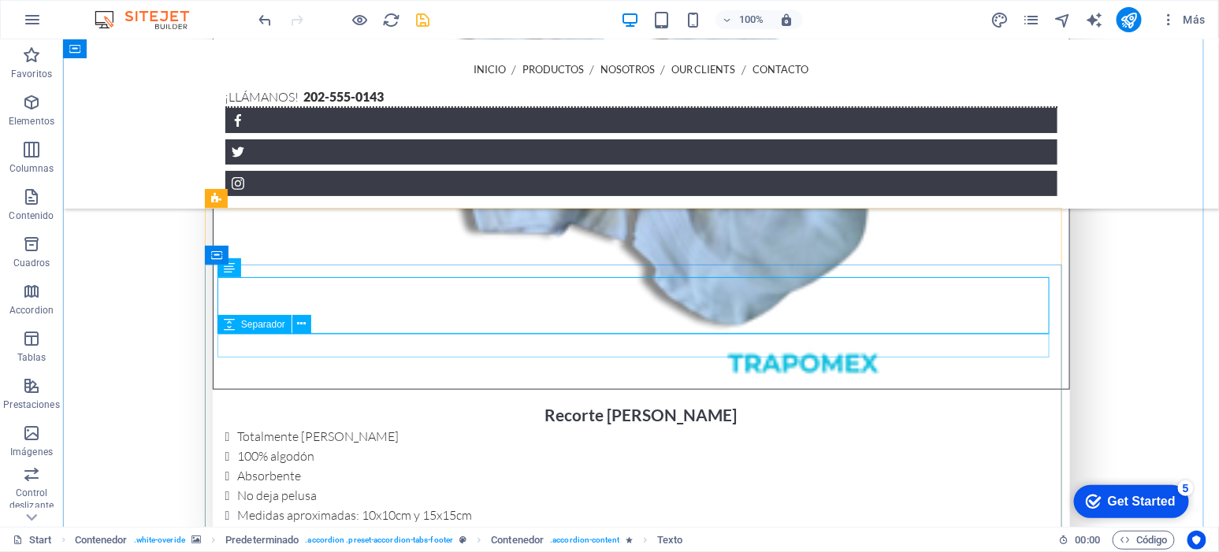
scroll to position [2713, 0]
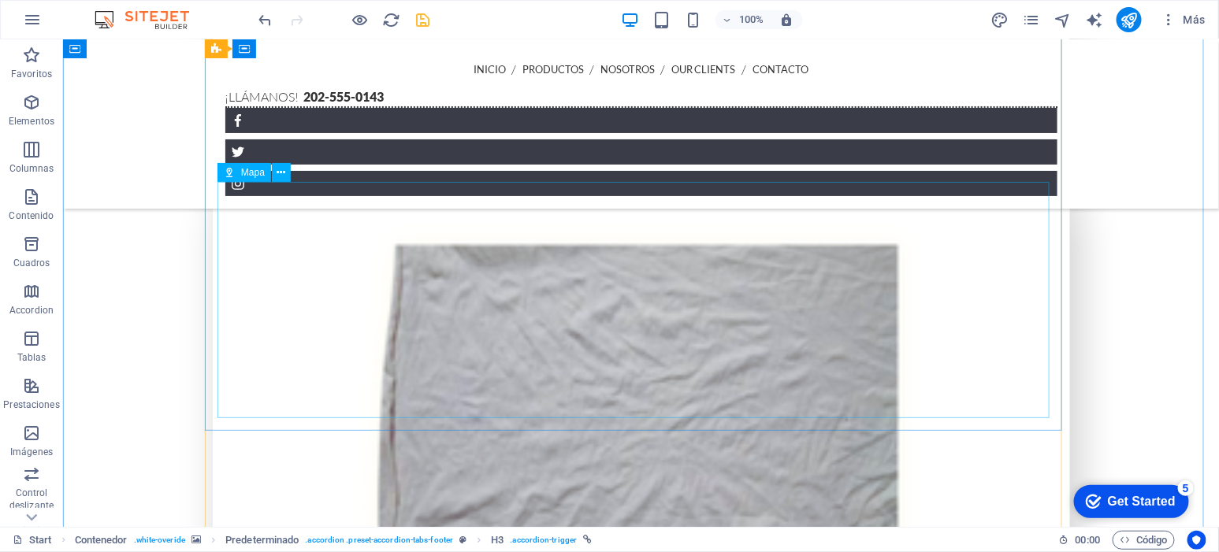
scroll to position [3239, 0]
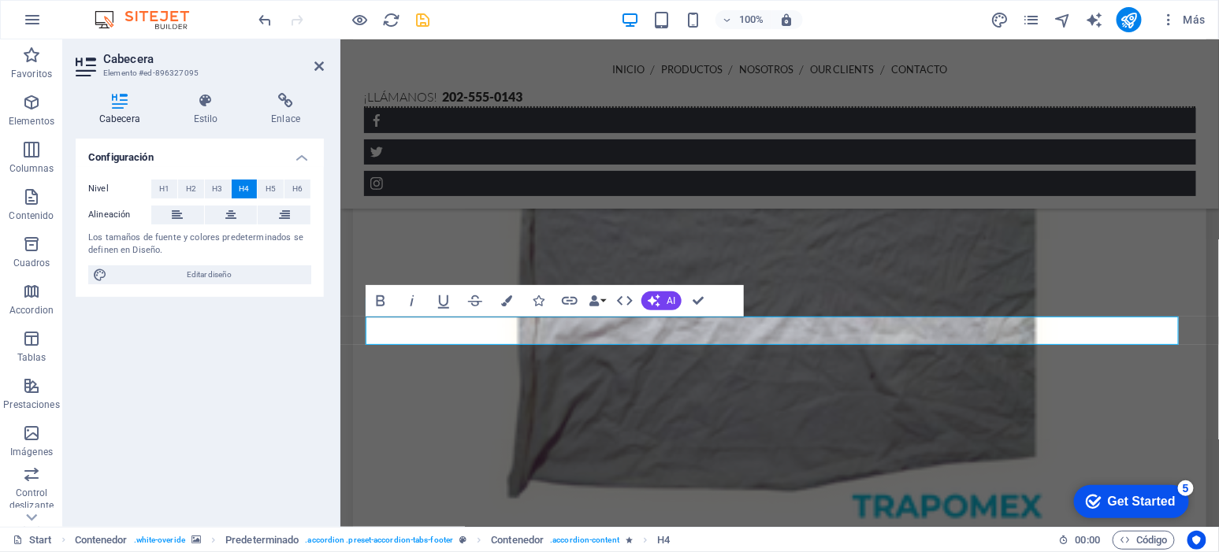
scroll to position [3272, 0]
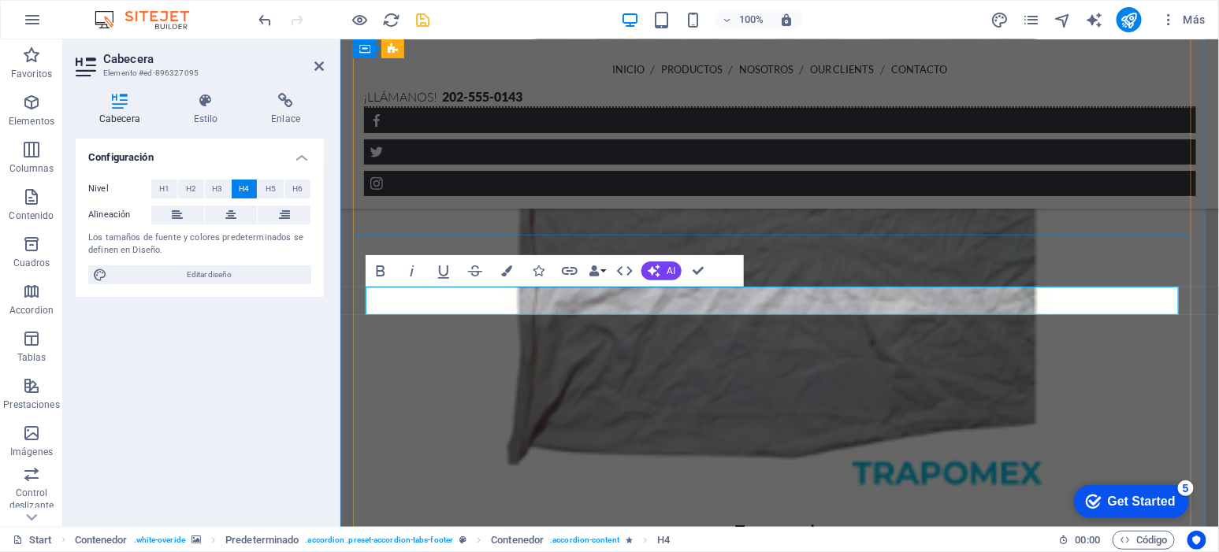
drag, startPoint x: 994, startPoint y: 299, endPoint x: 1017, endPoint y: 299, distance: 23.6
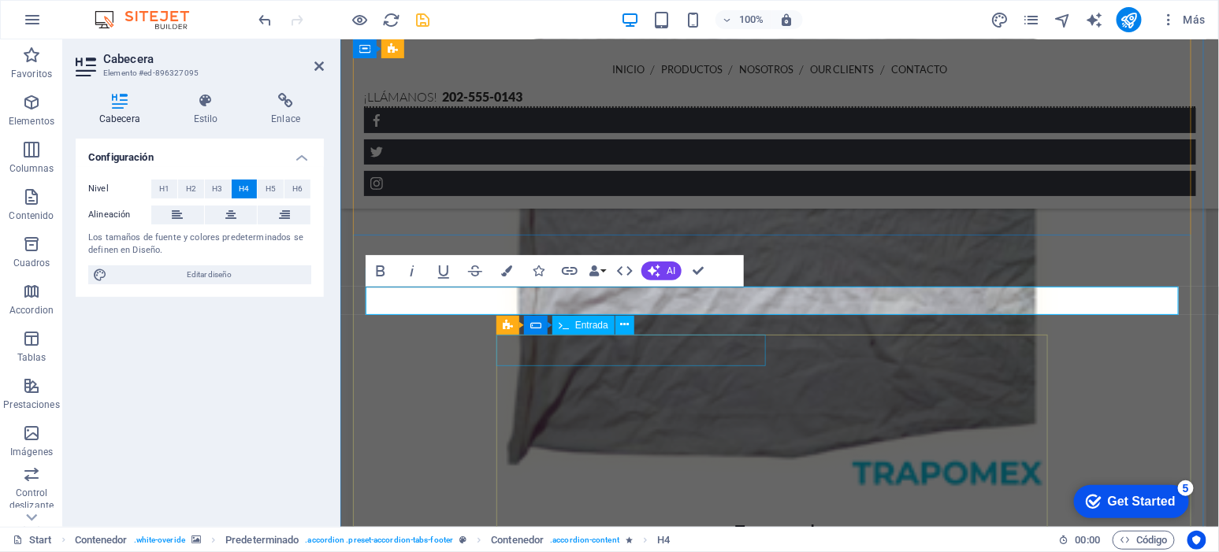
click div "Content 2"
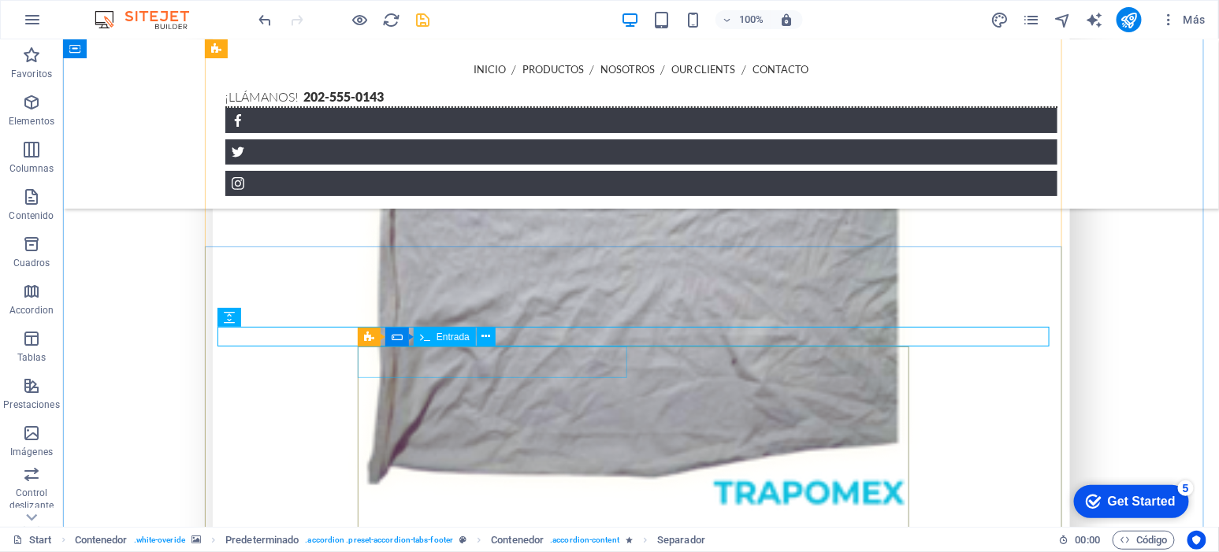
click div "Content 2"
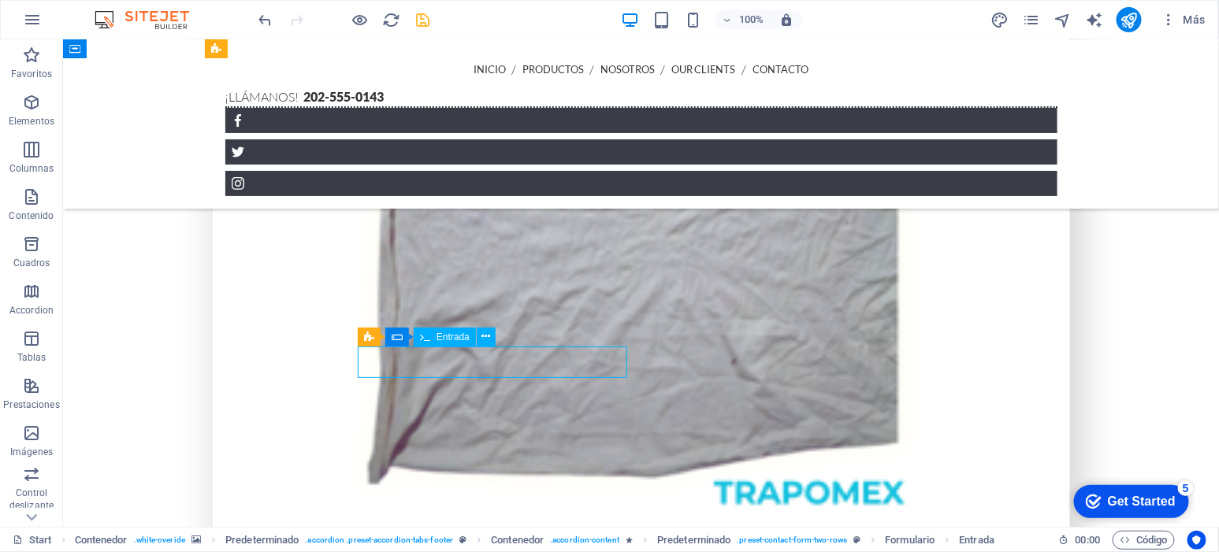
click div "Content 2"
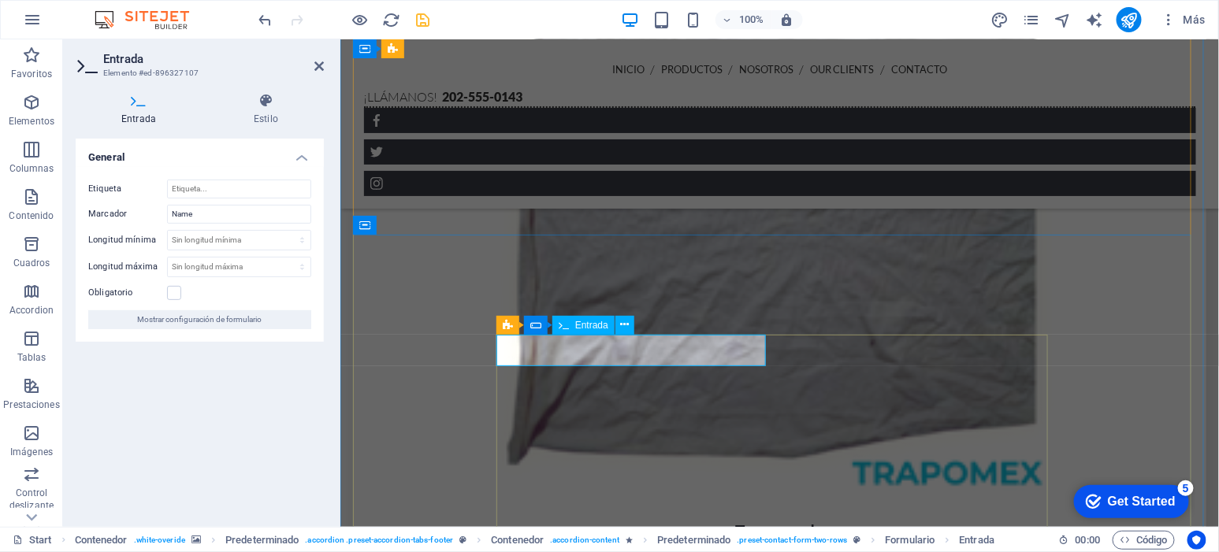
click input "Content 2"
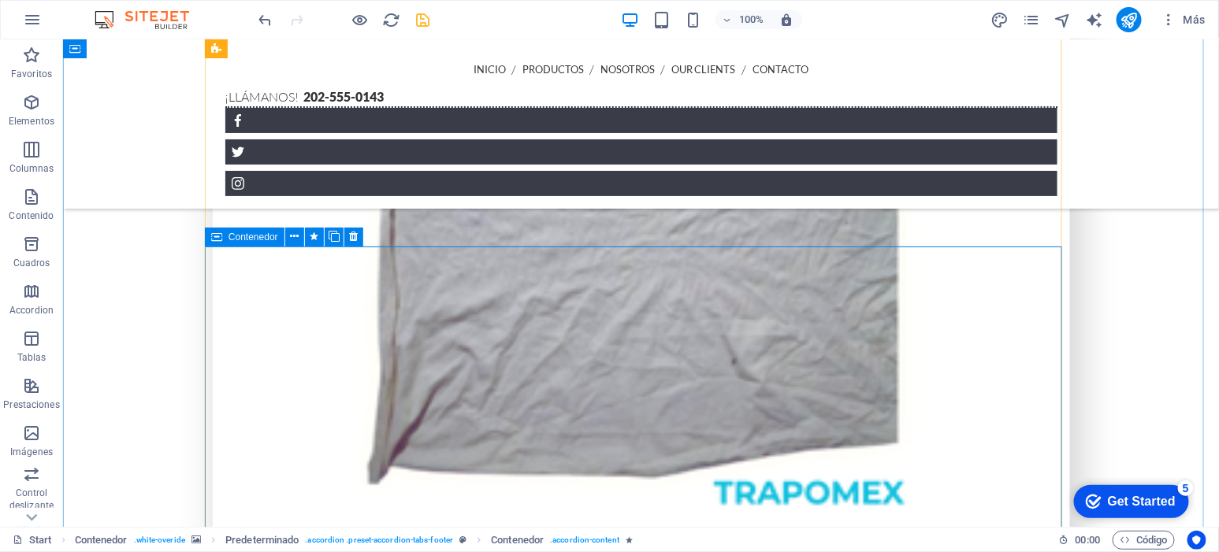
type input "N"
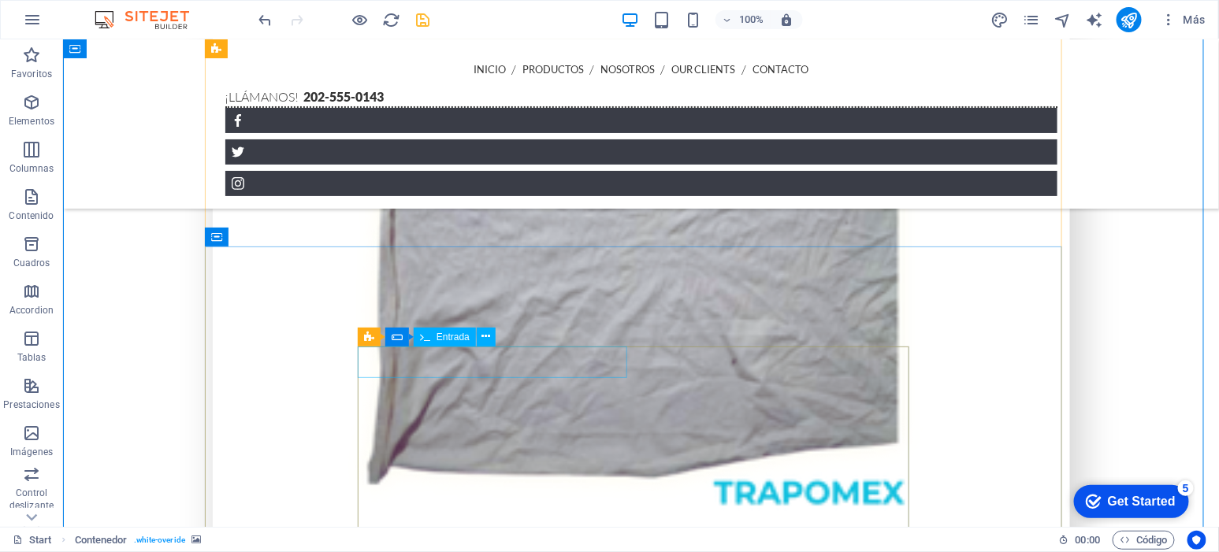
click div "N"
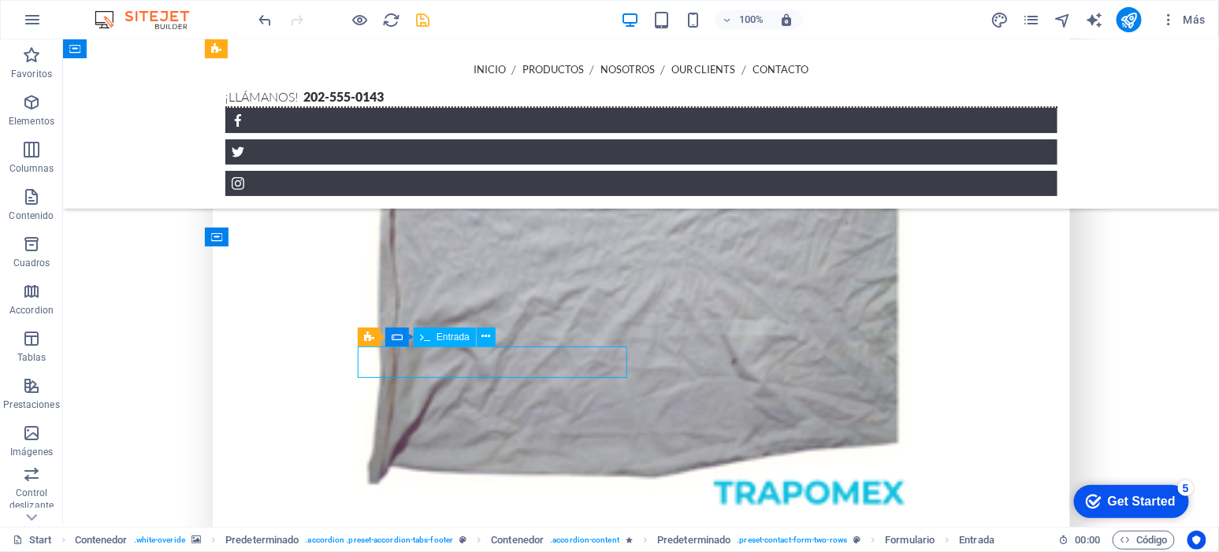
click div "N"
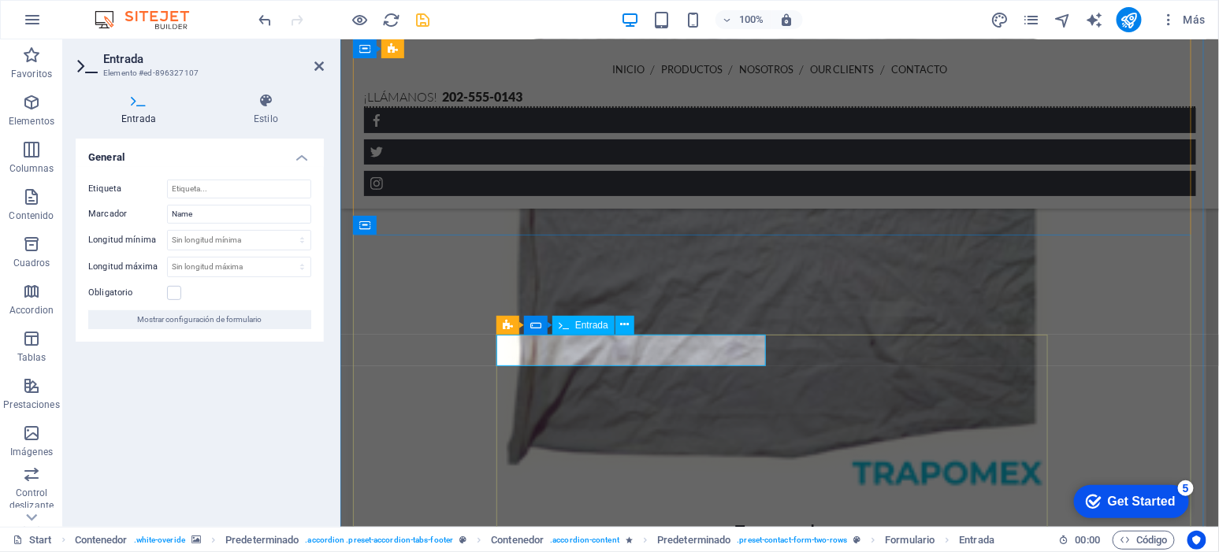
click input "N"
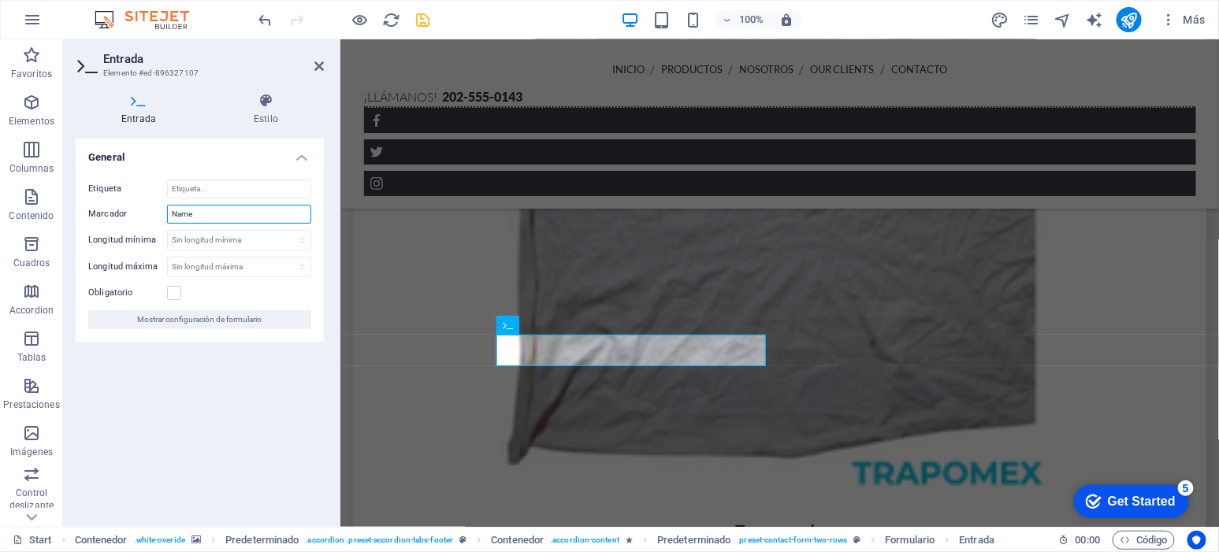
drag, startPoint x: 231, startPoint y: 209, endPoint x: 81, endPoint y: 192, distance: 150.6
click at [81, 192] on div "Etiqueta Marcador Name Longitud mínima Sin longitud mínima carácteres Longitud …" at bounding box center [200, 254] width 248 height 175
type input "Nombre"
click at [136, 385] on div "General Etiqueta Marcador Nombre Longitud mínima Sin longitud mínima carácteres…" at bounding box center [200, 327] width 248 height 376
click at [204, 383] on div "General Etiqueta Marcador Nombre Longitud mínima Sin longitud mínima carácteres…" at bounding box center [200, 327] width 248 height 376
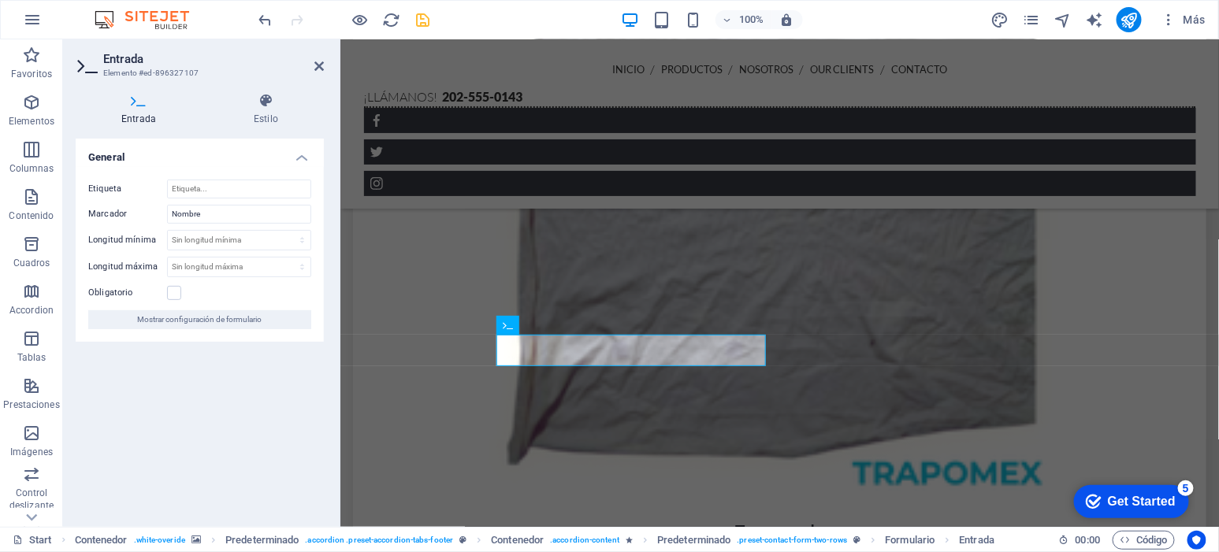
click at [205, 383] on div "General Etiqueta Marcador Nombre Longitud mínima Sin longitud mínima carácteres…" at bounding box center [200, 327] width 248 height 376
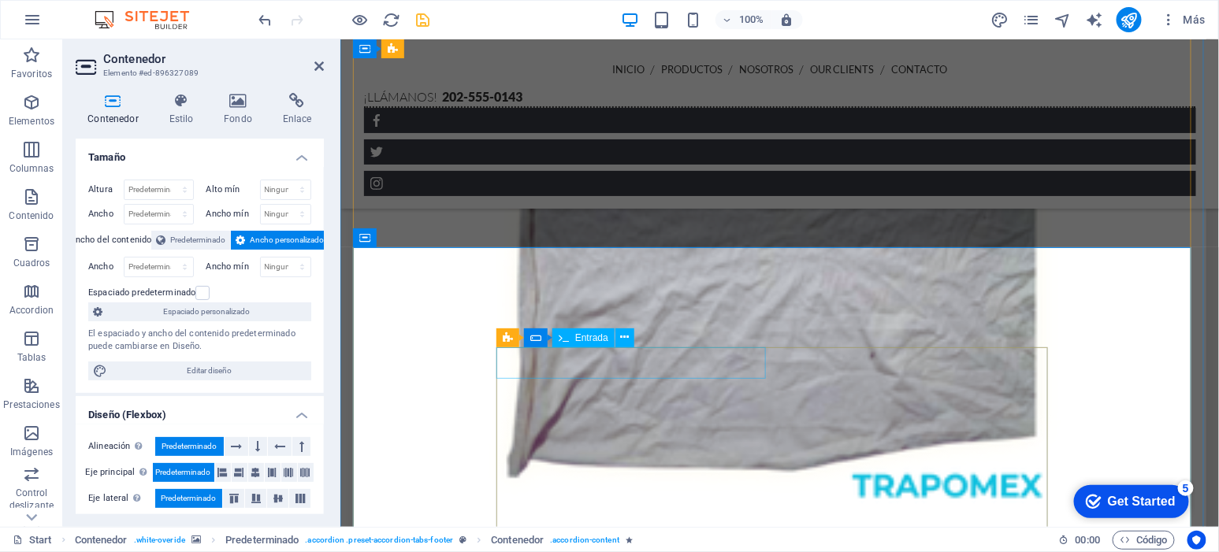
click input "N"
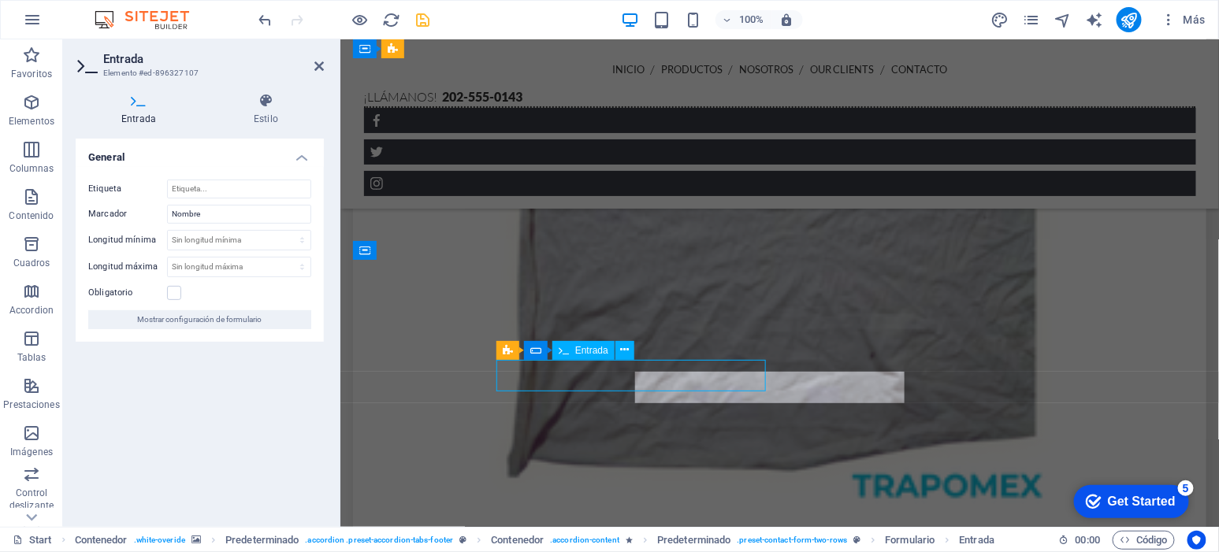
scroll to position [3247, 0]
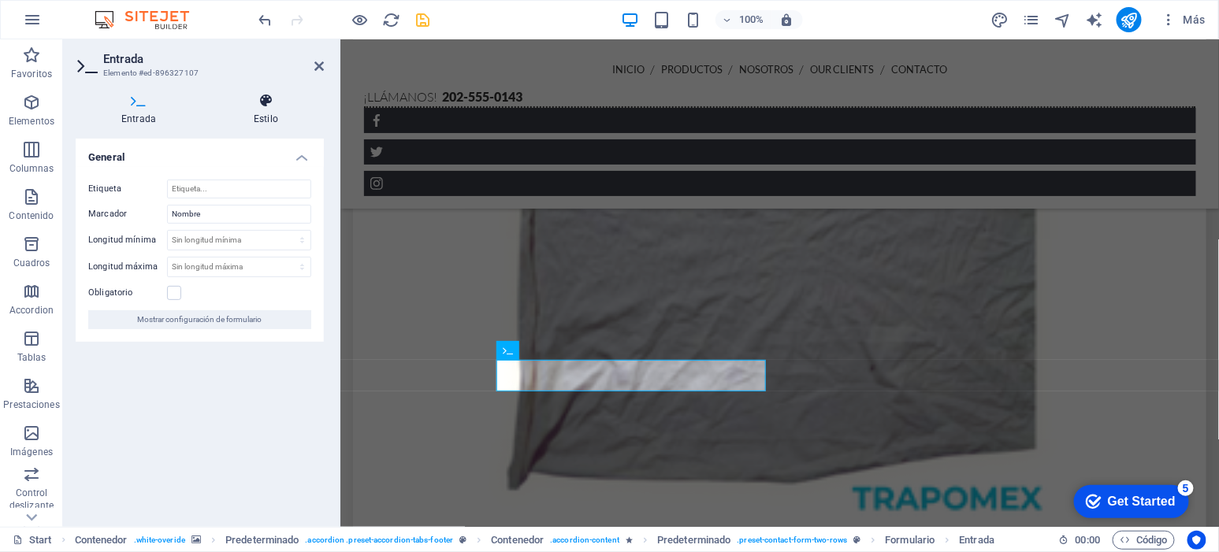
click at [254, 112] on h4 "Estilo" at bounding box center [266, 109] width 116 height 33
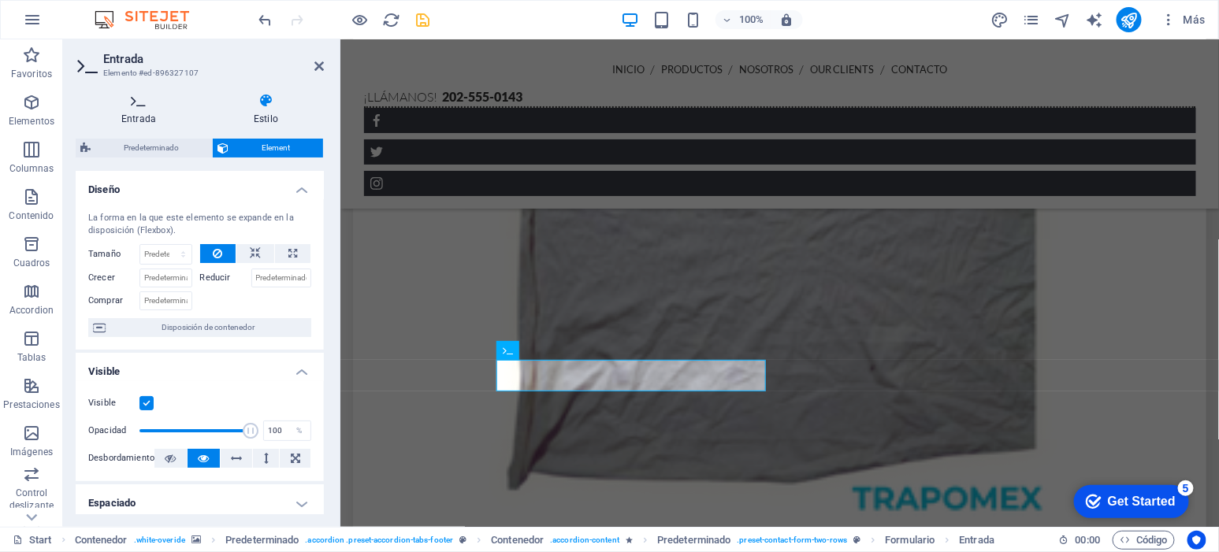
click at [138, 113] on h4 "Entrada" at bounding box center [142, 109] width 132 height 33
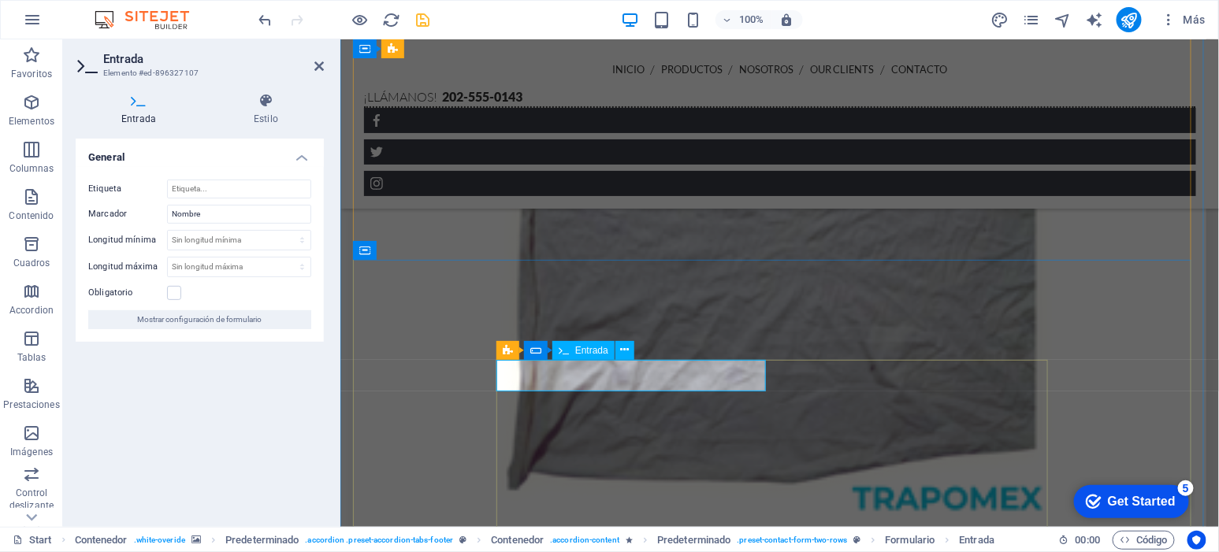
click input "N"
type input "Nombre"
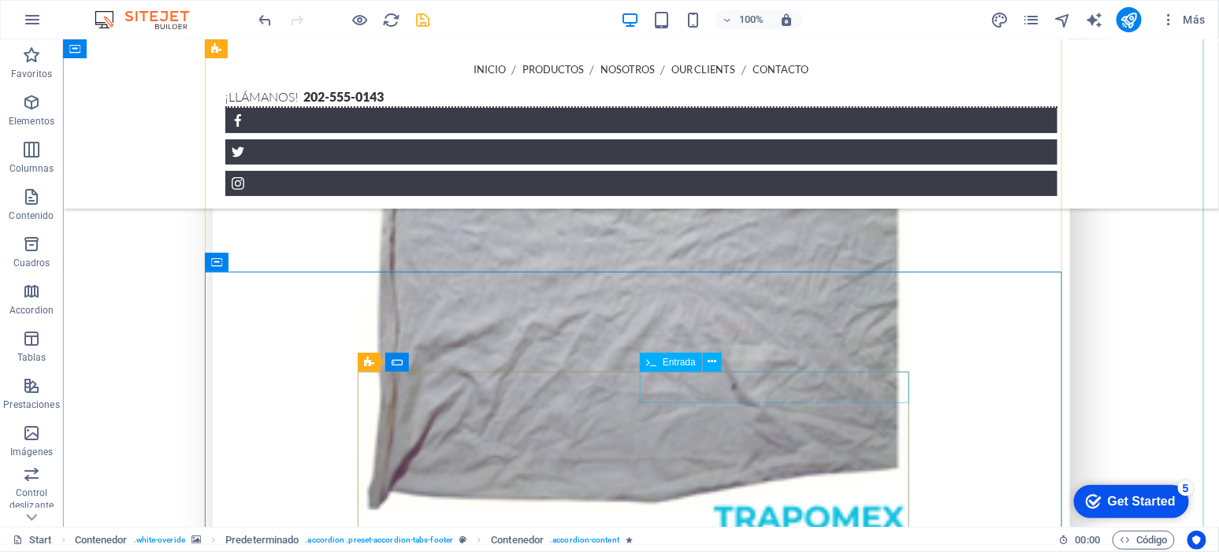
click div "Content 2"
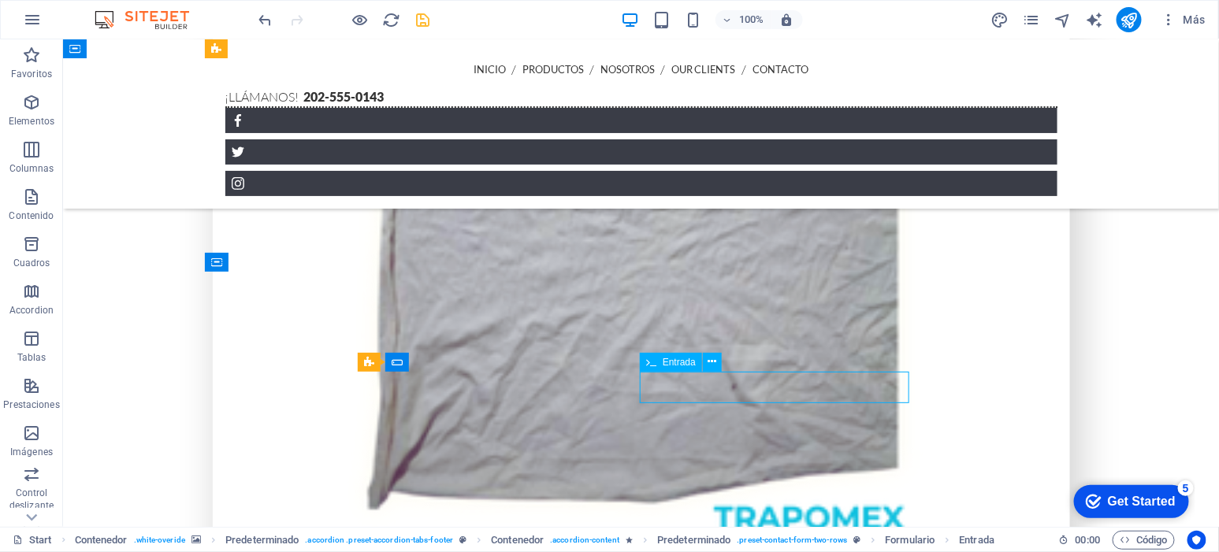
drag, startPoint x: 711, startPoint y: 385, endPoint x: 433, endPoint y: 385, distance: 278.2
click div "Content 2"
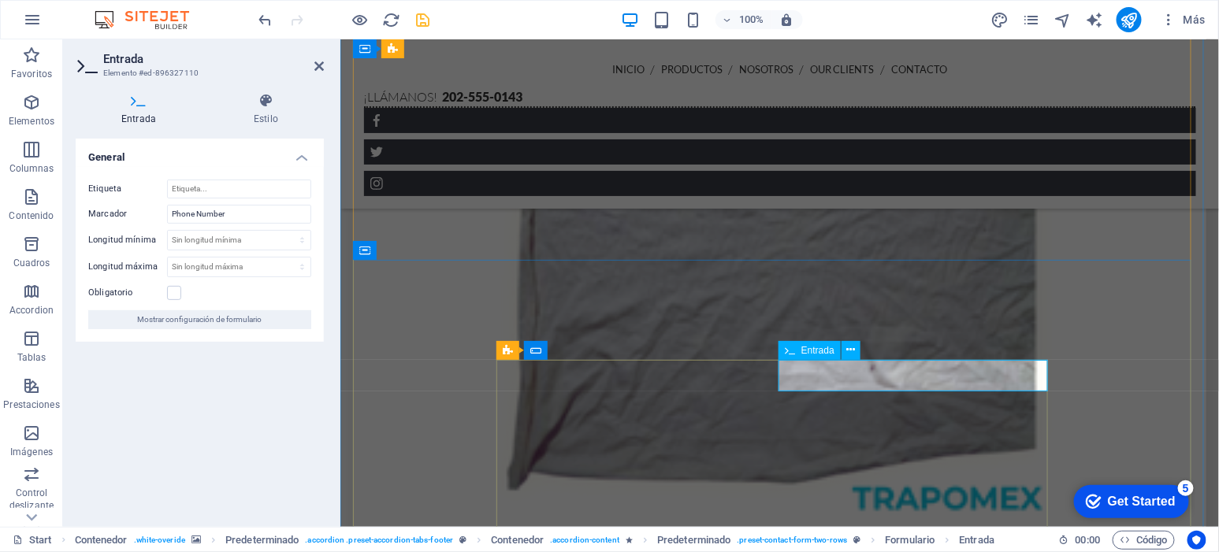
click input "Content 2"
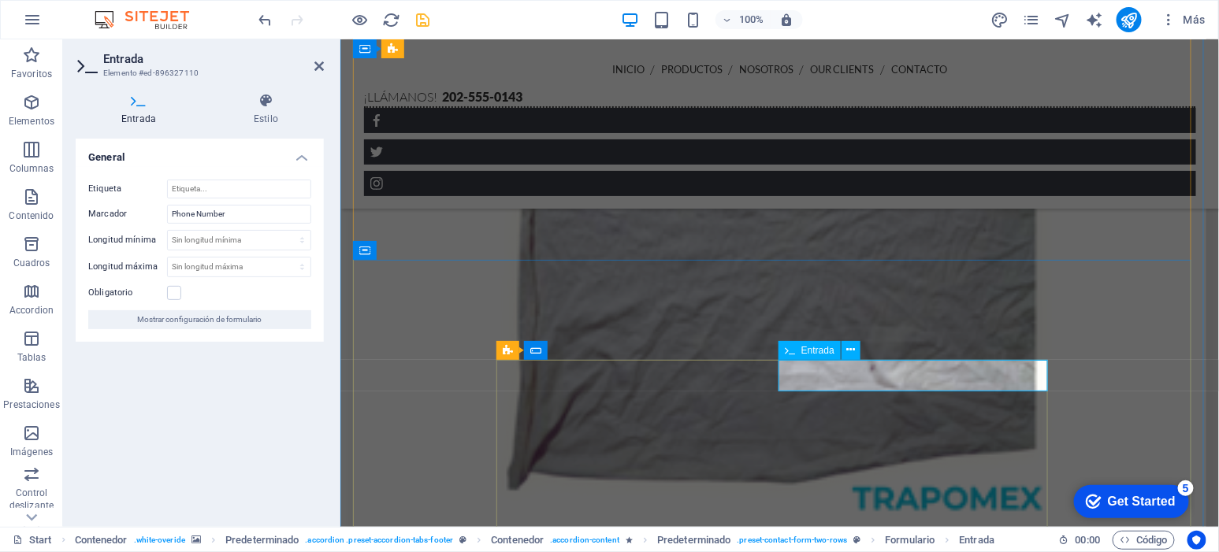
click input "Content 2"
drag, startPoint x: 916, startPoint y: 378, endPoint x: 770, endPoint y: 368, distance: 146.9
click form "Nombre I have read and understand the privacy policy. ¿Ilegible? Cargar nuevo S…"
click input "Content 2"
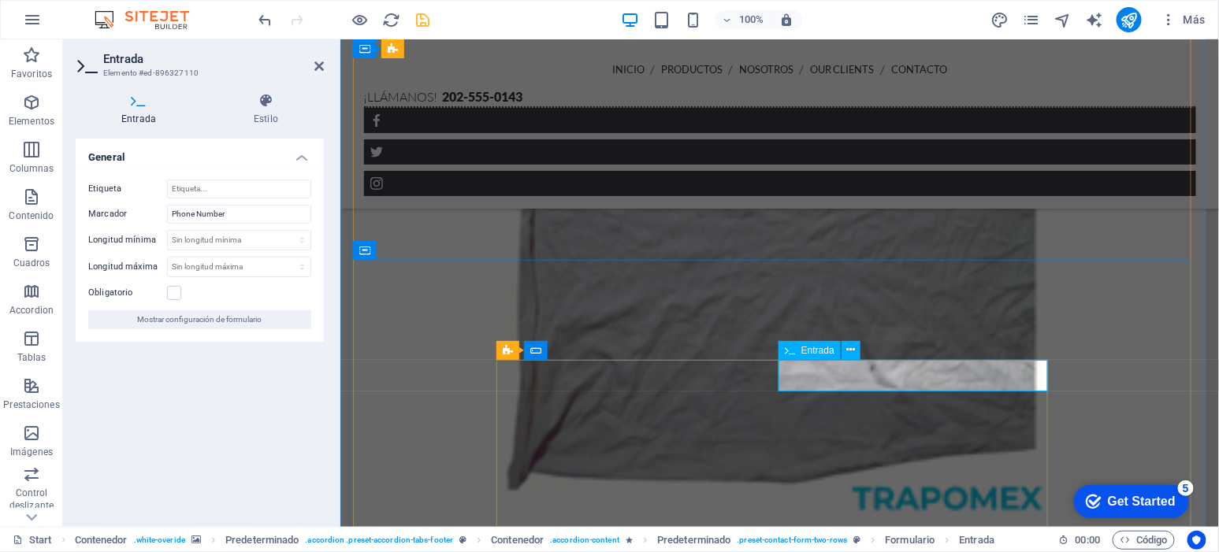
click input "Content 2"
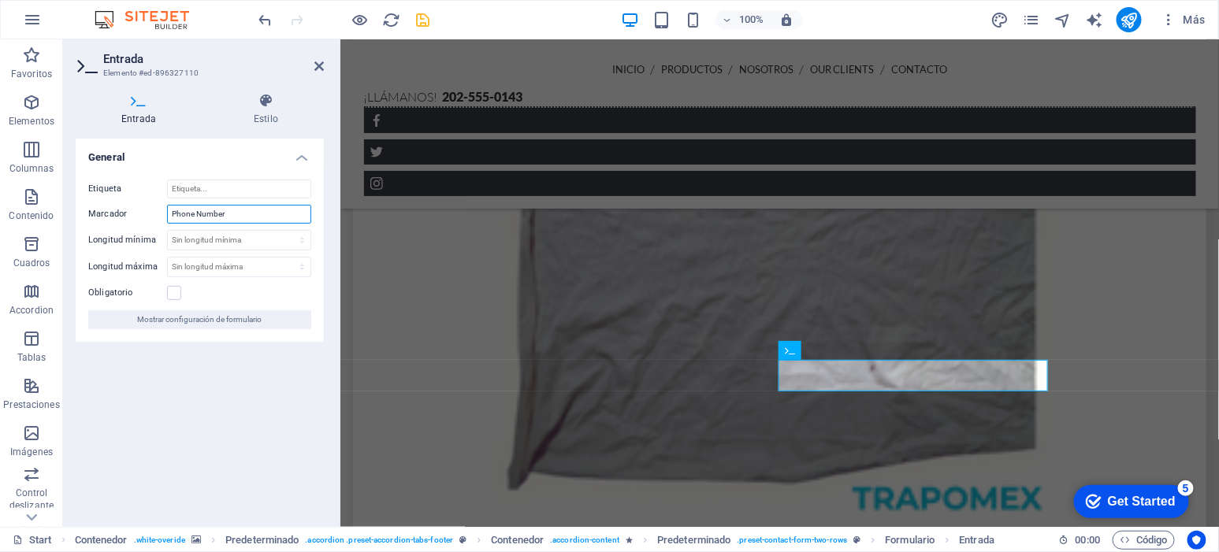
drag, startPoint x: 257, startPoint y: 217, endPoint x: 167, endPoint y: 217, distance: 89.8
click at [167, 217] on input "Phone Number" at bounding box center [239, 214] width 144 height 19
drag, startPoint x: 244, startPoint y: 210, endPoint x: 119, endPoint y: 210, distance: 125.3
click at [119, 210] on div "Marcador celular" at bounding box center [199, 214] width 223 height 19
drag, startPoint x: 244, startPoint y: 214, endPoint x: 84, endPoint y: 197, distance: 160.8
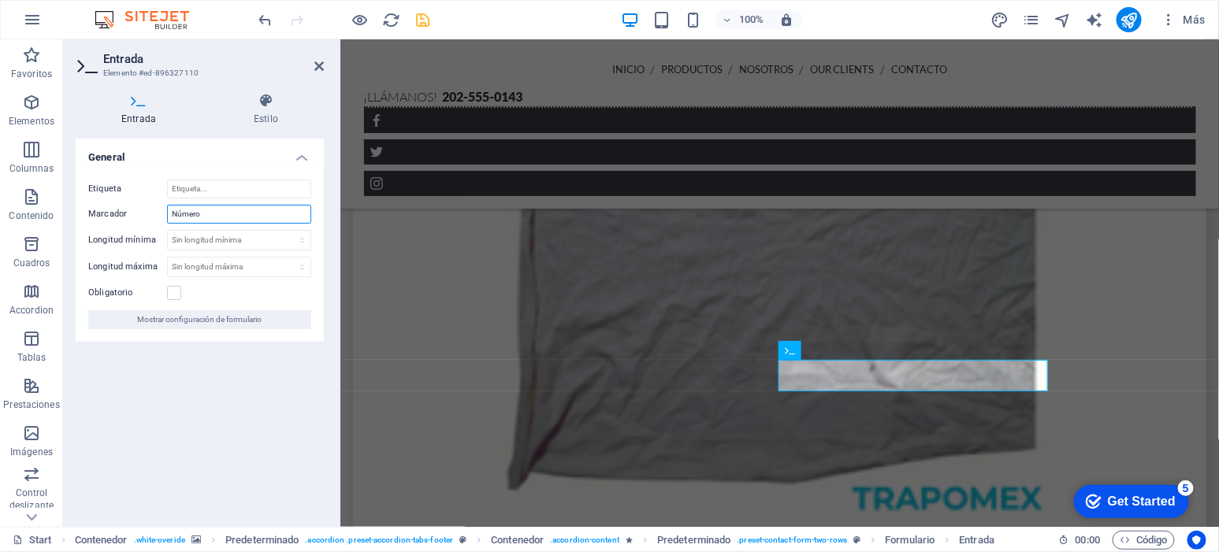
click at [84, 197] on div "Etiqueta Marcador Número Longitud mínima Sin longitud mínima carácteres Longitu…" at bounding box center [200, 254] width 248 height 175
paste input "telefónico"
type input "Número telefónico"
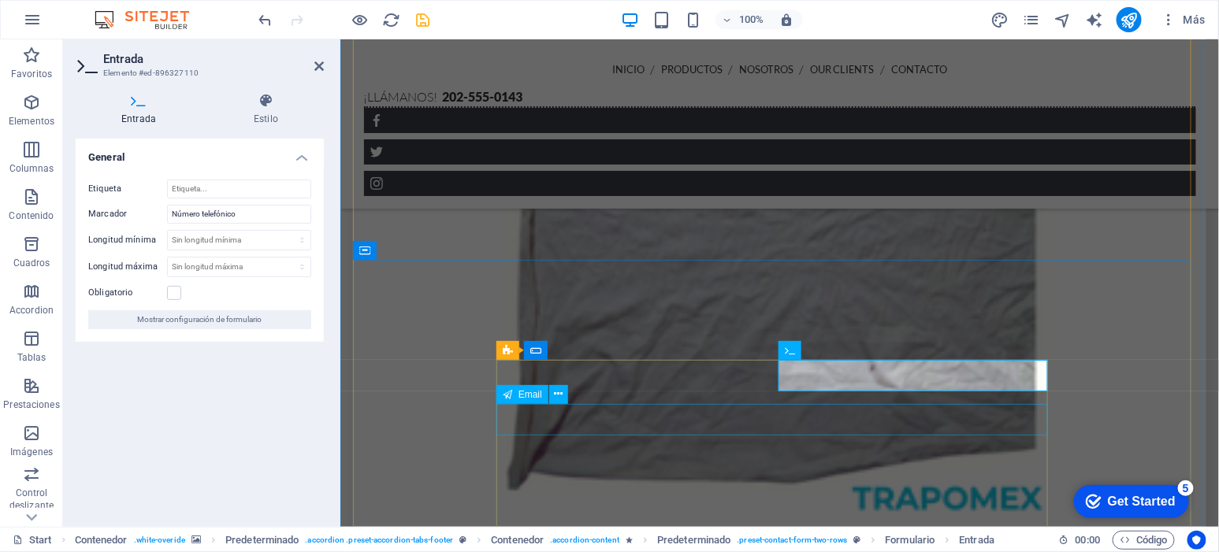
click div "Content 2"
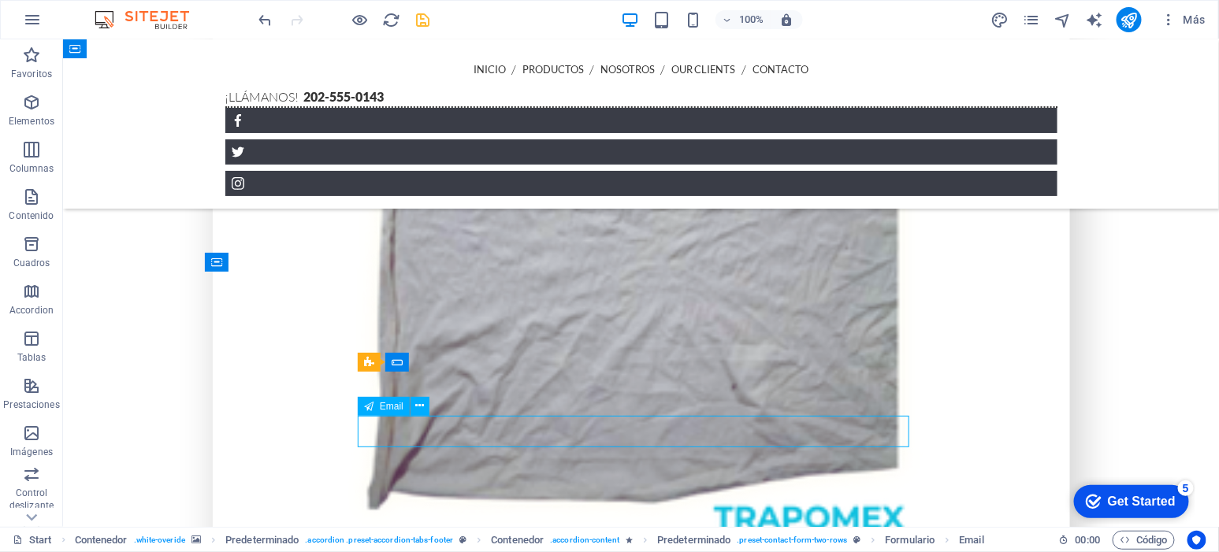
click div "Content 2"
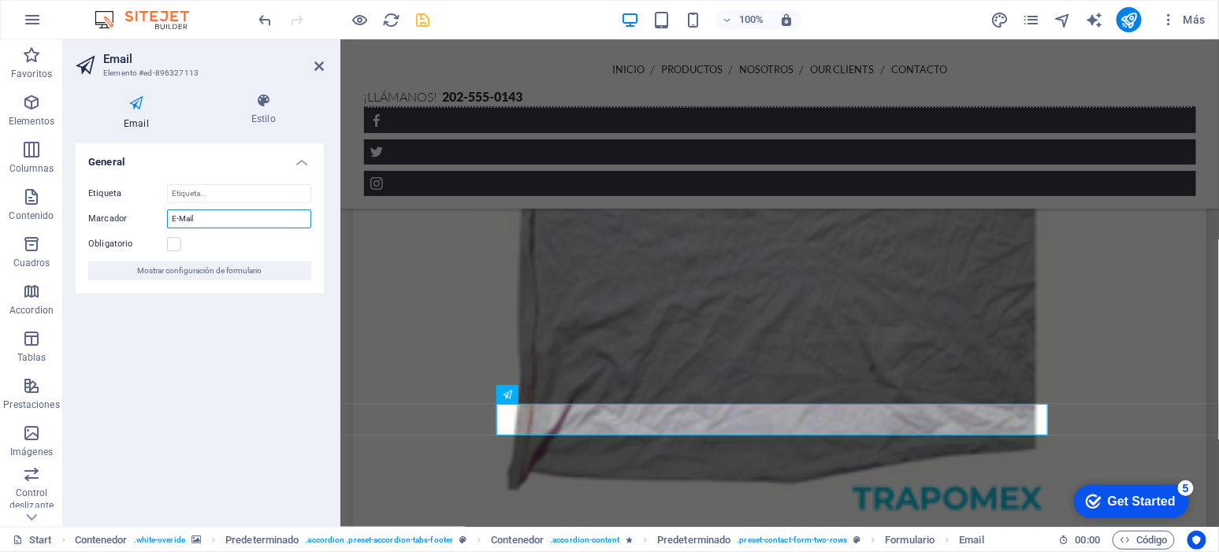
drag, startPoint x: 229, startPoint y: 214, endPoint x: 121, endPoint y: 205, distance: 108.4
click at [121, 205] on div "Etiqueta Marcador E-Mail Obligatorio Mostrar configuración de formulario" at bounding box center [200, 232] width 248 height 121
type input "Correo"
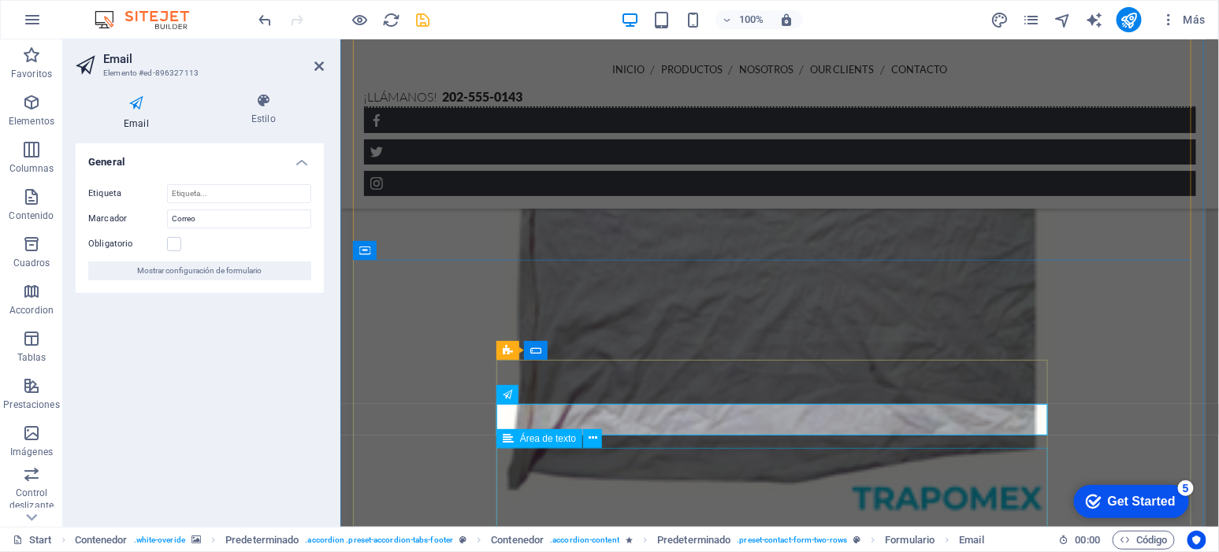
click div "Content 2"
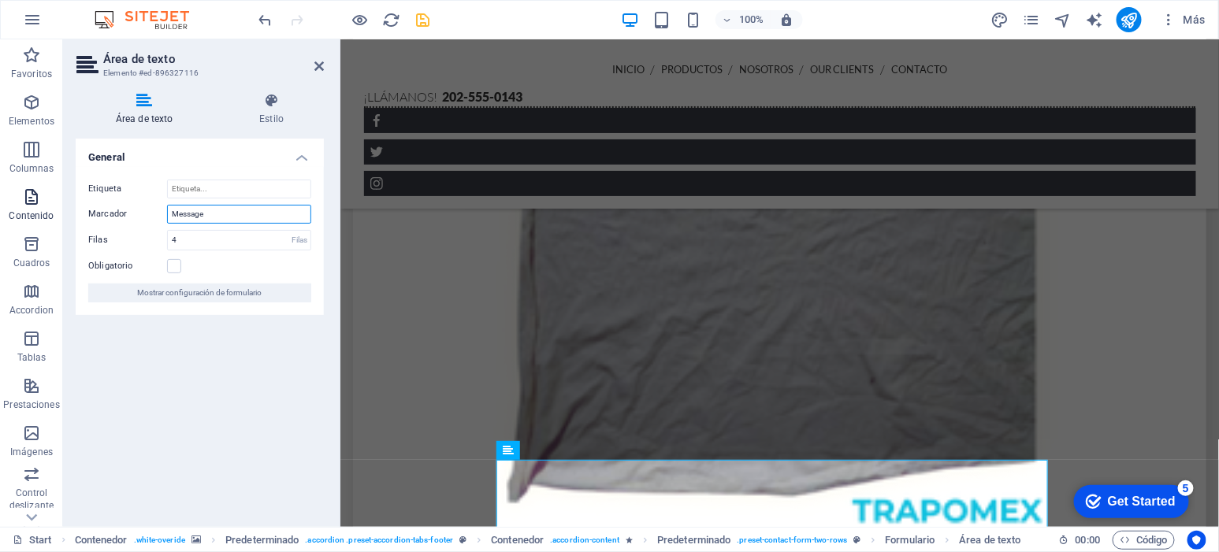
drag, startPoint x: 240, startPoint y: 213, endPoint x: 9, endPoint y: 195, distance: 230.8
click at [9, 195] on section "Favoritos Elementos Columnas Contenido Cuadros Accordion Tablas Prestaciones Im…" at bounding box center [609, 283] width 1219 height 488
type input "Mensage"
click at [191, 374] on div "General Etiqueta Marcador Mensage Filas 4 Filas Obligatorio Mostrar configuraci…" at bounding box center [200, 327] width 248 height 376
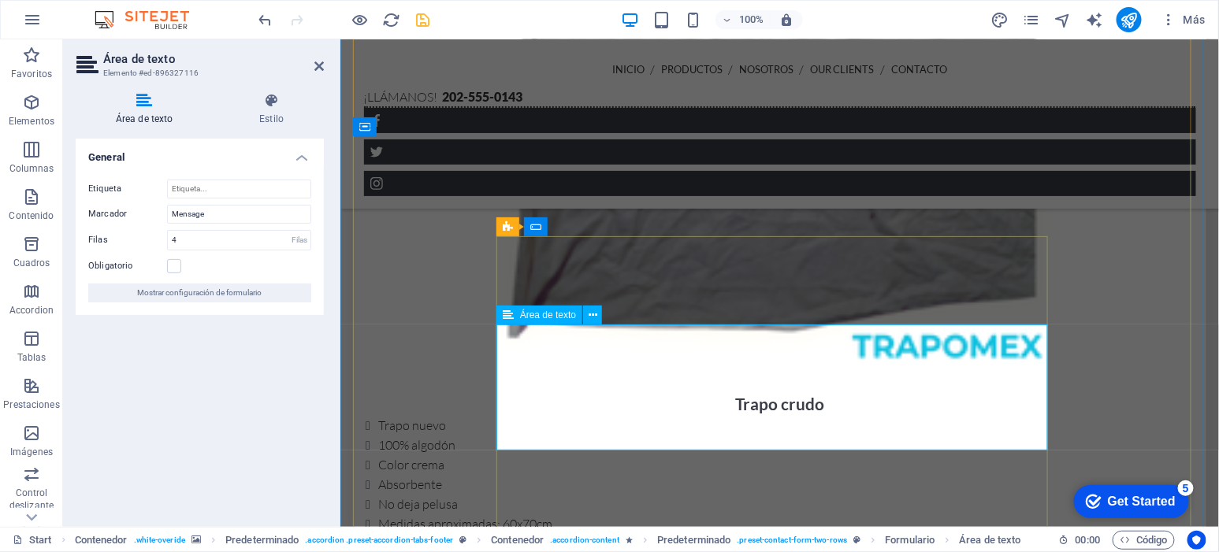
scroll to position [3506, 0]
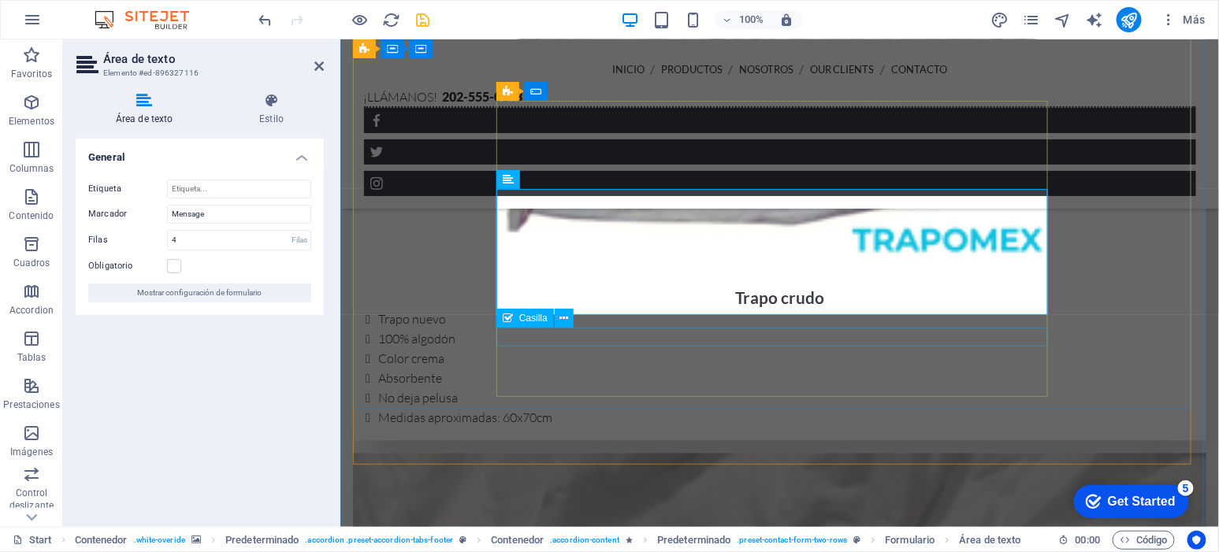
click div "I have read and understand the privacy policy."
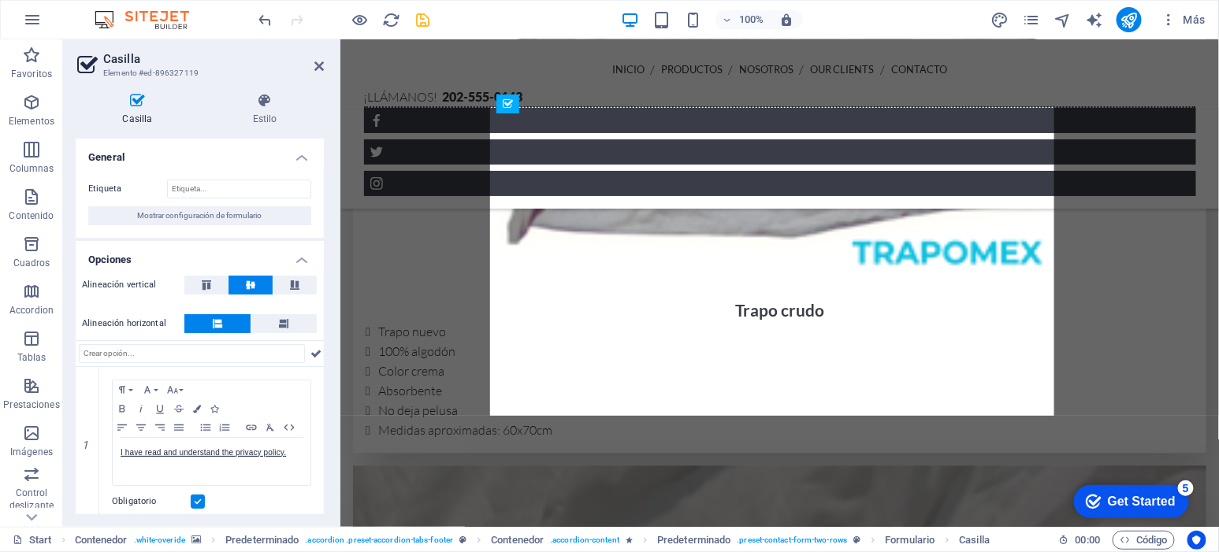
drag, startPoint x: 771, startPoint y: 344, endPoint x: 597, endPoint y: 326, distance: 174.3
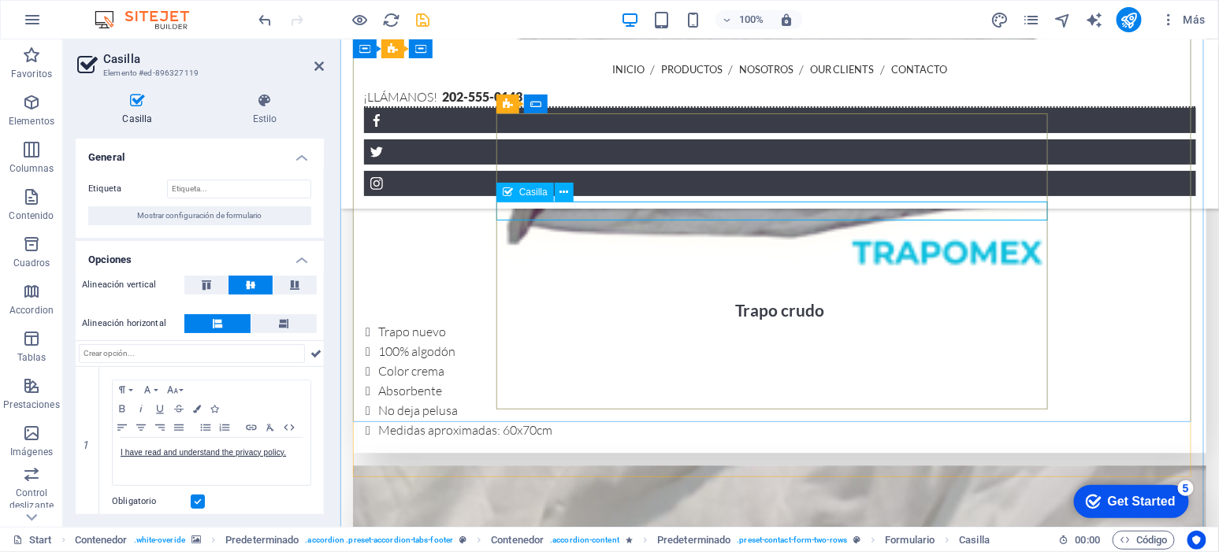
click div "I have read and understand the privacy policy."
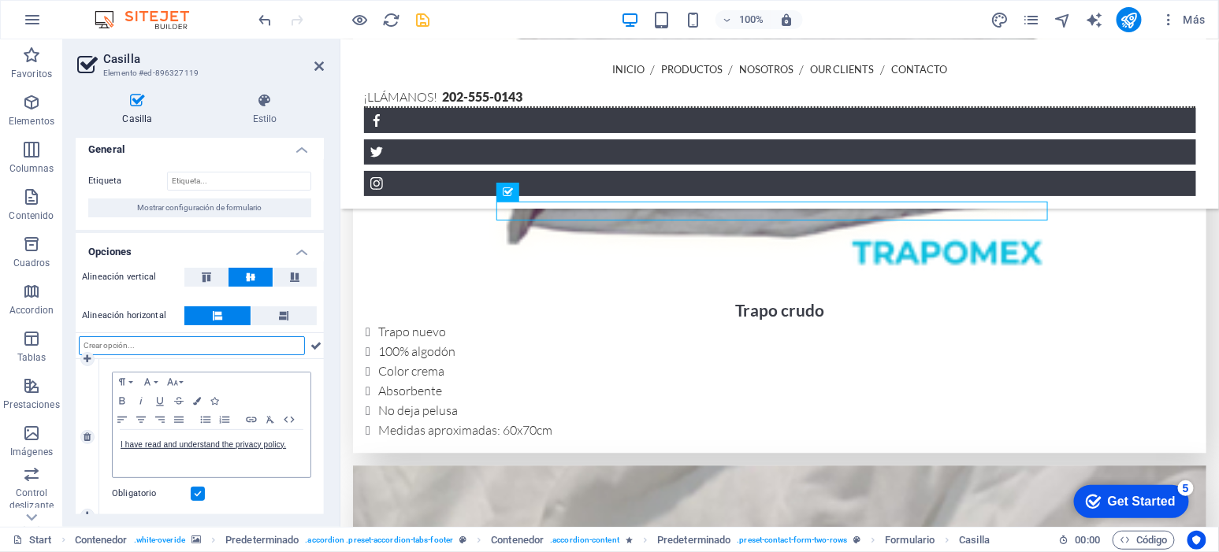
scroll to position [15, 0]
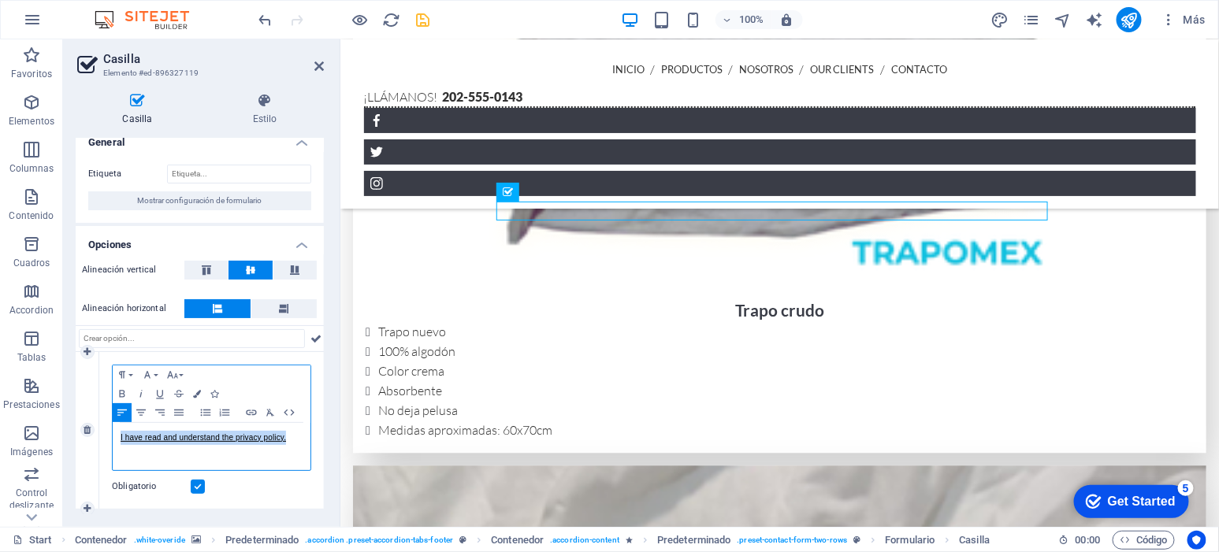
drag, startPoint x: 296, startPoint y: 441, endPoint x: 98, endPoint y: 449, distance: 198.0
click at [98, 449] on div "1 Paragraph Format Normal Heading 1 Heading 2 Heading 3 Heading 4 Heading 5 Hea…" at bounding box center [200, 430] width 248 height 157
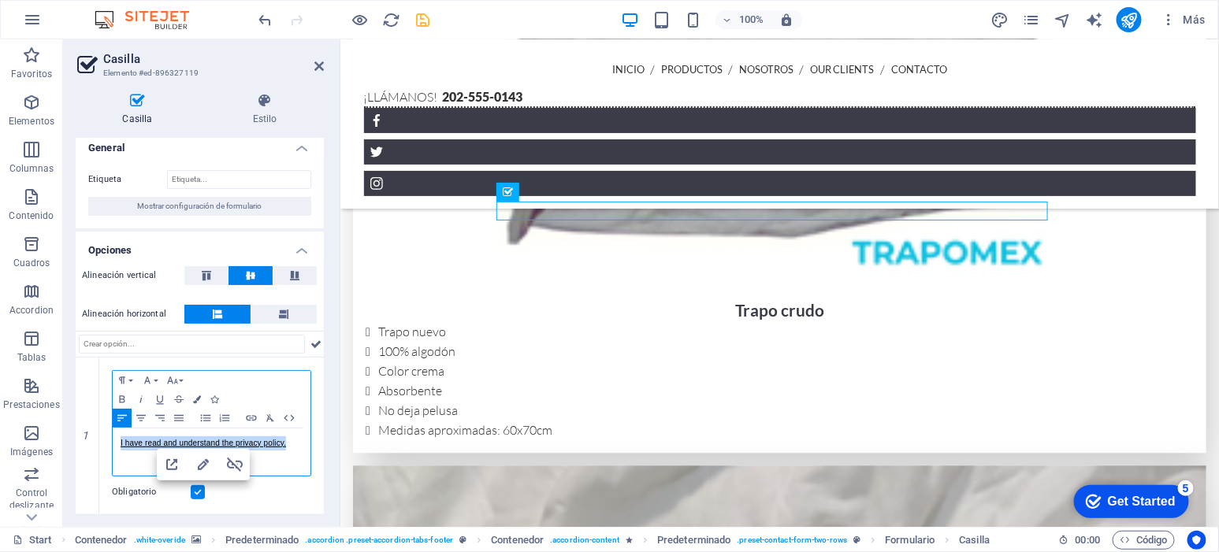
copy link "I have read and understand the privacy policy."
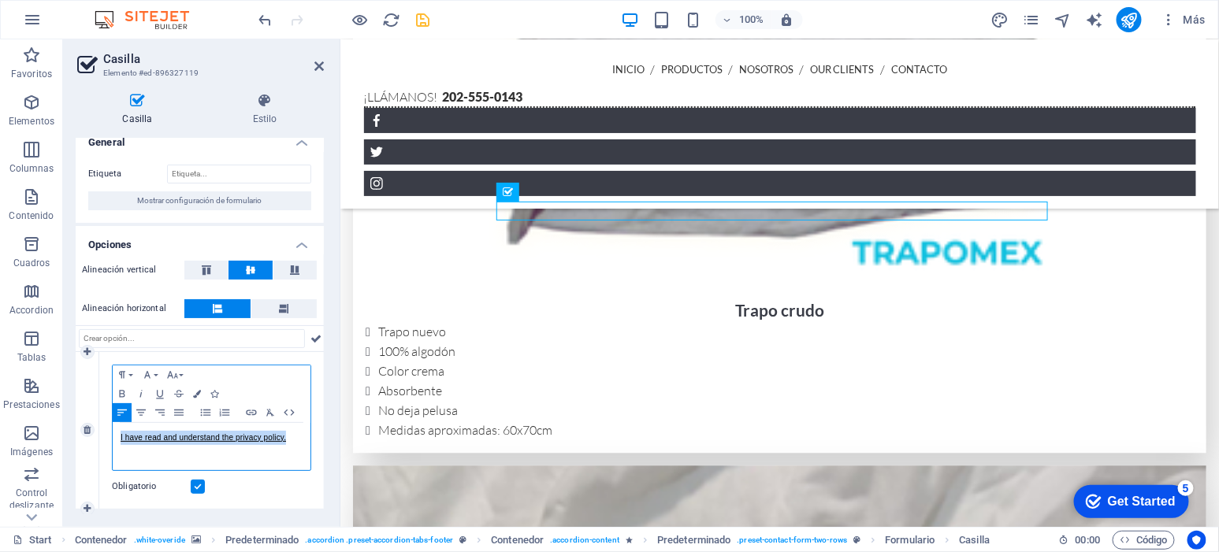
click at [299, 445] on div "I have read and understand the privacy policy." at bounding box center [212, 446] width 198 height 47
drag, startPoint x: 298, startPoint y: 444, endPoint x: 99, endPoint y: 441, distance: 199.4
click at [99, 441] on div "Paragraph Format Normal Heading 1 Heading 2 Heading 3 Heading 4 Heading 5 Headi…" at bounding box center [211, 430] width 225 height 157
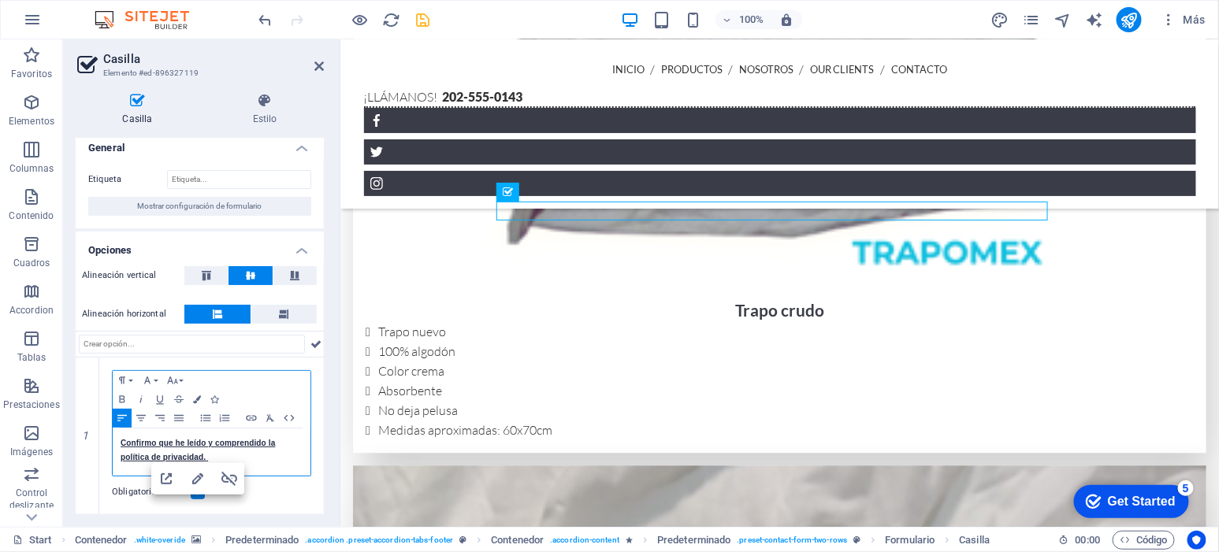
scroll to position [8, 0]
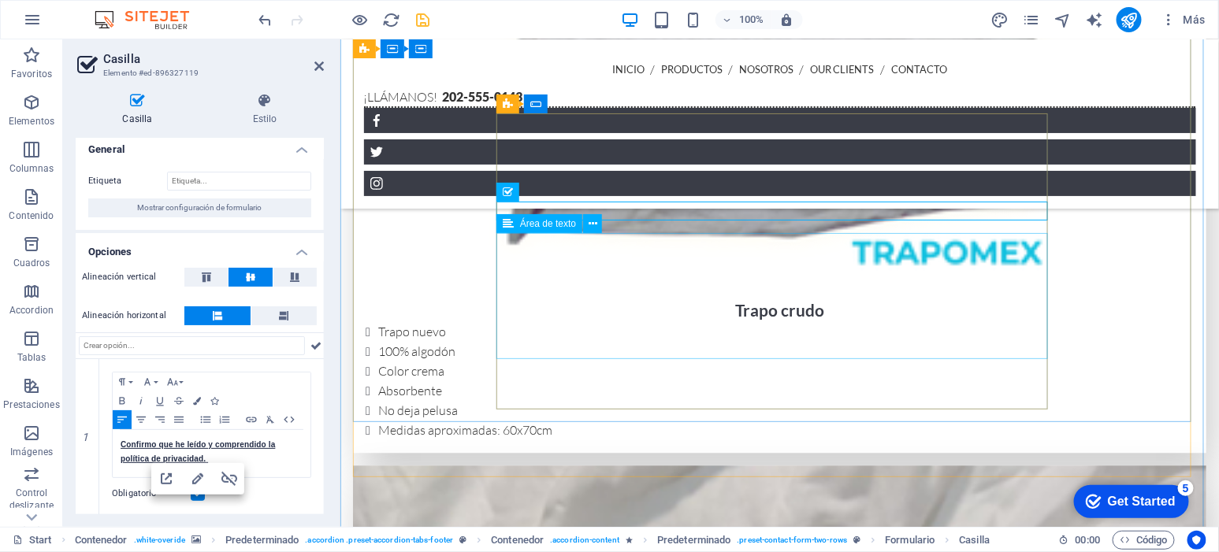
click div "Content 2"
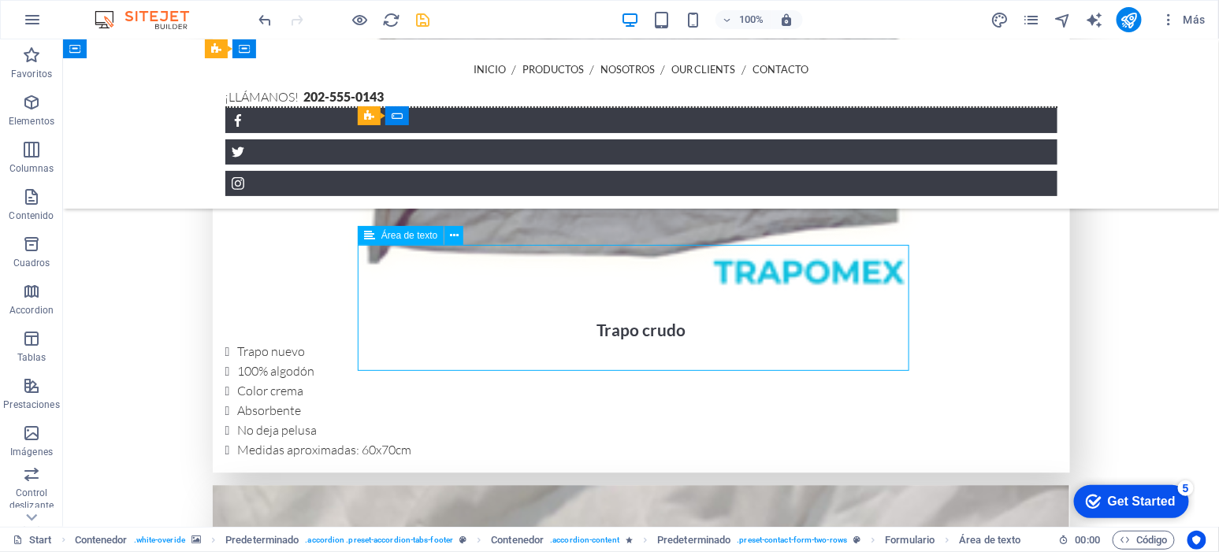
click div "Content 2"
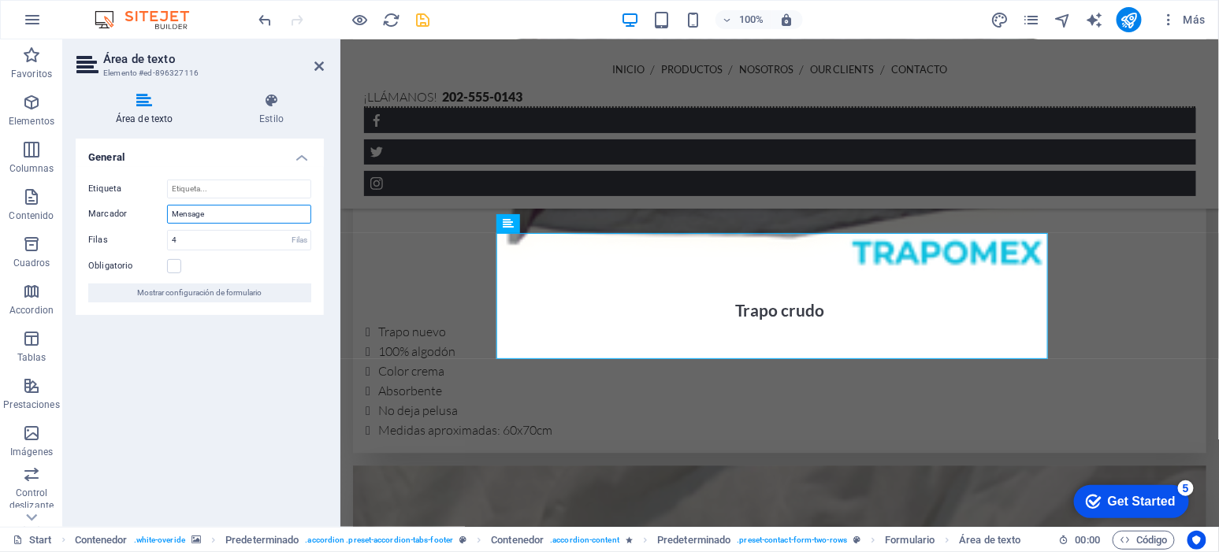
click at [244, 214] on input "Mensage" at bounding box center [239, 214] width 144 height 19
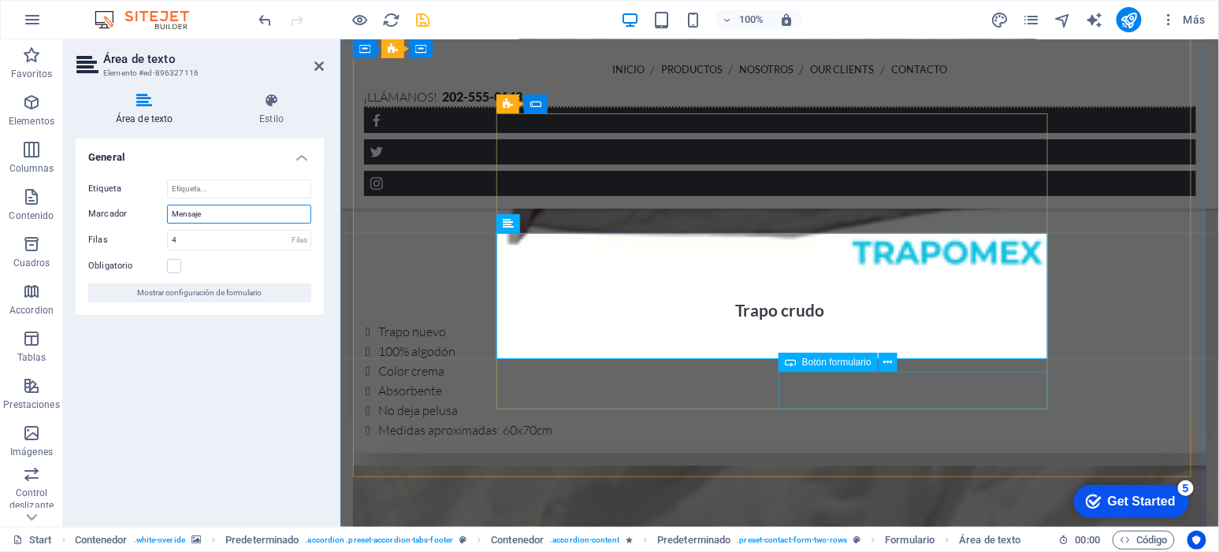
type input "Mensaje"
click div "Send Message"
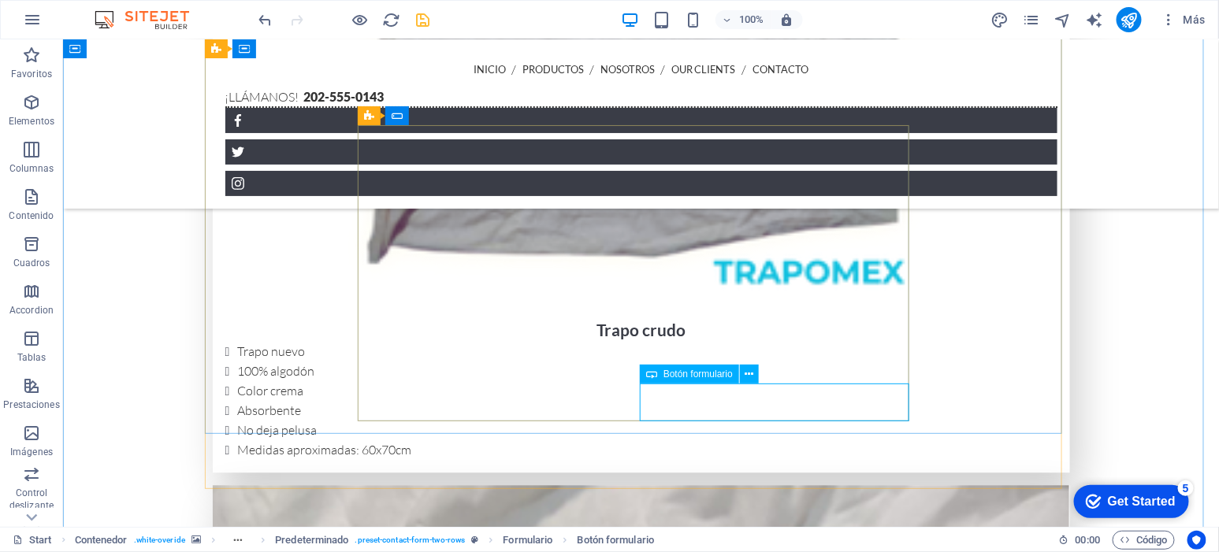
click div "Send Message"
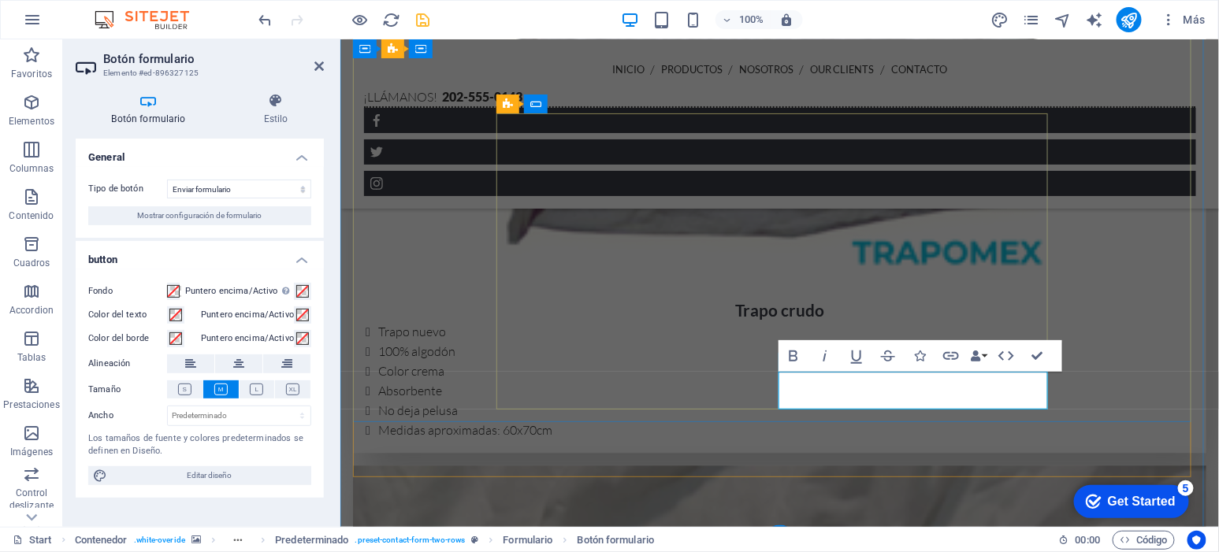
type button "Send Message"
click button "Enviar"
click div "¿Ilegible? [GEOGRAPHIC_DATA]"
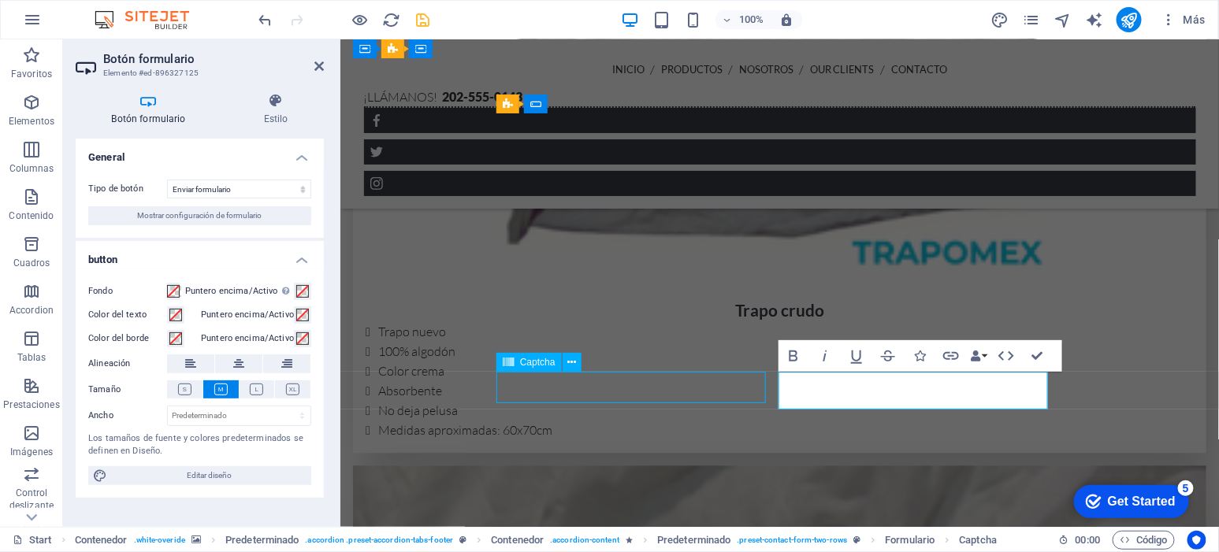
click div "¿Ilegible? [GEOGRAPHIC_DATA]"
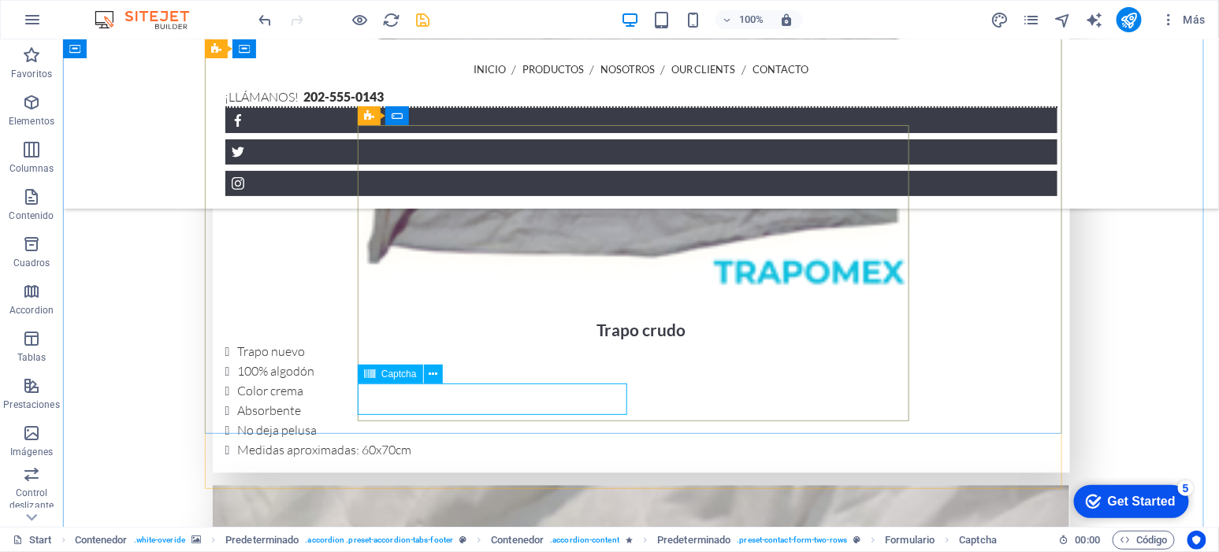
click div "¿Ilegible? [GEOGRAPHIC_DATA]"
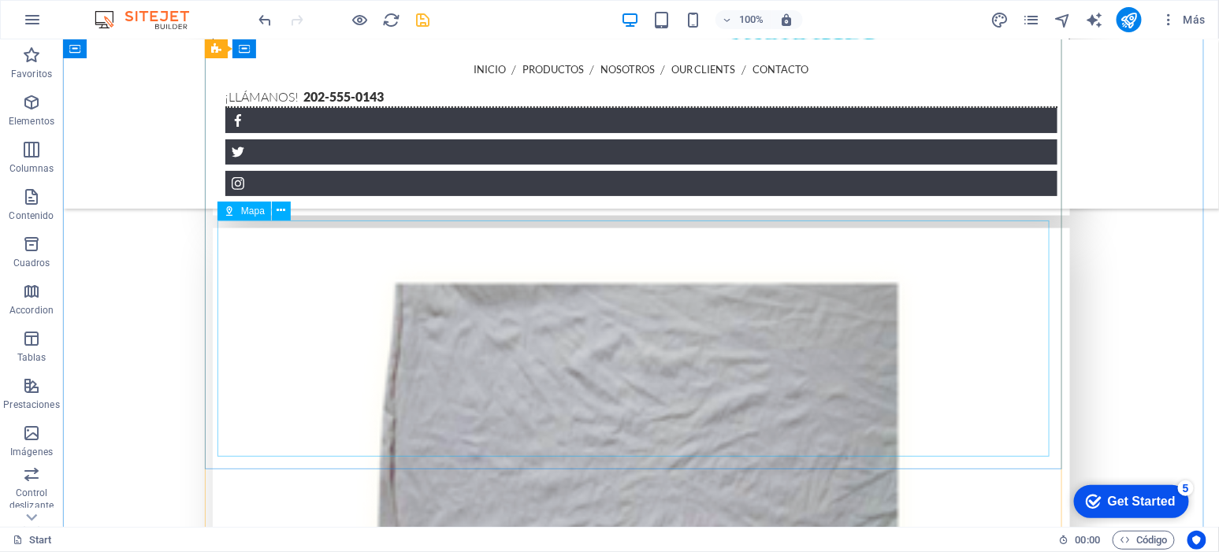
scroll to position [3034, 0]
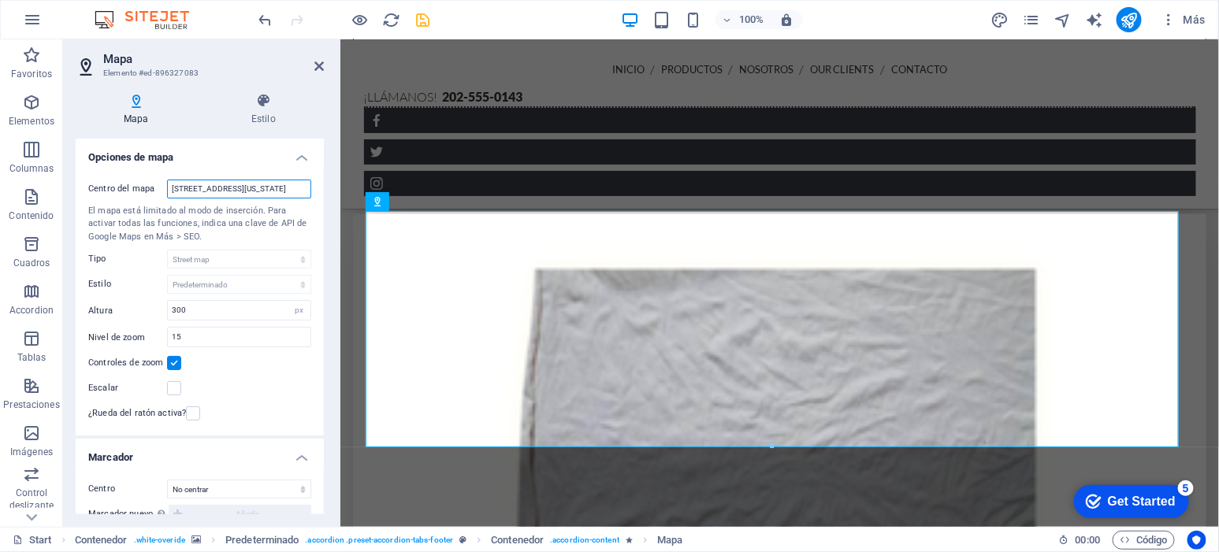
click at [239, 181] on input "1601 Broadway, 10019 New York, NY" at bounding box center [239, 189] width 144 height 19
click at [241, 184] on input "1601 Broadway, 10019 New York, NY" at bounding box center [239, 189] width 144 height 19
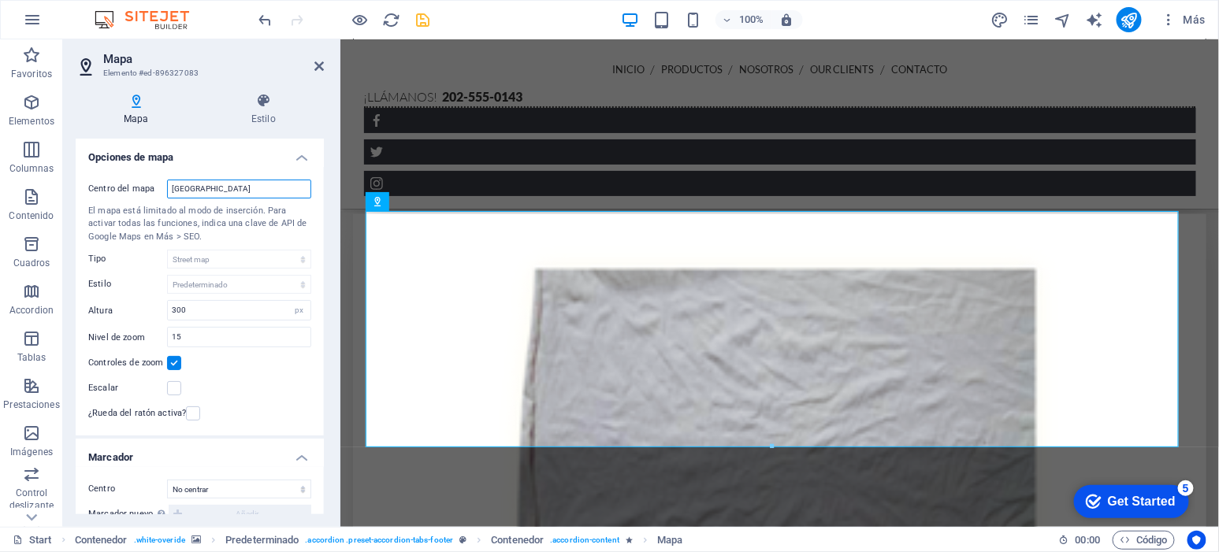
drag, startPoint x: 235, startPoint y: 184, endPoint x: 125, endPoint y: 184, distance: 109.5
click at [125, 184] on div "Centro del mapa méxico" at bounding box center [199, 189] width 223 height 19
paste input "C. 14 73, Campestre Guadalupana, 57120 Cdad. Nezahualcóyotl, Méx."
click at [193, 188] on input "C. 14 73, Campestre Guadalupana, 57120 Cdad. Nezahualcóyotl, Méx." at bounding box center [239, 189] width 144 height 19
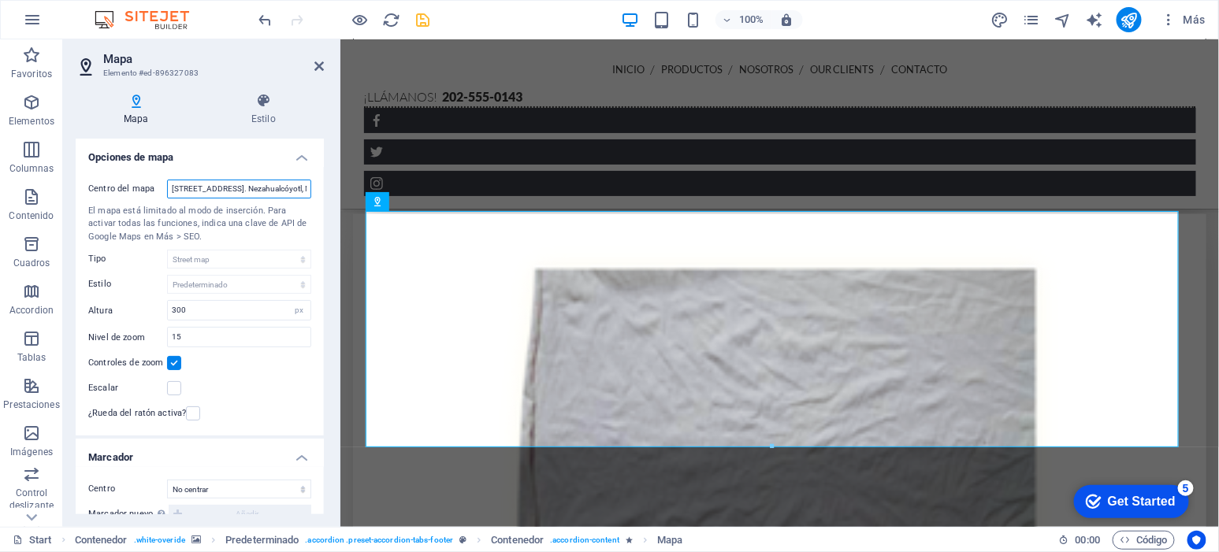
click at [292, 188] on input "C. 14, #73, Campestre Guadalupana, 57120 Cdad. Nezahualcóyotl, Méx." at bounding box center [239, 189] width 144 height 19
type input "C. 14, #73, Campestre Guadalupana, 57120 Cdad. Nezahualcóyotl, Méx."
drag, startPoint x: 237, startPoint y: 185, endPoint x: 332, endPoint y: 185, distance: 94.6
click at [332, 185] on div "Mapa Estilo Opciones de mapa Centro del mapa C. 14, #73, Campestre Guadalupana,…" at bounding box center [199, 303] width 273 height 447
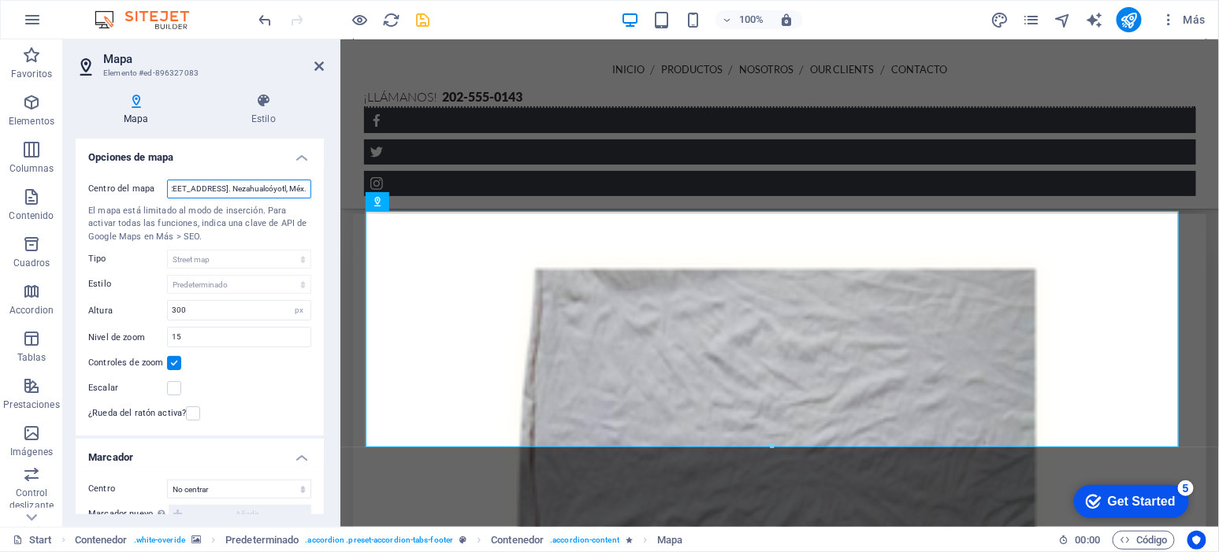
click at [269, 190] on input "C. 14, #73, Campestre Guadalupana, 57120 Cdad. Nezahualcóyotl, Méx." at bounding box center [239, 189] width 144 height 19
click at [416, 17] on icon "save" at bounding box center [424, 20] width 18 height 18
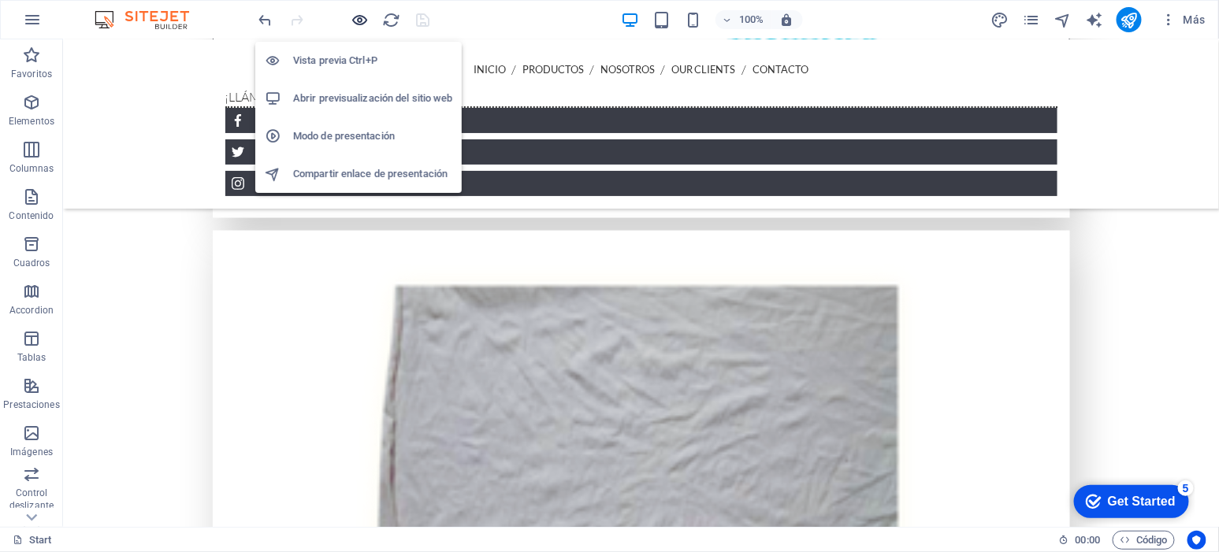
click at [360, 18] on icon "button" at bounding box center [360, 20] width 18 height 18
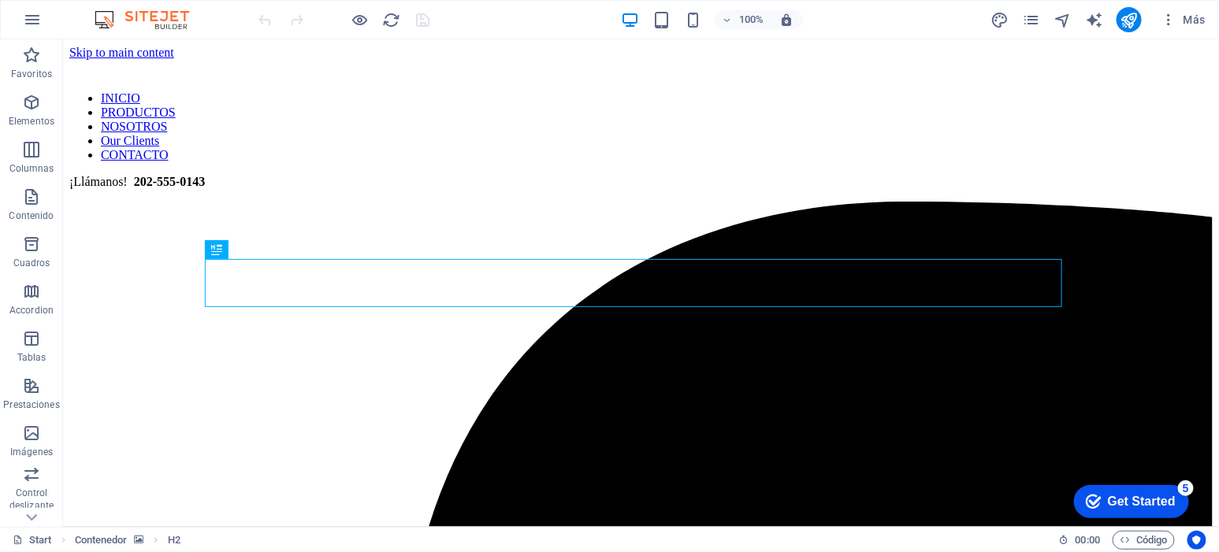
scroll to position [336, 0]
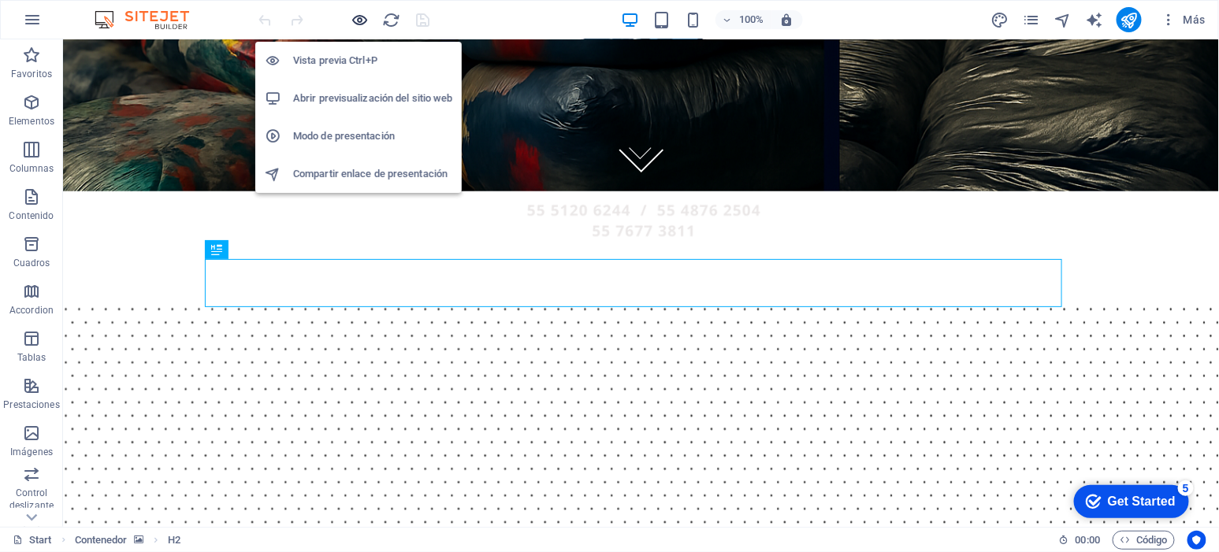
click at [362, 19] on icon "button" at bounding box center [360, 20] width 18 height 18
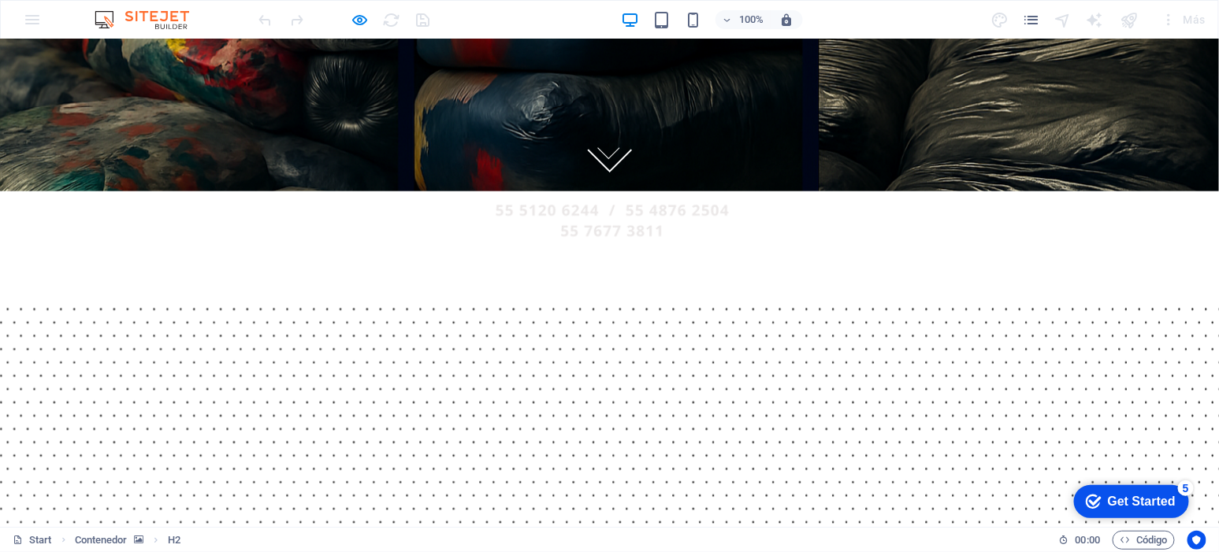
scroll to position [0, 0]
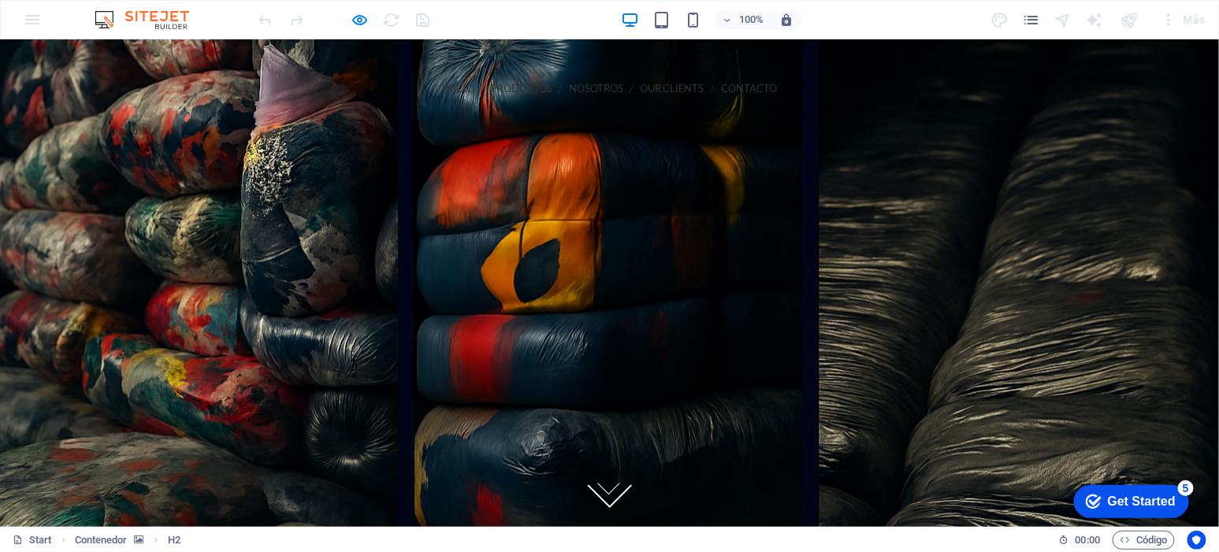
drag, startPoint x: 1216, startPoint y: 125, endPoint x: 1151, endPoint y: 76, distance: 82.1
click at [721, 83] on link "CONTACTO" at bounding box center [749, 87] width 56 height 35
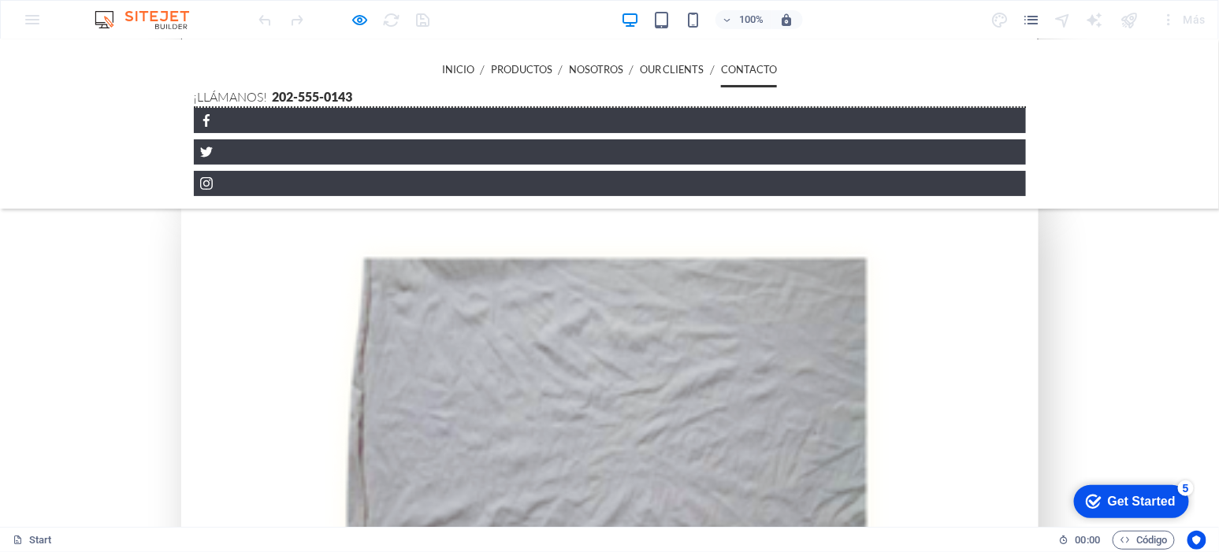
scroll to position [3086, 0]
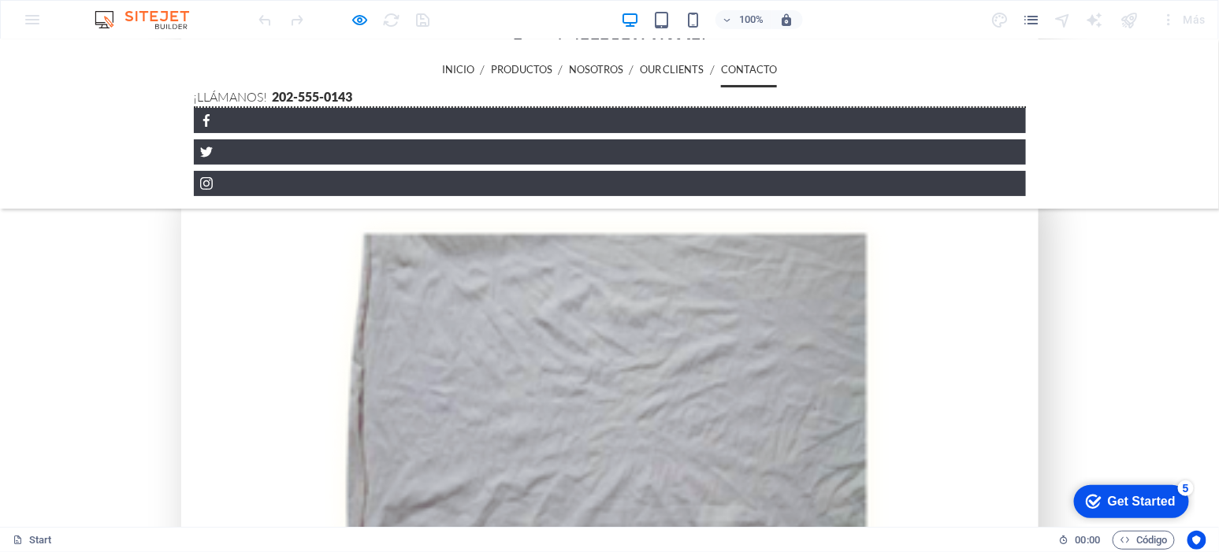
drag, startPoint x: 660, startPoint y: 292, endPoint x: 629, endPoint y: 328, distance: 47.4
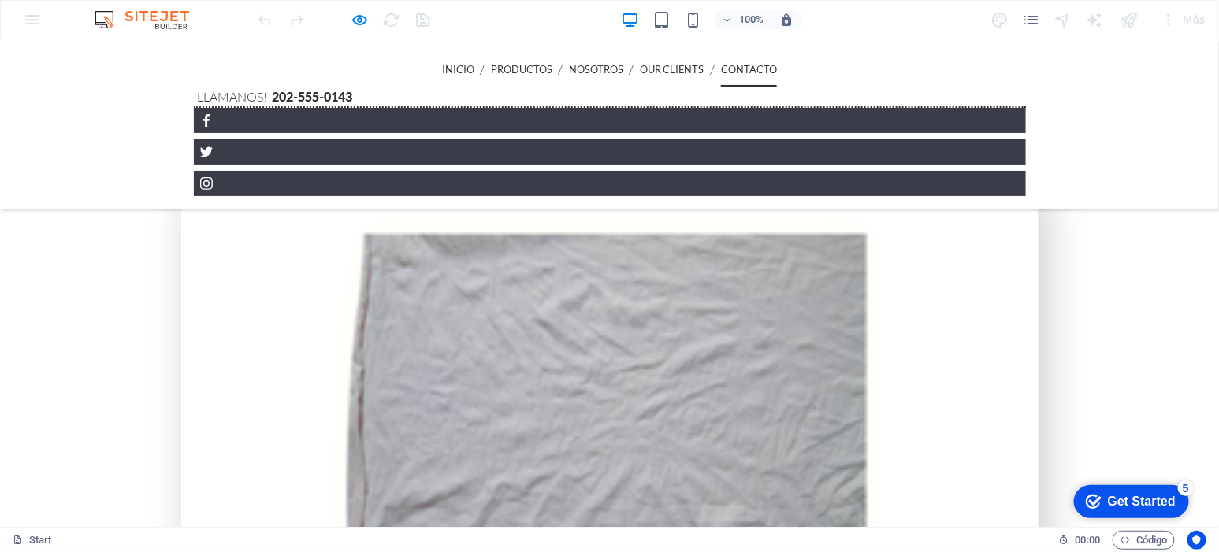
click at [412, 9] on div at bounding box center [344, 19] width 177 height 25
click at [421, 20] on div at bounding box center [344, 19] width 177 height 25
click at [422, 20] on div at bounding box center [344, 19] width 177 height 25
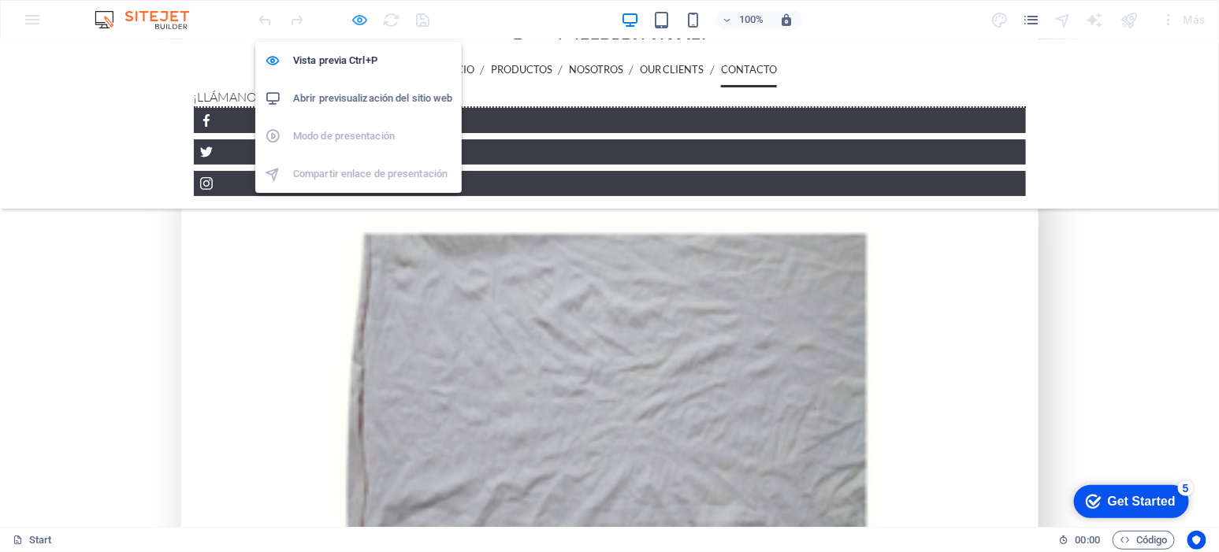
click at [353, 18] on icon "button" at bounding box center [360, 20] width 18 height 18
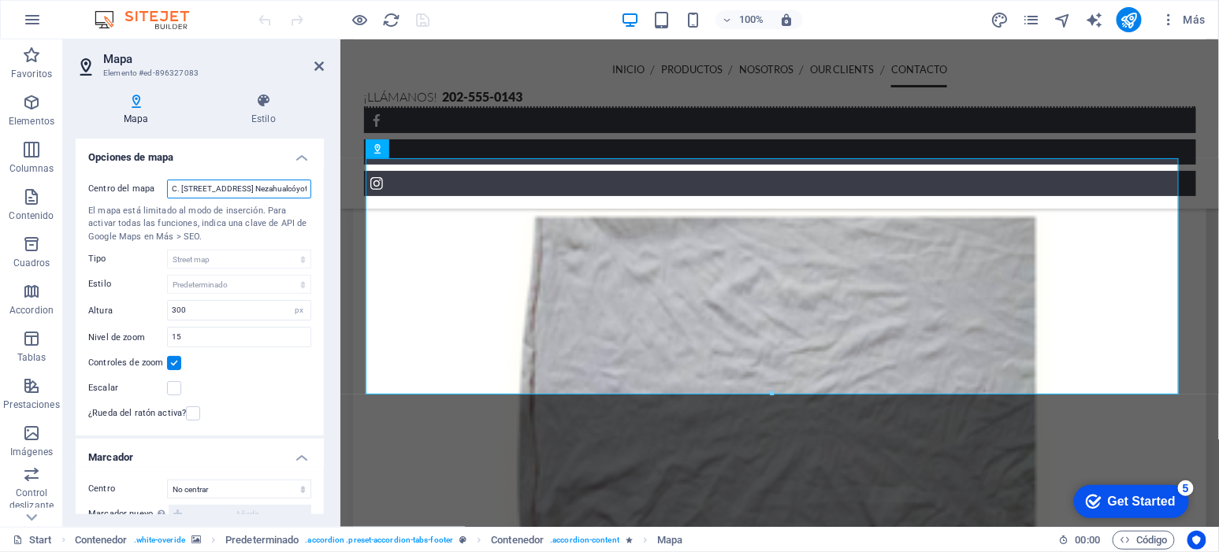
click at [231, 186] on input "C. 14, #73, Campestre Guadalupana, 57120 Cdad. Nezahualcóyotl, Méx." at bounding box center [239, 189] width 144 height 19
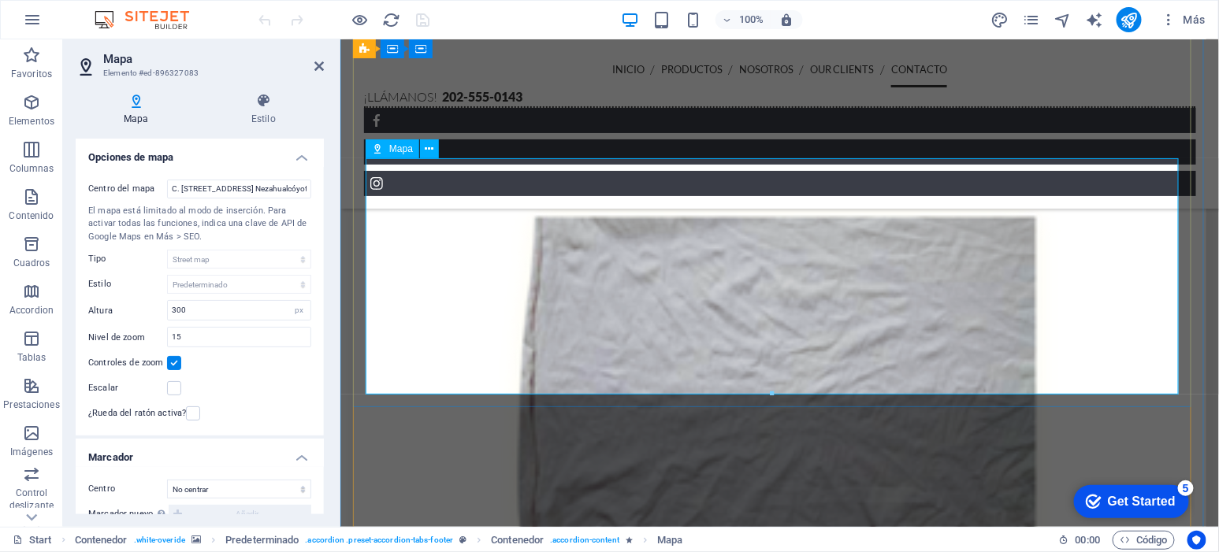
click at [326, 60] on aside "Mapa Elemento #ed-896327083 Mapa Estilo Opciones de mapa Centro del mapa C. 14,…" at bounding box center [201, 283] width 277 height 488
click at [319, 63] on icon at bounding box center [318, 66] width 9 height 13
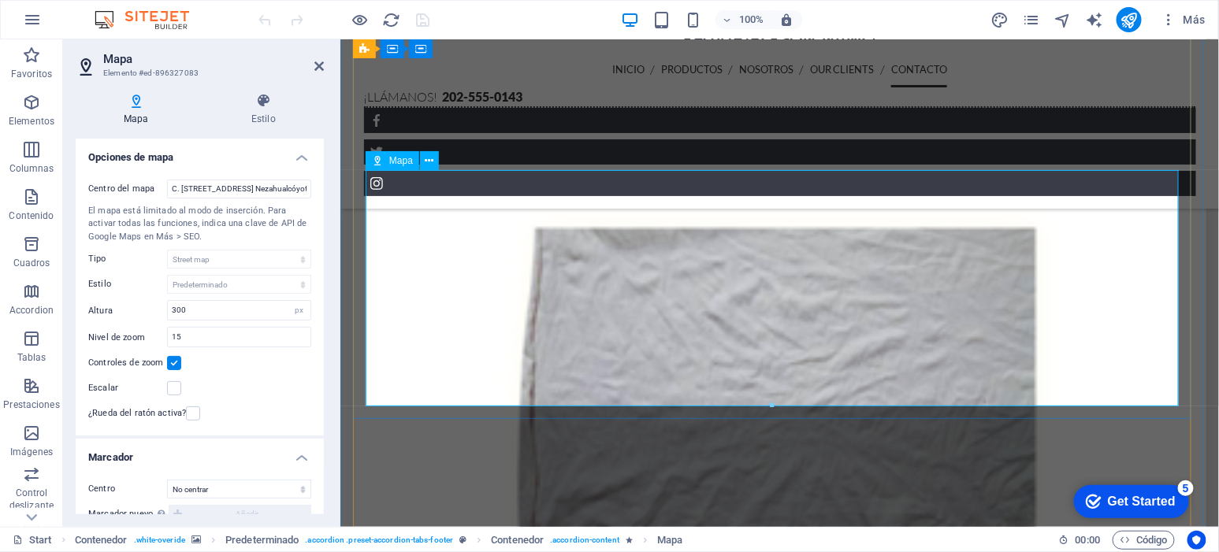
scroll to position [3118, 0]
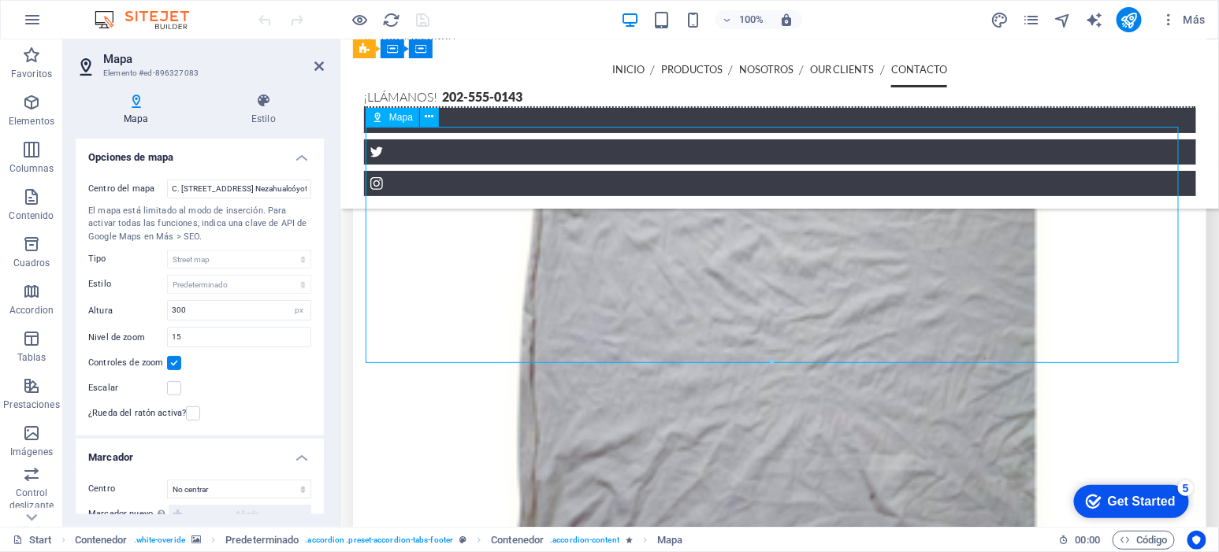
drag, startPoint x: 799, startPoint y: 225, endPoint x: 783, endPoint y: 270, distance: 48.3
click at [322, 61] on icon at bounding box center [318, 66] width 9 height 13
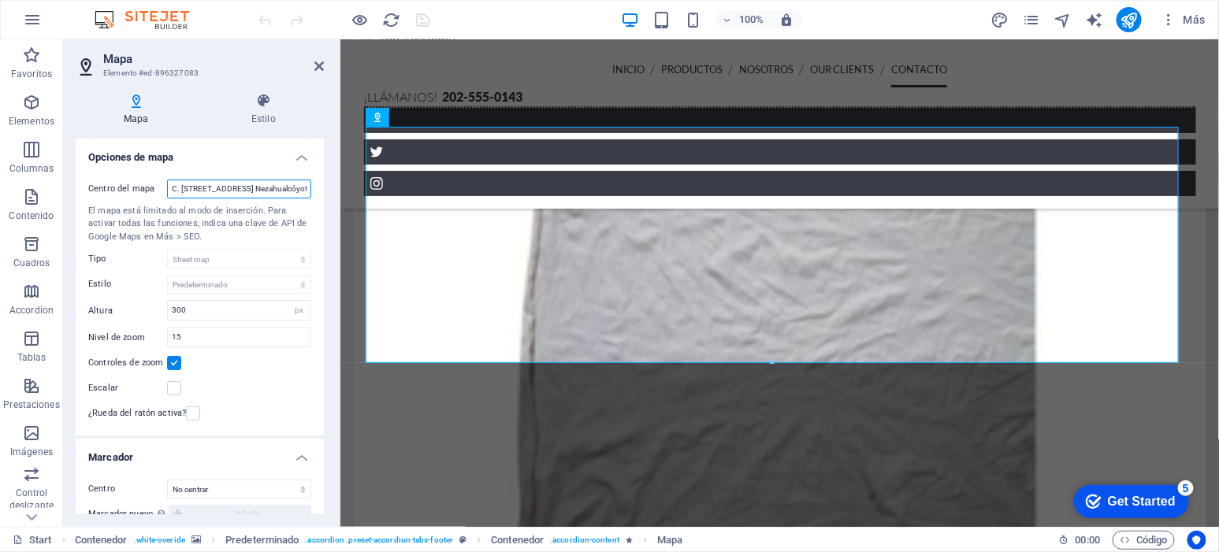
click at [225, 186] on input "C. 14, #73, Campestre Guadalupana, 57120 Cdad. Nezahualcóyotl, Méx." at bounding box center [239, 189] width 144 height 19
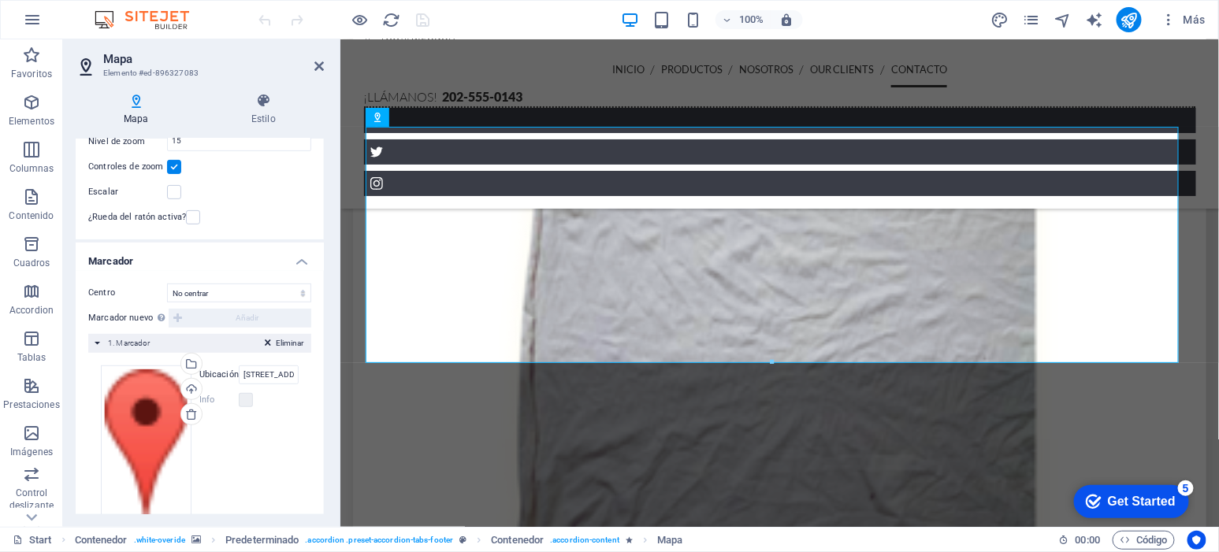
scroll to position [230, 0]
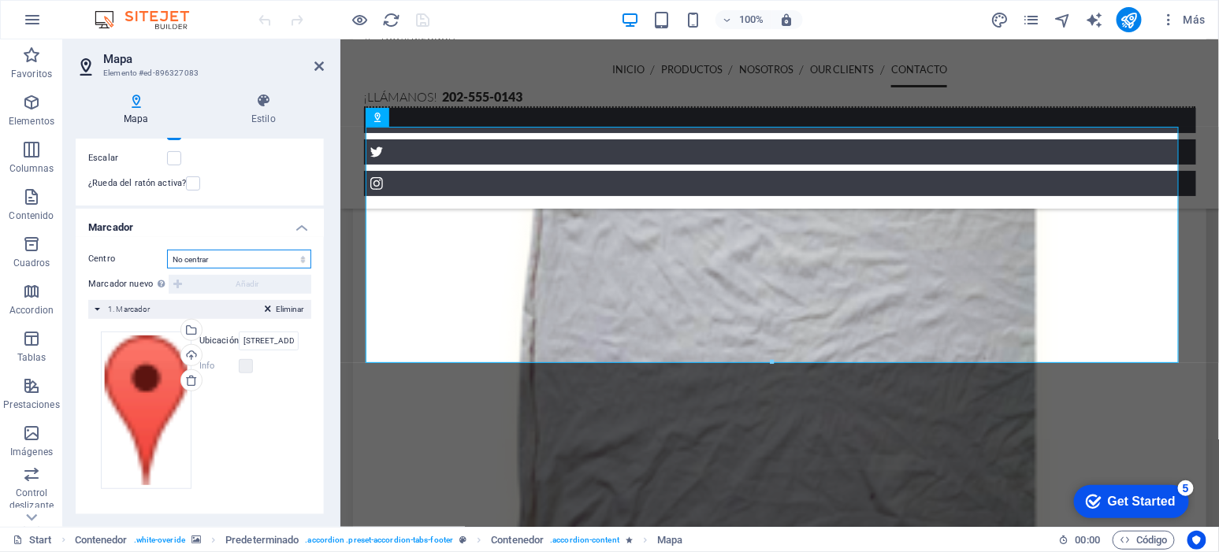
click at [292, 250] on select "No centrar Centrar marcadores Centrar y ampliar marcadores" at bounding box center [239, 259] width 144 height 19
click at [167, 251] on select "No centrar Centrar marcadores Centrar y ampliar marcadores" at bounding box center [239, 259] width 144 height 19
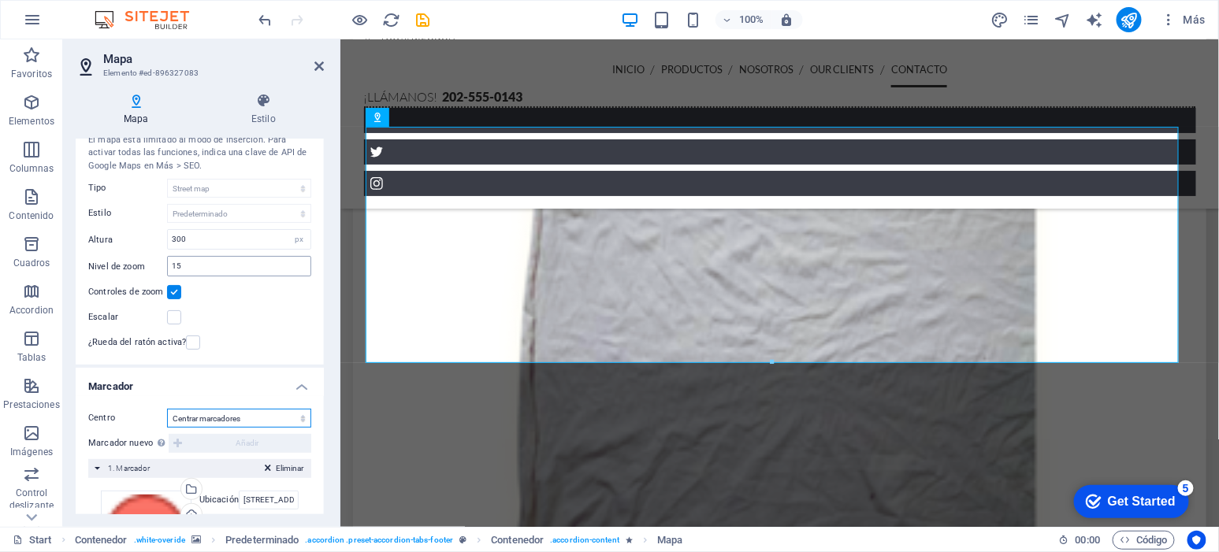
scroll to position [0, 0]
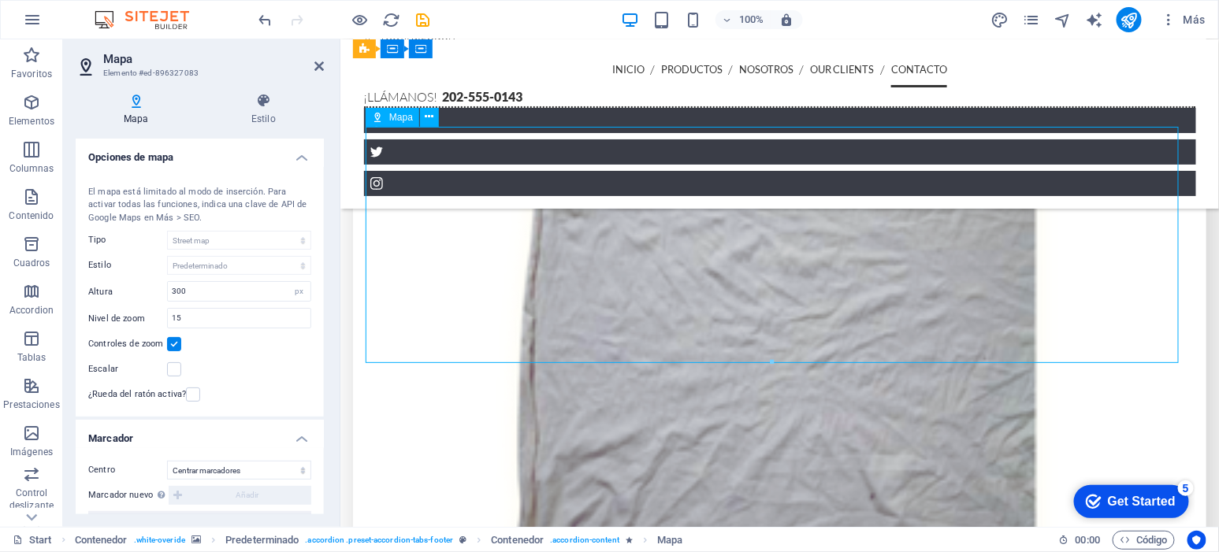
drag, startPoint x: 771, startPoint y: 272, endPoint x: 760, endPoint y: 270, distance: 11.9
drag, startPoint x: 684, startPoint y: 258, endPoint x: 774, endPoint y: 253, distance: 90.0
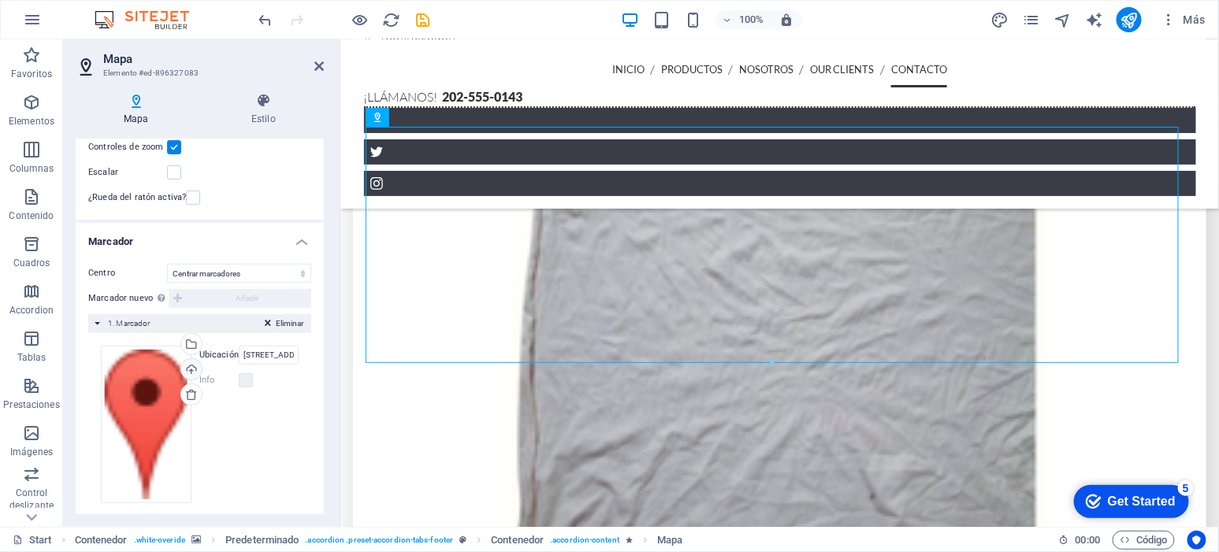
scroll to position [210, 0]
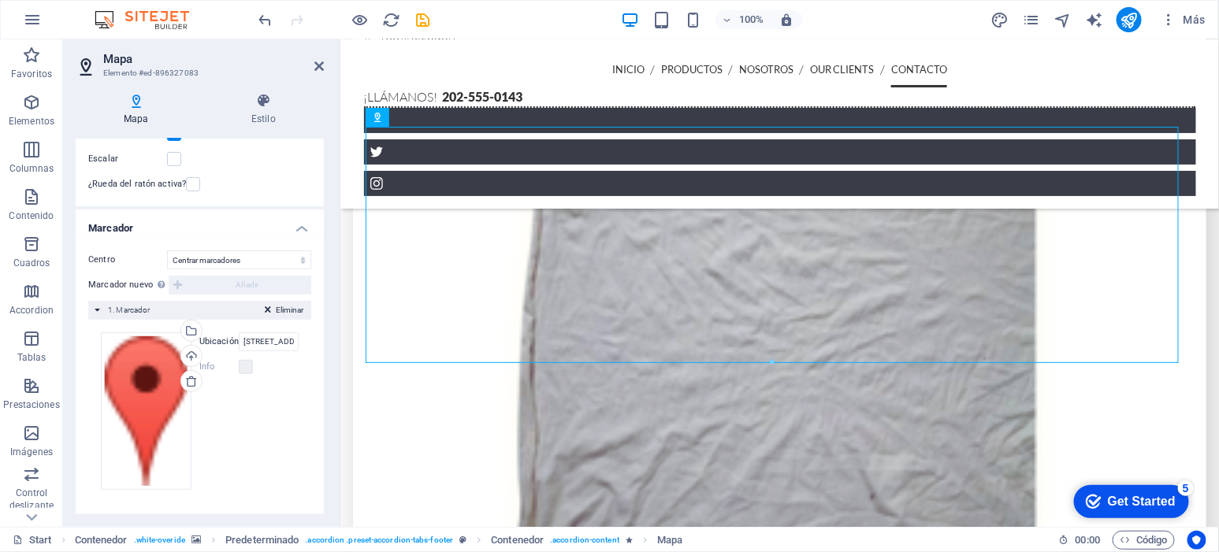
click at [288, 249] on div "Centro No centrar Centrar marcadores Centrar y ampliar marcadores Marcador nuev…" at bounding box center [200, 376] width 248 height 277
click at [288, 260] on select "No centrar Centrar marcadores Centrar y ampliar marcadores" at bounding box center [239, 260] width 144 height 19
drag, startPoint x: 771, startPoint y: 220, endPoint x: 794, endPoint y: 236, distance: 28.2
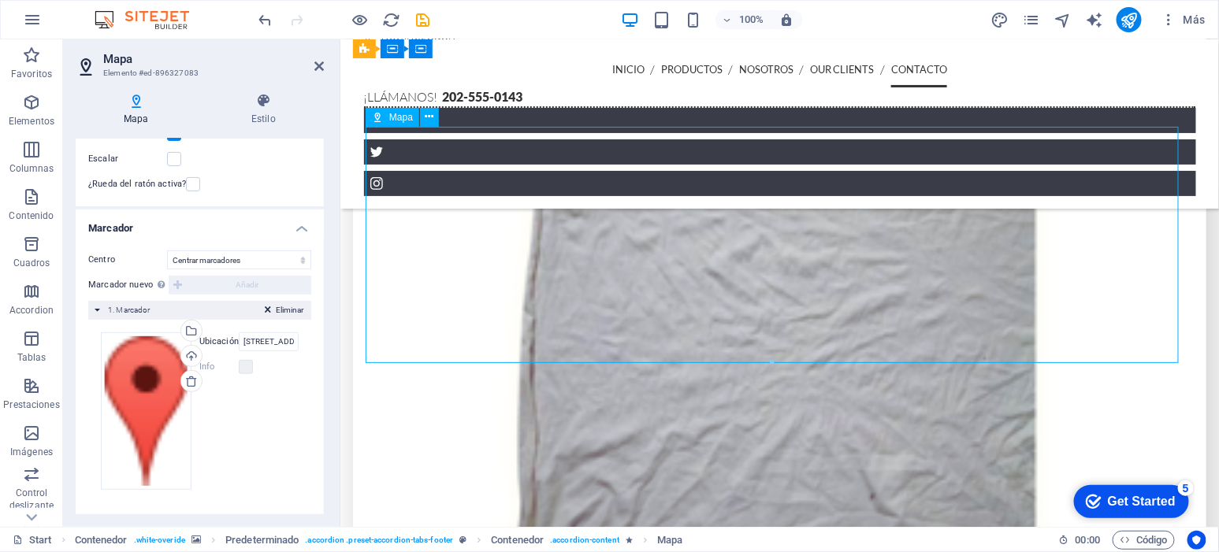
click at [255, 342] on input "1601 Broadway, New York, NY 10019" at bounding box center [269, 342] width 60 height 19
click at [286, 340] on input "1601 Broadway, New York, NY 10019" at bounding box center [269, 342] width 60 height 19
click at [272, 342] on input "1601 Broadway, New York, NY 10019" at bounding box center [269, 342] width 60 height 19
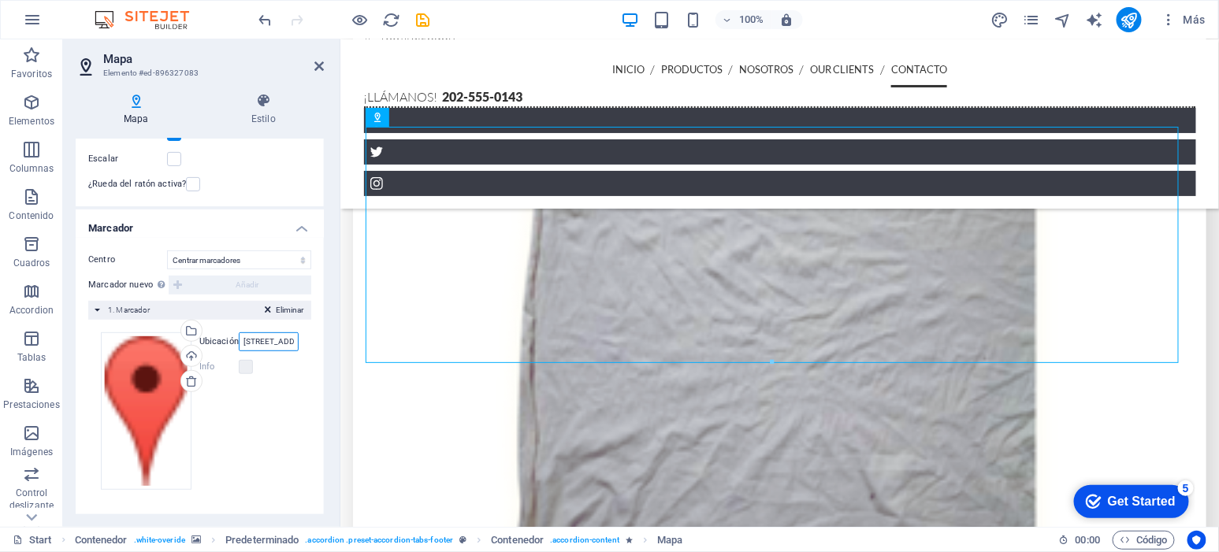
click at [272, 342] on input "1601 Broadway, New York, NY 10019" at bounding box center [269, 342] width 60 height 19
click at [272, 343] on input "1601 Broadway, New York, NY 10019" at bounding box center [269, 342] width 60 height 19
click at [284, 255] on select "No centrar Centrar marcadores Centrar y ampliar marcadores" at bounding box center [239, 260] width 144 height 19
select select "0"
click at [167, 251] on select "No centrar Centrar marcadores Centrar y ampliar marcadores" at bounding box center [239, 260] width 144 height 19
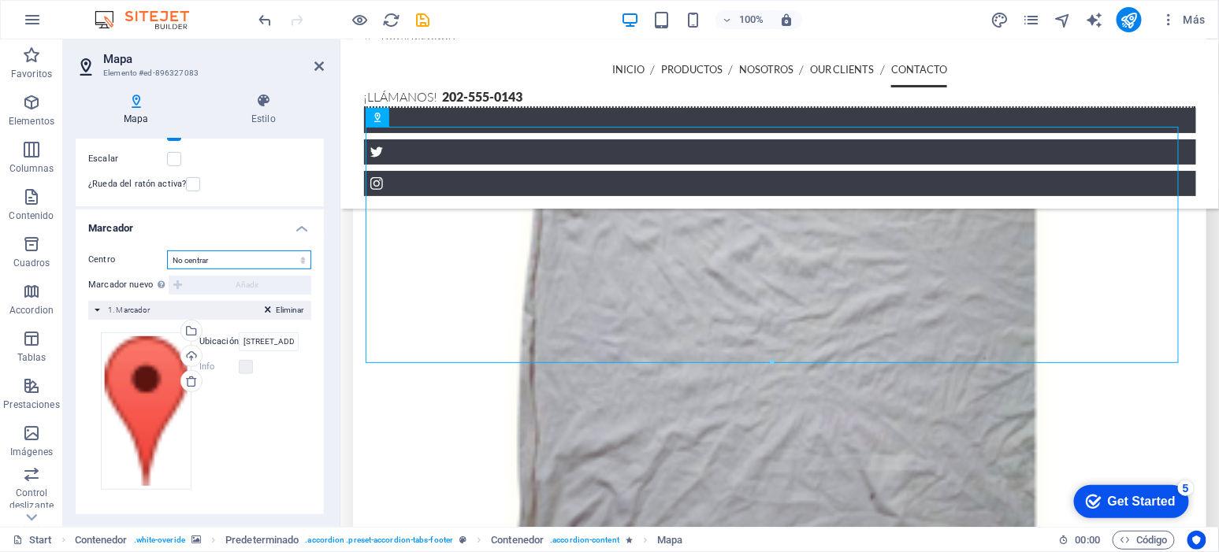
scroll to position [229, 0]
click at [264, 337] on input "1601 Broadway, New York, NY 10019" at bounding box center [269, 342] width 60 height 19
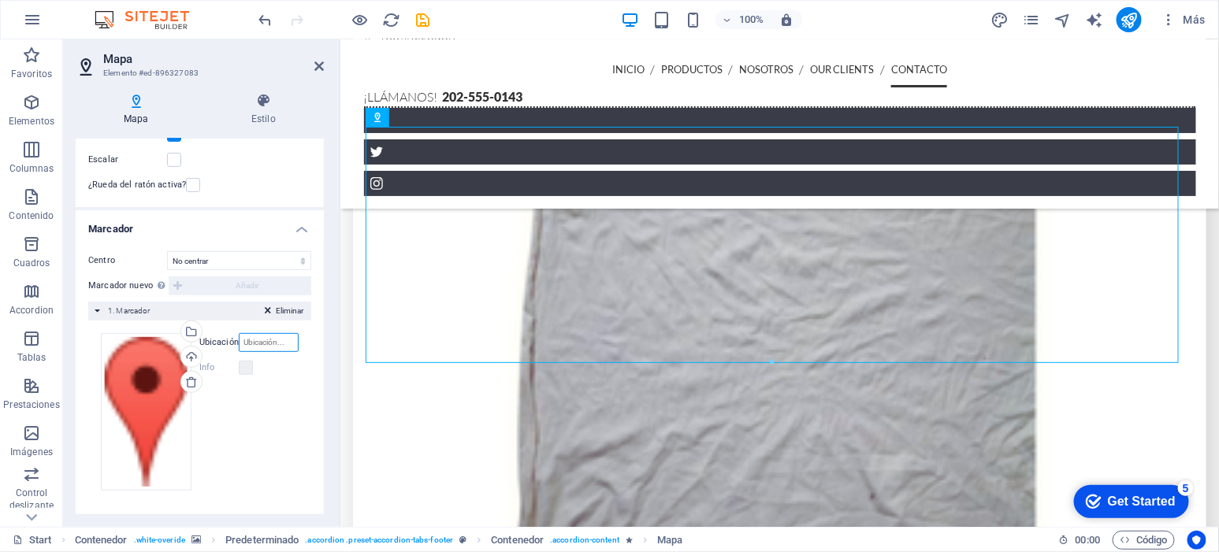
paste input "C. 14 73, Campestre Guadalupana, 57120 Cdad. Nezahualcóyotl, Méx."
type input "C. 14 73, Campestre Guadalupana, 57120 Cdad. Nezahualcóyotl, Méx."
click at [271, 261] on select "No centrar Centrar marcadores Centrar y ampliar marcadores" at bounding box center [239, 260] width 144 height 19
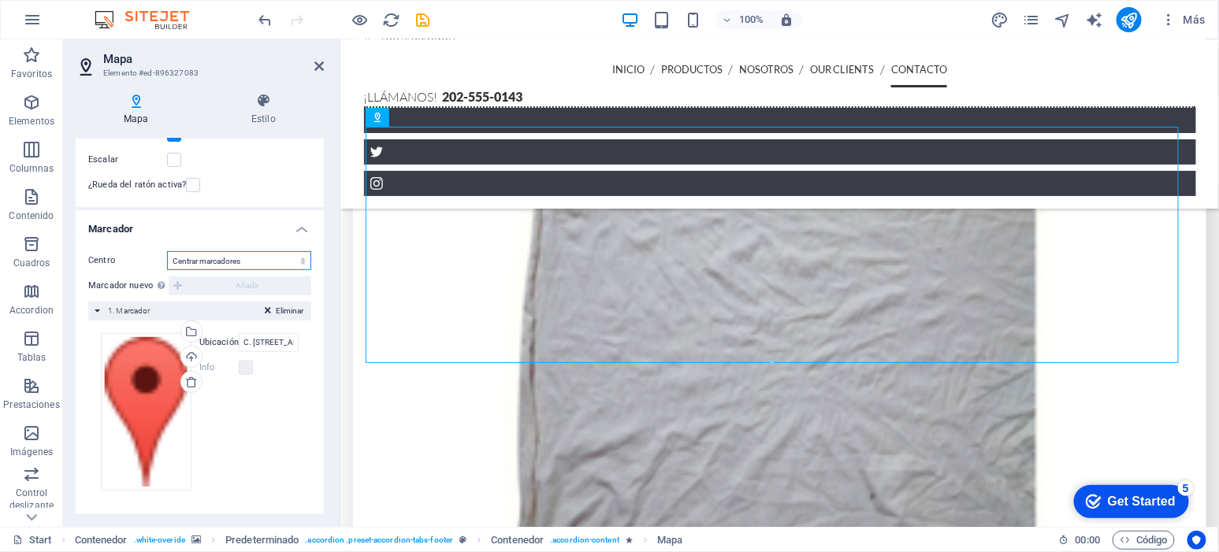
click at [167, 251] on select "No centrar Centrar marcadores Centrar y ampliar marcadores" at bounding box center [239, 260] width 144 height 19
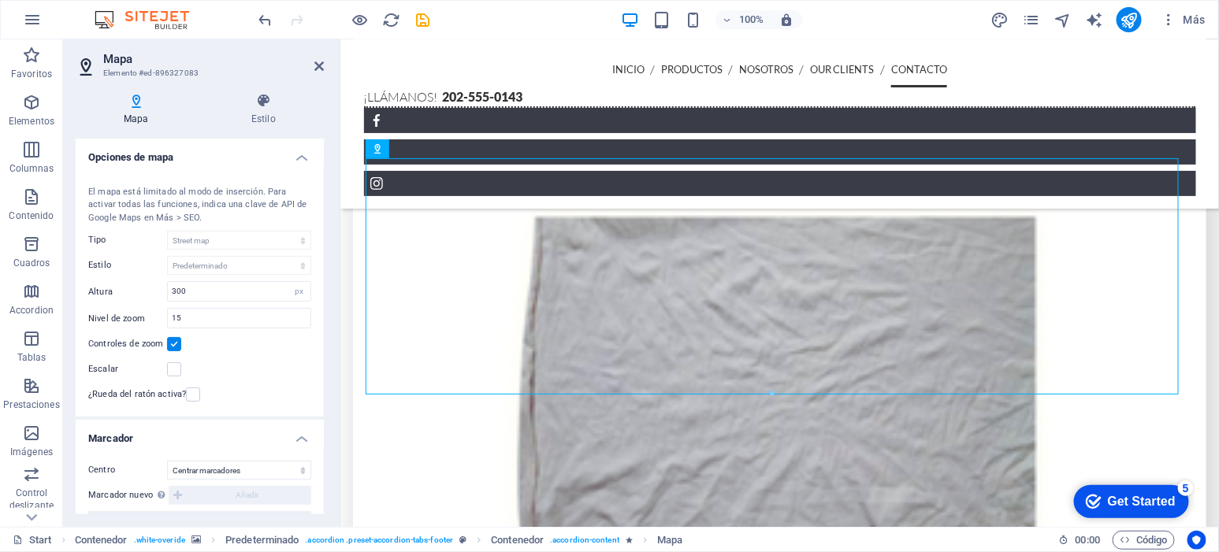
click at [275, 126] on div "Mapa Estilo Opciones de mapa Centro del mapa C. 14, #73, Campestre Guadalupana,…" at bounding box center [200, 304] width 248 height 422
click at [265, 114] on h4 "Estilo" at bounding box center [263, 109] width 121 height 33
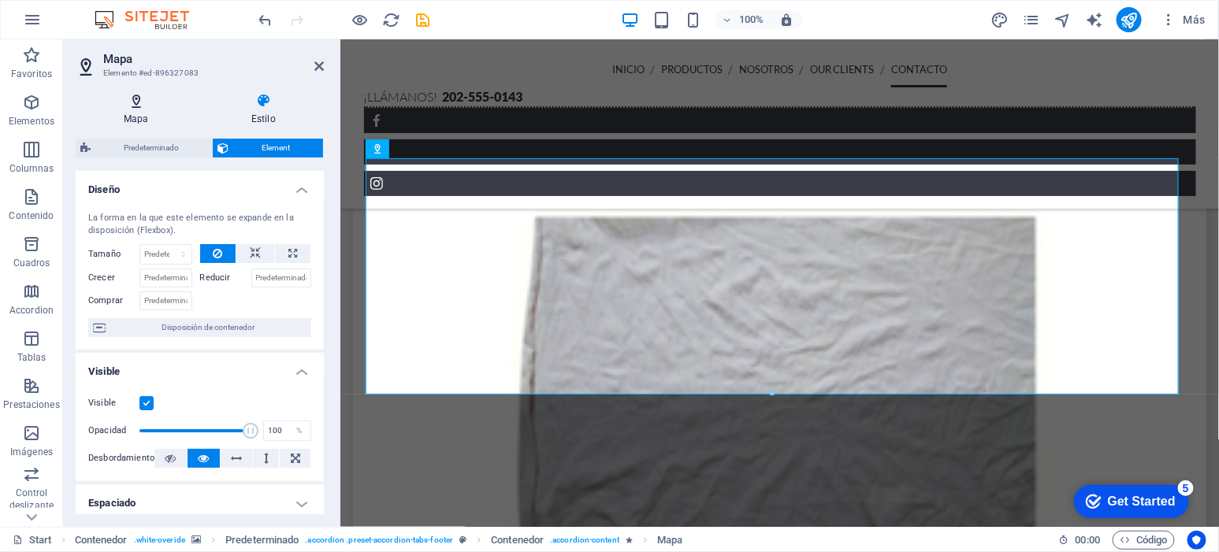
click at [138, 117] on h4 "Mapa" at bounding box center [140, 109] width 128 height 33
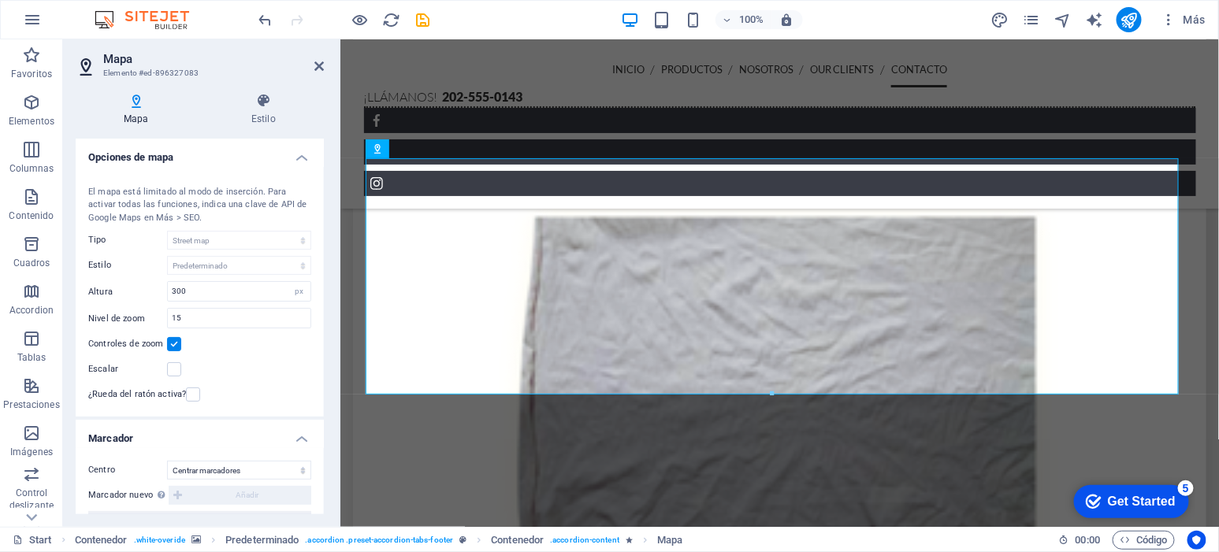
click at [253, 228] on div "Centro del mapa C. 14, #73, Campestre Guadalupana, 57120 Cdad. Nezahualcóyotl, …" at bounding box center [200, 292] width 248 height 251
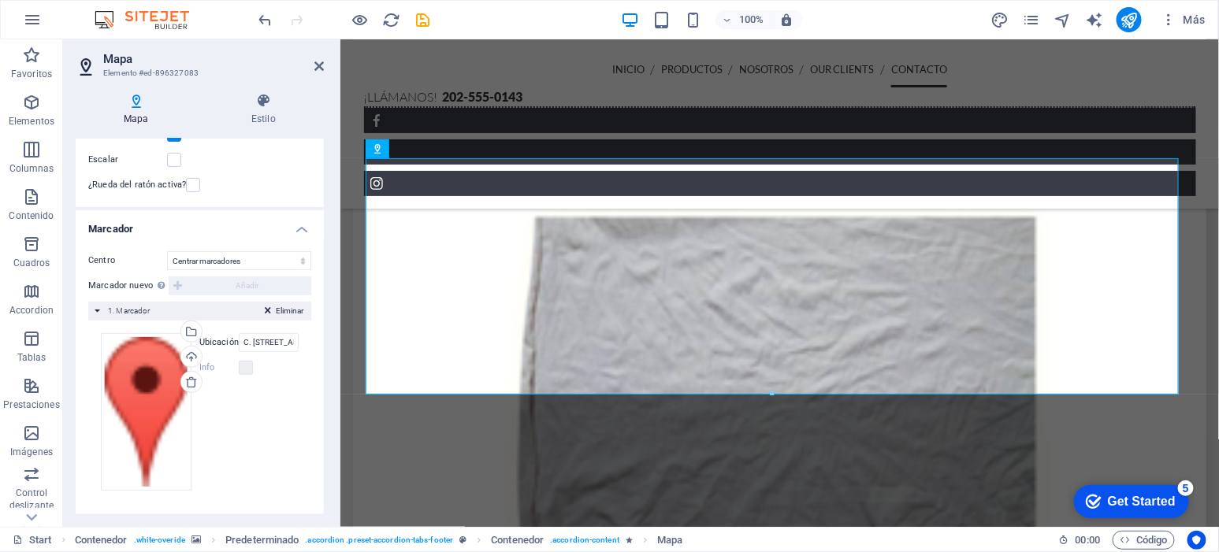
scroll to position [210, 0]
click at [261, 260] on select "No centrar Centrar marcadores Centrar y ampliar marcadores" at bounding box center [239, 260] width 144 height 19
click at [268, 169] on div "Centro del mapa C. 14, #73, Campestre Guadalupana, 57120 Cdad. Nezahualcóyotl, …" at bounding box center [200, 82] width 248 height 251
click at [293, 255] on select "No centrar Centrar marcadores Centrar y ampliar marcadores" at bounding box center [239, 260] width 144 height 19
click at [167, 251] on select "No centrar Centrar marcadores Centrar y ampliar marcadores" at bounding box center [239, 260] width 144 height 19
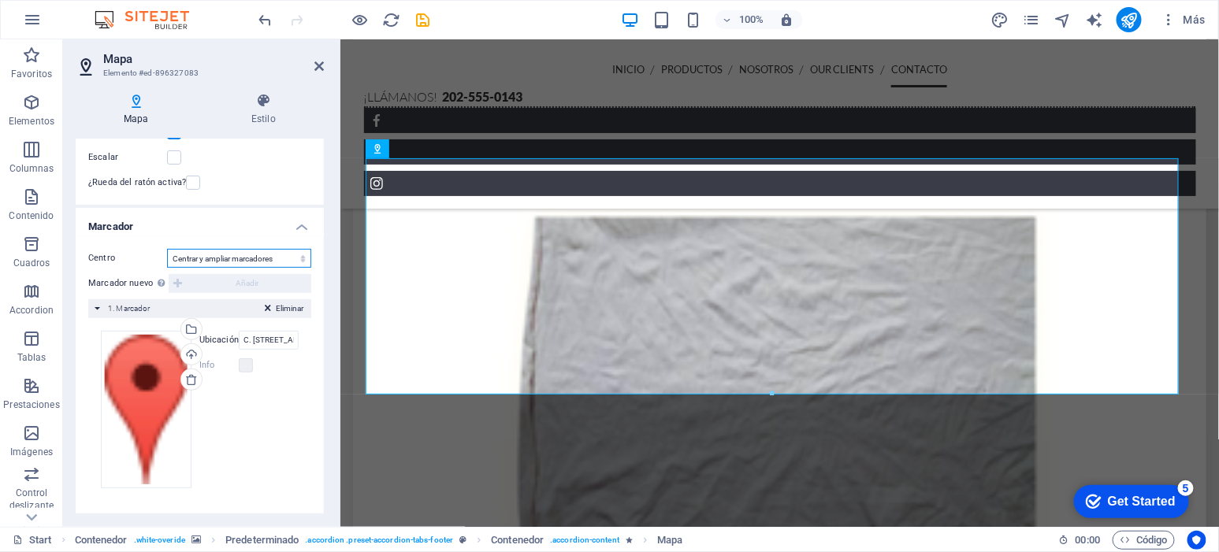
scroll to position [184, 0]
click at [291, 260] on select "No centrar Centrar marcadores Centrar y ampliar marcadores" at bounding box center [239, 260] width 144 height 19
select select "1"
click at [167, 251] on select "No centrar Centrar marcadores Centrar y ampliar marcadores" at bounding box center [239, 260] width 144 height 19
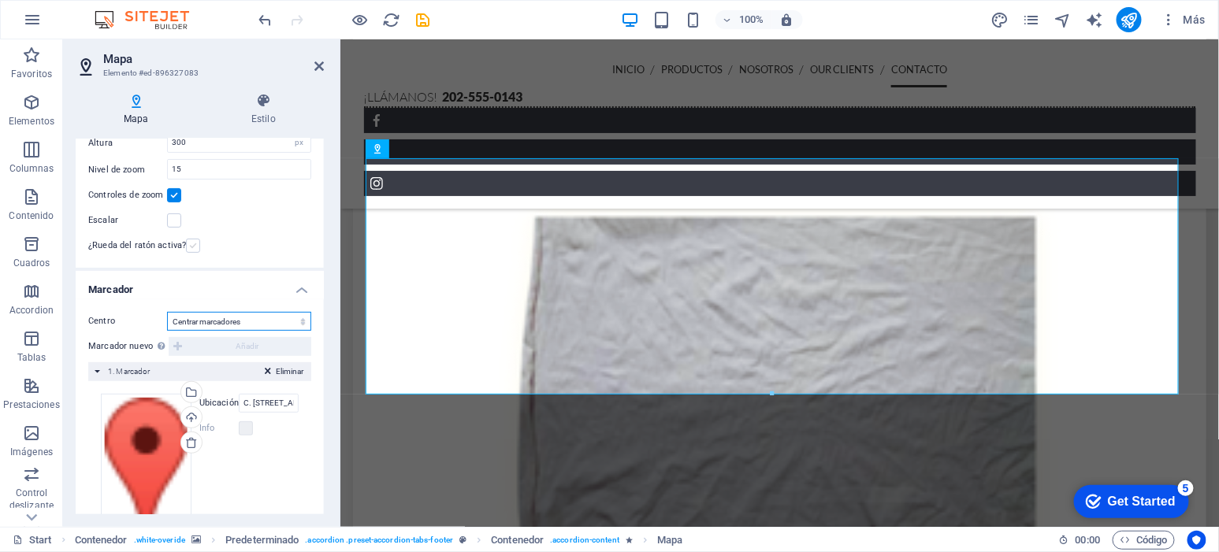
scroll to position [144, 0]
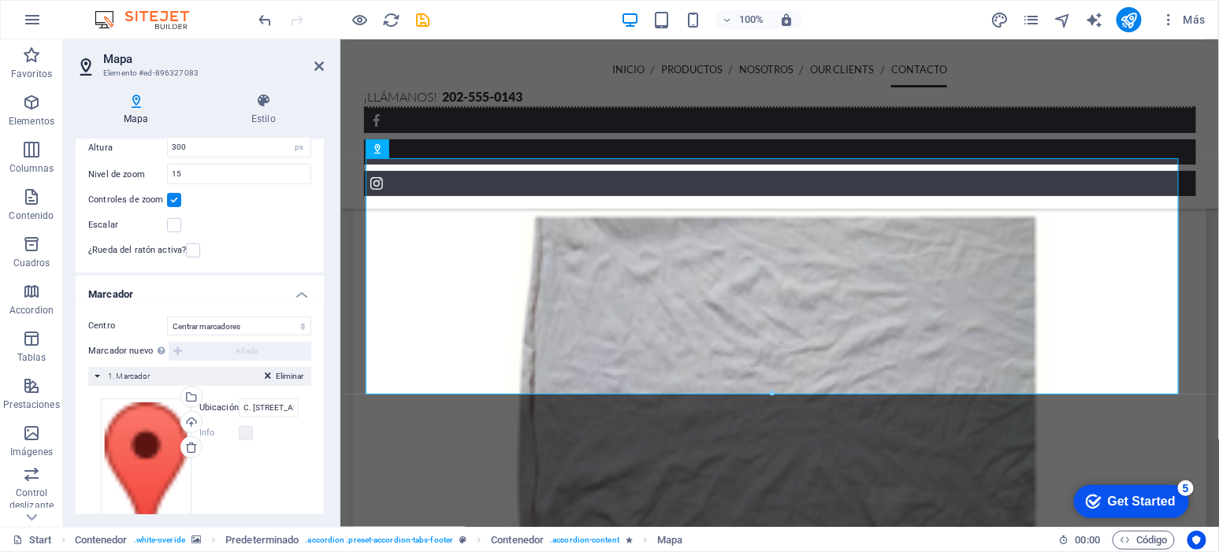
click at [177, 200] on label at bounding box center [174, 200] width 14 height 14
click at [0, 0] on input "Controles de zoom" at bounding box center [0, 0] width 0 height 0
click at [177, 200] on label at bounding box center [174, 200] width 14 height 14
click at [0, 0] on input "Controles de zoom" at bounding box center [0, 0] width 0 height 0
click at [177, 230] on label at bounding box center [174, 225] width 14 height 14
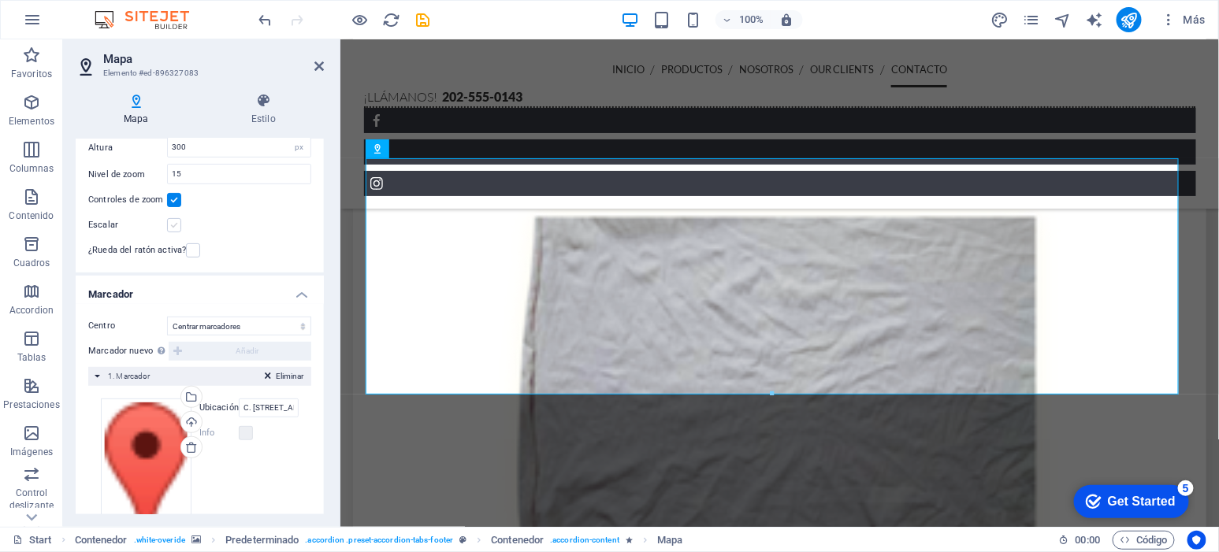
click at [0, 0] on input "Escalar" at bounding box center [0, 0] width 0 height 0
click at [177, 230] on label at bounding box center [174, 225] width 14 height 14
click at [0, 0] on input "Escalar" at bounding box center [0, 0] width 0 height 0
click at [177, 230] on label at bounding box center [174, 225] width 14 height 14
click at [0, 0] on input "Escalar" at bounding box center [0, 0] width 0 height 0
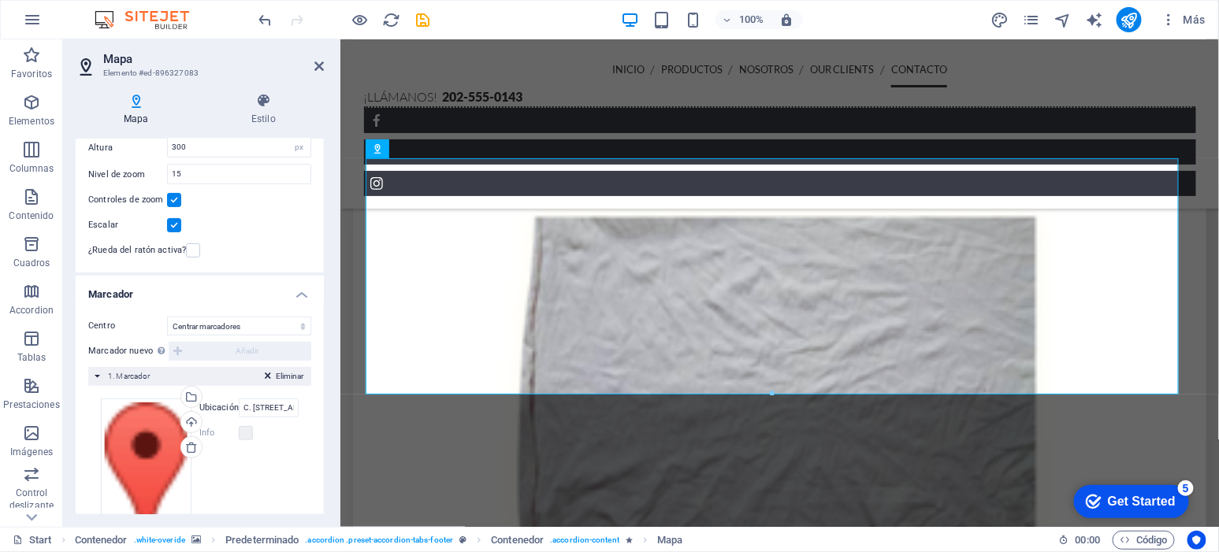
click at [177, 230] on label at bounding box center [174, 225] width 14 height 14
click at [0, 0] on input "Escalar" at bounding box center [0, 0] width 0 height 0
click at [177, 230] on label at bounding box center [174, 225] width 14 height 14
click at [0, 0] on input "Escalar" at bounding box center [0, 0] width 0 height 0
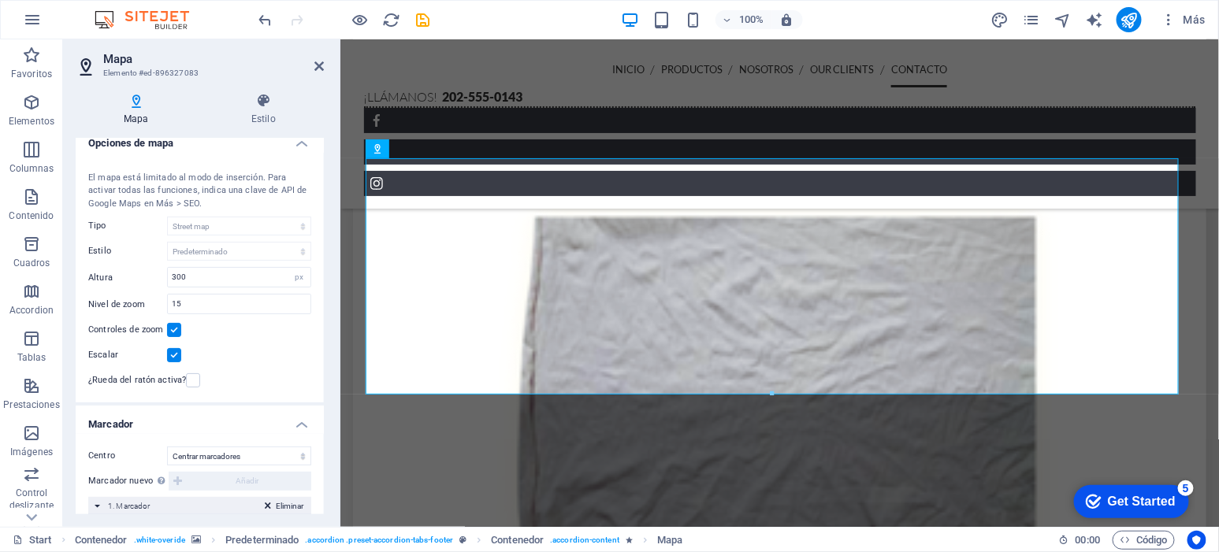
scroll to position [0, 0]
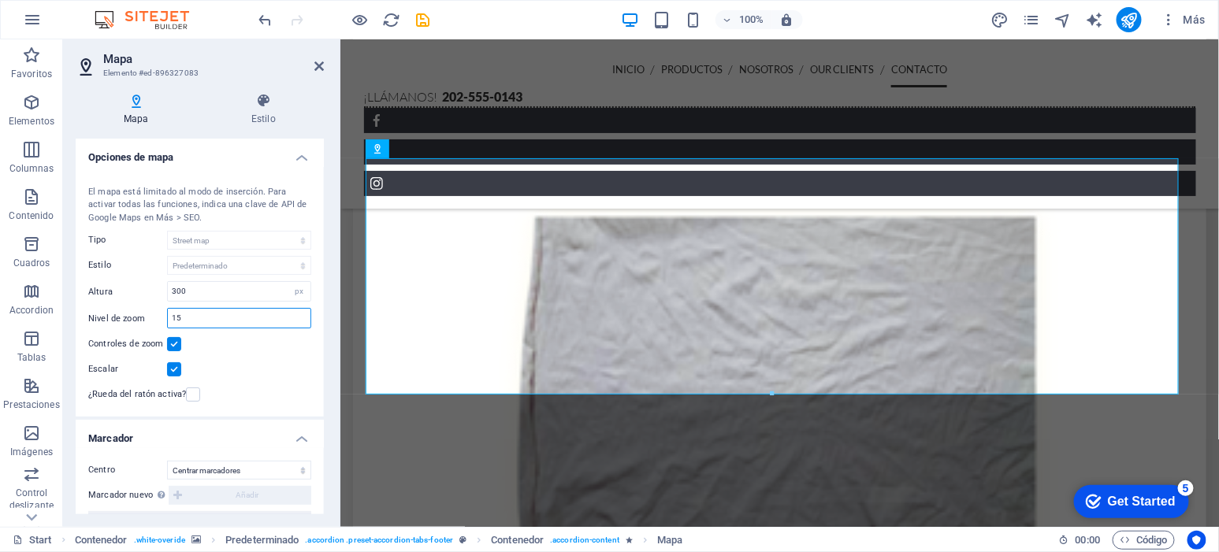
click at [231, 321] on input "15" at bounding box center [239, 318] width 143 height 19
click at [208, 317] on input "18" at bounding box center [239, 318] width 143 height 19
click at [207, 314] on input "16" at bounding box center [239, 318] width 143 height 19
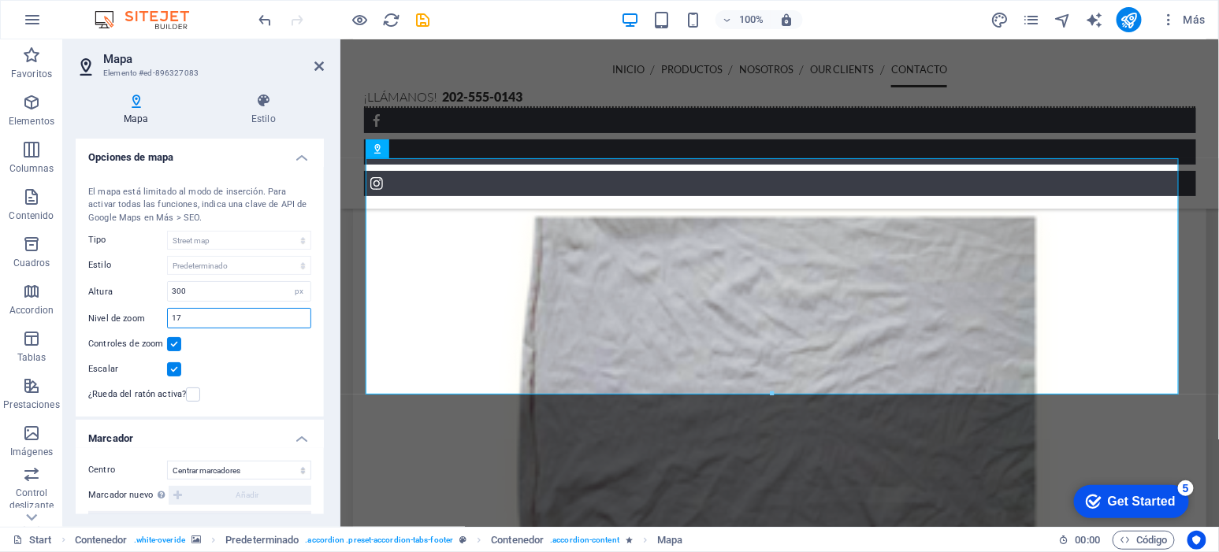
click at [220, 325] on input "17" at bounding box center [239, 318] width 143 height 19
type input "16"
click at [258, 82] on div "Mapa Estilo Opciones de mapa Centro del mapa C. 14, #73, Campestre Guadalupana,…" at bounding box center [199, 303] width 273 height 447
click at [259, 99] on icon at bounding box center [263, 101] width 121 height 16
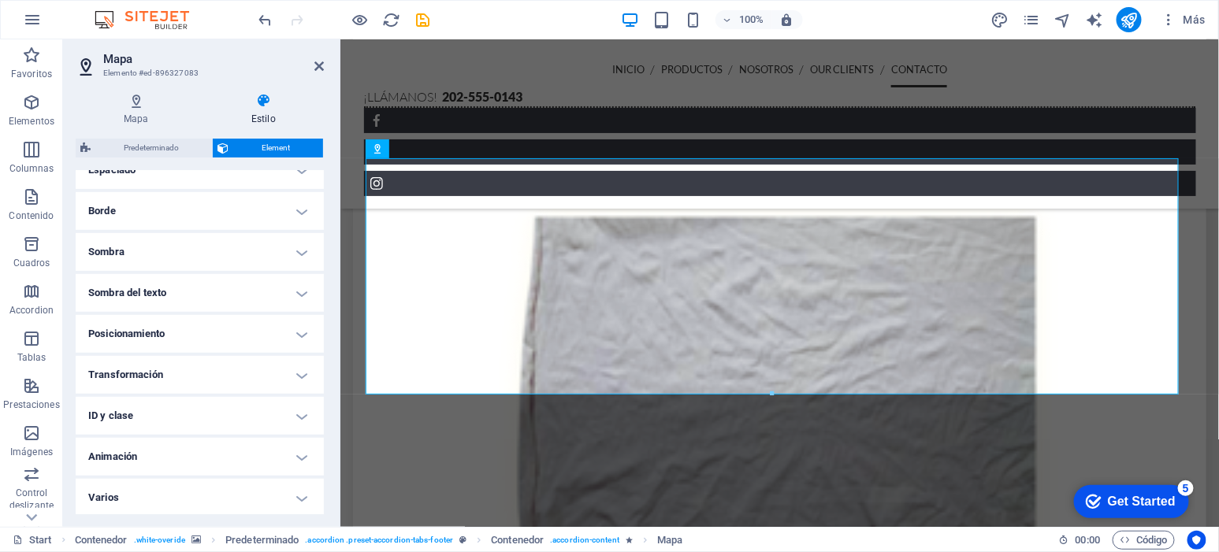
scroll to position [334, 0]
click at [318, 67] on icon at bounding box center [318, 66] width 9 height 13
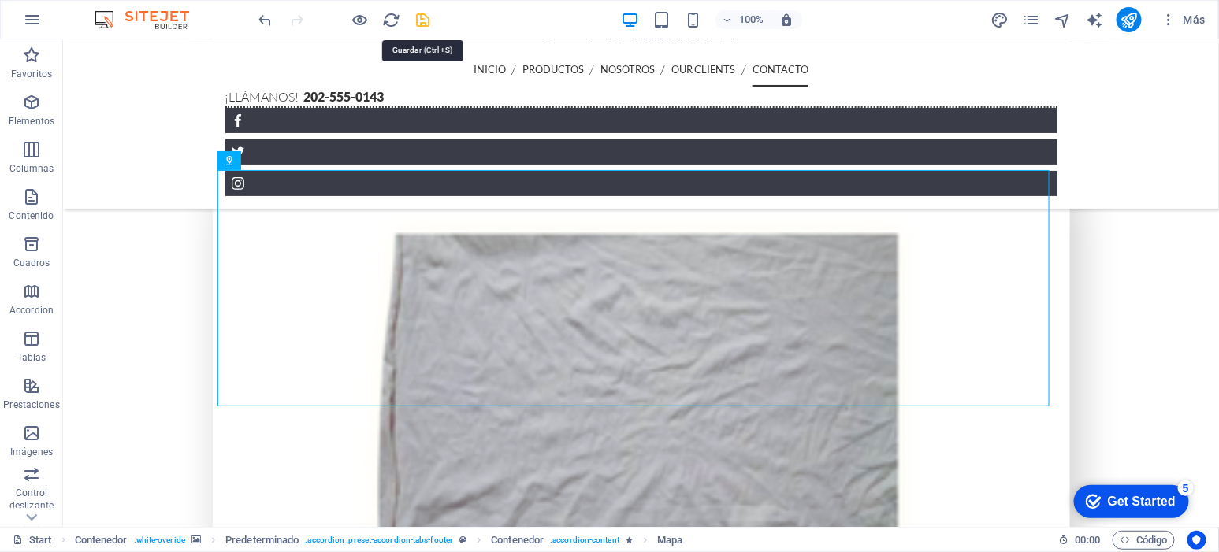
click at [415, 21] on icon "save" at bounding box center [424, 20] width 18 height 18
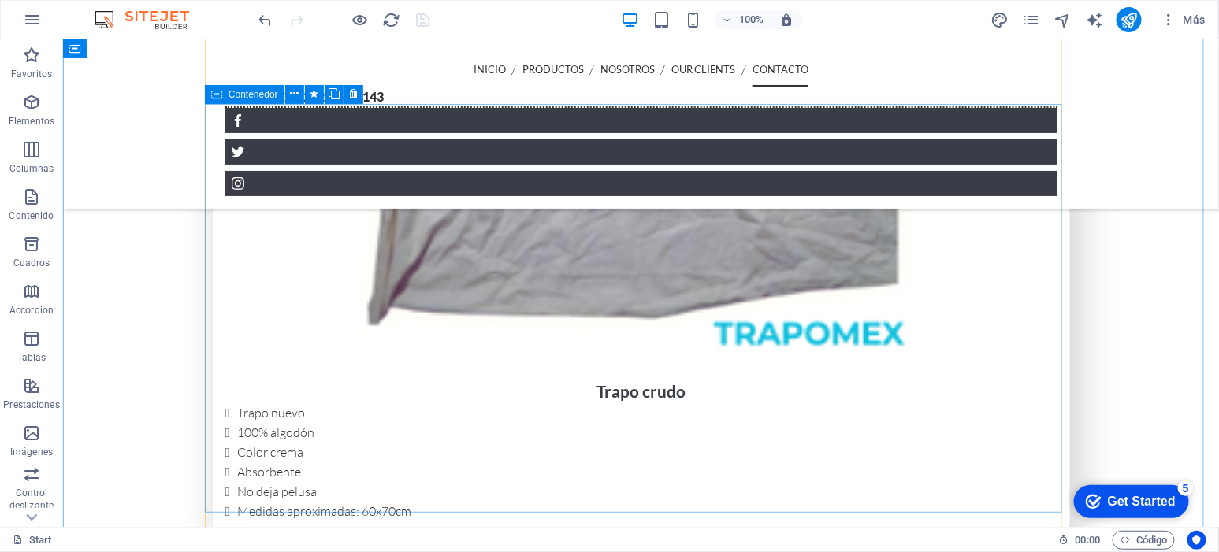
scroll to position [3517, 0]
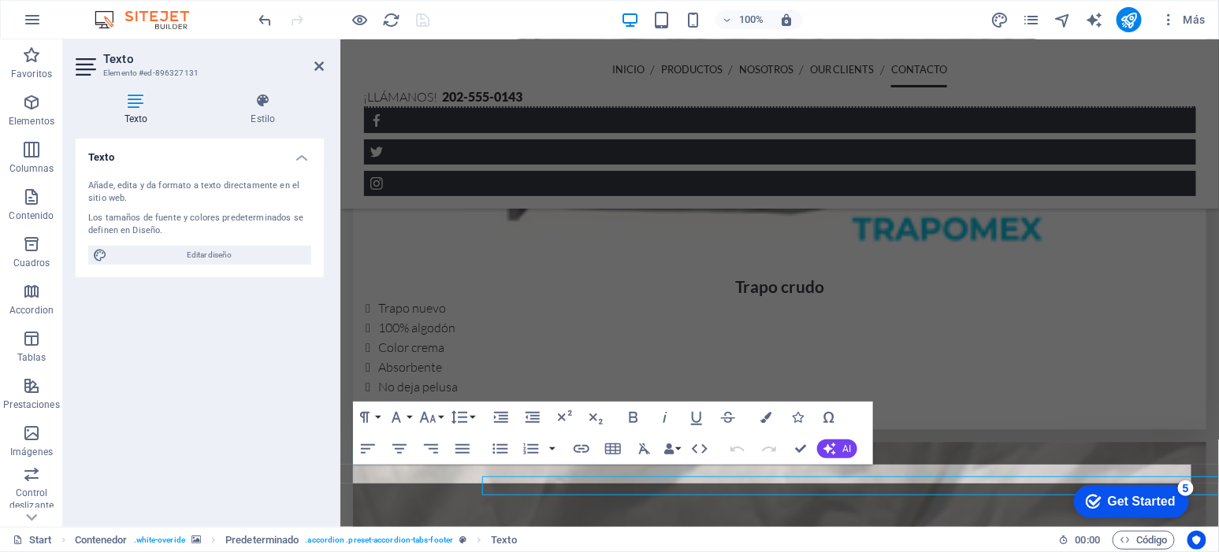
scroll to position [3487, 0]
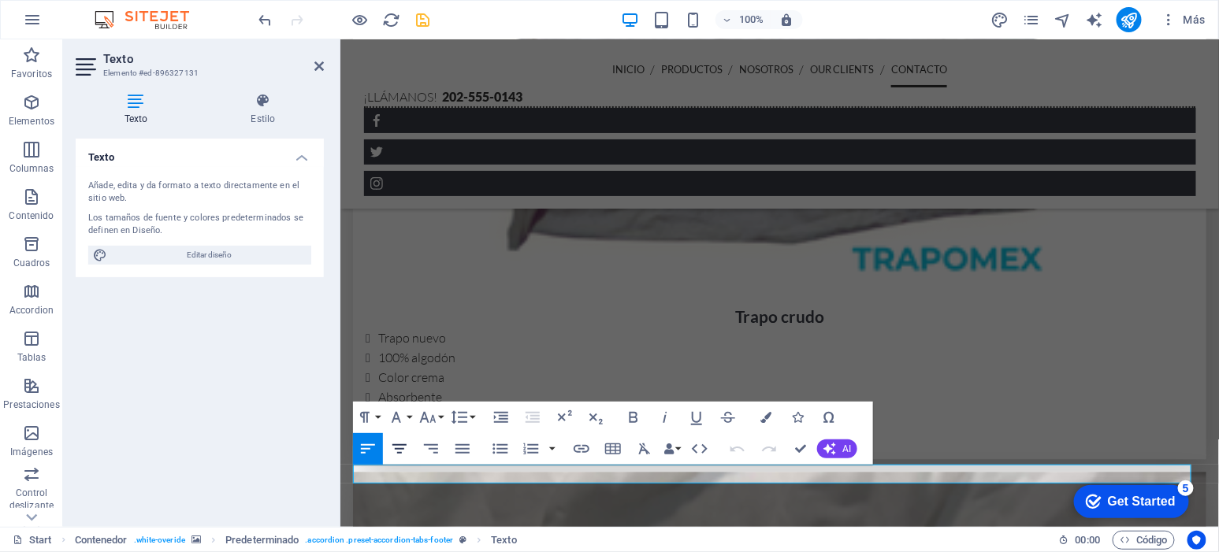
click at [404, 449] on icon "button" at bounding box center [399, 449] width 19 height 19
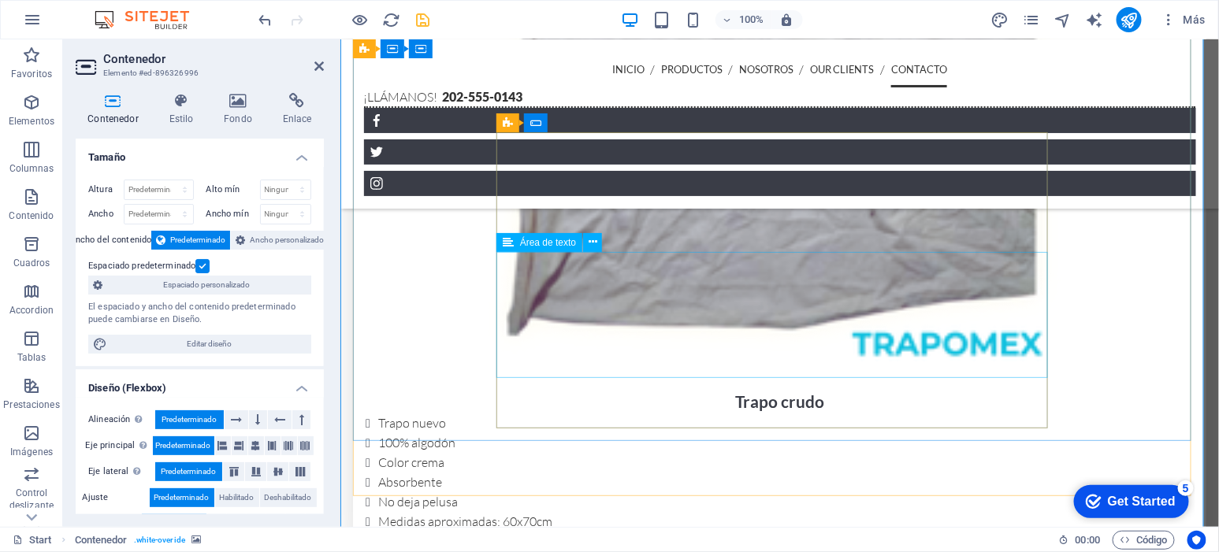
scroll to position [3355, 0]
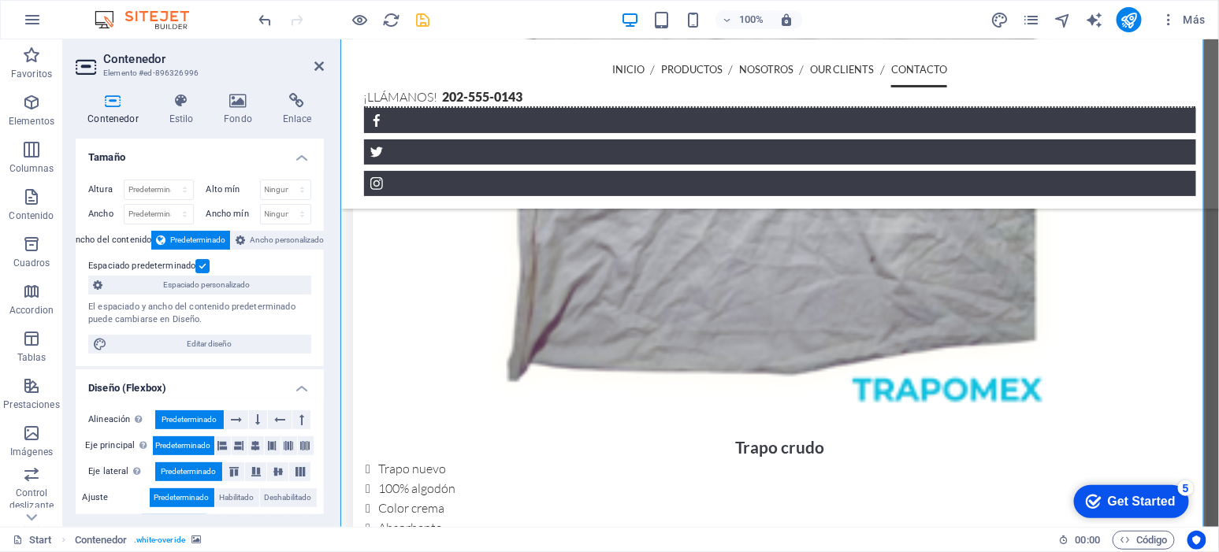
click at [313, 62] on h2 "Contenedor" at bounding box center [213, 59] width 221 height 14
click at [423, 23] on icon "save" at bounding box center [424, 20] width 18 height 18
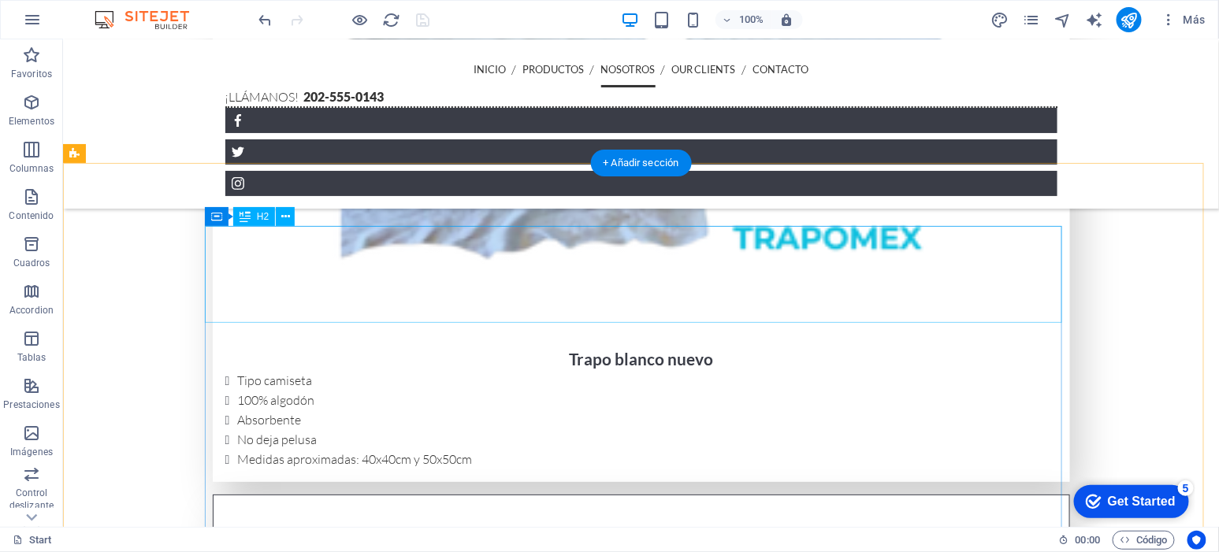
scroll to position [2075, 0]
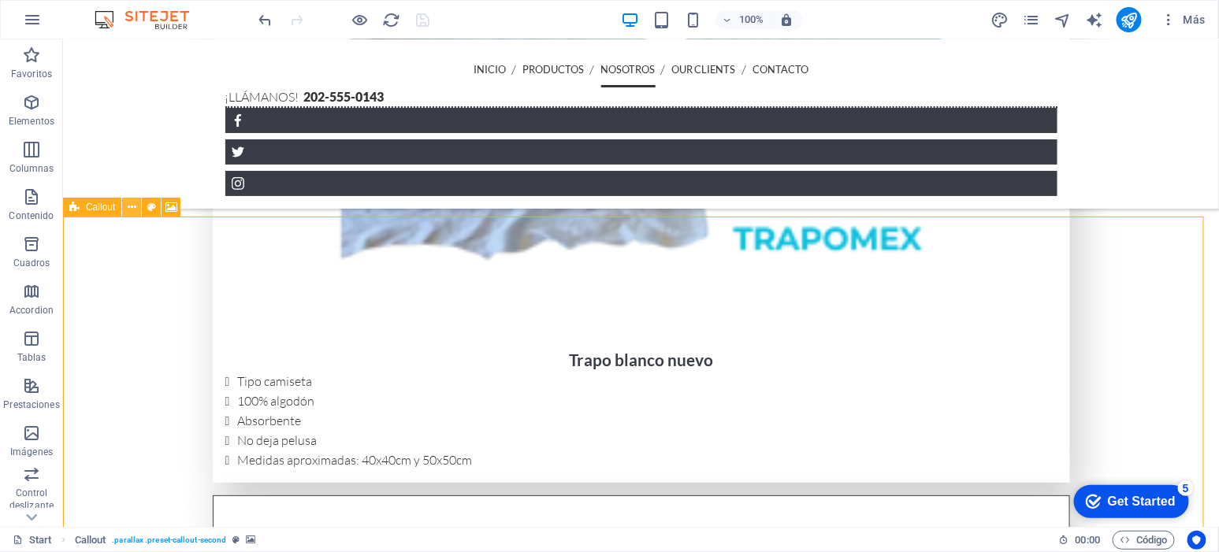
click at [128, 207] on icon at bounding box center [132, 207] width 9 height 17
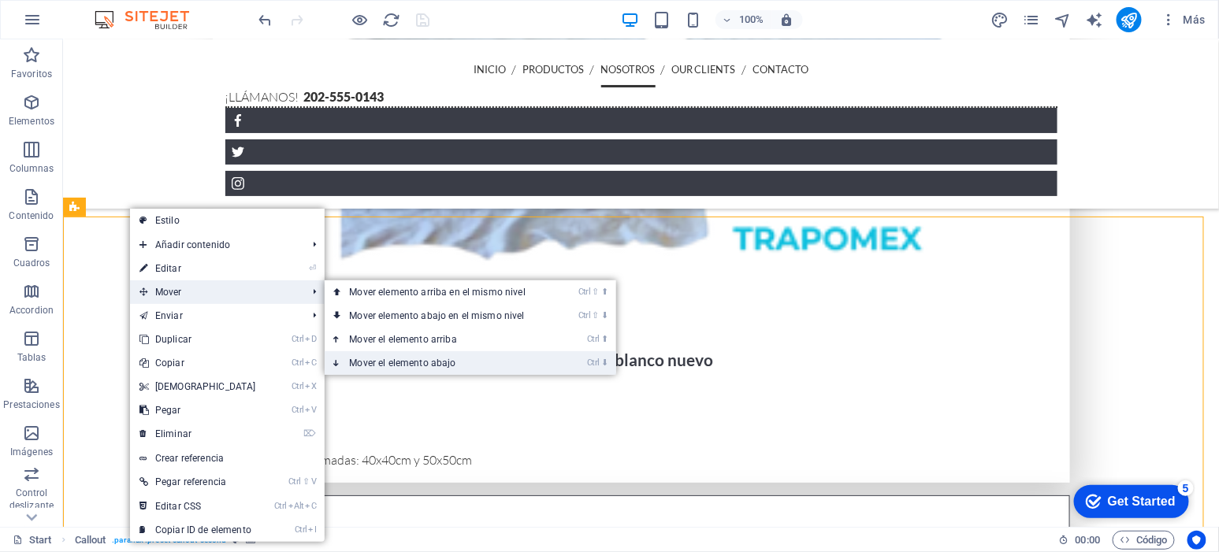
click at [396, 362] on link "Ctrl ⬇ Mover el elemento abajo" at bounding box center [441, 363] width 232 height 24
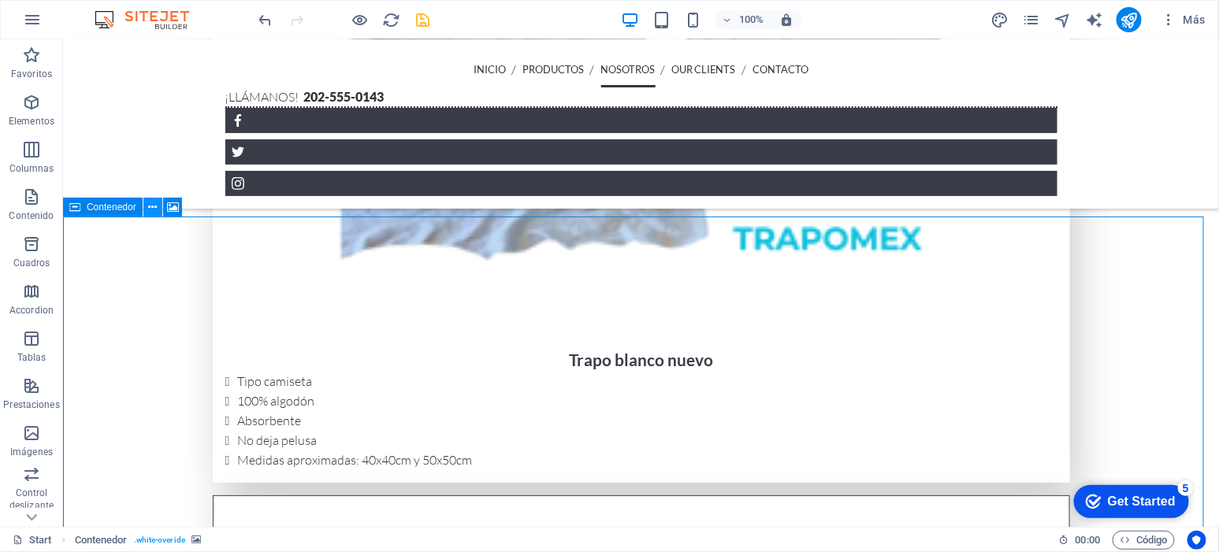
click at [148, 206] on icon at bounding box center [152, 207] width 9 height 17
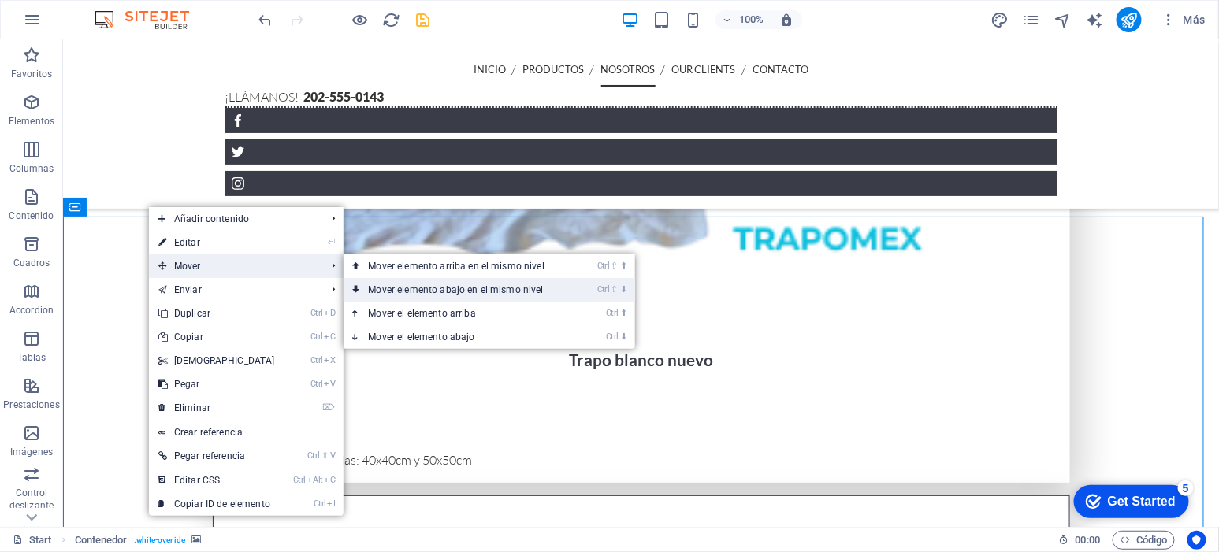
click at [429, 282] on link "Ctrl ⇧ ⬇ Mover elemento abajo en el mismo nivel" at bounding box center [460, 290] width 232 height 24
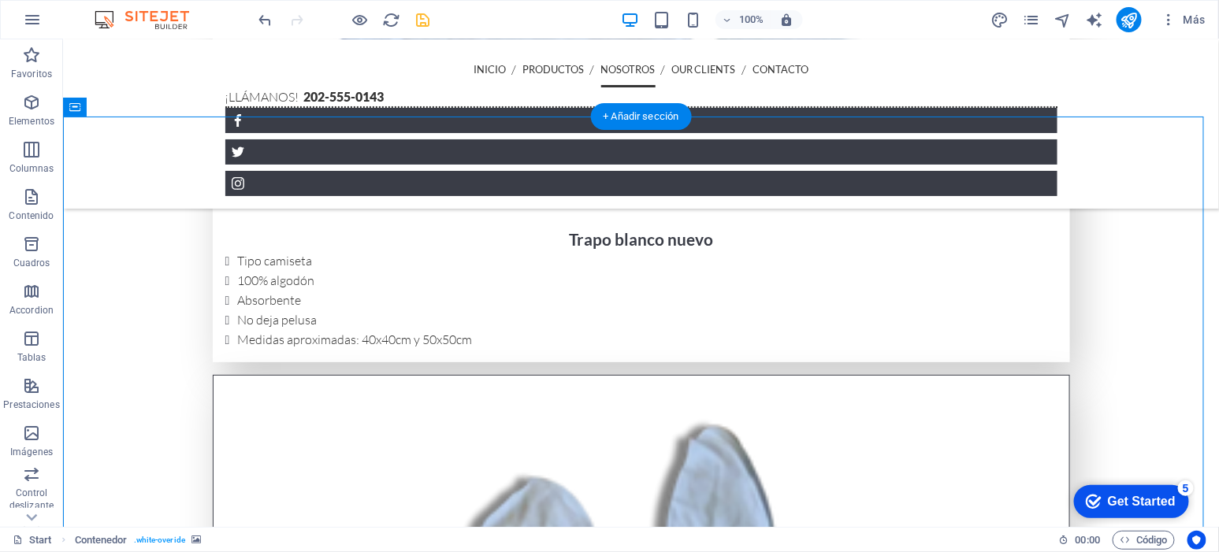
scroll to position [2173, 0]
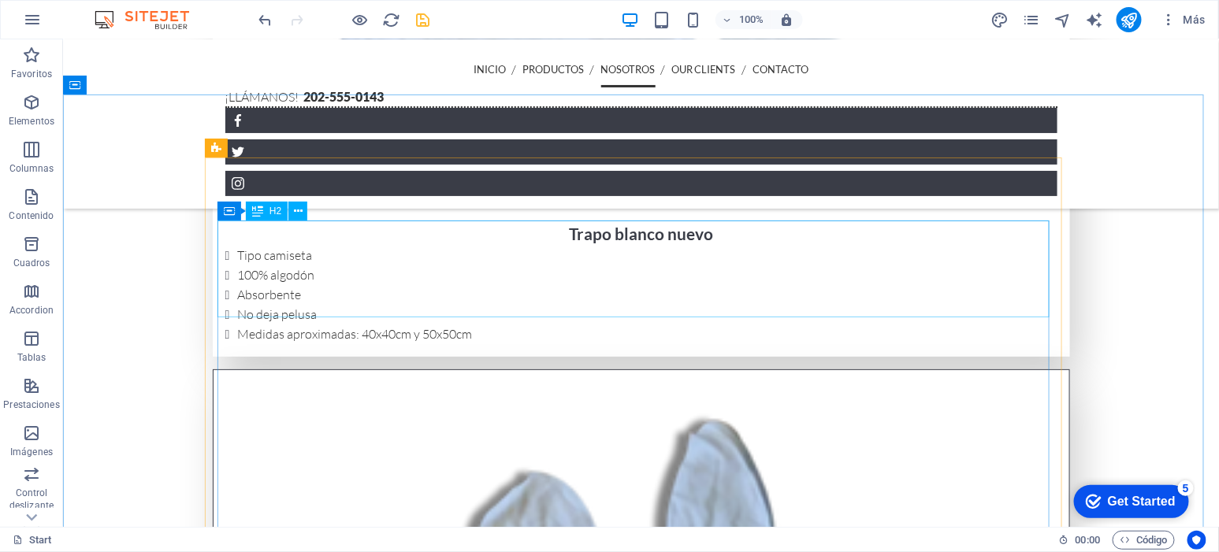
scroll to position [2210, 0]
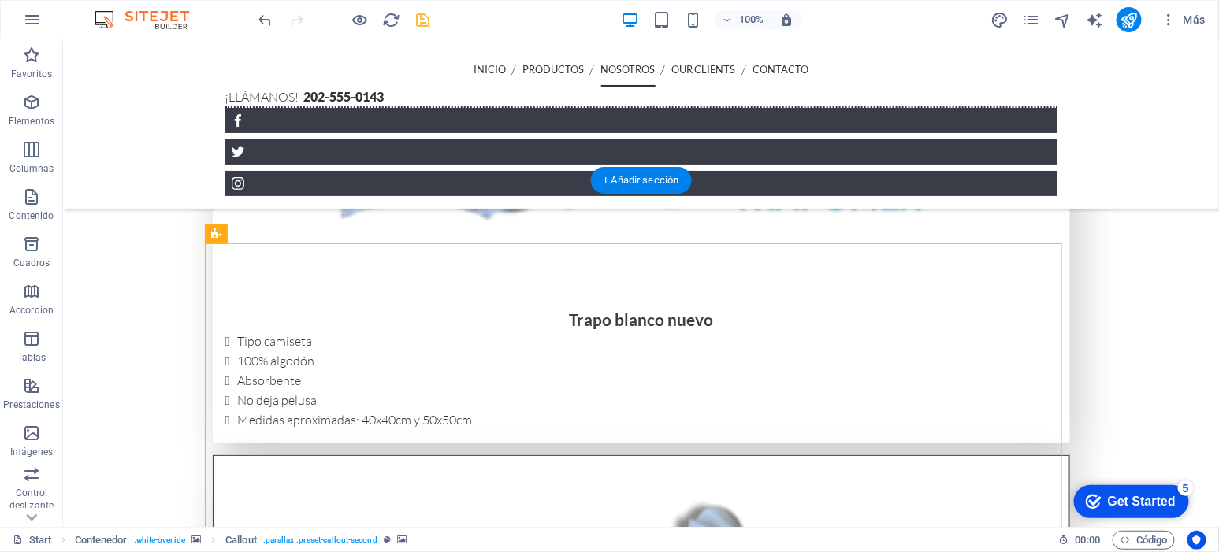
scroll to position [2111, 0]
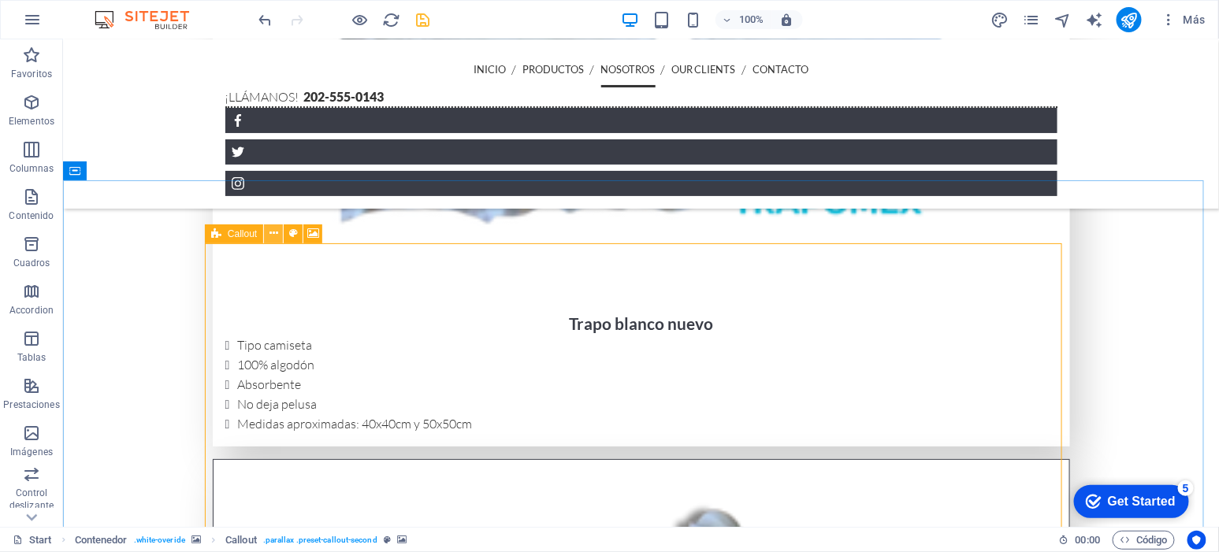
click at [275, 234] on icon at bounding box center [274, 233] width 9 height 17
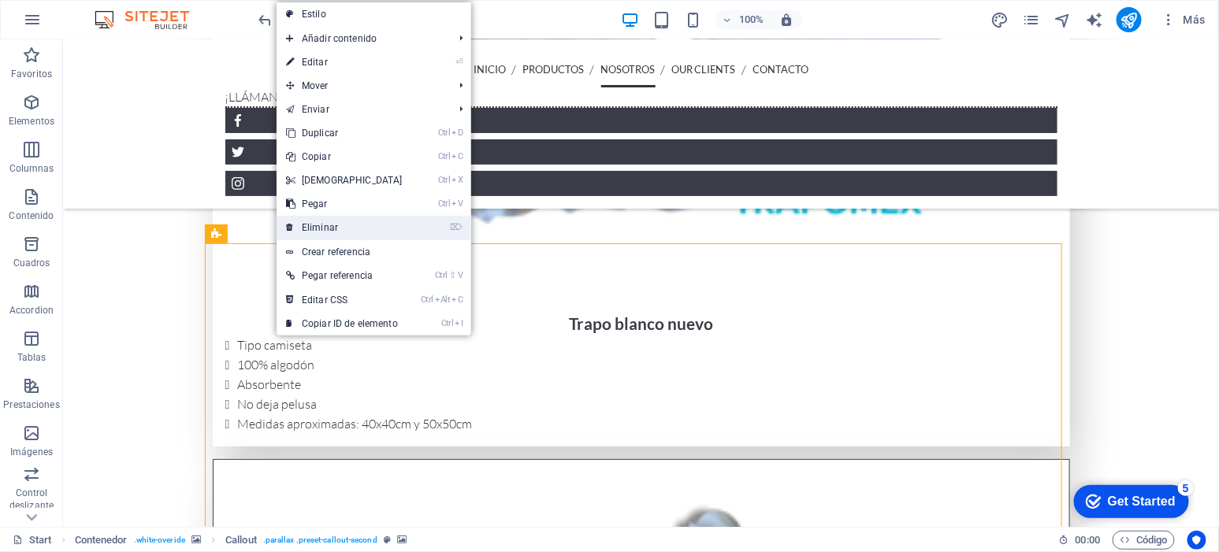
click at [329, 232] on link "⌦ Eliminar" at bounding box center [345, 228] width 136 height 24
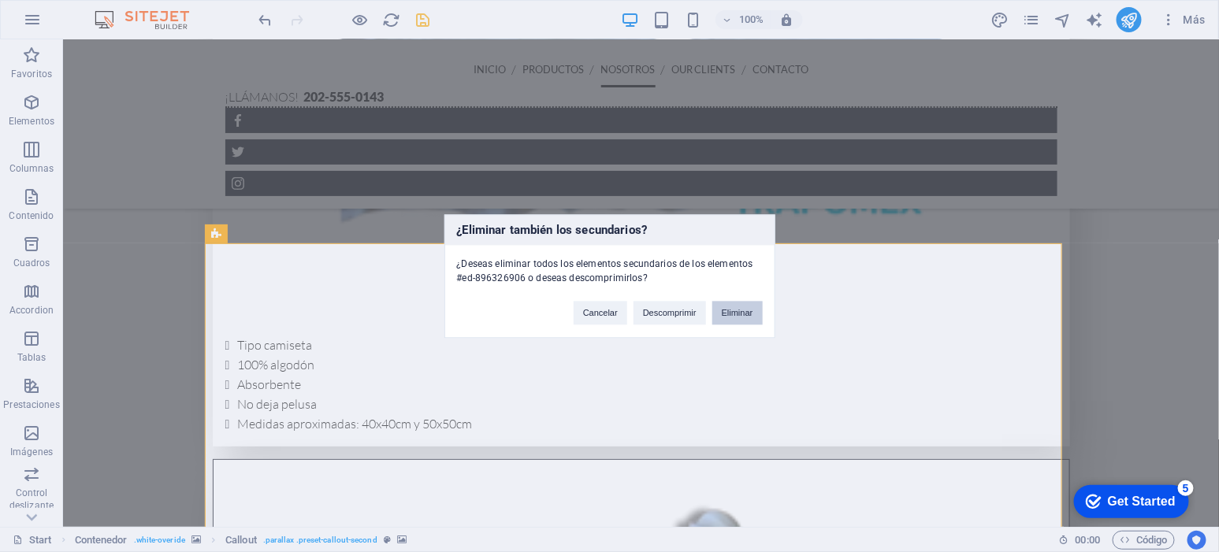
click at [743, 318] on button "Eliminar" at bounding box center [737, 313] width 50 height 24
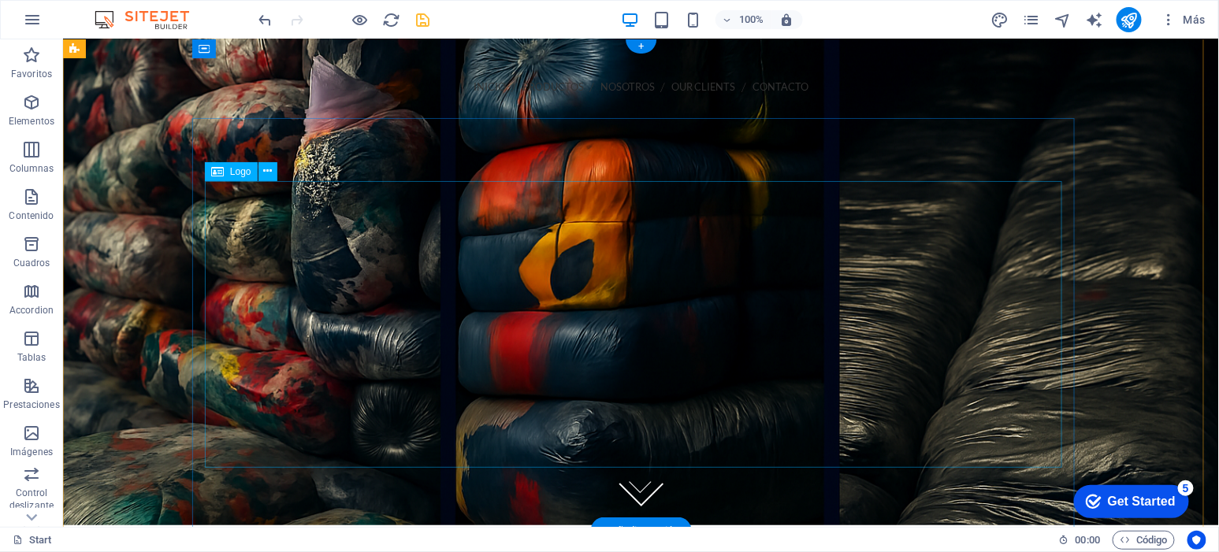
scroll to position [0, 0]
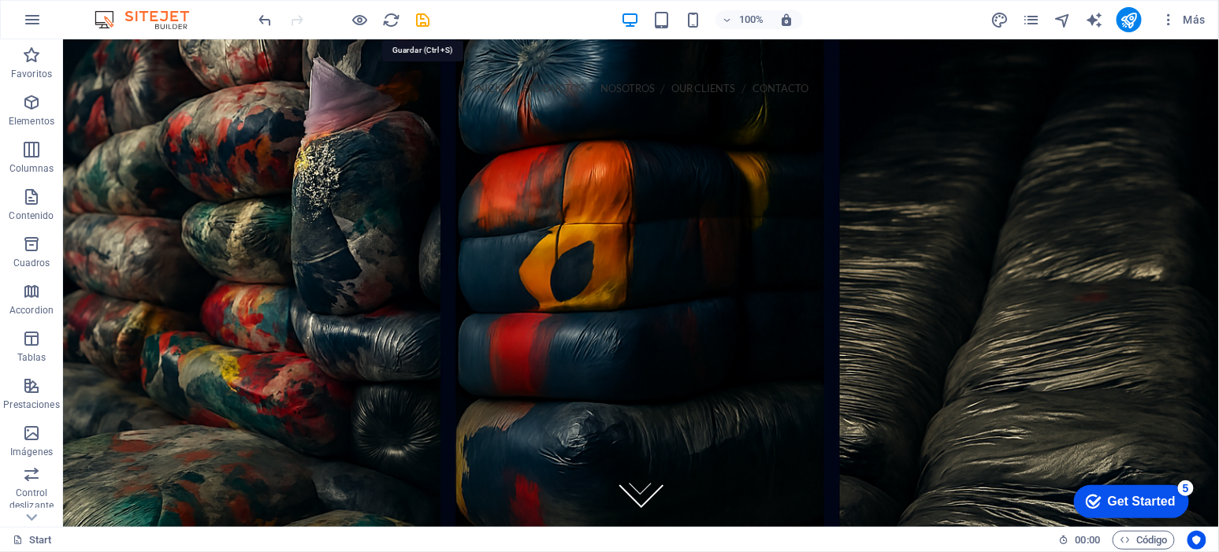
click at [420, 11] on icon "save" at bounding box center [424, 20] width 18 height 18
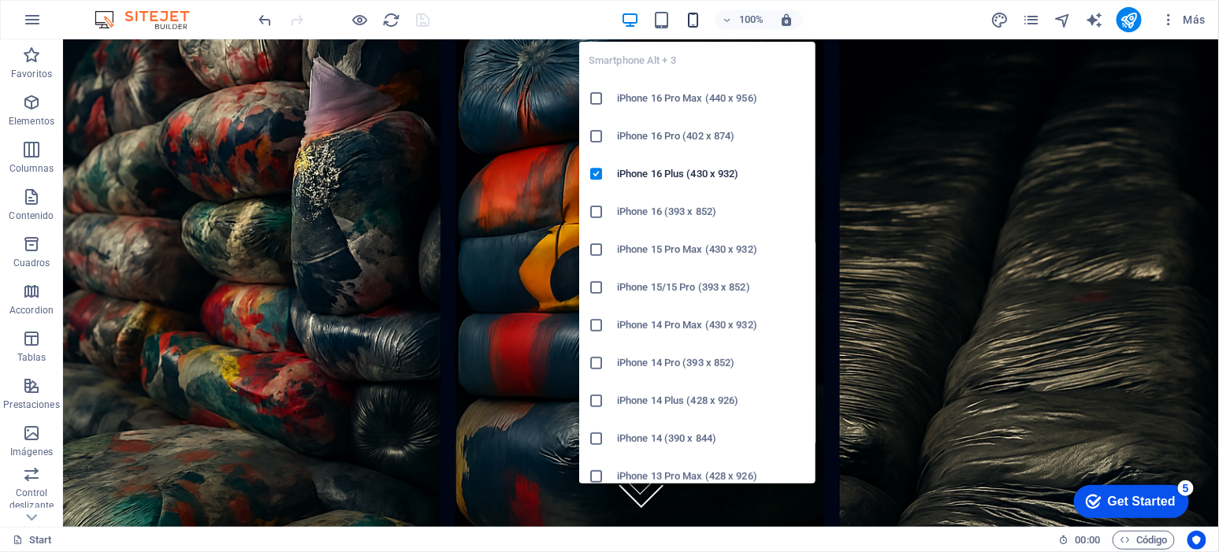
click at [686, 11] on icon "button" at bounding box center [693, 20] width 18 height 18
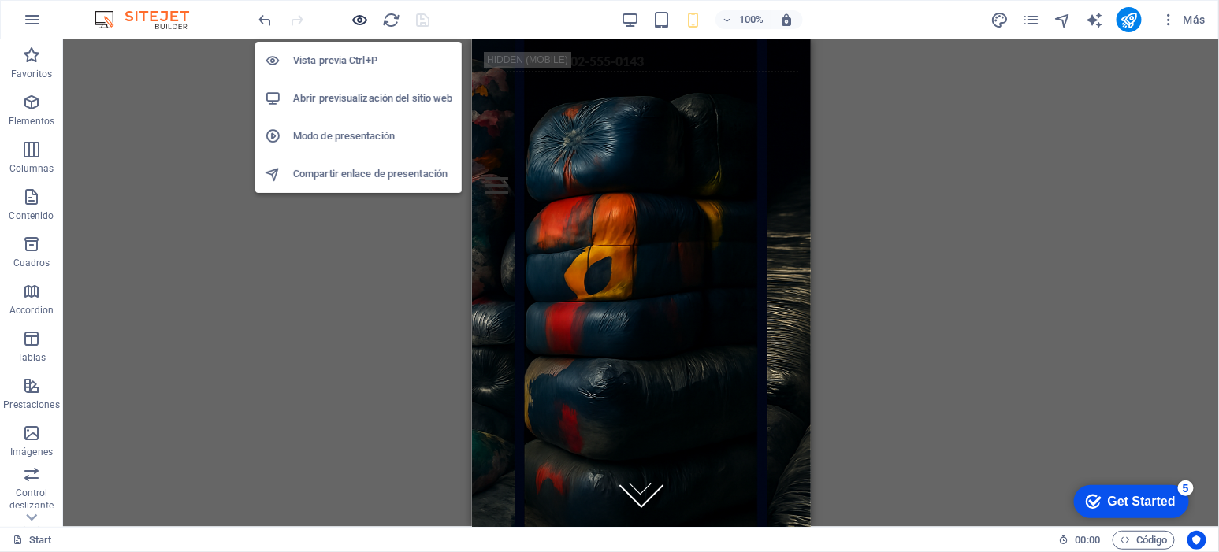
click at [359, 22] on icon "button" at bounding box center [360, 20] width 18 height 18
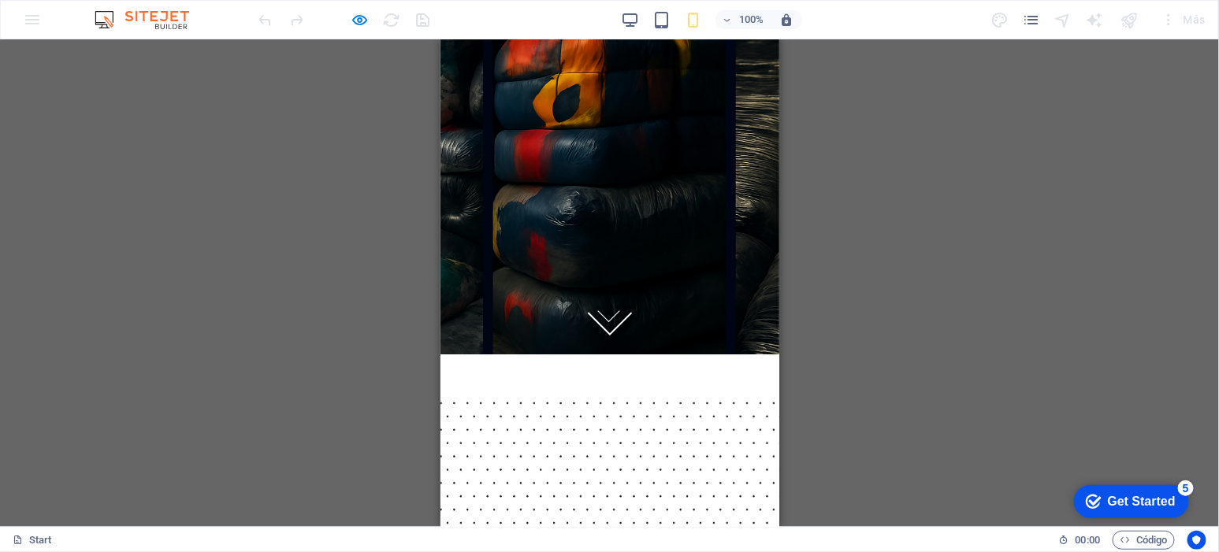
scroll to position [126, 0]
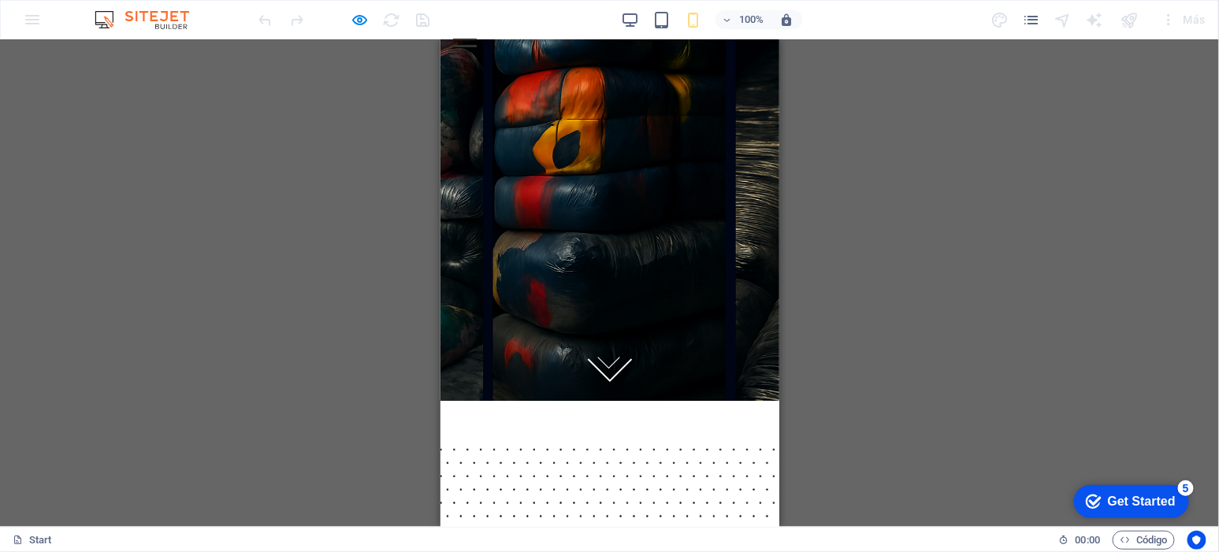
click at [359, 8] on div at bounding box center [344, 19] width 177 height 25
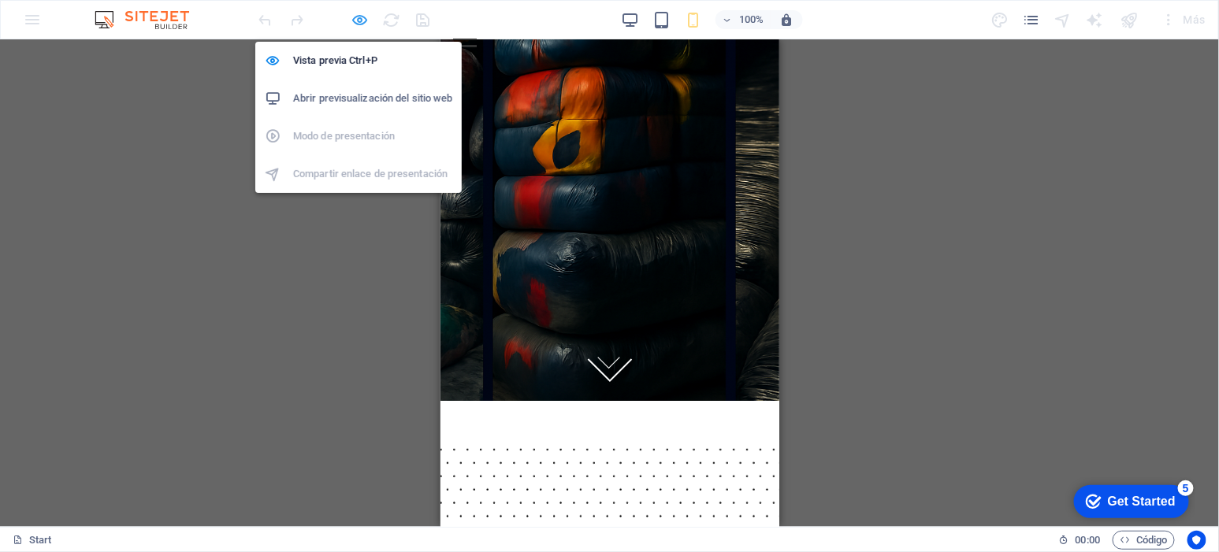
click at [359, 11] on icon "button" at bounding box center [360, 20] width 18 height 18
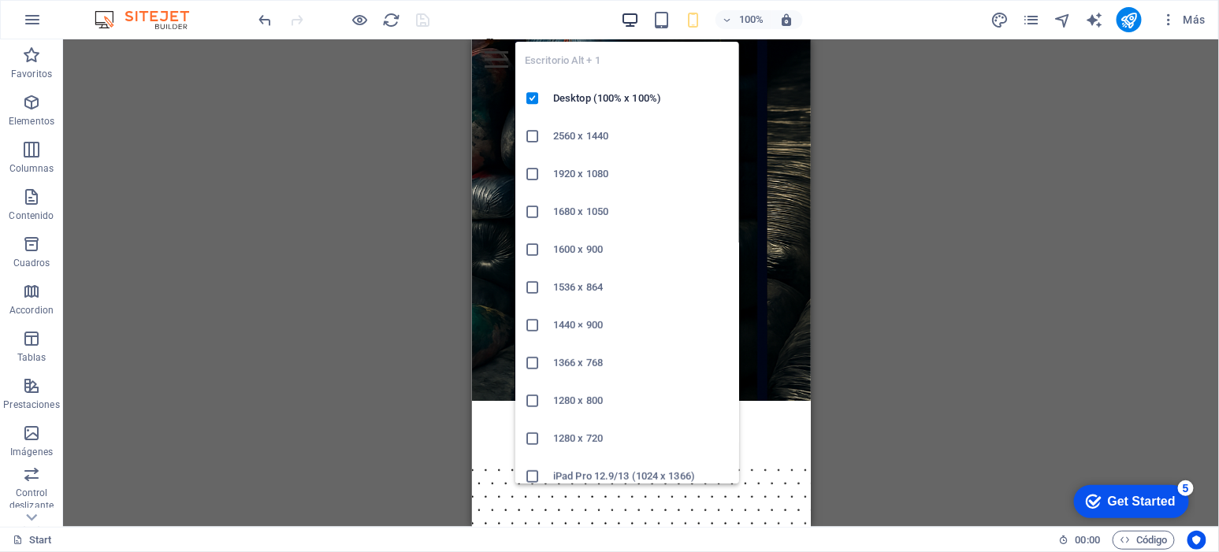
click at [629, 15] on icon "button" at bounding box center [630, 20] width 18 height 18
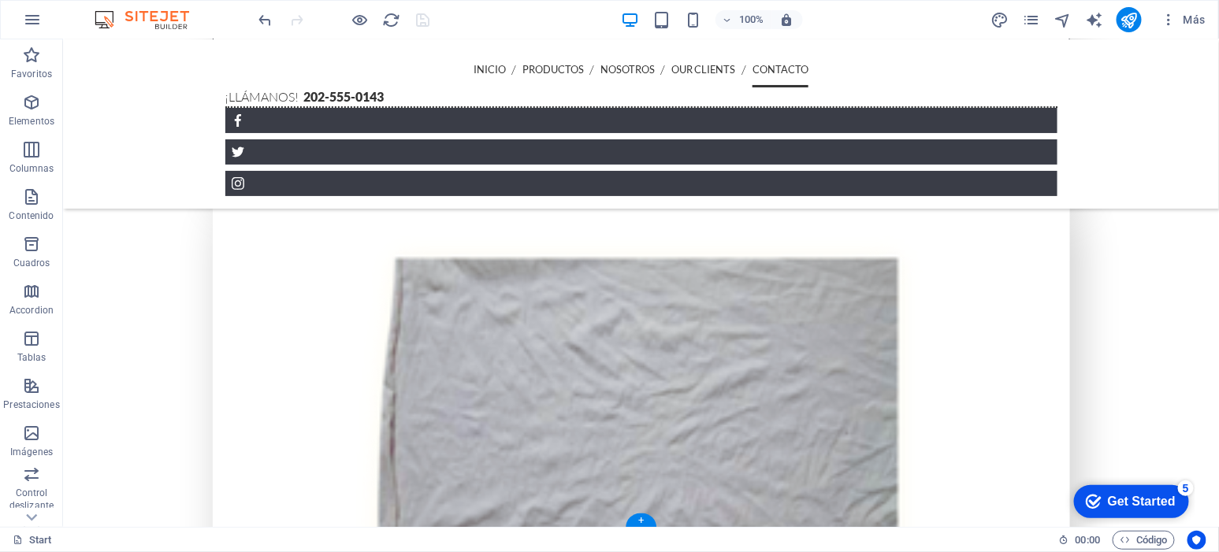
scroll to position [3079, 0]
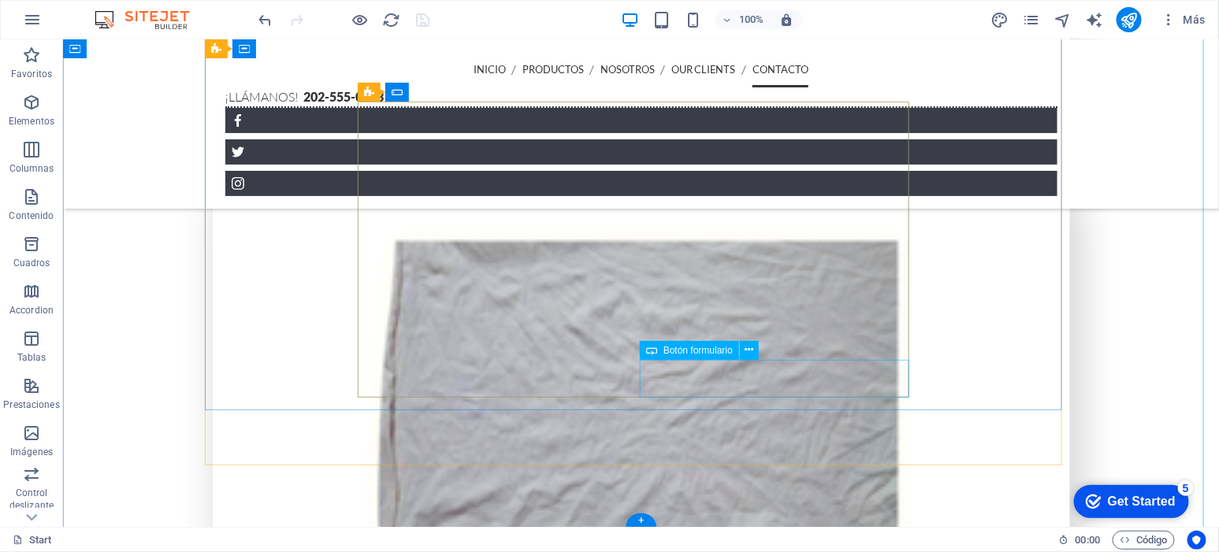
click div "Enviar mensaje"
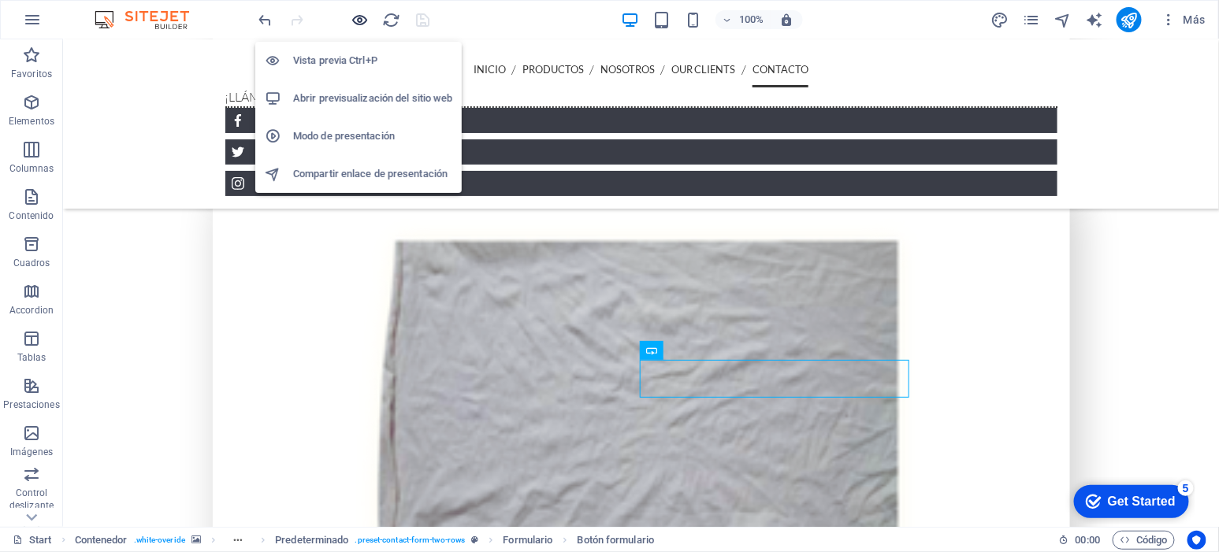
drag, startPoint x: 366, startPoint y: 23, endPoint x: 541, endPoint y: 199, distance: 247.4
click at [366, 23] on icon "button" at bounding box center [360, 20] width 18 height 18
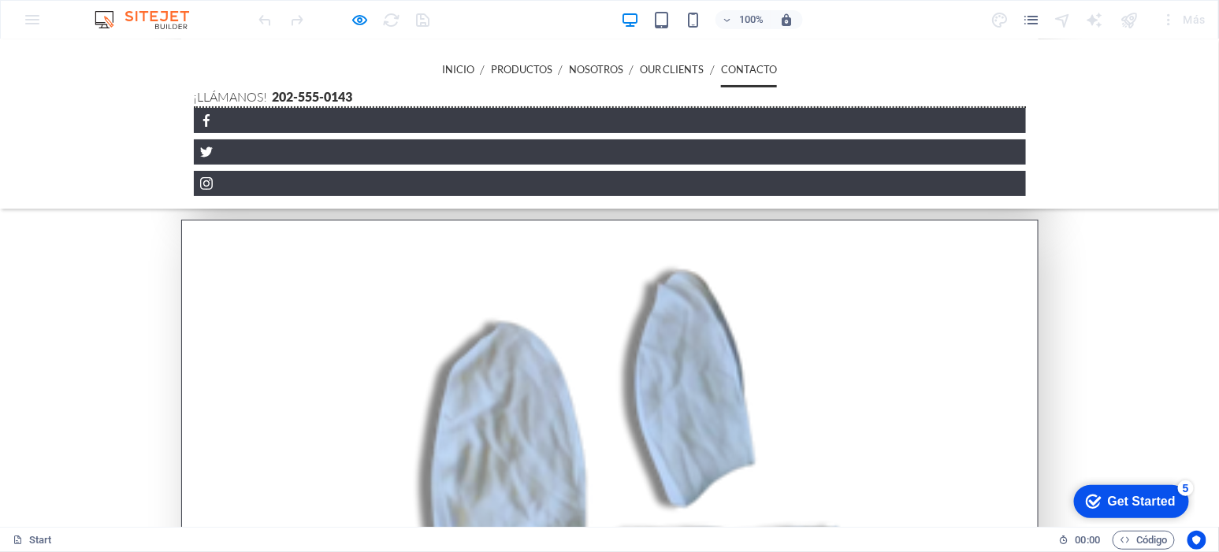
scroll to position [2329, 0]
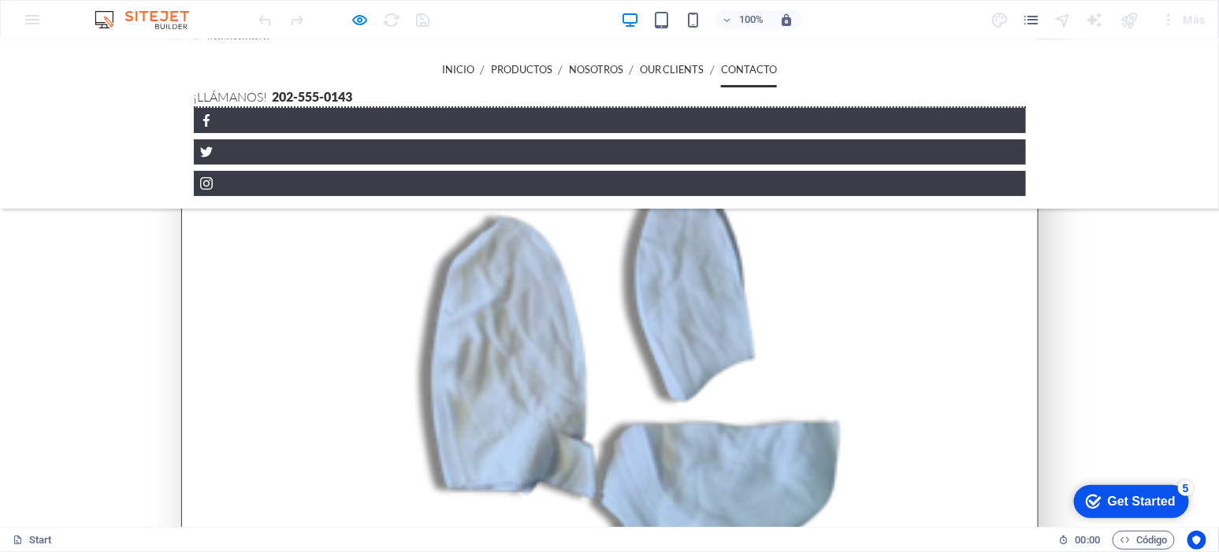
scroll to position [2461, 0]
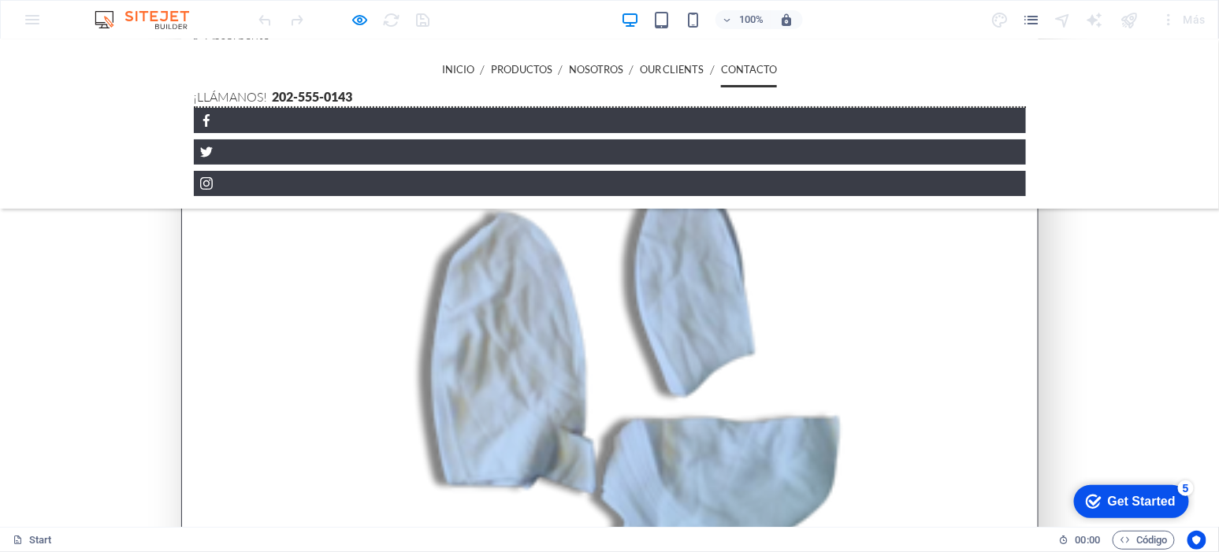
click button "Enviar mensaje"
click li "Confirmo que he leído y comprendido la política de privacidad."
click input "Confirmo que he leído y comprendido la política de privacidad."
checkbox input "true"
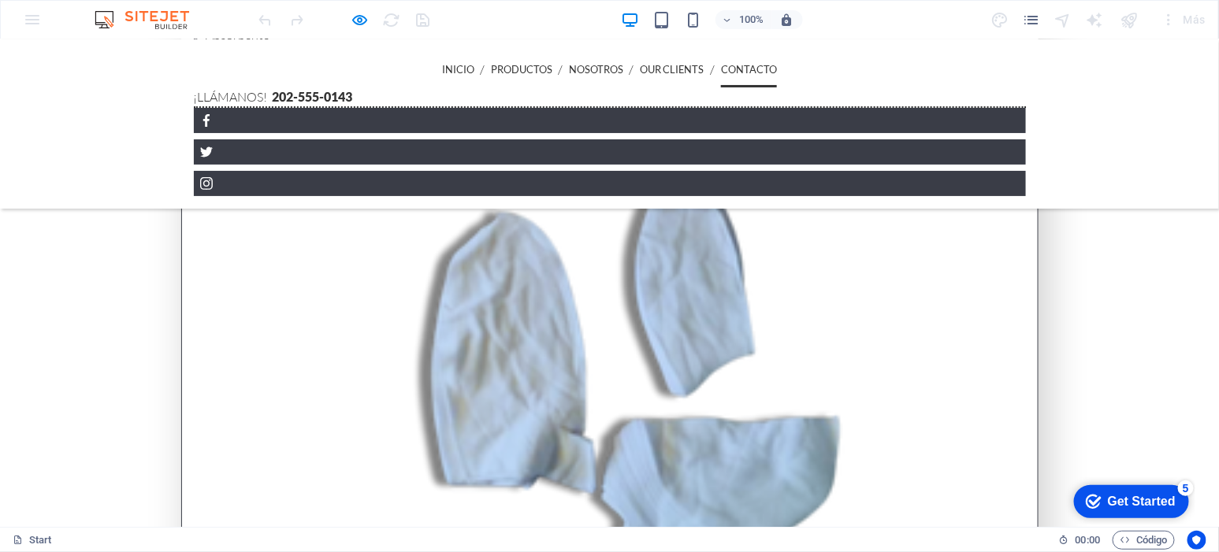
click button "Enviar mensaje"
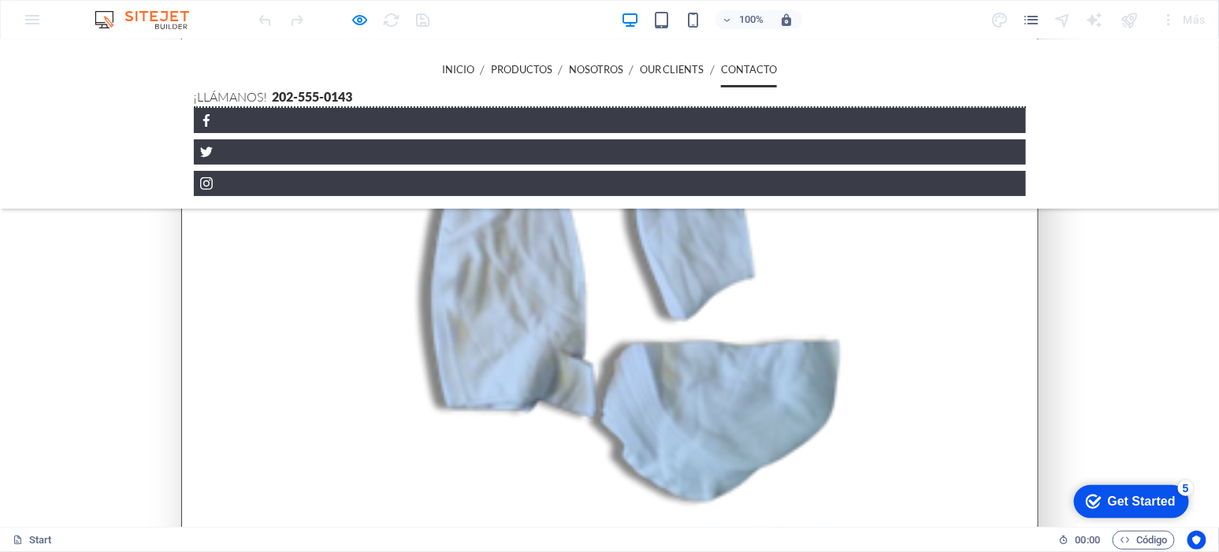
scroll to position [2540, 0]
click input "Content 2"
click link "¿Ilegible? [GEOGRAPHIC_DATA]"
click input "Content 2"
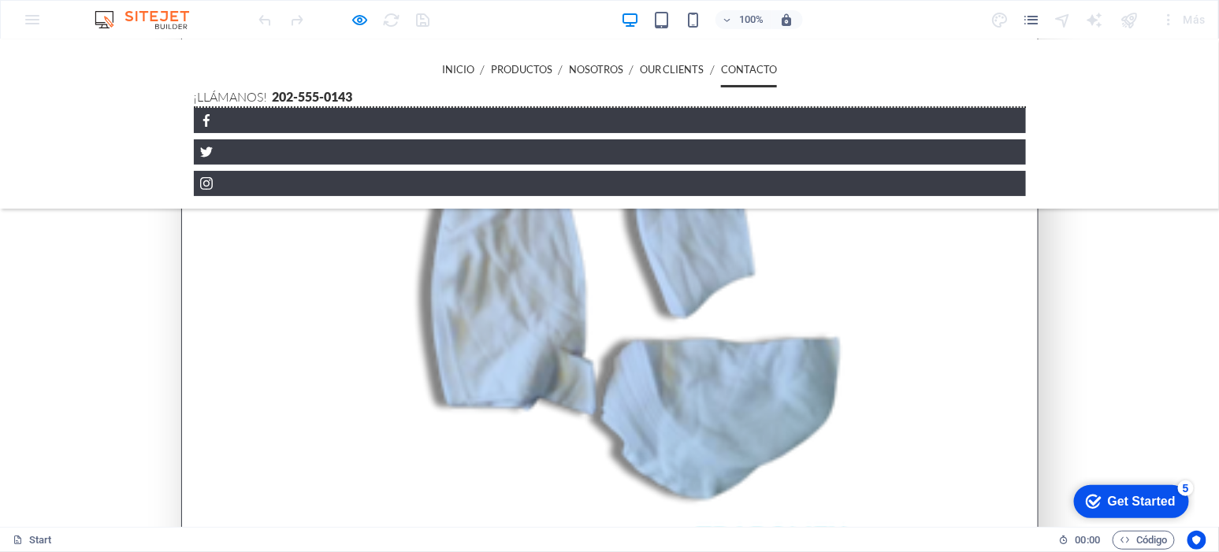
click input "Content 2"
click link "¿Ilegible? [GEOGRAPHIC_DATA]"
click div "¿Ilegible? [GEOGRAPHIC_DATA]"
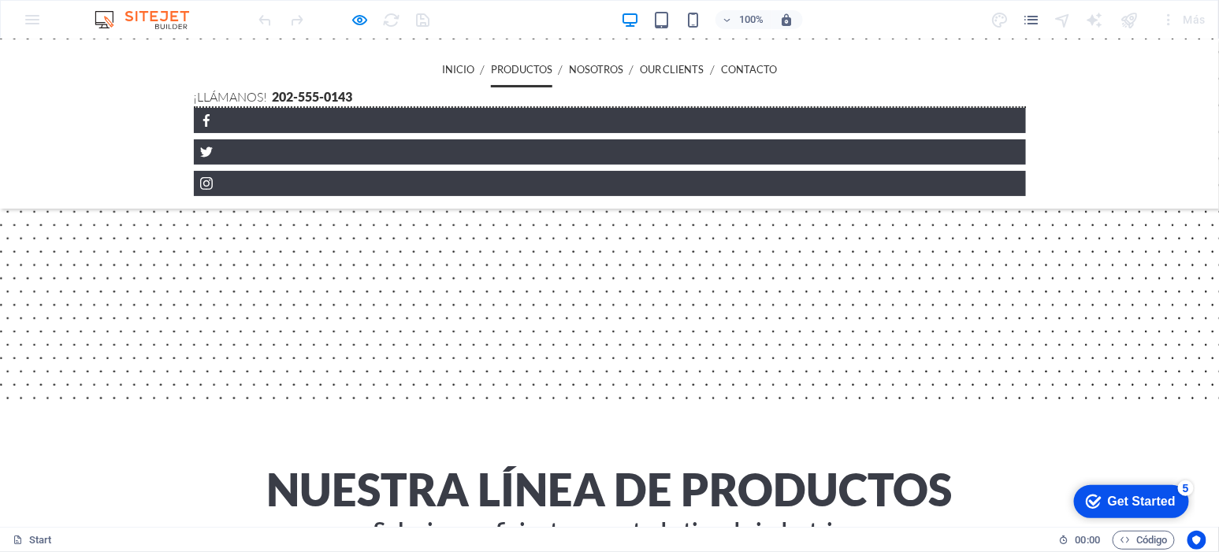
scroll to position [1259, 0]
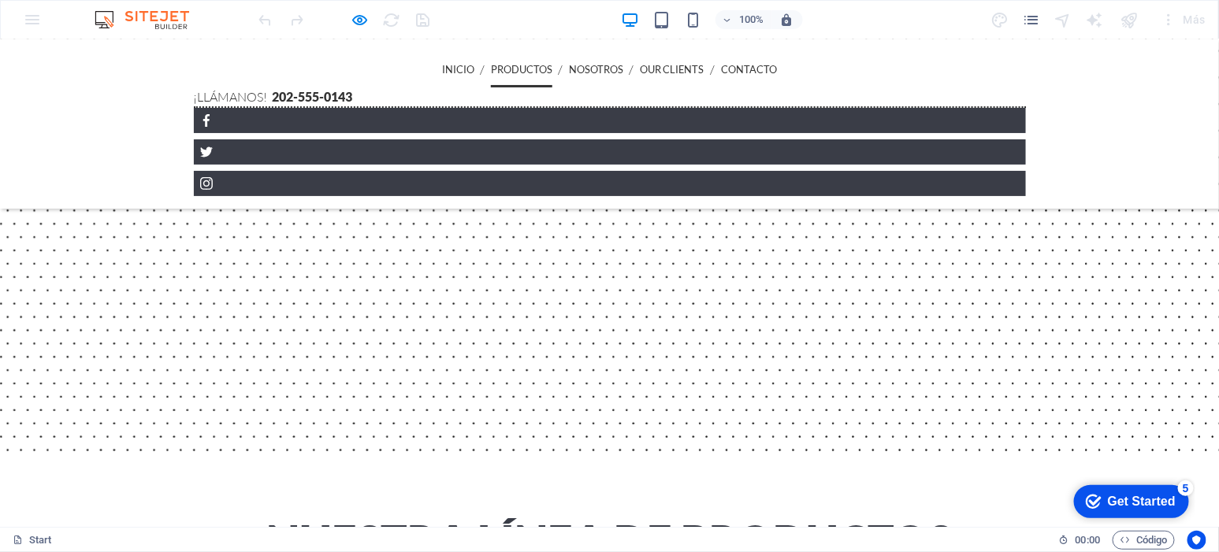
click at [32, 28] on div "100% Más" at bounding box center [610, 20] width 1218 height 38
click at [26, 19] on div "100% Más" at bounding box center [610, 20] width 1218 height 38
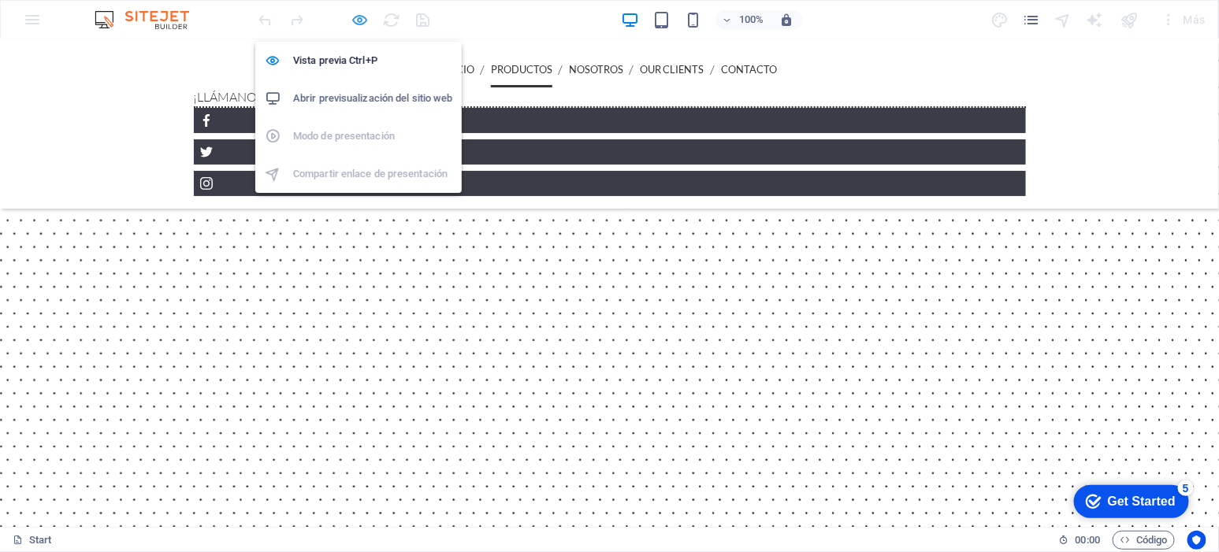
click at [366, 21] on icon "button" at bounding box center [360, 20] width 18 height 18
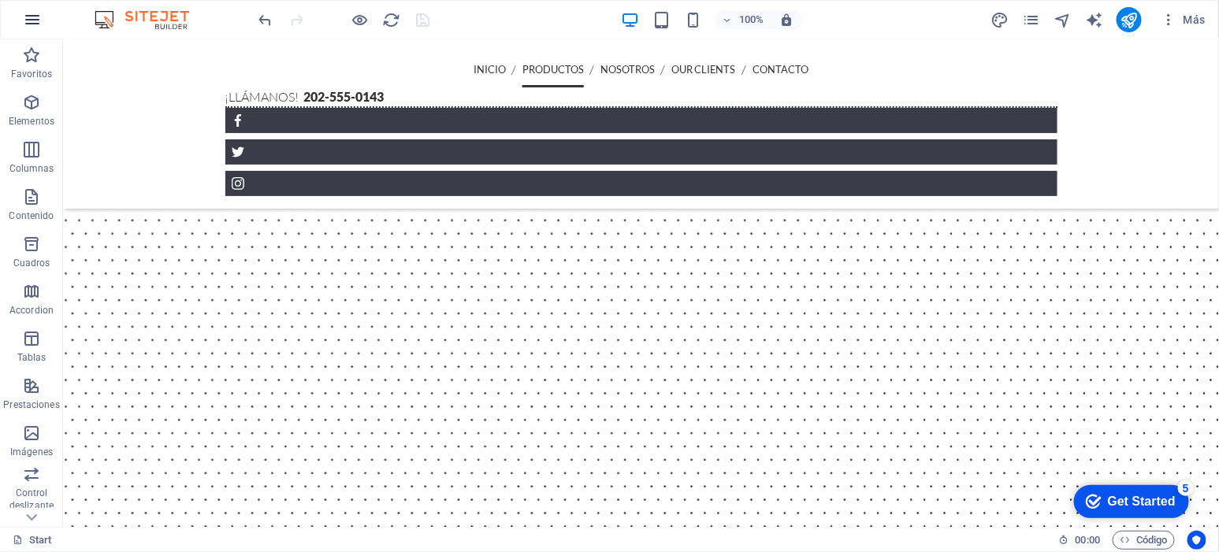
click at [28, 22] on icon "button" at bounding box center [32, 19] width 19 height 19
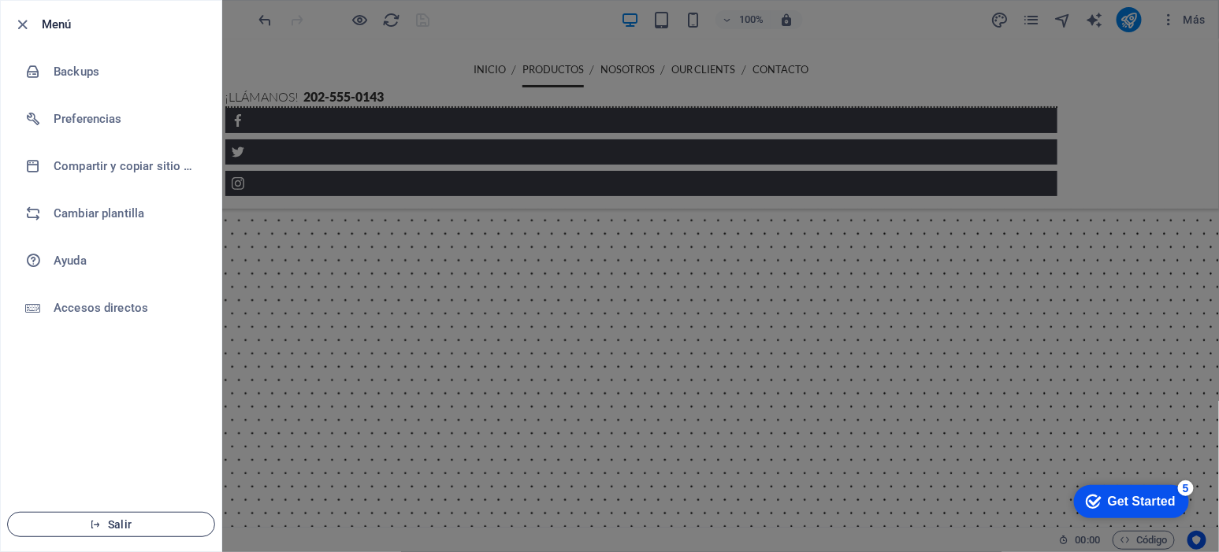
click at [140, 530] on span "Salir" at bounding box center [110, 525] width 181 height 13
